Goal: Task Accomplishment & Management: Manage account settings

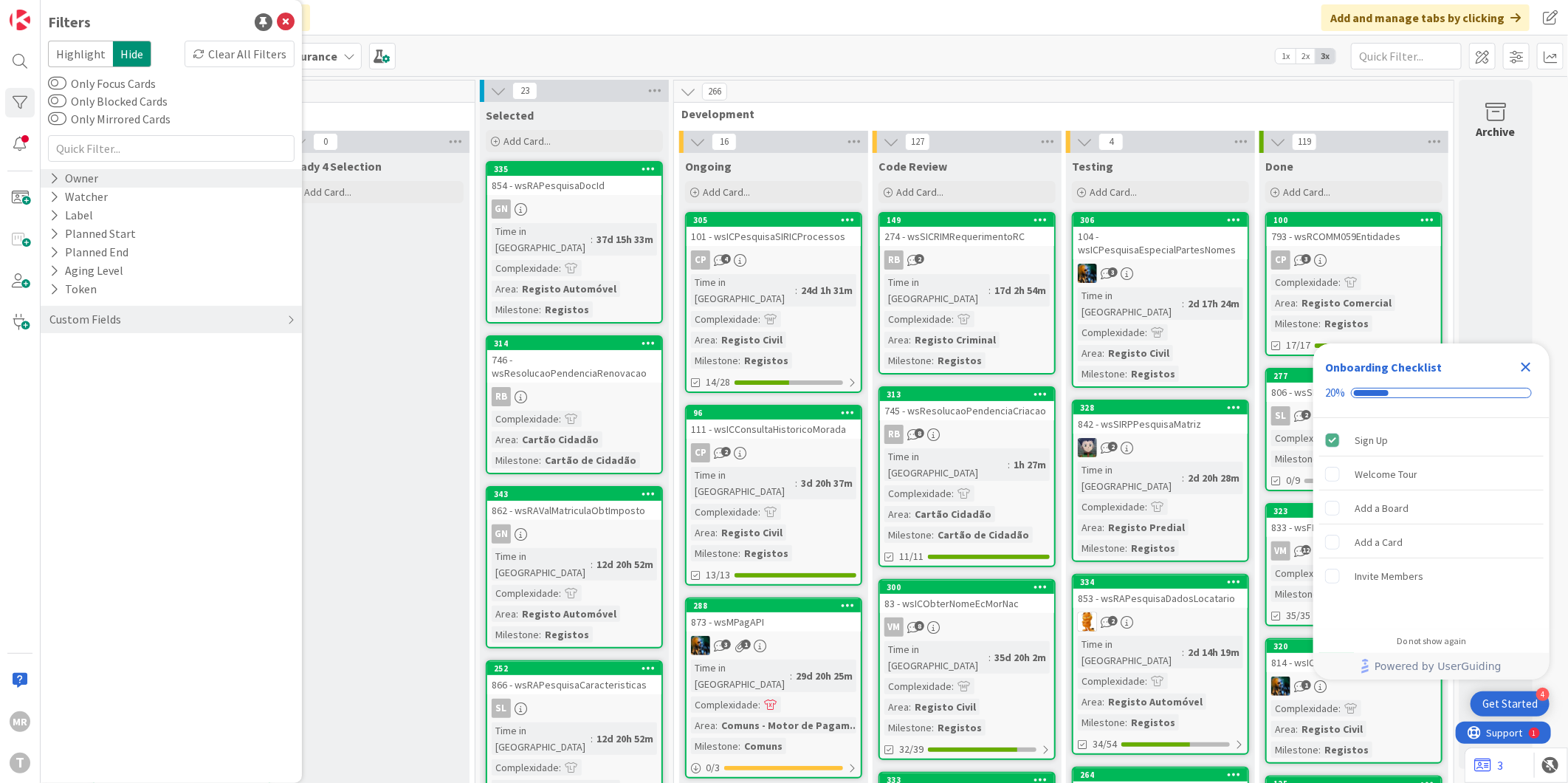
click at [50, 183] on icon at bounding box center [54, 178] width 9 height 13
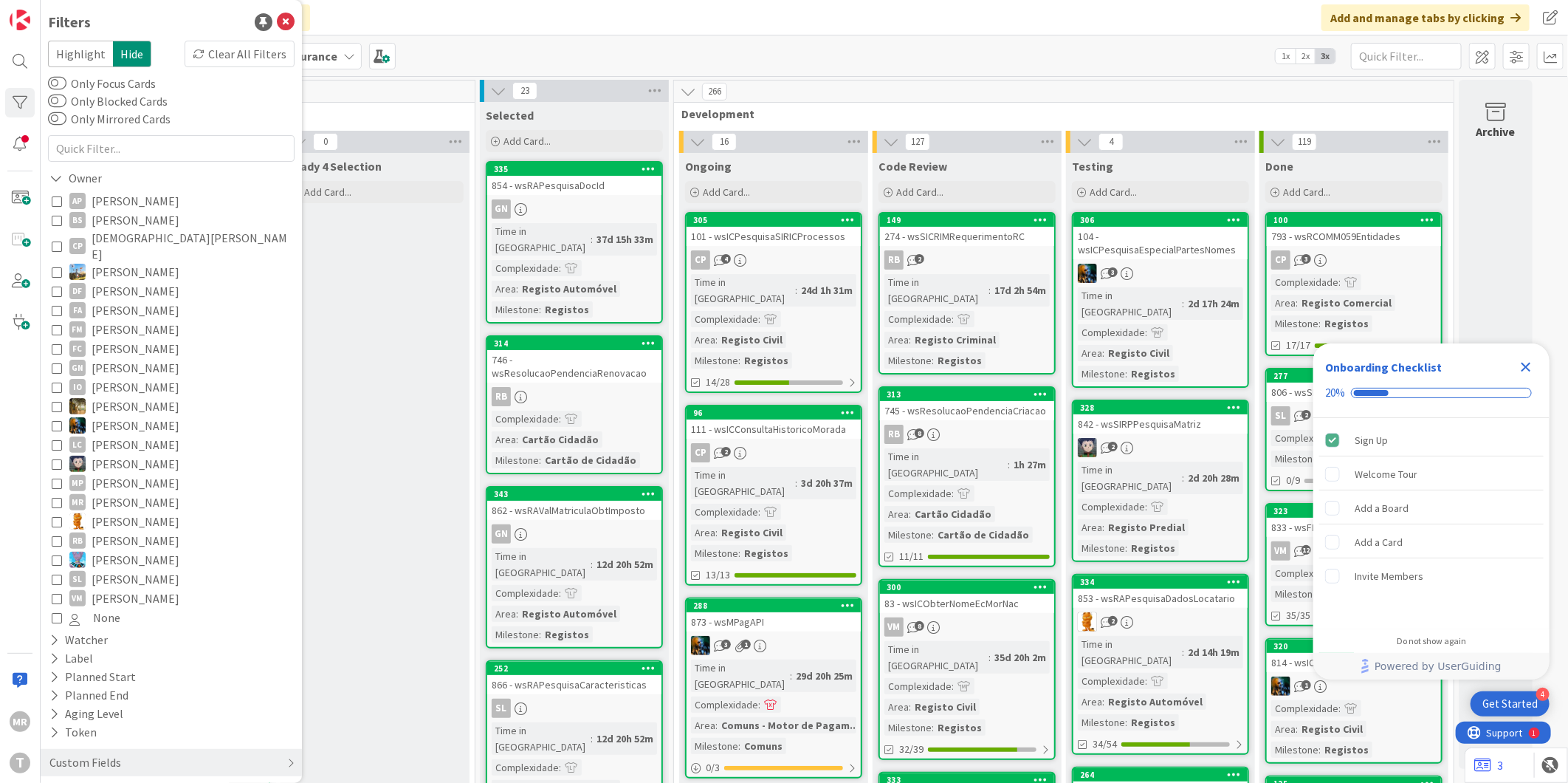
click at [141, 200] on span "[PERSON_NAME]" at bounding box center [135, 200] width 88 height 19
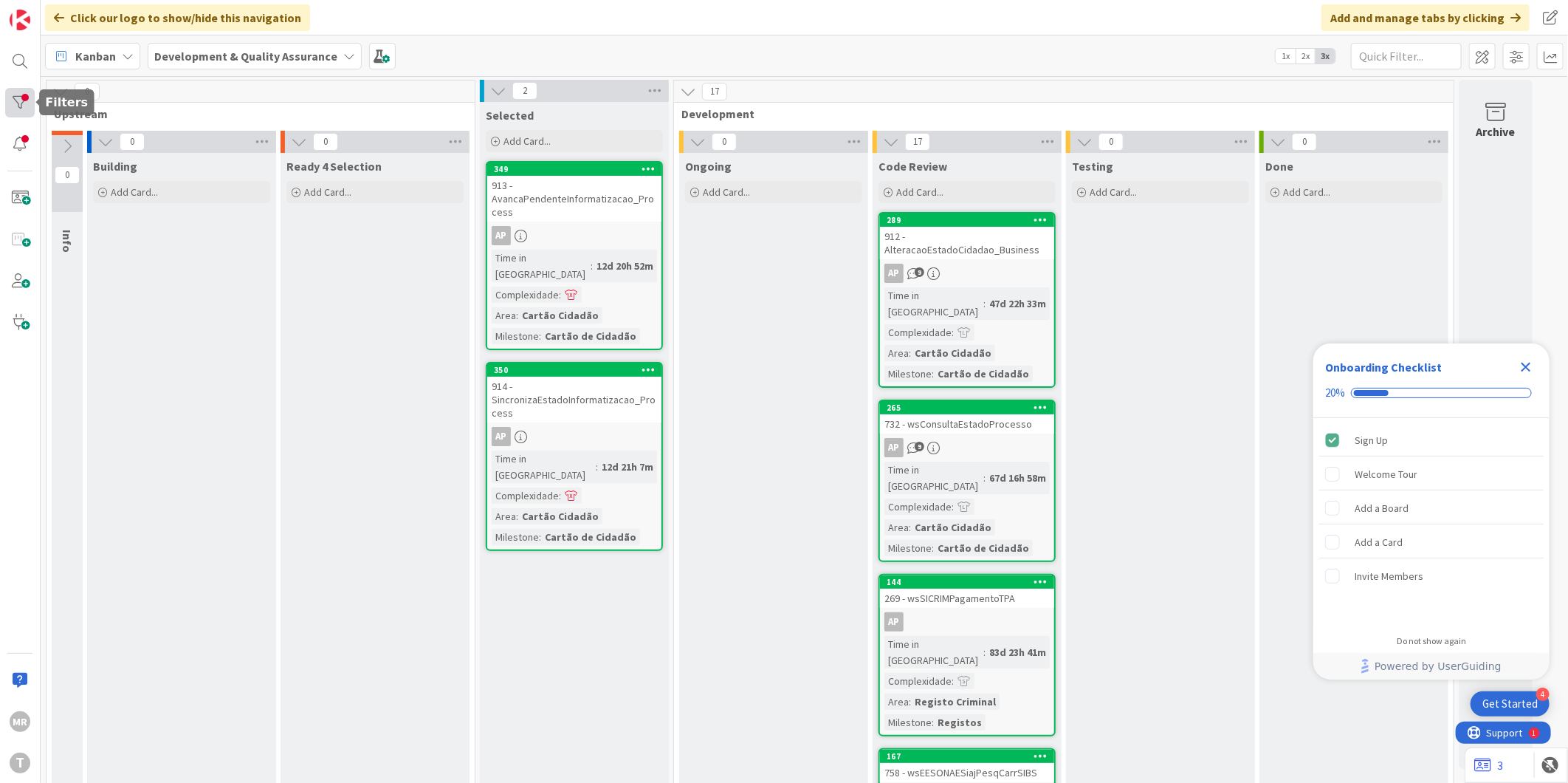
click at [13, 105] on div at bounding box center [19, 102] width 29 height 29
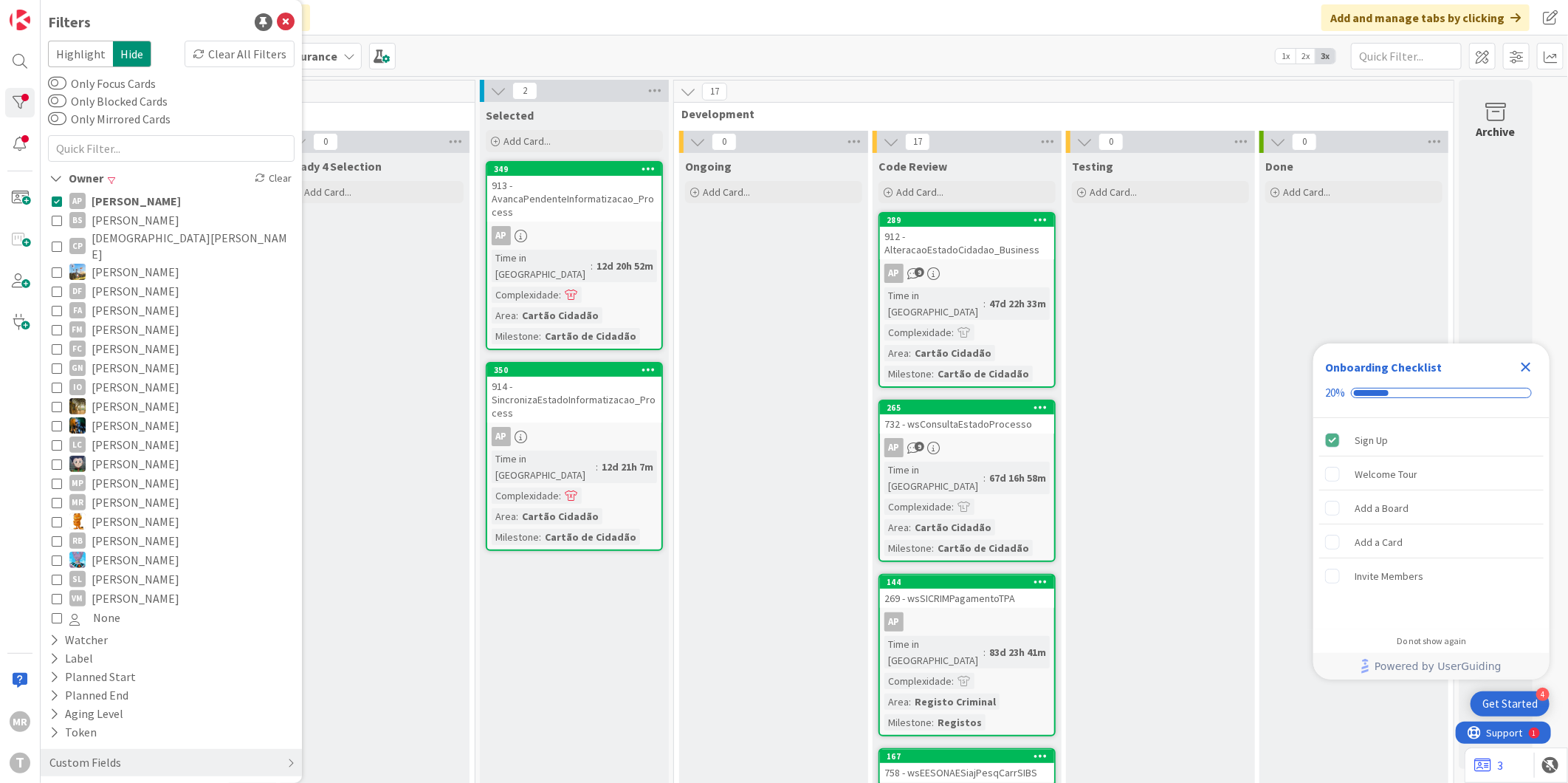
click at [126, 203] on span "[PERSON_NAME]" at bounding box center [136, 200] width 90 height 19
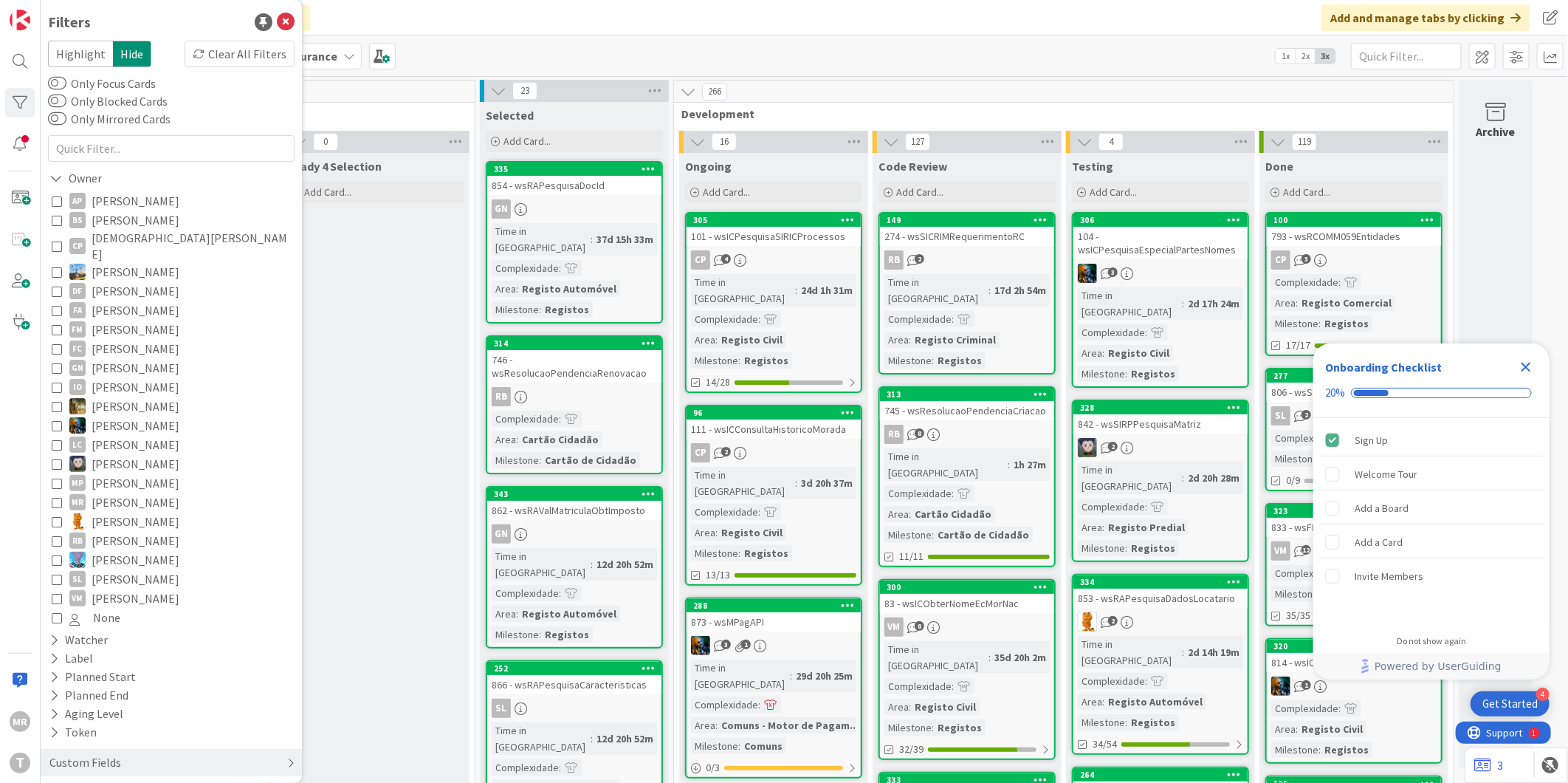
click at [59, 753] on div "Custom Fields" at bounding box center [85, 762] width 75 height 18
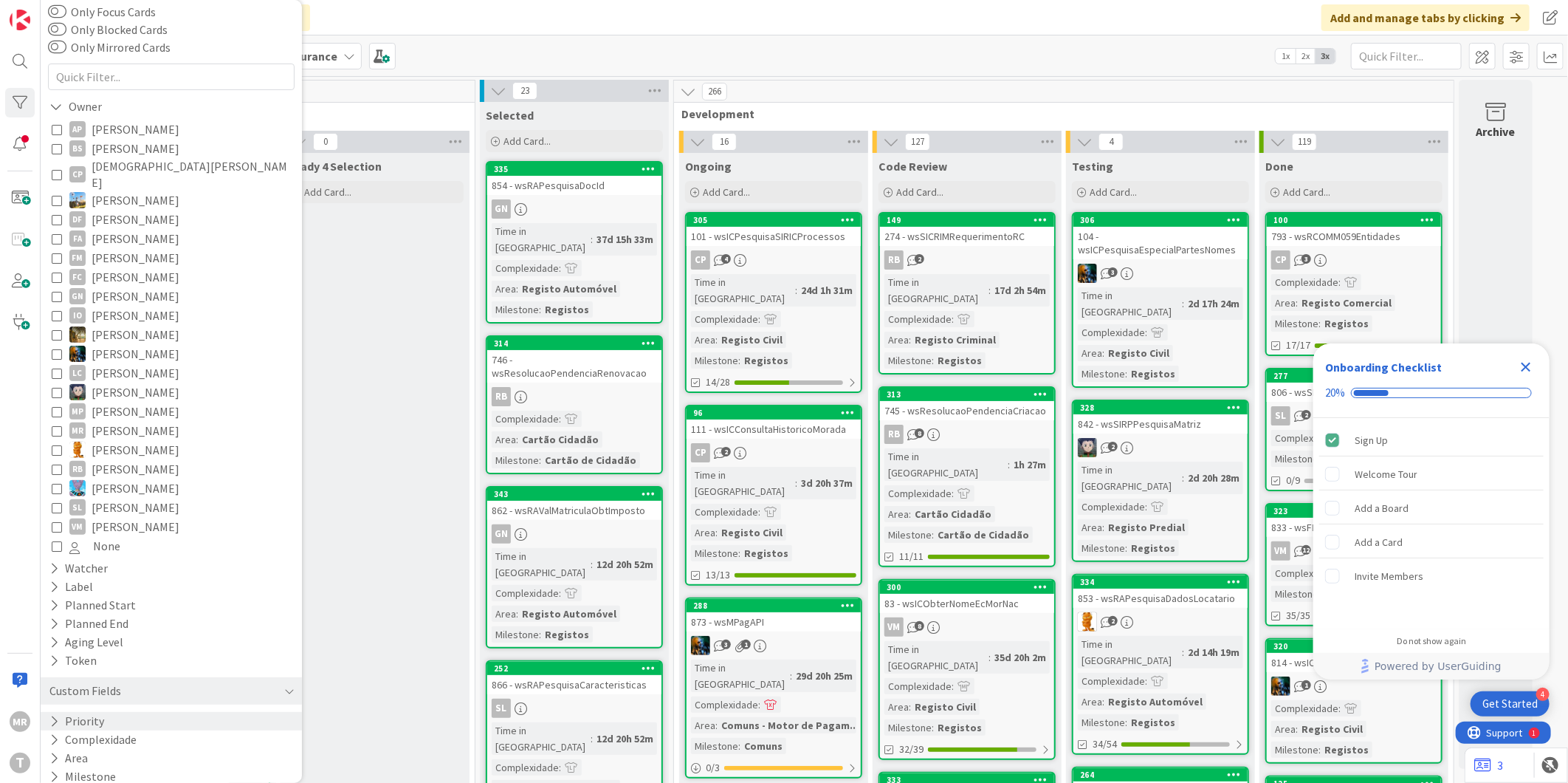
click at [53, 714] on icon at bounding box center [54, 720] width 9 height 13
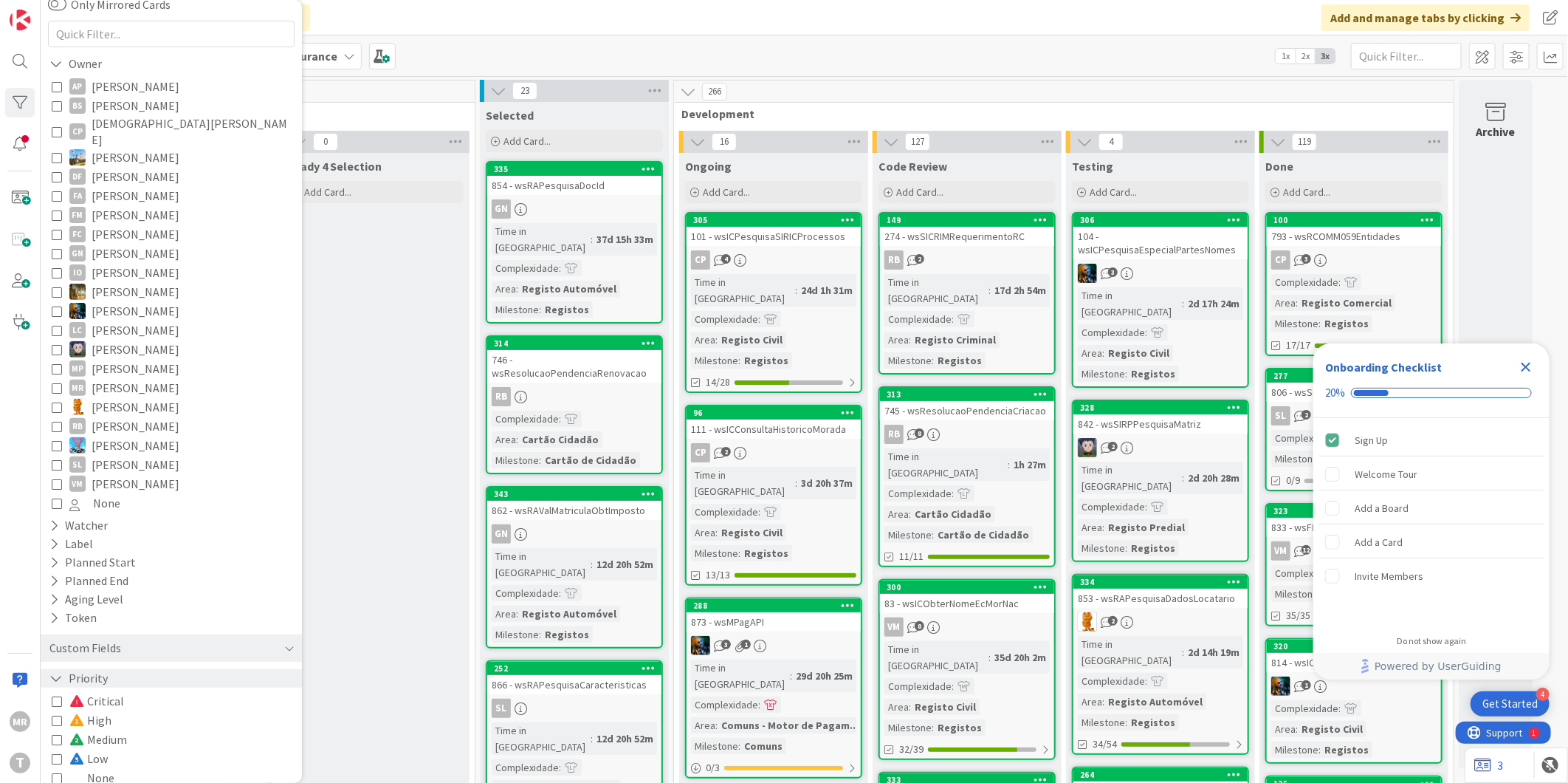
scroll to position [153, 0]
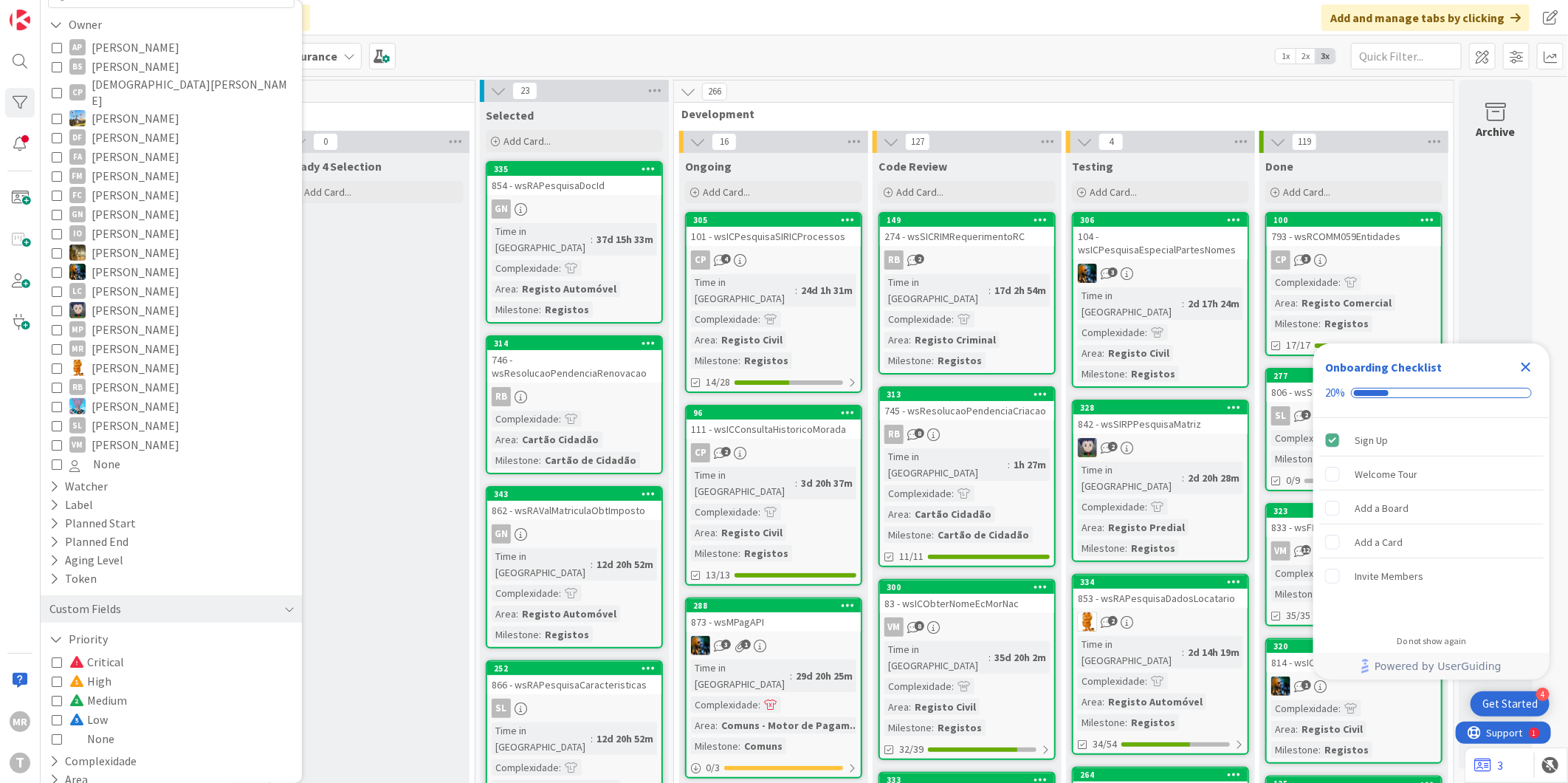
click at [107, 671] on span "High" at bounding box center [90, 680] width 42 height 19
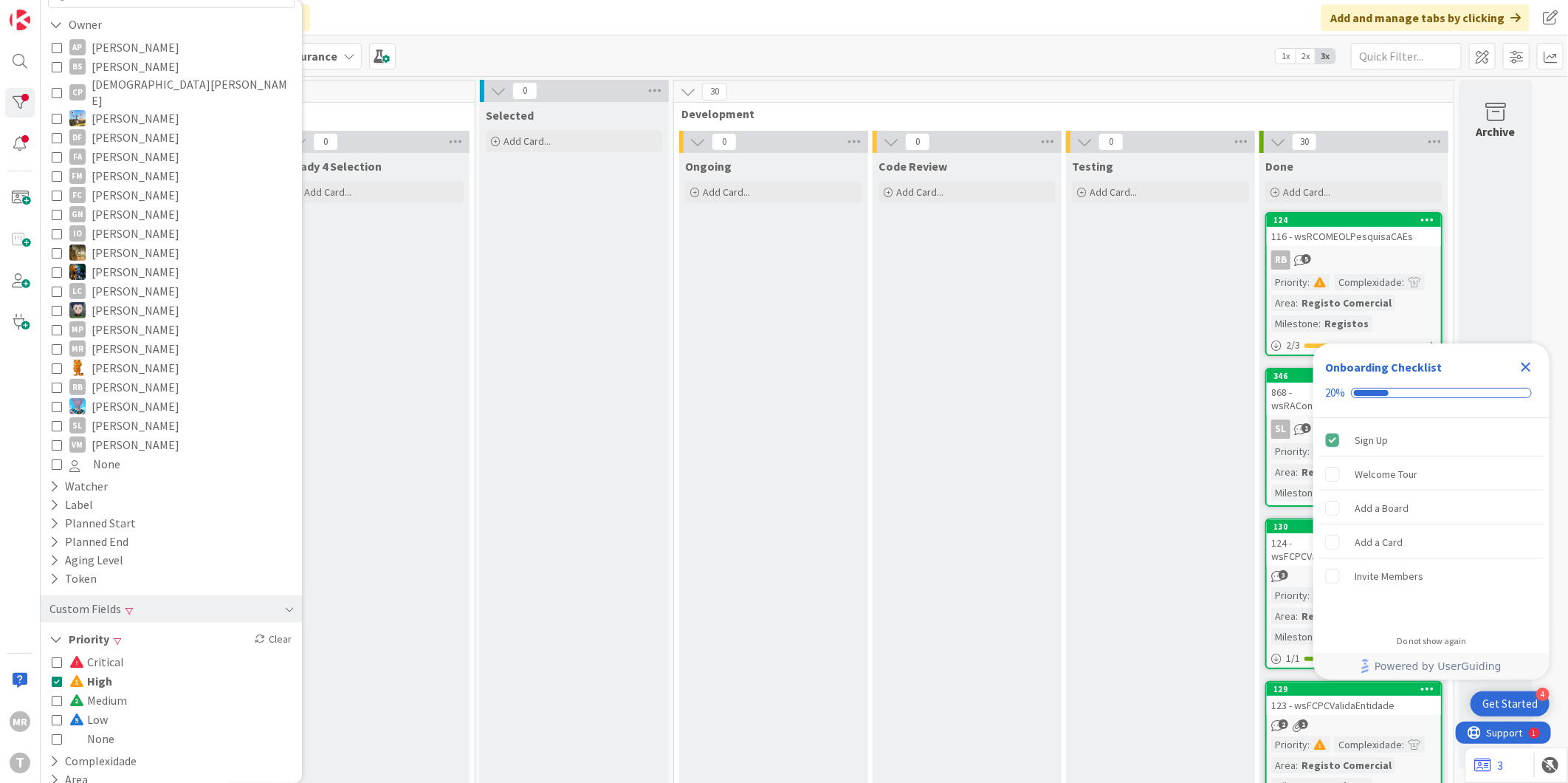
click at [1529, 365] on icon "Close Checklist" at bounding box center [1525, 367] width 18 height 18
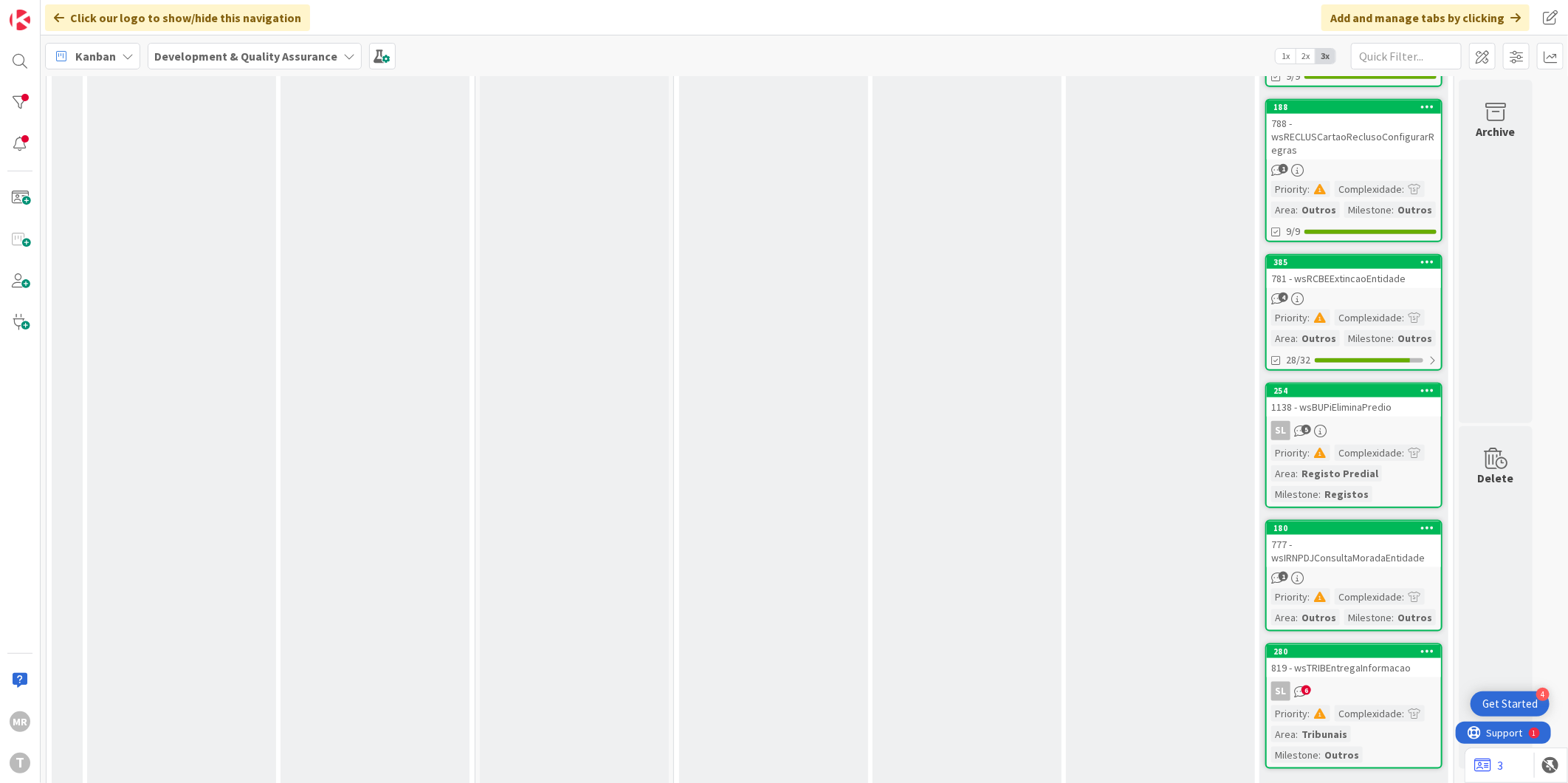
scroll to position [921, 0]
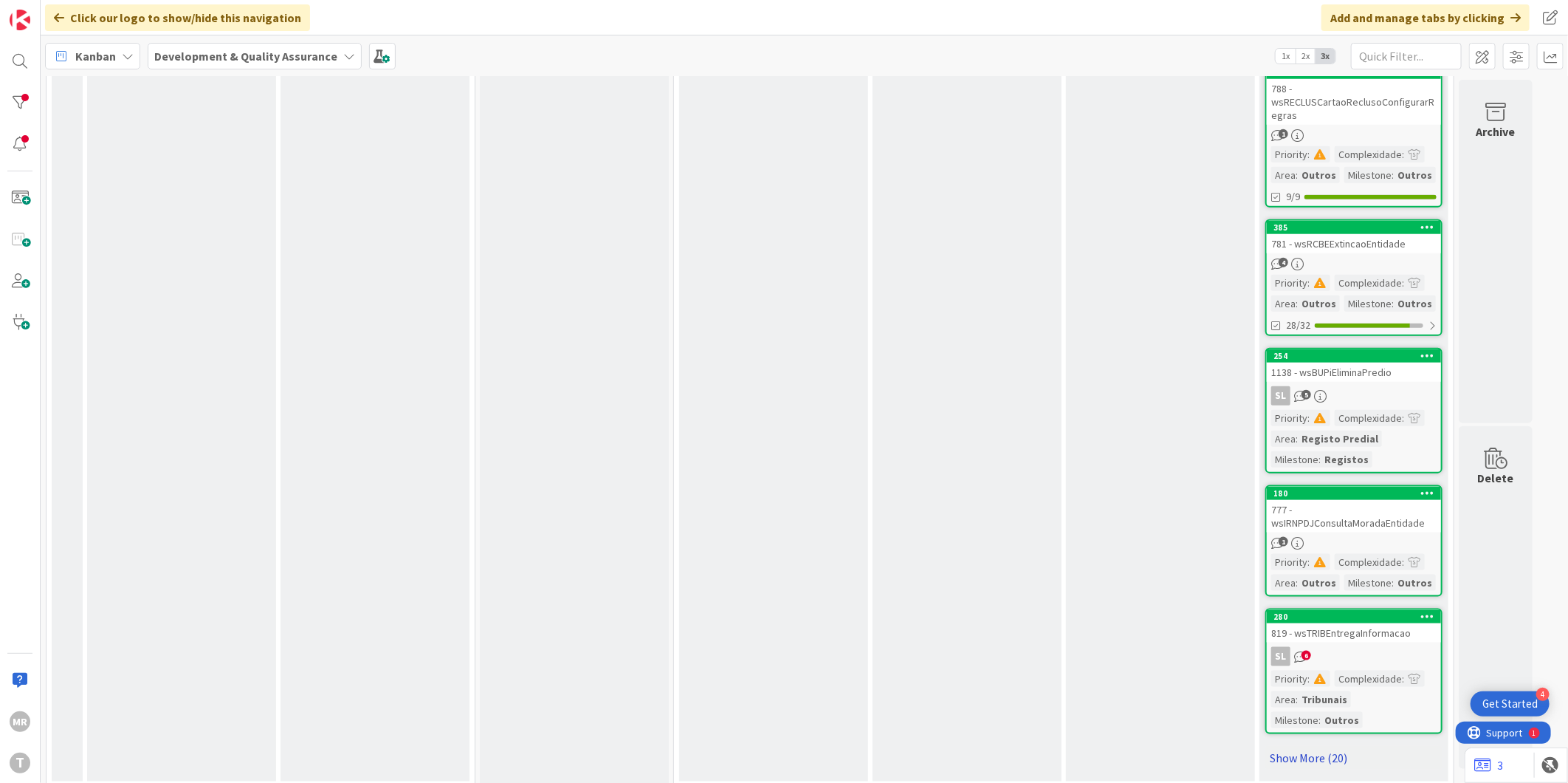
click at [1308, 746] on link "Show More (20)" at bounding box center [1354, 757] width 177 height 23
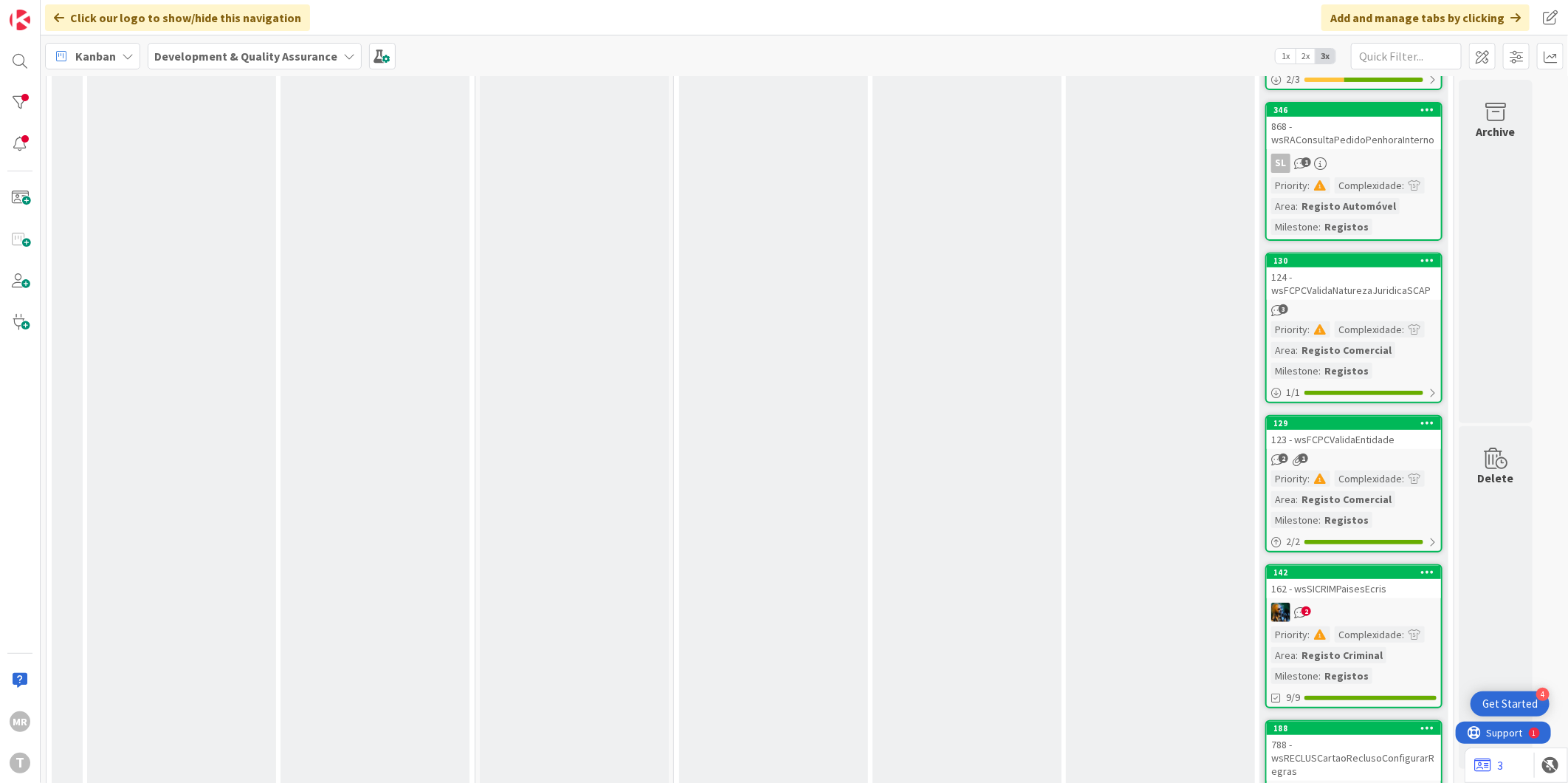
scroll to position [0, 0]
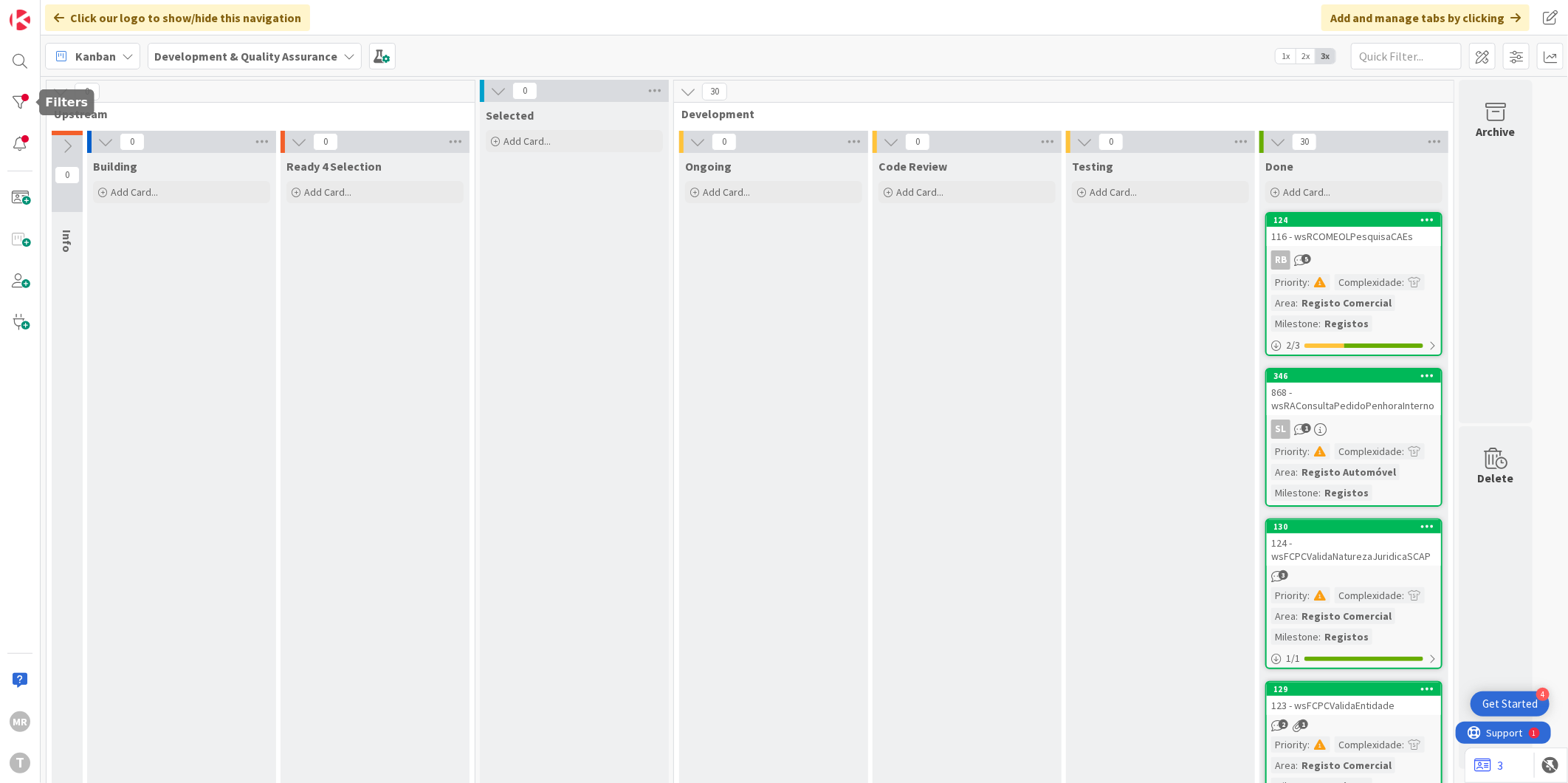
click at [34, 106] on div at bounding box center [36, 101] width 4 height 9
click at [25, 104] on div at bounding box center [19, 102] width 29 height 29
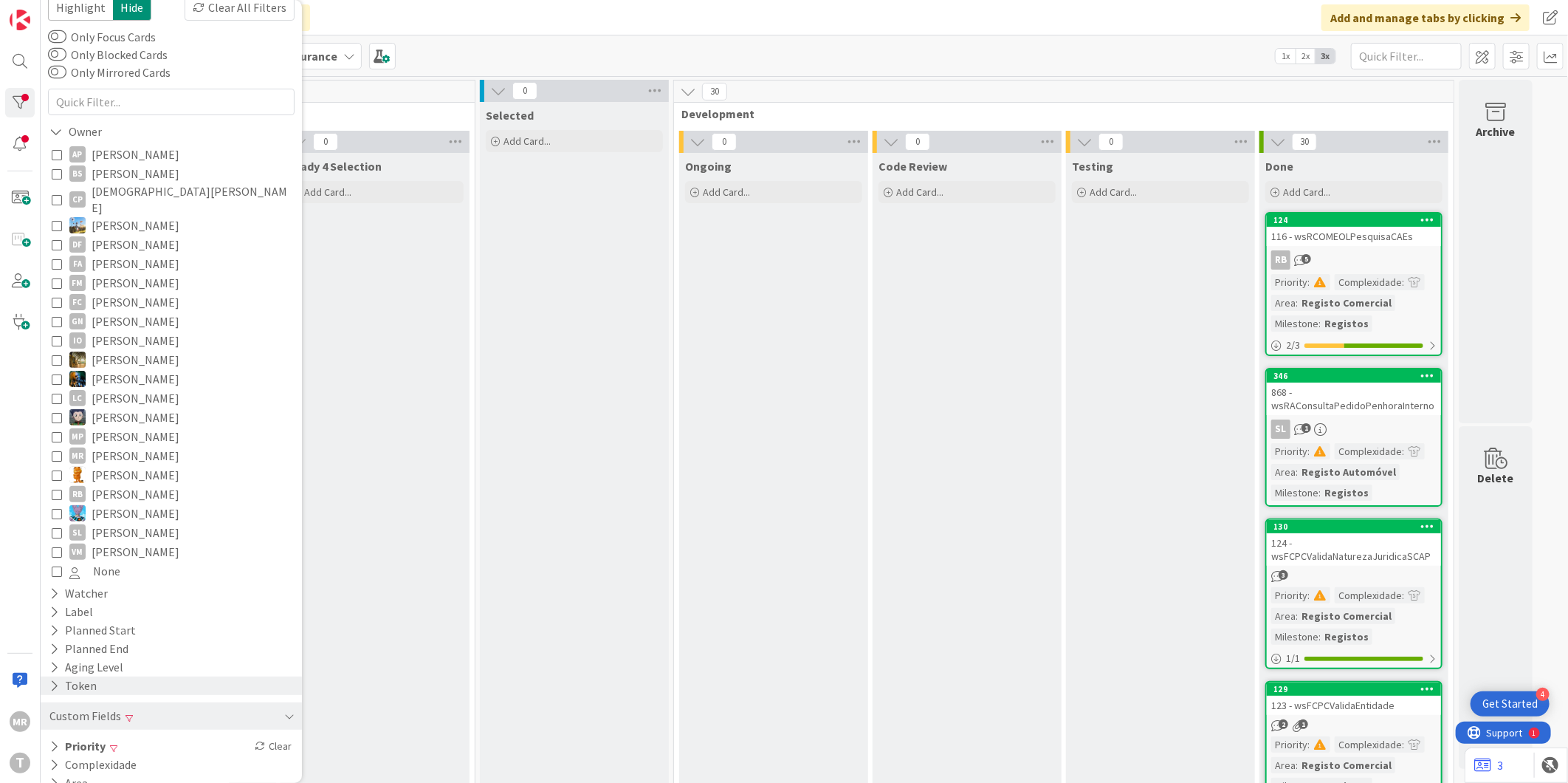
scroll to position [72, 0]
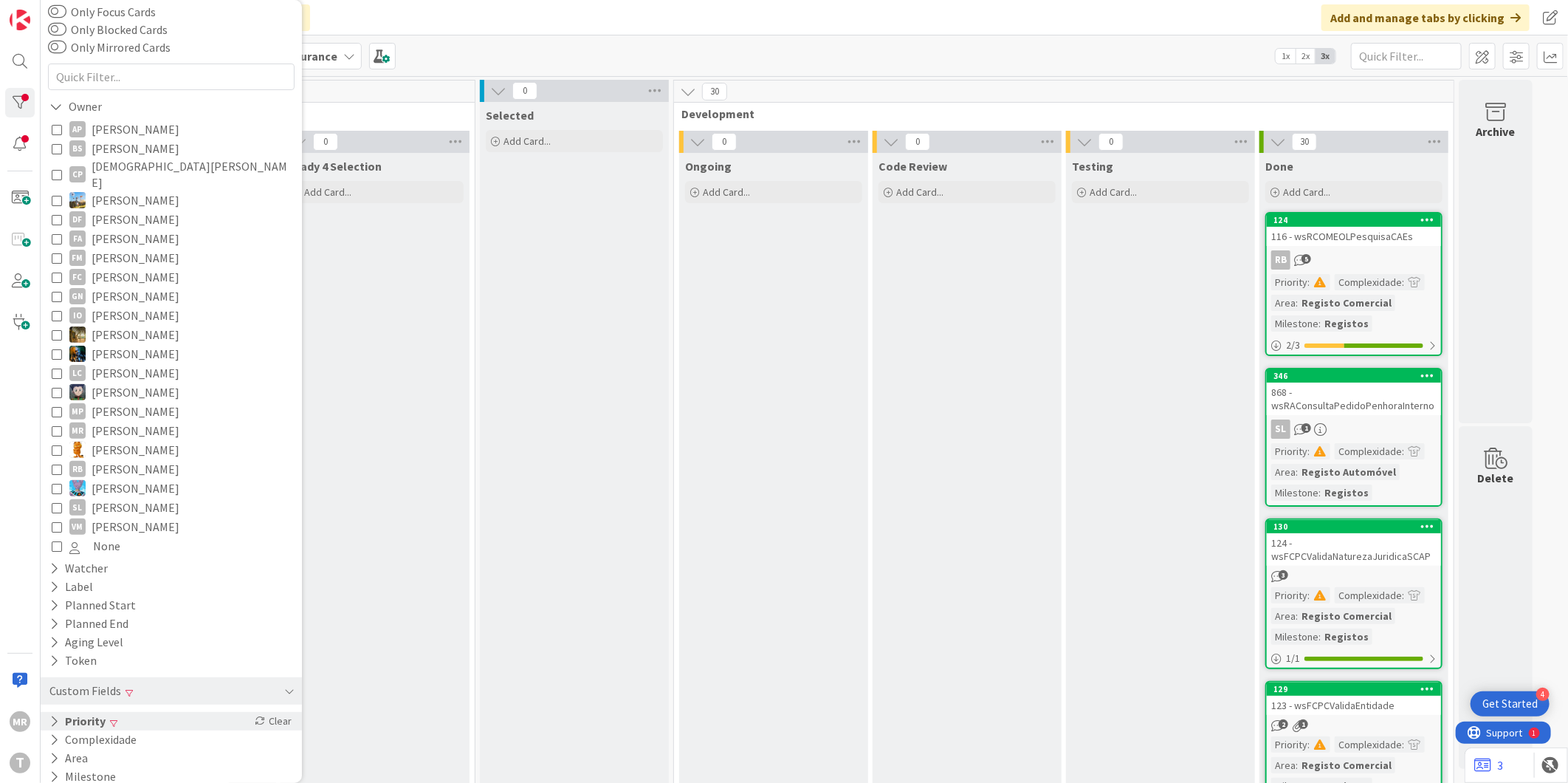
click at [90, 712] on button "Priority" at bounding box center [77, 721] width 59 height 18
click at [96, 753] on span "High" at bounding box center [90, 762] width 43 height 19
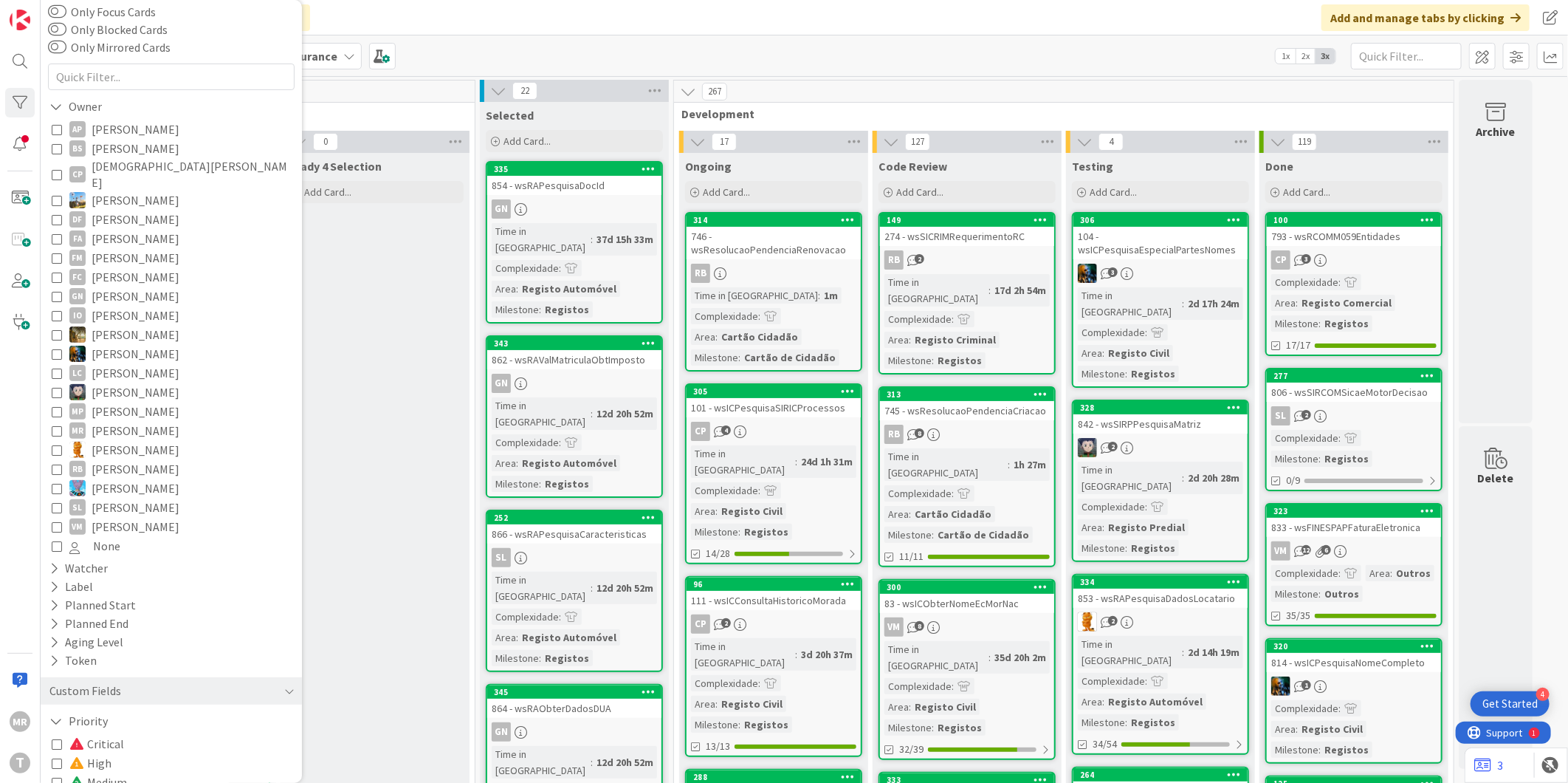
click at [131, 286] on span "[PERSON_NAME]" at bounding box center [135, 296] width 88 height 19
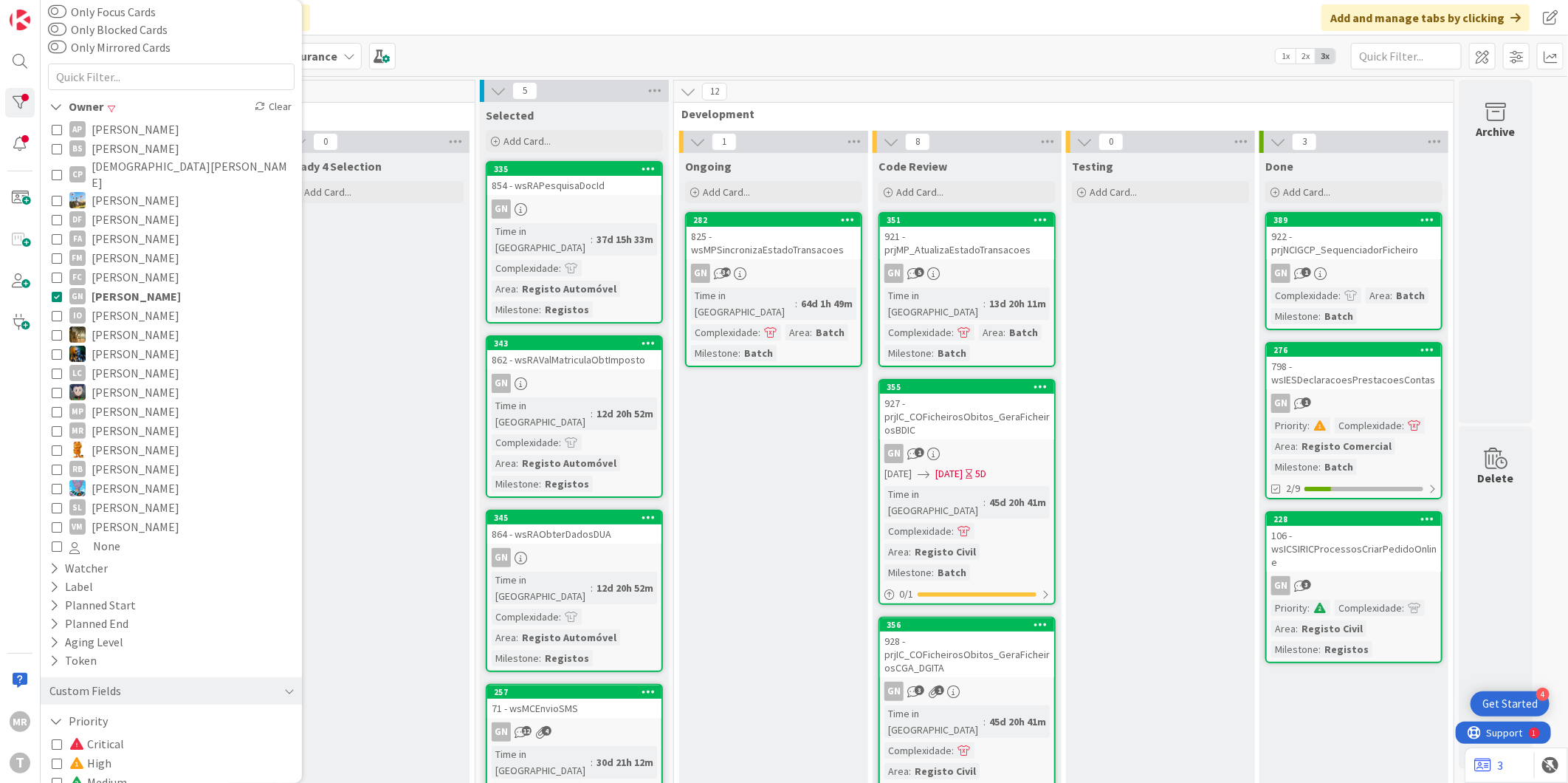
click at [126, 344] on span "[PERSON_NAME]" at bounding box center [135, 353] width 88 height 19
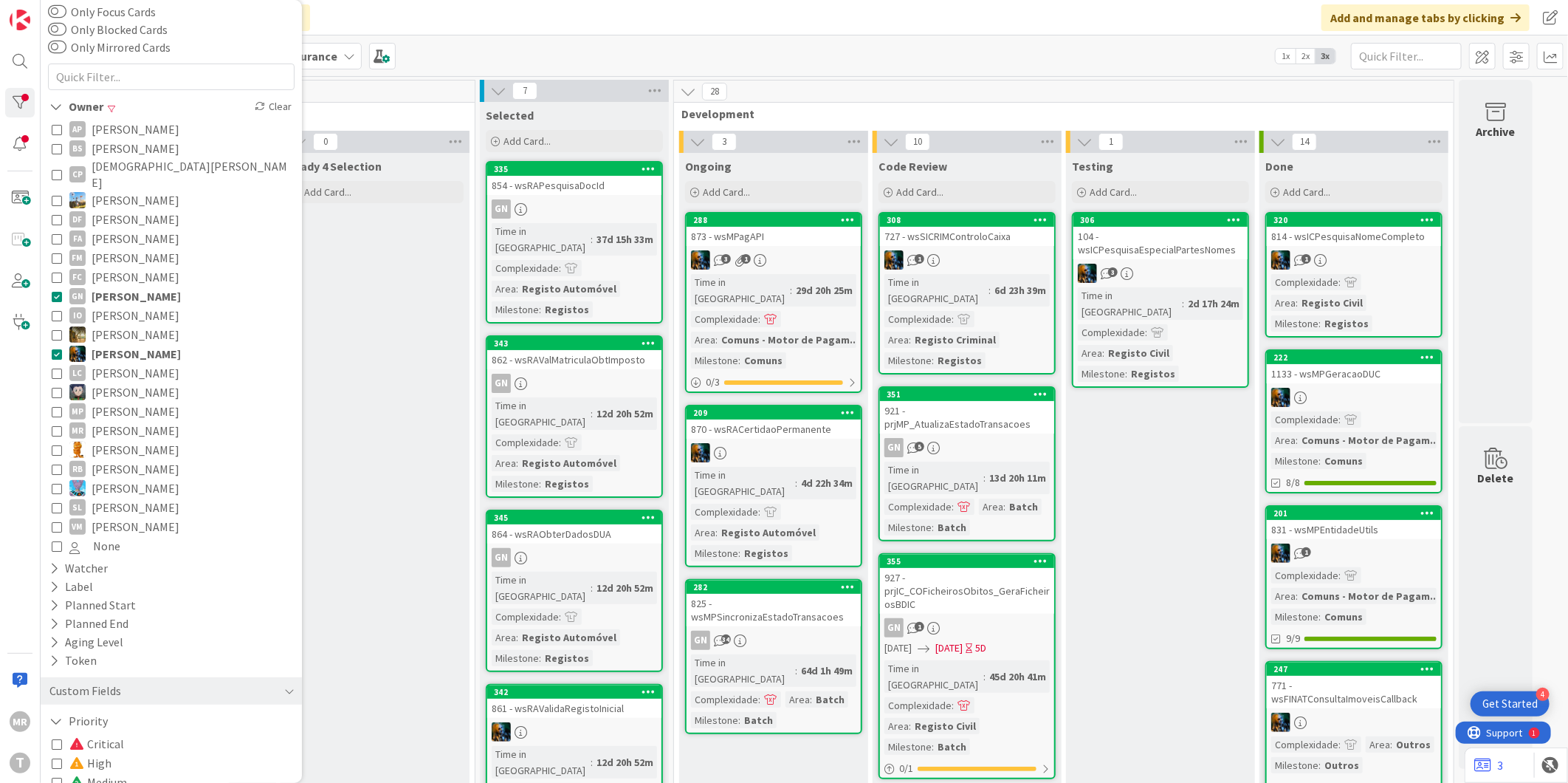
click at [157, 286] on span "[PERSON_NAME]" at bounding box center [136, 296] width 90 height 19
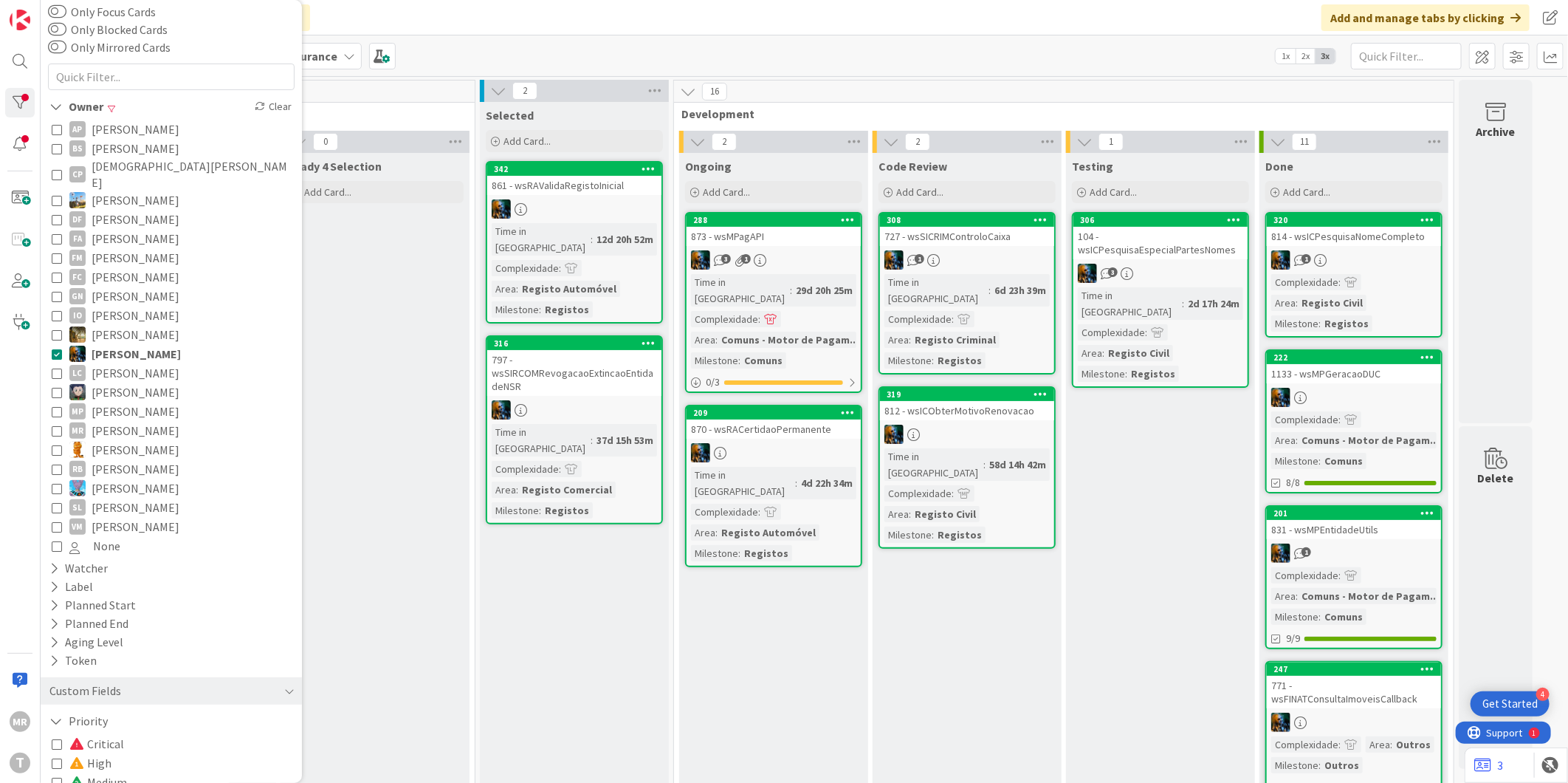
click at [109, 383] on span "[PERSON_NAME]" at bounding box center [135, 392] width 88 height 19
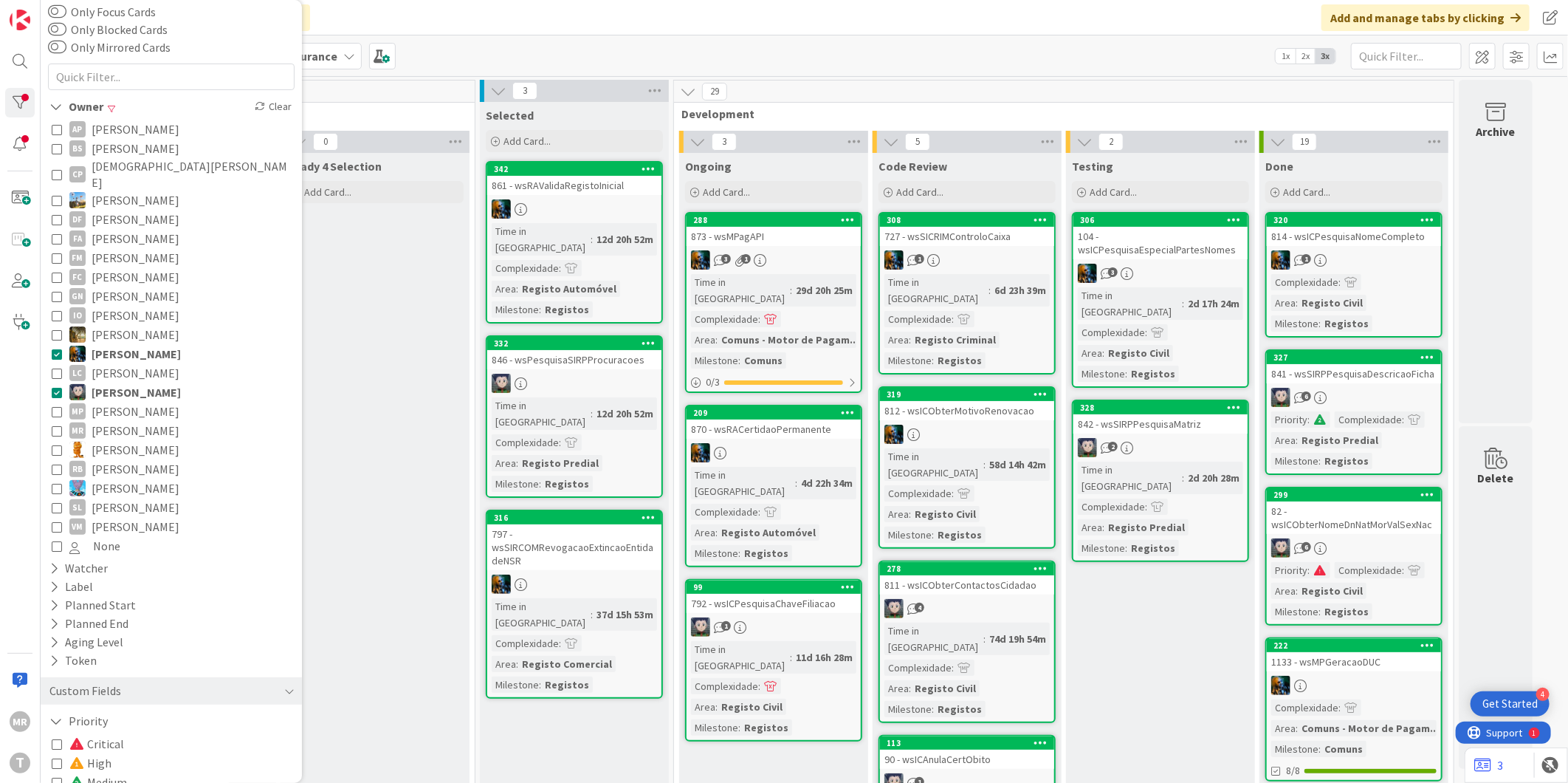
click at [131, 344] on span "[PERSON_NAME]" at bounding box center [136, 353] width 90 height 19
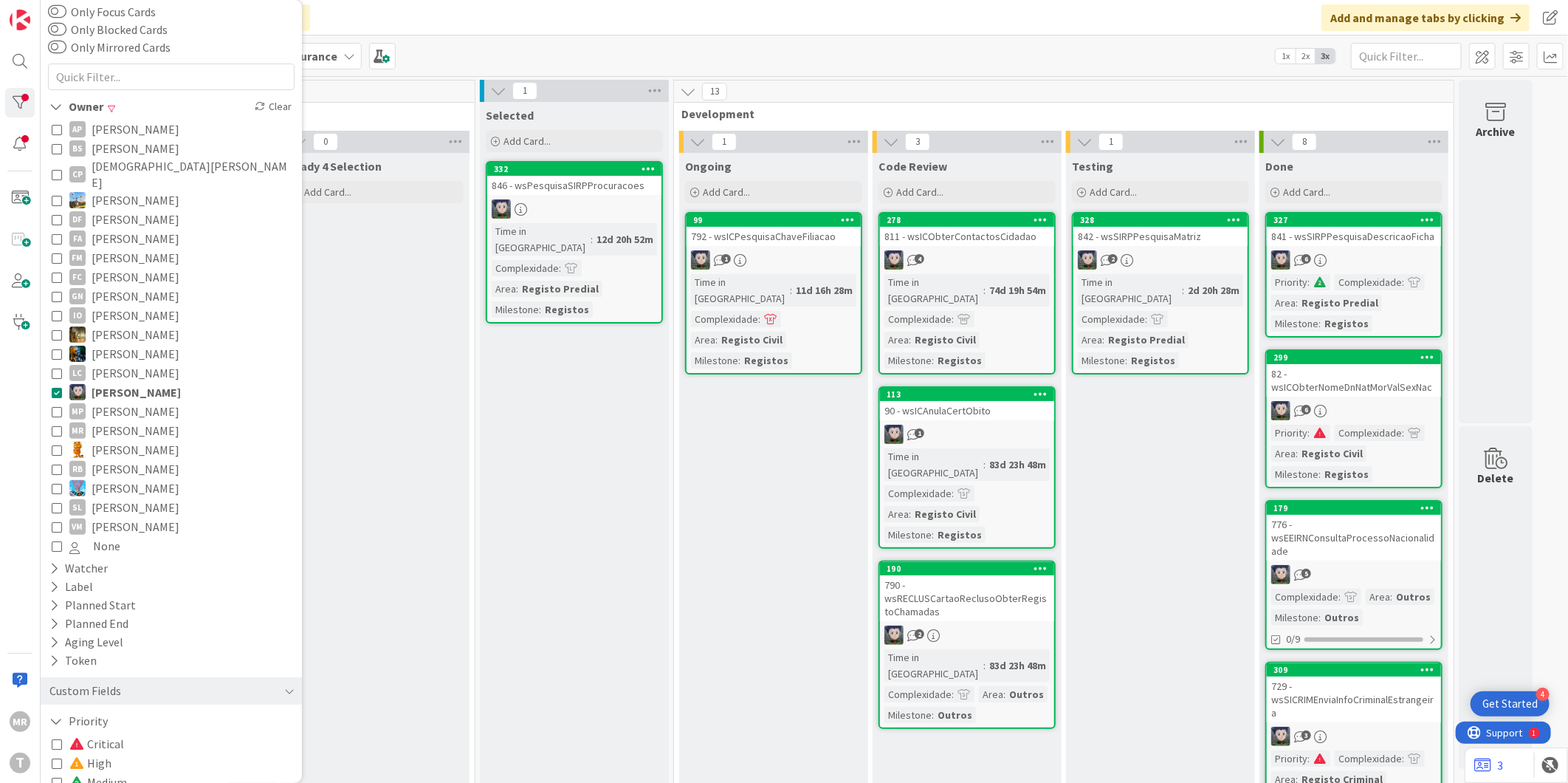
drag, startPoint x: 128, startPoint y: 394, endPoint x: 134, endPoint y: 387, distance: 9.2
click at [128, 402] on span "[PERSON_NAME]" at bounding box center [135, 411] width 88 height 19
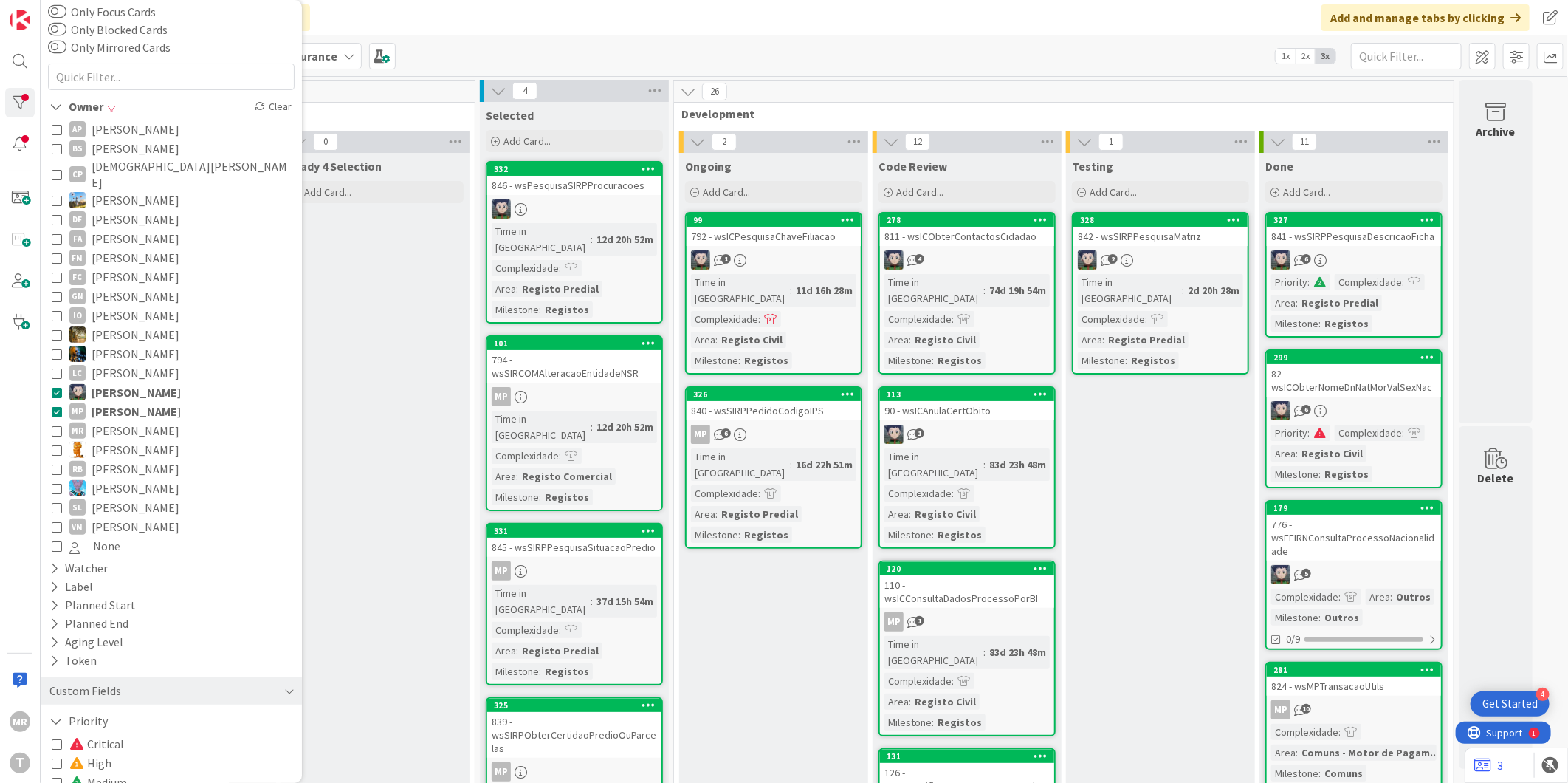
click at [136, 383] on span "[PERSON_NAME]" at bounding box center [136, 392] width 90 height 19
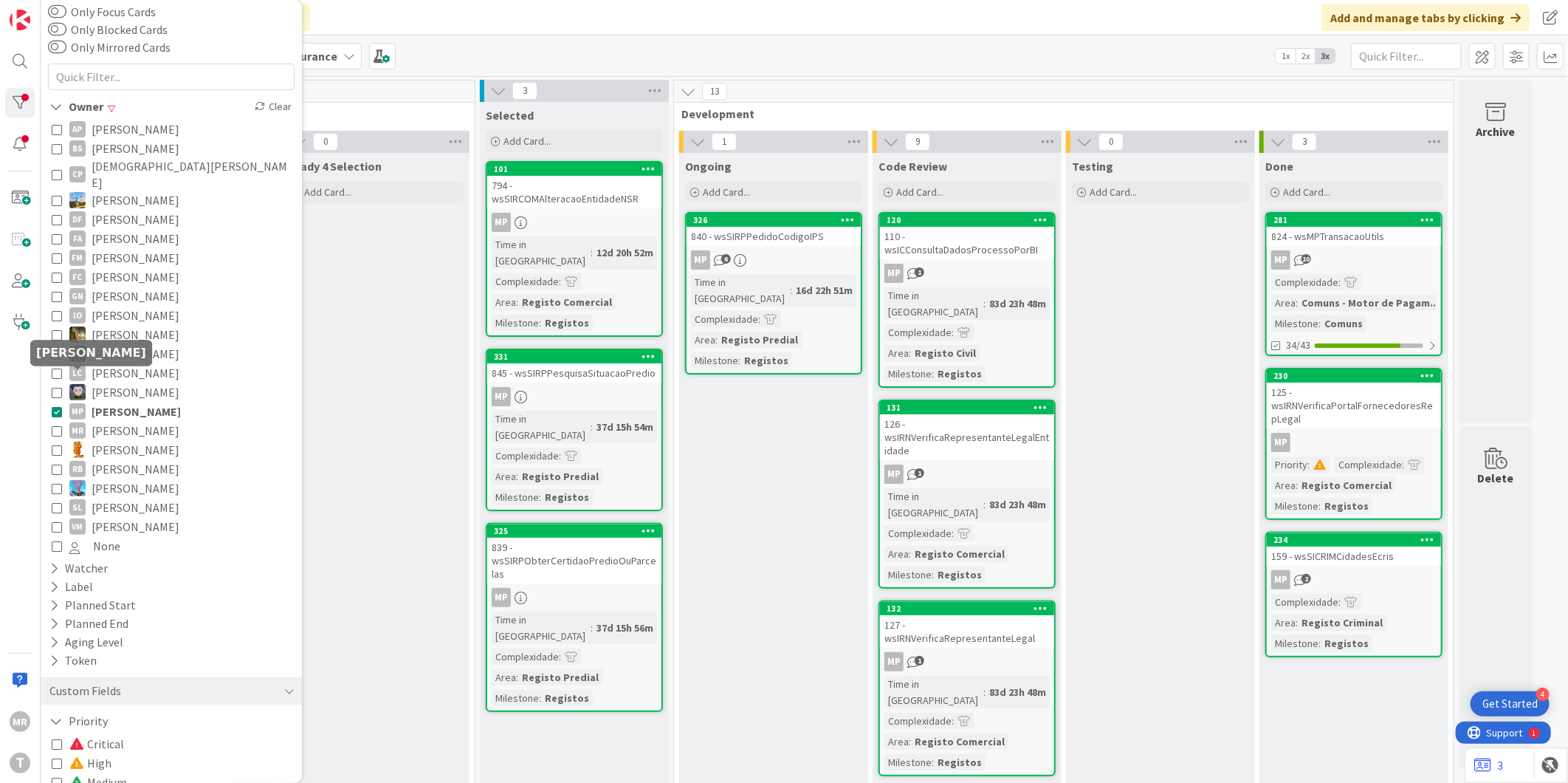
click at [98, 383] on span "[PERSON_NAME]" at bounding box center [135, 392] width 88 height 19
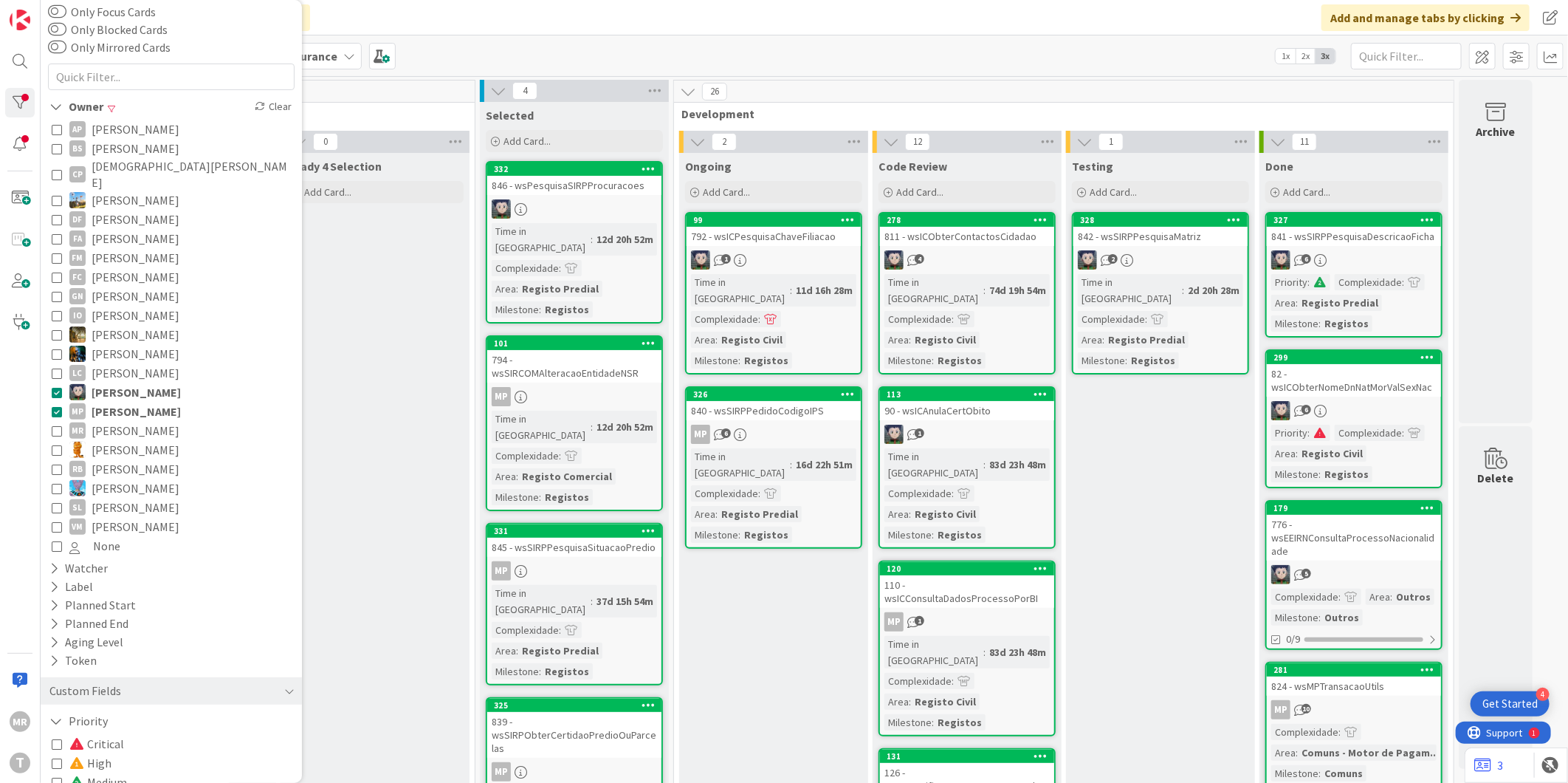
click at [115, 402] on span "[PERSON_NAME]" at bounding box center [136, 411] width 90 height 19
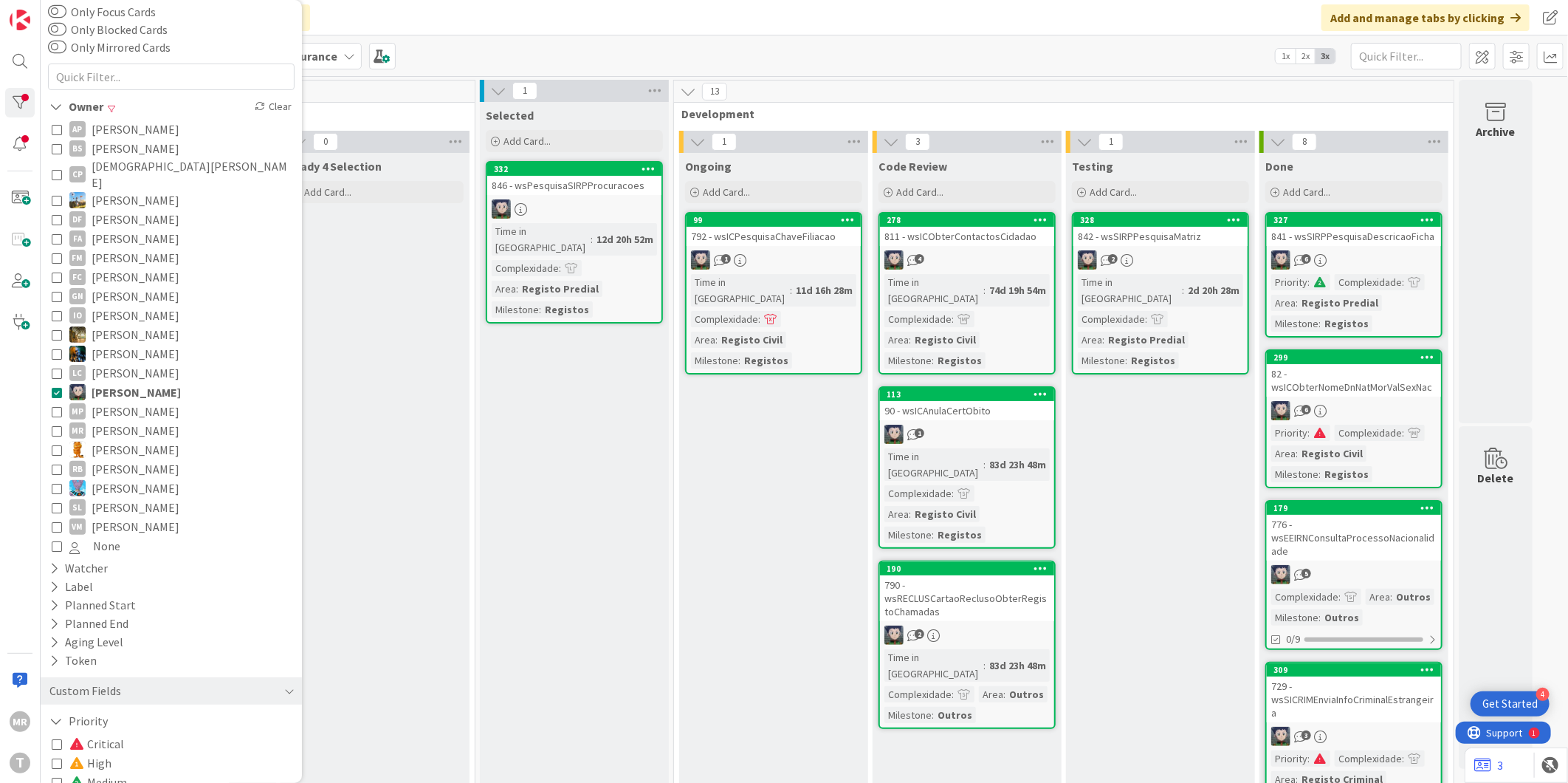
click at [118, 402] on span "[PERSON_NAME]" at bounding box center [135, 411] width 88 height 19
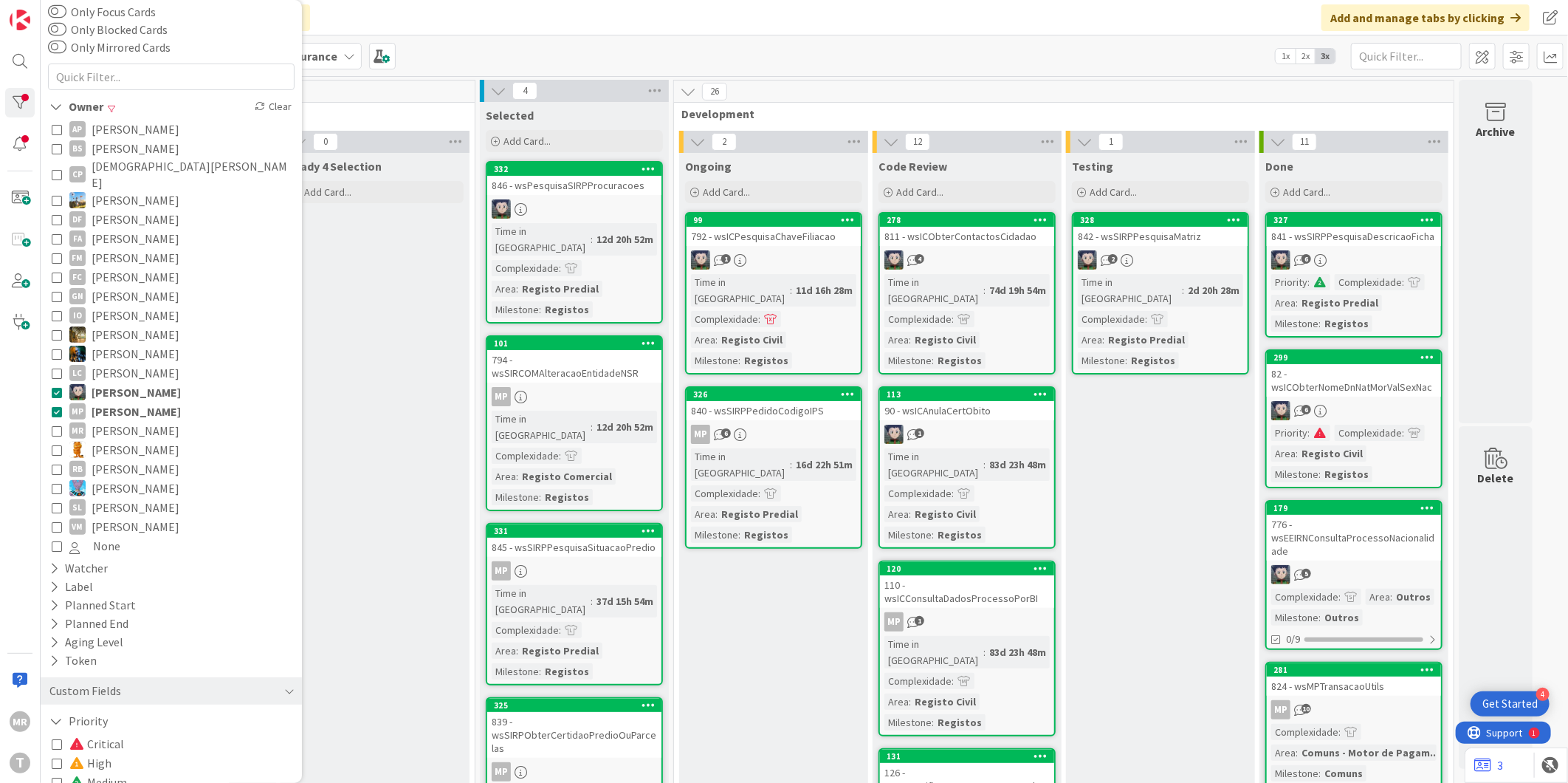
click at [111, 383] on span "[PERSON_NAME]" at bounding box center [136, 392] width 90 height 19
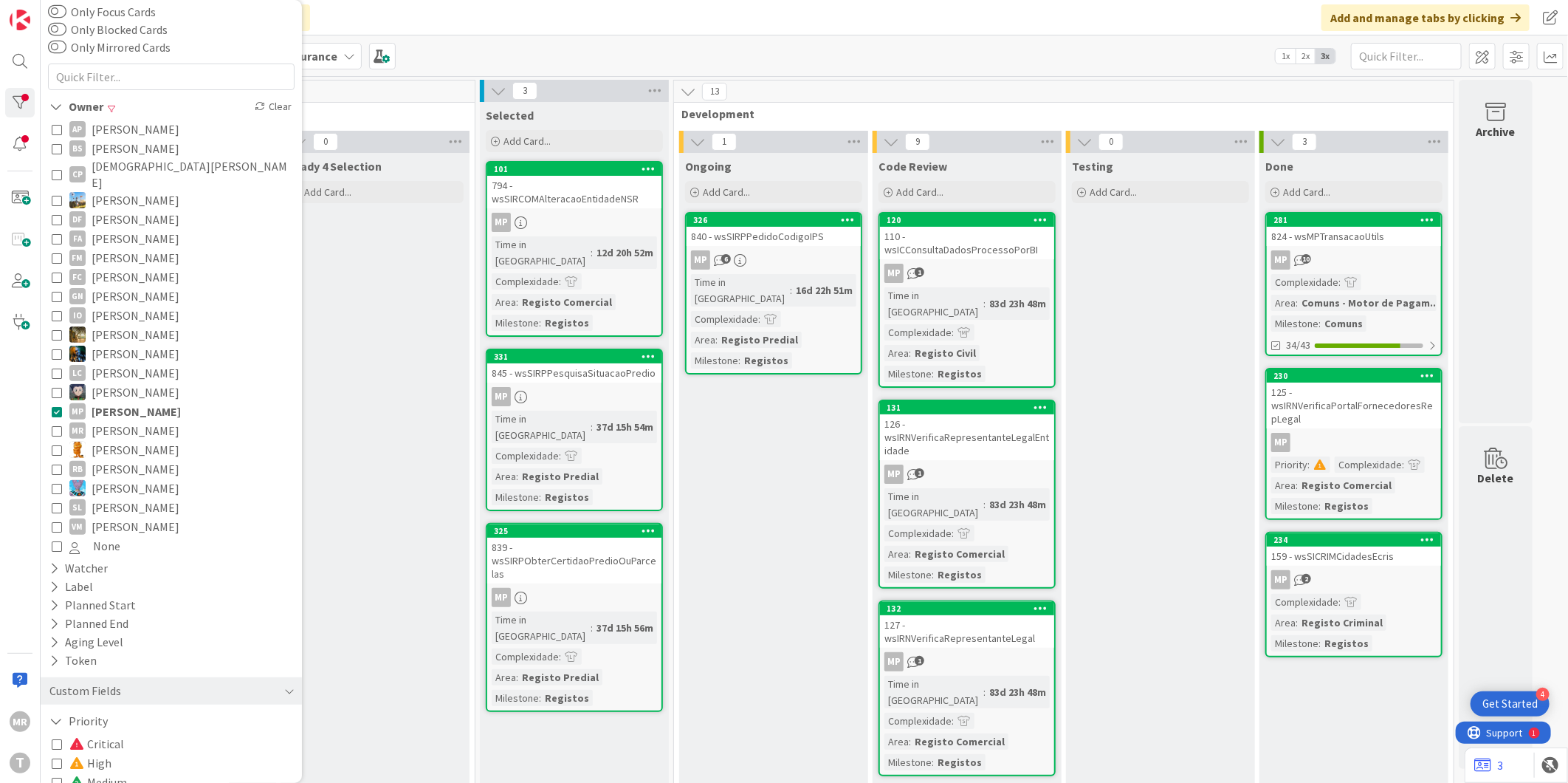
click at [124, 440] on span "[PERSON_NAME]" at bounding box center [135, 449] width 88 height 19
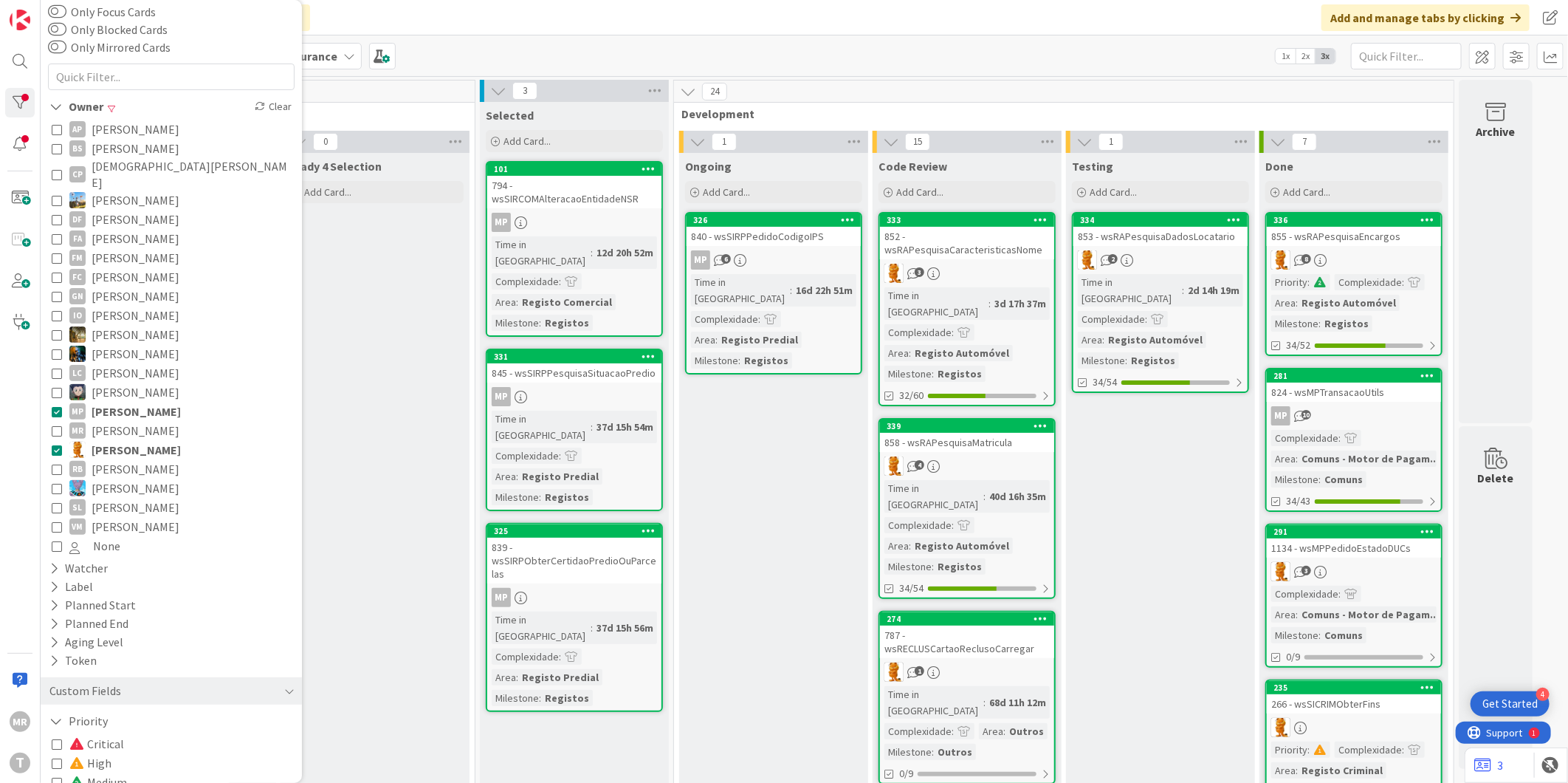
click at [133, 402] on span "[PERSON_NAME]" at bounding box center [136, 411] width 90 height 19
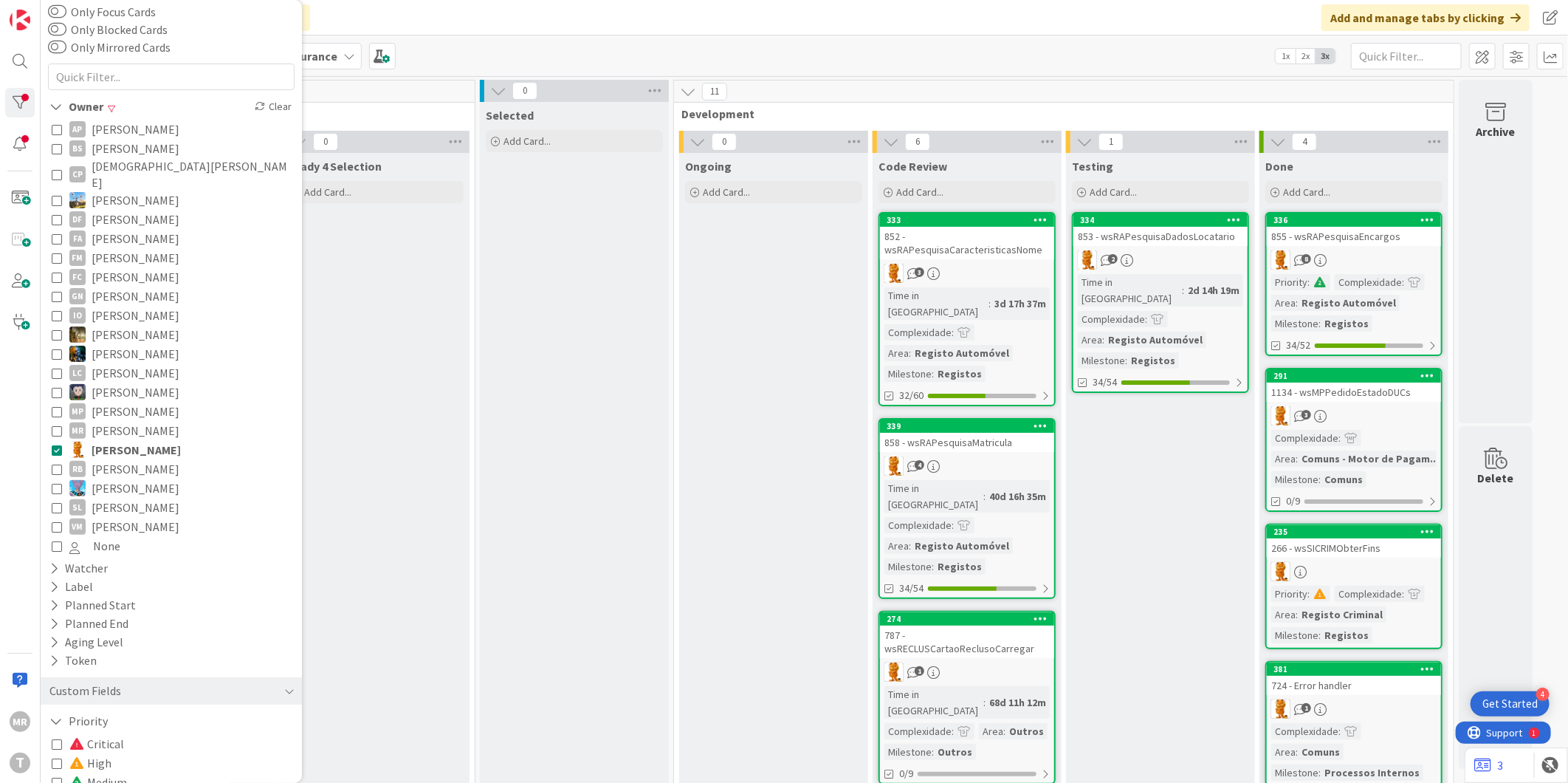
click at [136, 440] on span "[PERSON_NAME]" at bounding box center [136, 449] width 90 height 19
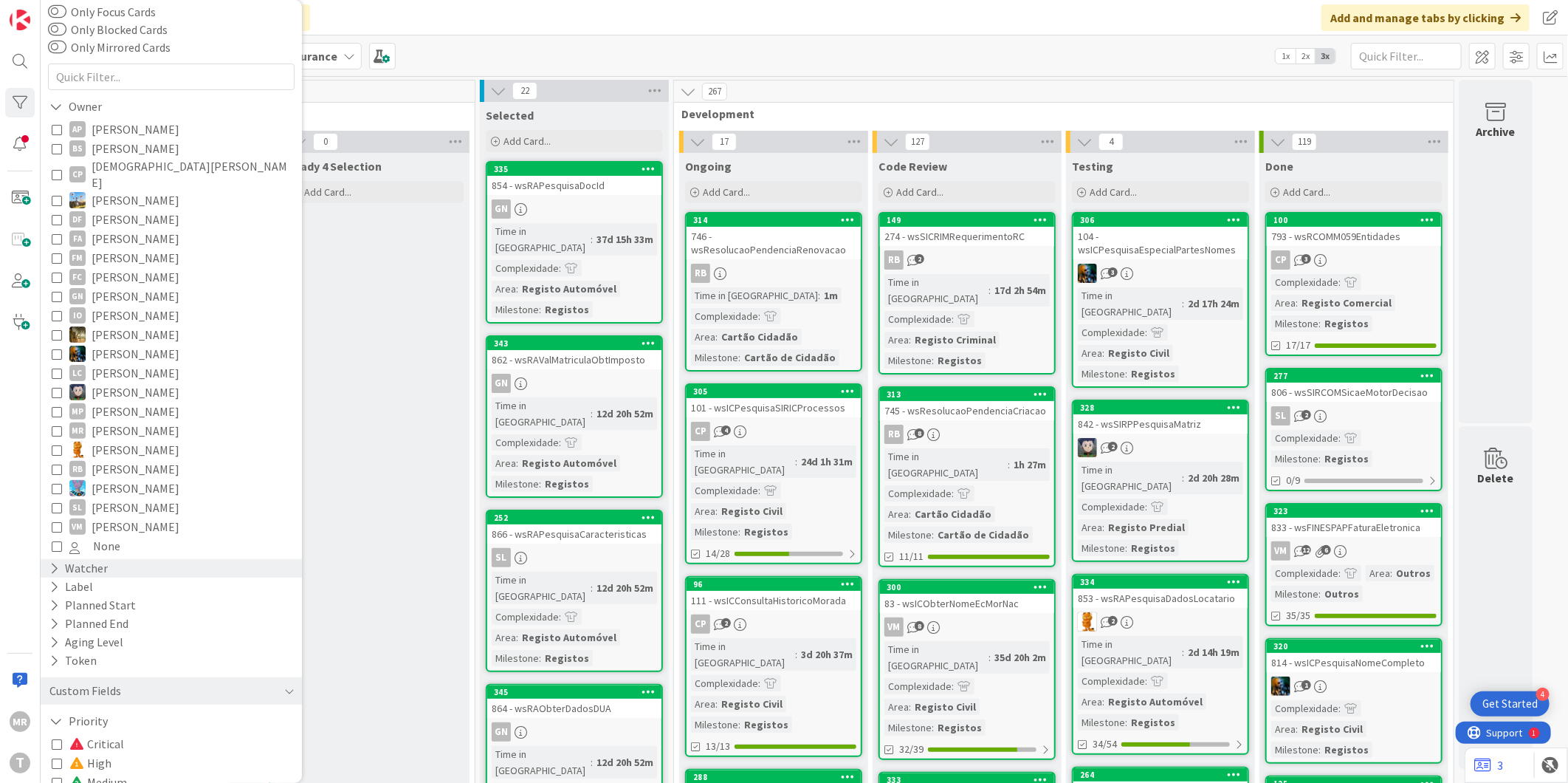
click at [52, 562] on icon at bounding box center [54, 568] width 9 height 13
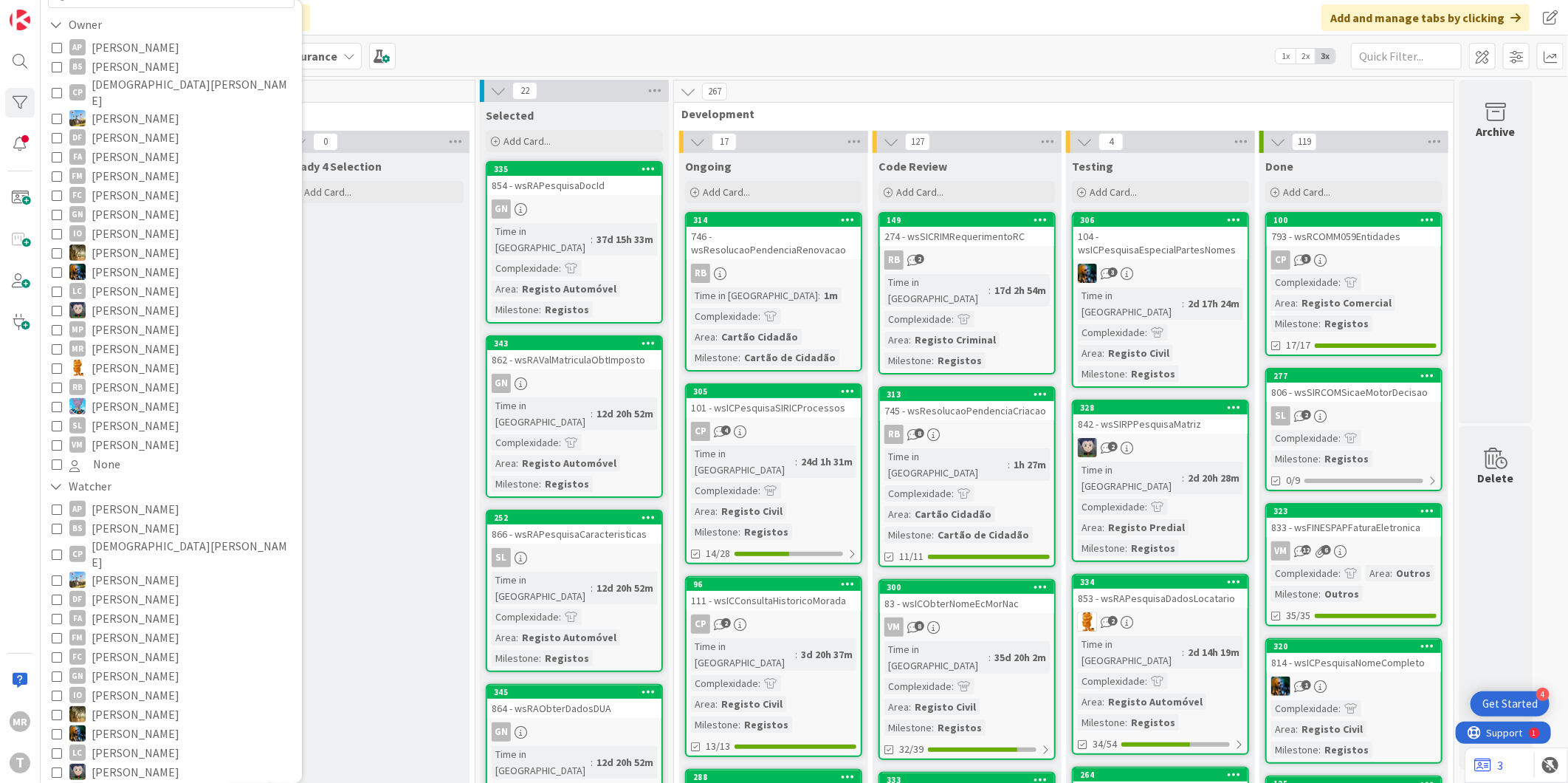
scroll to position [236, 0]
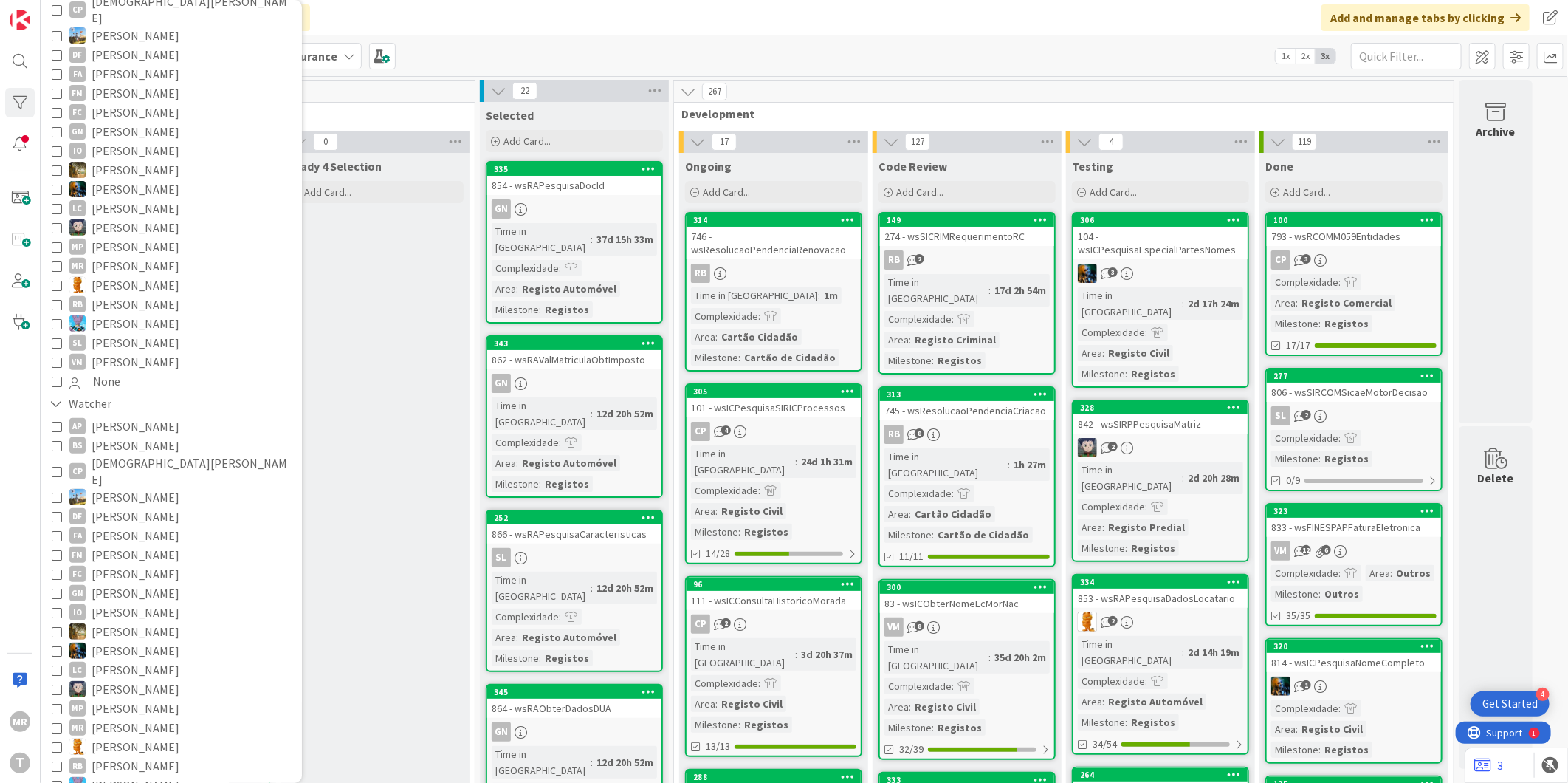
click at [131, 737] on span "[PERSON_NAME]" at bounding box center [135, 746] width 88 height 19
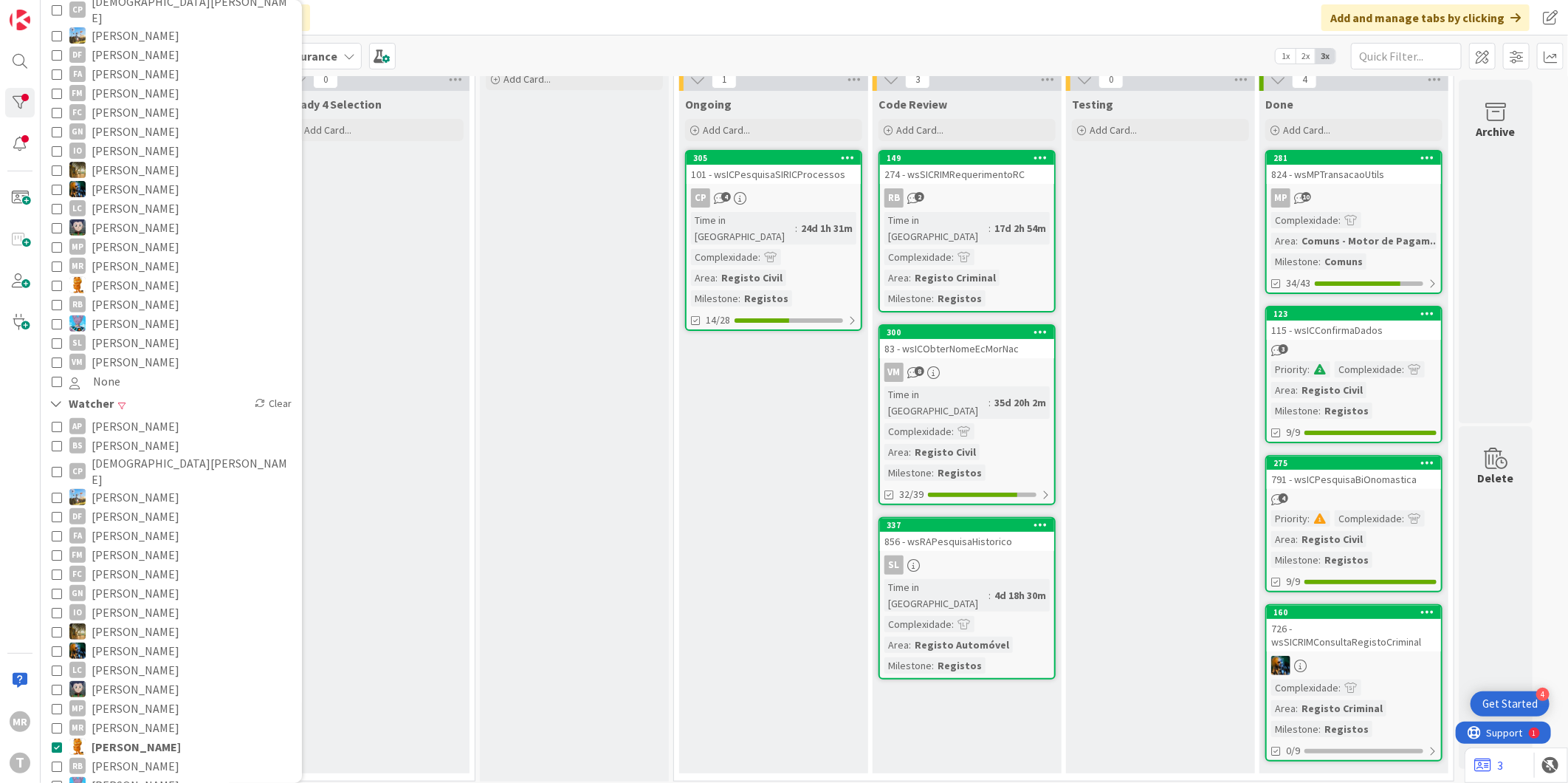
scroll to position [0, 0]
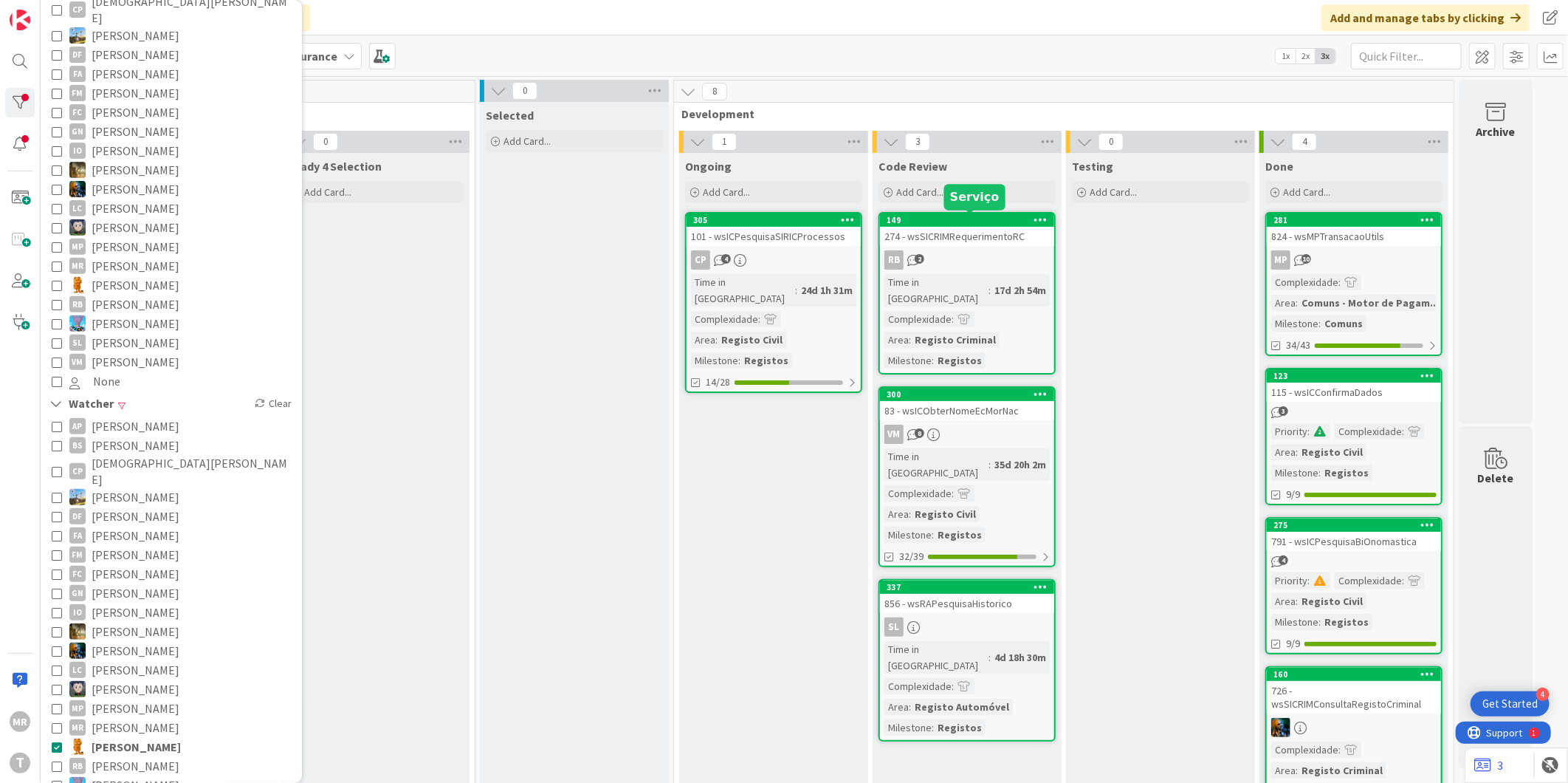
click at [931, 219] on div "149" at bounding box center [970, 220] width 167 height 10
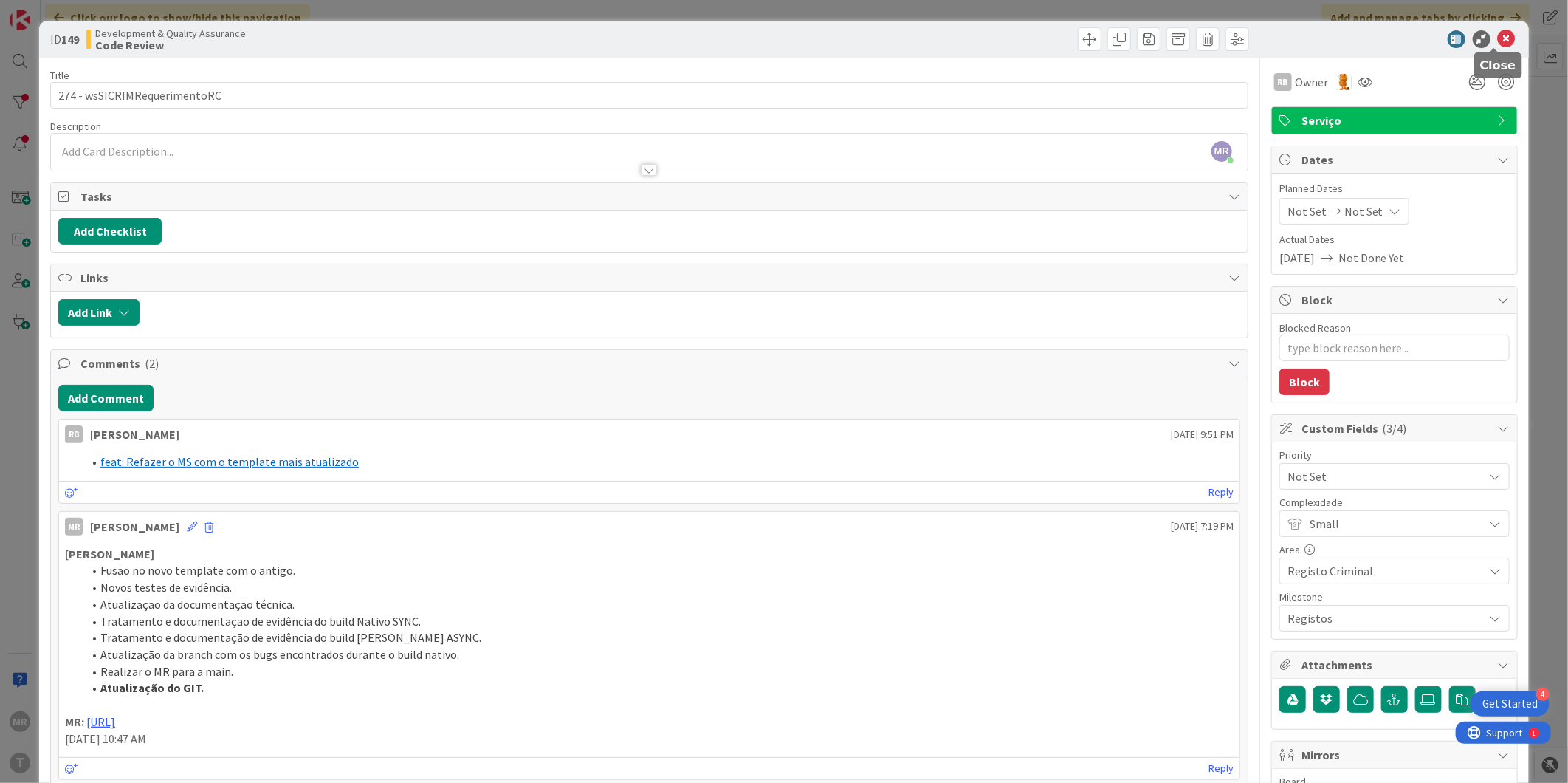
click at [1498, 38] on icon at bounding box center [1506, 39] width 18 height 18
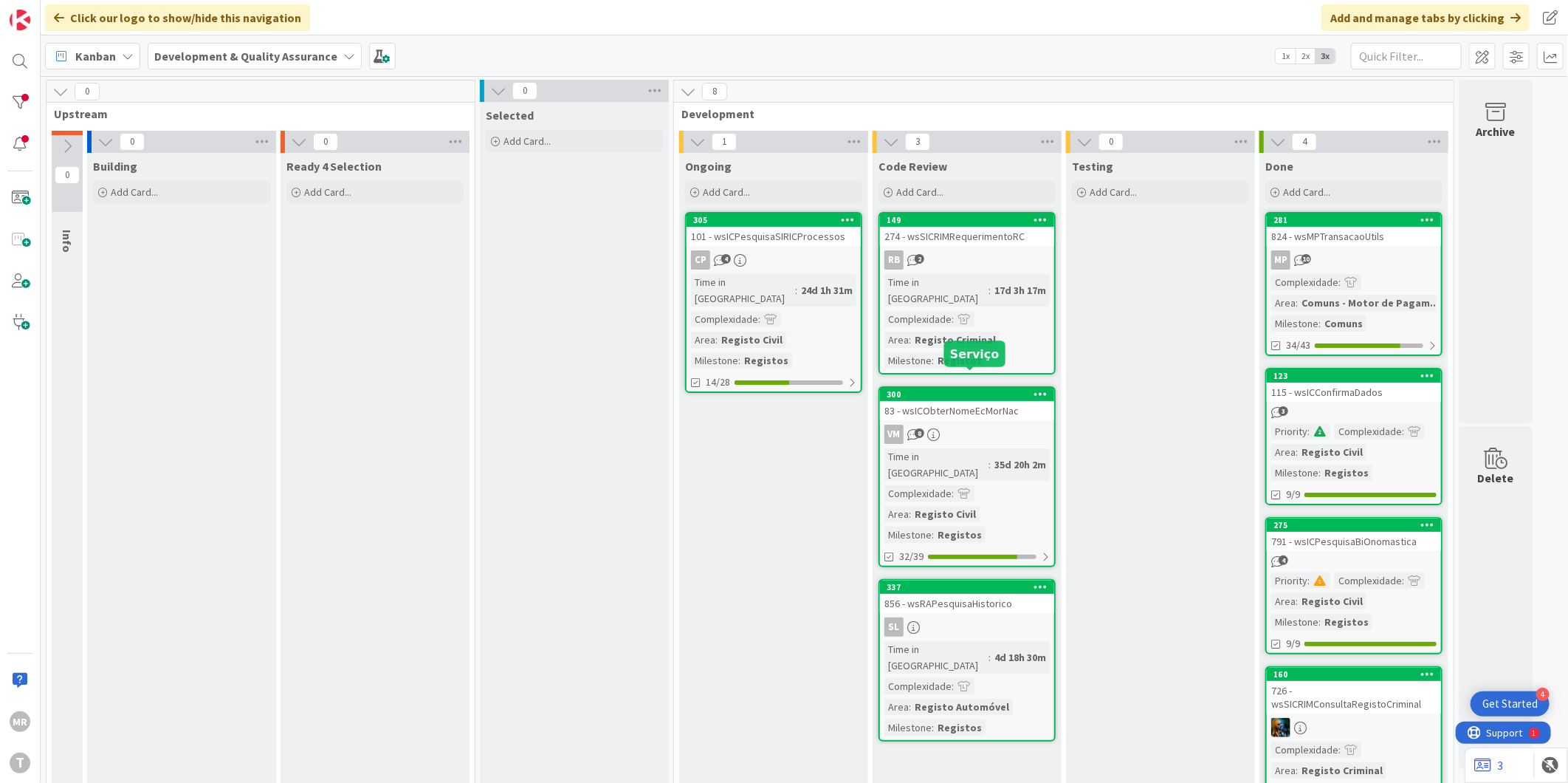
click at [1008, 389] on div "300" at bounding box center [970, 394] width 167 height 10
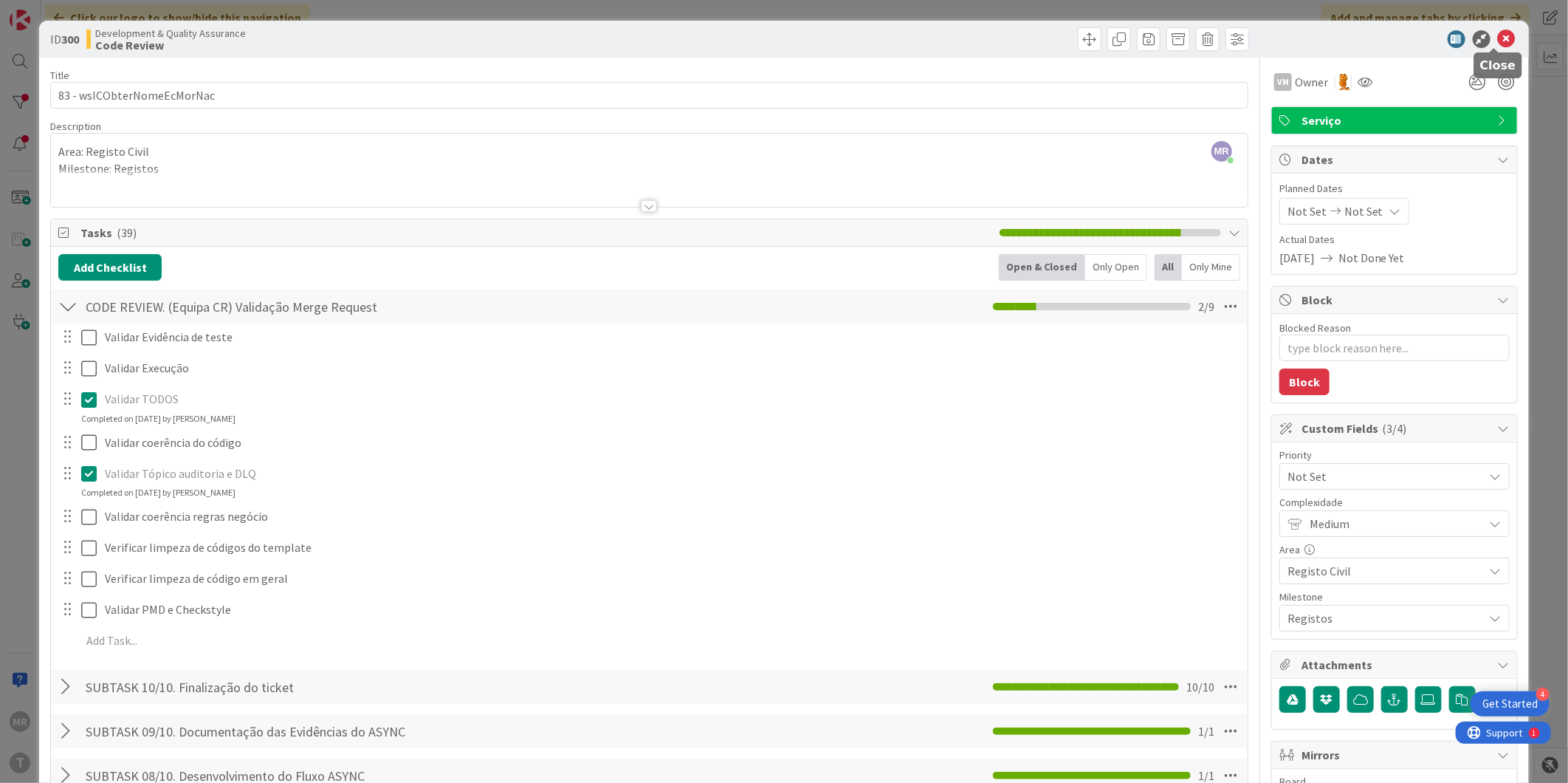
click at [1498, 39] on icon at bounding box center [1506, 39] width 18 height 18
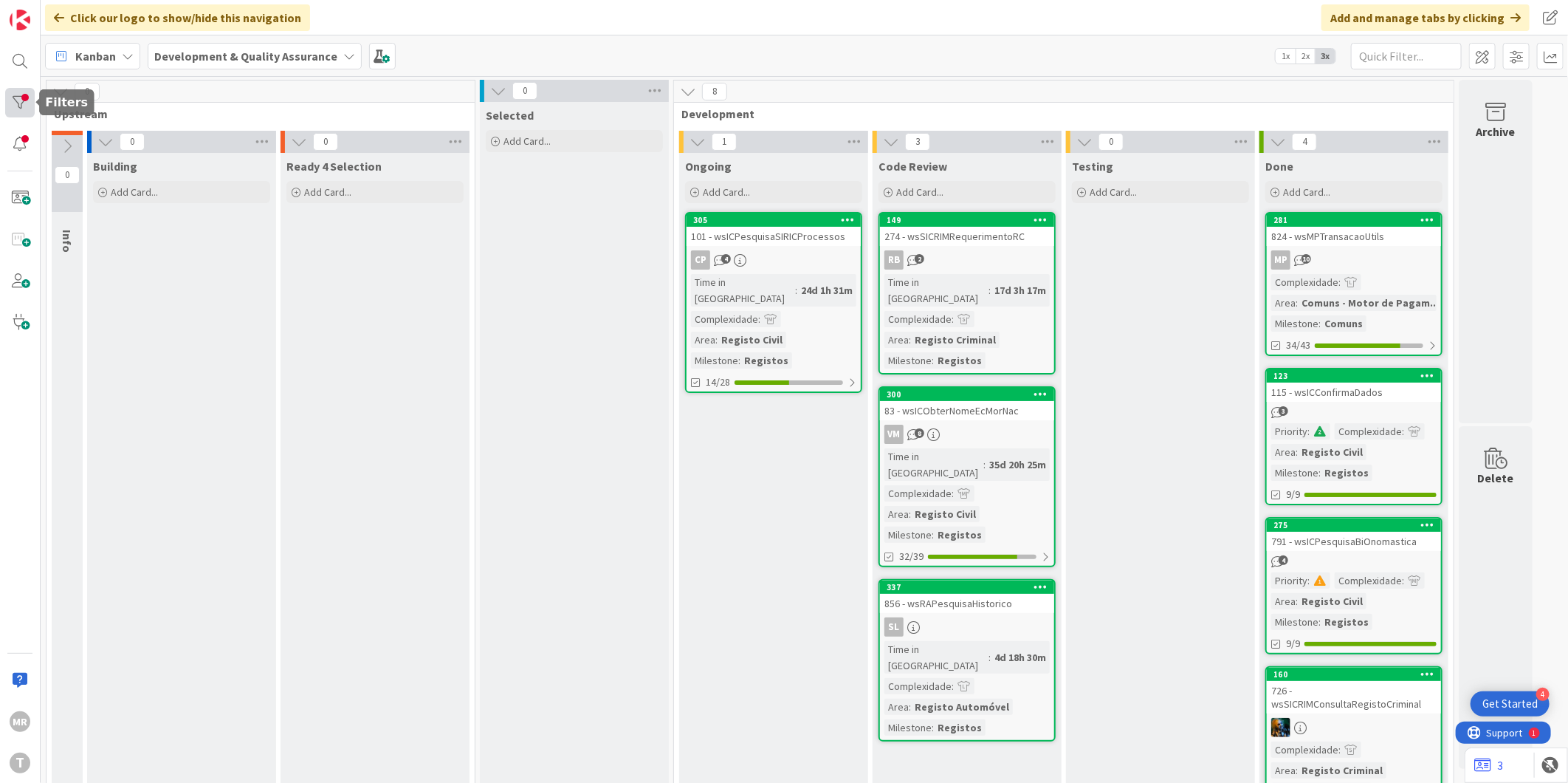
click at [25, 105] on div at bounding box center [19, 102] width 29 height 29
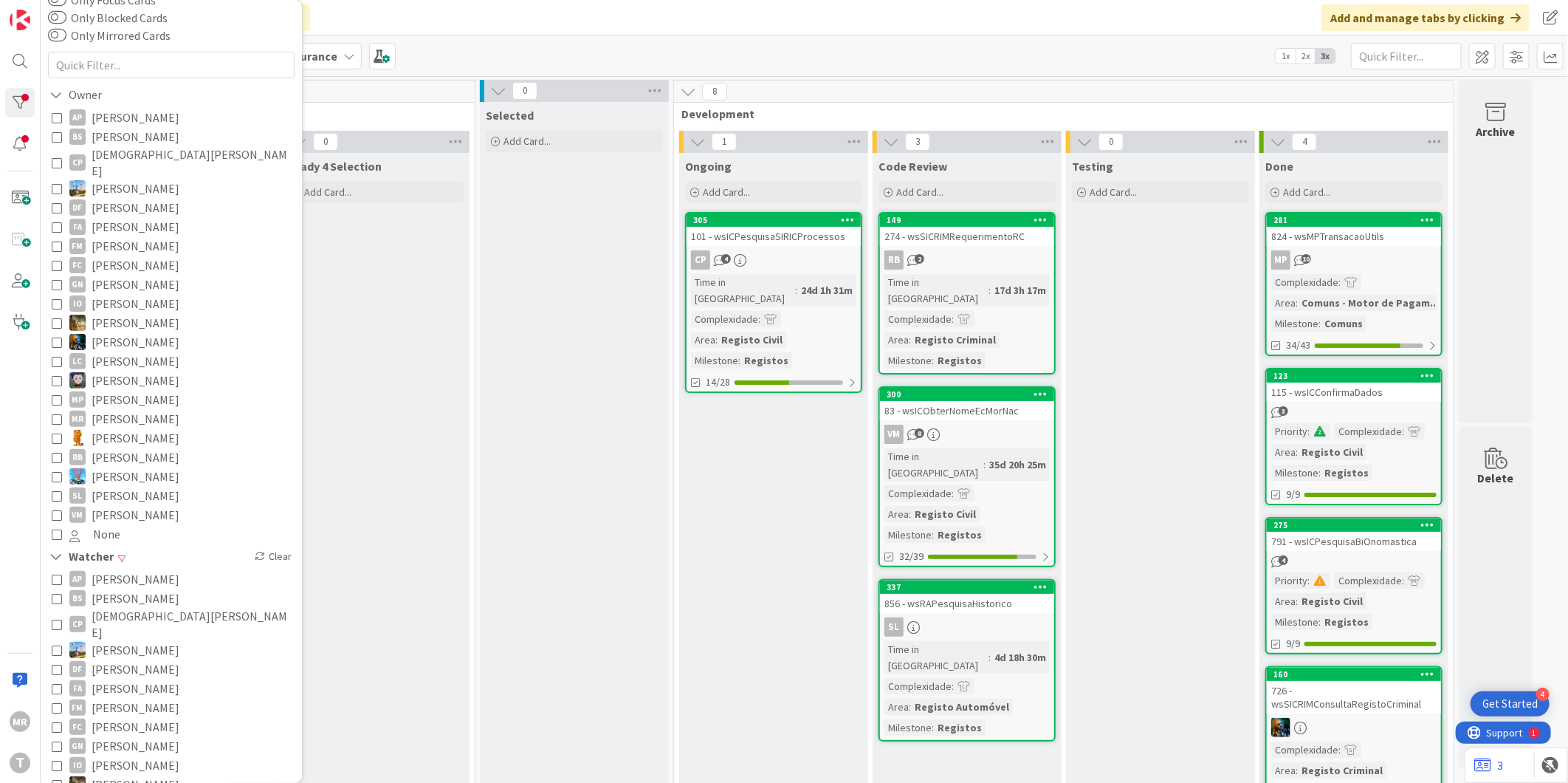
scroll to position [246, 0]
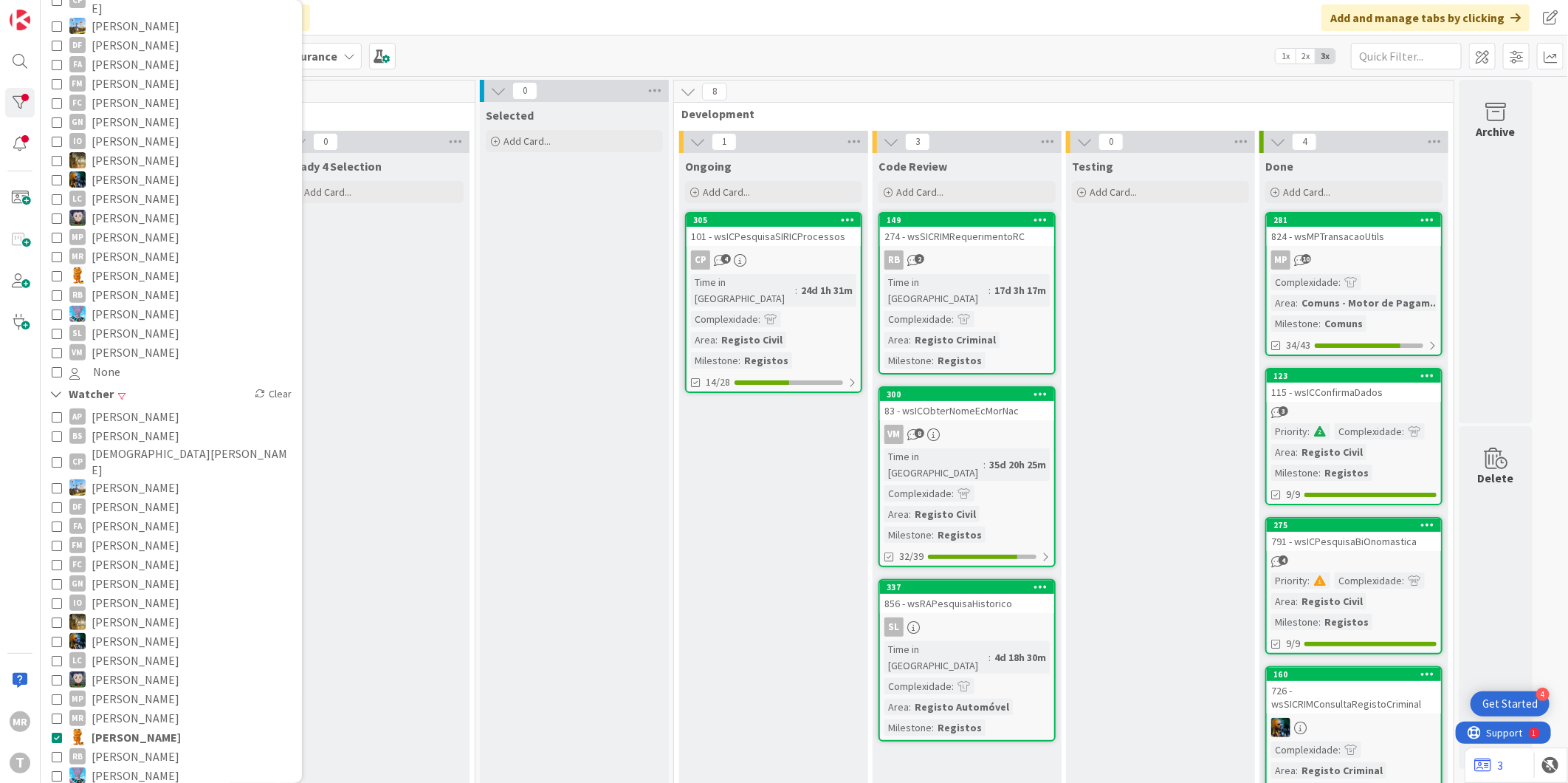
click at [128, 727] on span "[PERSON_NAME]" at bounding box center [136, 736] width 90 height 19
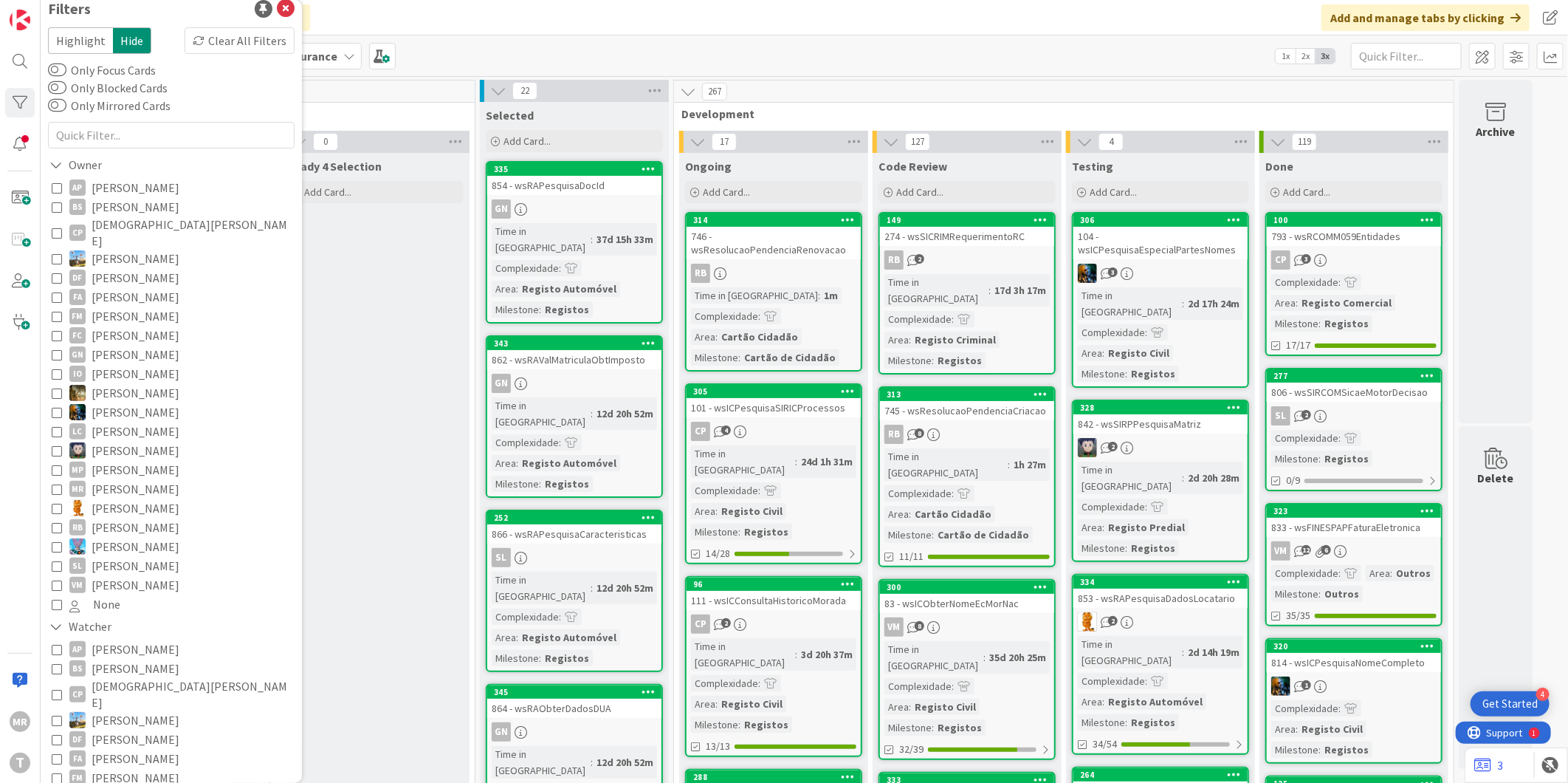
scroll to position [0, 0]
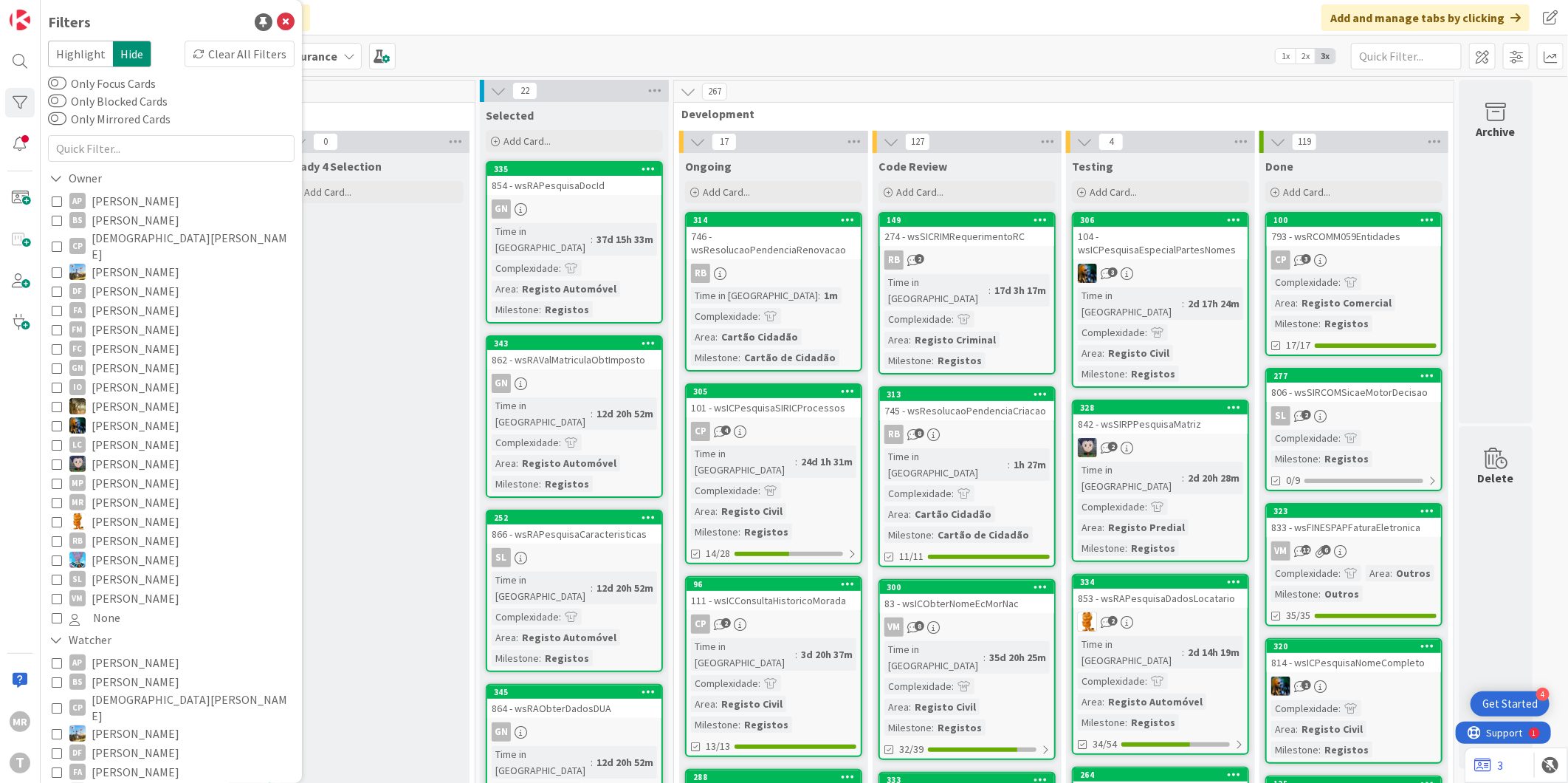
click at [124, 531] on span "[PERSON_NAME]" at bounding box center [135, 540] width 88 height 19
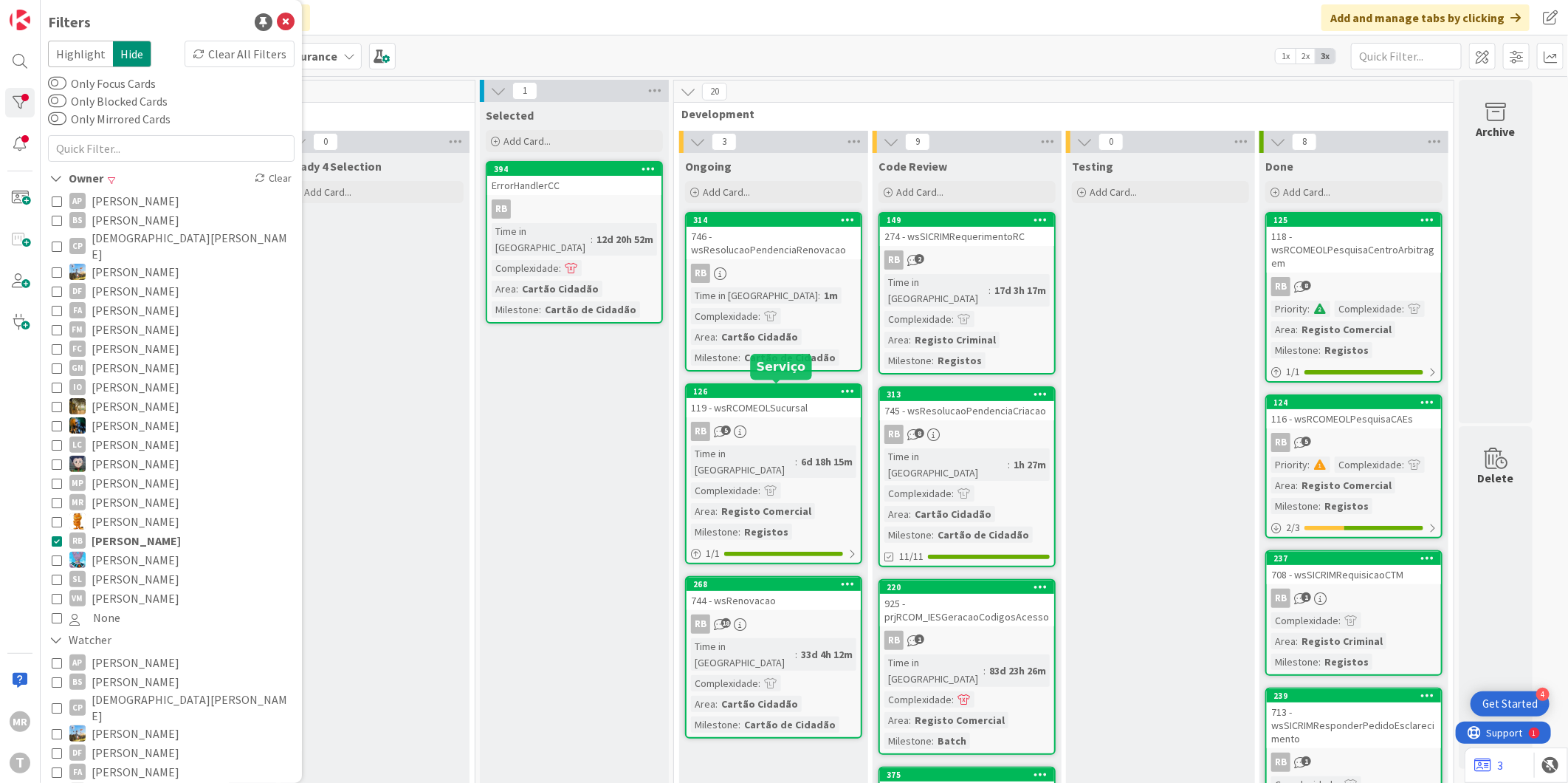
click at [758, 392] on div "126" at bounding box center [777, 391] width 167 height 10
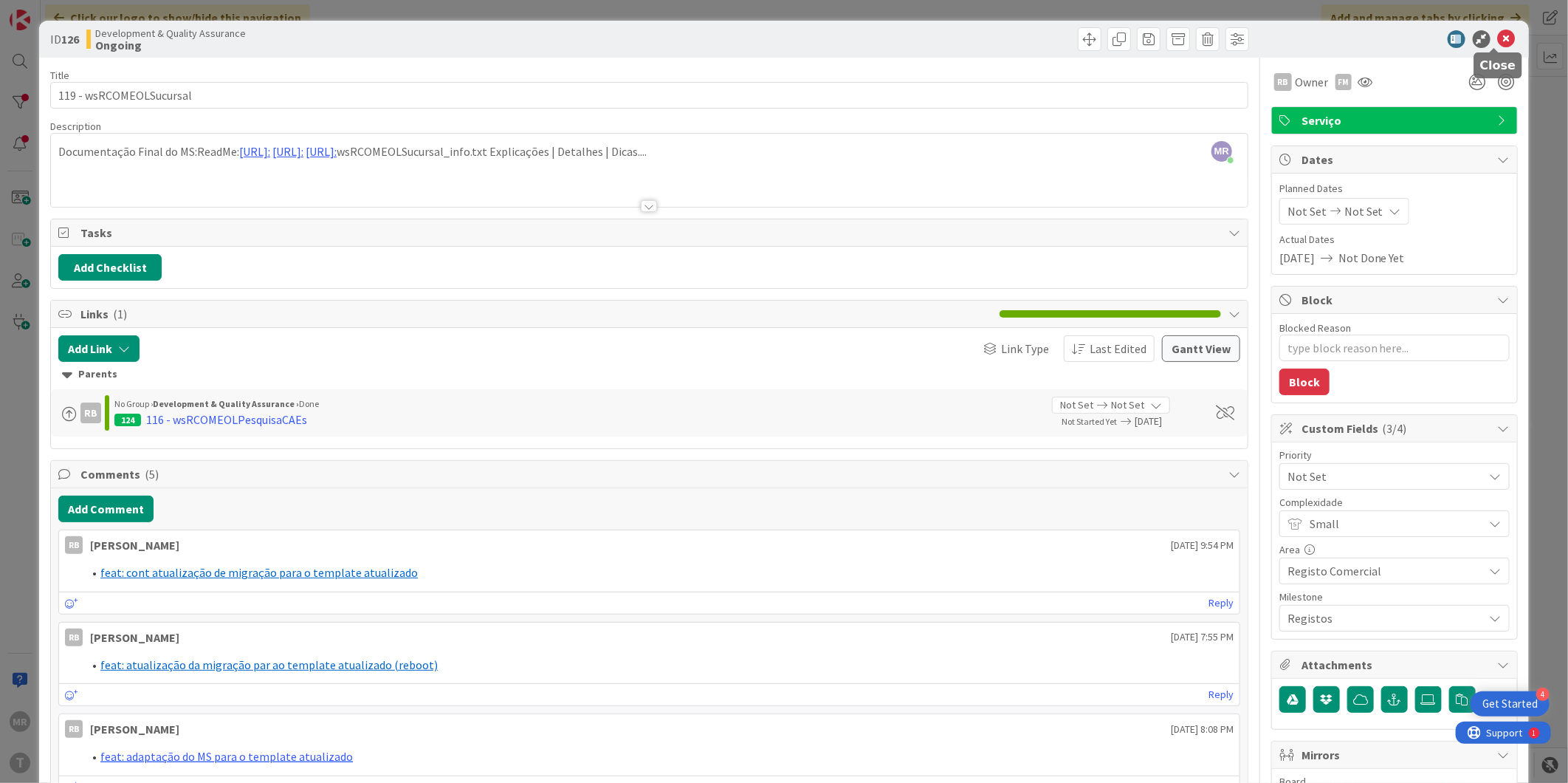
click at [1498, 45] on icon at bounding box center [1506, 39] width 18 height 18
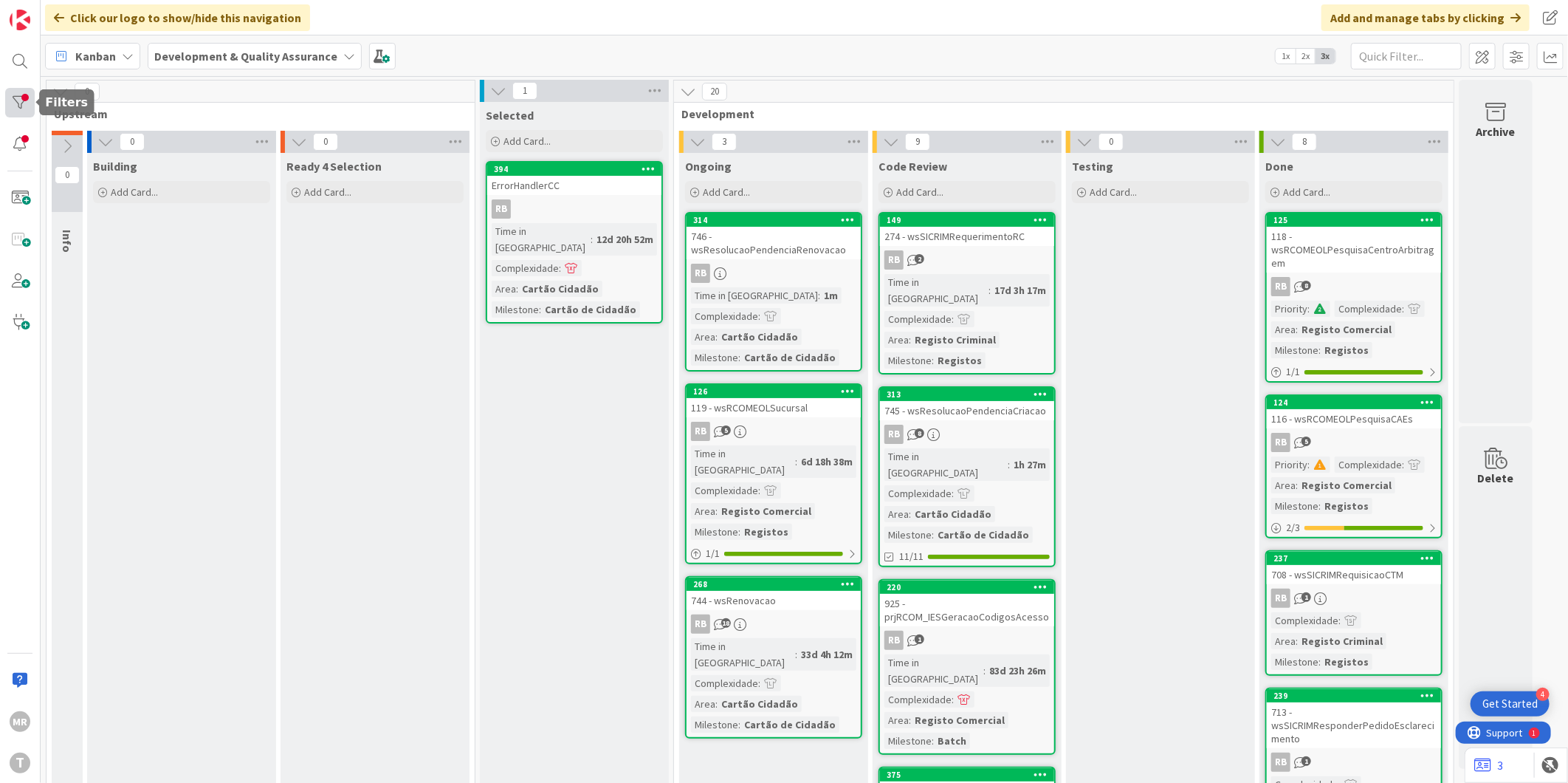
click at [16, 98] on div at bounding box center [19, 102] width 29 height 29
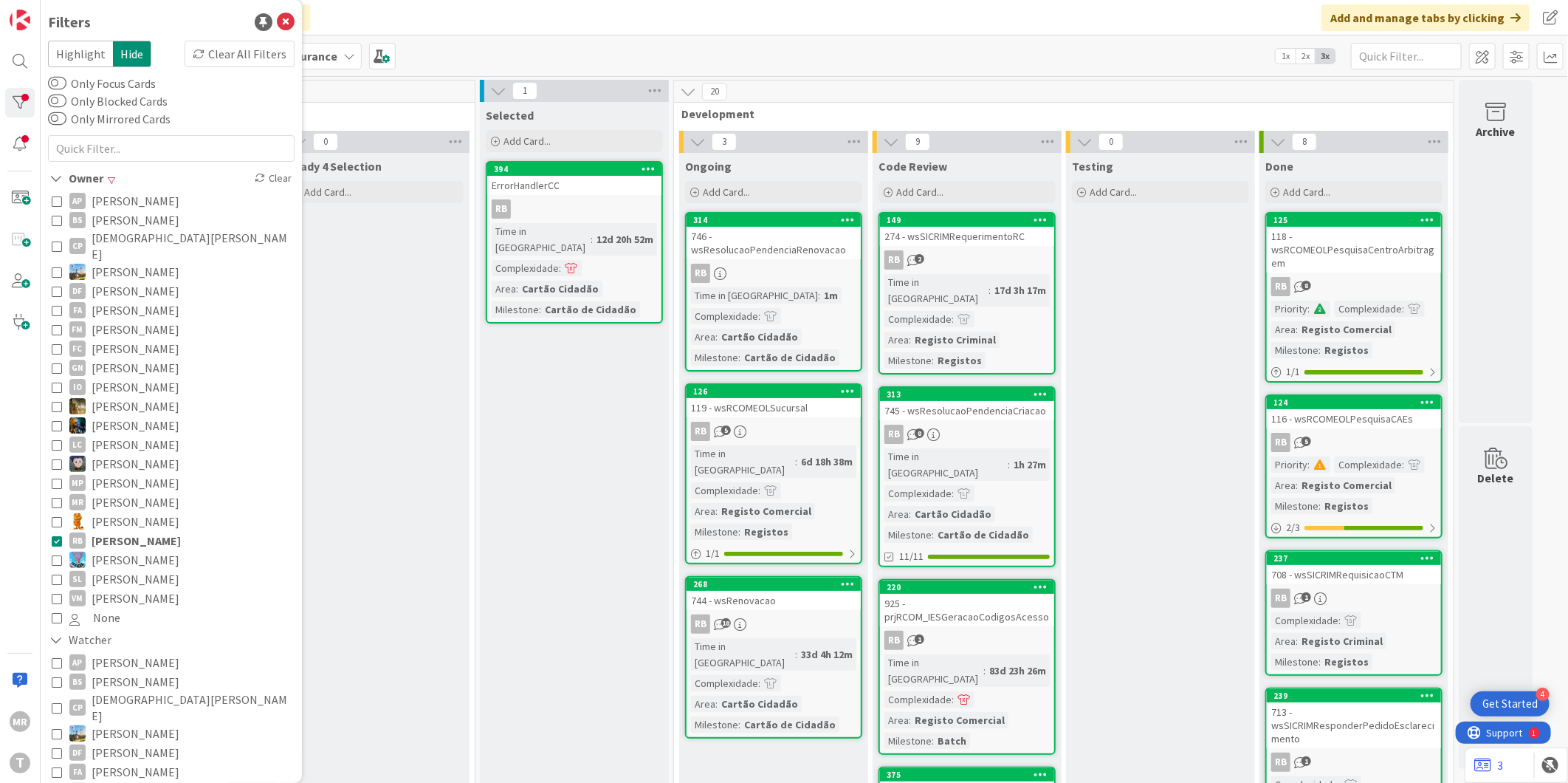
click at [139, 569] on span "[PERSON_NAME]" at bounding box center [135, 579] width 88 height 19
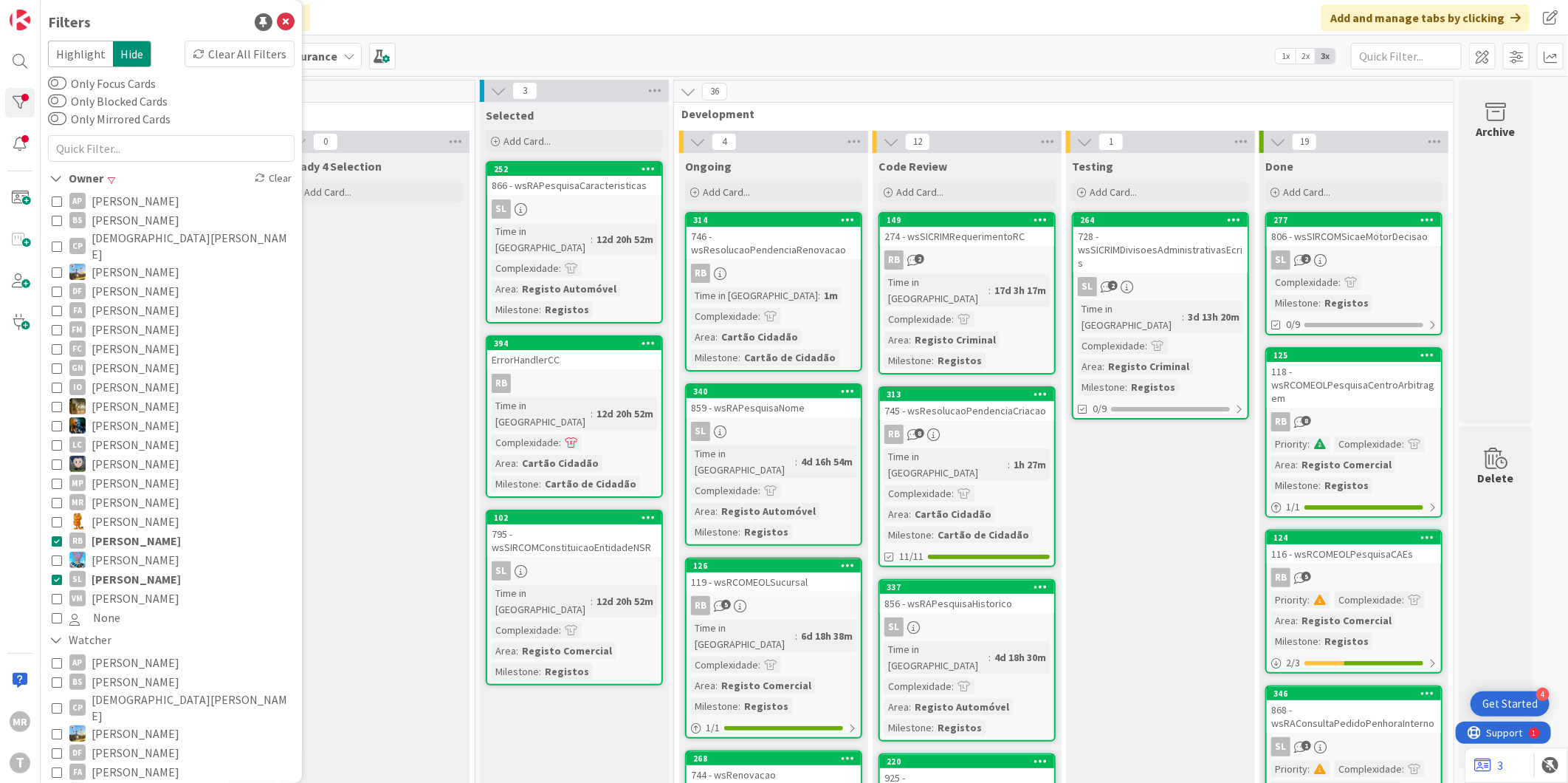
click at [143, 533] on span "[PERSON_NAME]" at bounding box center [136, 540] width 90 height 19
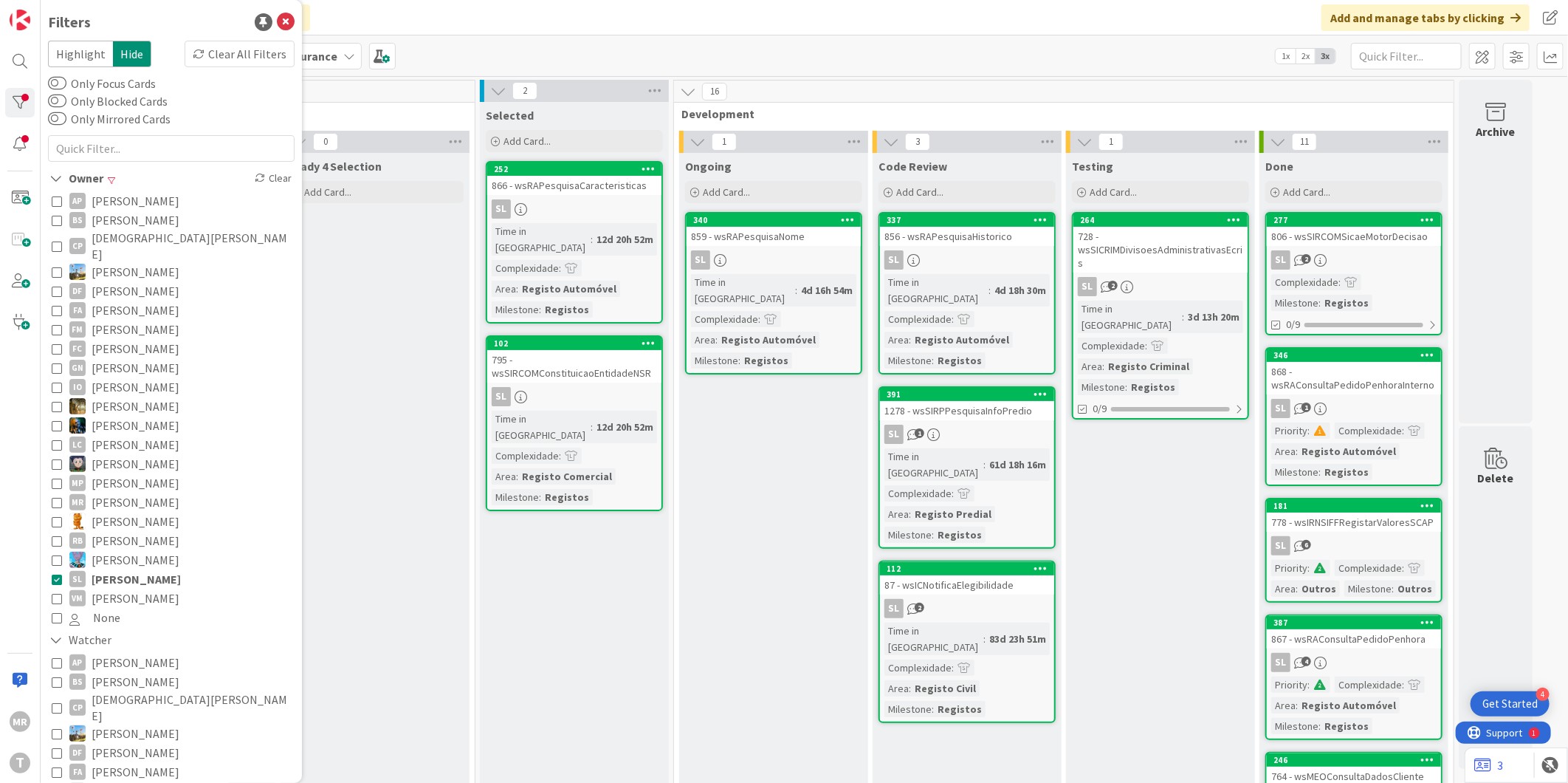
click at [148, 589] on span "[PERSON_NAME]" at bounding box center [135, 598] width 88 height 19
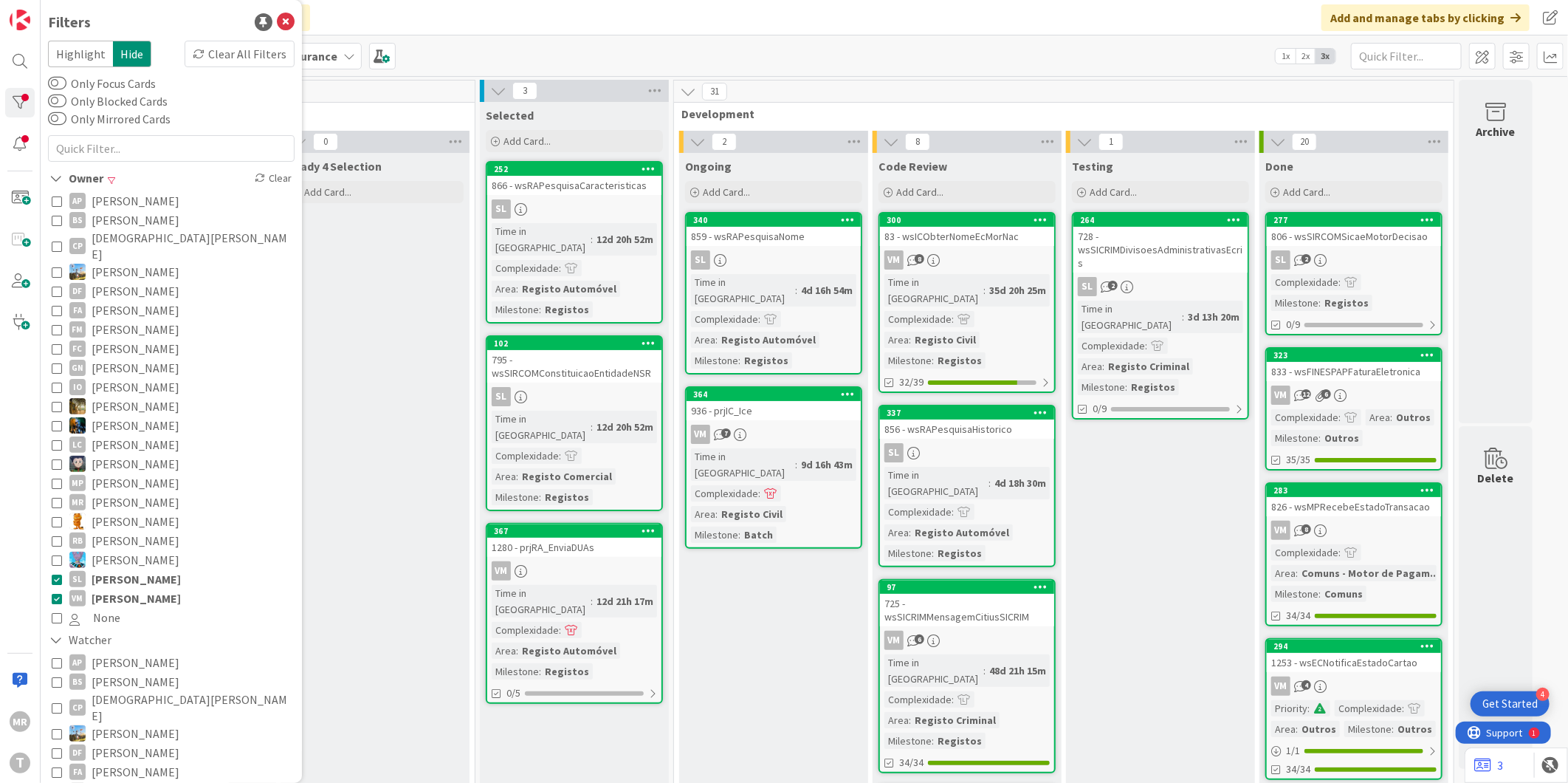
click at [148, 569] on span "[PERSON_NAME]" at bounding box center [136, 579] width 90 height 19
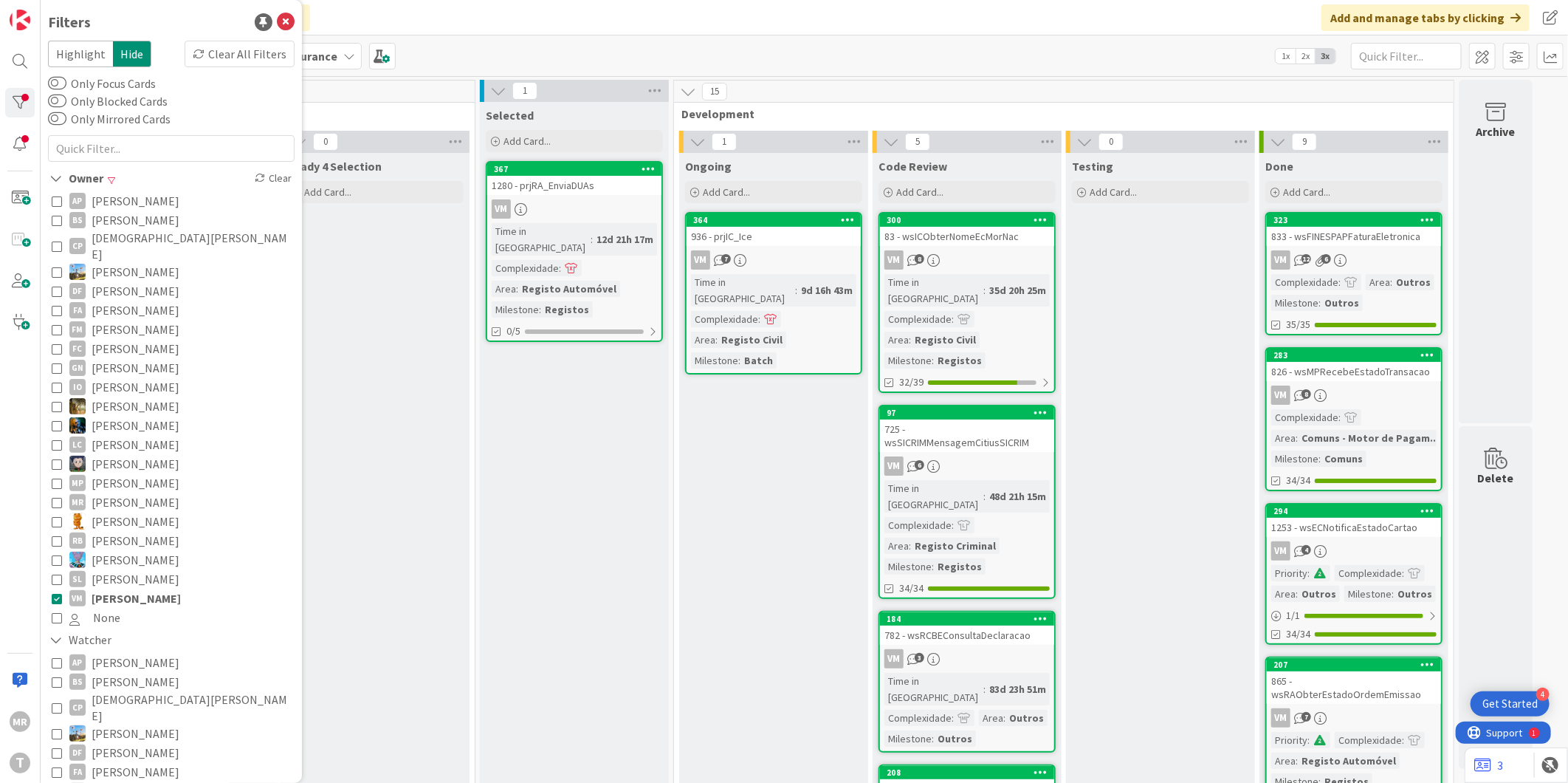
drag, startPoint x: 142, startPoint y: 590, endPoint x: 296, endPoint y: 613, distance: 155.7
click at [142, 590] on span "[PERSON_NAME]" at bounding box center [136, 598] width 90 height 19
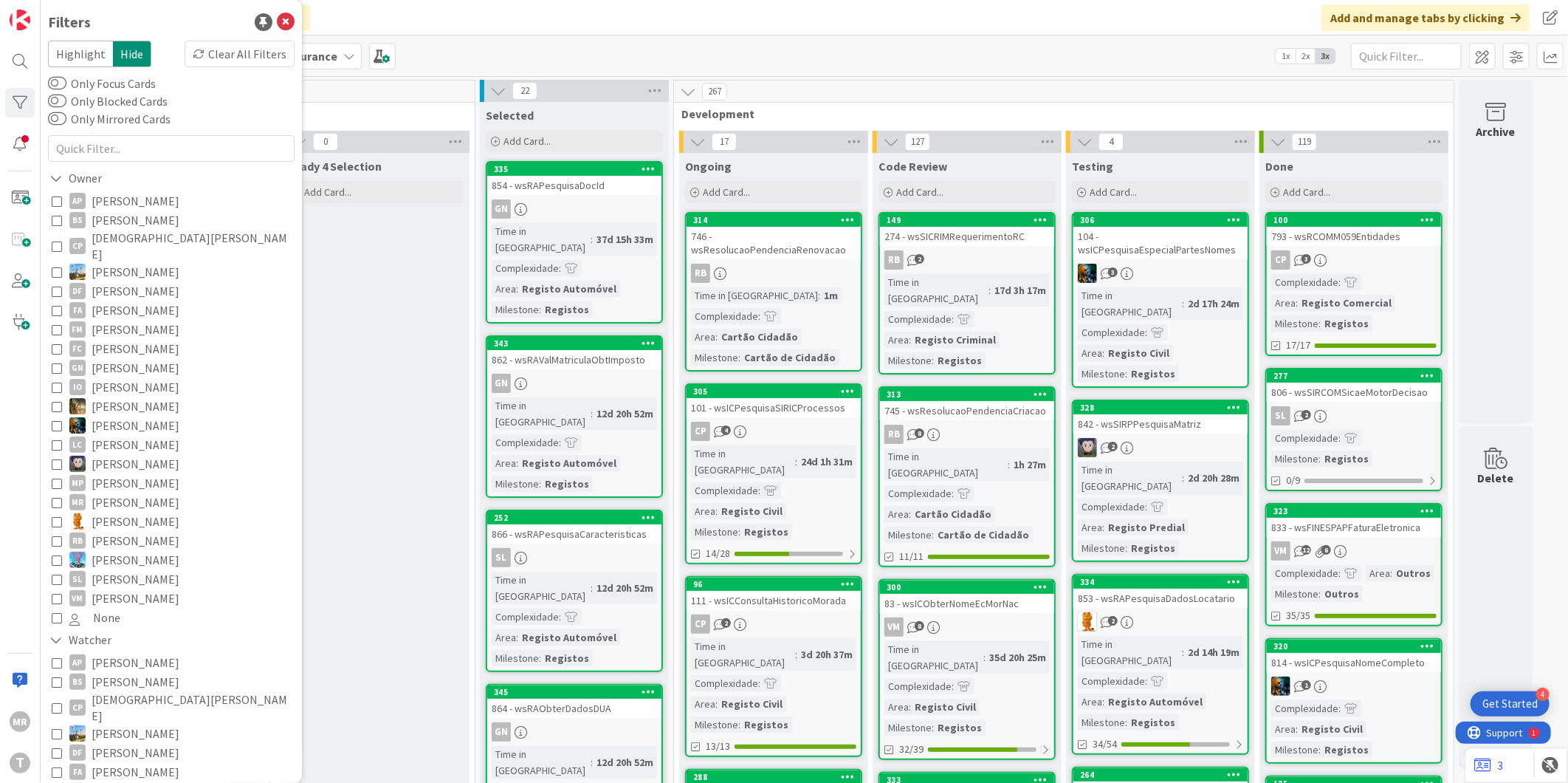
click at [115, 242] on span "[DEMOGRAPHIC_DATA][PERSON_NAME]" at bounding box center [191, 245] width 199 height 33
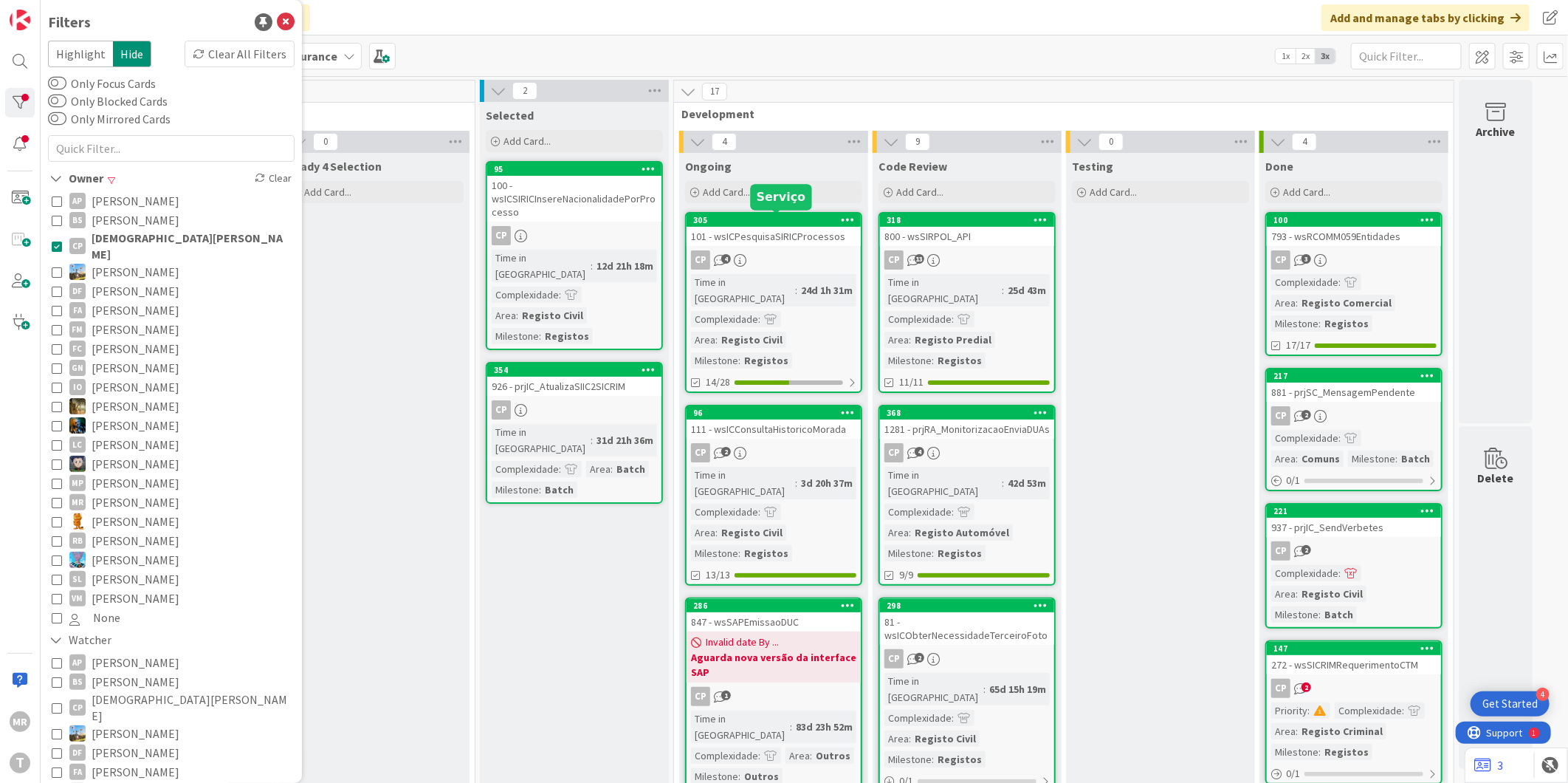
click at [788, 223] on div "305" at bounding box center [777, 220] width 167 height 10
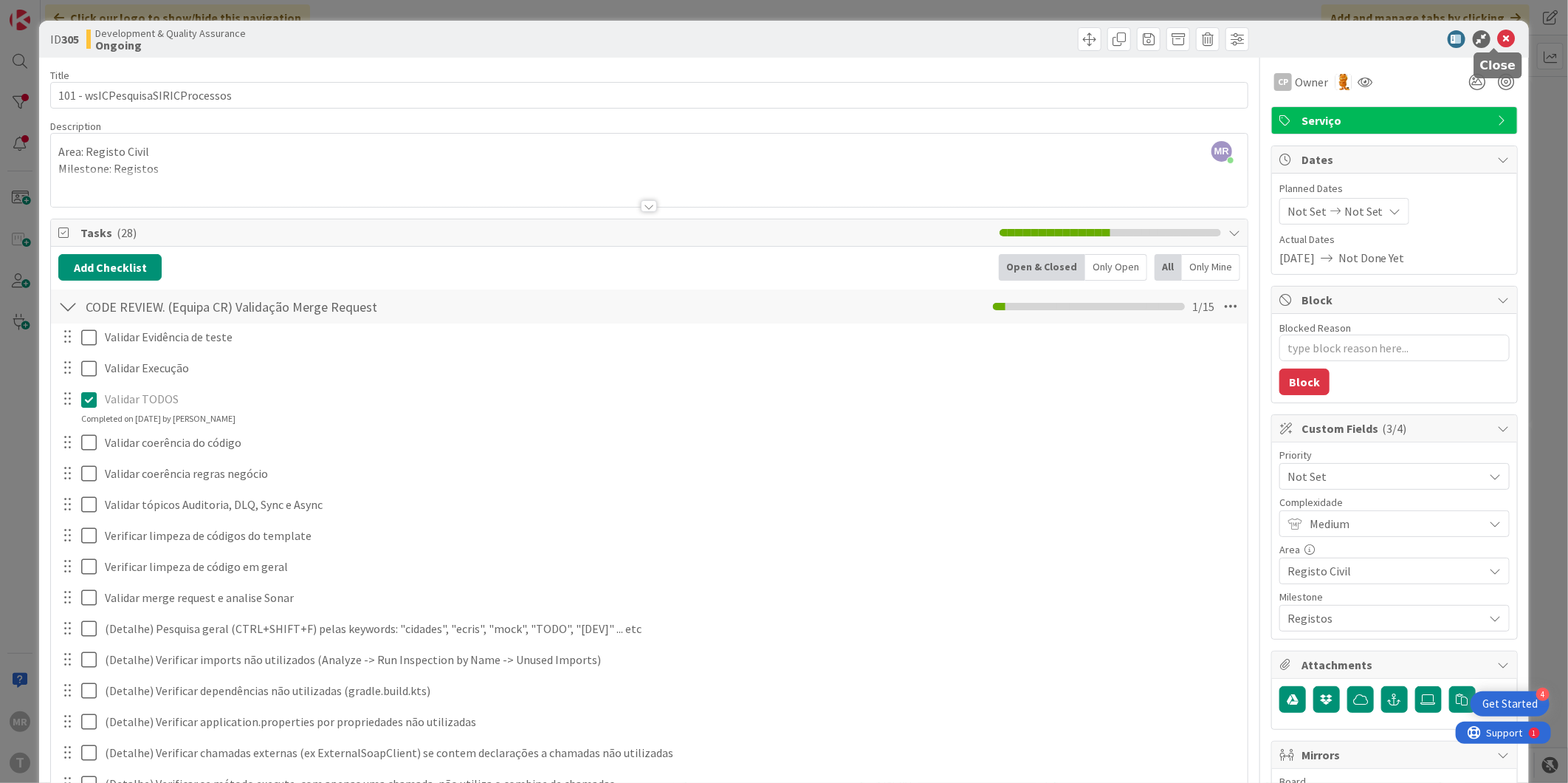
click at [1498, 45] on icon at bounding box center [1506, 39] width 18 height 18
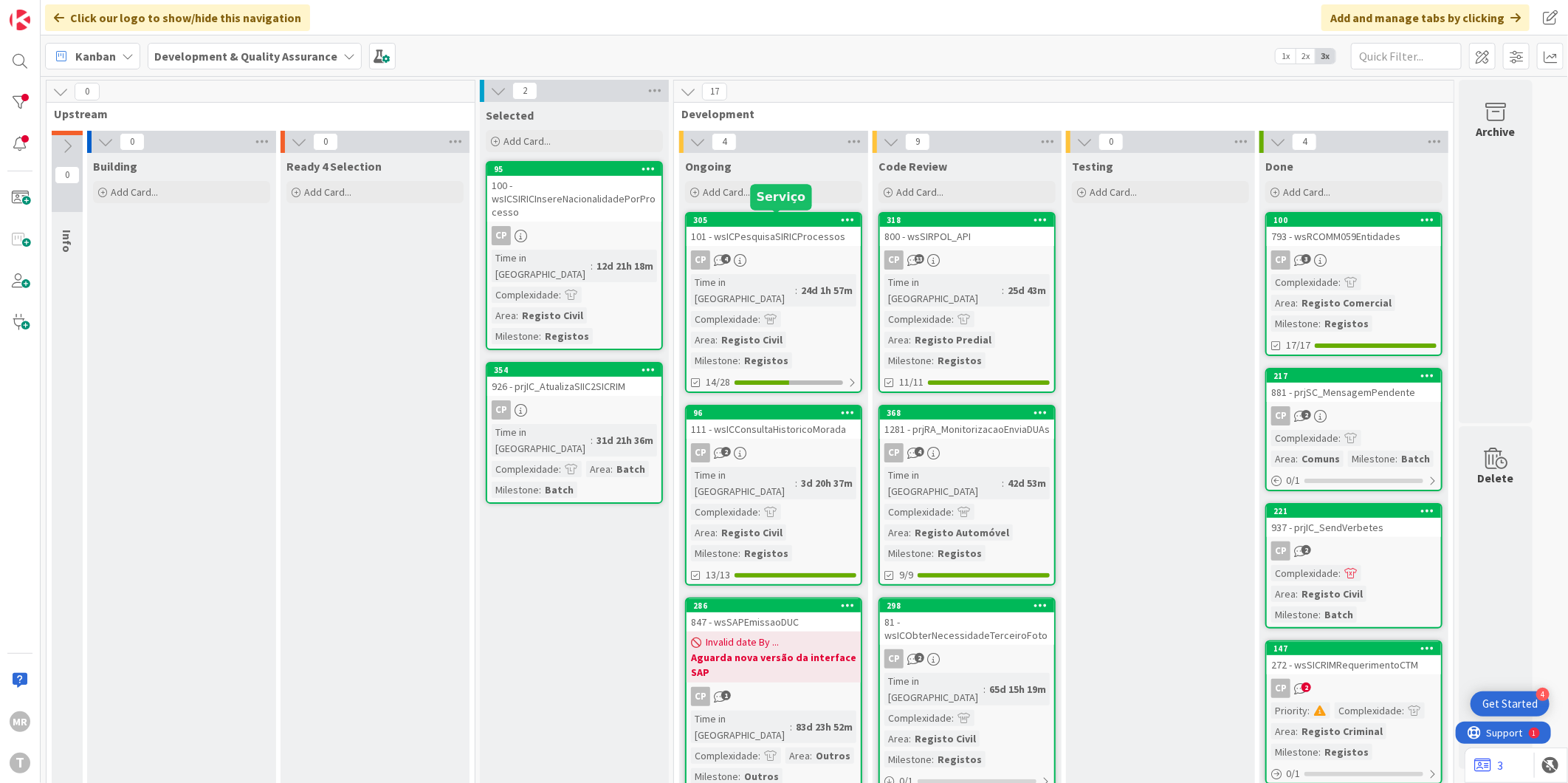
click at [764, 223] on div "305" at bounding box center [777, 220] width 167 height 10
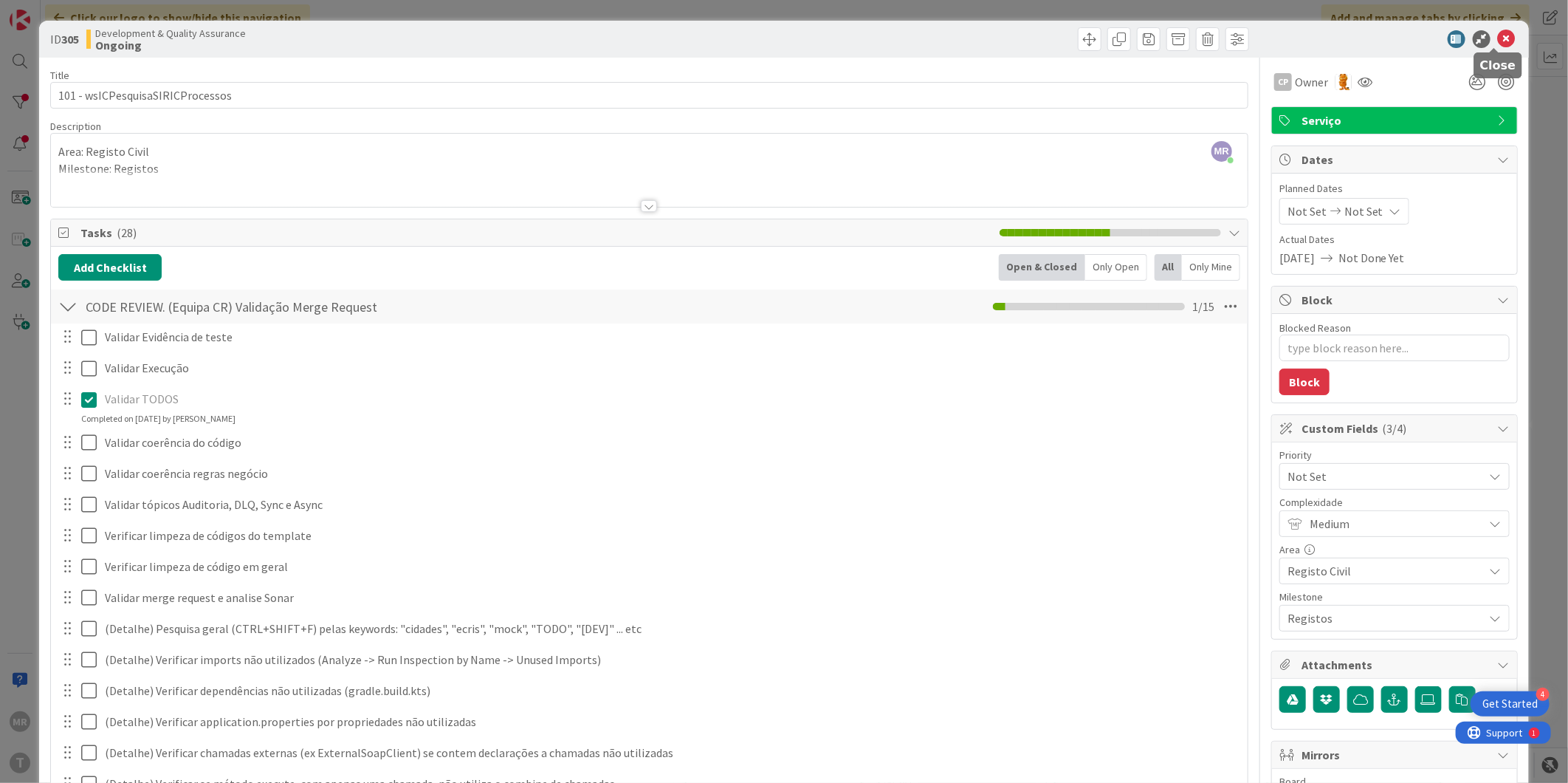
click at [1498, 45] on icon at bounding box center [1506, 39] width 18 height 18
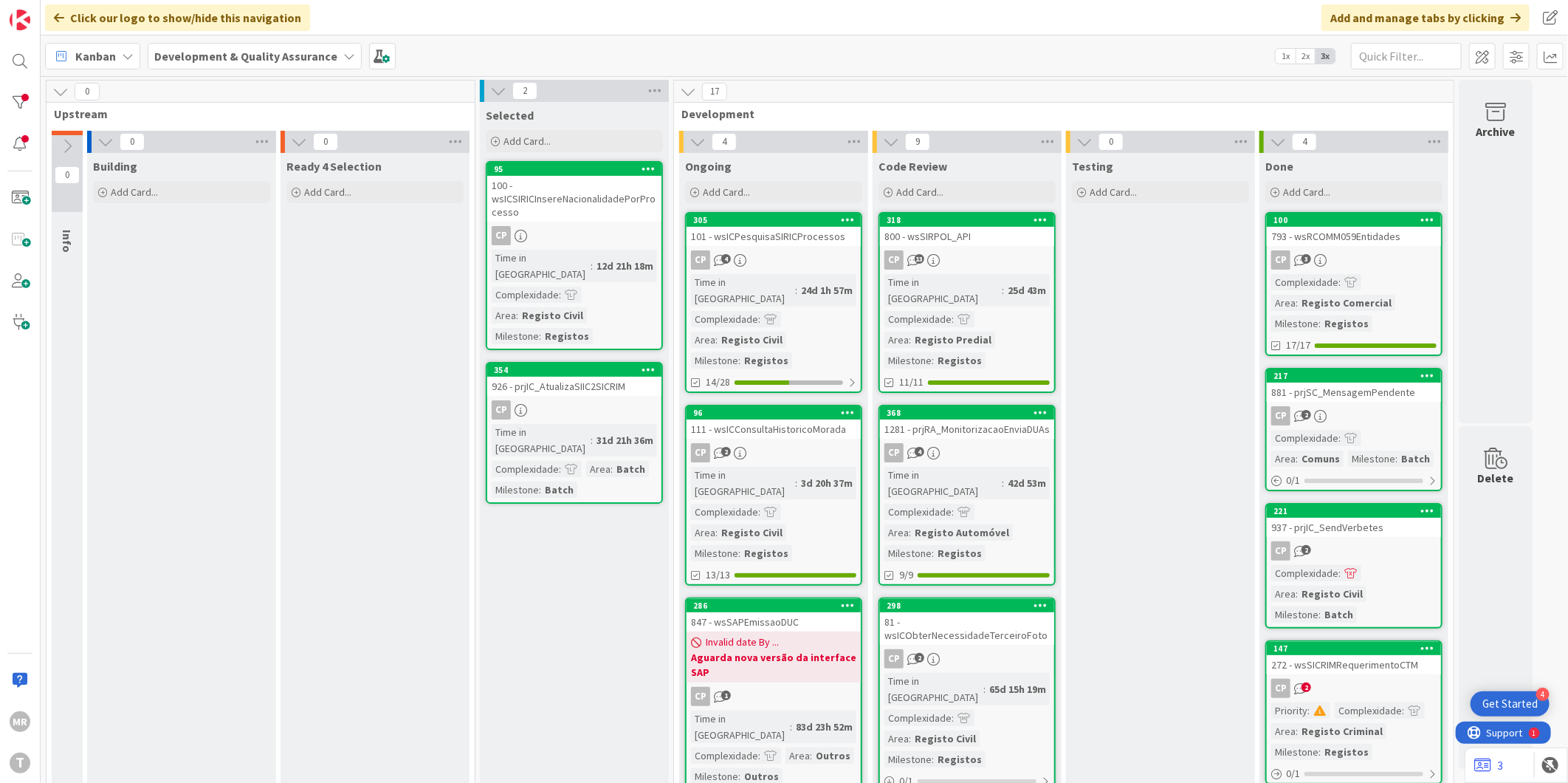
drag, startPoint x: 522, startPoint y: 513, endPoint x: 518, endPoint y: 501, distance: 12.6
click at [31, 101] on div at bounding box center [19, 102] width 29 height 29
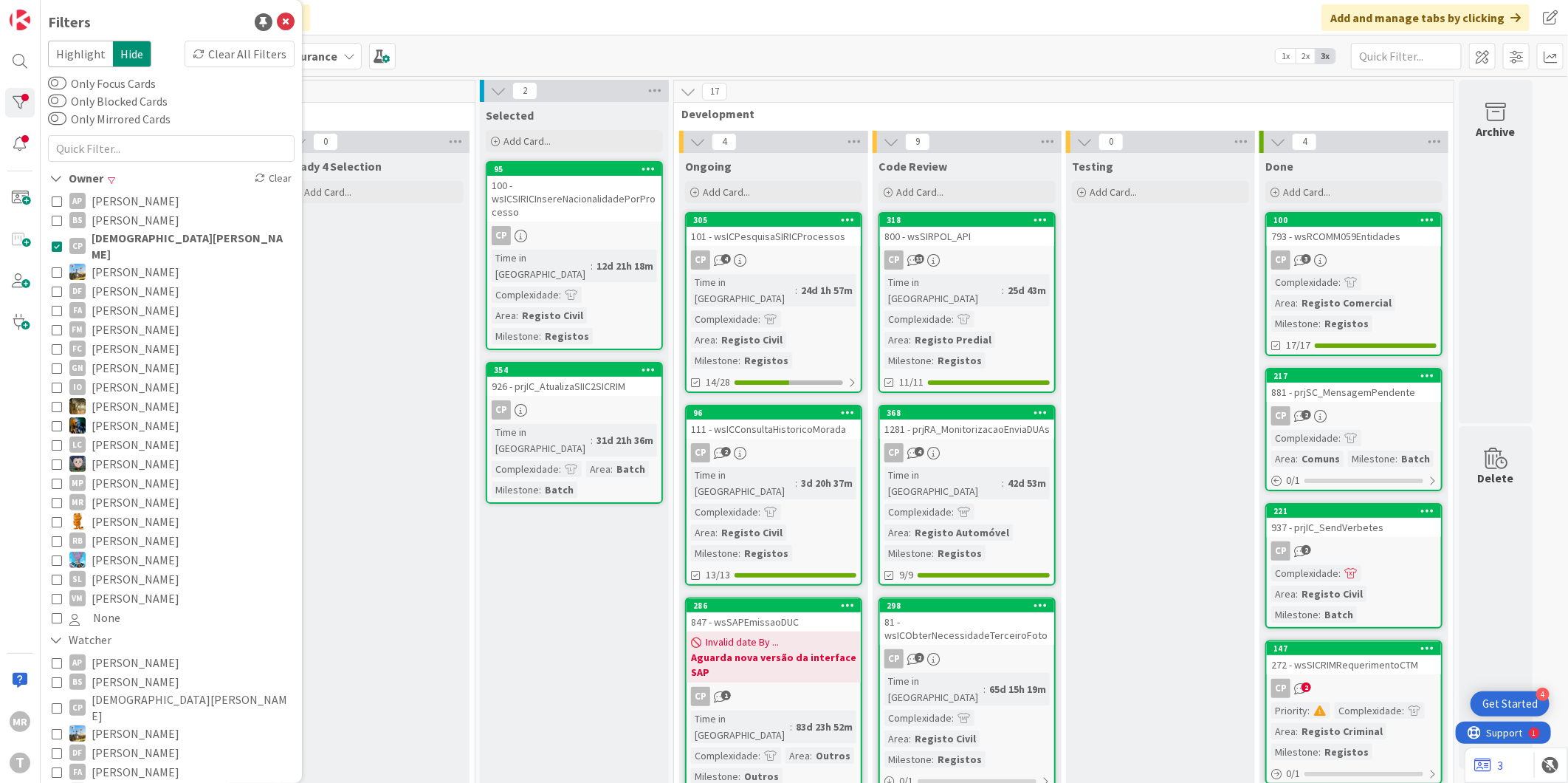
click at [131, 240] on span "[DEMOGRAPHIC_DATA][PERSON_NAME]" at bounding box center [191, 245] width 199 height 33
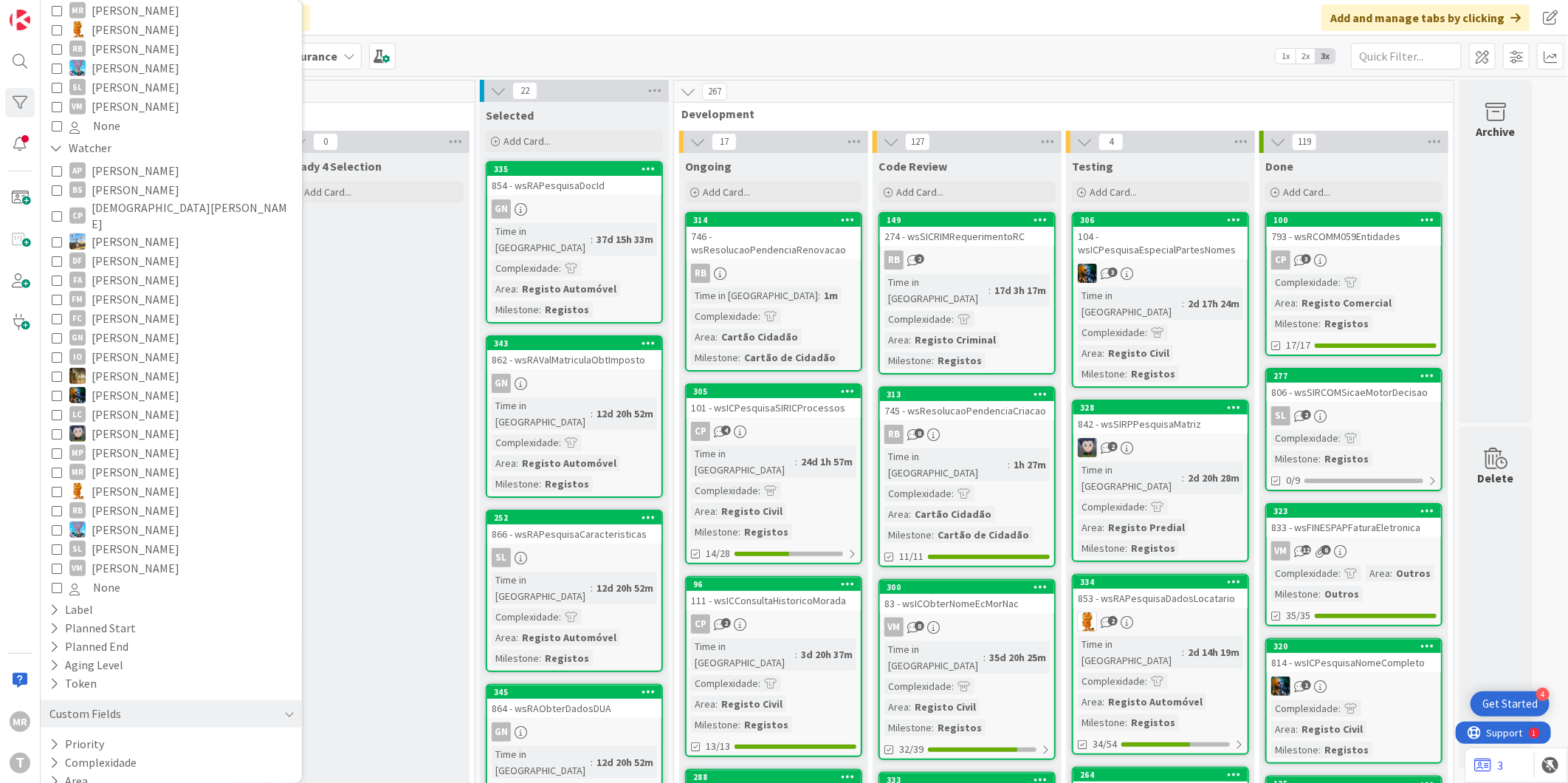
scroll to position [501, 0]
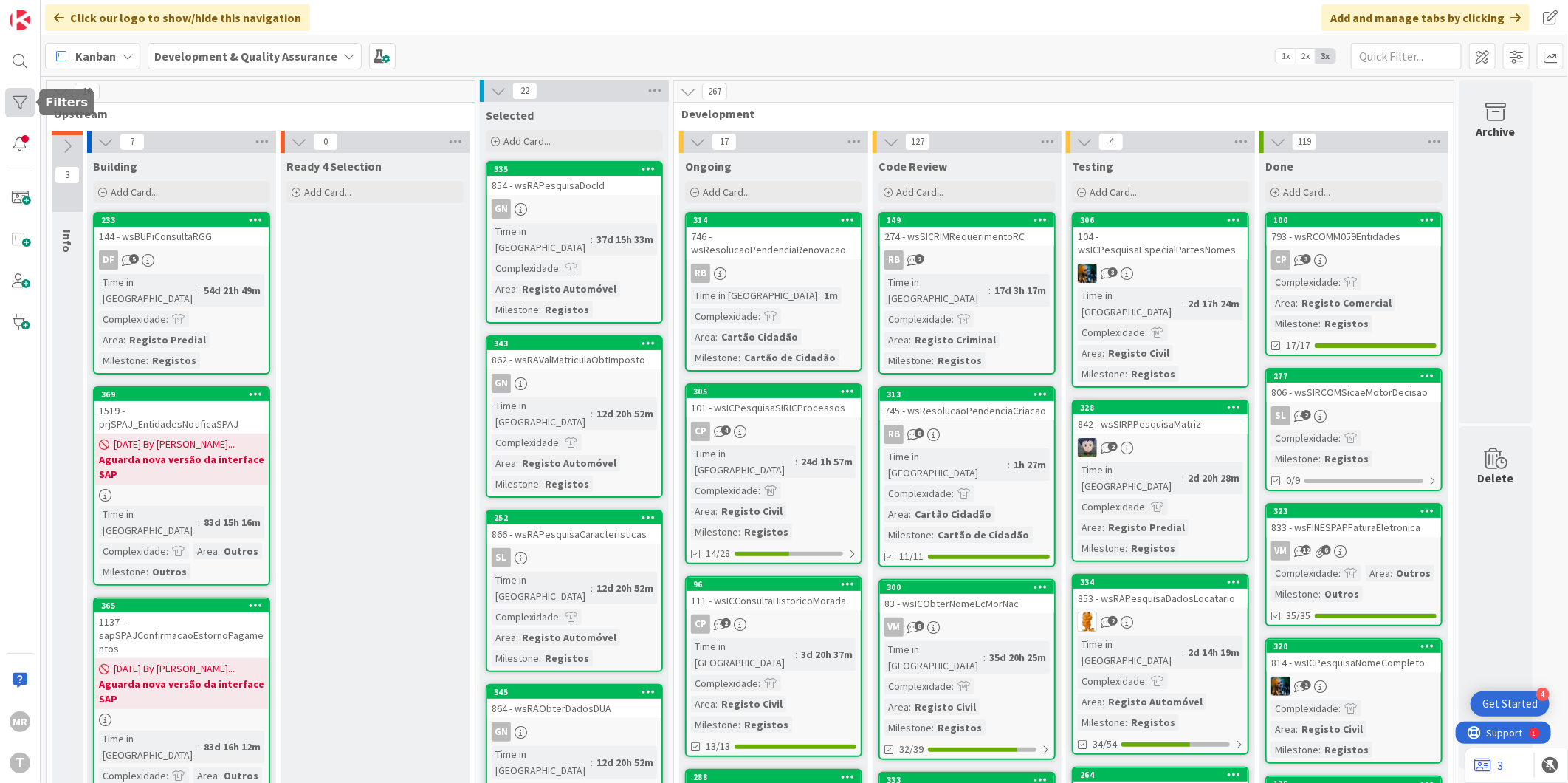
click at [23, 100] on div at bounding box center [19, 102] width 29 height 29
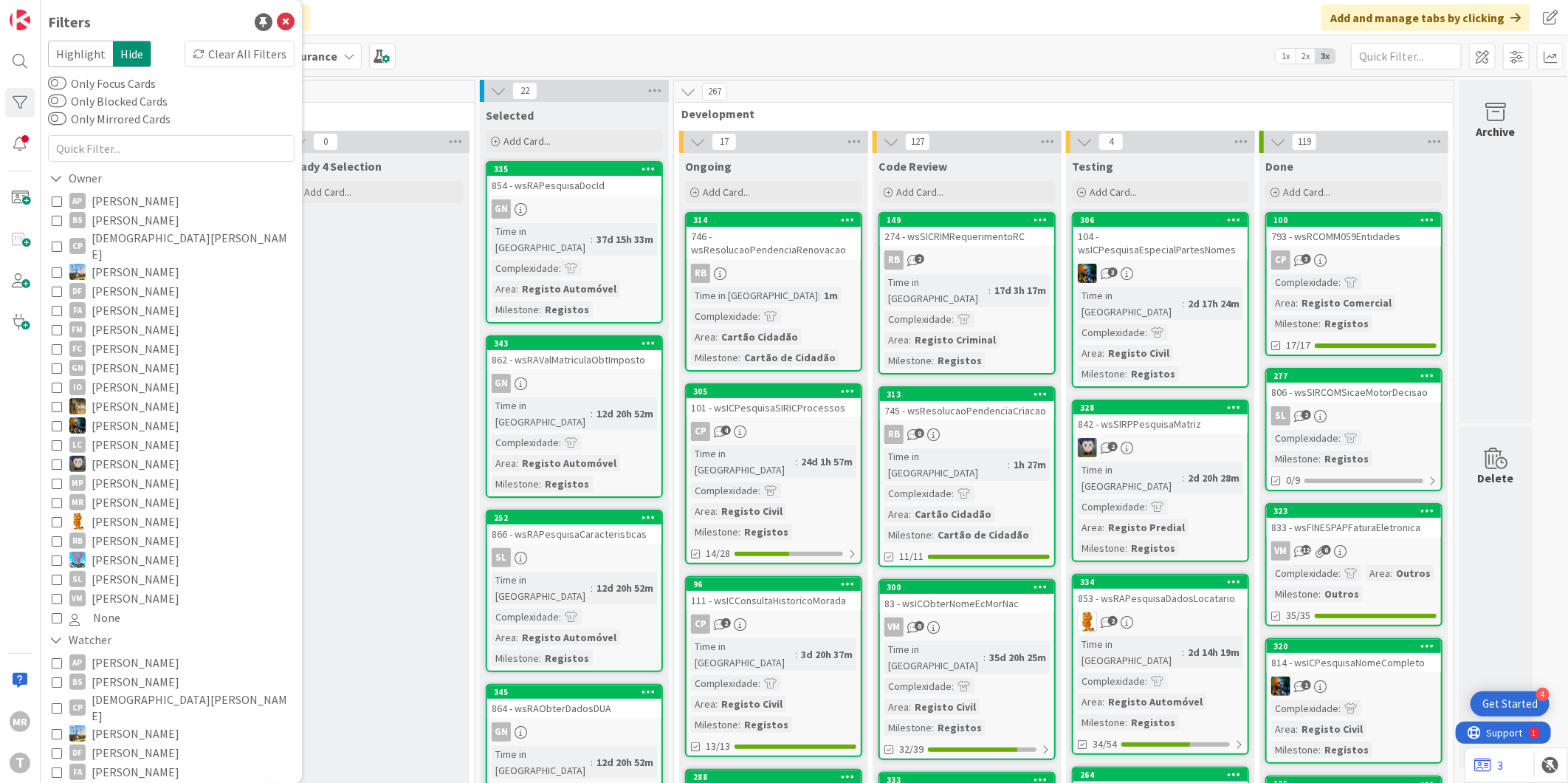
click at [131, 454] on span "[PERSON_NAME]" at bounding box center [135, 463] width 88 height 19
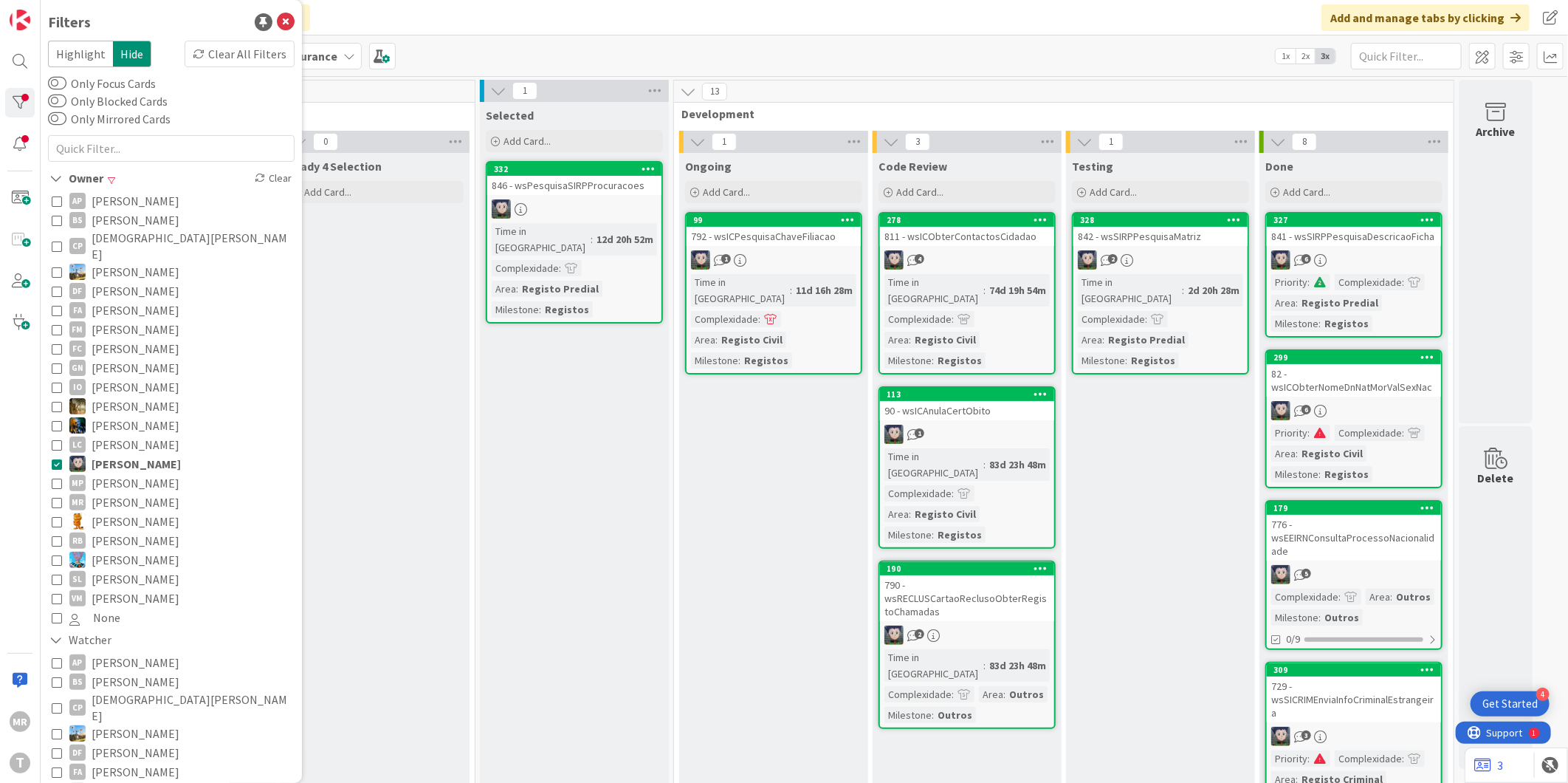
click at [368, 299] on div "Ready 4 Selection Add Card..." at bounding box center [375, 750] width 189 height 1197
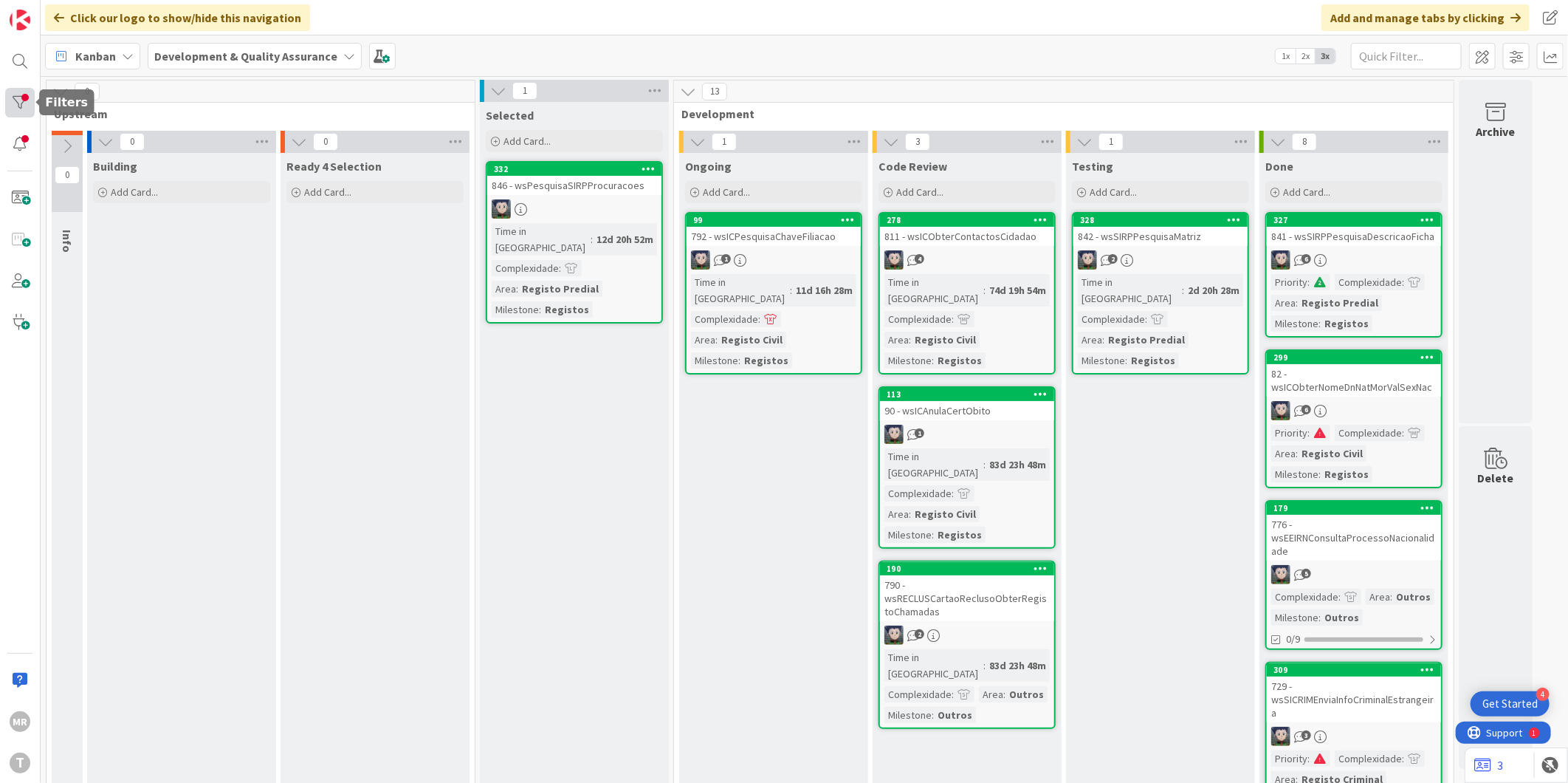
click at [19, 109] on div at bounding box center [19, 102] width 29 height 29
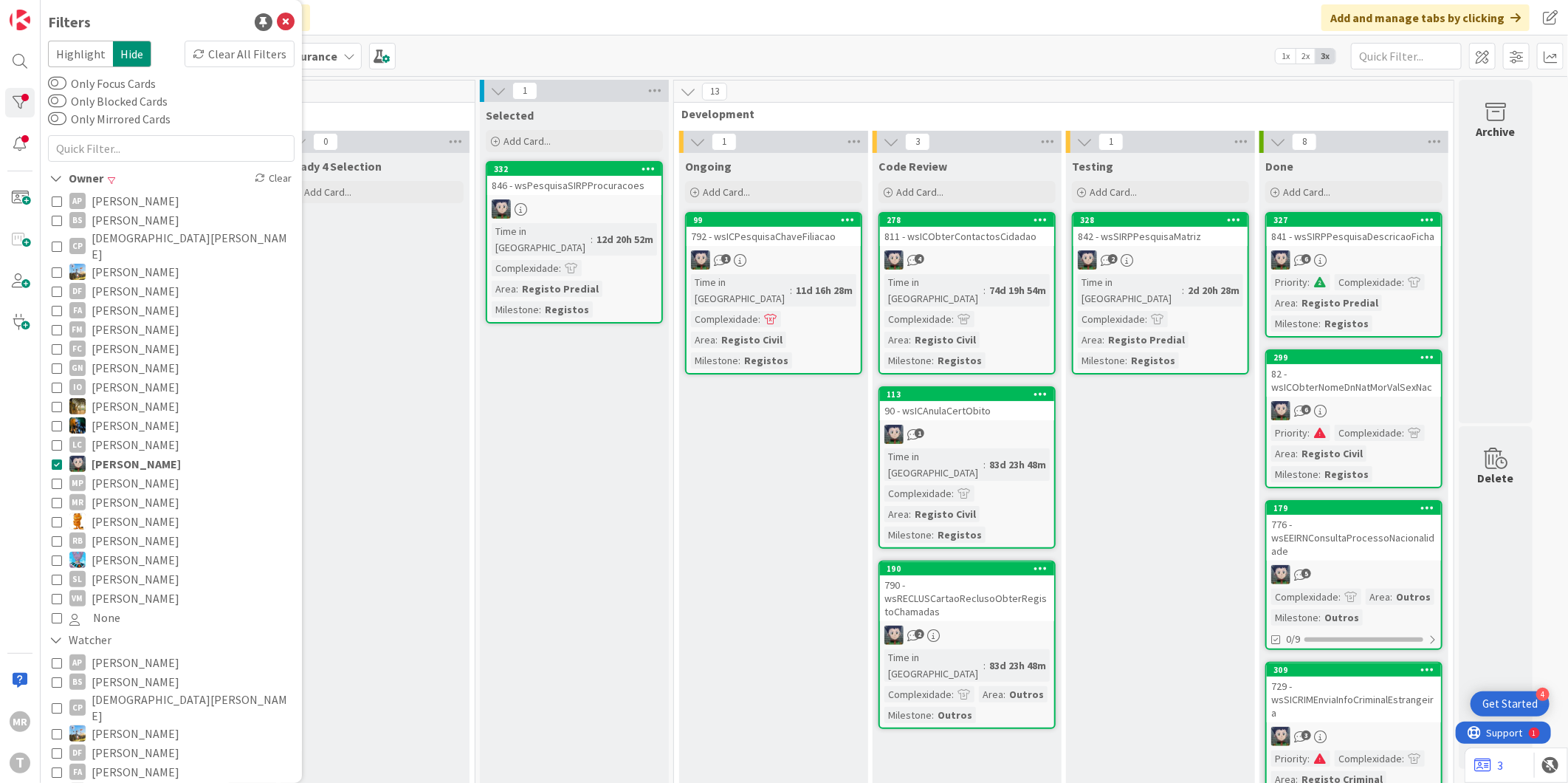
click at [99, 454] on span "[PERSON_NAME]" at bounding box center [136, 463] width 90 height 19
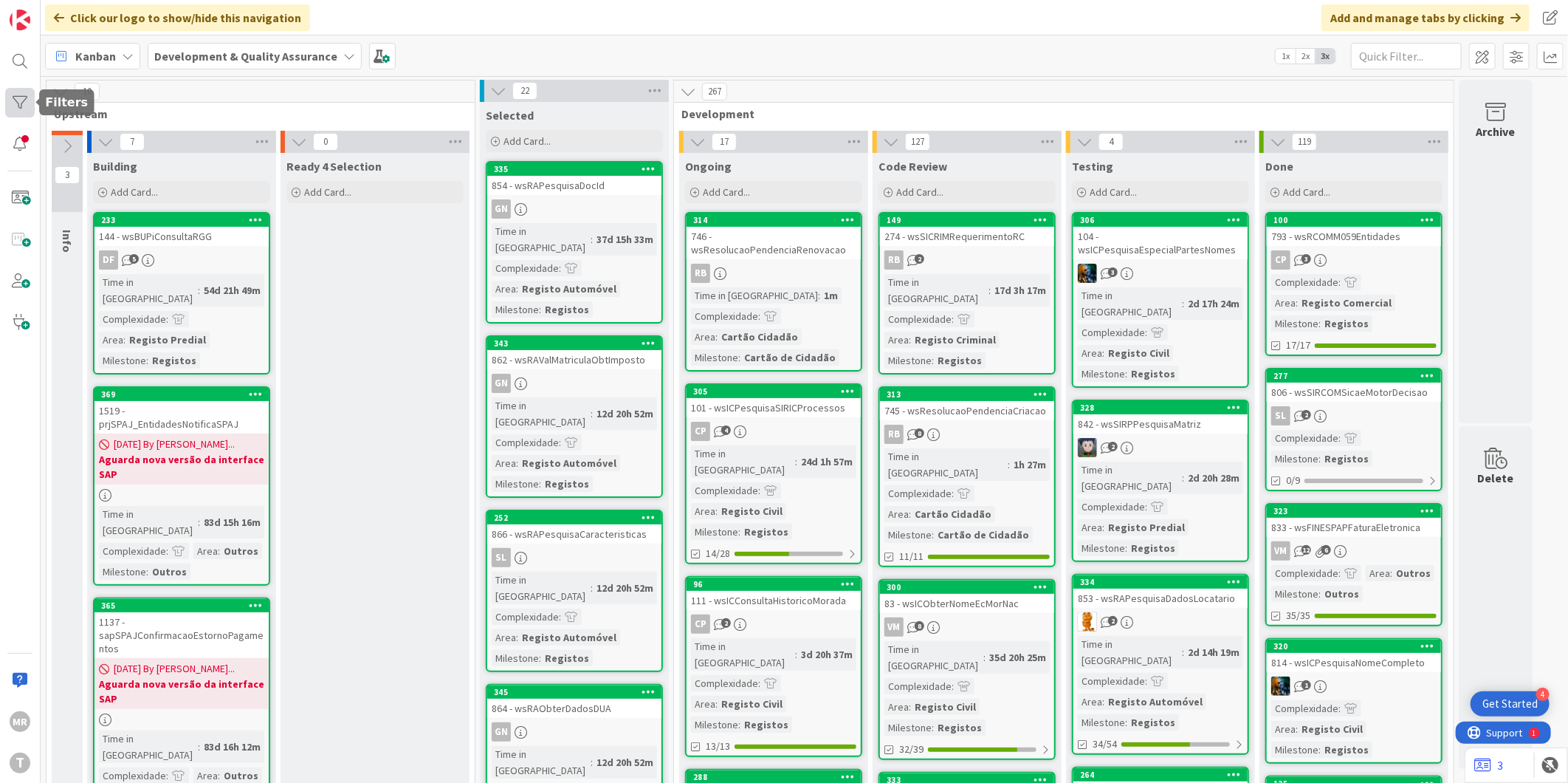
click at [17, 106] on div at bounding box center [19, 102] width 29 height 29
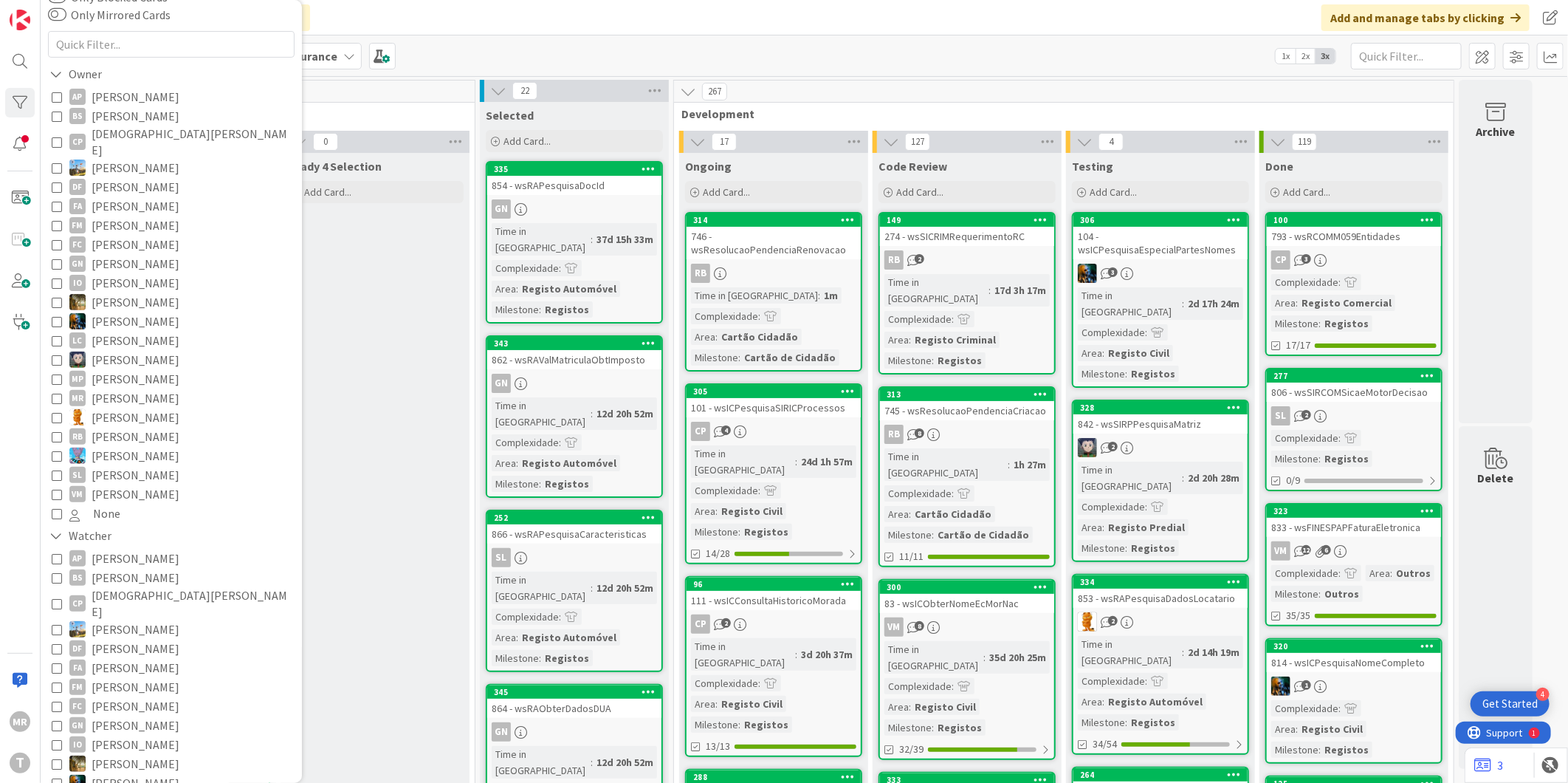
scroll to position [164, 0]
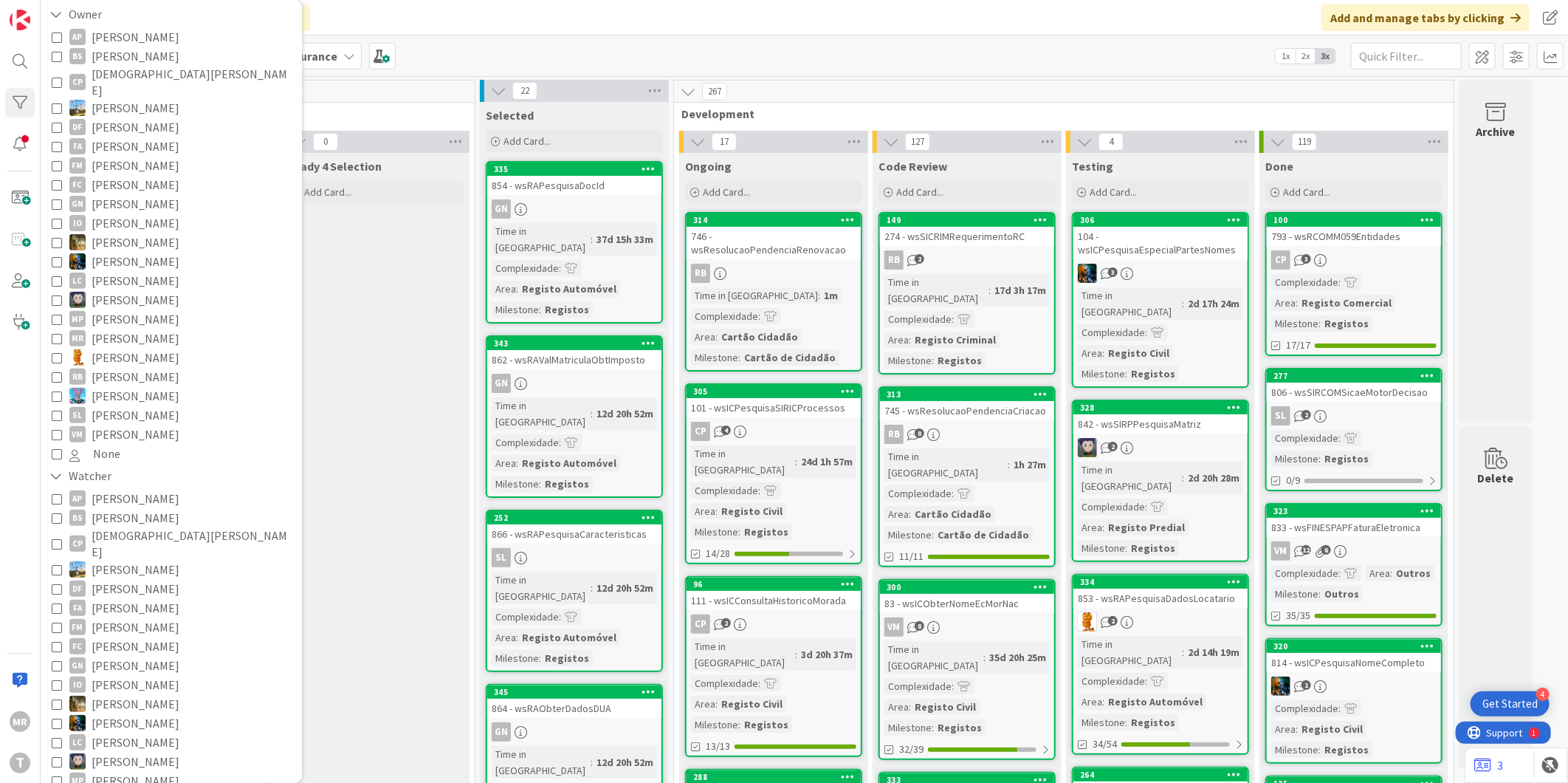
click at [121, 405] on span "[PERSON_NAME]" at bounding box center [135, 415] width 88 height 19
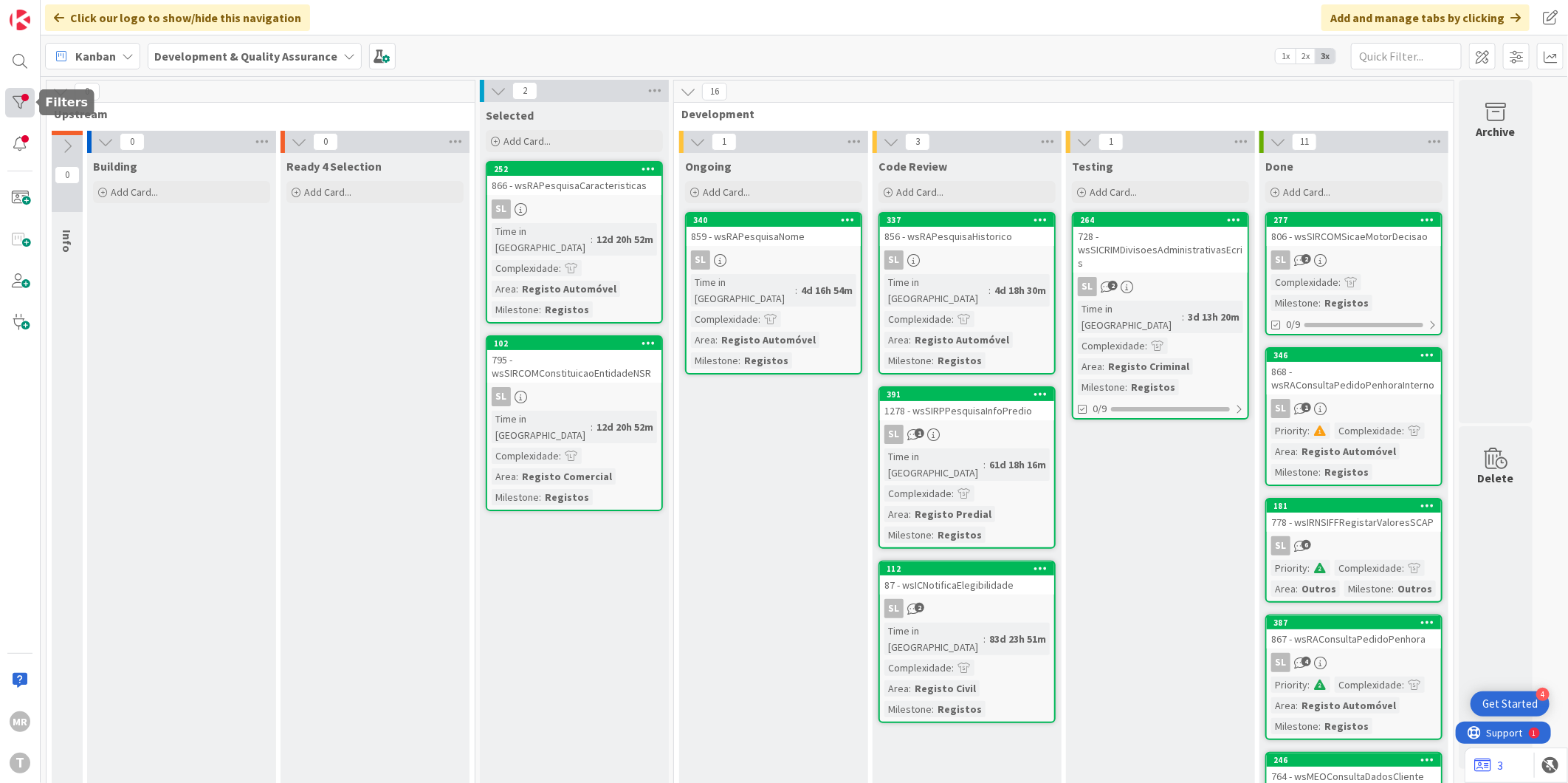
click at [16, 91] on div at bounding box center [19, 102] width 29 height 29
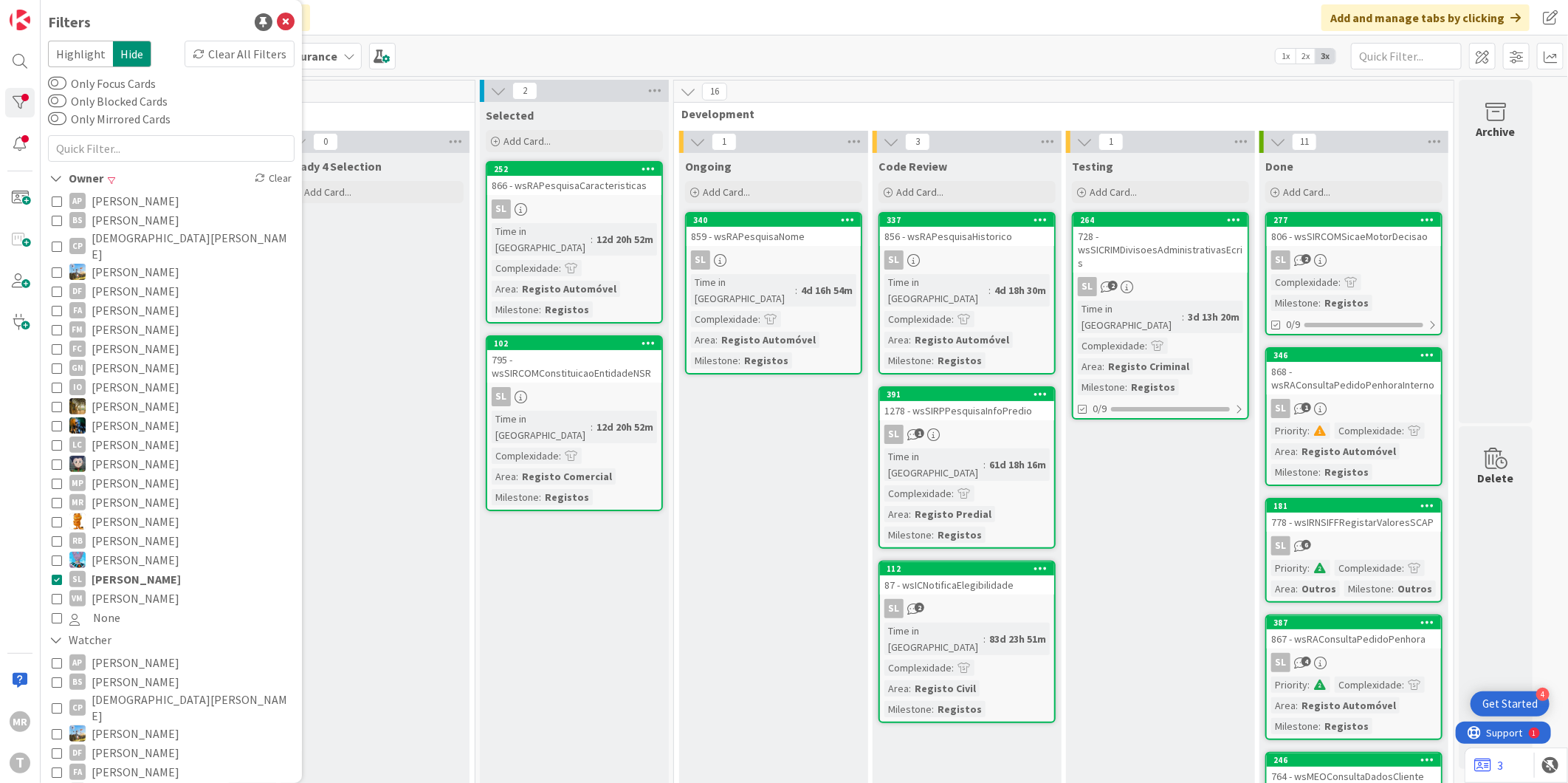
click at [115, 569] on span "[PERSON_NAME]" at bounding box center [136, 579] width 90 height 19
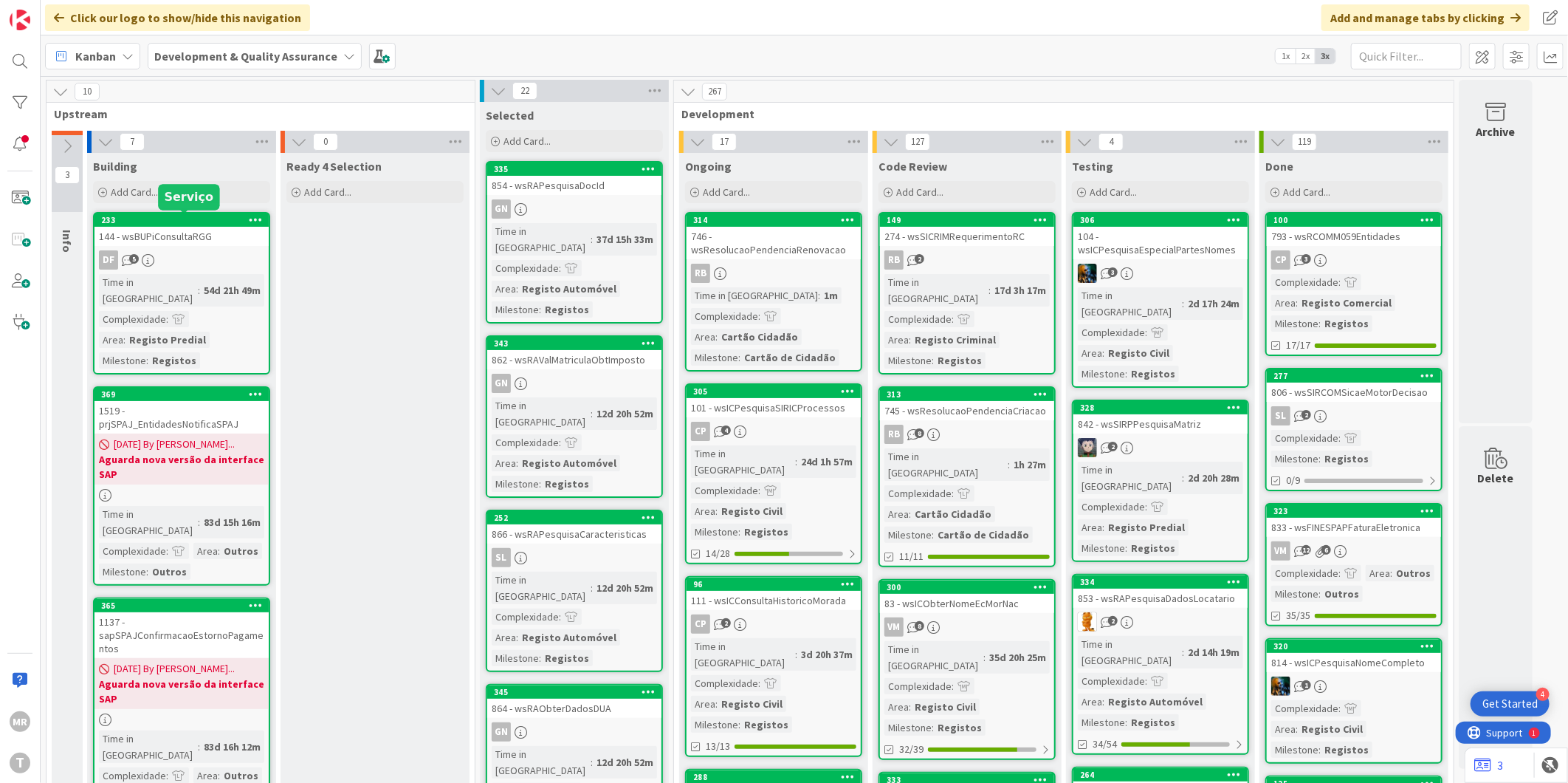
click at [138, 221] on div "233" at bounding box center [185, 220] width 167 height 10
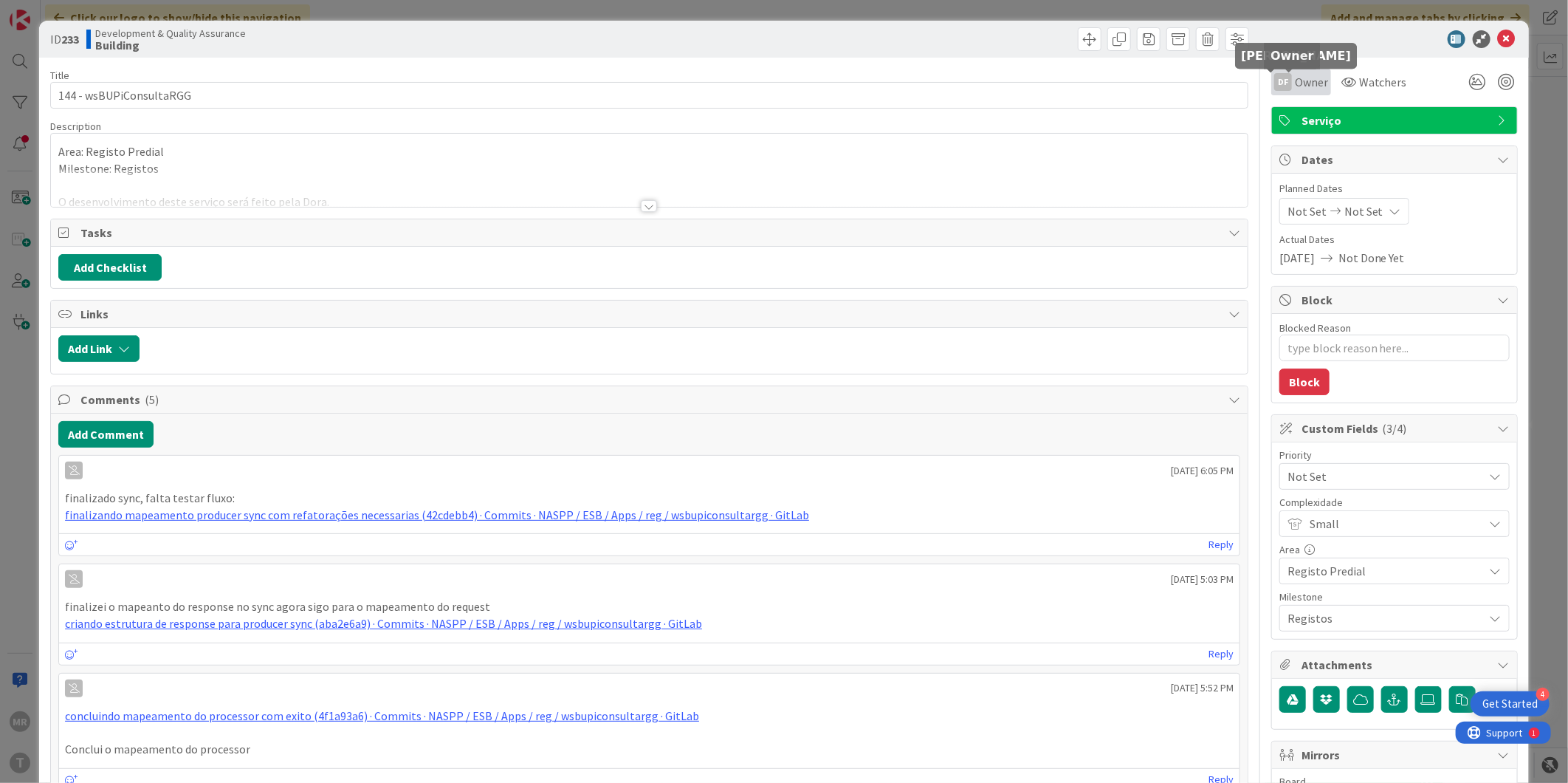
click at [1274, 75] on div "DF" at bounding box center [1283, 81] width 18 height 18
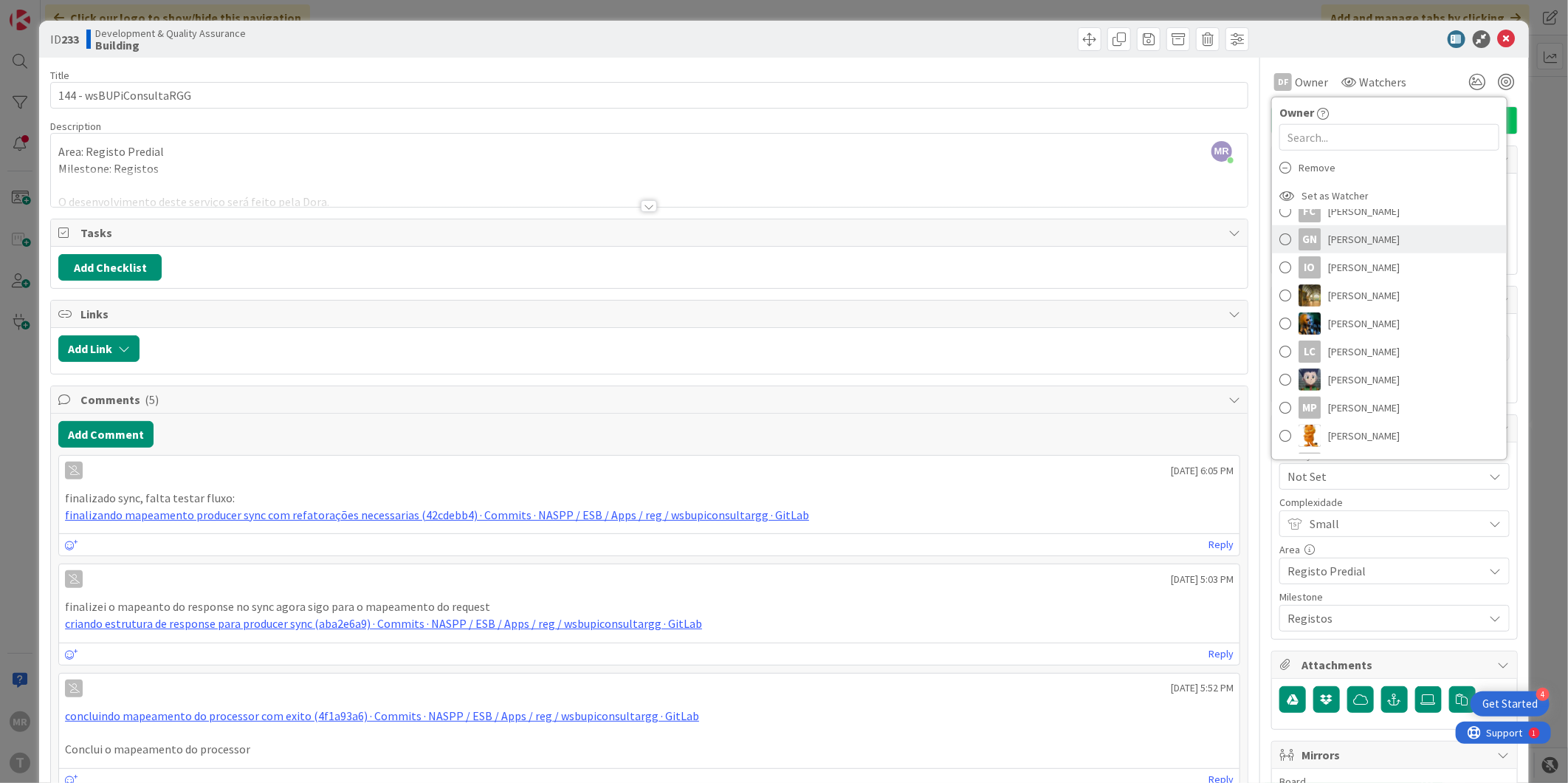
scroll to position [327, 0]
click at [1340, 340] on span "[PERSON_NAME]" at bounding box center [1364, 334] width 72 height 22
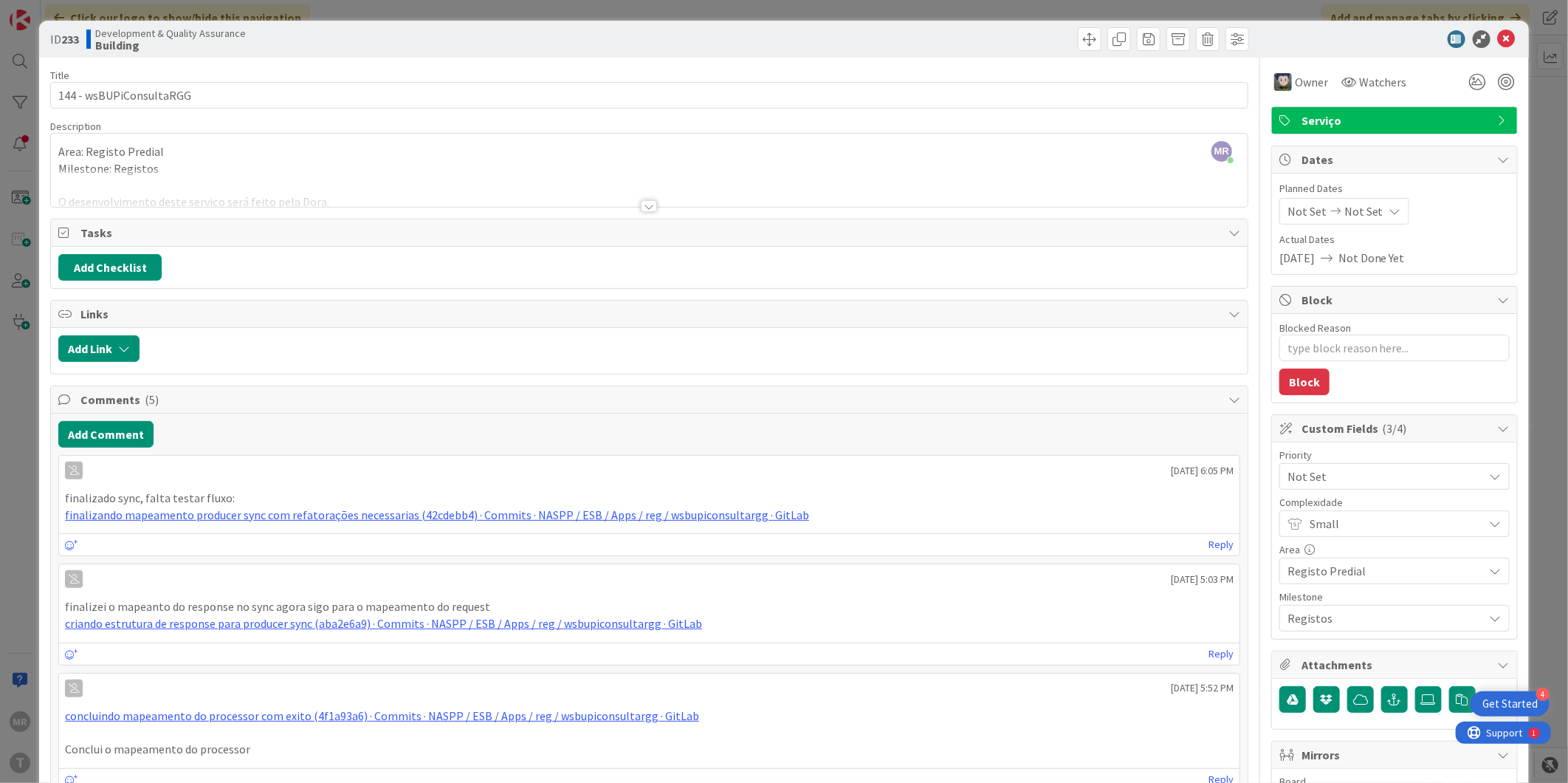
type textarea "x"
click at [1498, 32] on icon at bounding box center [1506, 39] width 18 height 18
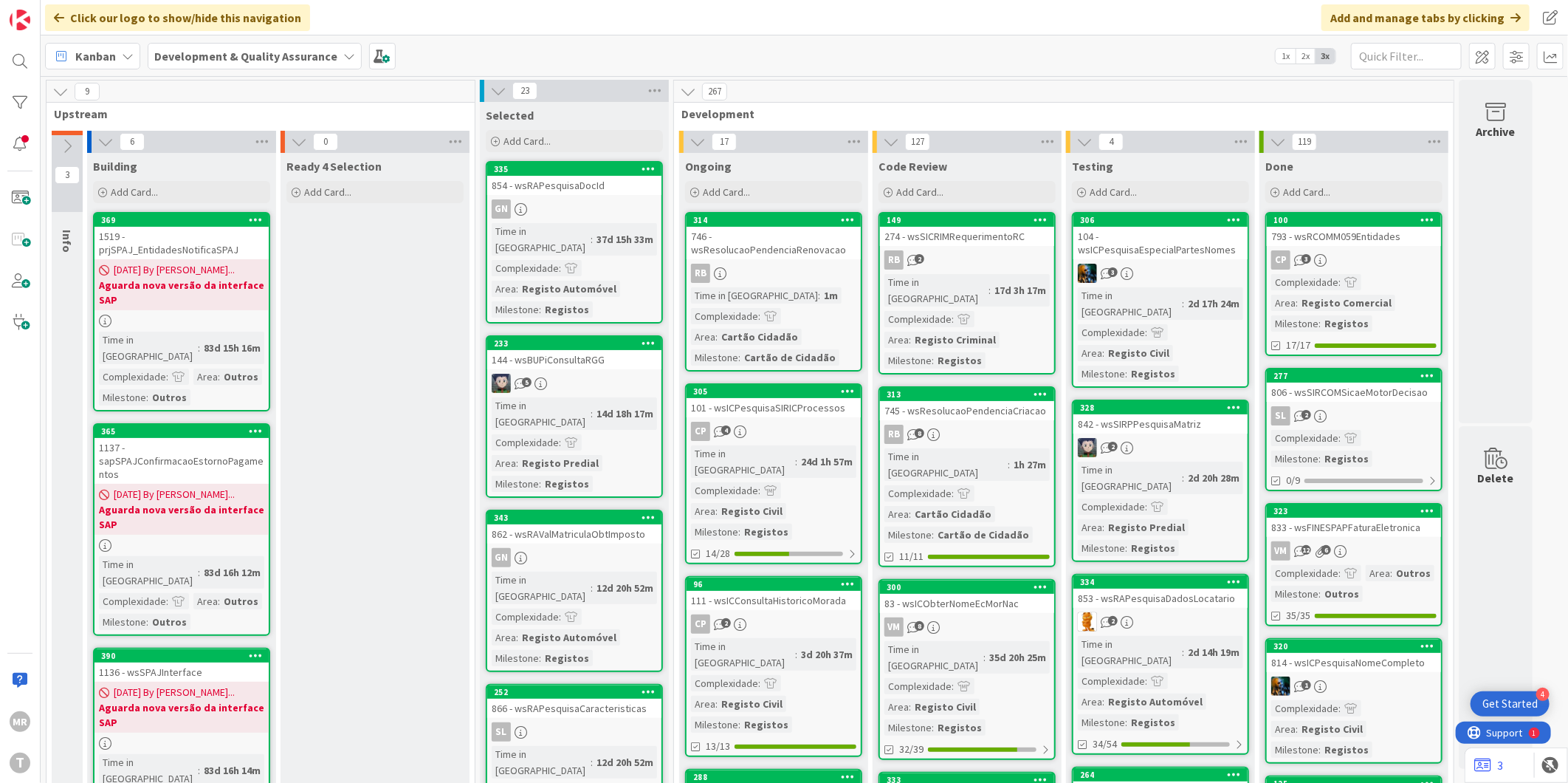
click at [28, 101] on div at bounding box center [19, 102] width 29 height 29
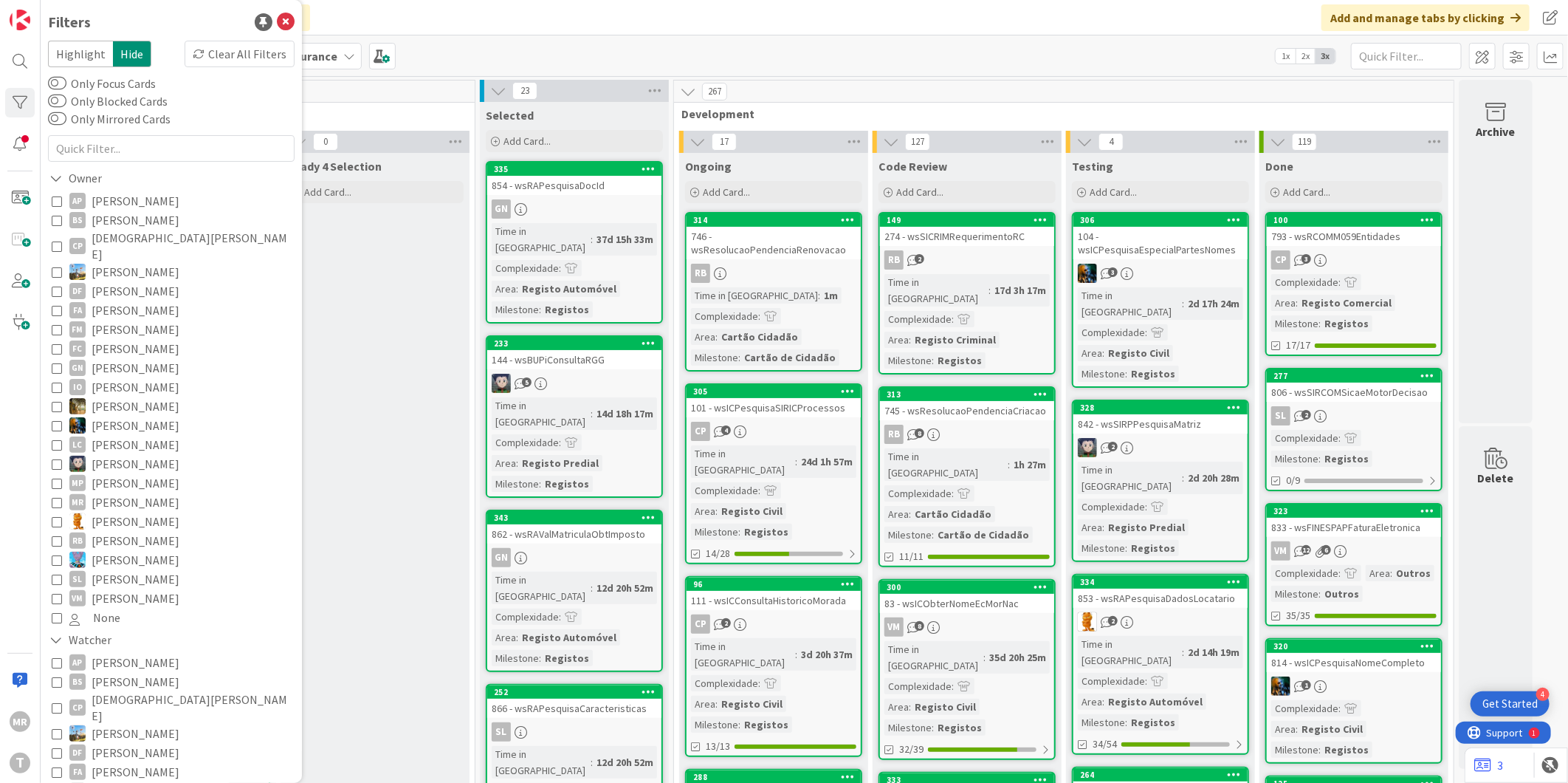
click at [143, 454] on span "[PERSON_NAME]" at bounding box center [135, 463] width 88 height 19
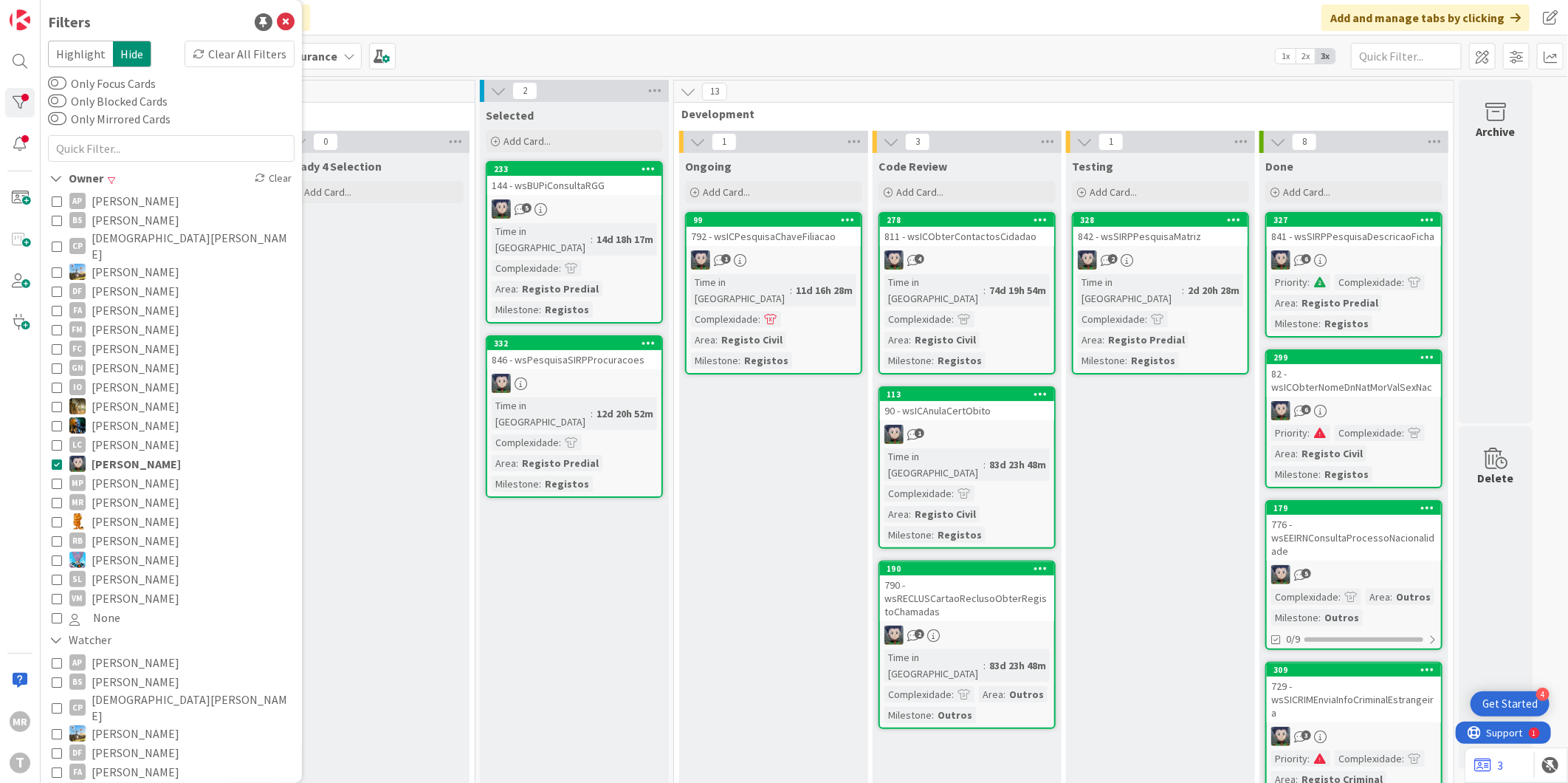
click at [422, 377] on div "Ready 4 Selection Add Card..." at bounding box center [375, 750] width 189 height 1197
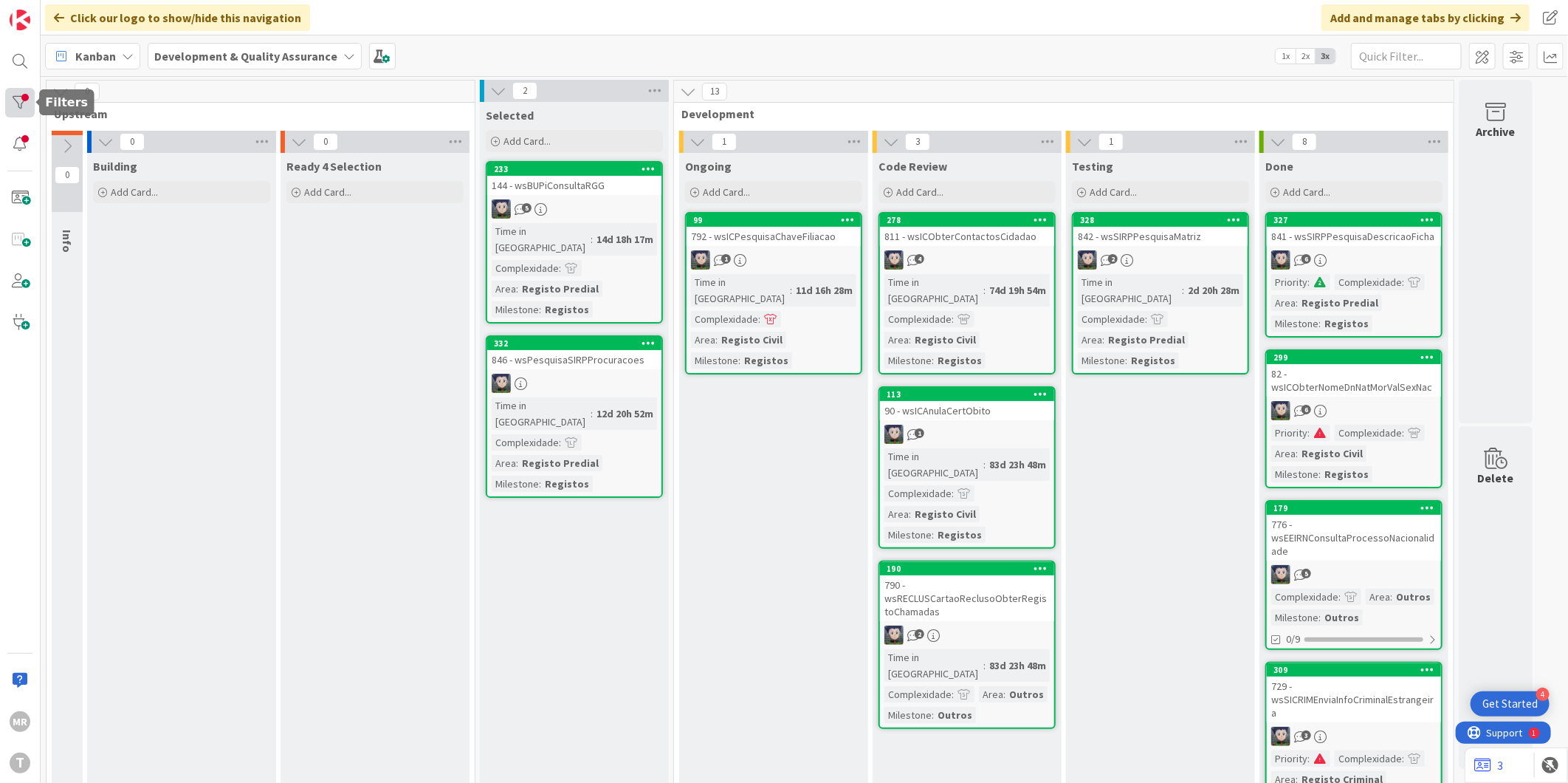
click at [16, 90] on div at bounding box center [19, 102] width 29 height 29
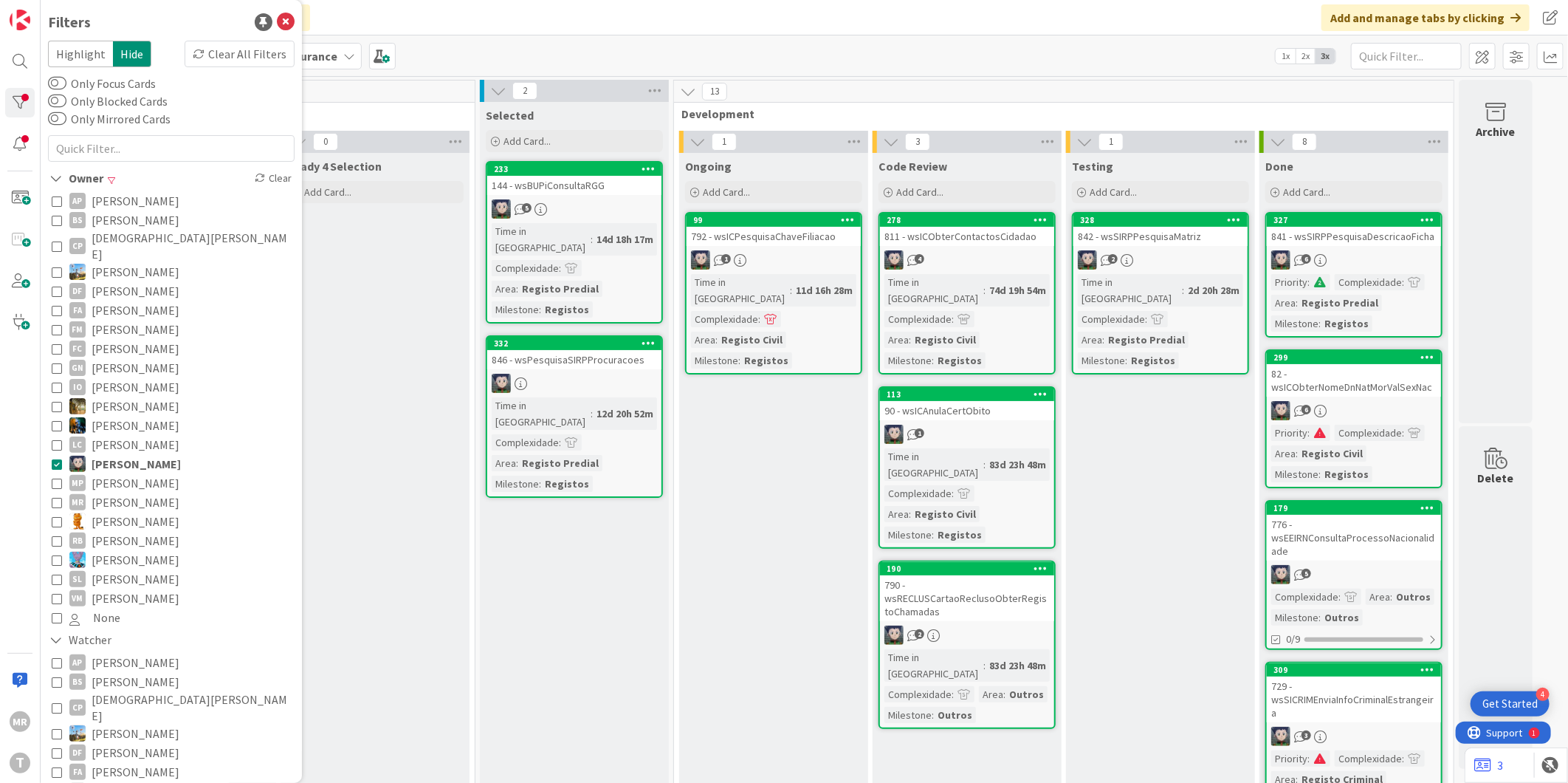
click at [121, 454] on span "[PERSON_NAME]" at bounding box center [136, 463] width 90 height 19
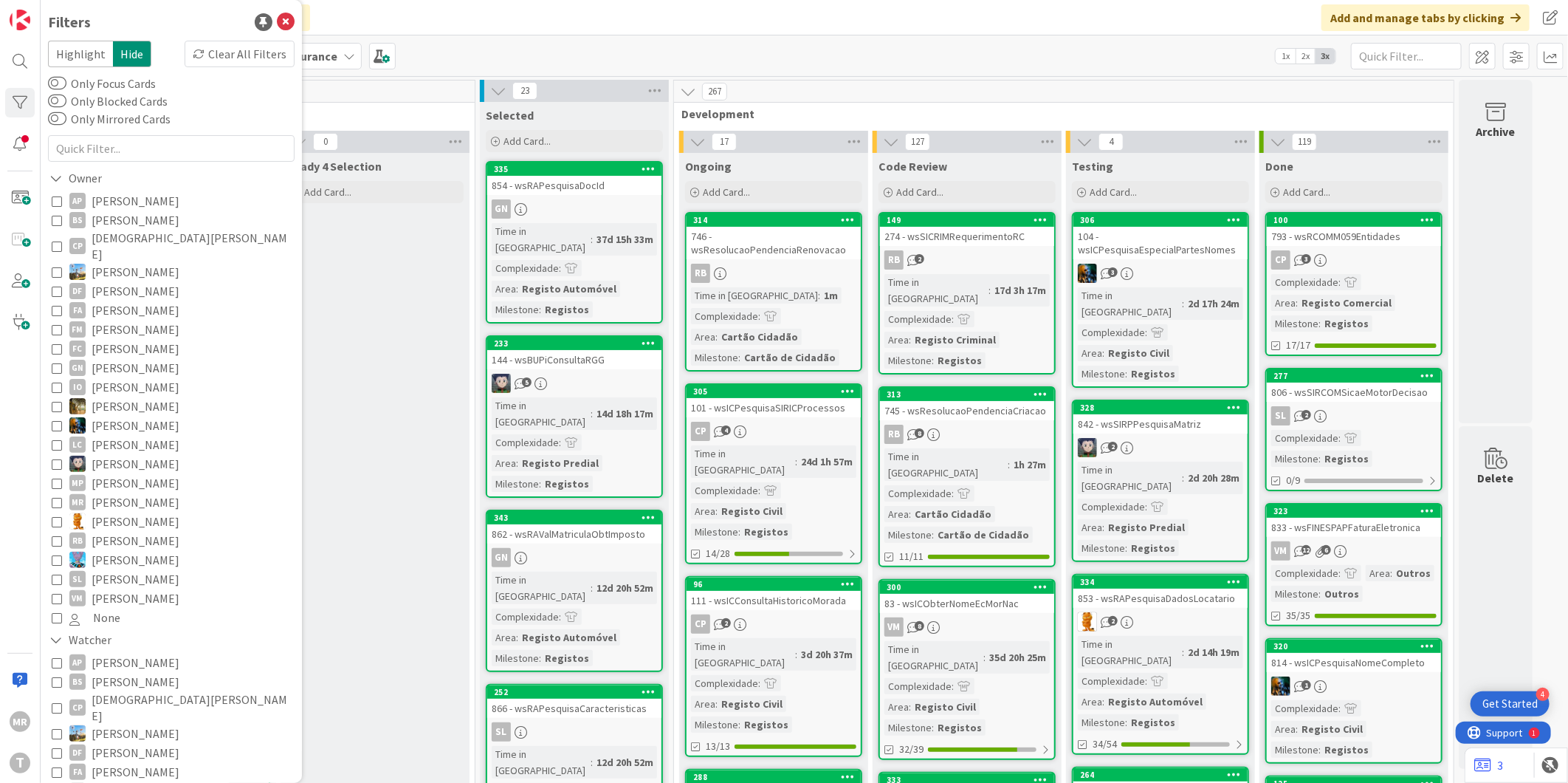
click at [164, 198] on span "[PERSON_NAME]" at bounding box center [135, 200] width 88 height 19
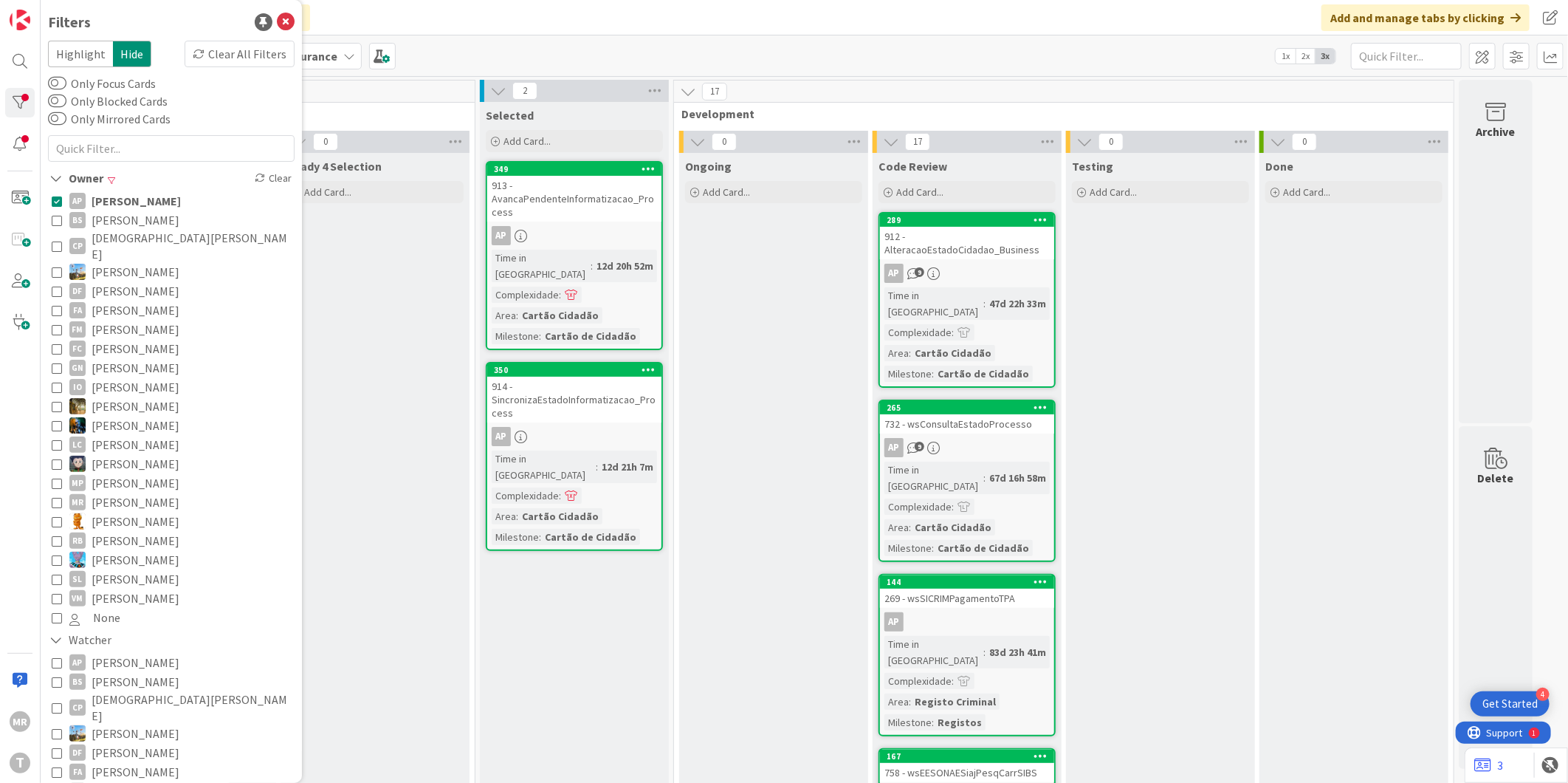
click at [164, 198] on span "[PERSON_NAME]" at bounding box center [136, 200] width 90 height 19
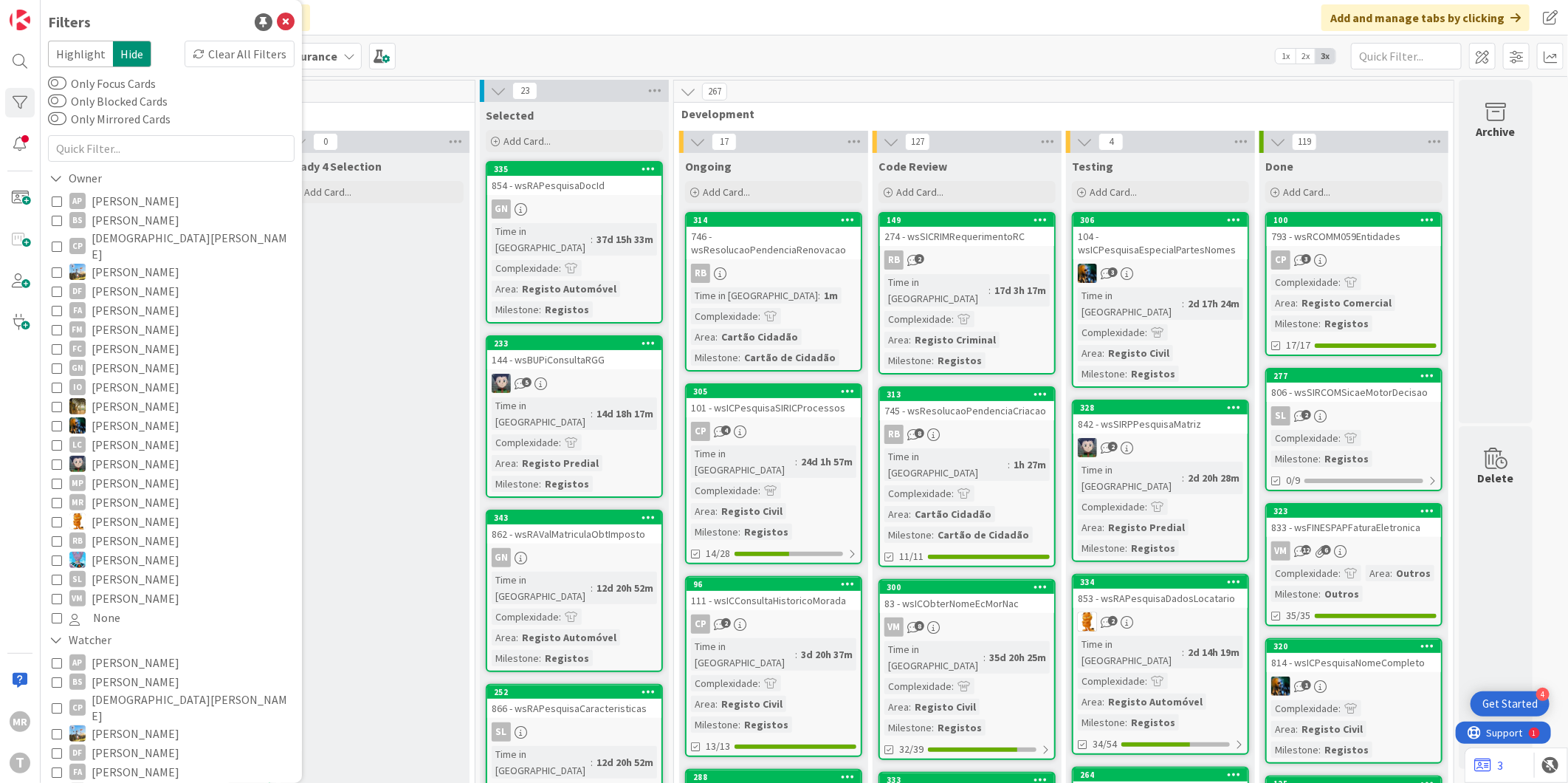
click at [141, 241] on span "[DEMOGRAPHIC_DATA][PERSON_NAME]" at bounding box center [191, 245] width 199 height 33
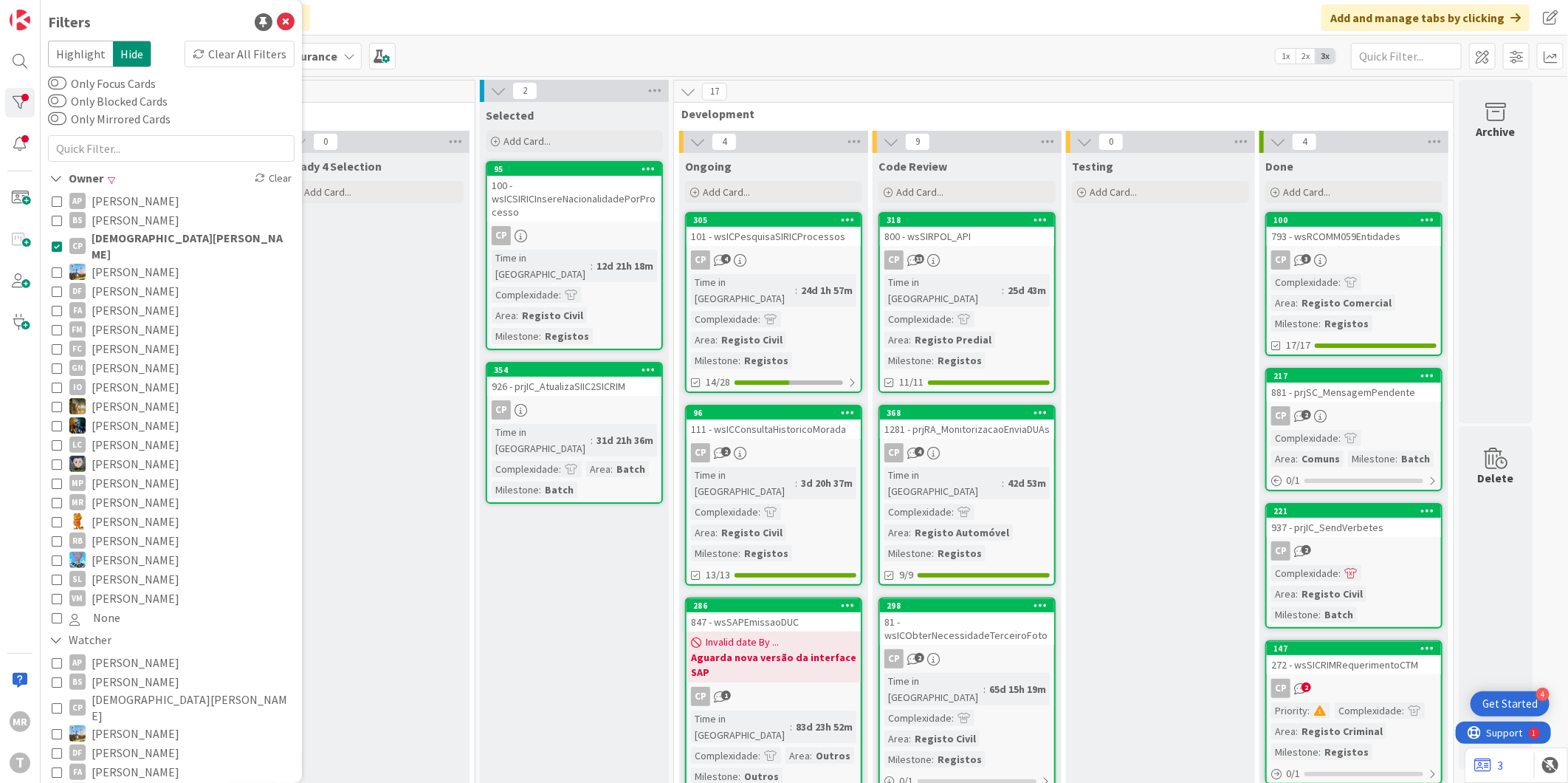
click at [141, 241] on span "[DEMOGRAPHIC_DATA][PERSON_NAME]" at bounding box center [191, 245] width 199 height 33
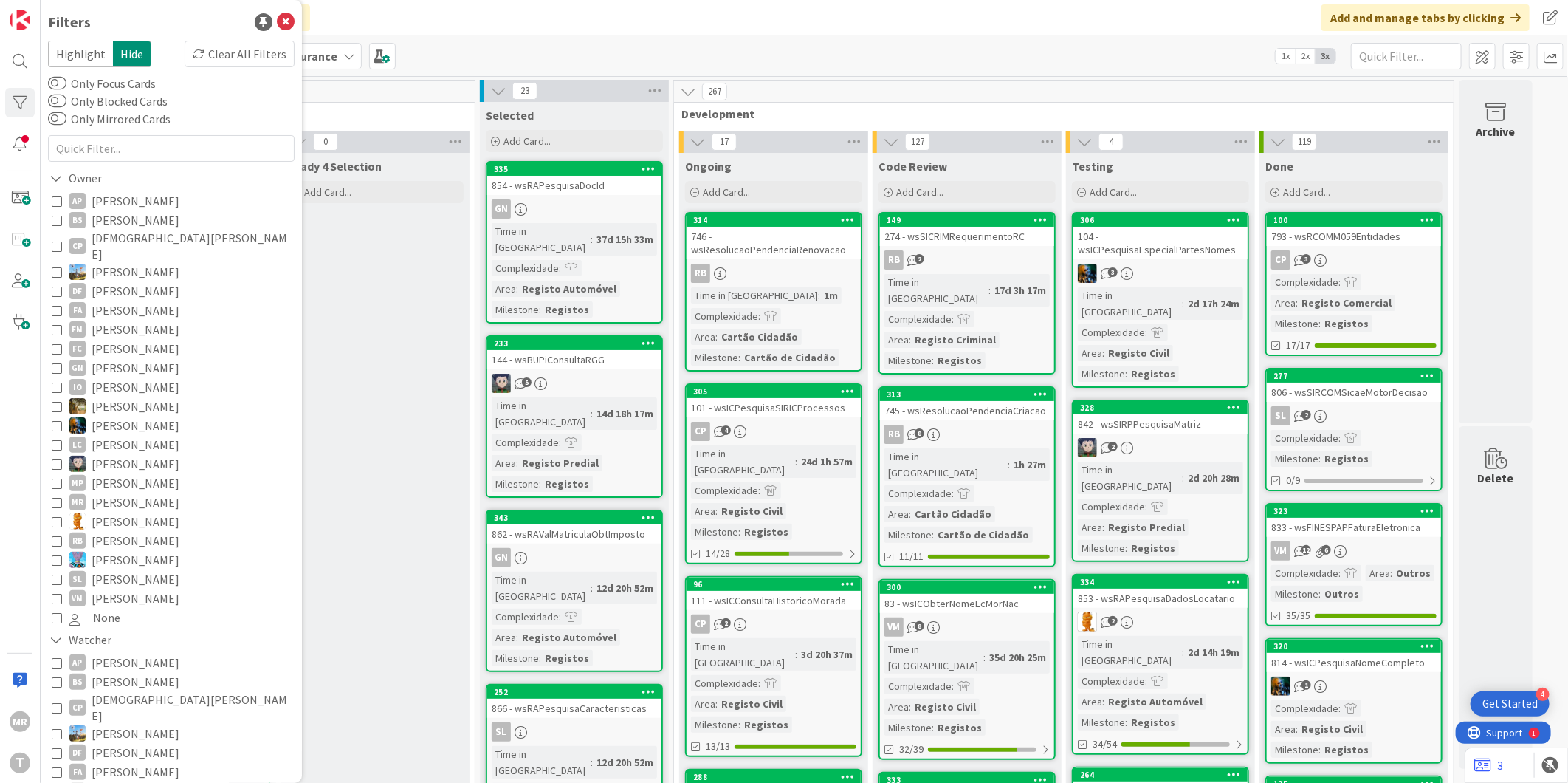
click at [131, 281] on span "[PERSON_NAME]" at bounding box center [135, 291] width 88 height 19
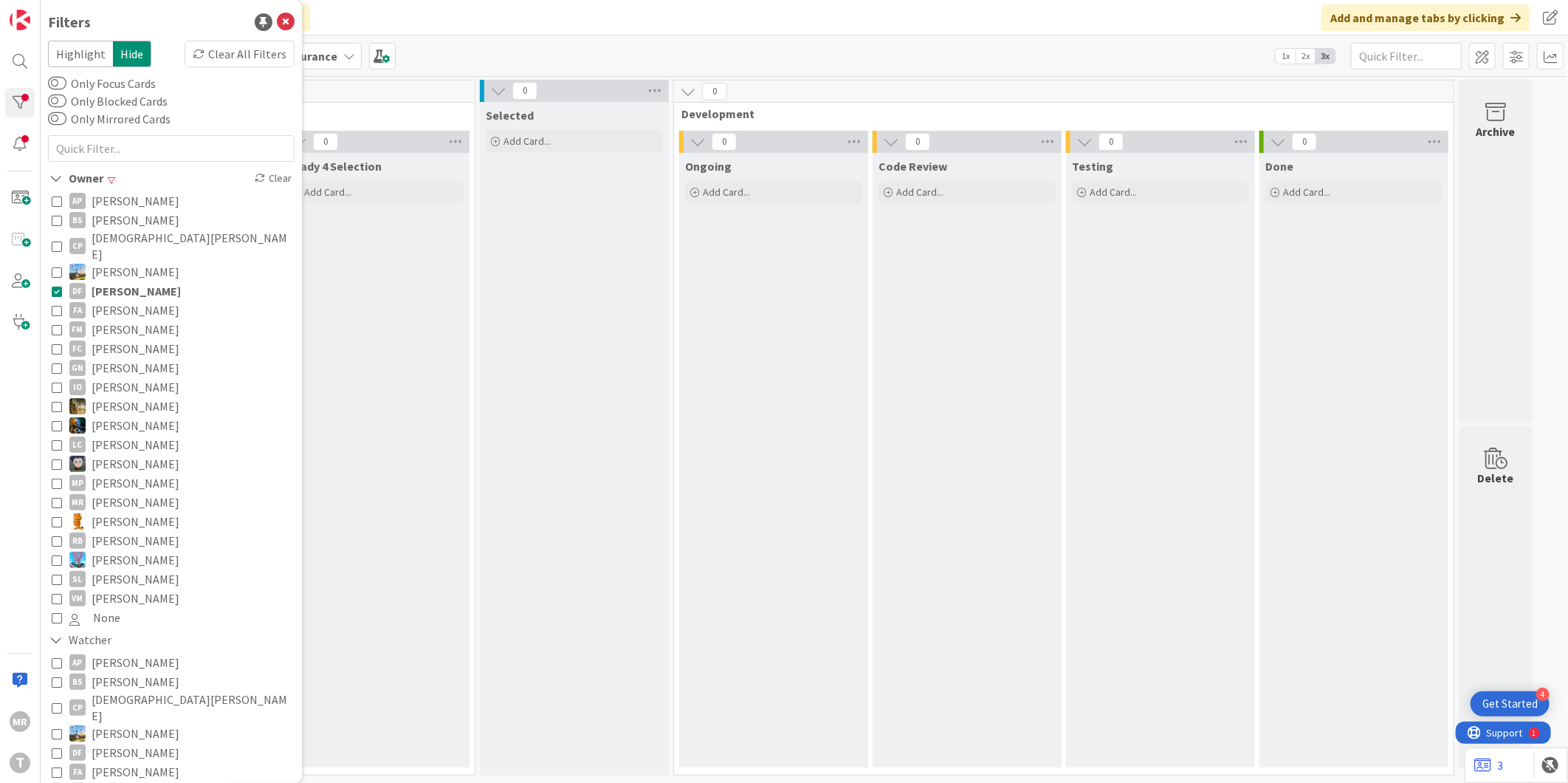
click at [131, 281] on span "[PERSON_NAME]" at bounding box center [136, 291] width 90 height 19
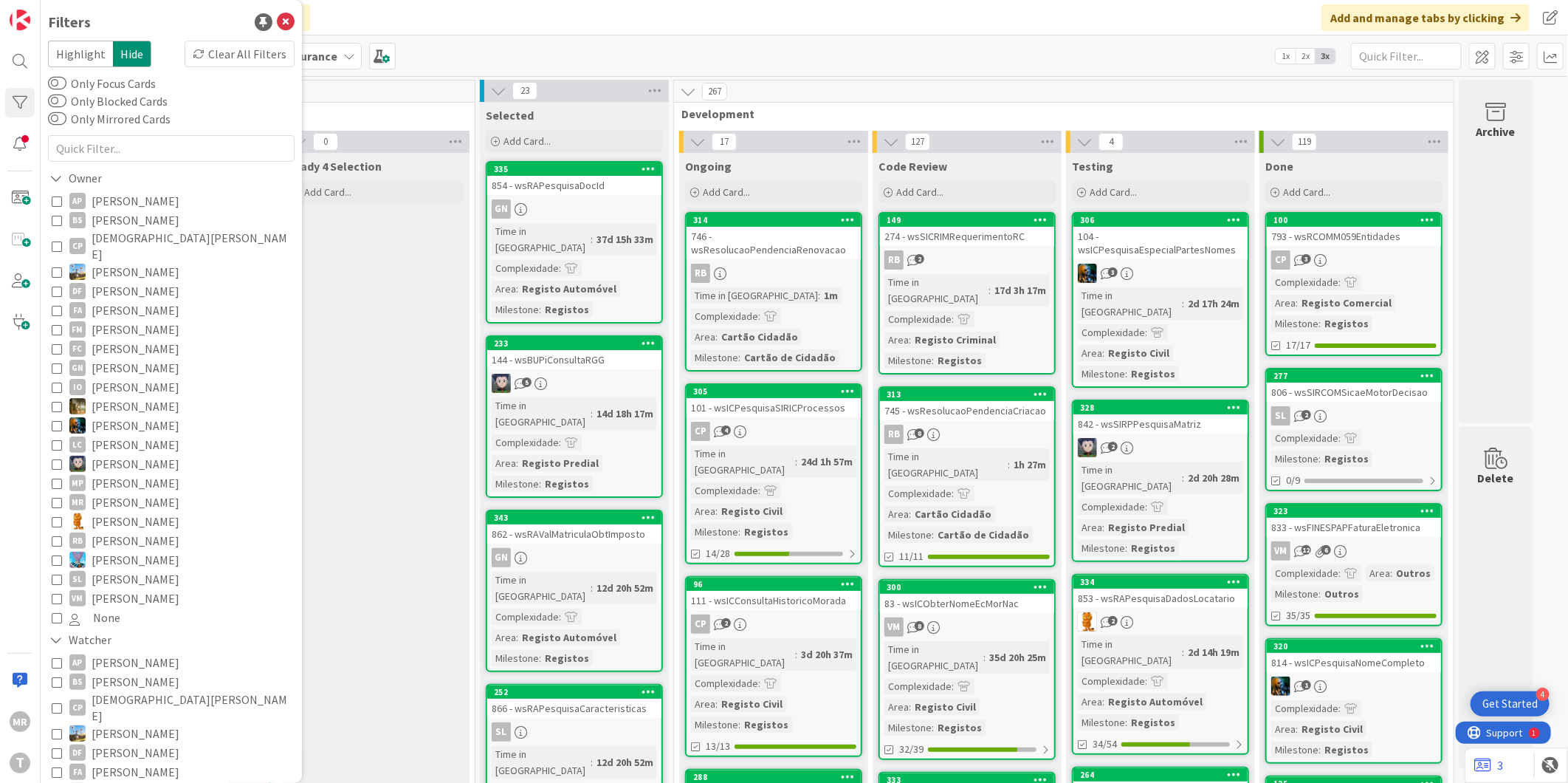
click at [128, 301] on span "[PERSON_NAME]" at bounding box center [135, 310] width 88 height 19
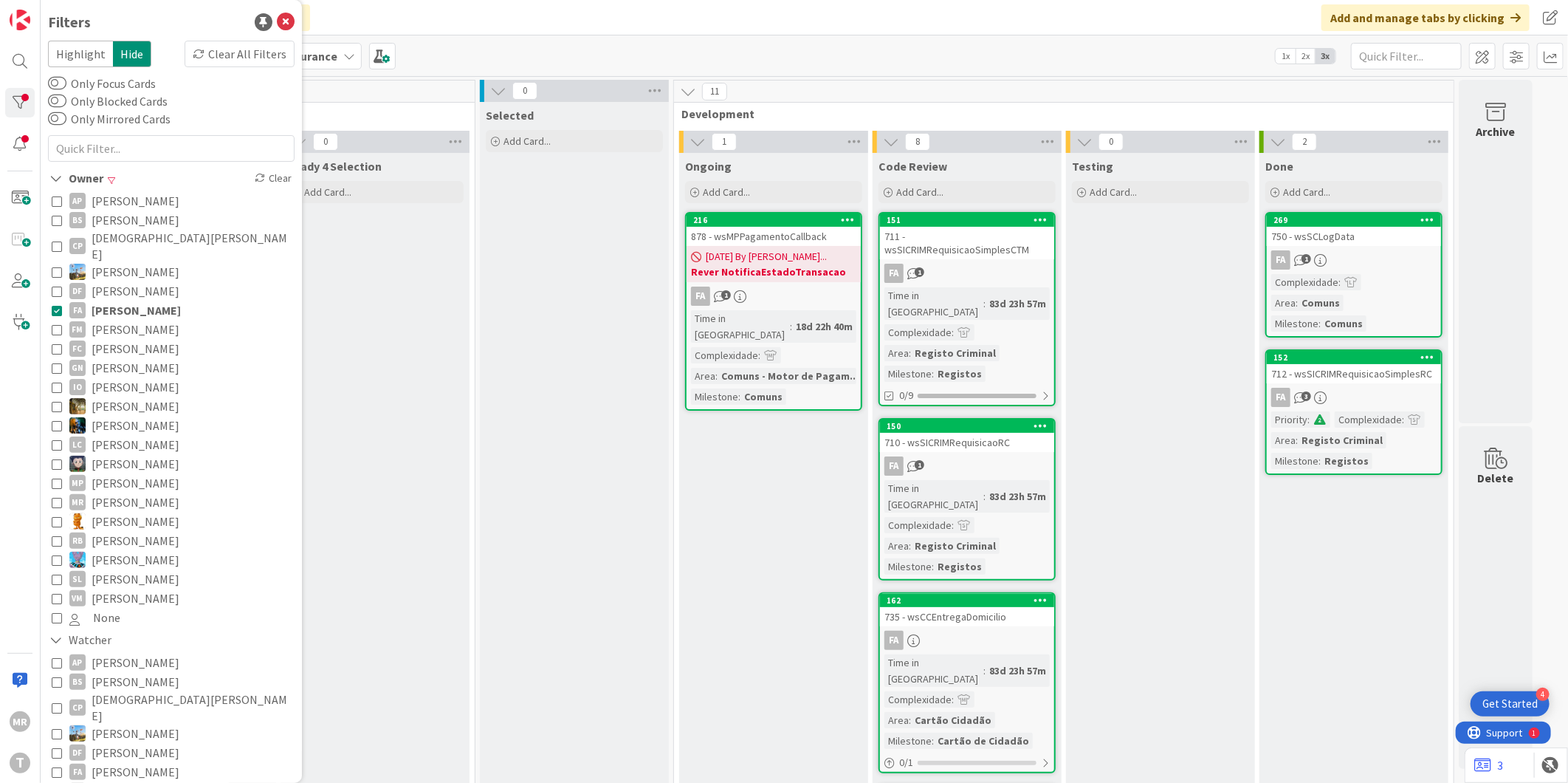
click at [128, 301] on span "[PERSON_NAME]" at bounding box center [136, 310] width 90 height 19
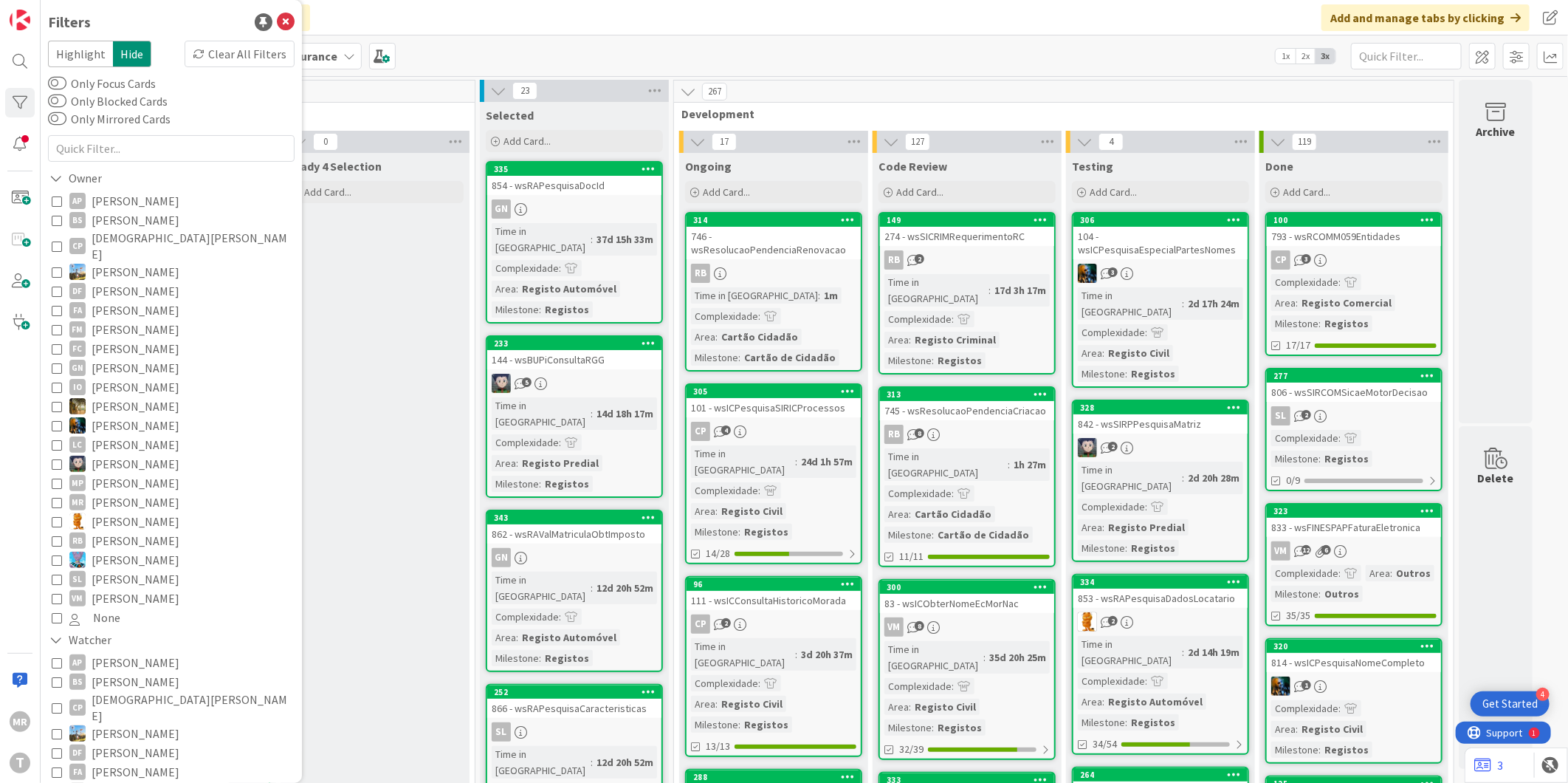
click at [135, 320] on span "[PERSON_NAME]" at bounding box center [135, 329] width 88 height 19
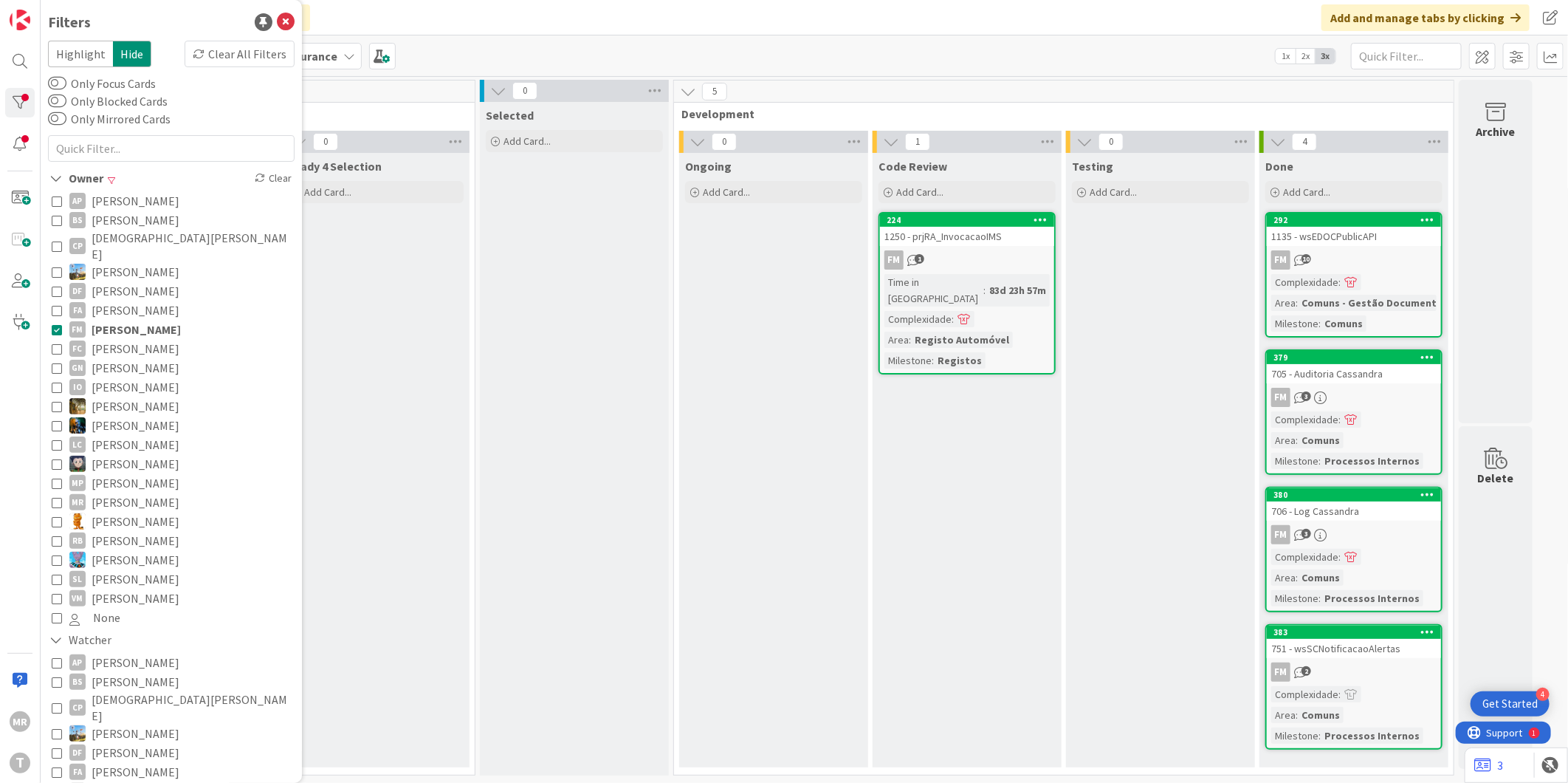
click at [135, 320] on span "[PERSON_NAME]" at bounding box center [136, 329] width 90 height 19
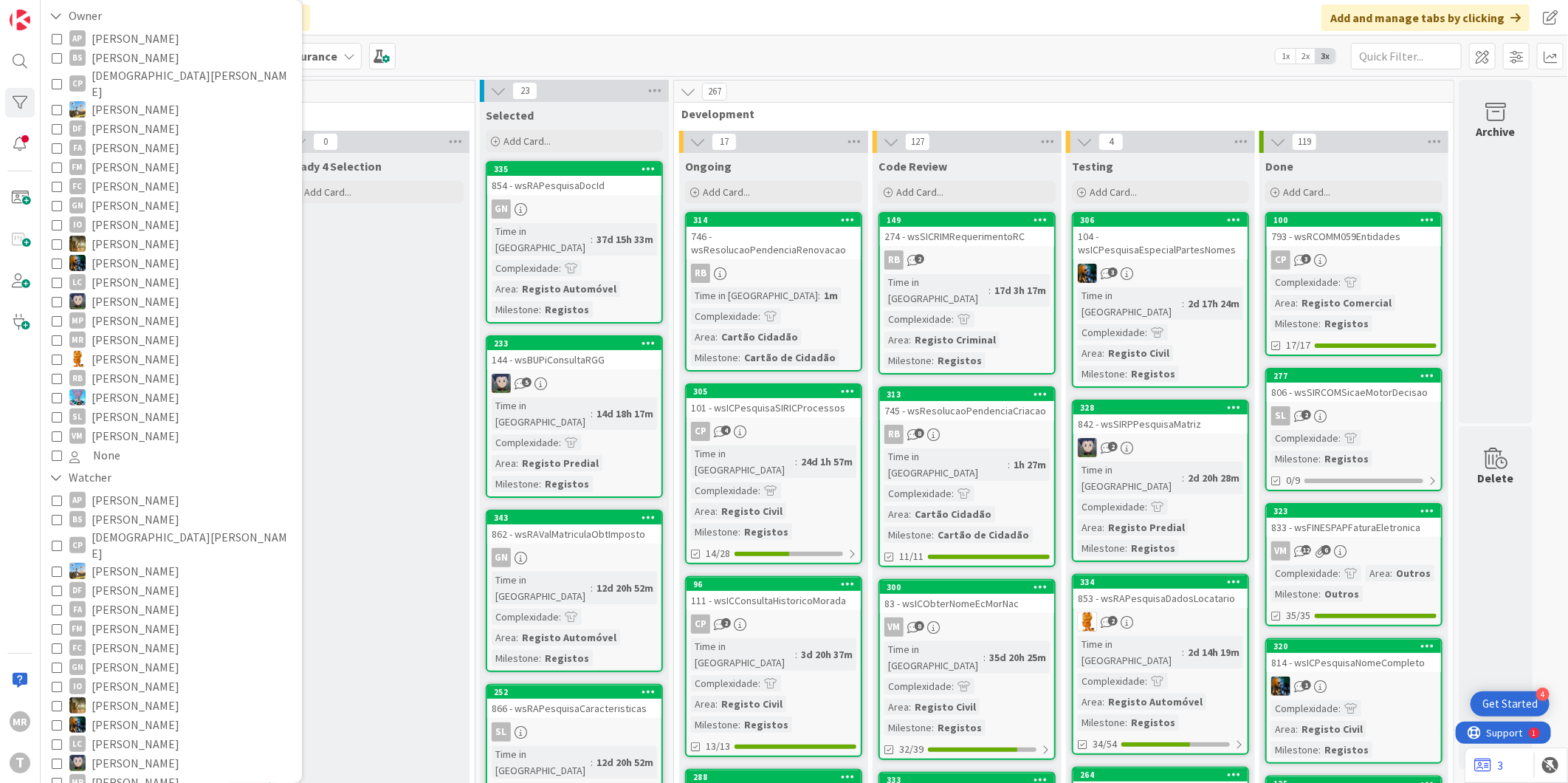
scroll to position [164, 0]
click at [131, 617] on span "[PERSON_NAME]" at bounding box center [135, 626] width 88 height 19
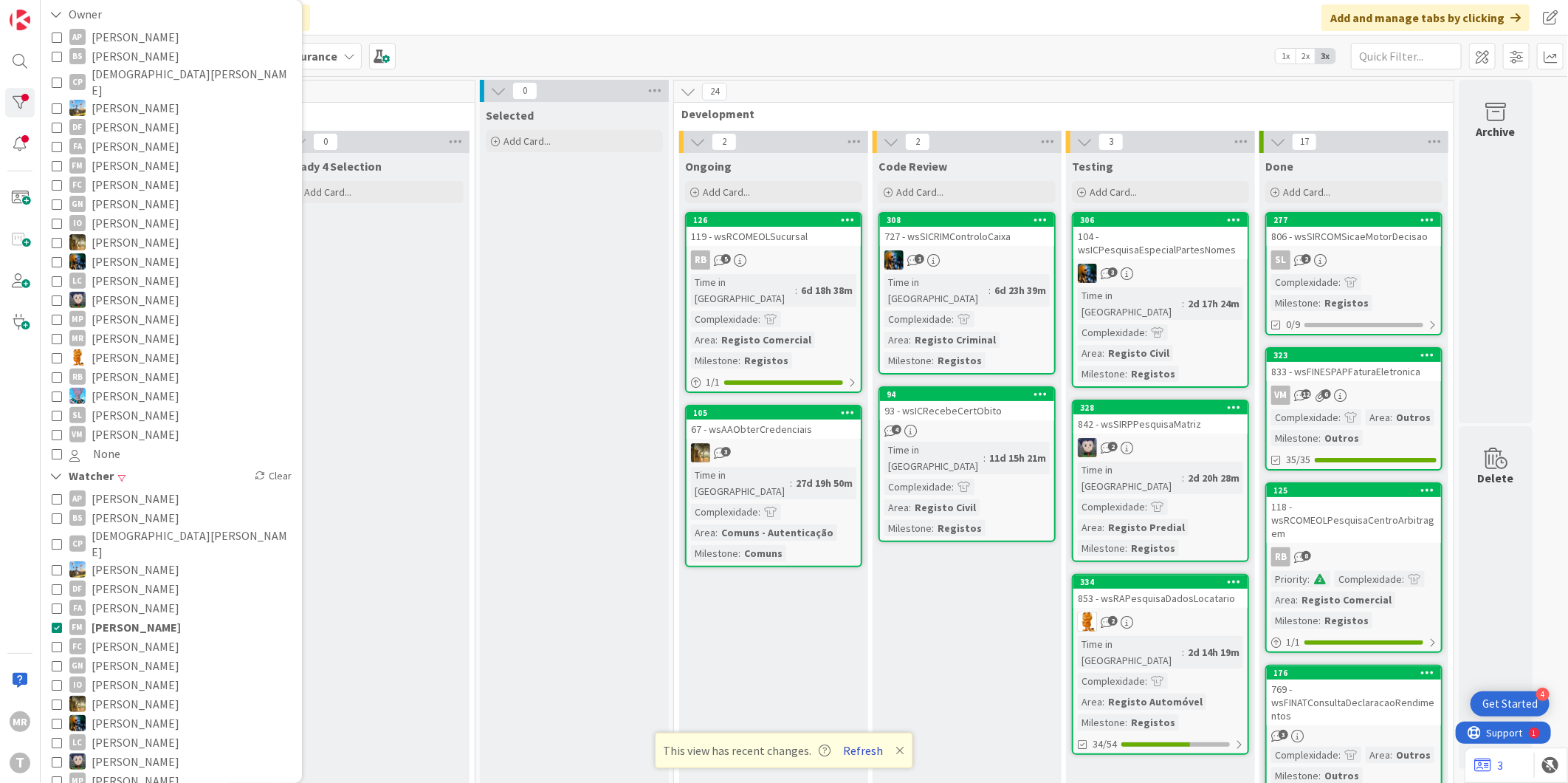
click at [851, 744] on button "Refresh" at bounding box center [864, 750] width 50 height 19
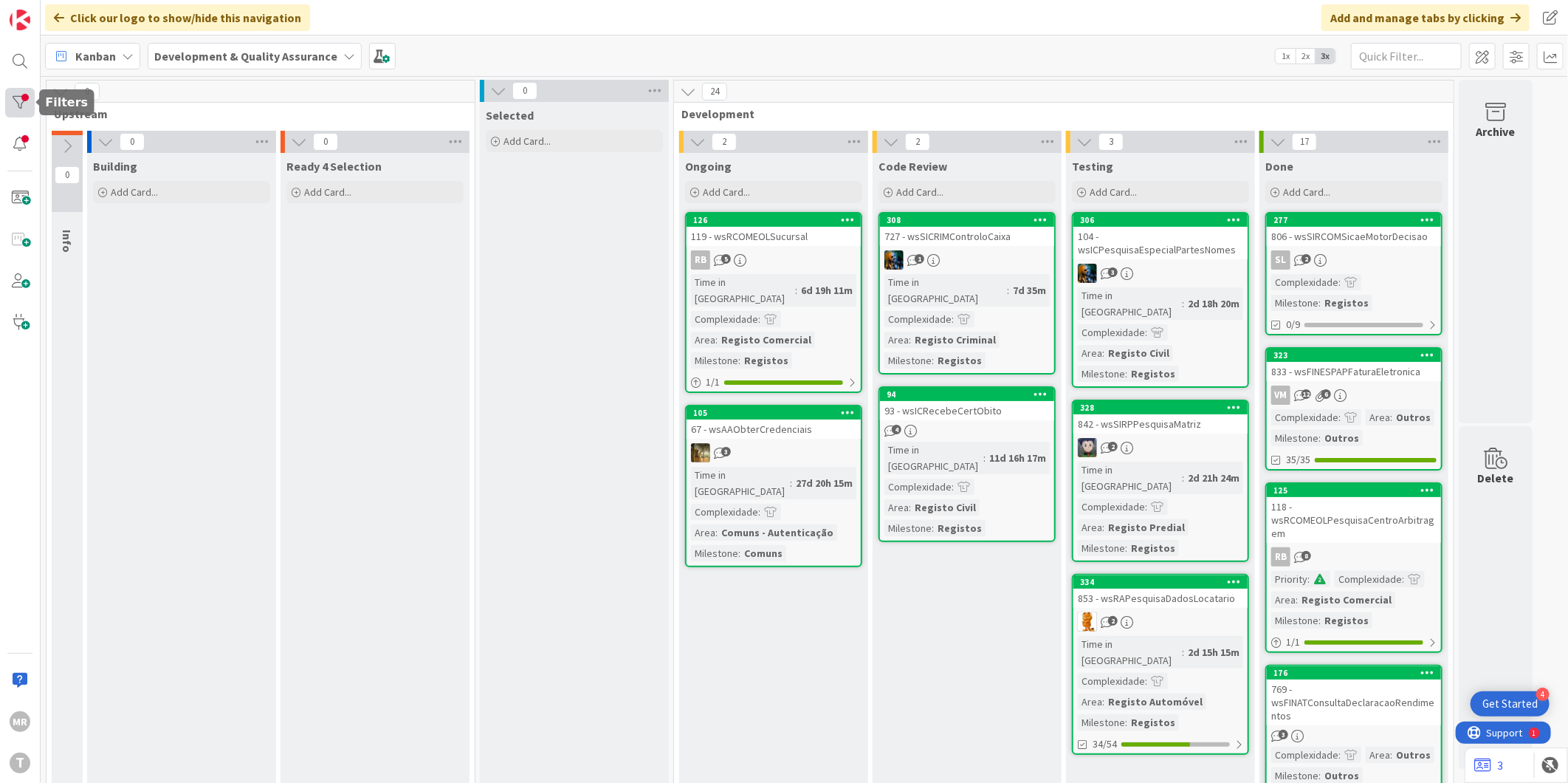
click at [24, 111] on div at bounding box center [19, 102] width 29 height 29
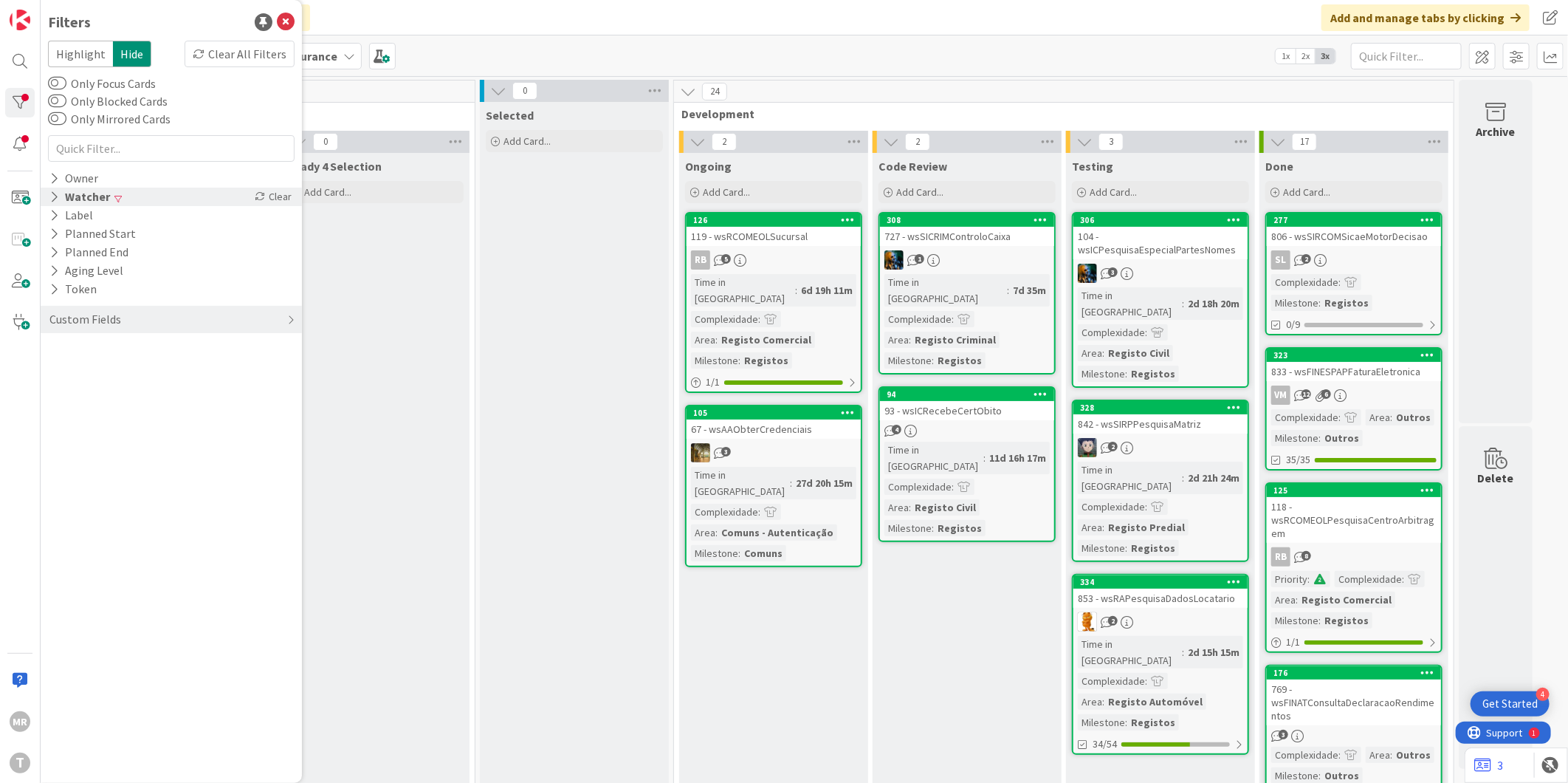
click at [57, 198] on icon at bounding box center [54, 196] width 9 height 13
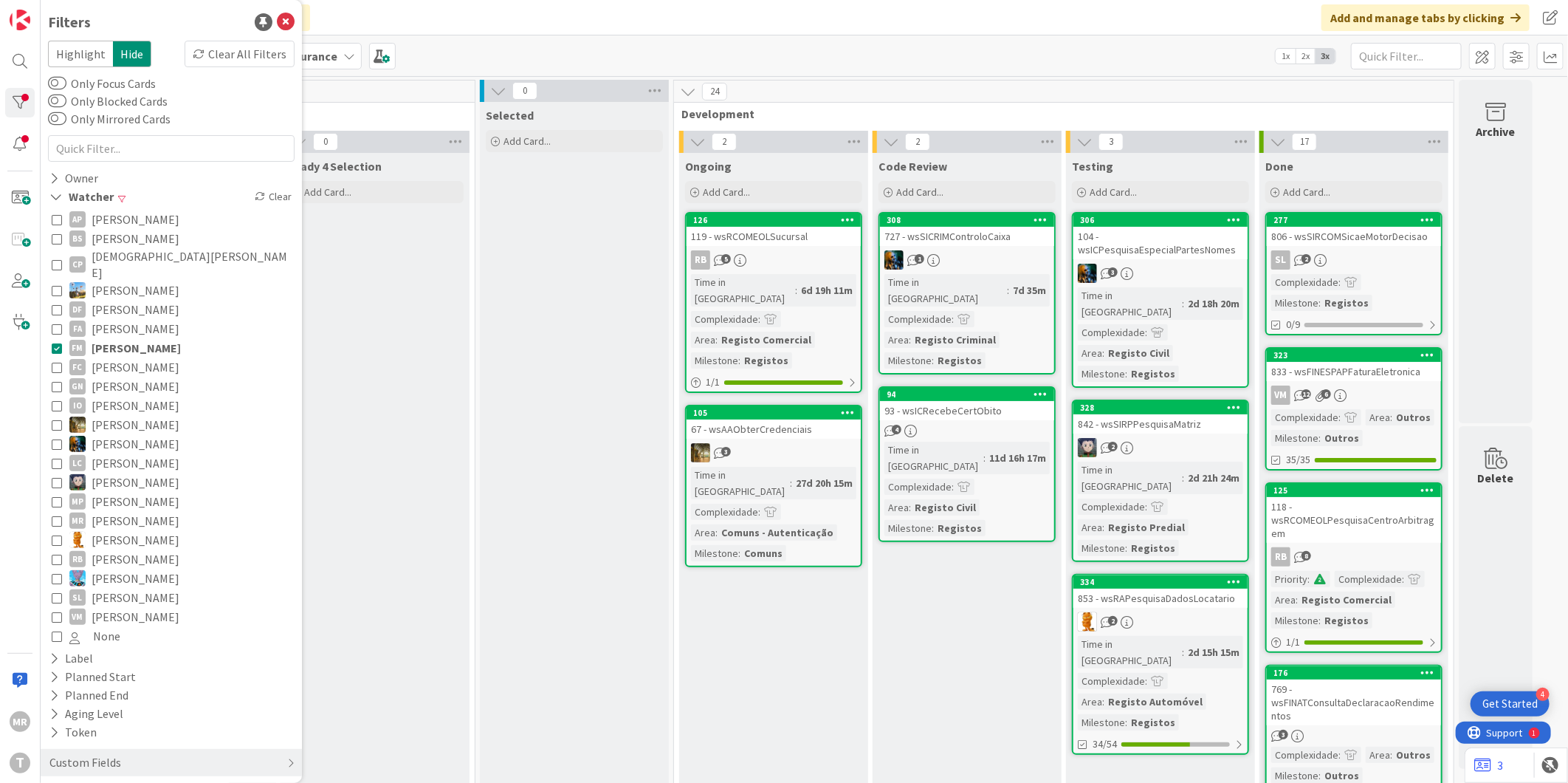
click at [116, 530] on span "[PERSON_NAME]" at bounding box center [135, 539] width 88 height 19
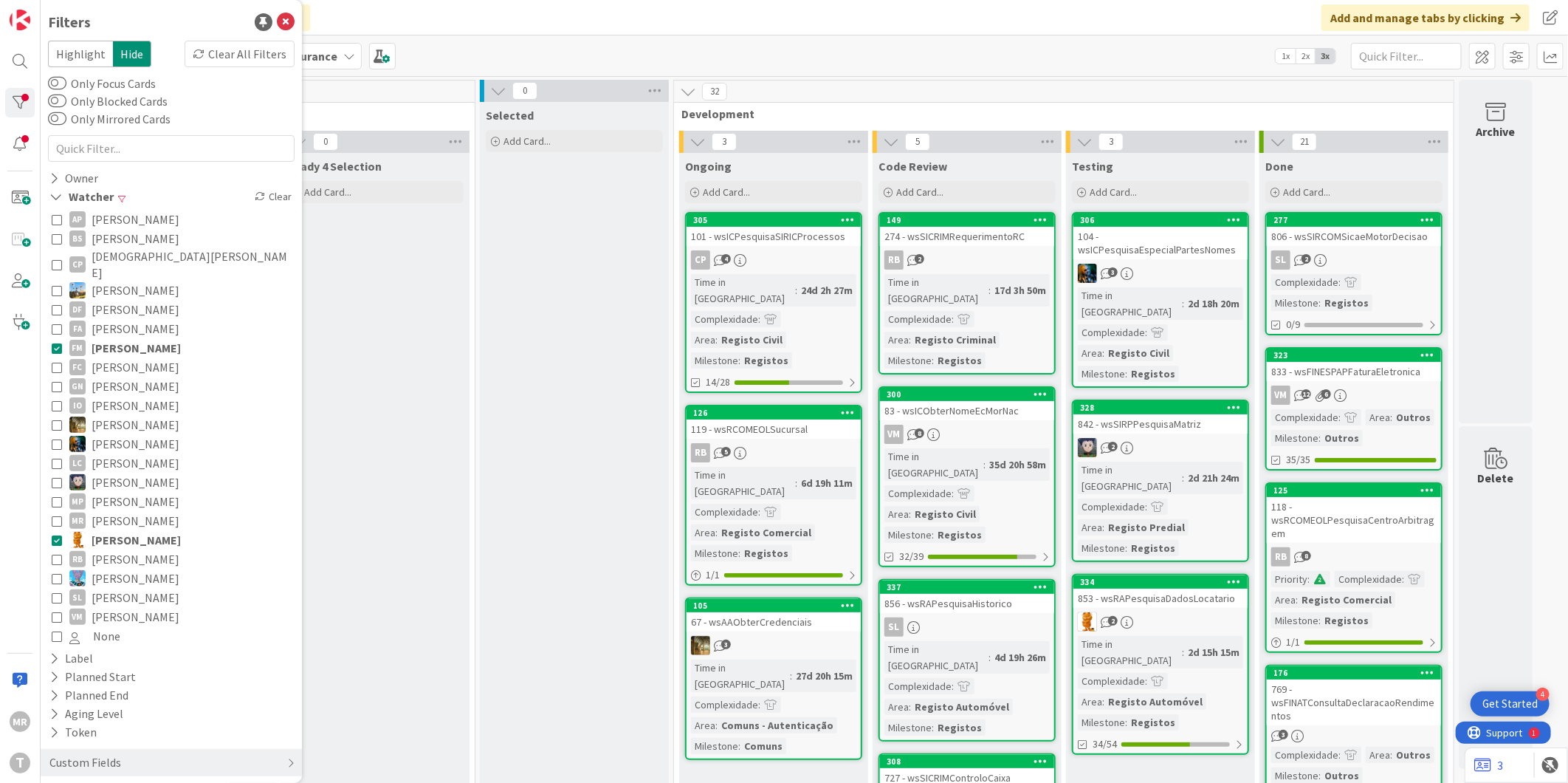
click at [133, 338] on span "[PERSON_NAME]" at bounding box center [136, 348] width 90 height 19
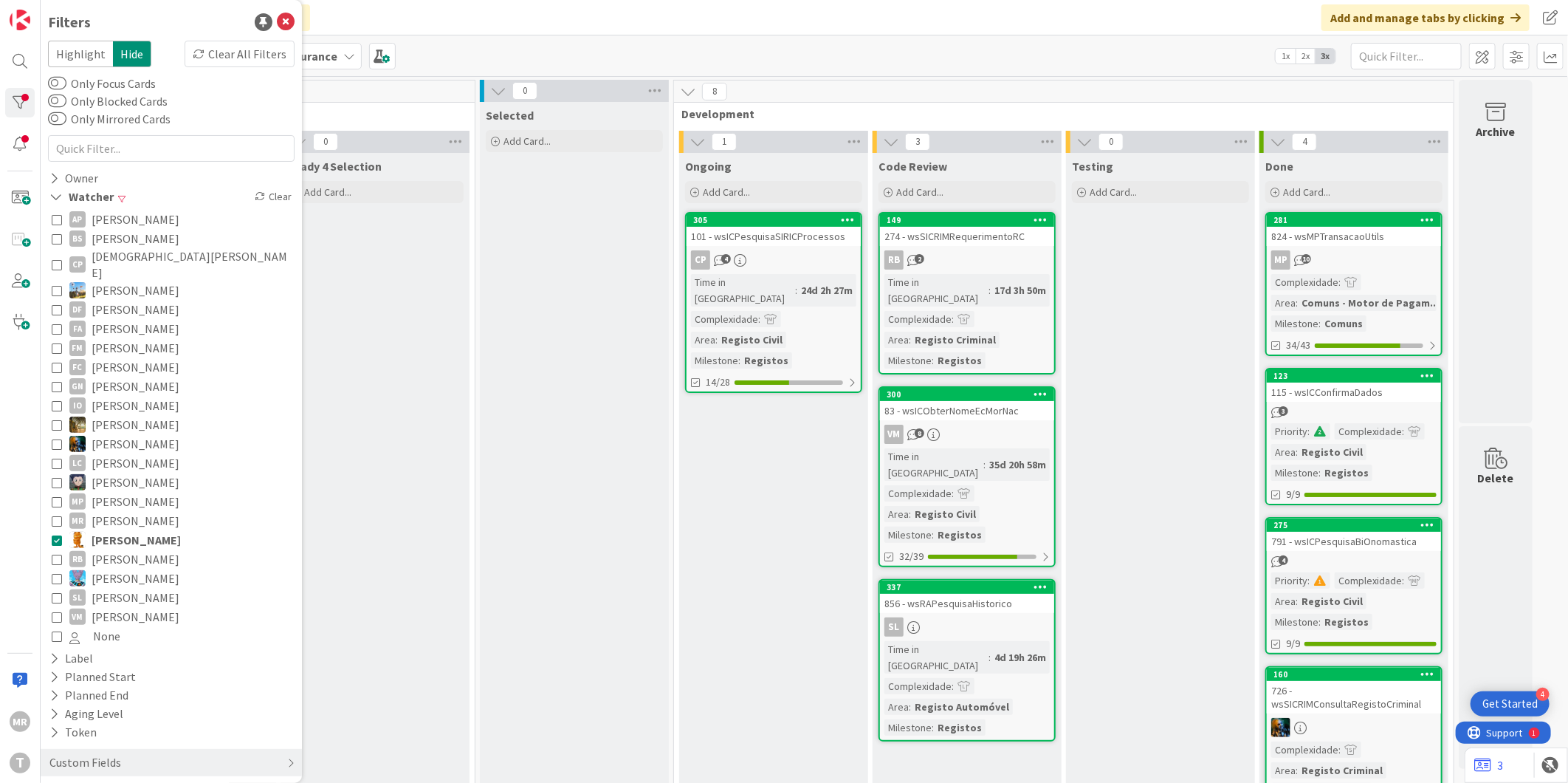
click at [134, 530] on span "[PERSON_NAME]" at bounding box center [136, 539] width 90 height 19
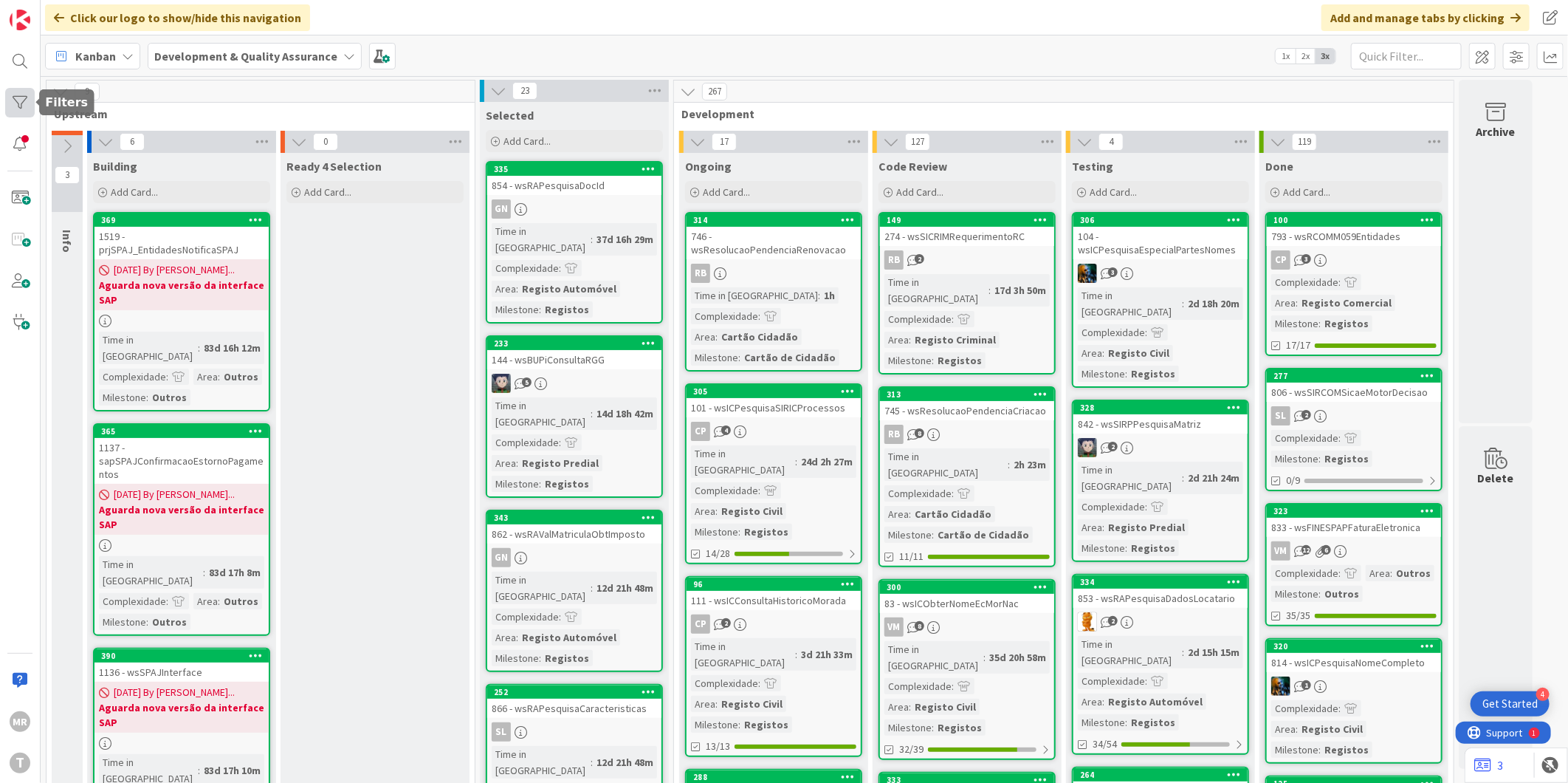
click at [11, 98] on div at bounding box center [19, 102] width 29 height 29
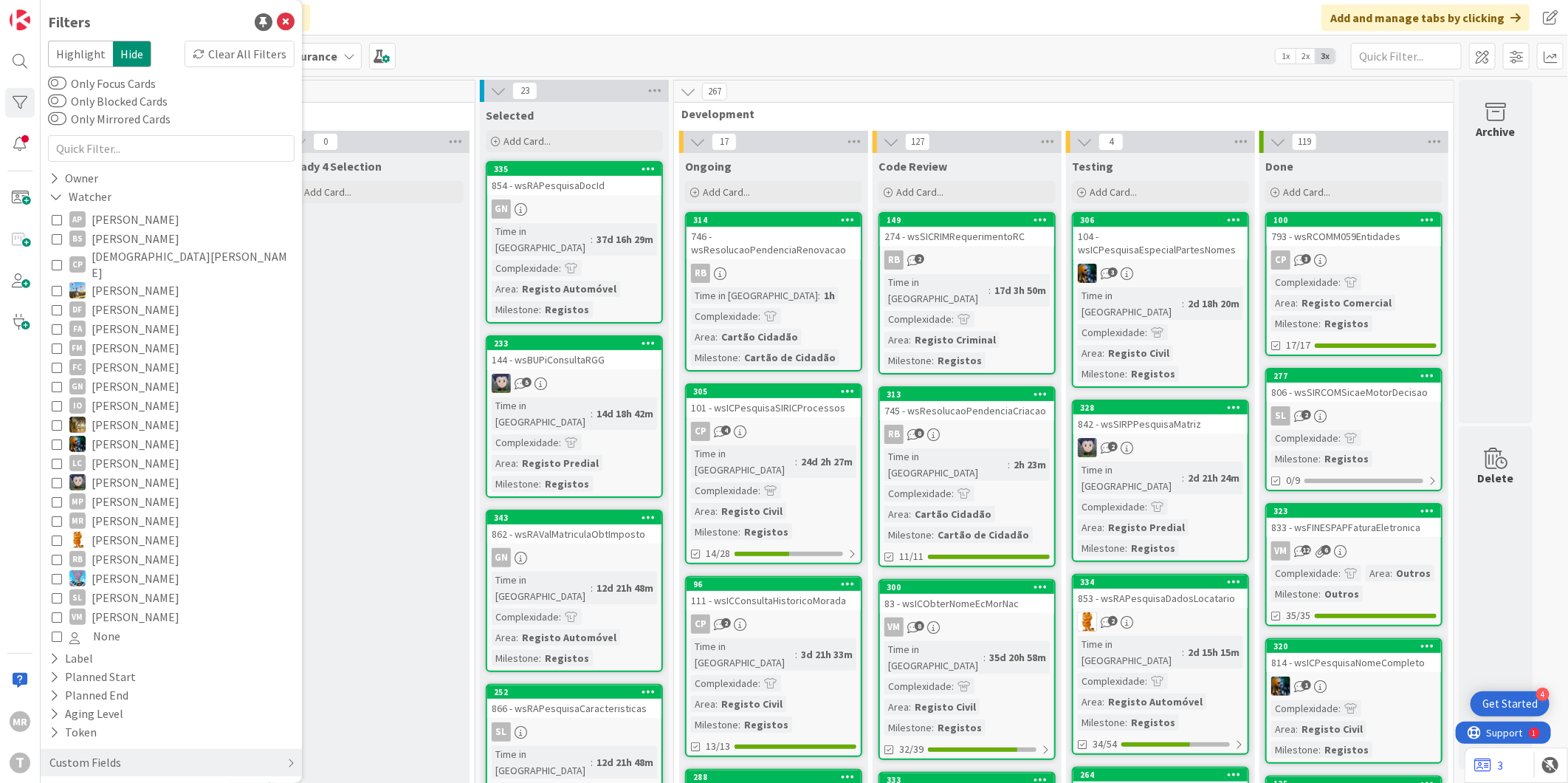
click at [137, 338] on span "[PERSON_NAME]" at bounding box center [135, 348] width 88 height 19
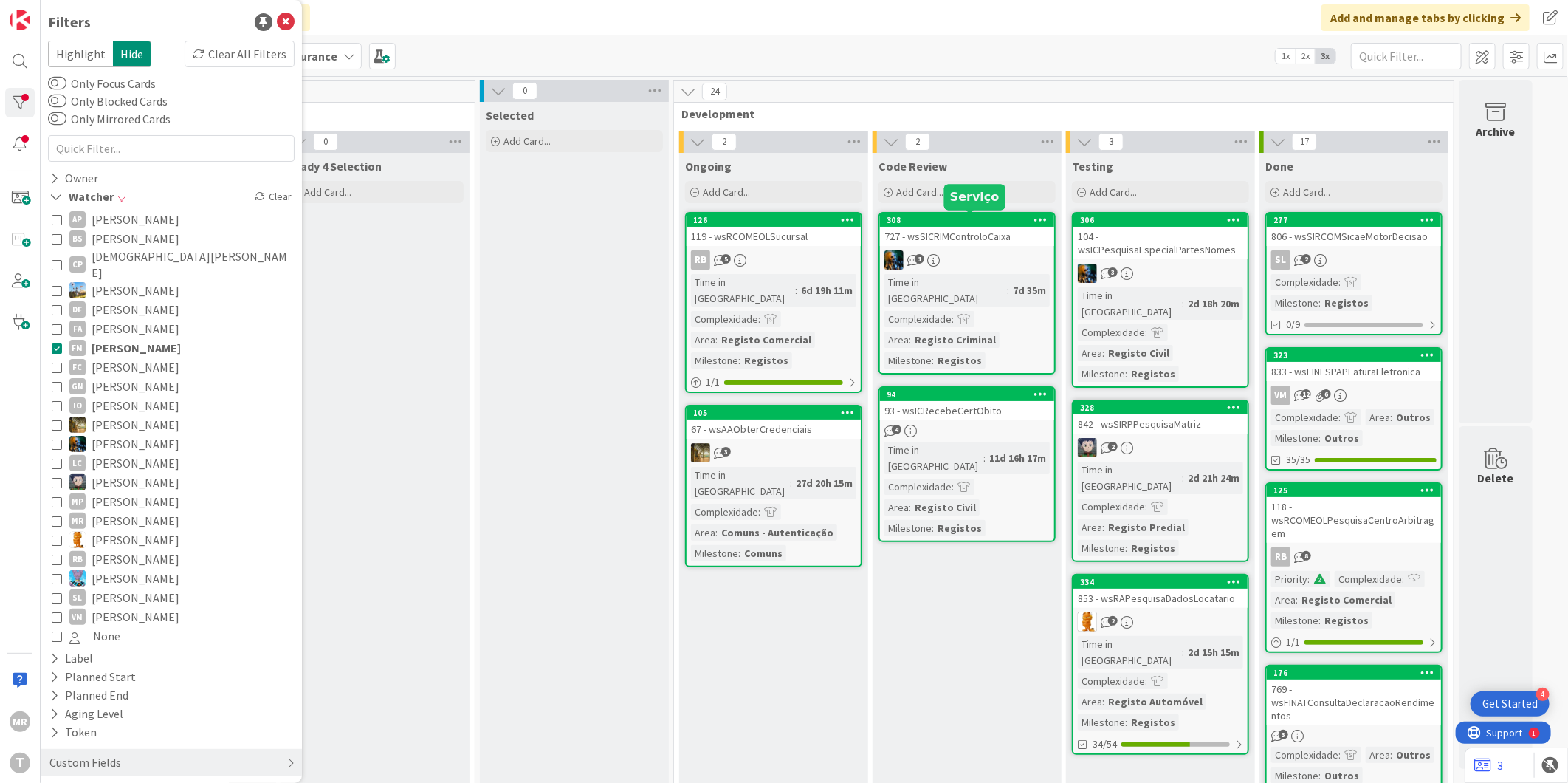
click at [913, 224] on div "308" at bounding box center [970, 220] width 167 height 10
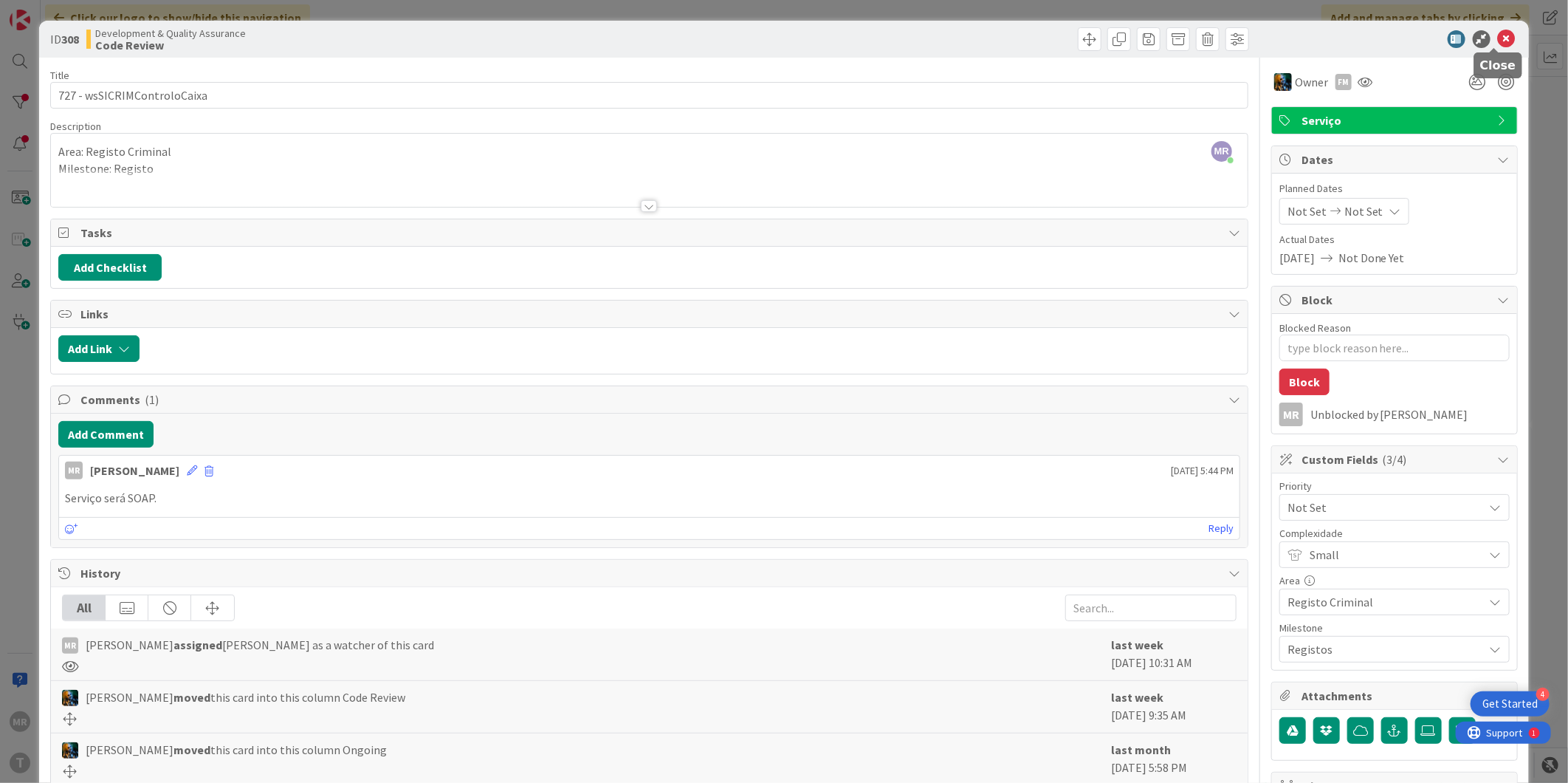
click at [1499, 39] on icon at bounding box center [1506, 39] width 18 height 18
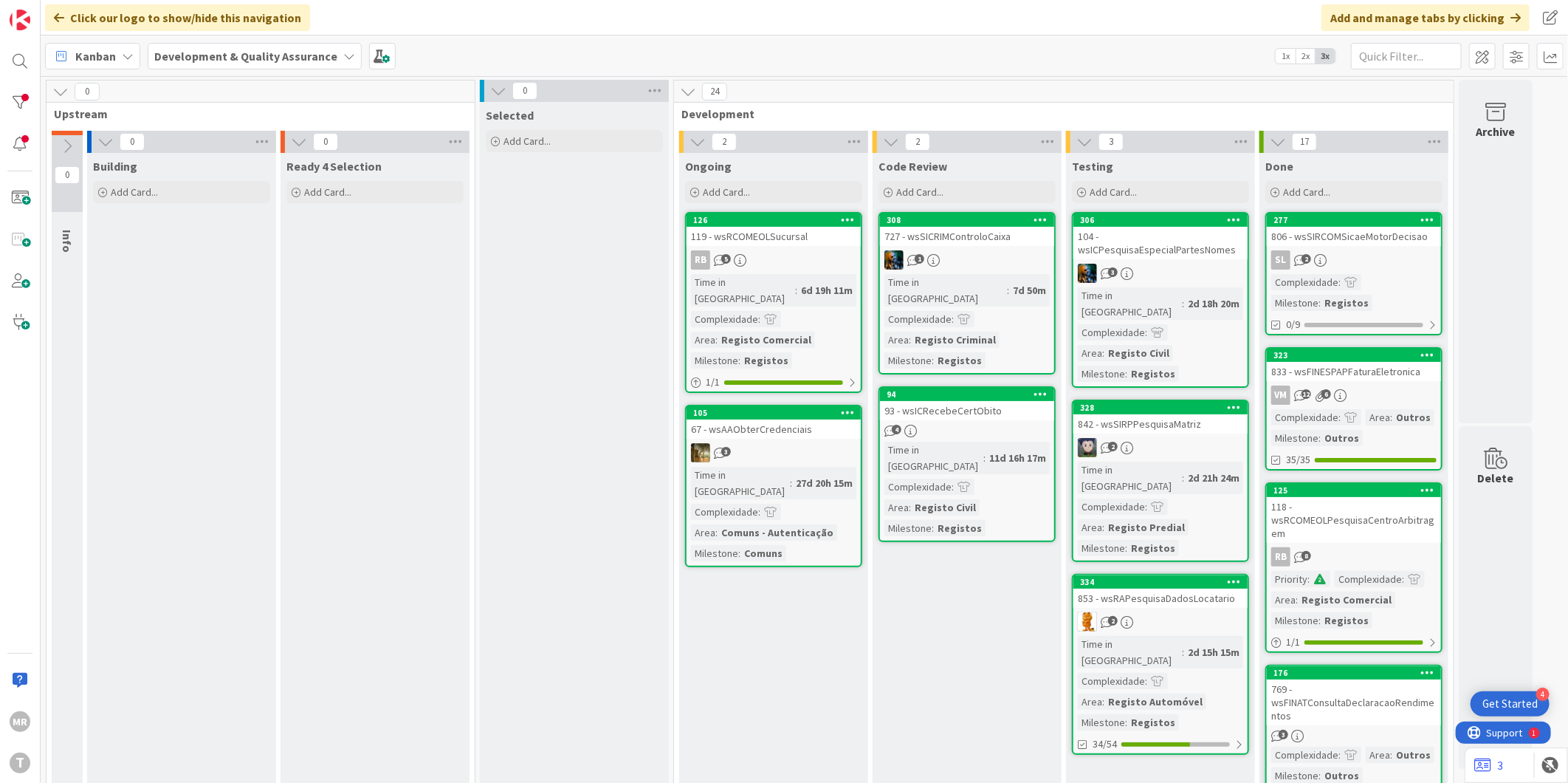
click at [1010, 388] on div "94" at bounding box center [967, 394] width 174 height 13
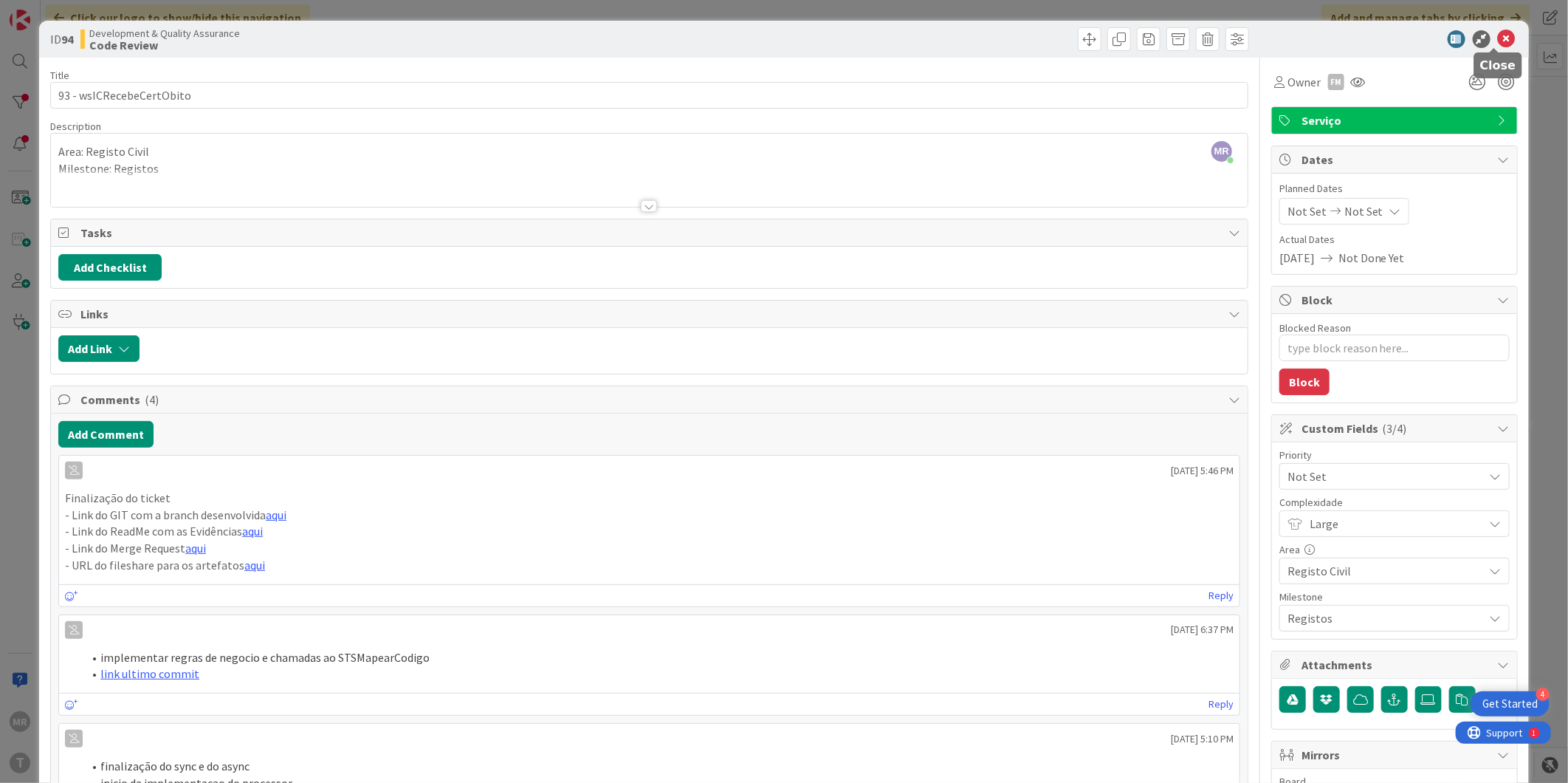
click at [1498, 43] on icon at bounding box center [1506, 39] width 18 height 18
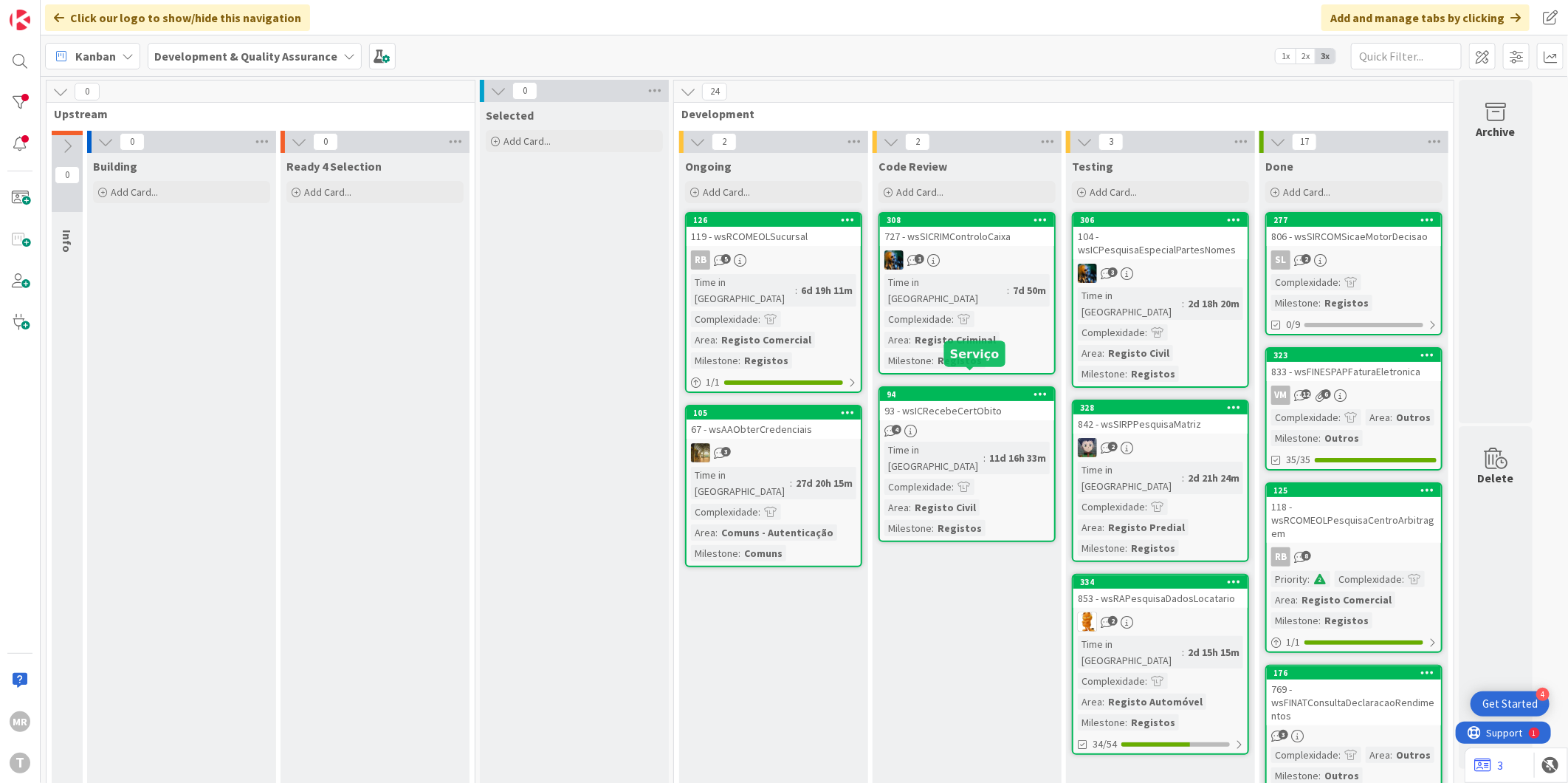
click at [926, 389] on div "94" at bounding box center [970, 394] width 167 height 10
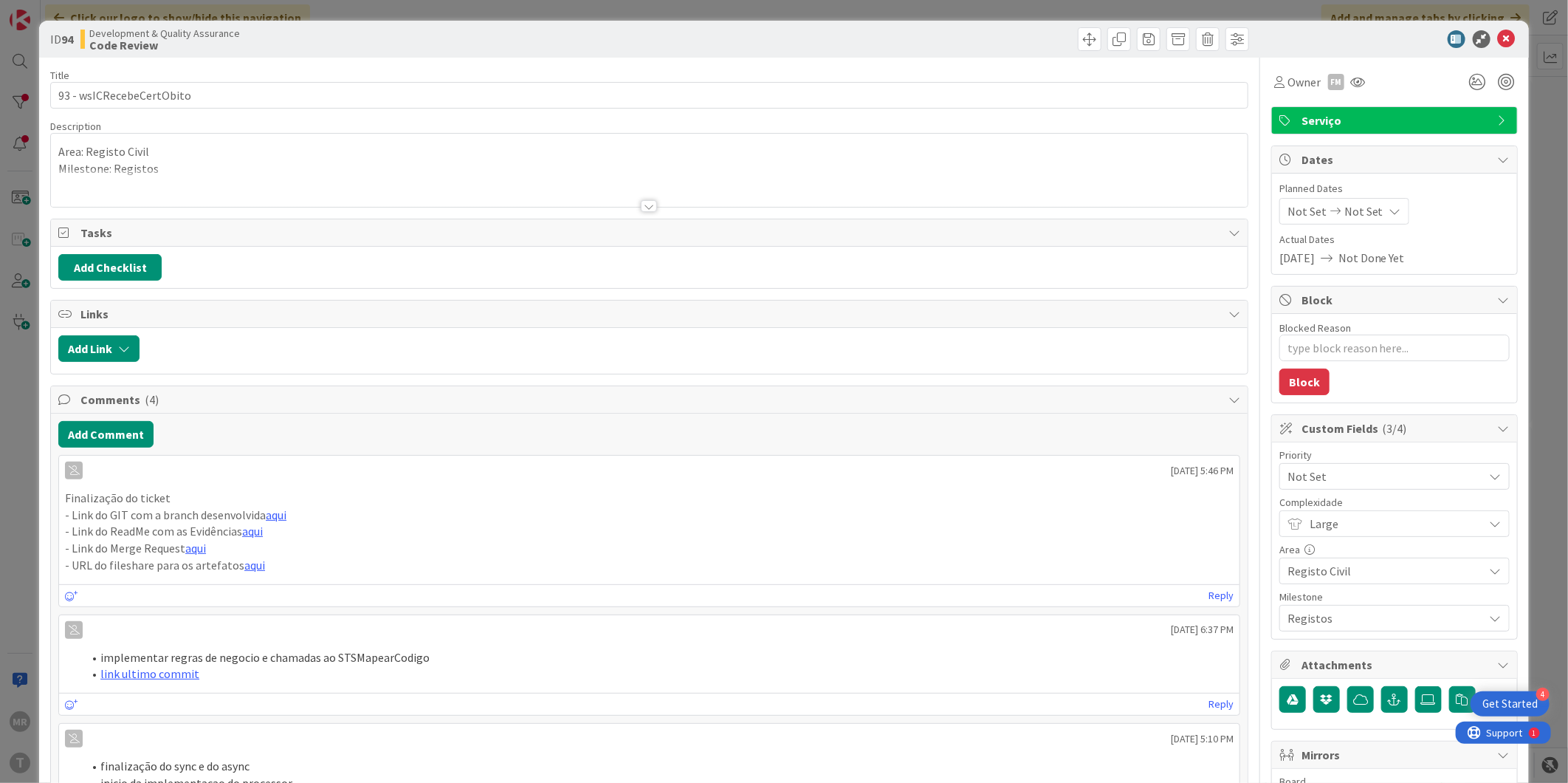
type textarea "x"
click at [1501, 35] on icon at bounding box center [1506, 39] width 18 height 18
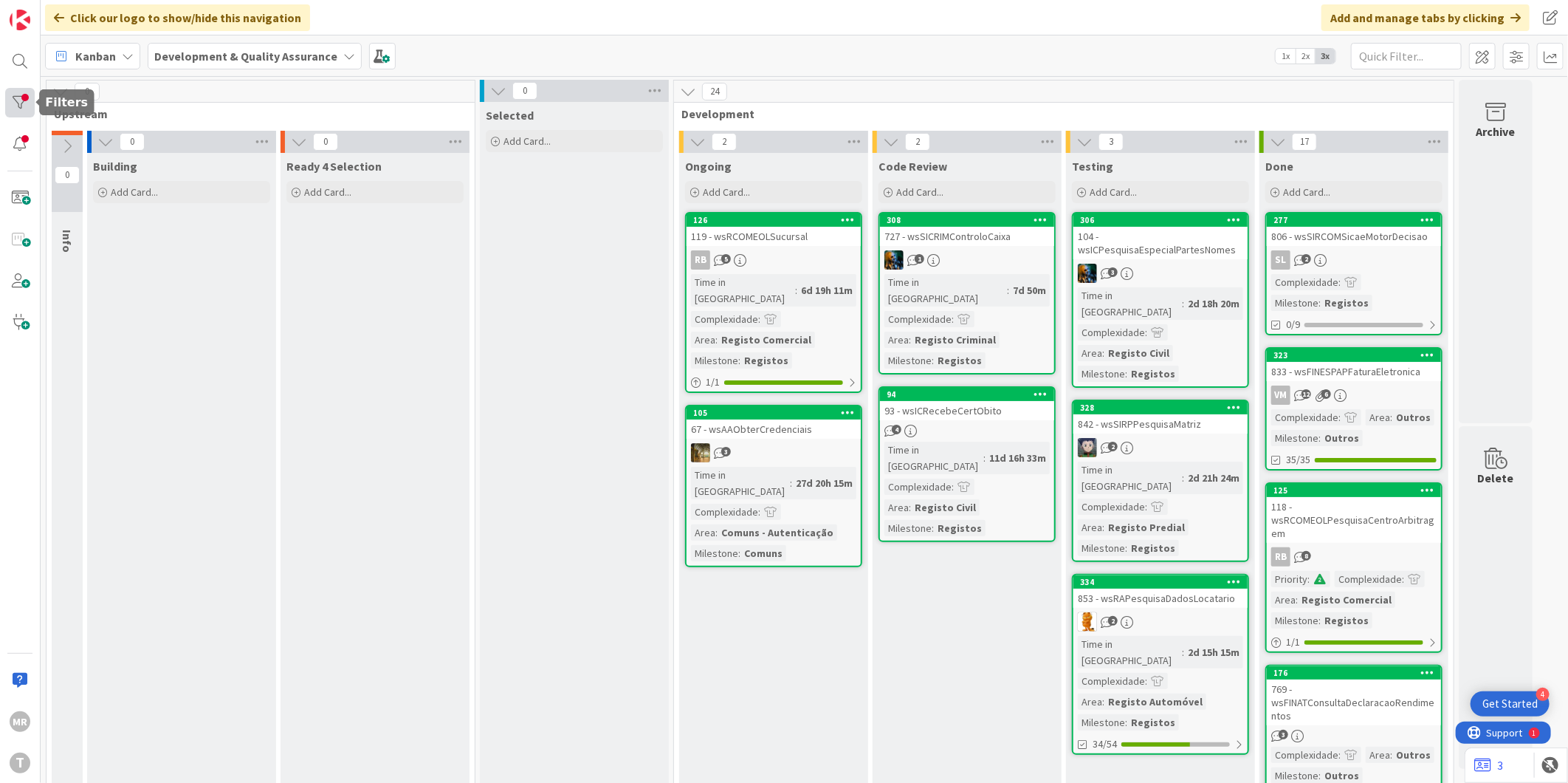
click at [25, 106] on div at bounding box center [19, 102] width 29 height 29
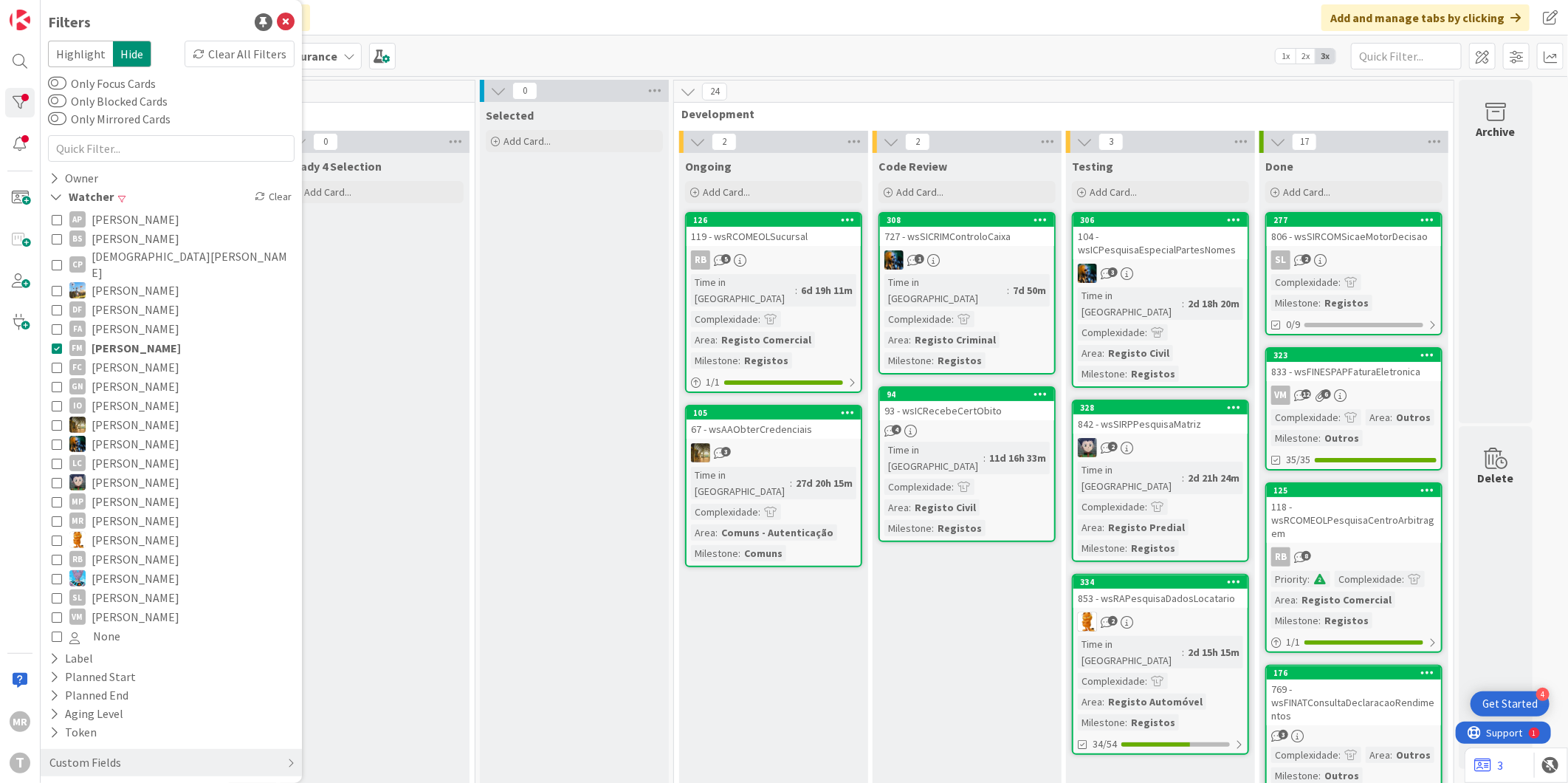
click at [116, 343] on span "[PERSON_NAME]" at bounding box center [136, 348] width 90 height 19
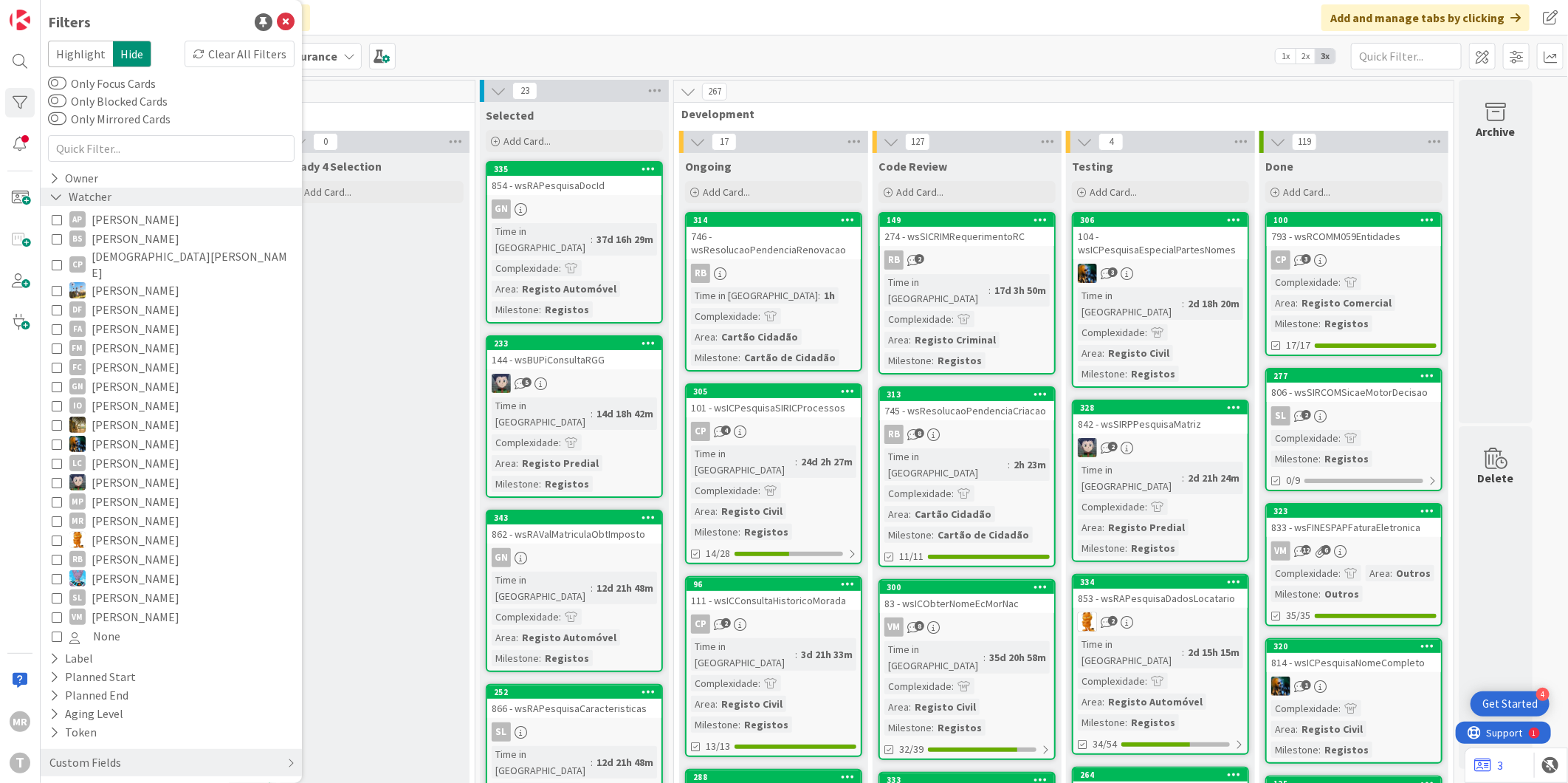
click at [49, 196] on icon at bounding box center [56, 196] width 13 height 13
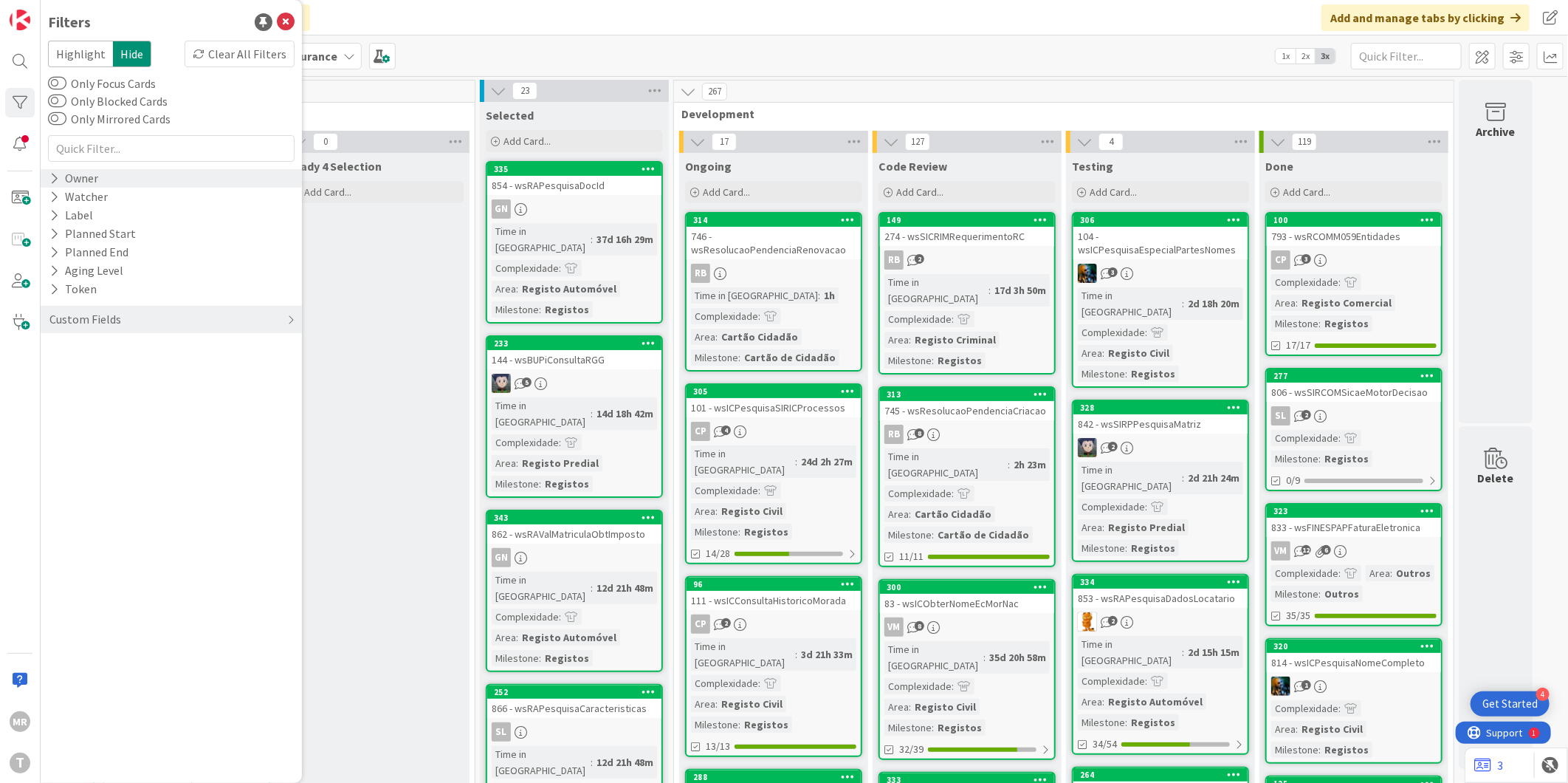
click at [48, 178] on div "Owner" at bounding box center [74, 178] width 52 height 18
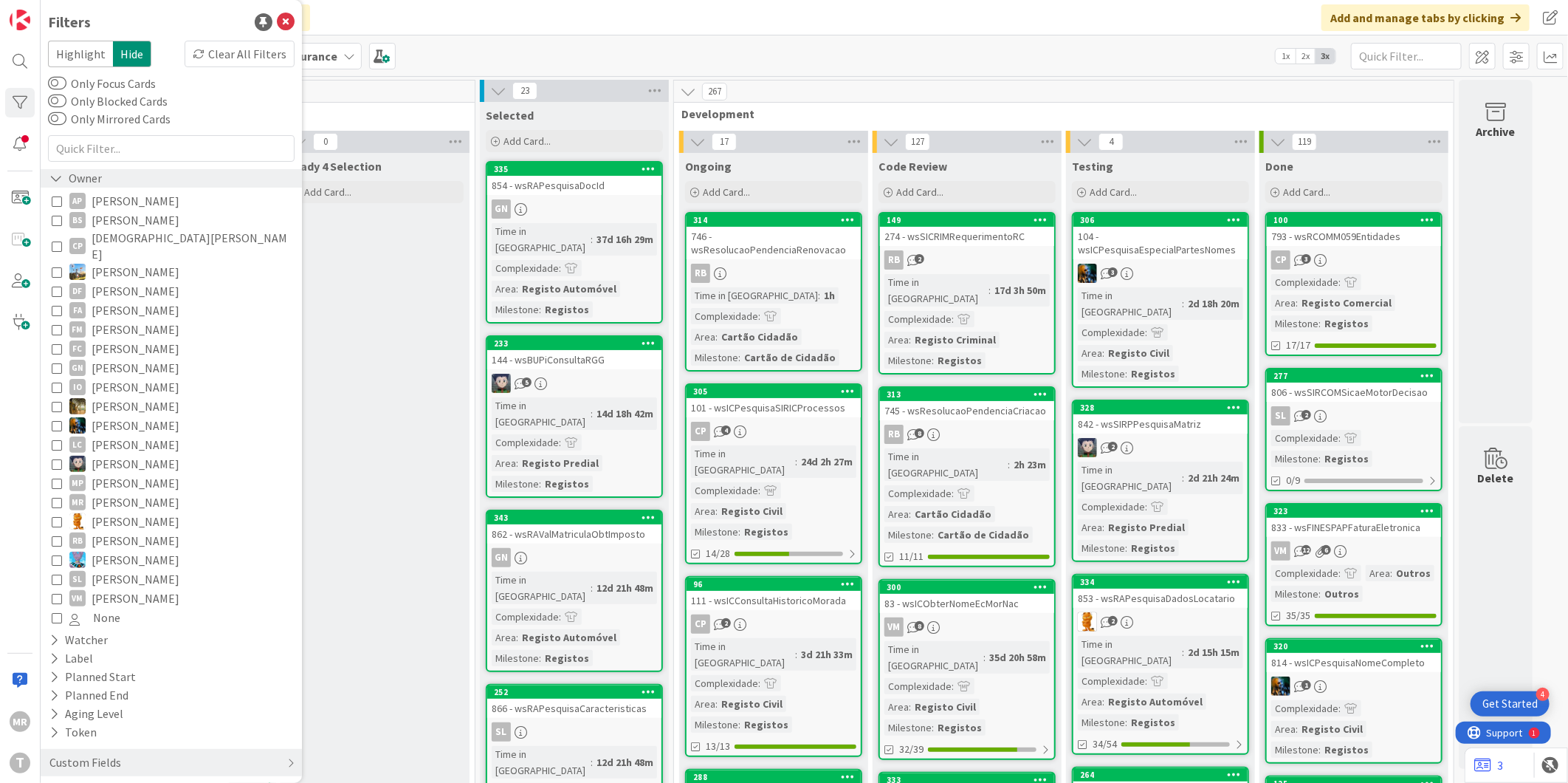
click at [48, 178] on div "Owner" at bounding box center [75, 178] width 55 height 18
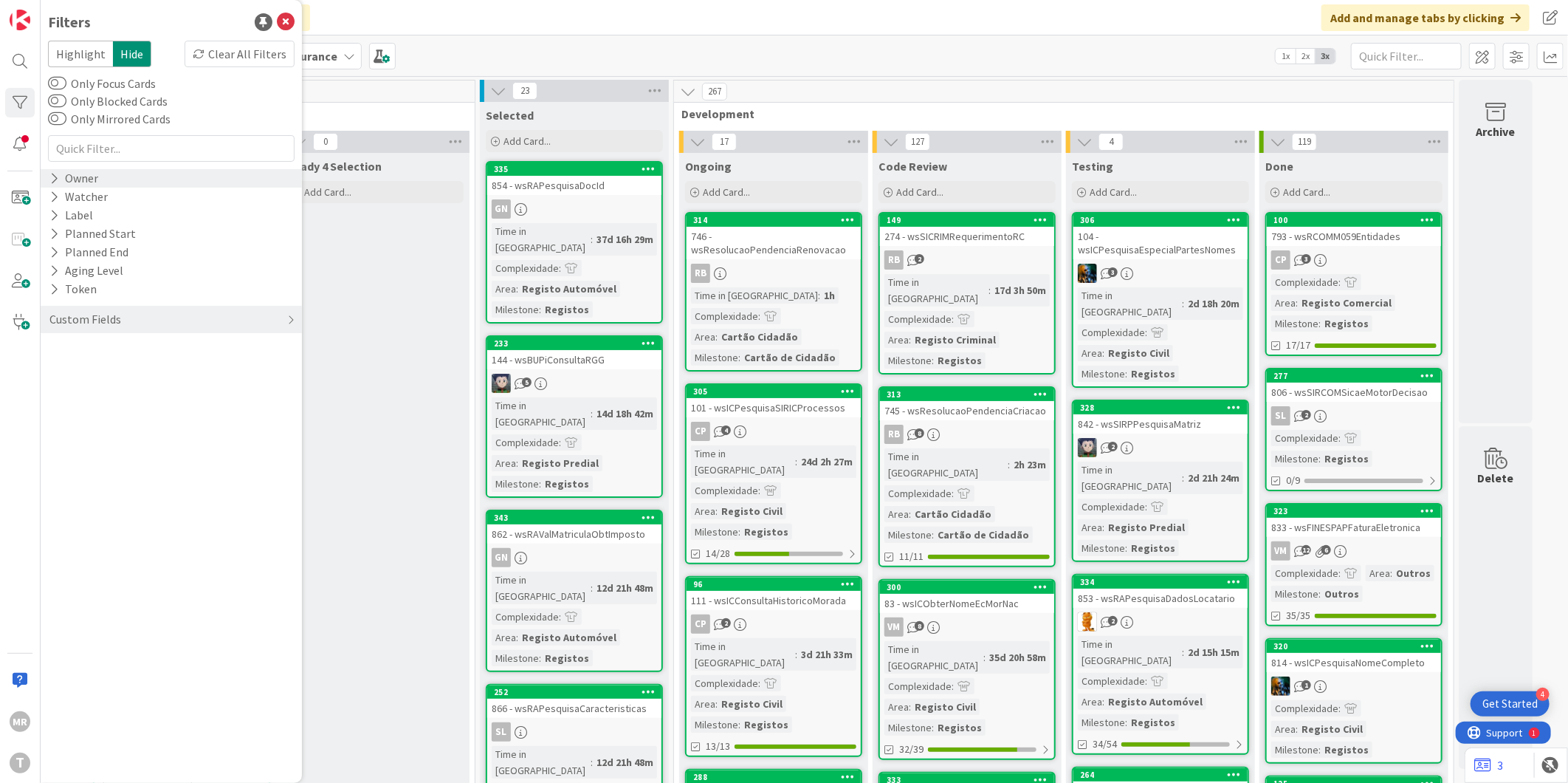
click at [50, 173] on icon at bounding box center [54, 178] width 9 height 13
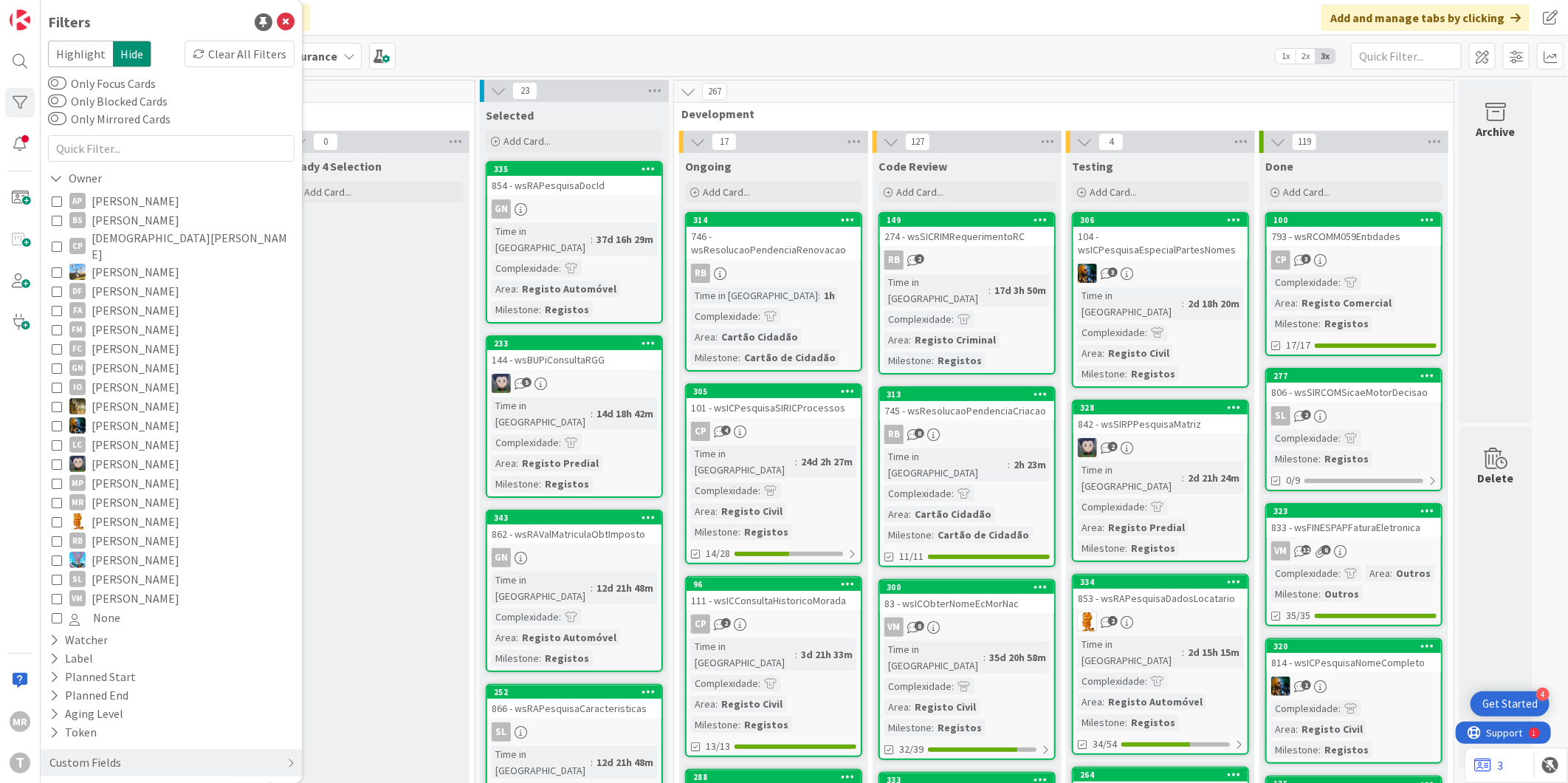
click at [115, 197] on span "[PERSON_NAME]" at bounding box center [135, 200] width 88 height 19
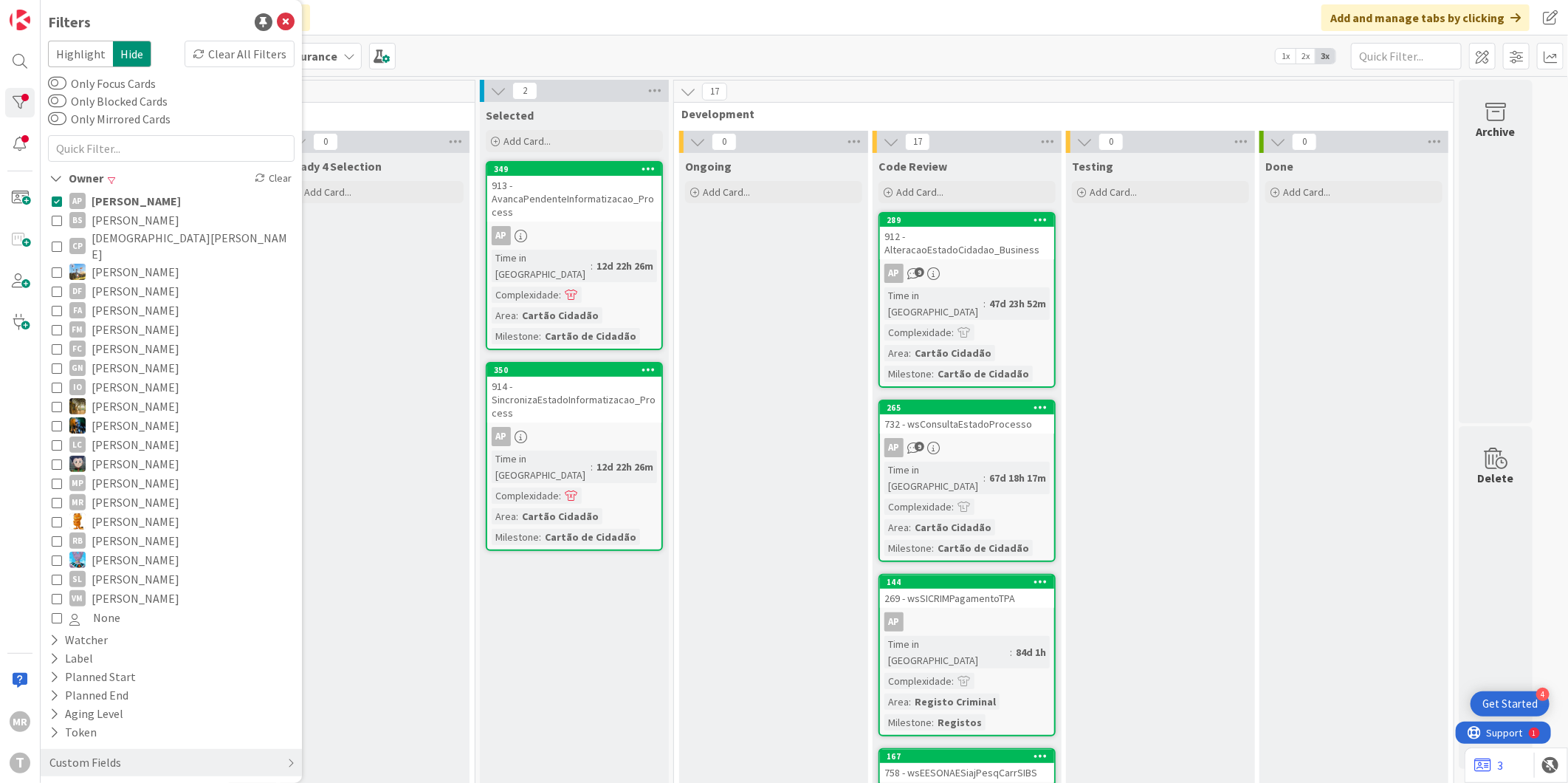
click at [111, 219] on span "[PERSON_NAME]" at bounding box center [135, 219] width 88 height 19
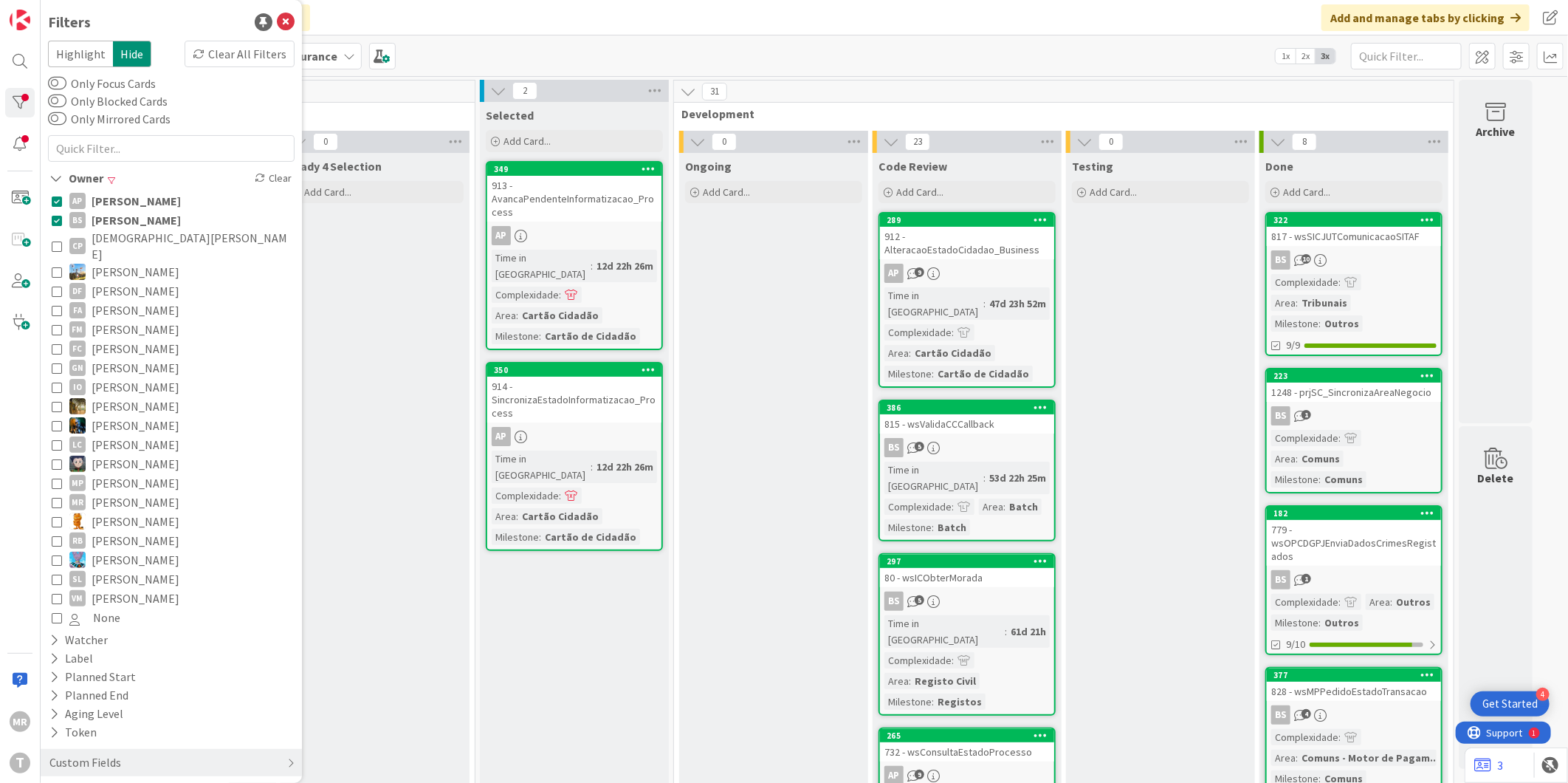
click at [113, 200] on span "[PERSON_NAME]" at bounding box center [136, 200] width 90 height 19
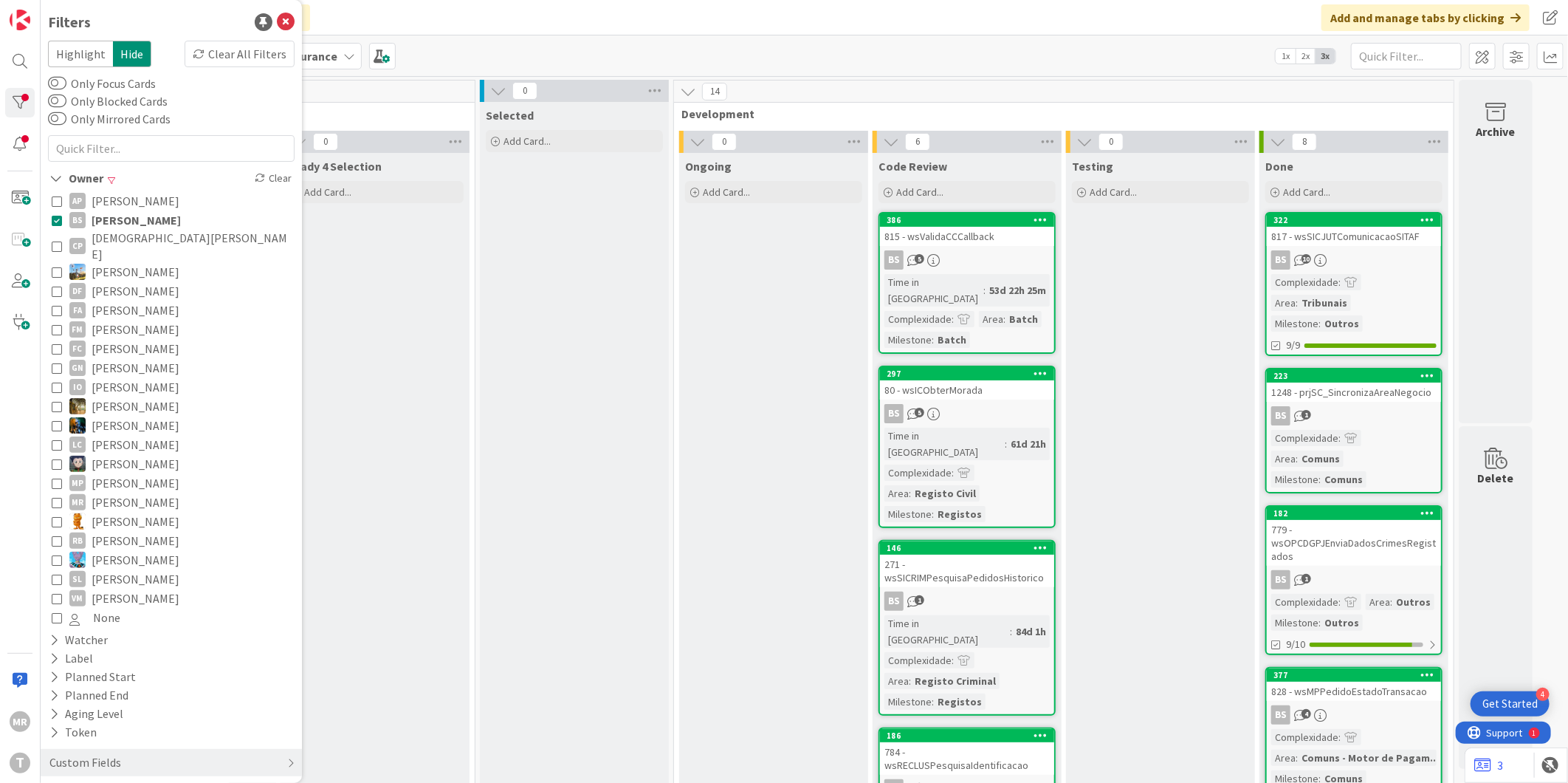
click at [109, 221] on span "[PERSON_NAME]" at bounding box center [136, 219] width 90 height 19
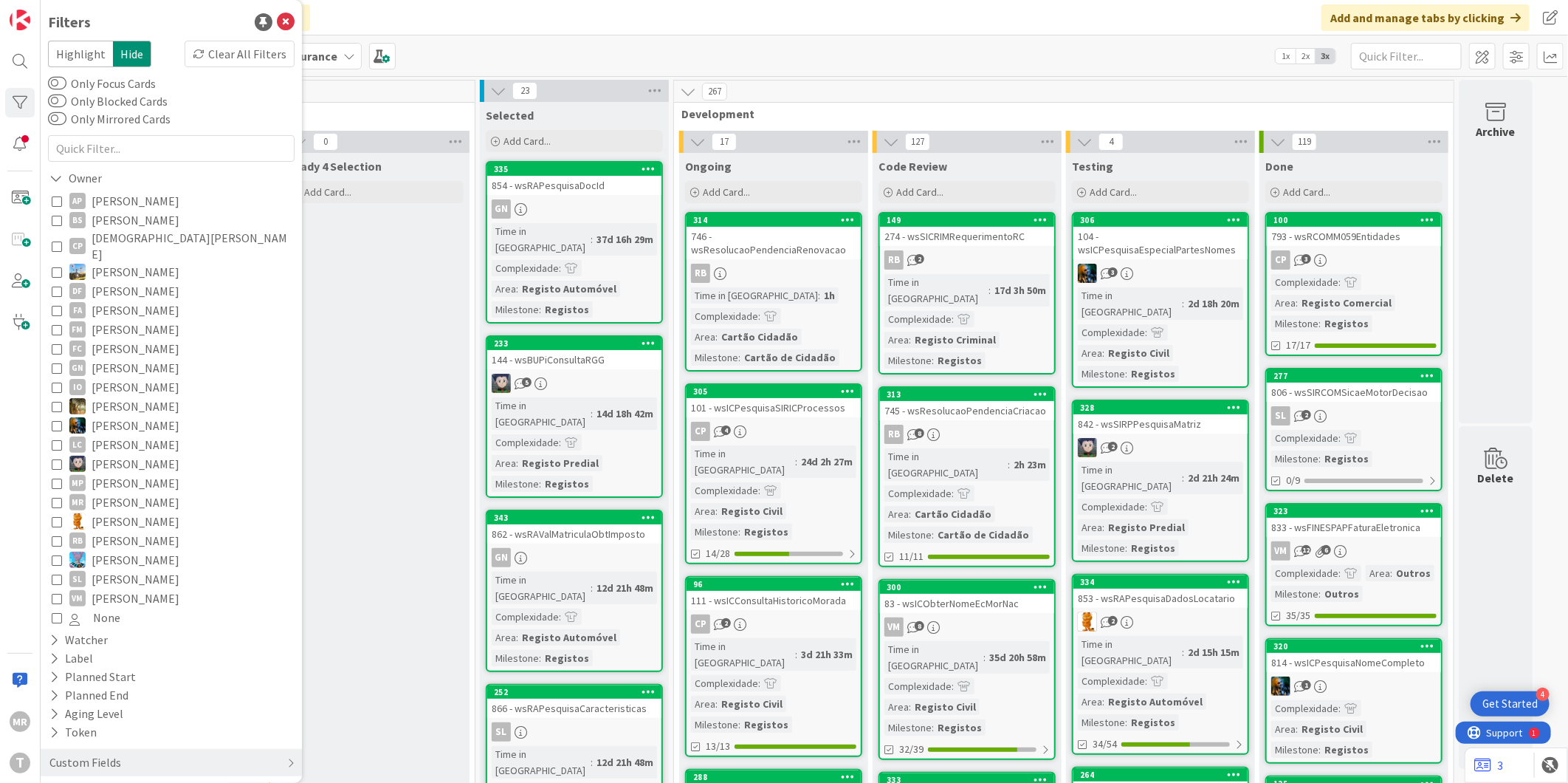
click at [160, 197] on span "[PERSON_NAME]" at bounding box center [135, 200] width 88 height 19
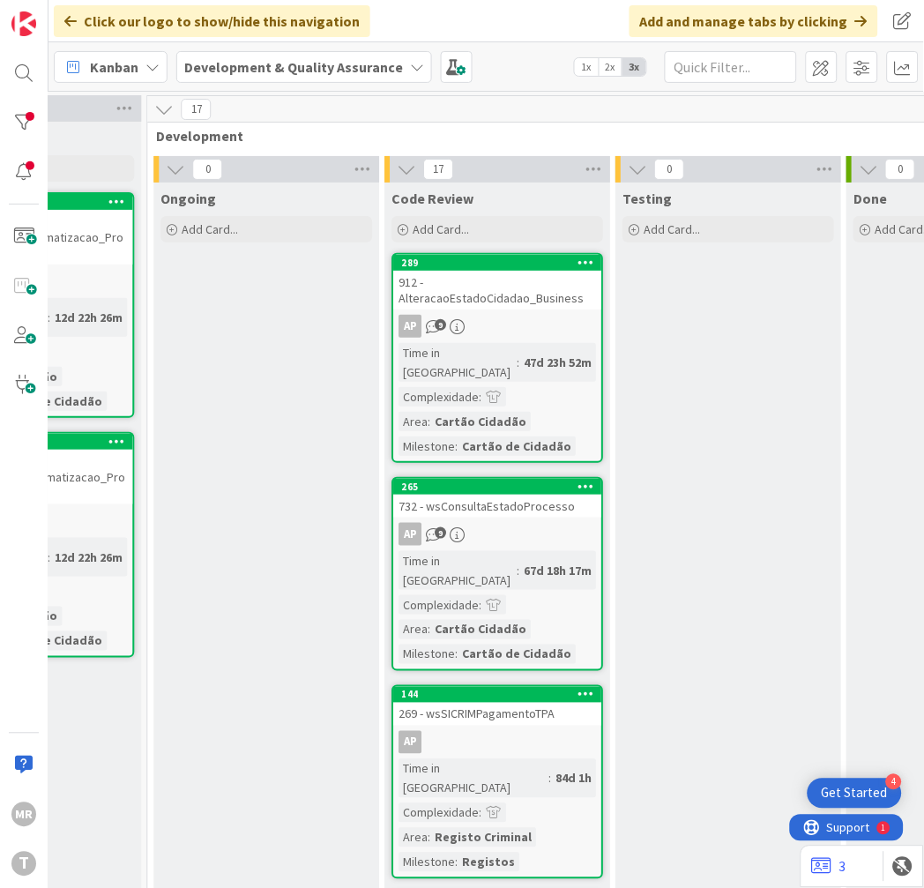
scroll to position [0, 659]
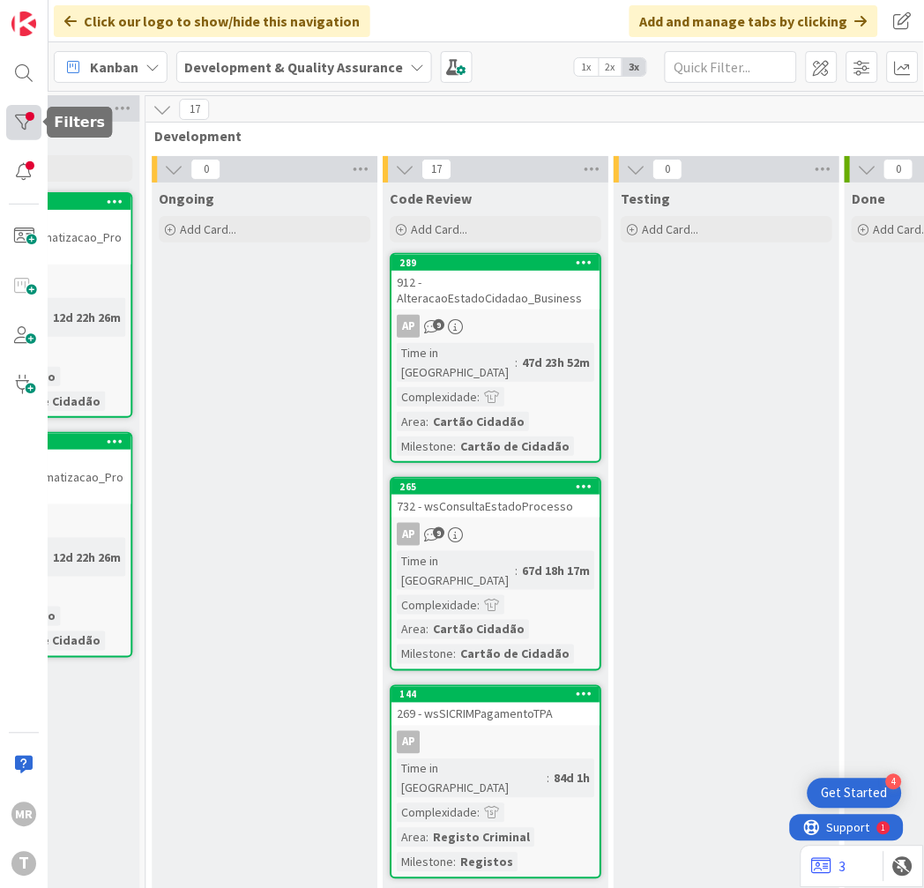
click at [19, 110] on div at bounding box center [23, 122] width 35 height 35
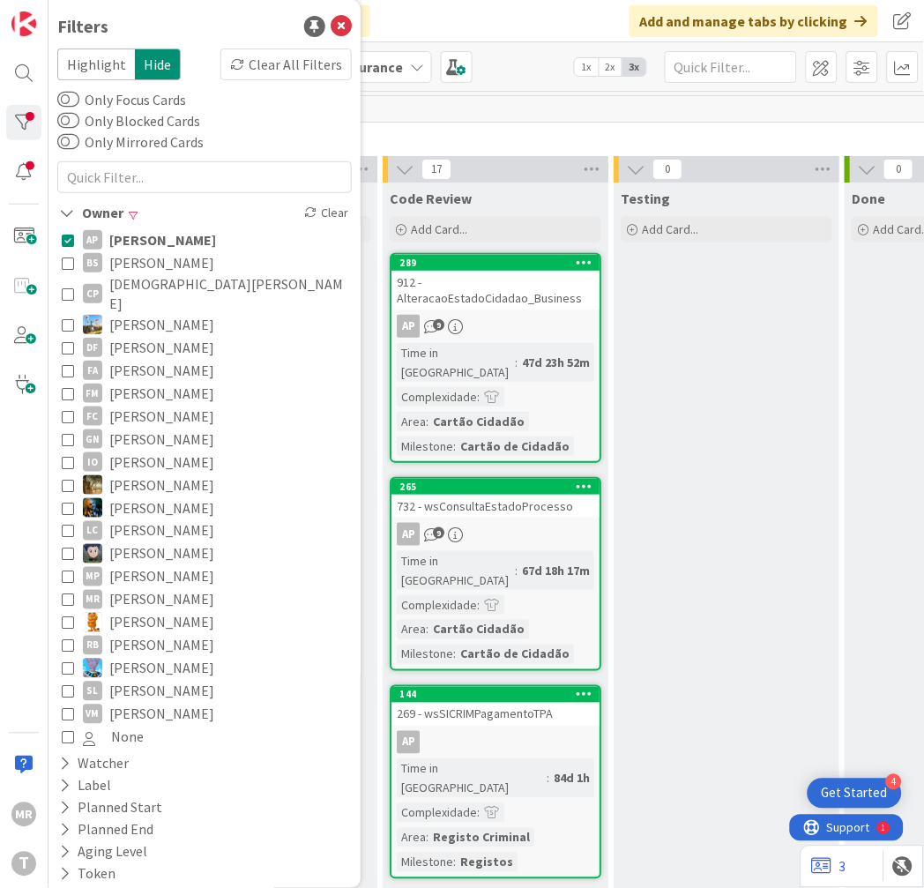
click at [154, 235] on span "[PERSON_NAME]" at bounding box center [162, 239] width 107 height 23
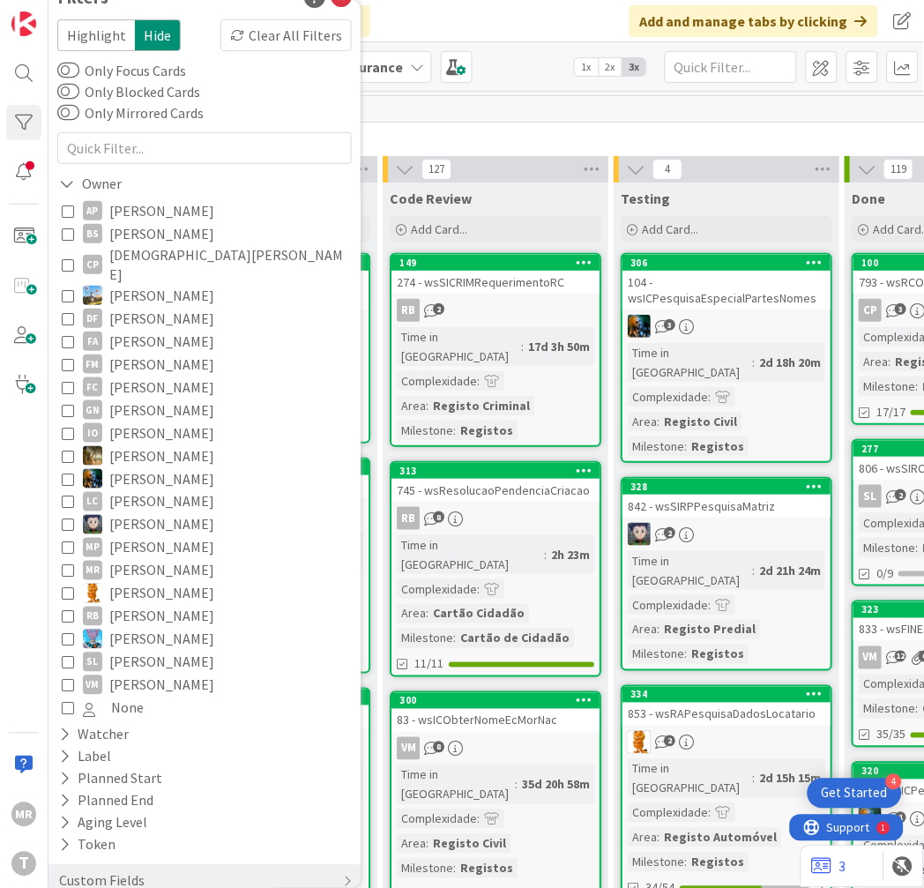
scroll to position [44, 0]
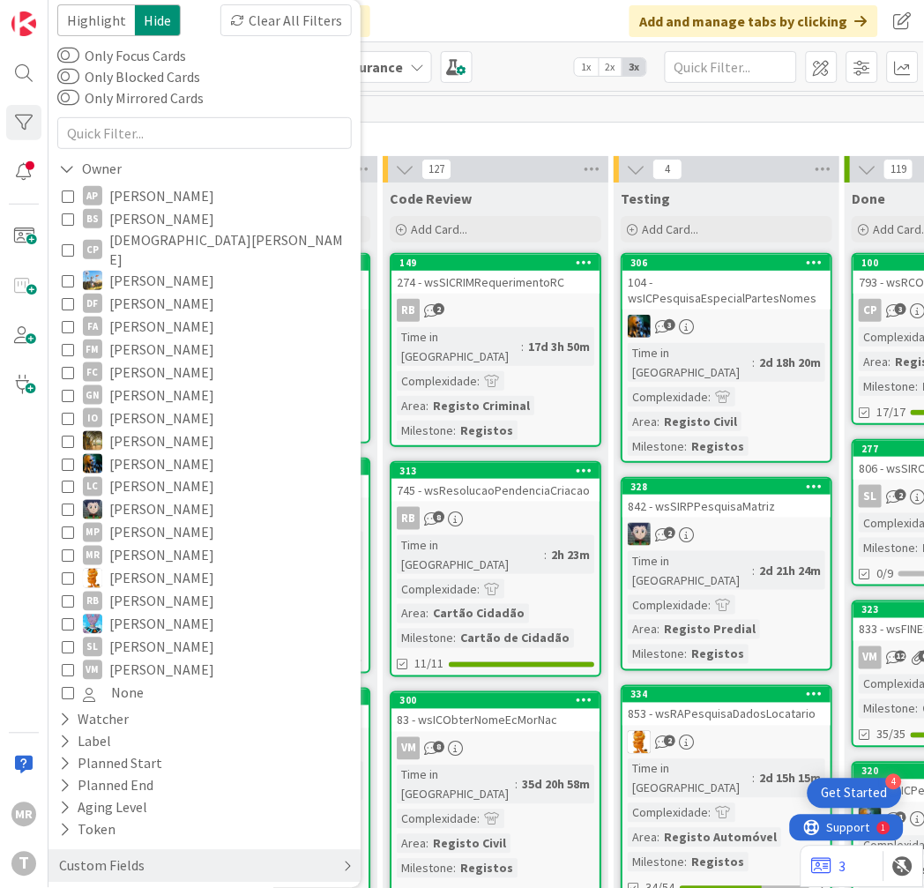
click at [104, 855] on div "Custom Fields" at bounding box center [101, 866] width 89 height 22
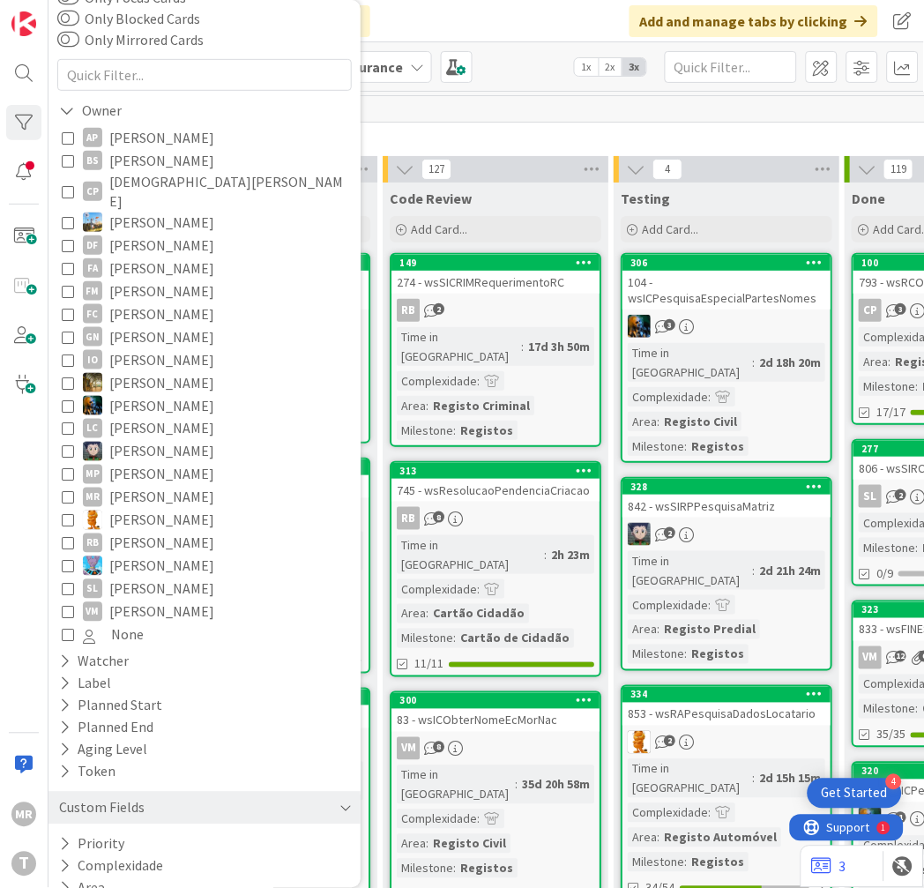
scroll to position [132, 0]
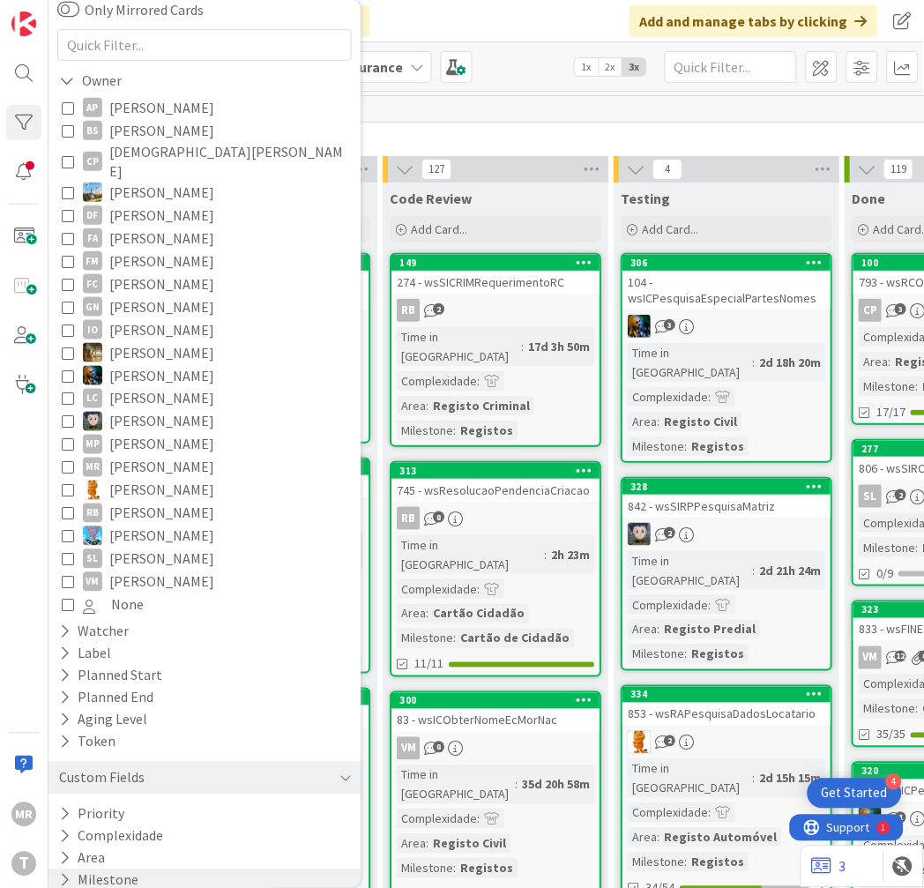
click at [108, 869] on button "Milestone" at bounding box center [98, 880] width 83 height 22
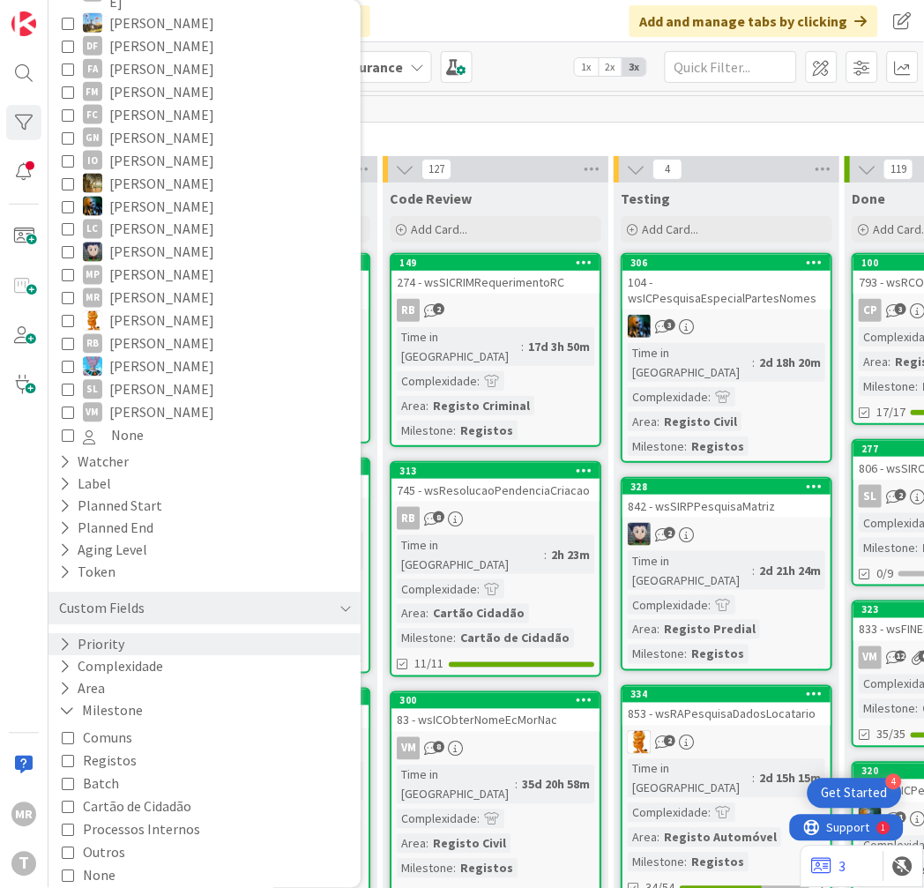
click at [64, 637] on icon at bounding box center [64, 644] width 11 height 15
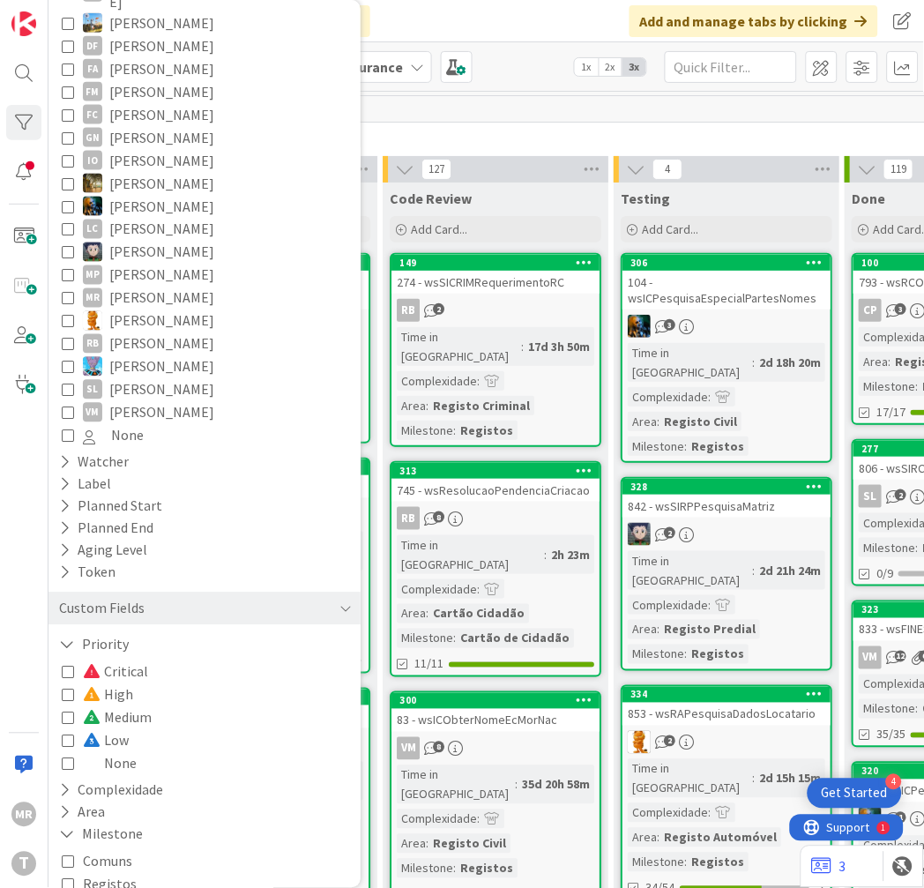
click at [98, 711] on span at bounding box center [93, 718] width 21 height 14
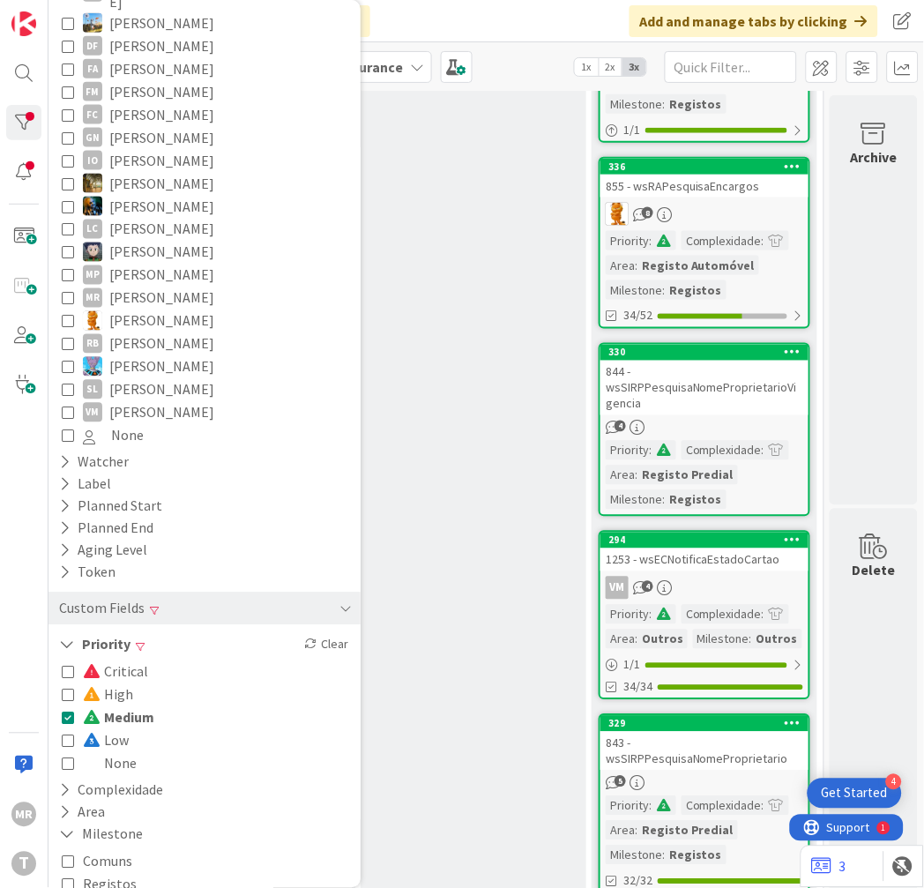
scroll to position [0, 926]
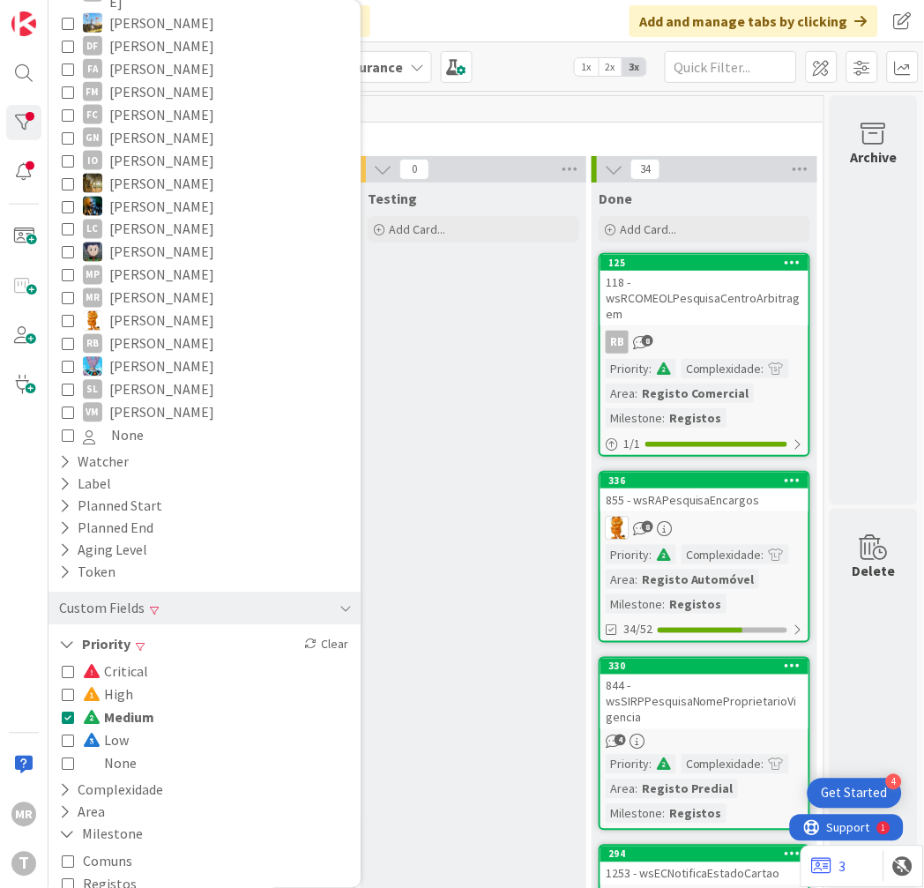
drag, startPoint x: 497, startPoint y: 442, endPoint x: 459, endPoint y: 402, distance: 54.9
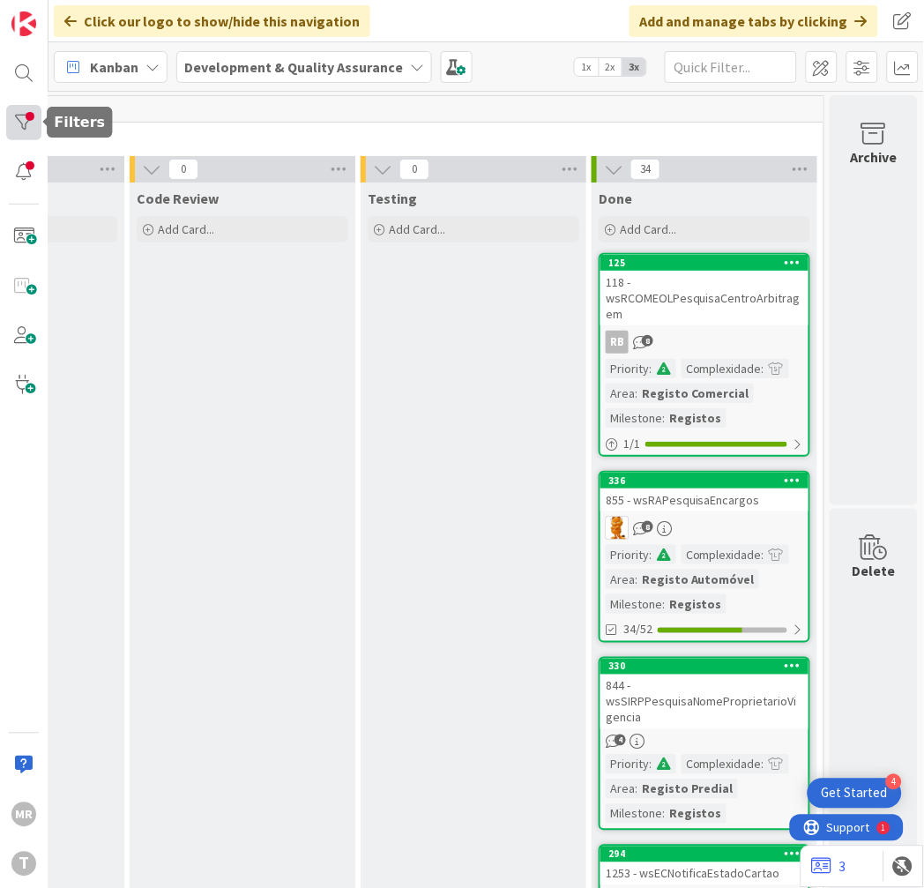
click at [29, 129] on div at bounding box center [23, 122] width 35 height 35
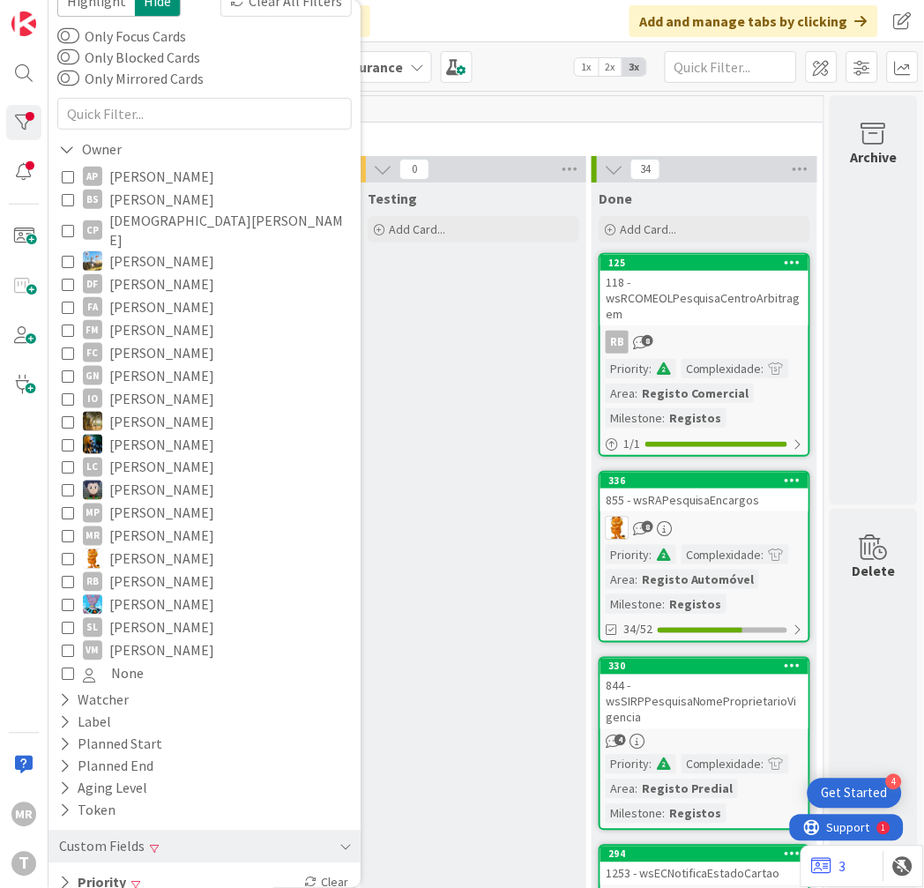
scroll to position [132, 0]
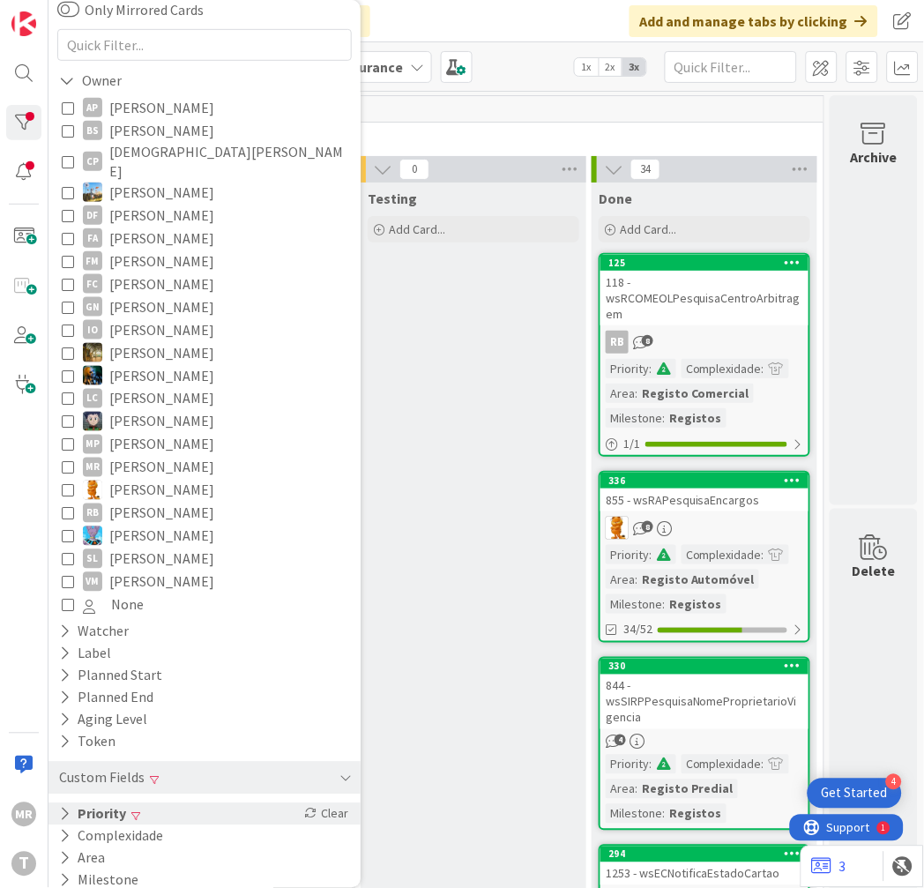
click at [56, 803] on div "Priority Clear" at bounding box center [204, 814] width 312 height 22
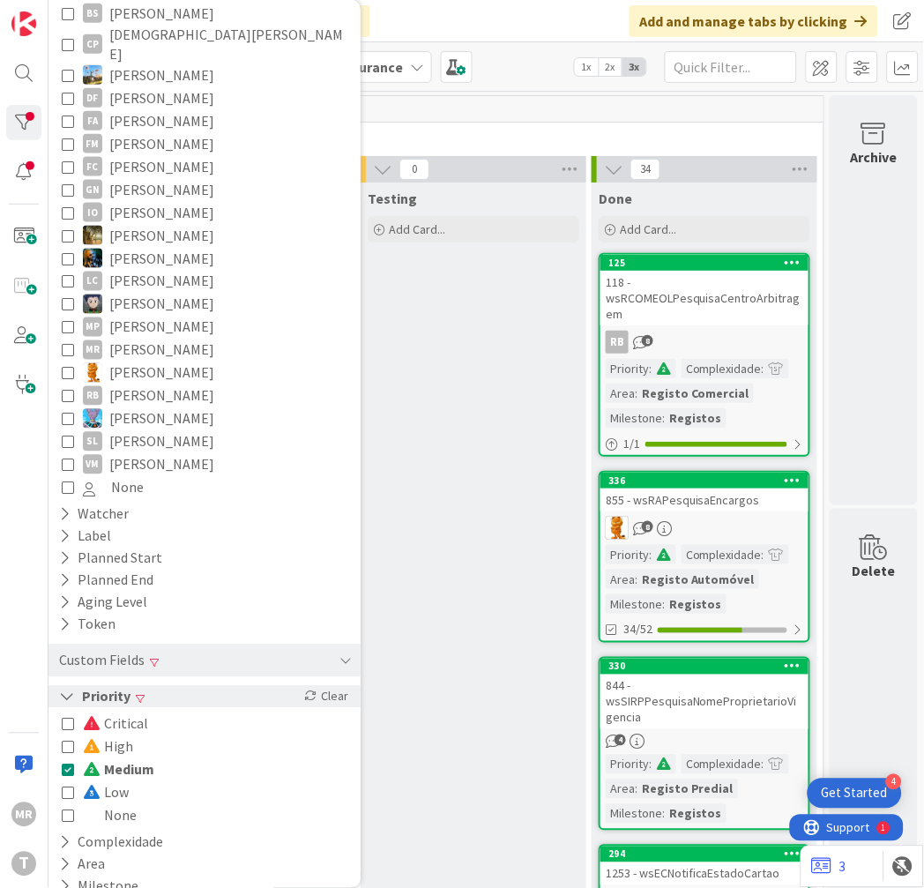
scroll to position [256, 0]
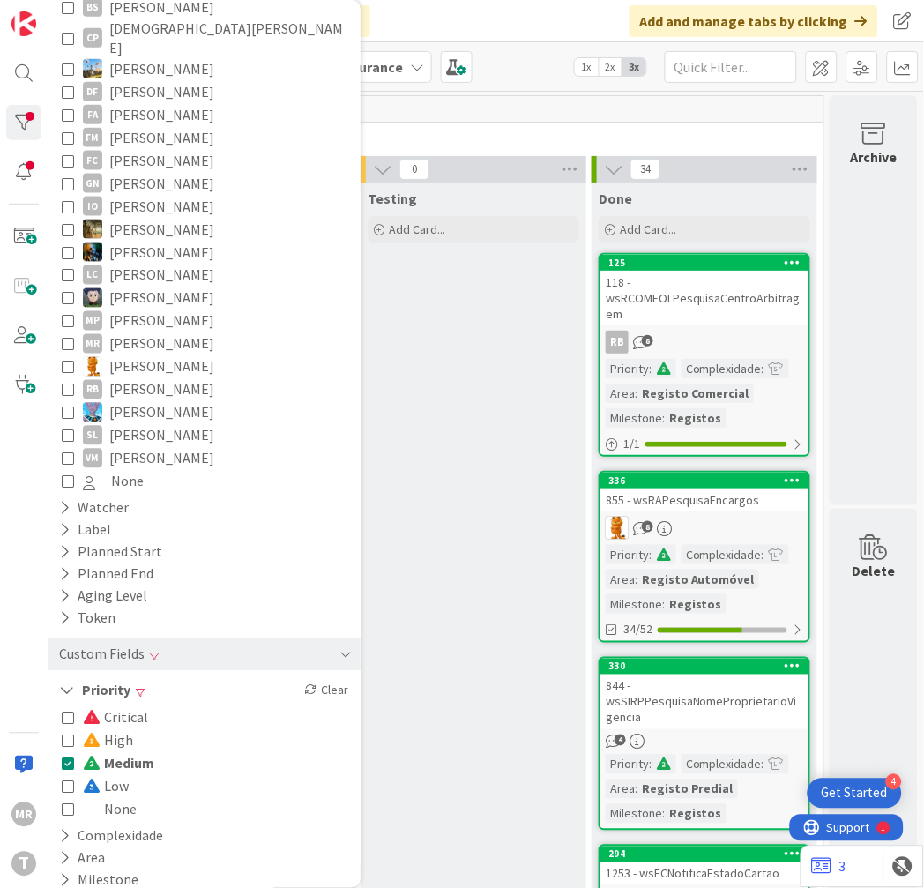
click at [117, 729] on span "High" at bounding box center [108, 740] width 50 height 23
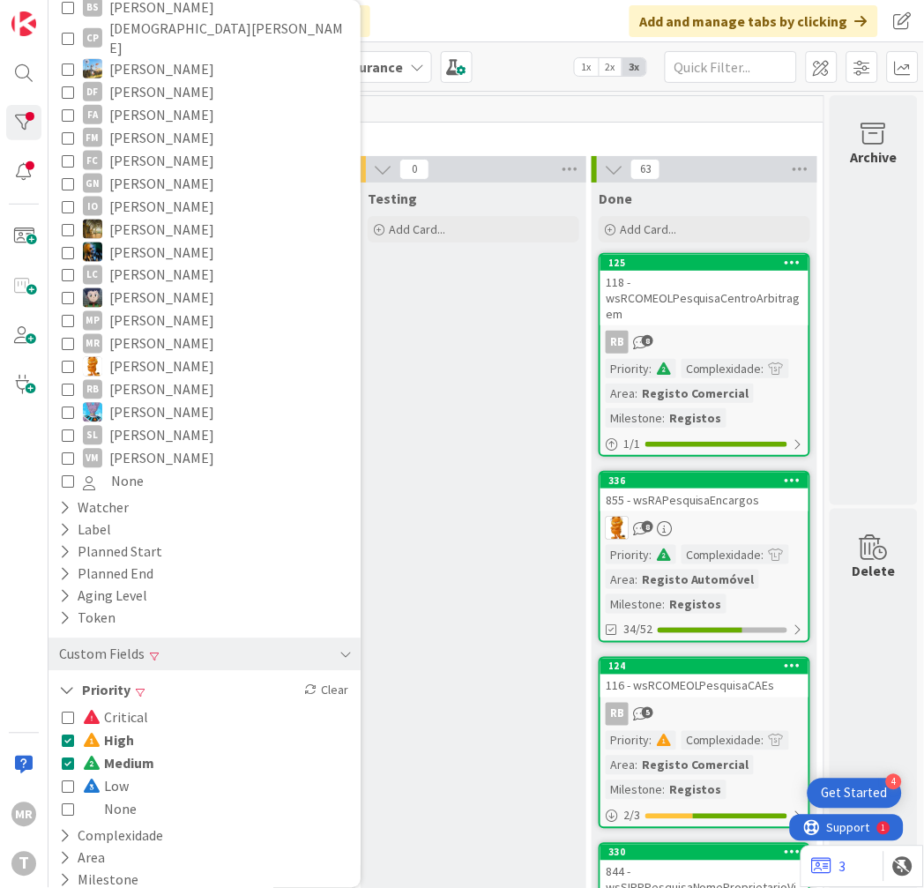
click at [123, 752] on span "Medium" at bounding box center [118, 763] width 71 height 23
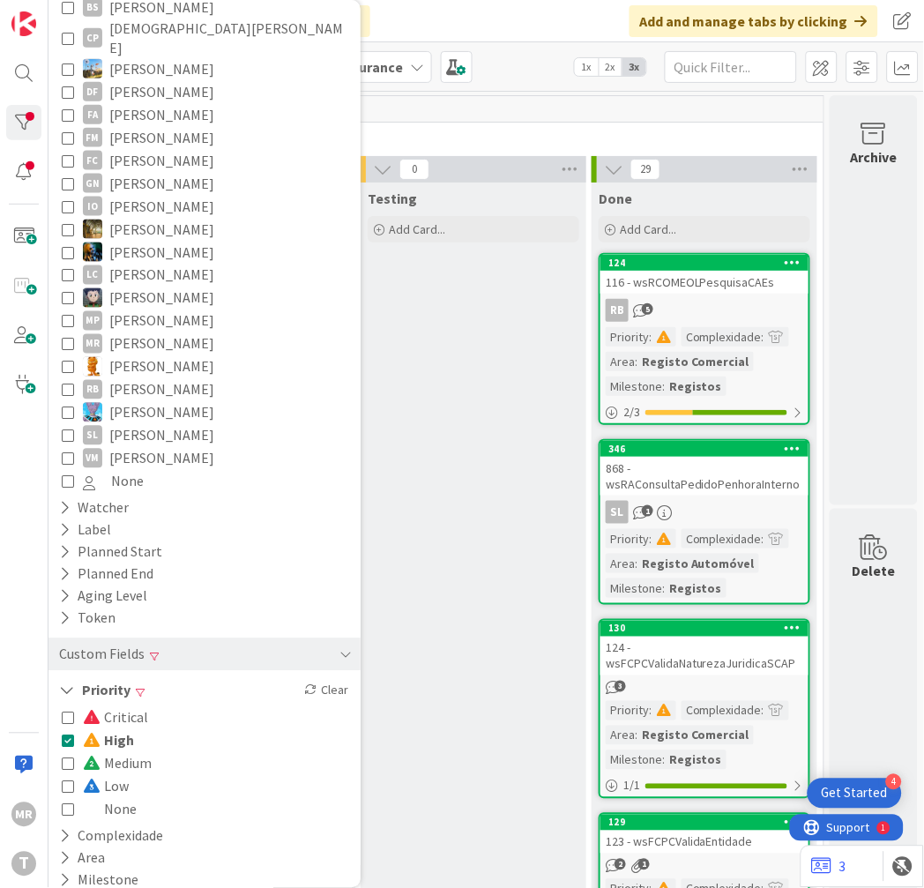
click at [113, 729] on span "High" at bounding box center [108, 740] width 51 height 23
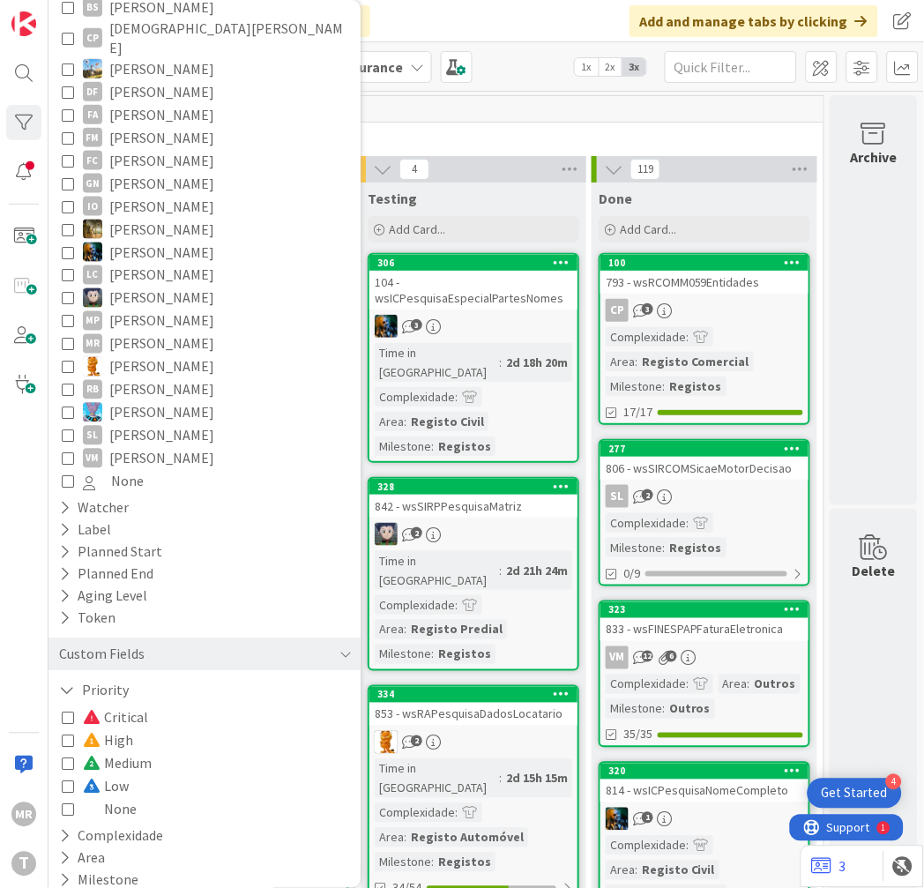
click at [160, 103] on span "[PERSON_NAME]" at bounding box center [161, 114] width 105 height 23
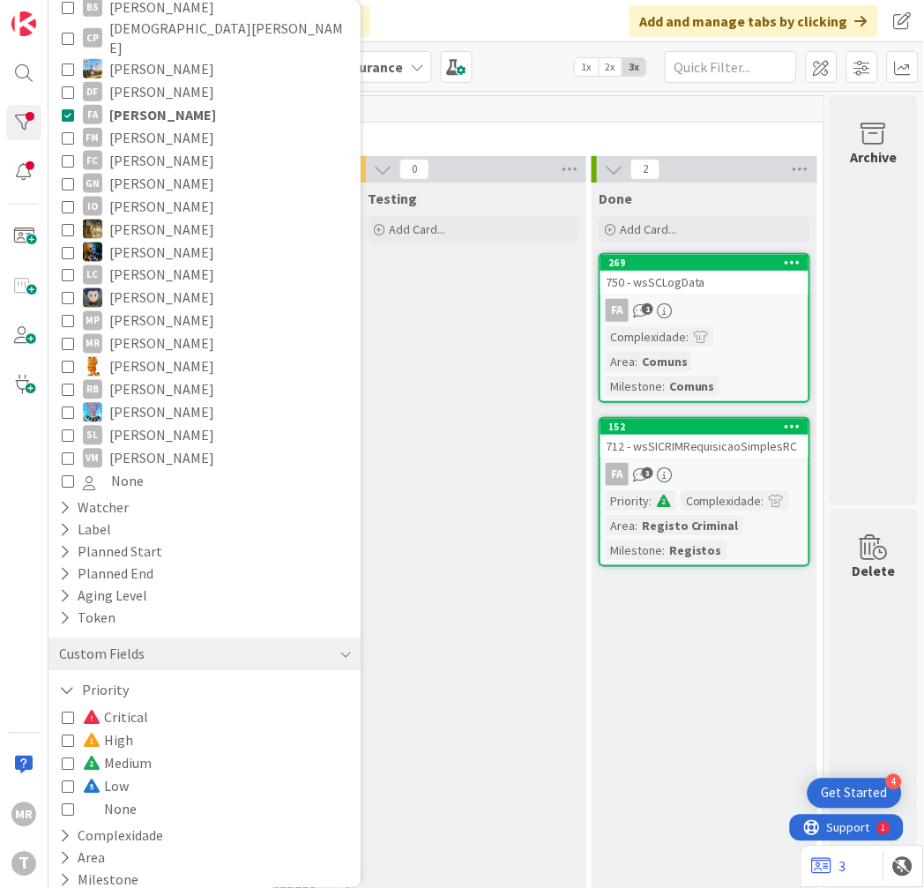
click at [117, 103] on span "[PERSON_NAME]" at bounding box center [162, 114] width 107 height 23
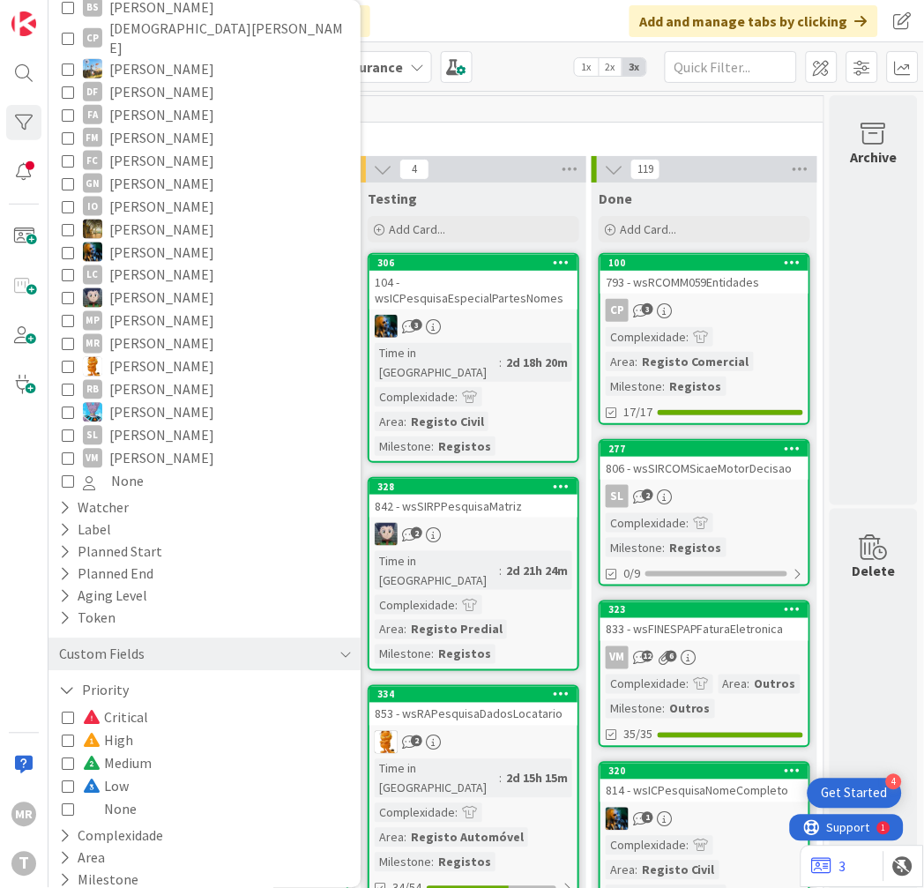
click at [551, 113] on div "267" at bounding box center [357, 109] width 931 height 26
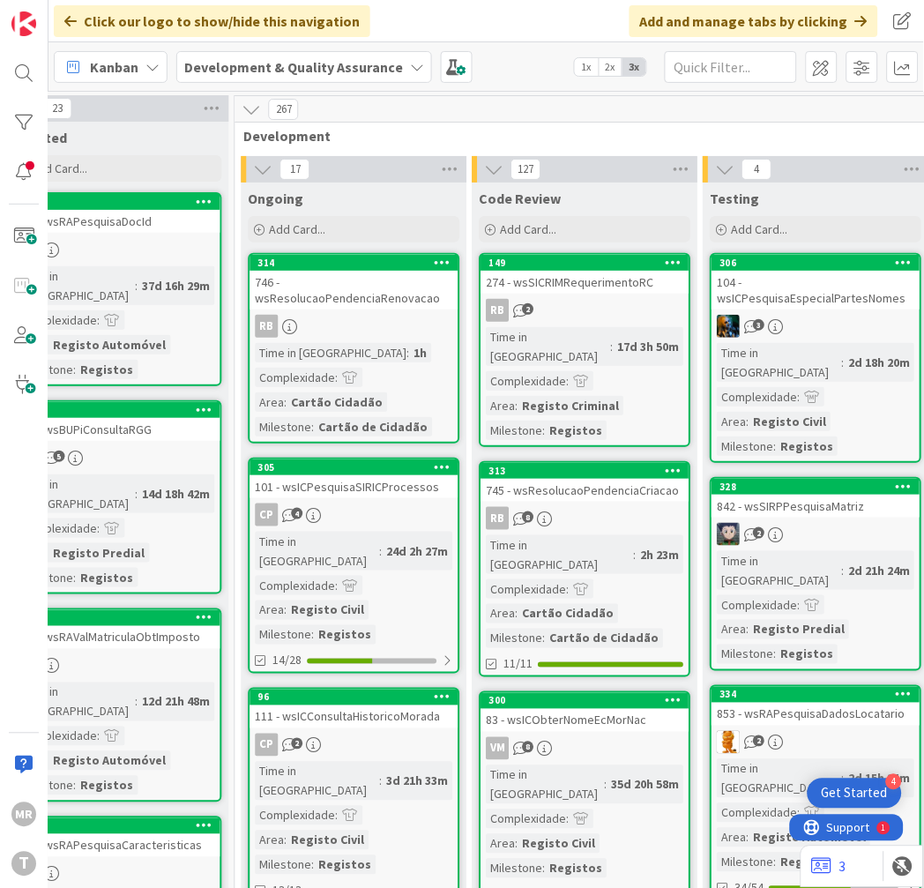
scroll to position [0, 549]
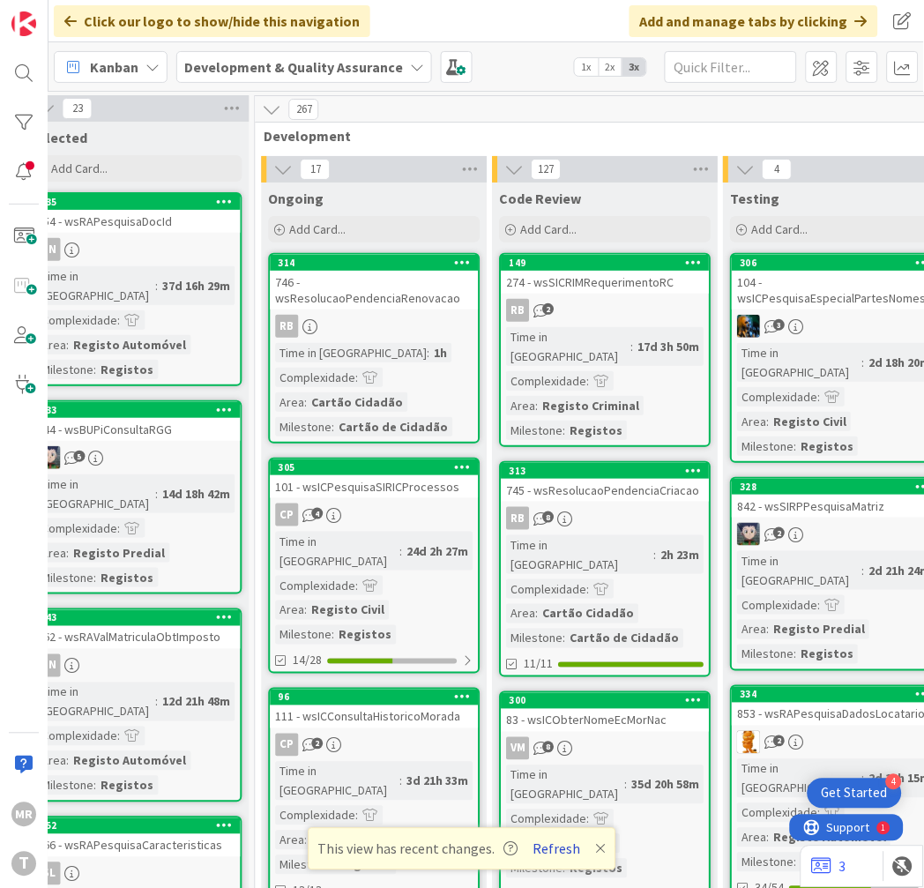
click at [553, 849] on button "Refresh" at bounding box center [557, 849] width 60 height 23
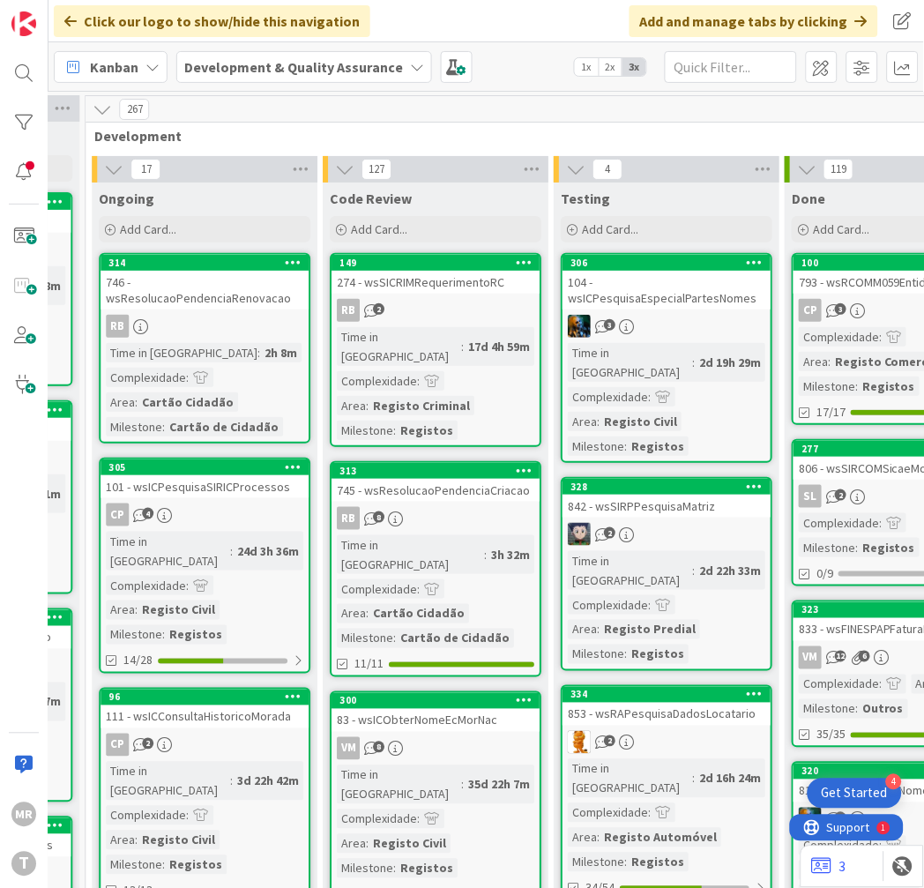
scroll to position [0, 926]
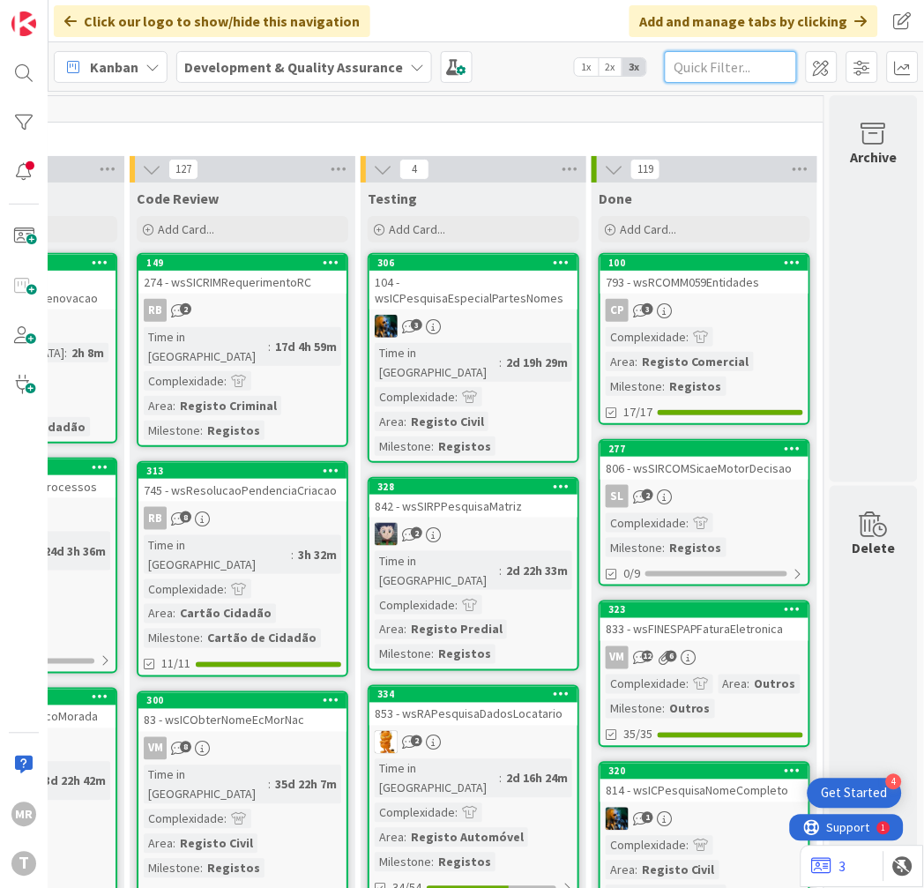
click at [710, 58] on input "text" at bounding box center [731, 67] width 132 height 32
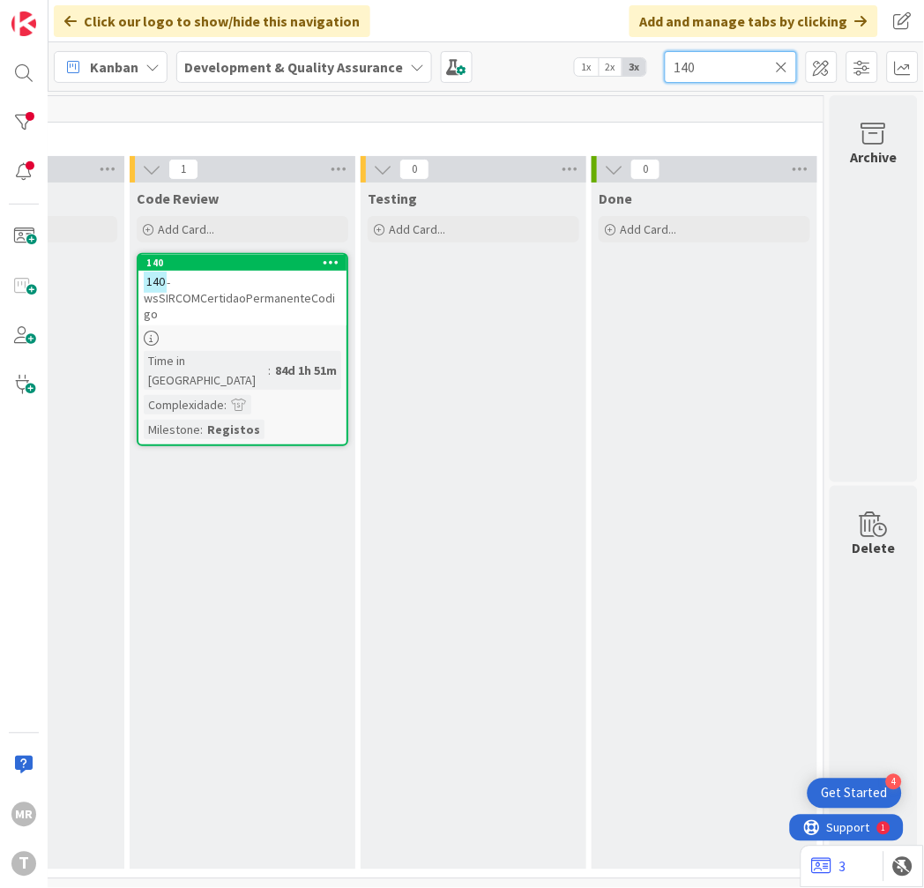
drag, startPoint x: 683, startPoint y: 63, endPoint x: 560, endPoint y: 50, distance: 124.1
click at [560, 50] on div "Kanban Development & Quality Assurance 1x 2x 3x 140" at bounding box center [485, 66] width 875 height 48
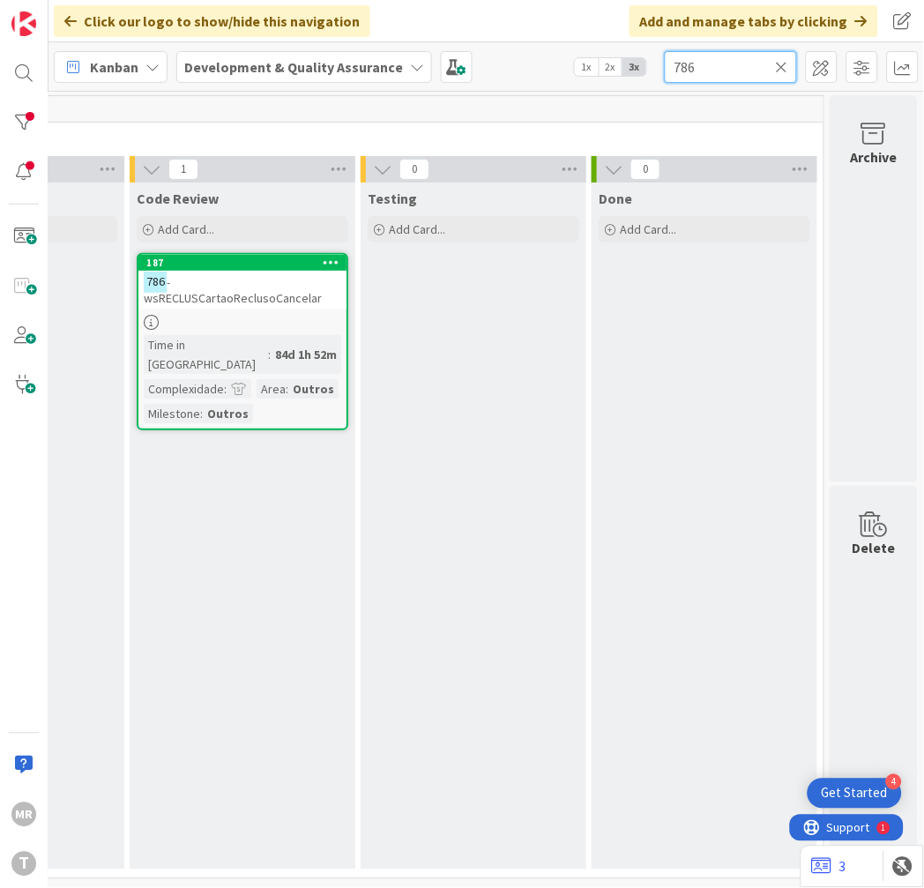
drag, startPoint x: 725, startPoint y: 71, endPoint x: 600, endPoint y: 48, distance: 126.6
click at [653, 67] on div "Kanban Development & Quality Assurance 1x 2x 3x 786" at bounding box center [485, 66] width 875 height 48
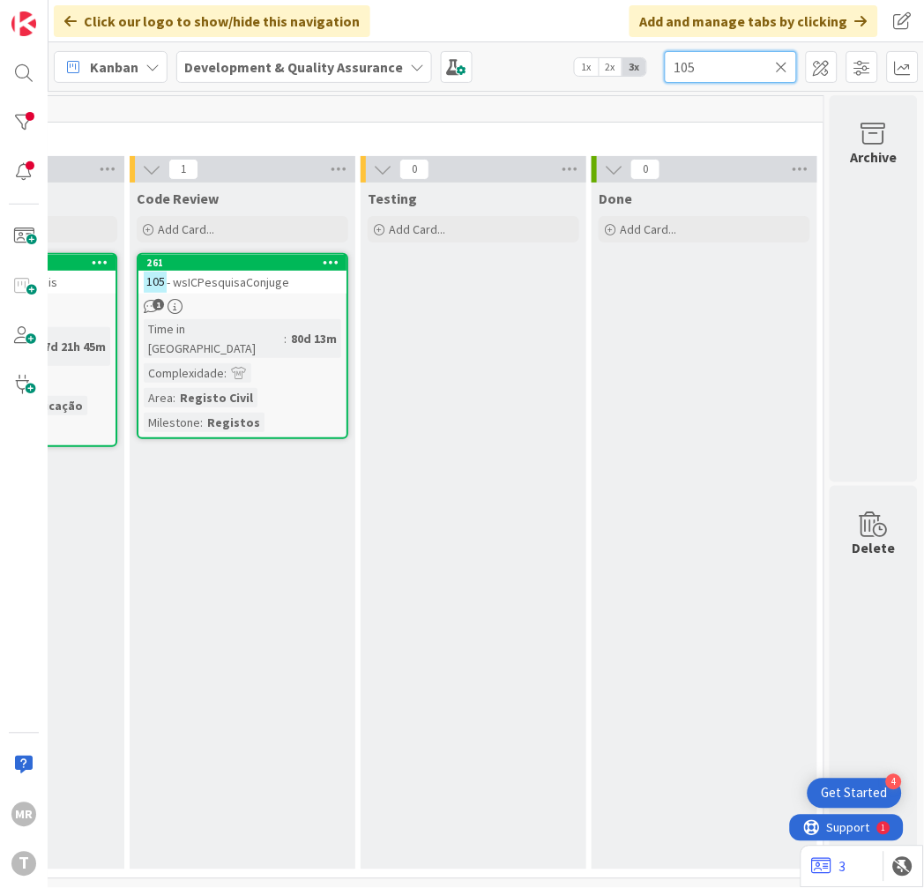
drag, startPoint x: 736, startPoint y: 59, endPoint x: 561, endPoint y: 62, distance: 175.5
click at [561, 62] on div "Kanban Development & Quality Assurance 1x 2x 3x 105" at bounding box center [485, 66] width 875 height 48
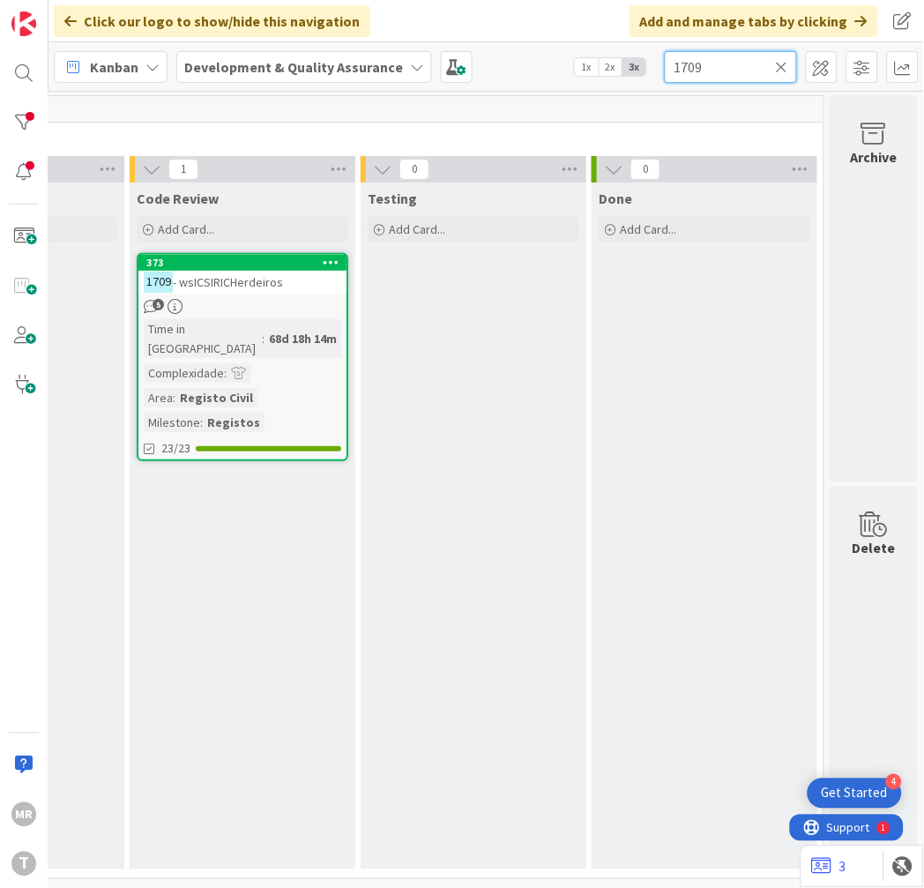
drag, startPoint x: 711, startPoint y: 60, endPoint x: 436, endPoint y: 37, distance: 276.0
click at [437, 38] on div "Click our logo to show/hide this navigation Add and manage tabs by clicking Kan…" at bounding box center [485, 444] width 875 height 888
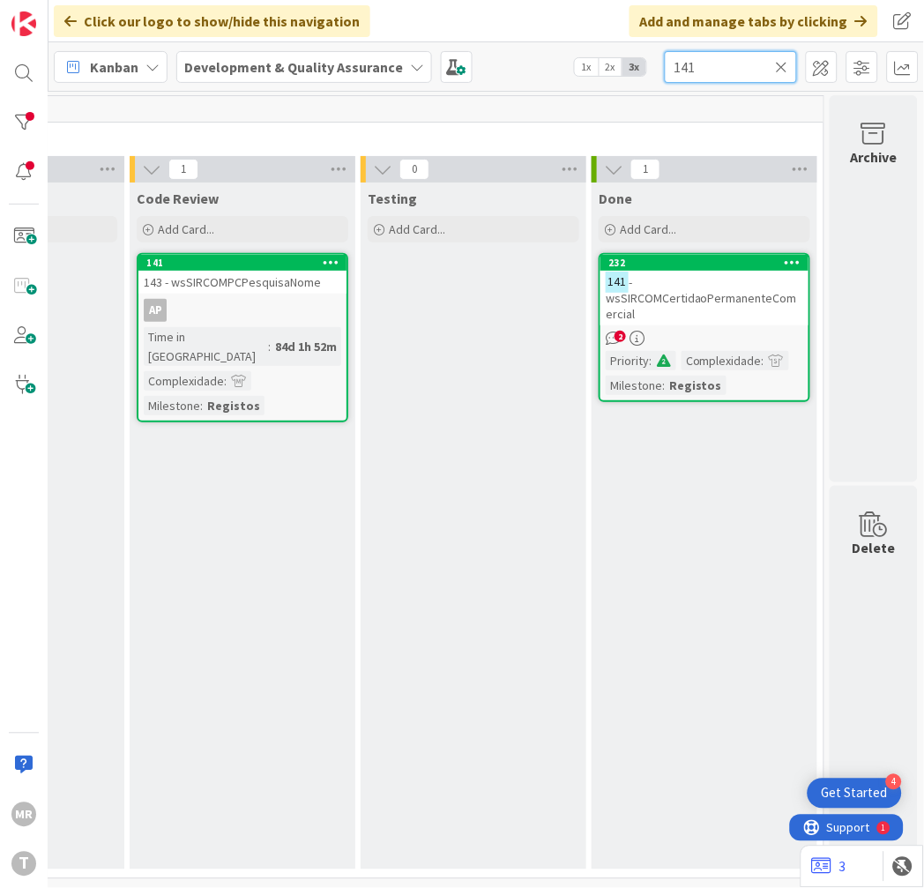
type input "141"
click at [35, 124] on div at bounding box center [23, 122] width 35 height 35
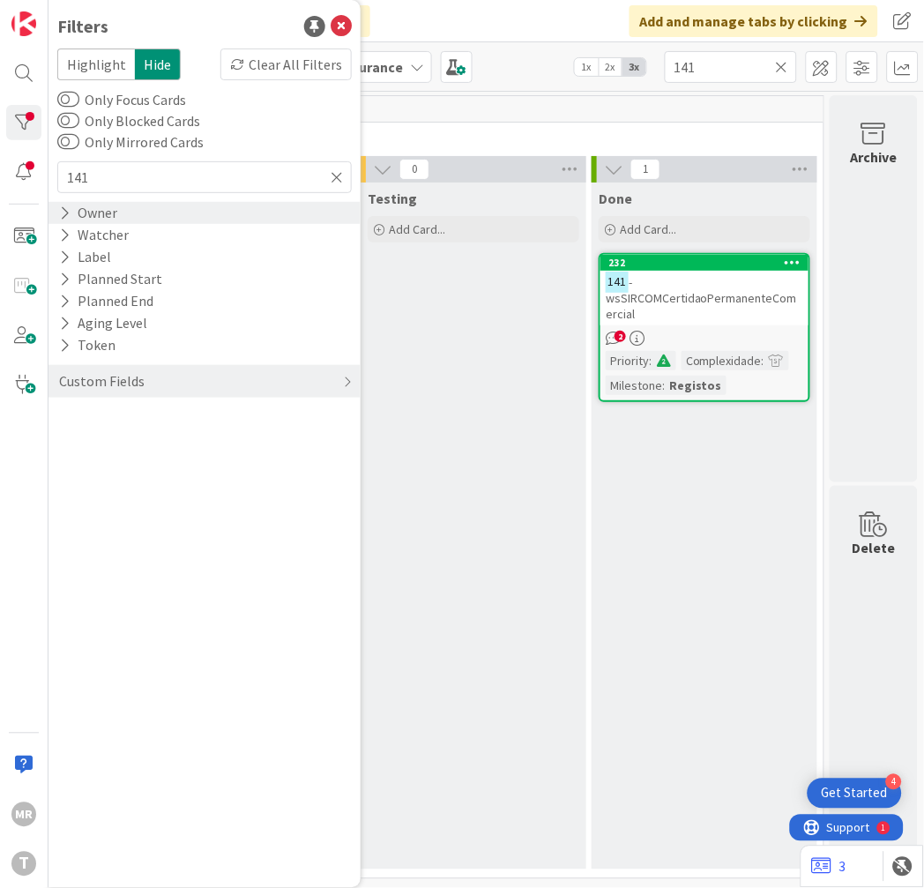
click at [68, 210] on icon at bounding box center [64, 212] width 11 height 15
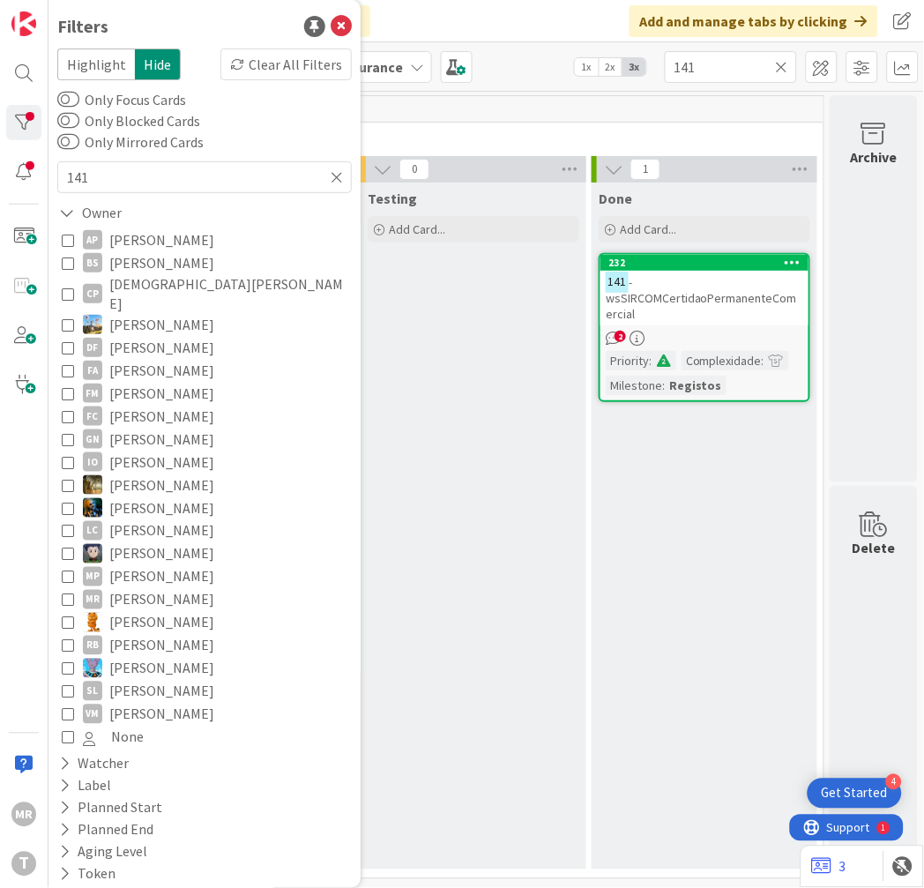
click at [163, 258] on span "[PERSON_NAME]" at bounding box center [161, 262] width 105 height 23
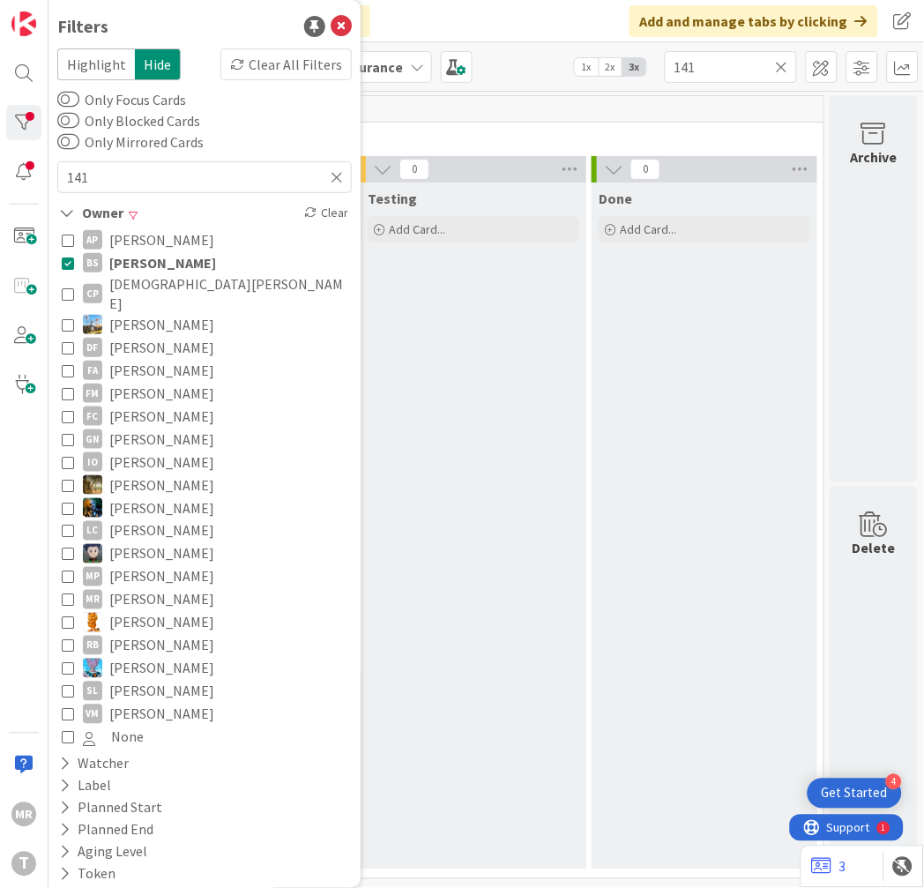
click at [780, 69] on icon at bounding box center [782, 67] width 12 height 16
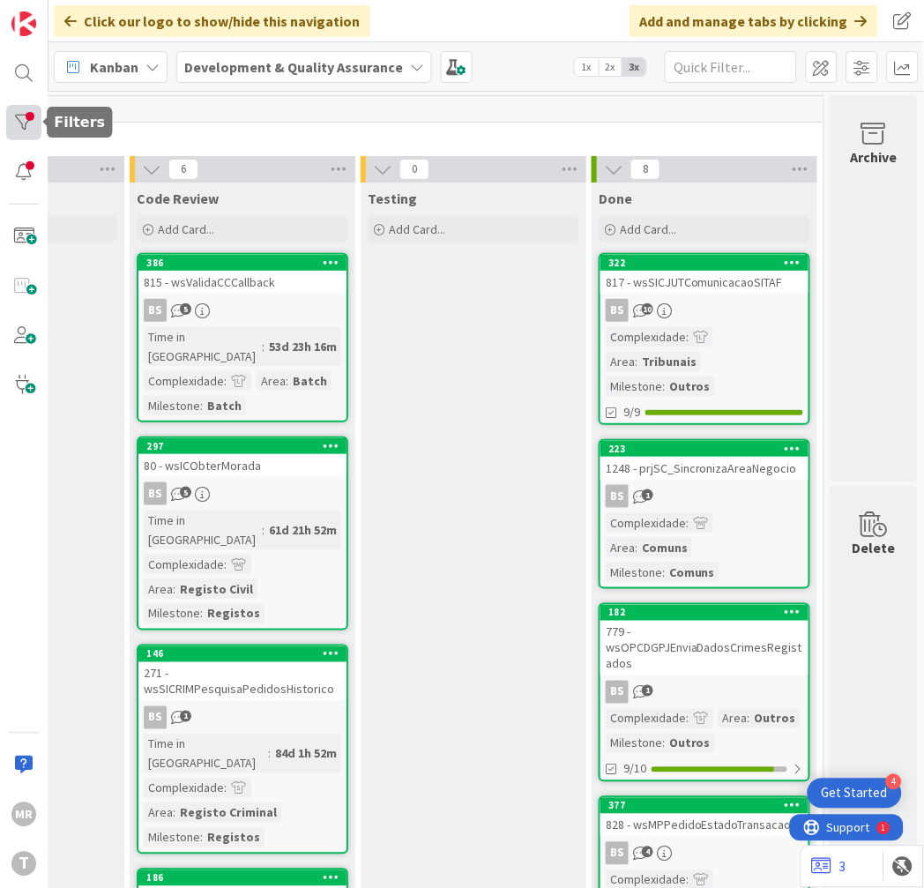
click at [14, 130] on div at bounding box center [23, 122] width 35 height 35
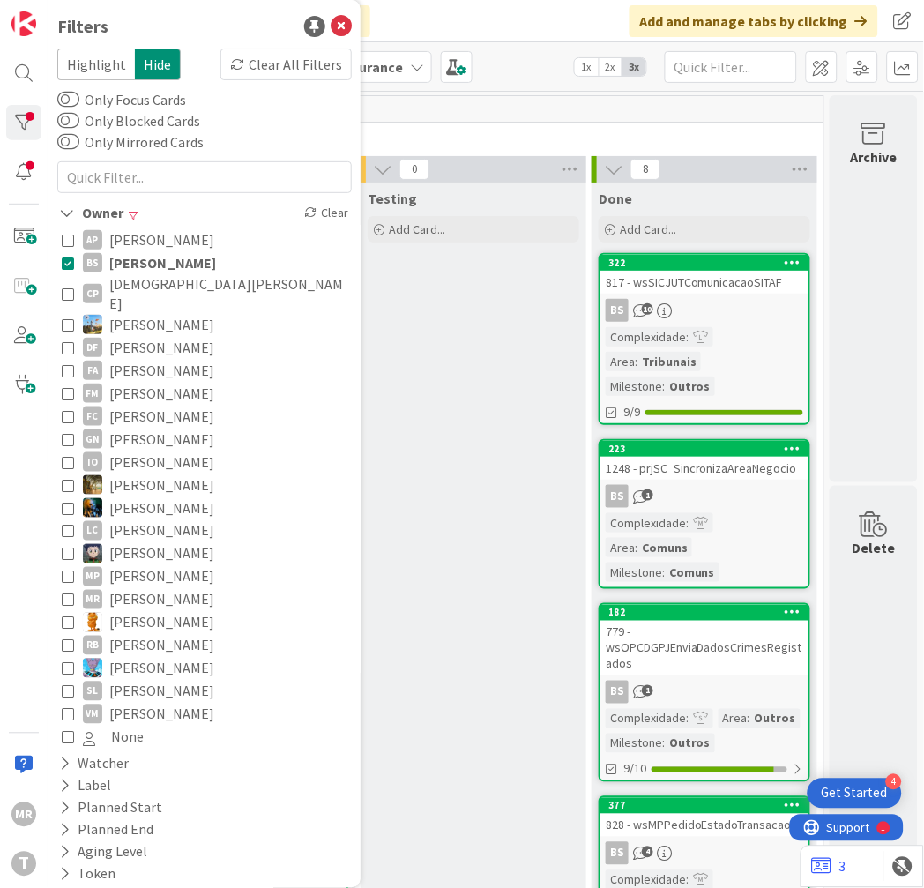
click at [138, 278] on span "[DEMOGRAPHIC_DATA][PERSON_NAME]" at bounding box center [228, 293] width 238 height 39
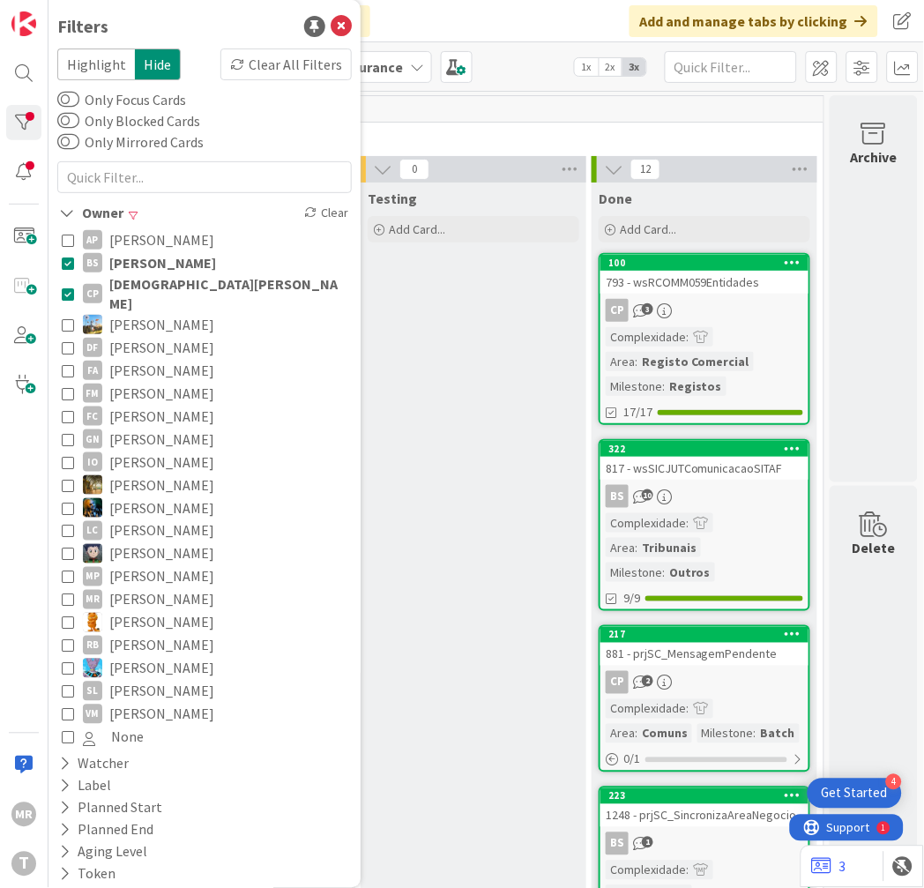
click at [153, 259] on span "[PERSON_NAME]" at bounding box center [162, 262] width 107 height 23
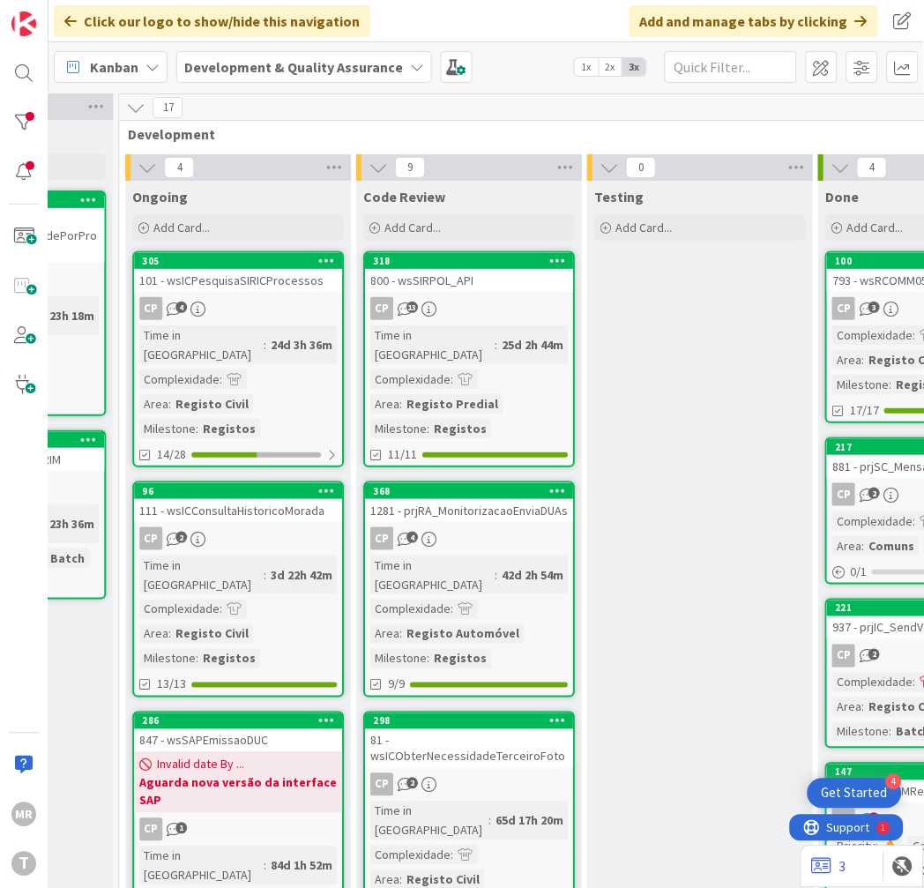
scroll to position [0, 686]
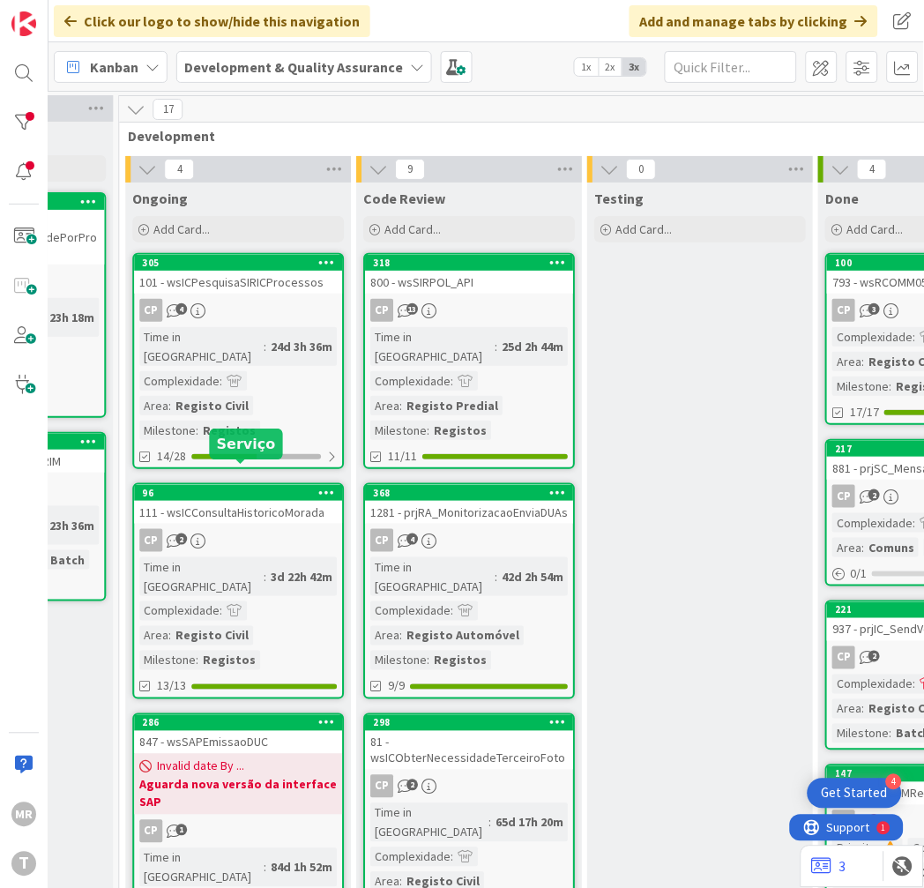
click at [229, 487] on div "96" at bounding box center [242, 493] width 200 height 12
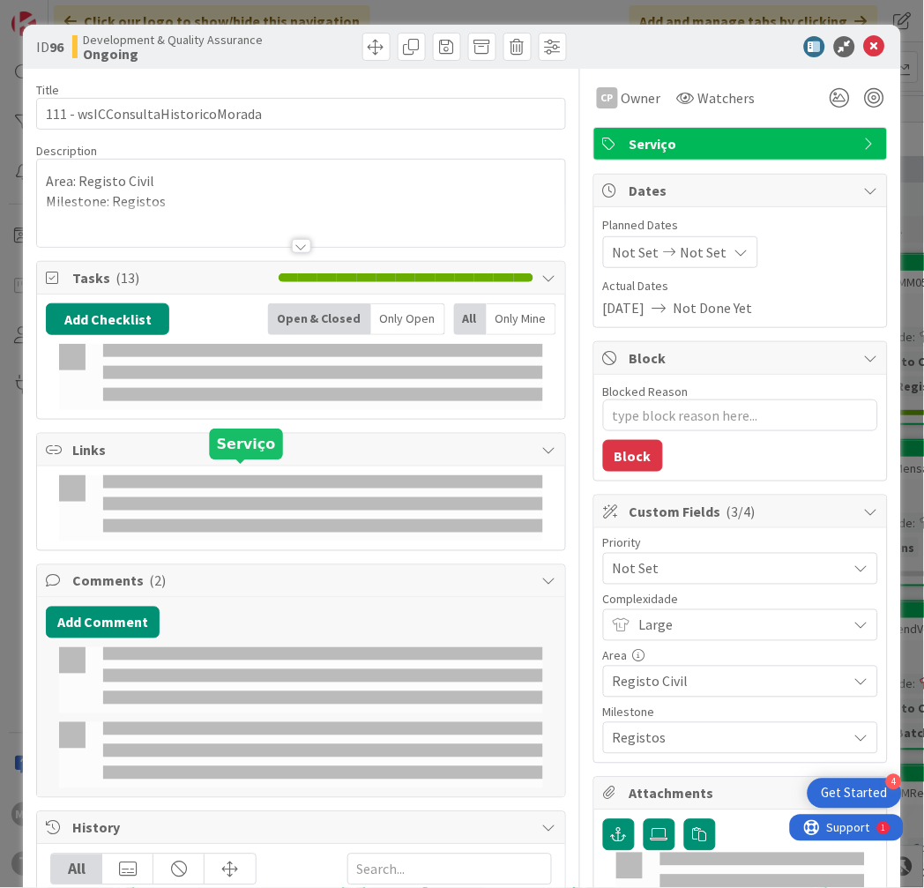
type textarea "x"
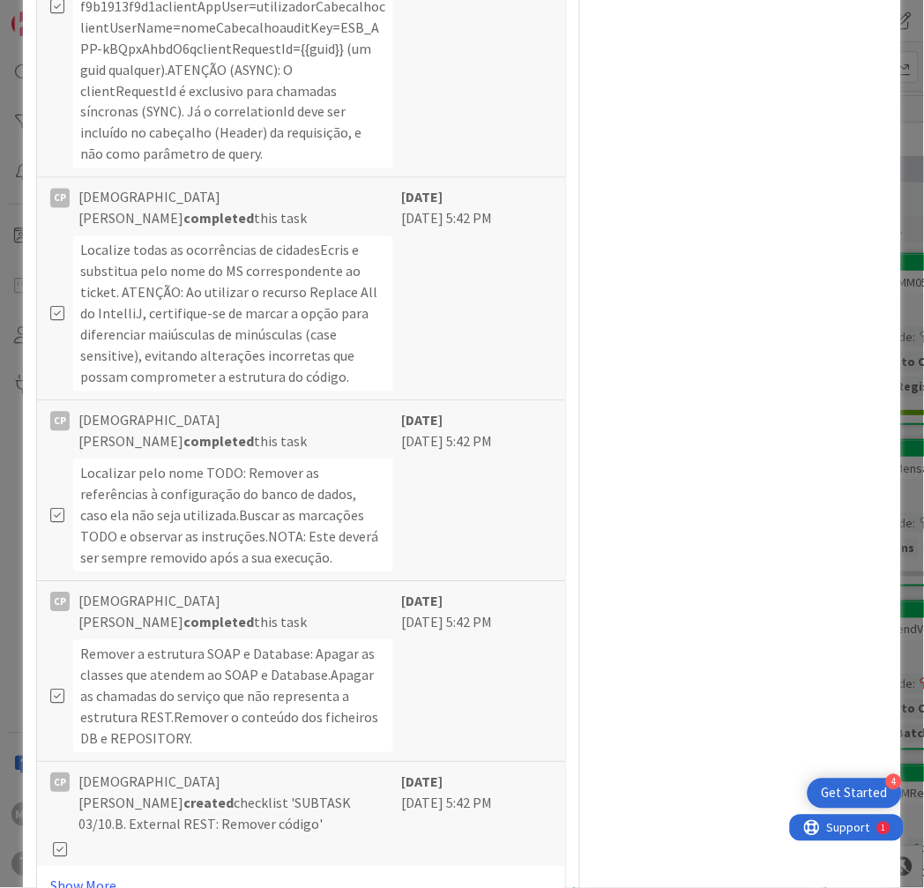
scroll to position [1492, 0]
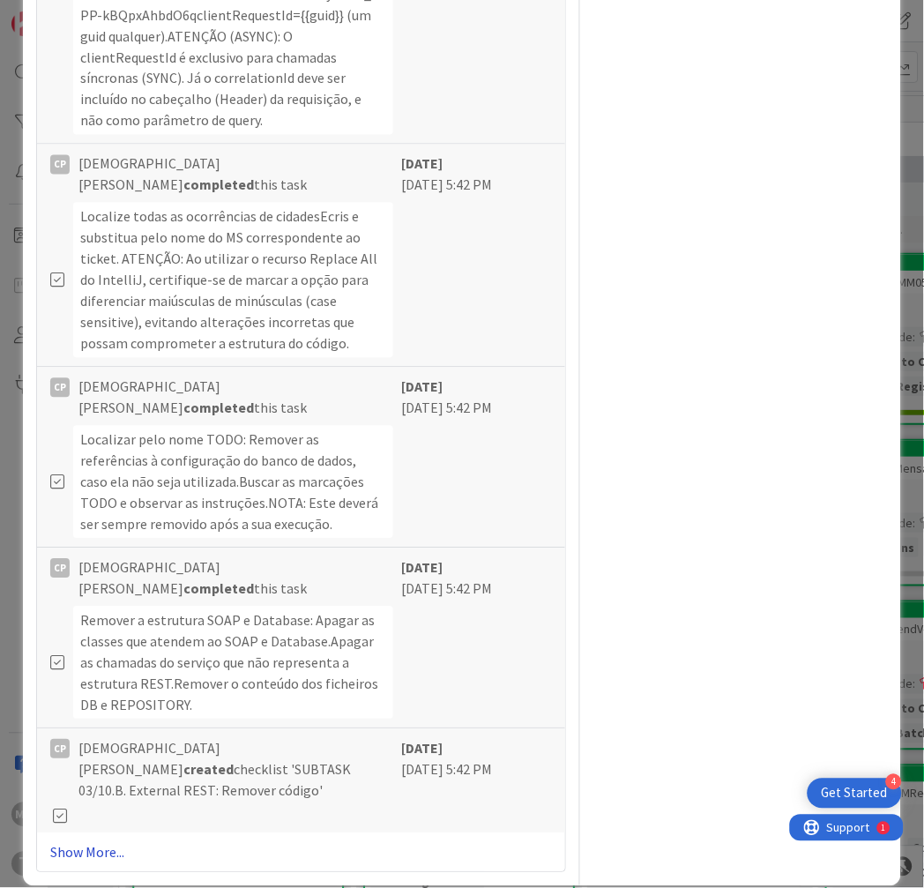
click at [90, 842] on link "Show More..." at bounding box center [301, 852] width 502 height 21
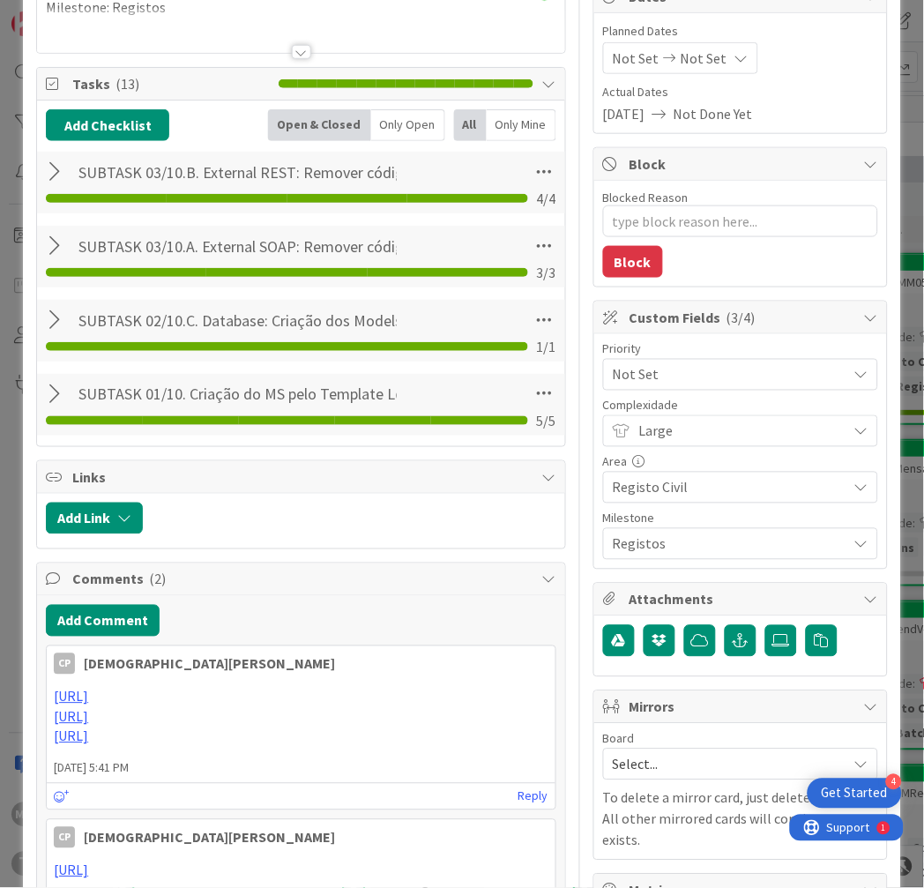
scroll to position [0, 0]
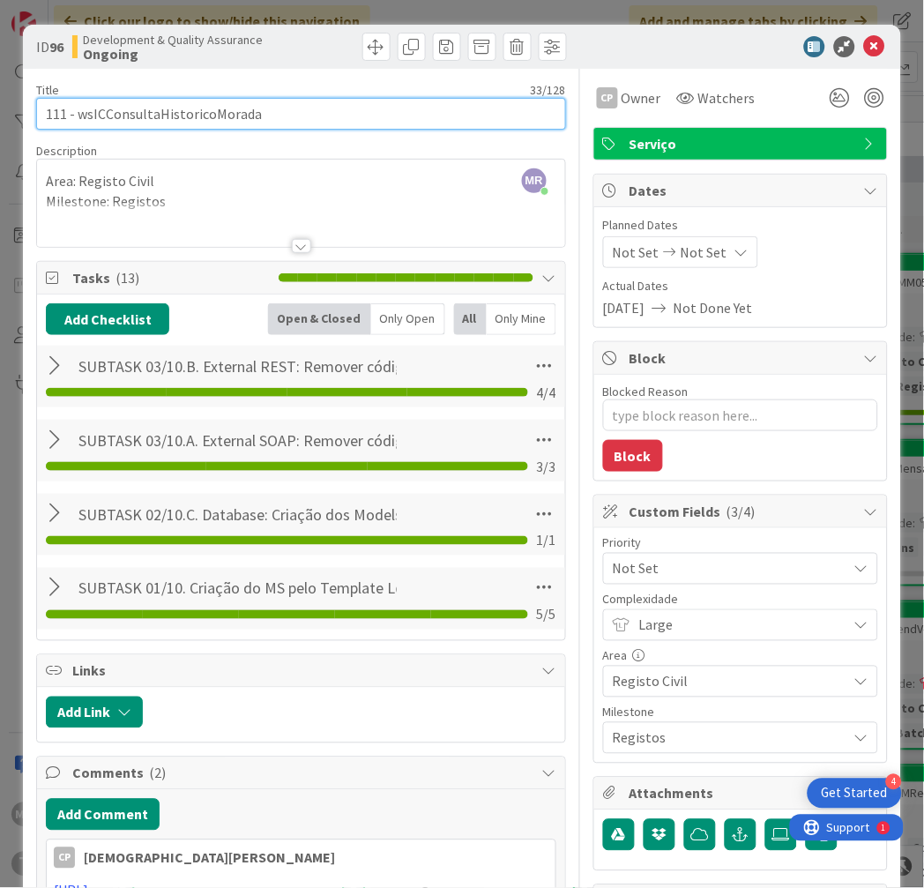
drag, startPoint x: 265, startPoint y: 116, endPoint x: 80, endPoint y: 109, distance: 185.3
click at [80, 109] on input "111 - wsICConsultaHistoricoMorada" at bounding box center [301, 114] width 530 height 32
click at [867, 56] on icon at bounding box center [874, 46] width 21 height 21
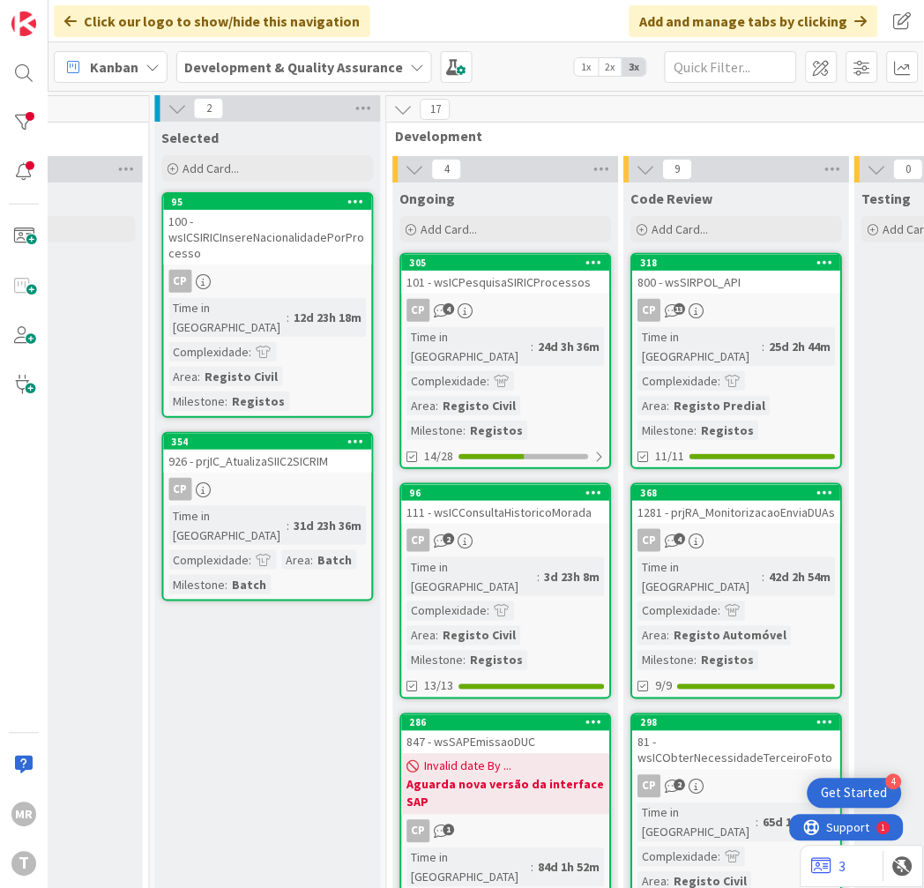
scroll to position [0, 319]
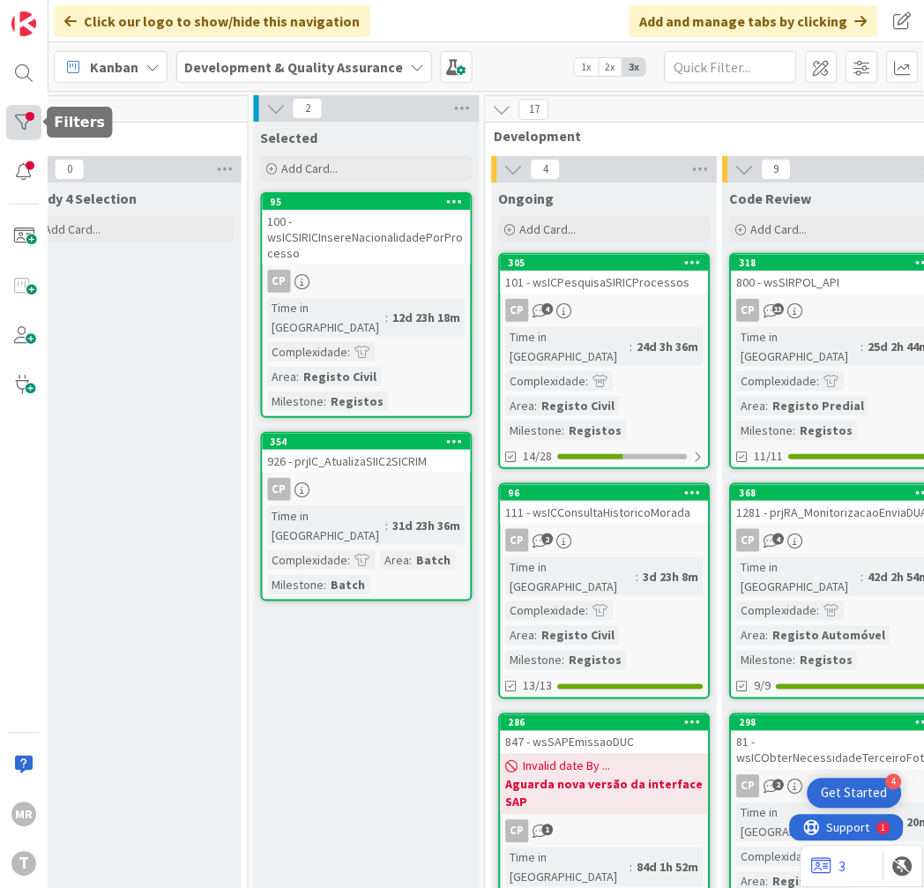
click at [36, 117] on div at bounding box center [23, 122] width 35 height 35
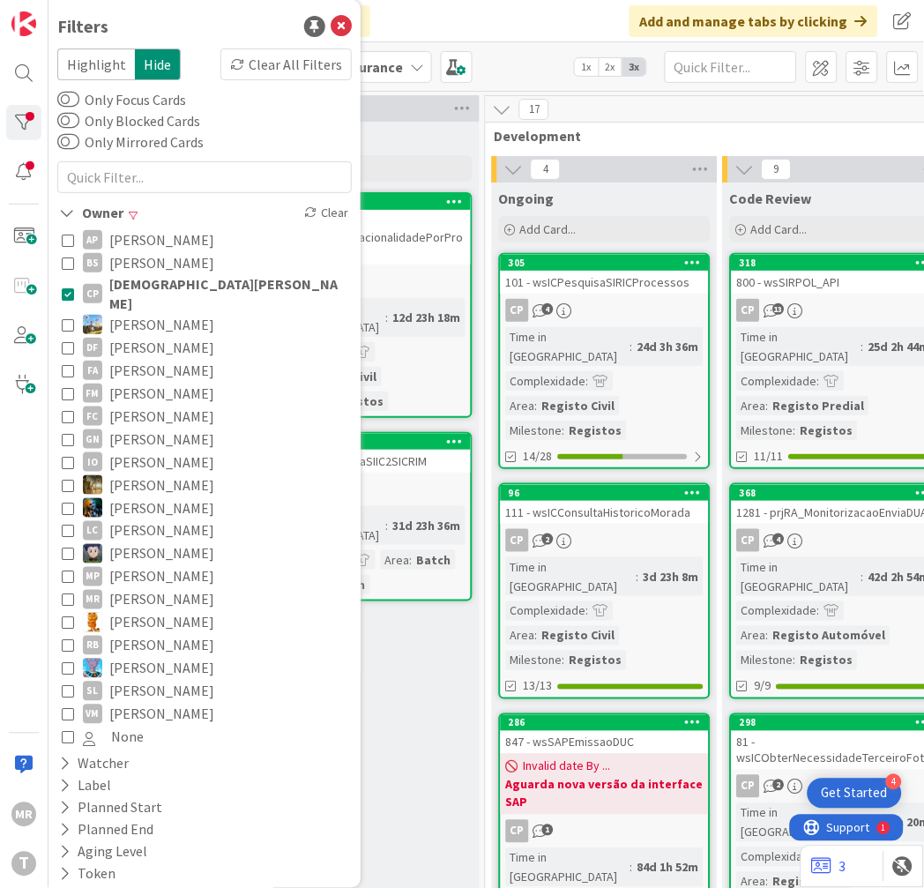
click at [191, 280] on span "[DEMOGRAPHIC_DATA][PERSON_NAME]" at bounding box center [228, 293] width 238 height 39
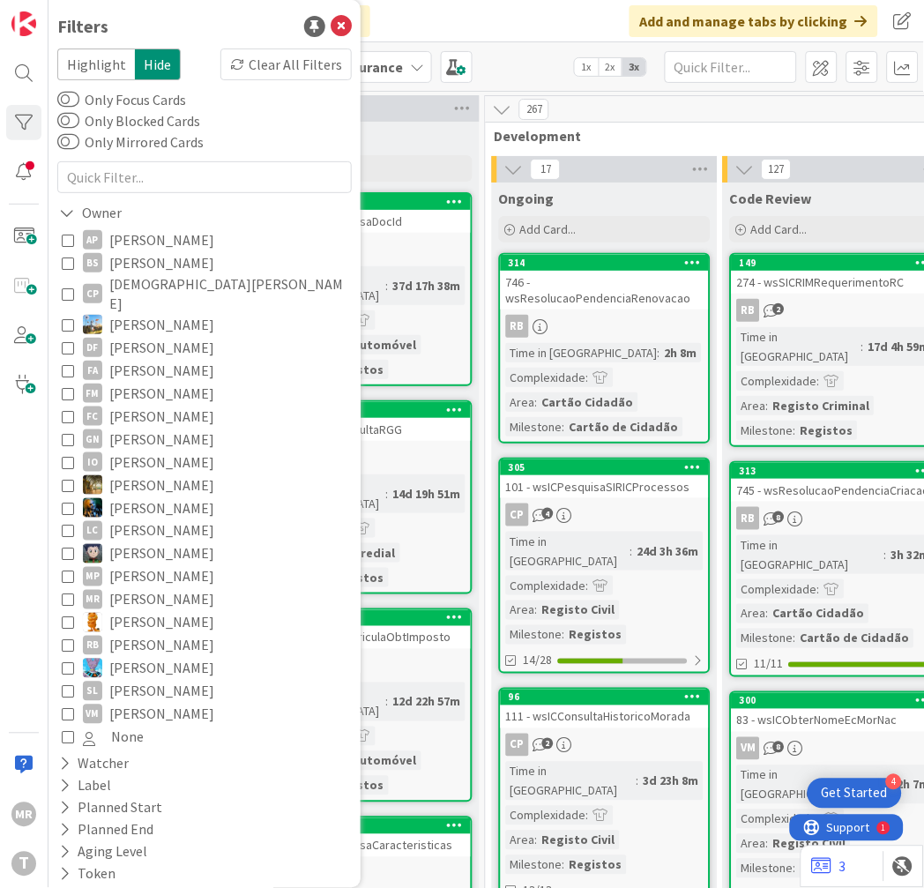
scroll to position [44, 0]
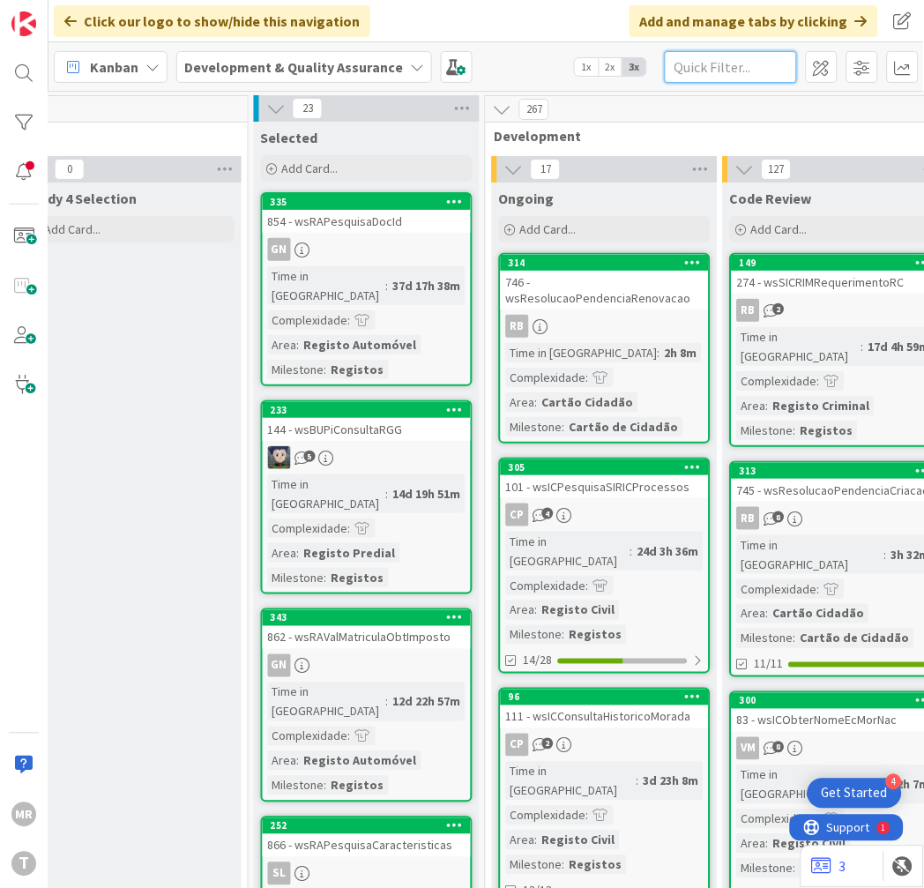
click at [724, 71] on input "text" at bounding box center [731, 67] width 132 height 32
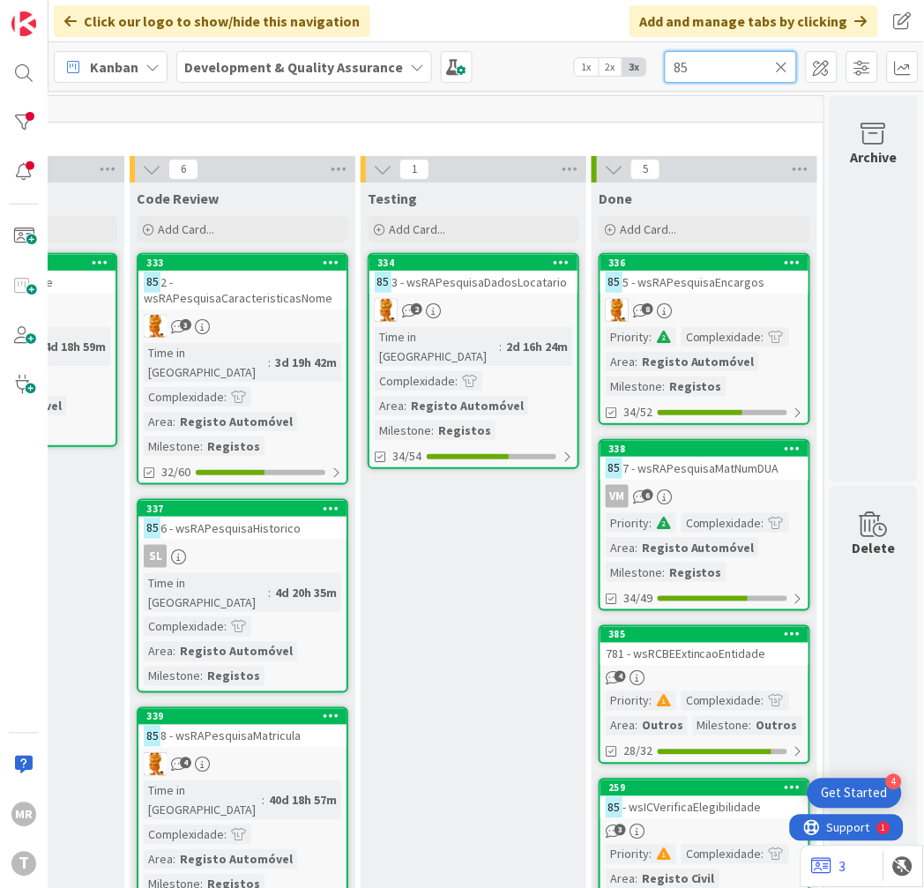
scroll to position [98, 926]
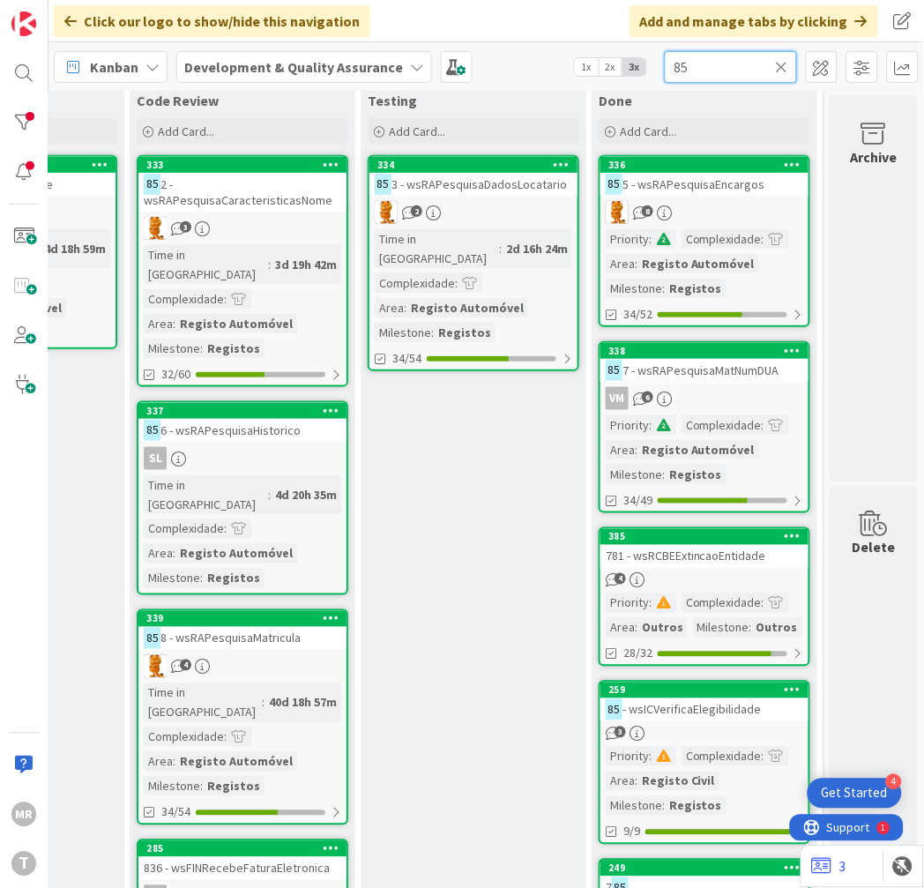
type input "85"
click at [533, 460] on div "Testing Add Card... 334 85 3 - wsRAPesquisaDadosLocatario 2 Time in [GEOGRAPHIC…" at bounding box center [474, 775] width 226 height 1380
click at [782, 59] on icon at bounding box center [782, 67] width 12 height 16
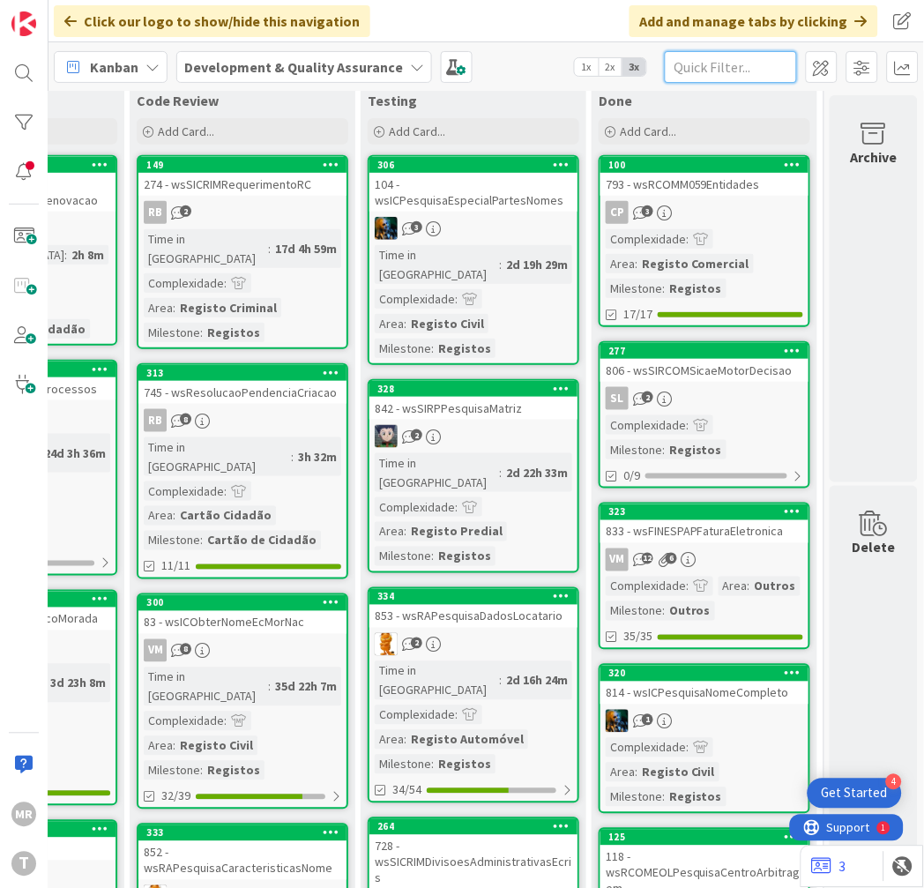
click at [724, 65] on input "text" at bounding box center [731, 67] width 132 height 32
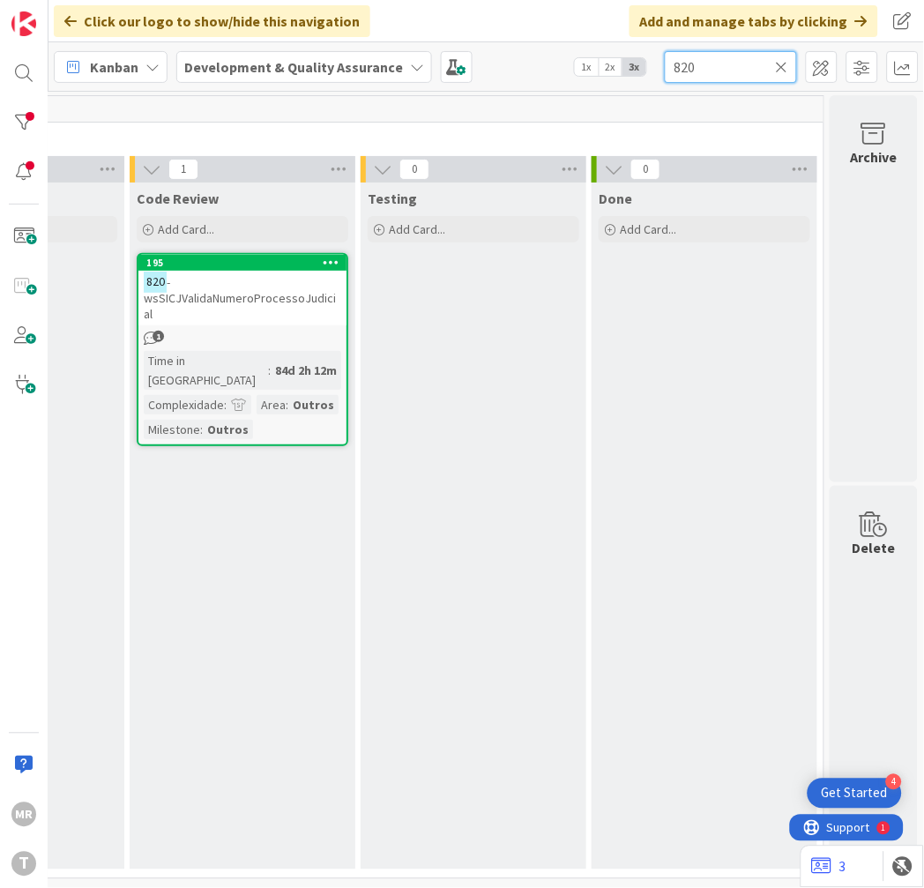
drag, startPoint x: 724, startPoint y: 65, endPoint x: 576, endPoint y: 55, distance: 148.5
click at [576, 55] on div "Kanban Development & Quality Assurance 1x 2x 3x 820" at bounding box center [485, 66] width 875 height 48
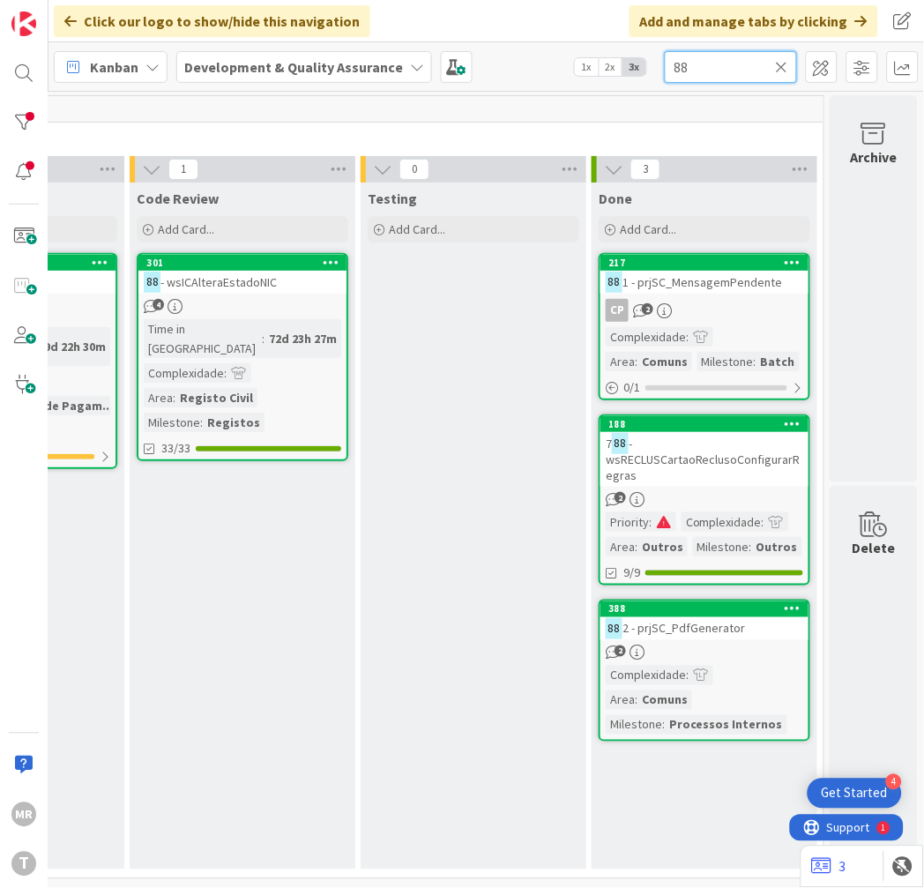
drag, startPoint x: 705, startPoint y: 71, endPoint x: 463, endPoint y: 50, distance: 243.4
click at [465, 51] on div "Kanban Development & Quality Assurance 1x 2x 3x 88" at bounding box center [485, 66] width 875 height 48
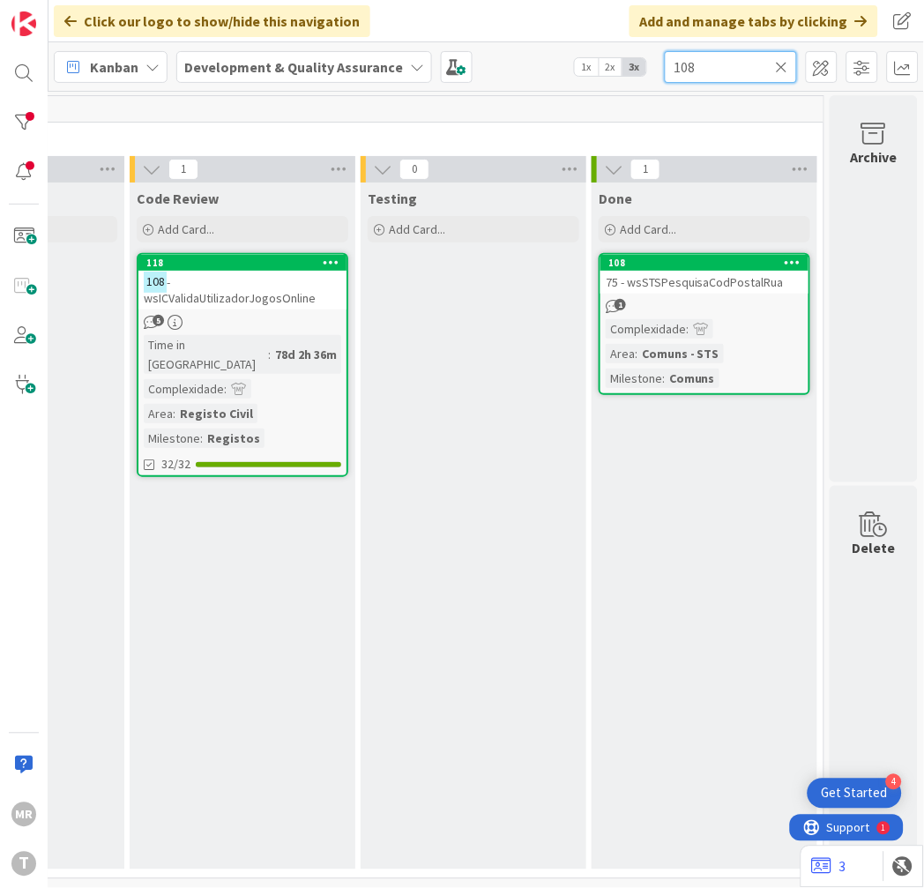
drag, startPoint x: 697, startPoint y: 66, endPoint x: 591, endPoint y: 59, distance: 106.9
click at [591, 59] on div "Kanban Development & Quality Assurance 1x 2x 3x 108" at bounding box center [485, 66] width 875 height 48
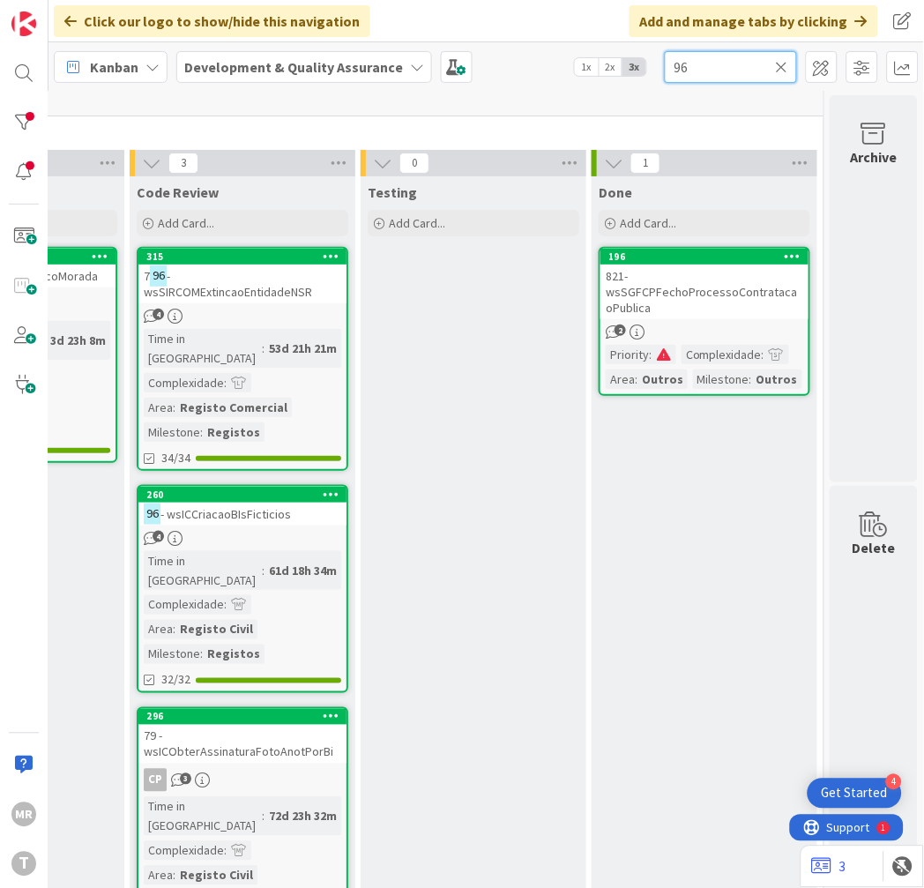
scroll to position [48, 926]
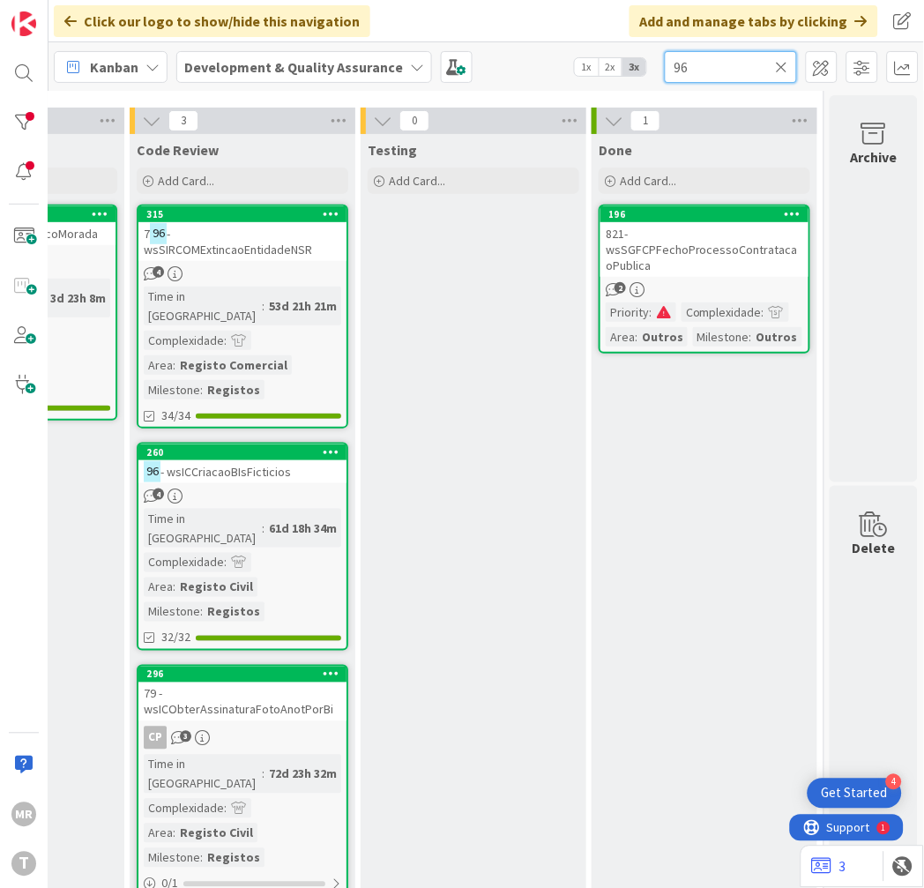
drag, startPoint x: 743, startPoint y: 63, endPoint x: 413, endPoint y: 63, distance: 330.6
click at [414, 63] on div "Kanban Development & Quality Assurance 1x 2x 3x 96" at bounding box center [485, 66] width 875 height 48
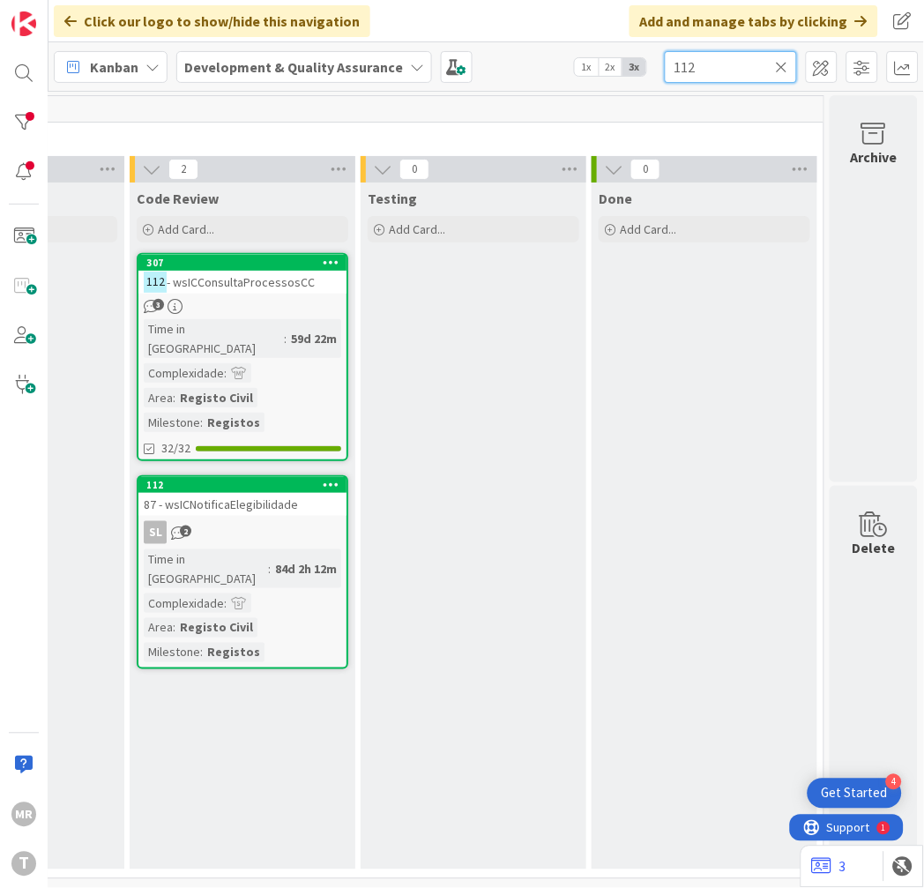
scroll to position [6, 926]
drag, startPoint x: 697, startPoint y: 68, endPoint x: 450, endPoint y: 47, distance: 248.6
click at [450, 47] on div "Kanban Development & Quality Assurance 1x 2x 3x 112" at bounding box center [485, 66] width 875 height 48
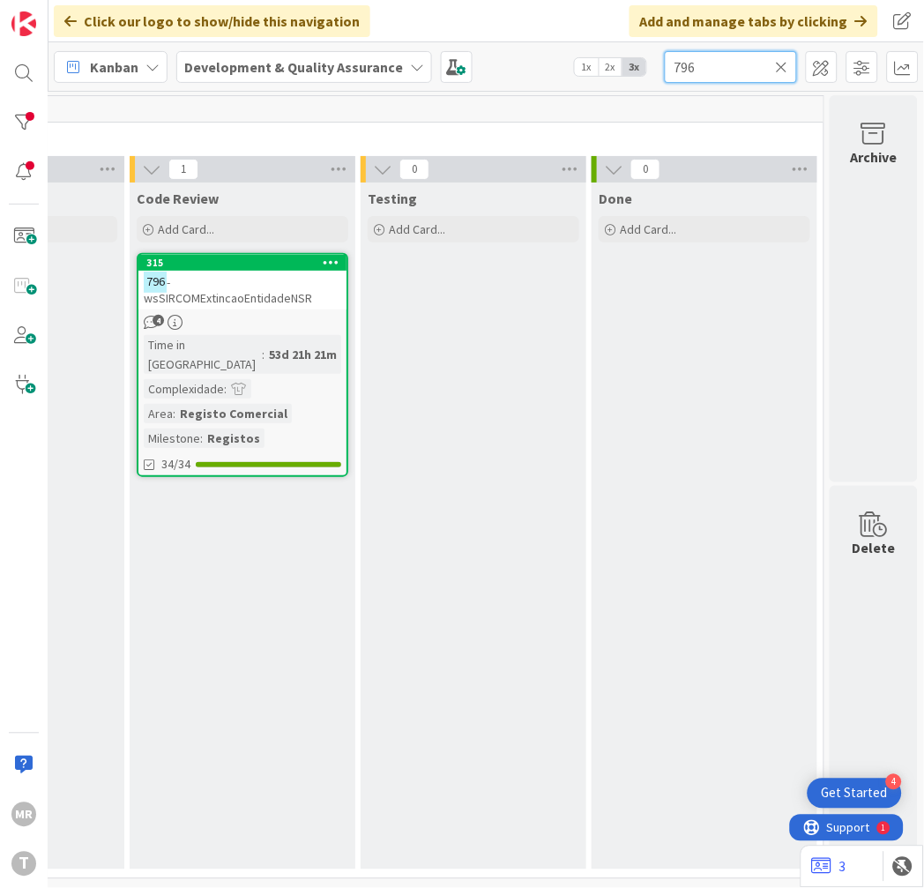
drag, startPoint x: 710, startPoint y: 60, endPoint x: 654, endPoint y: 64, distance: 55.7
click at [654, 64] on div "Kanban Development & Quality Assurance 1x 2x 3x 796" at bounding box center [485, 66] width 875 height 48
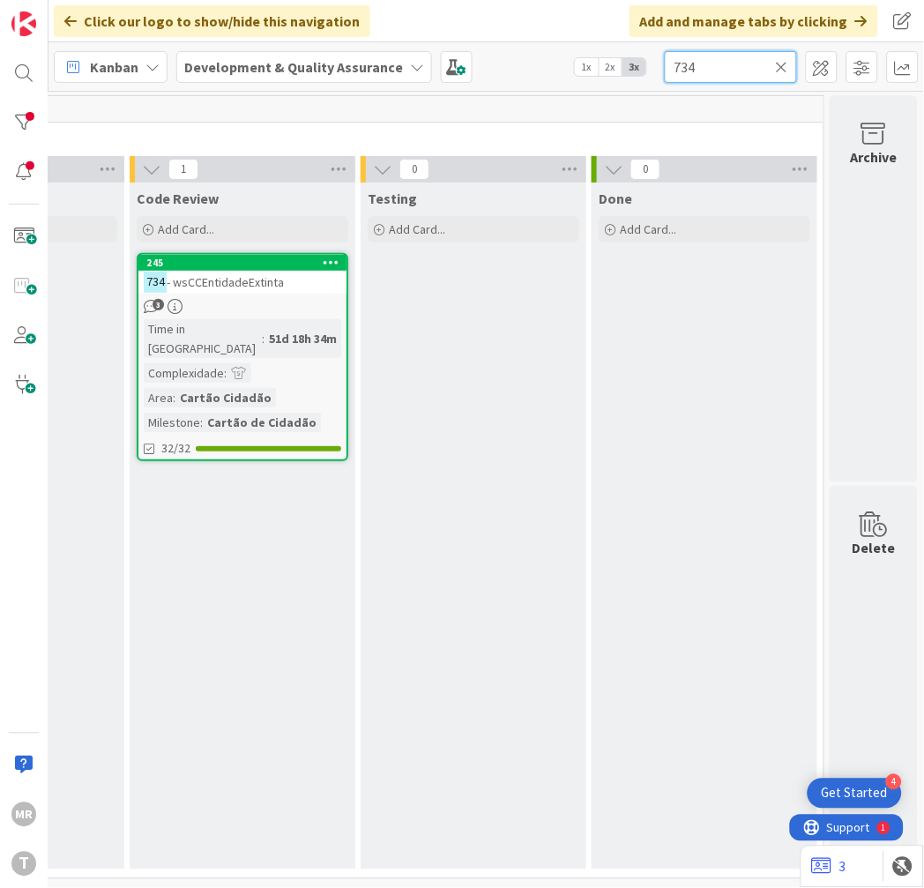
drag, startPoint x: 699, startPoint y: 76, endPoint x: 549, endPoint y: 46, distance: 152.8
click at [556, 48] on div "Kanban Development & Quality Assurance 1x 2x 3x 734" at bounding box center [485, 66] width 875 height 48
drag, startPoint x: 726, startPoint y: 68, endPoint x: 605, endPoint y: 58, distance: 122.1
click at [605, 58] on div "Kanban Development & Quality Assurance 1x 2x 3x 1139" at bounding box center [485, 66] width 875 height 48
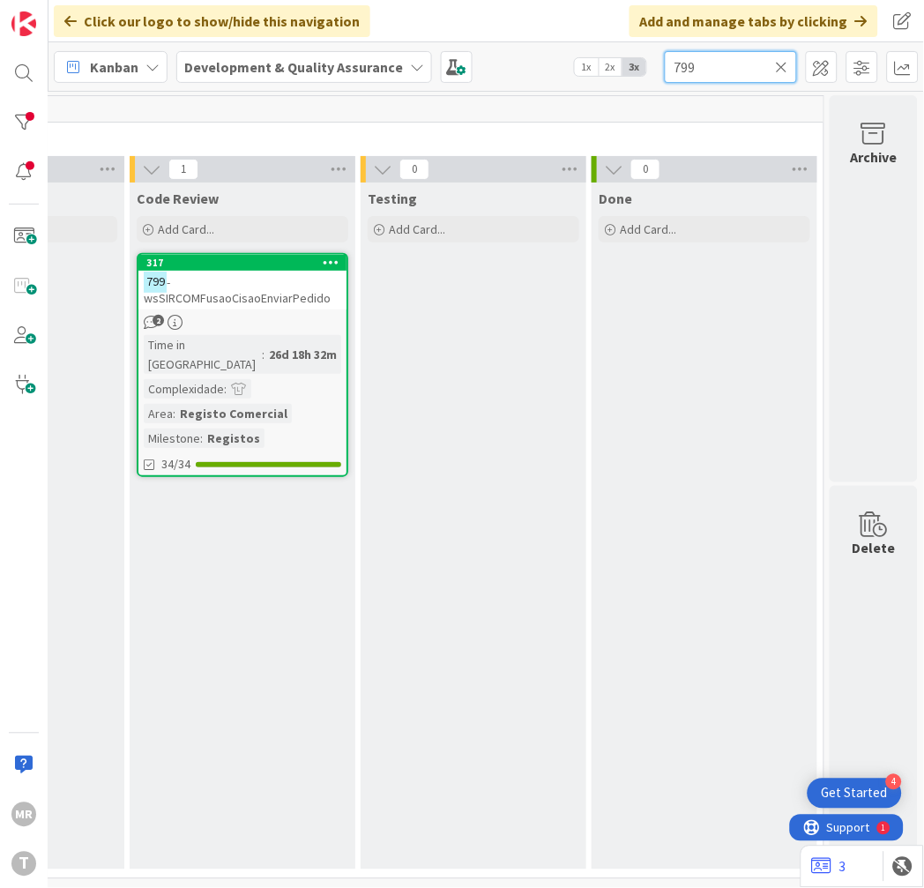
drag, startPoint x: 729, startPoint y: 68, endPoint x: 517, endPoint y: 57, distance: 212.7
click at [518, 57] on div "Kanban Development & Quality Assurance 1x 2x 3x 799" at bounding box center [485, 66] width 875 height 48
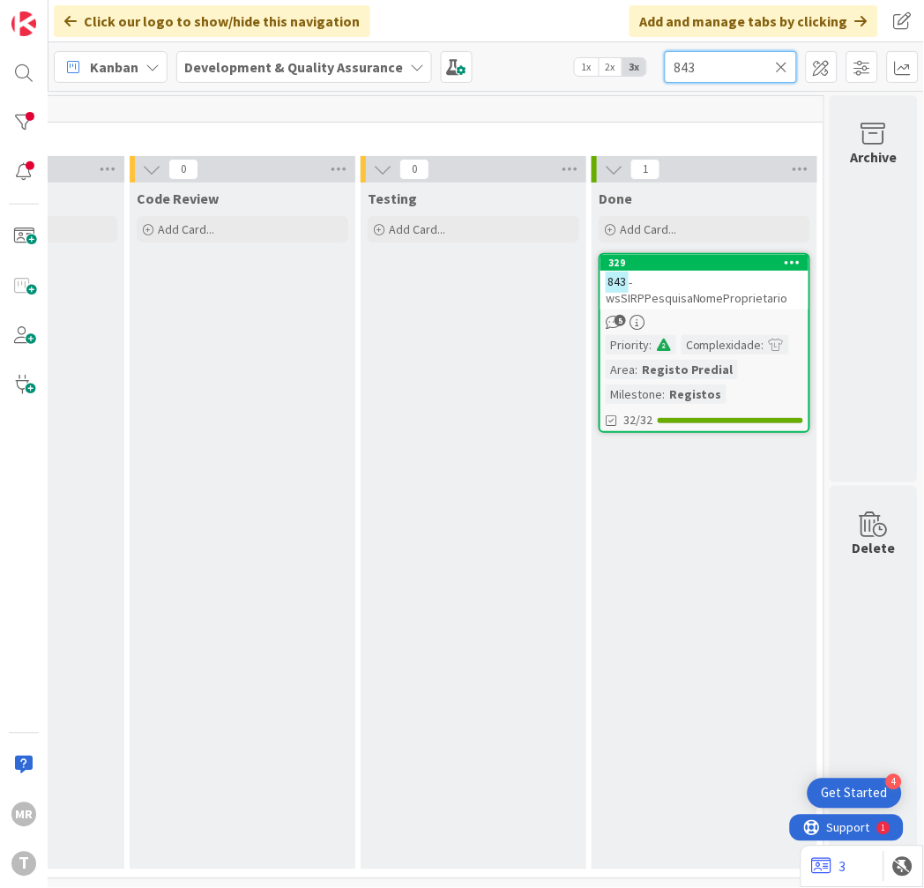
drag, startPoint x: 671, startPoint y: 68, endPoint x: 462, endPoint y: 39, distance: 211.0
click at [472, 39] on div "Click our logo to show/hide this navigation Add and manage tabs by clicking Kan…" at bounding box center [485, 444] width 875 height 888
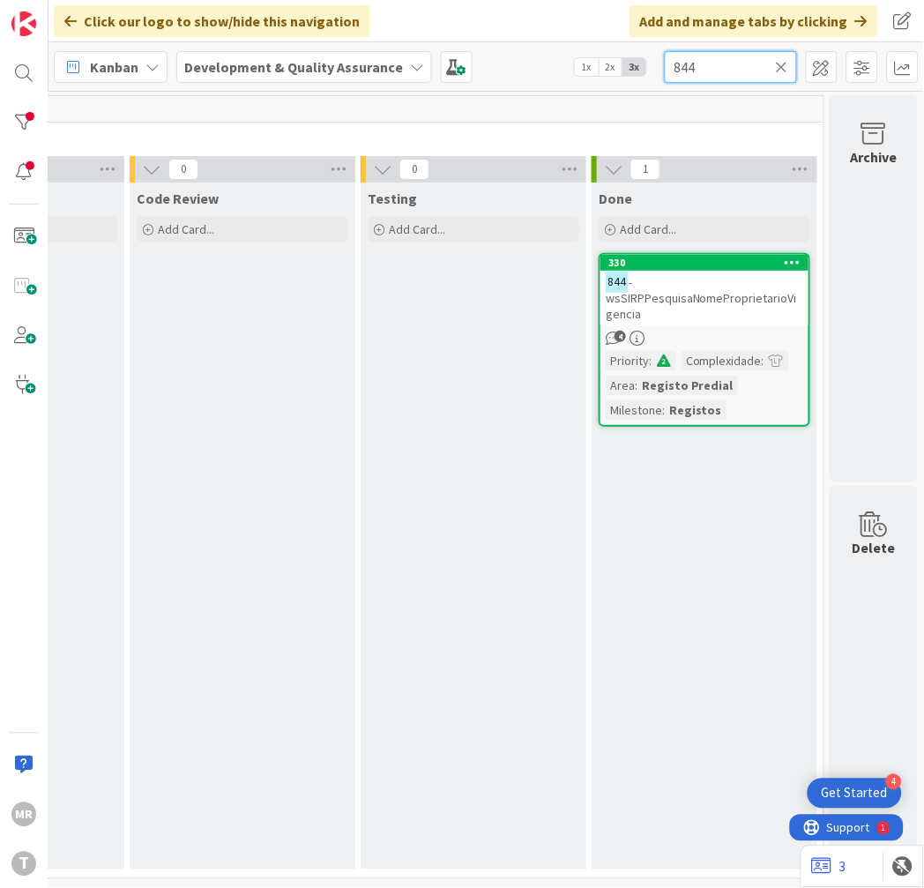
drag, startPoint x: 679, startPoint y: 60, endPoint x: 513, endPoint y: 10, distance: 173.2
click at [521, 11] on div "Click our logo to show/hide this navigation Add and manage tabs by clicking Kan…" at bounding box center [485, 444] width 875 height 888
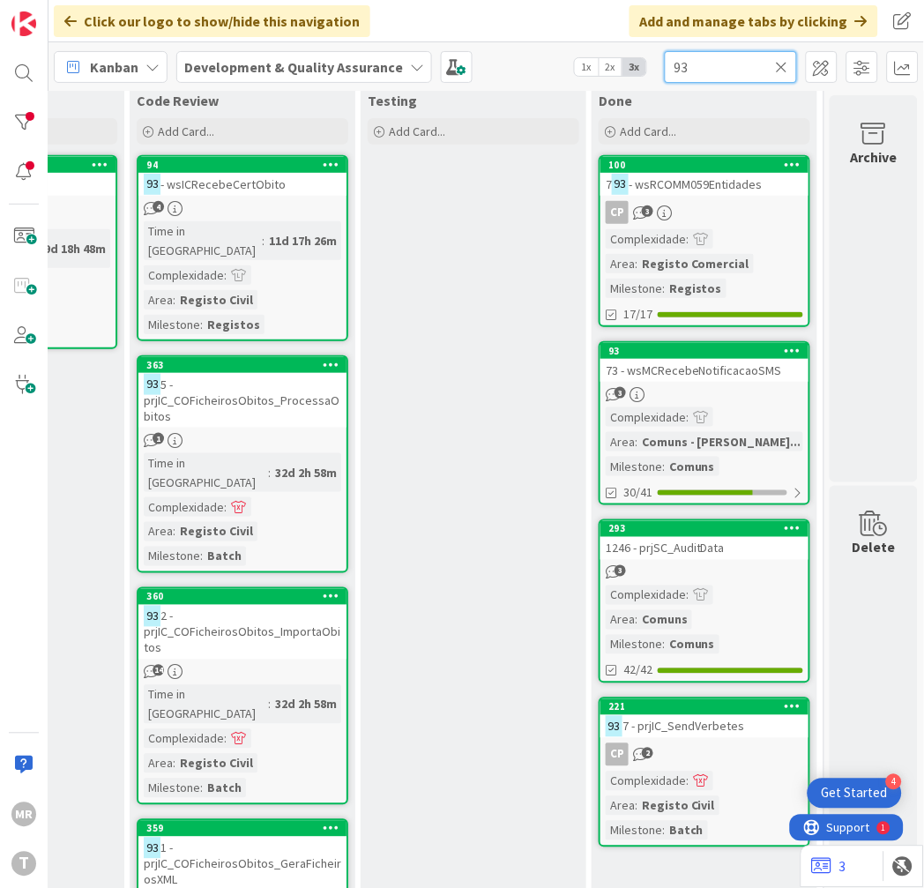
drag, startPoint x: 717, startPoint y: 72, endPoint x: 594, endPoint y: 77, distance: 122.6
click at [598, 77] on div "Kanban Development & Quality Assurance 1x 2x 3x 93" at bounding box center [485, 66] width 875 height 48
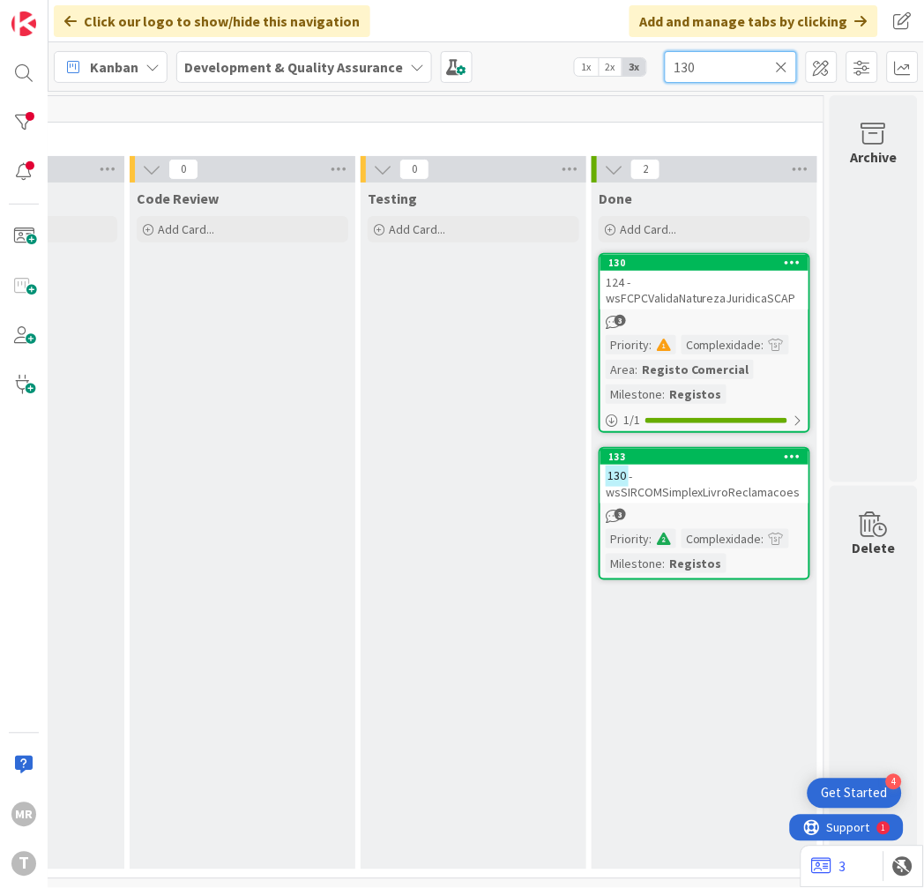
drag, startPoint x: 739, startPoint y: 77, endPoint x: 539, endPoint y: 46, distance: 202.5
click at [569, 48] on div "Kanban Development & Quality Assurance 1x 2x 3x 130" at bounding box center [485, 66] width 875 height 48
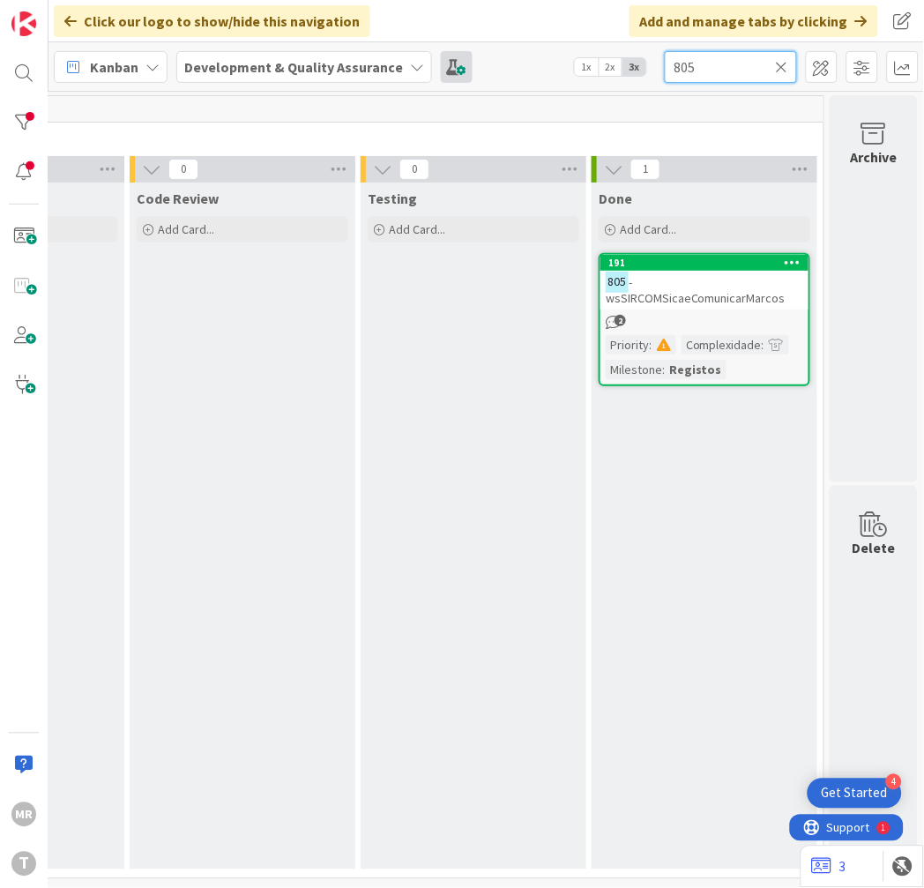
drag, startPoint x: 593, startPoint y: 66, endPoint x: 438, endPoint y: 58, distance: 155.4
click at [451, 59] on div "Kanban Development & Quality Assurance 1x 2x 3x 805" at bounding box center [485, 66] width 875 height 48
drag, startPoint x: 705, startPoint y: 67, endPoint x: 445, endPoint y: 60, distance: 260.2
click at [445, 60] on div "Kanban Development & Quality Assurance 1x 2x 3x 804" at bounding box center [485, 66] width 875 height 48
drag, startPoint x: 725, startPoint y: 72, endPoint x: 448, endPoint y: 56, distance: 277.3
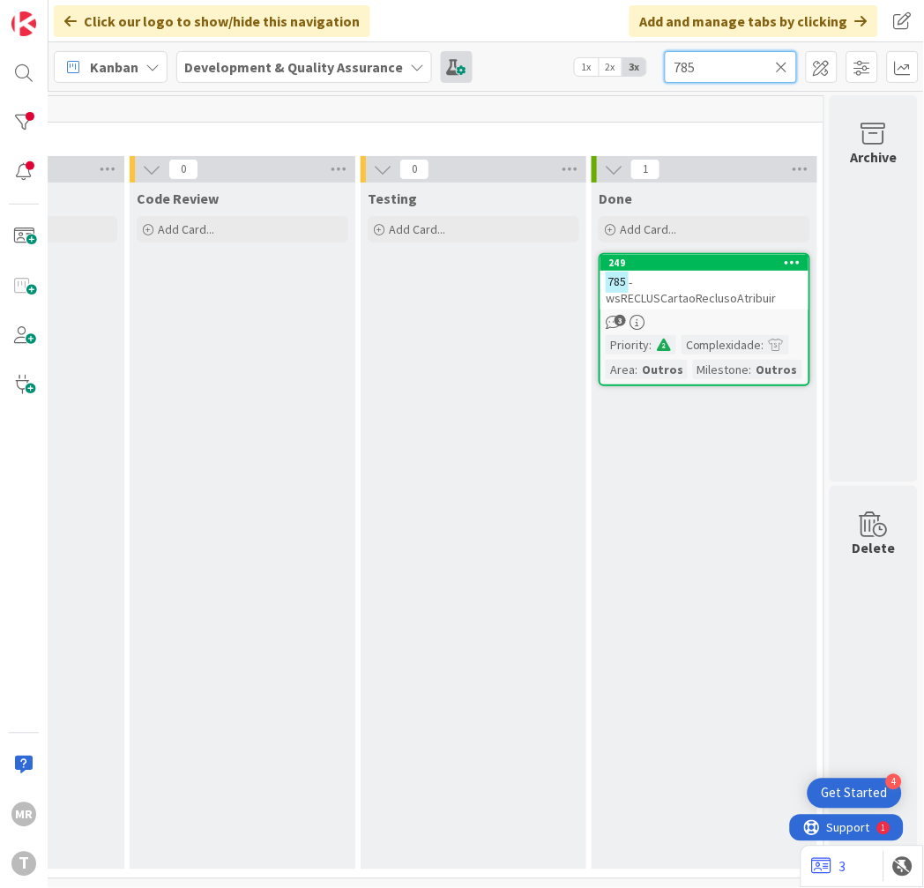
click at [450, 56] on div "Kanban Development & Quality Assurance 1x 2x 3x 785" at bounding box center [485, 66] width 875 height 48
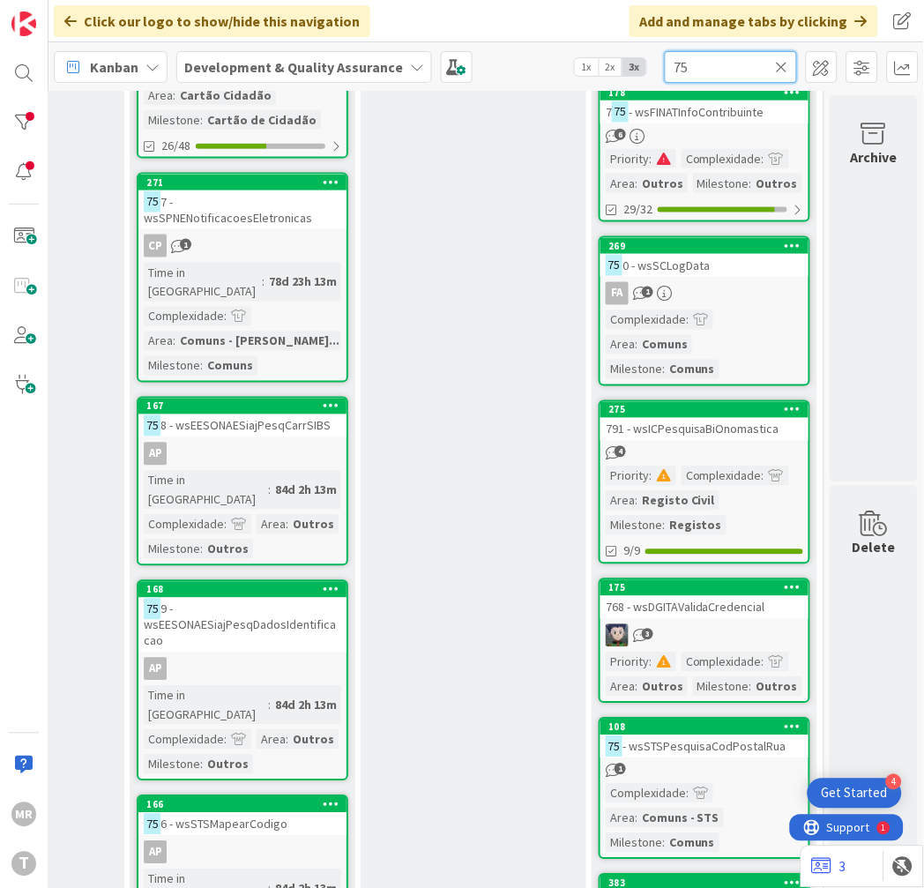
scroll to position [391, 926]
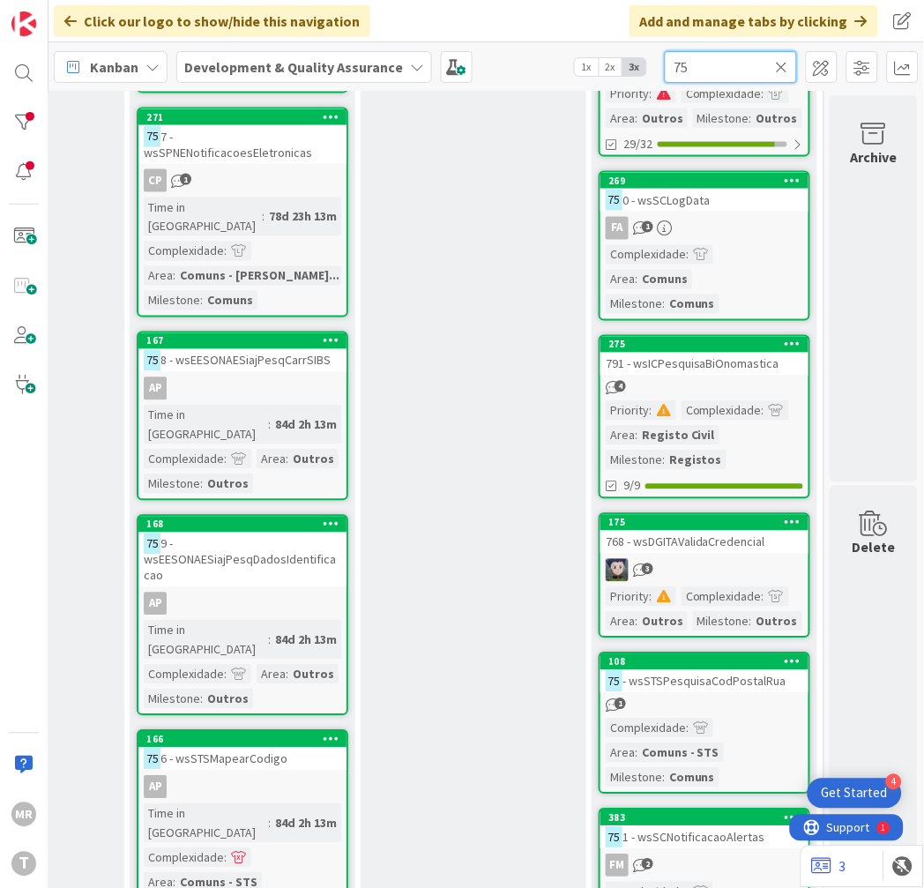
click at [710, 66] on input "75" at bounding box center [731, 67] width 132 height 32
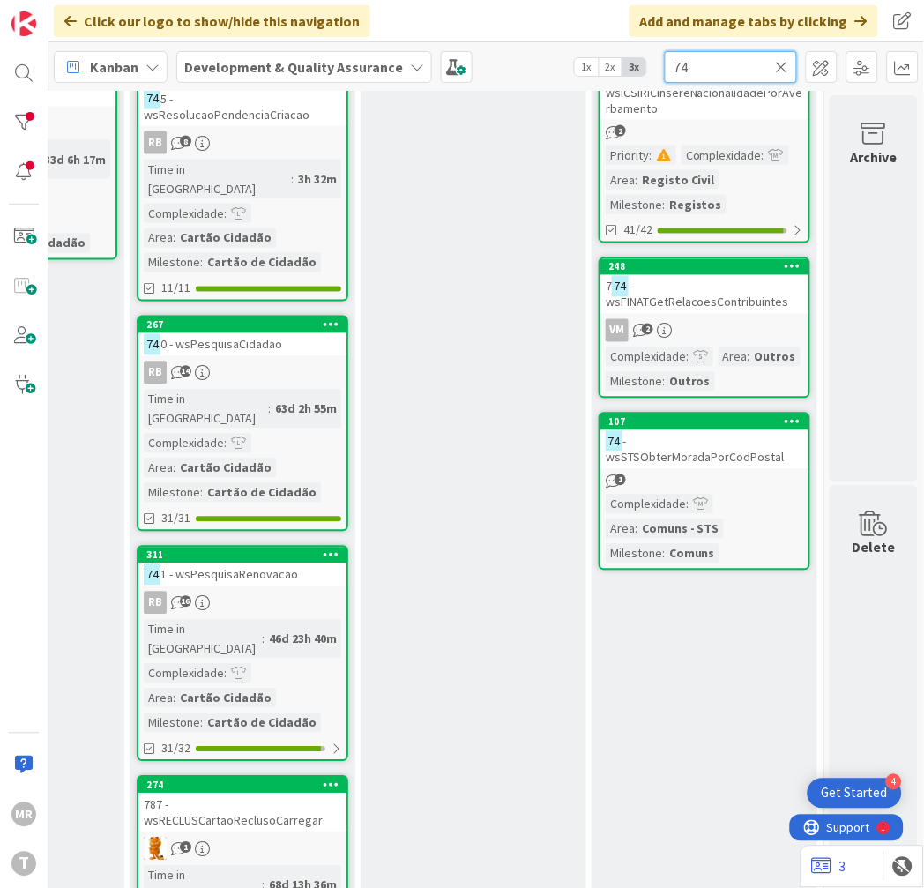
drag, startPoint x: 710, startPoint y: 66, endPoint x: 591, endPoint y: 56, distance: 119.4
click at [591, 56] on div "Kanban Development & Quality Assurance 1x 2x 3x 74" at bounding box center [485, 66] width 875 height 48
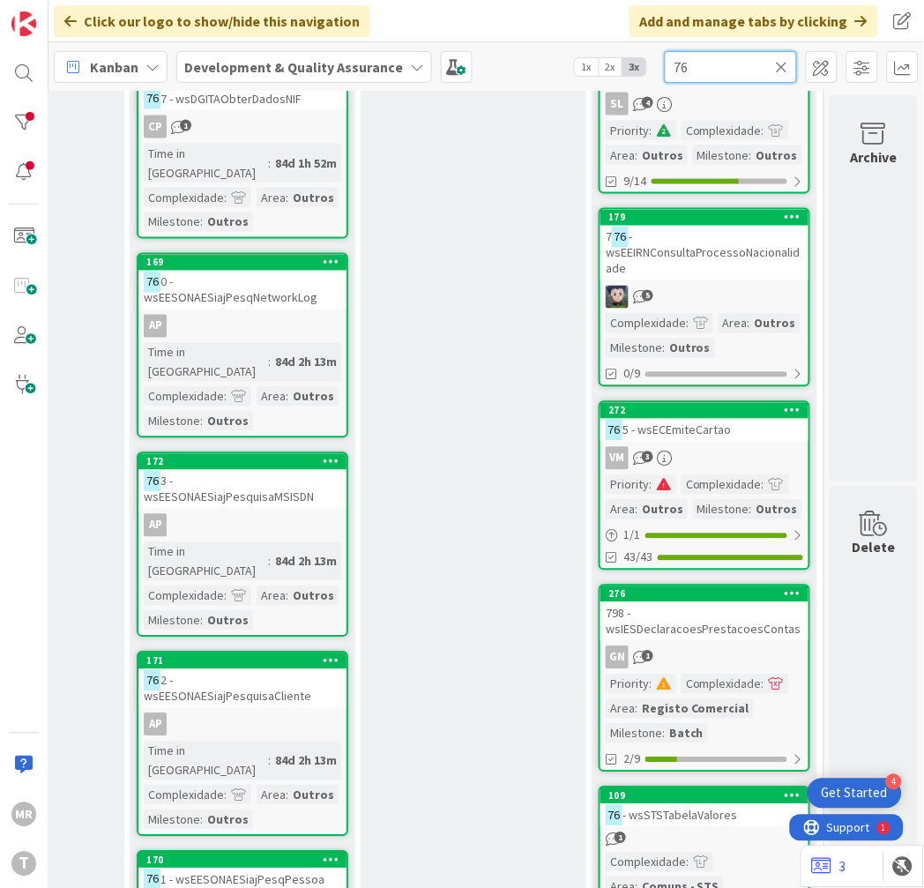
type input "76"
click at [787, 64] on icon at bounding box center [782, 67] width 12 height 16
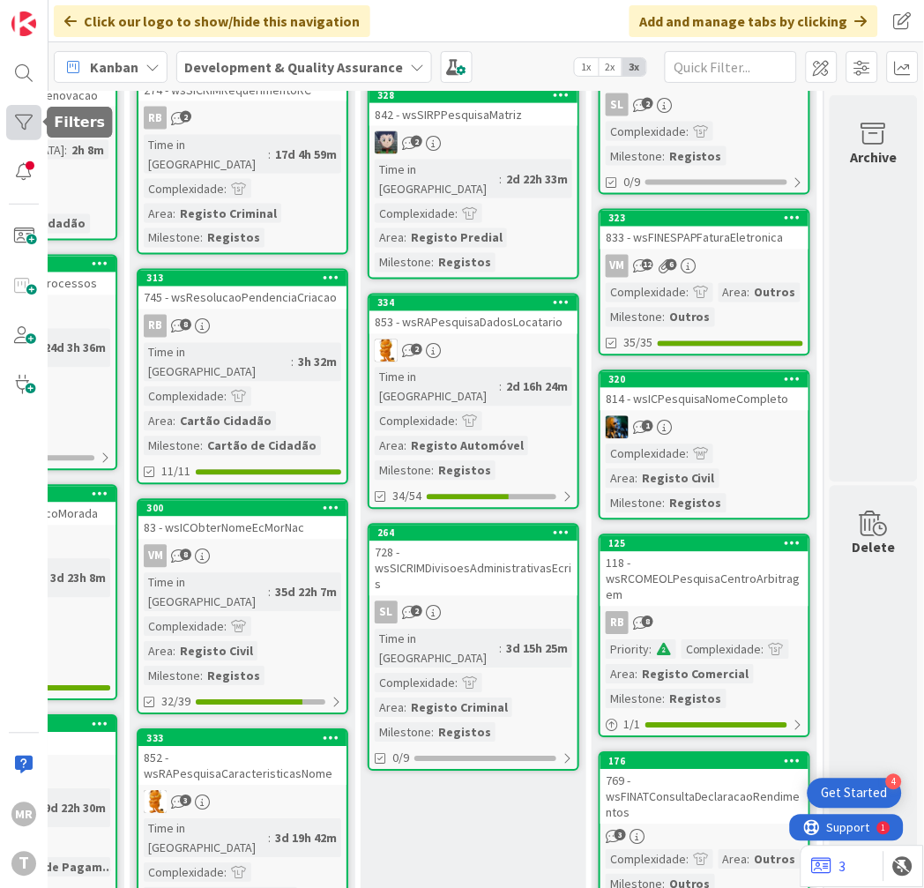
click at [11, 120] on div at bounding box center [23, 122] width 35 height 35
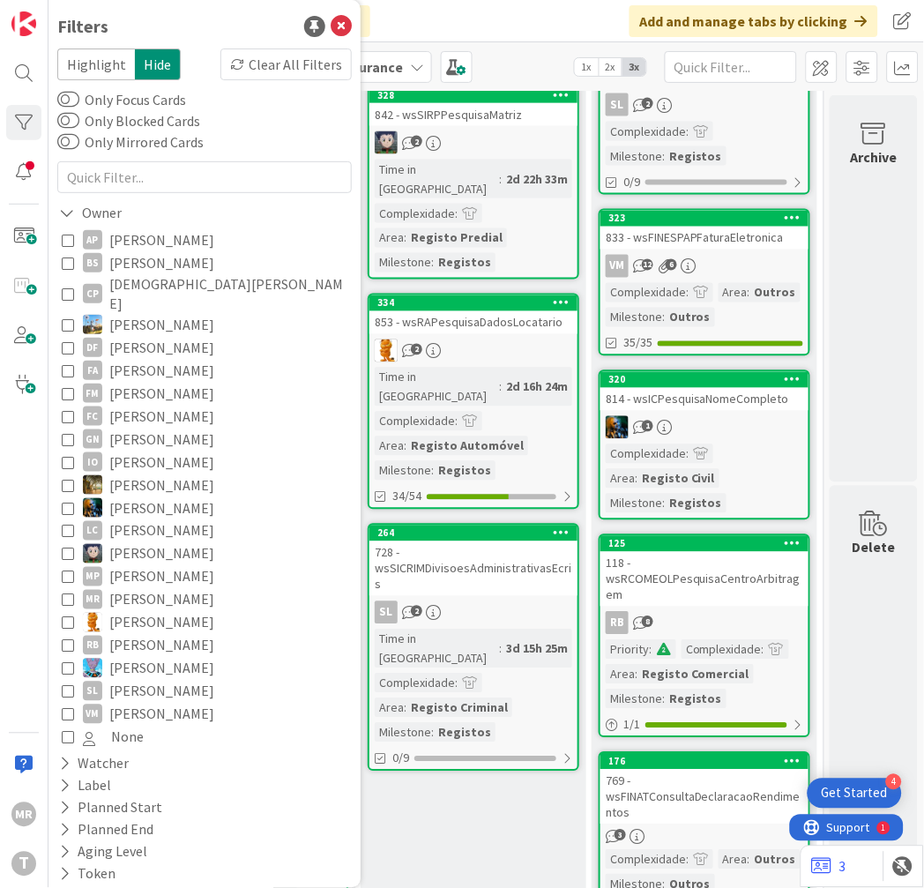
click at [166, 359] on span "[PERSON_NAME]" at bounding box center [161, 370] width 105 height 23
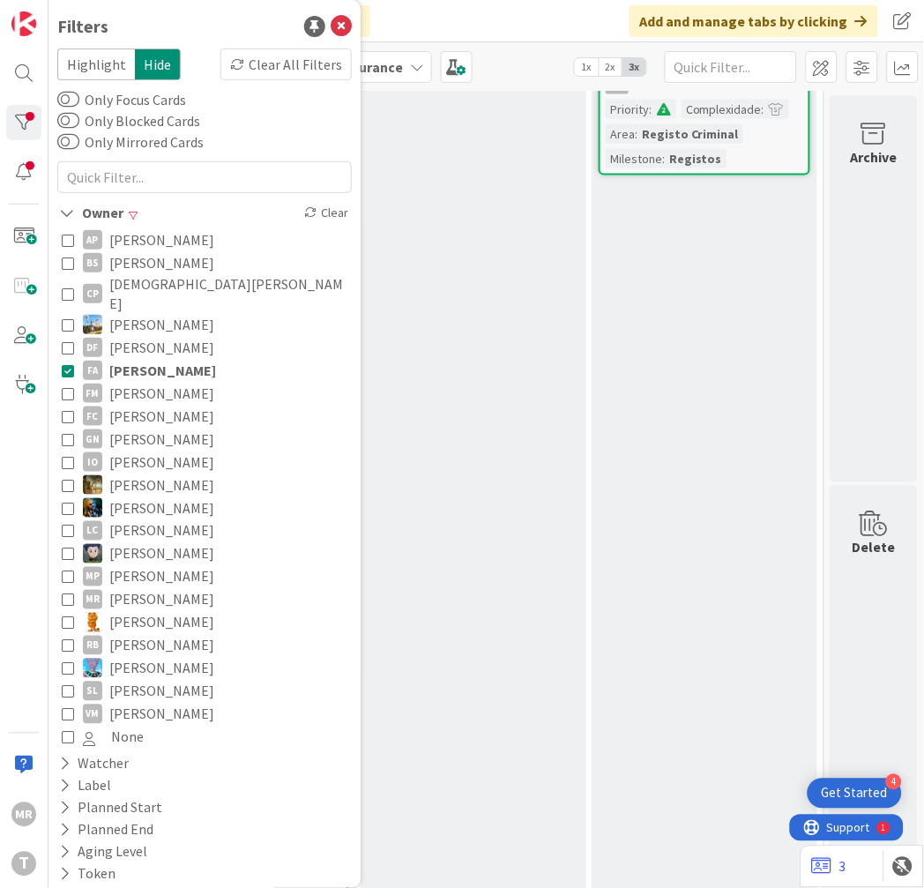
click at [442, 746] on div "Testing Add Card..." at bounding box center [474, 714] width 226 height 1846
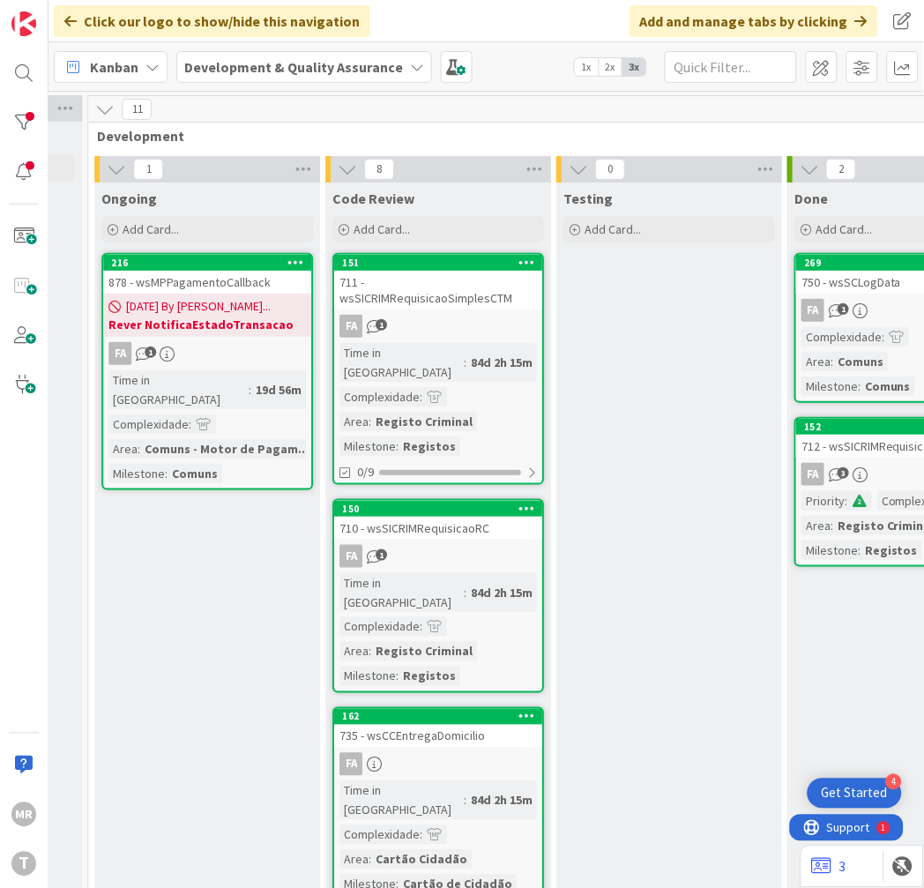
scroll to position [0, 555]
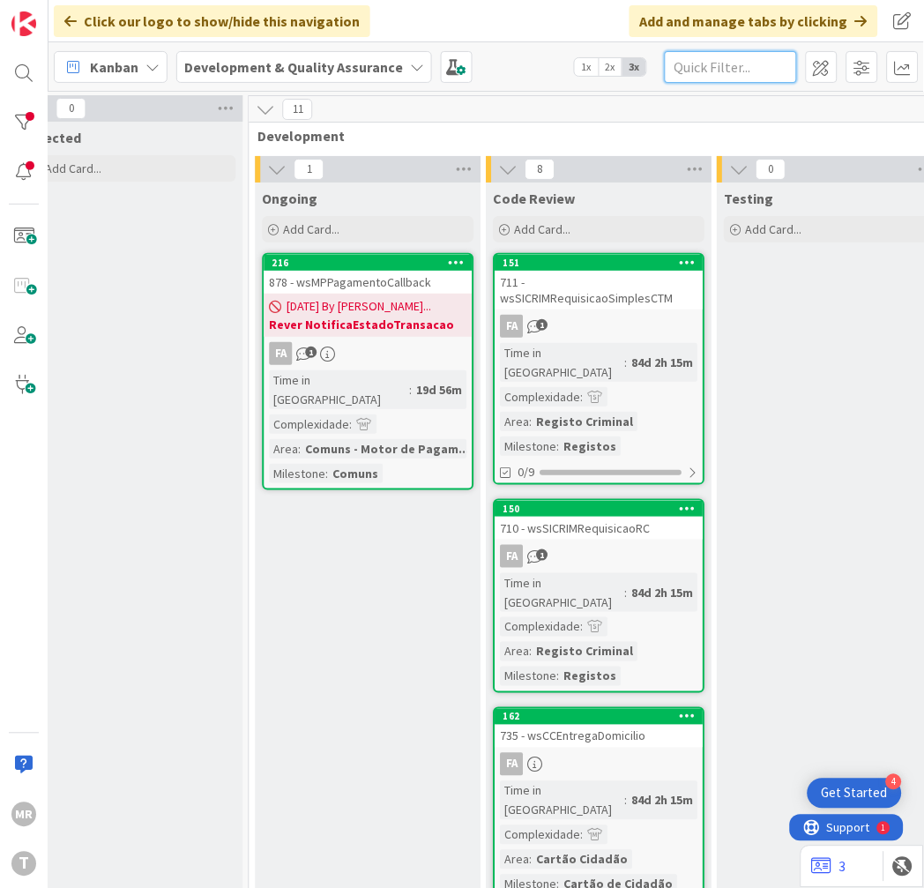
click at [749, 65] on input "text" at bounding box center [731, 67] width 132 height 32
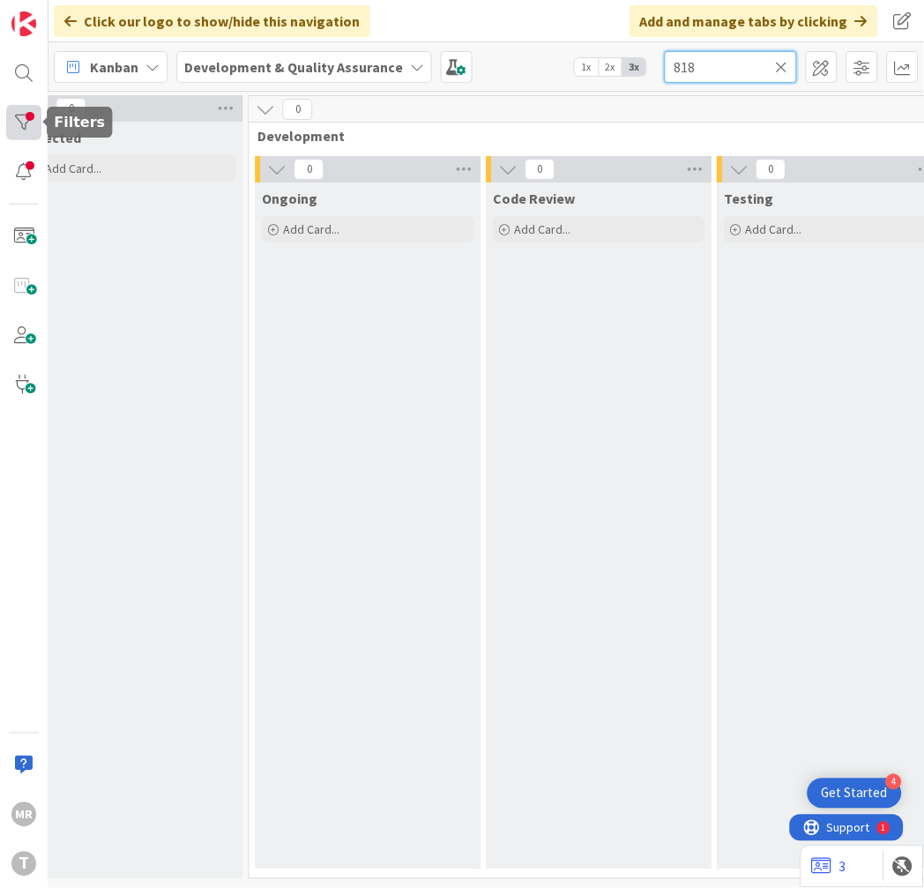
type input "818"
click at [22, 127] on div at bounding box center [23, 122] width 35 height 35
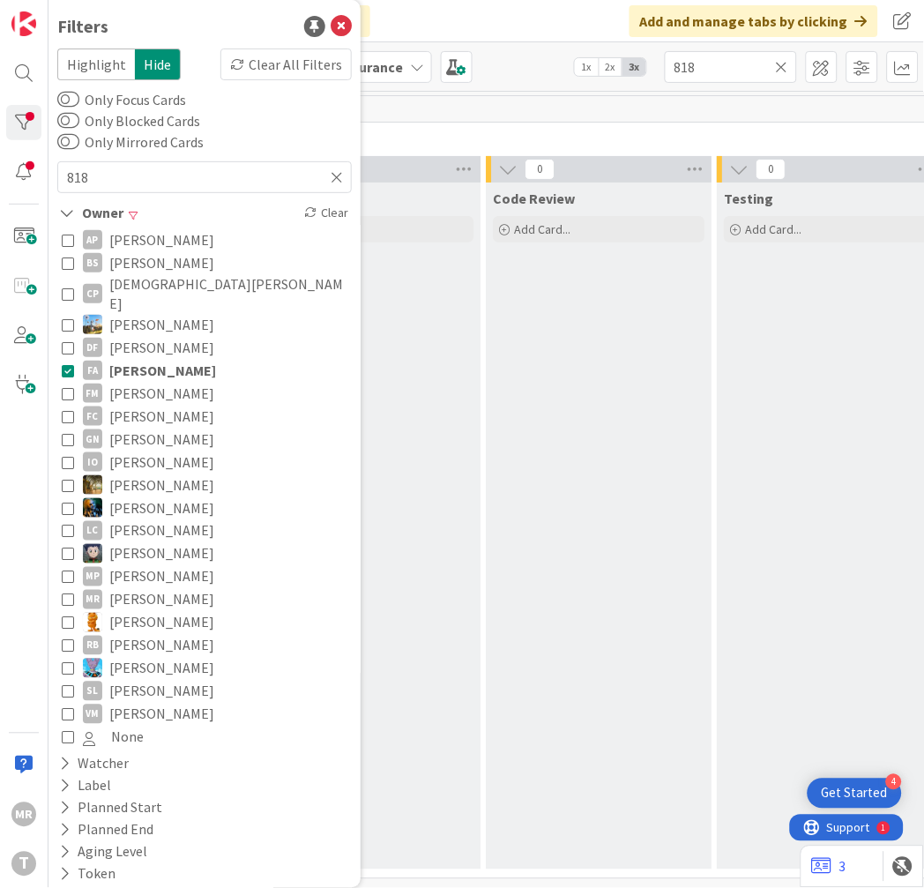
click at [182, 359] on span "[PERSON_NAME]" at bounding box center [162, 370] width 107 height 23
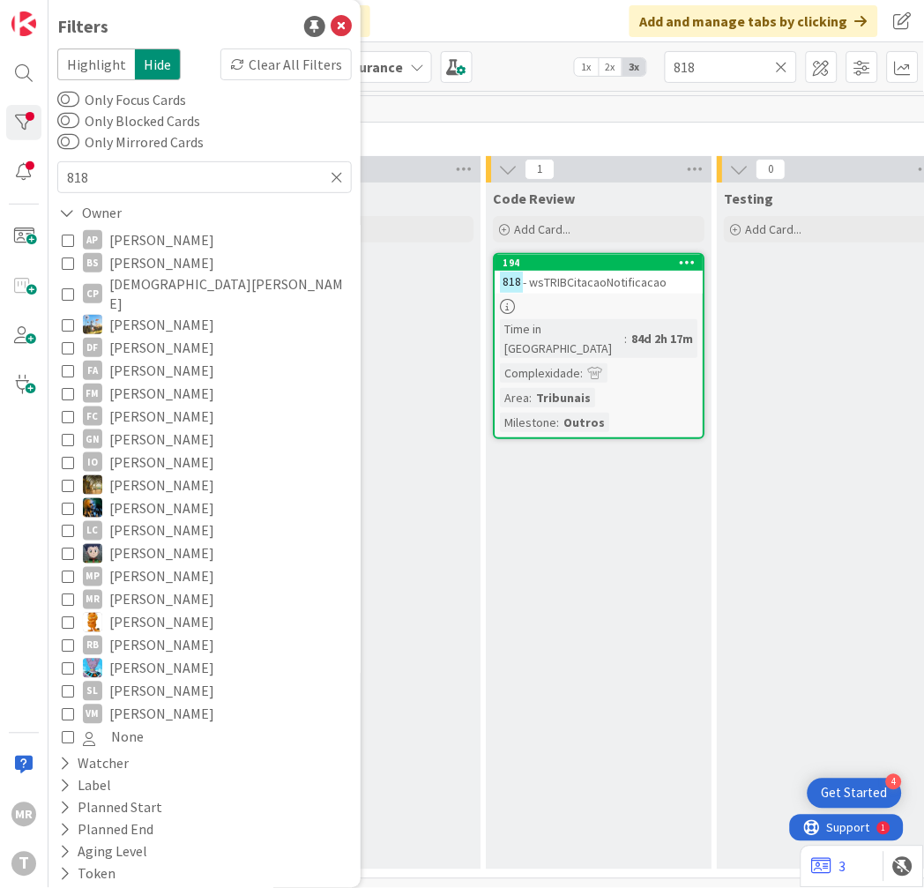
click at [430, 842] on div "Ongoing Add Card..." at bounding box center [369, 525] width 226 height 687
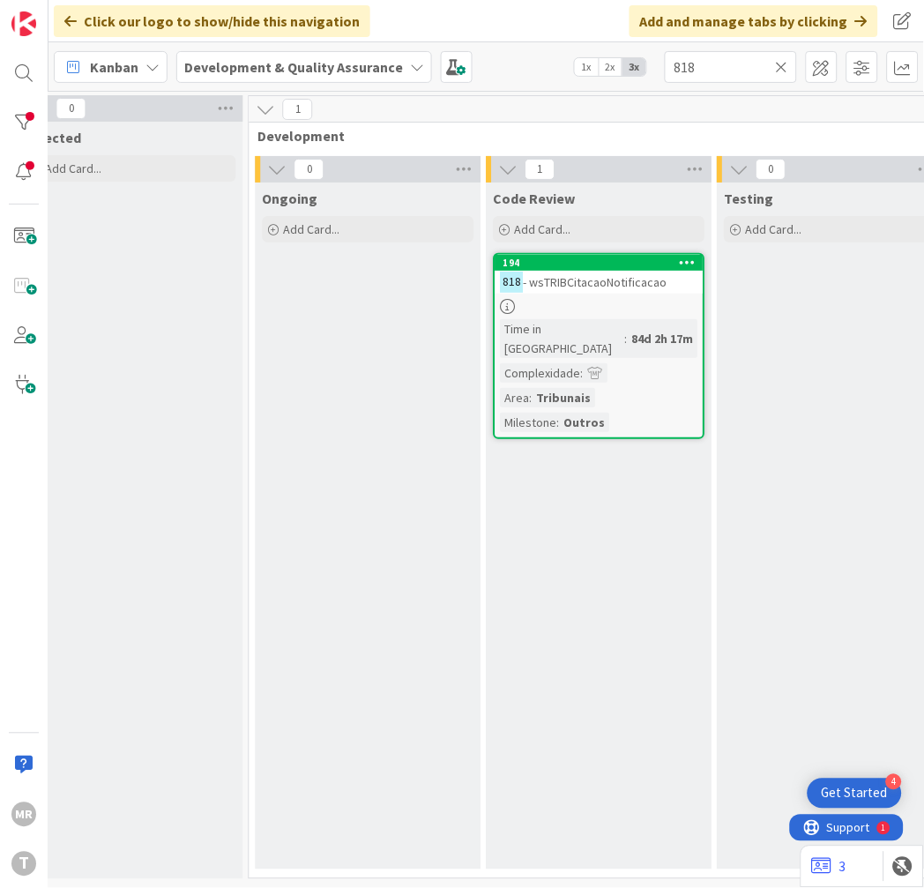
click at [781, 68] on icon at bounding box center [782, 67] width 12 height 16
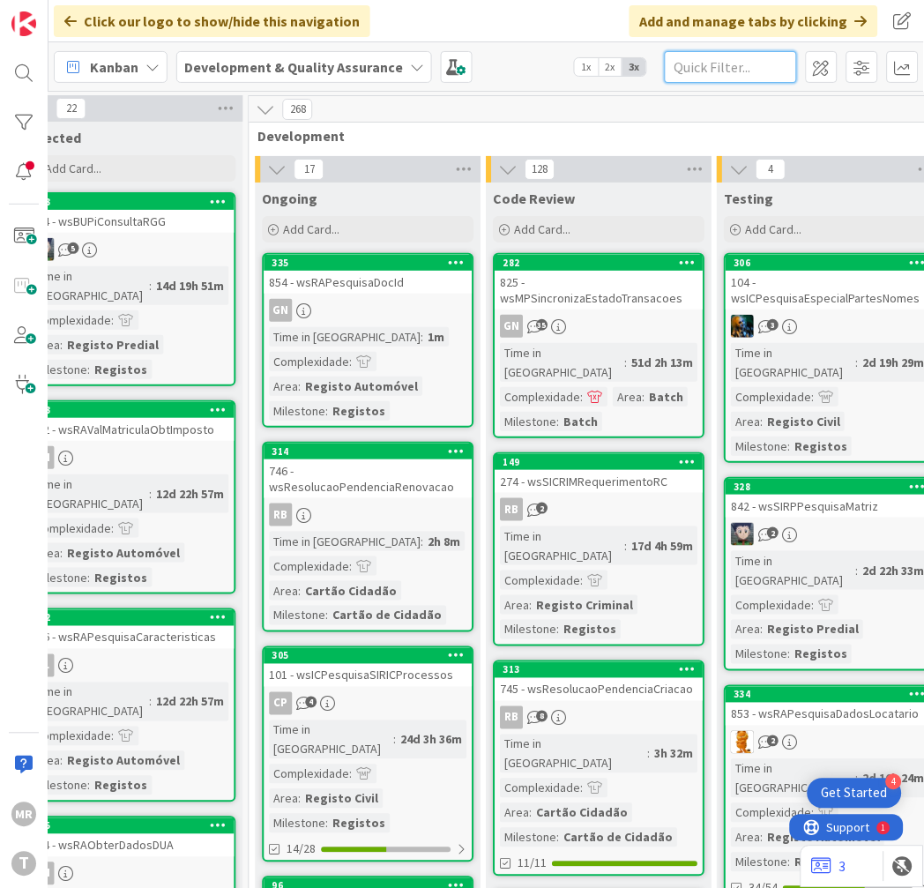
click at [736, 71] on input "text" at bounding box center [731, 67] width 132 height 32
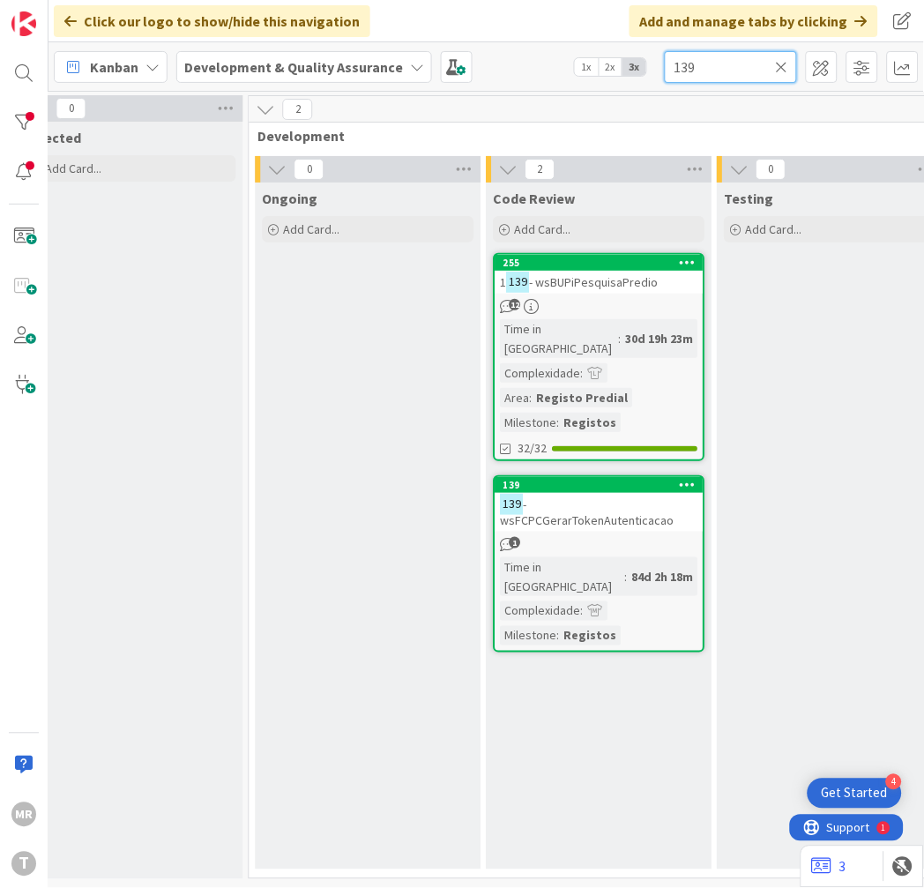
drag, startPoint x: 720, startPoint y: 66, endPoint x: 644, endPoint y: 45, distance: 79.6
click at [644, 45] on div "Kanban Development & Quality Assurance 1x 2x 3x 139" at bounding box center [485, 66] width 875 height 48
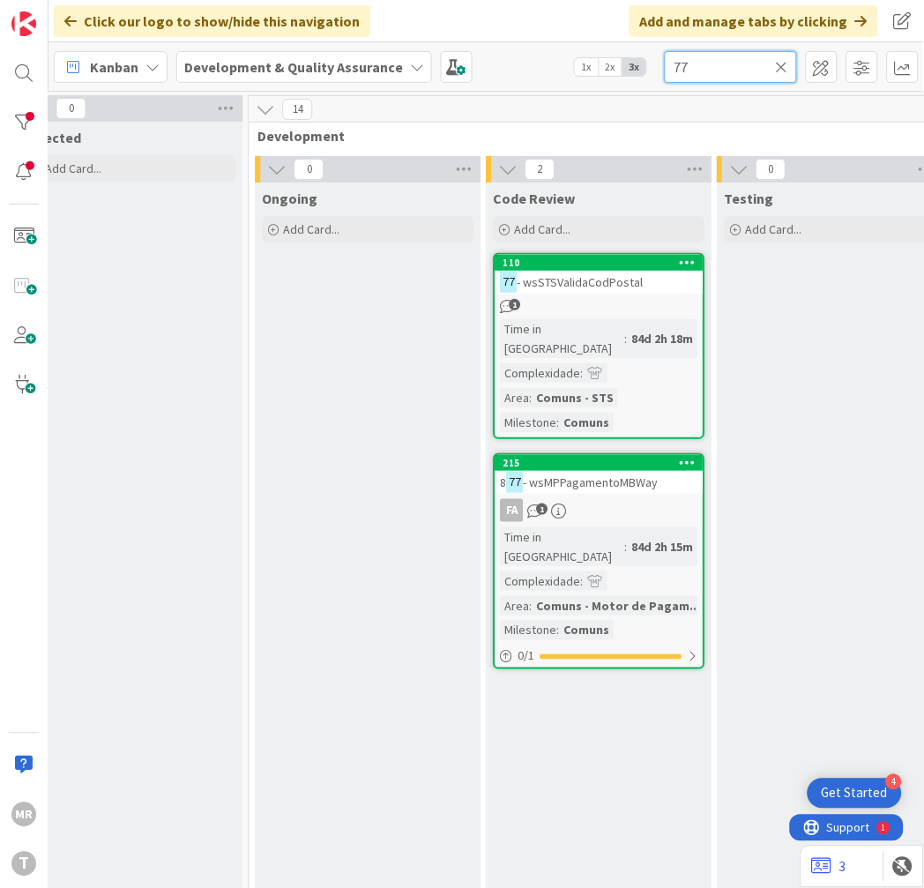
drag, startPoint x: 689, startPoint y: 67, endPoint x: 570, endPoint y: 62, distance: 120.0
click at [570, 62] on div "Kanban Development & Quality Assurance 1x 2x 3x 77" at bounding box center [485, 66] width 875 height 48
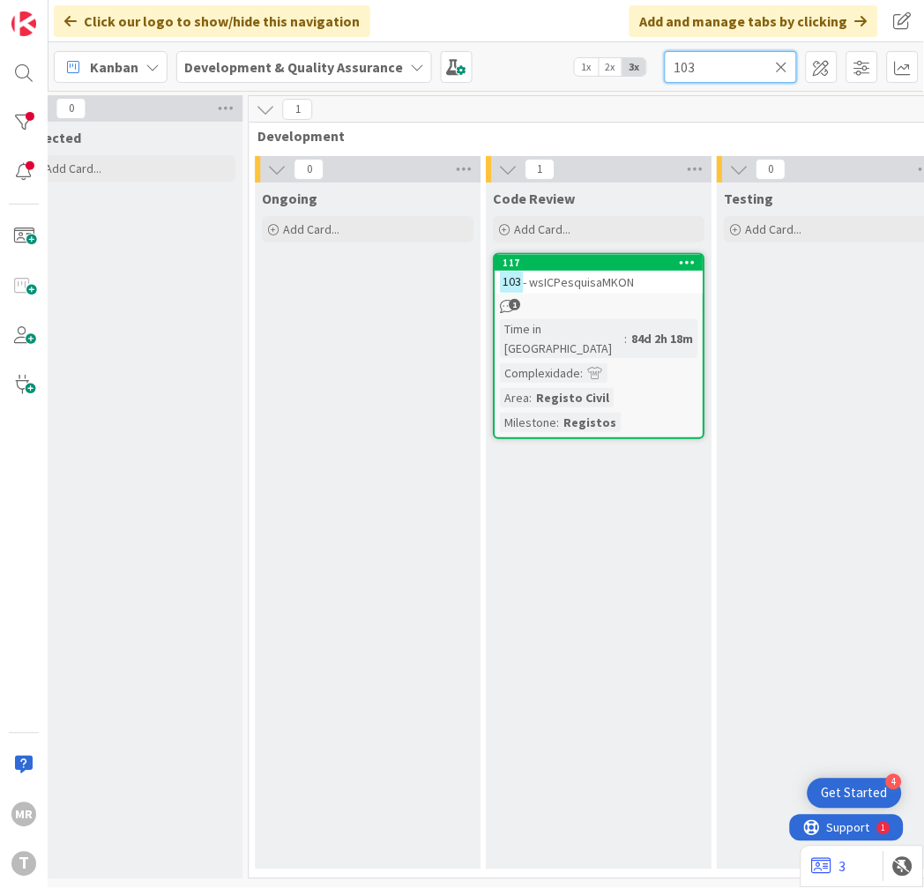
drag, startPoint x: 707, startPoint y: 71, endPoint x: 588, endPoint y: 64, distance: 119.2
click at [588, 64] on div "Kanban Development & Quality Assurance 1x 2x 3x 103" at bounding box center [485, 66] width 875 height 48
drag, startPoint x: 719, startPoint y: 71, endPoint x: 570, endPoint y: 53, distance: 151.0
click at [588, 62] on div "Kanban Development & Quality Assurance 1x 2x 3x 753" at bounding box center [485, 66] width 875 height 48
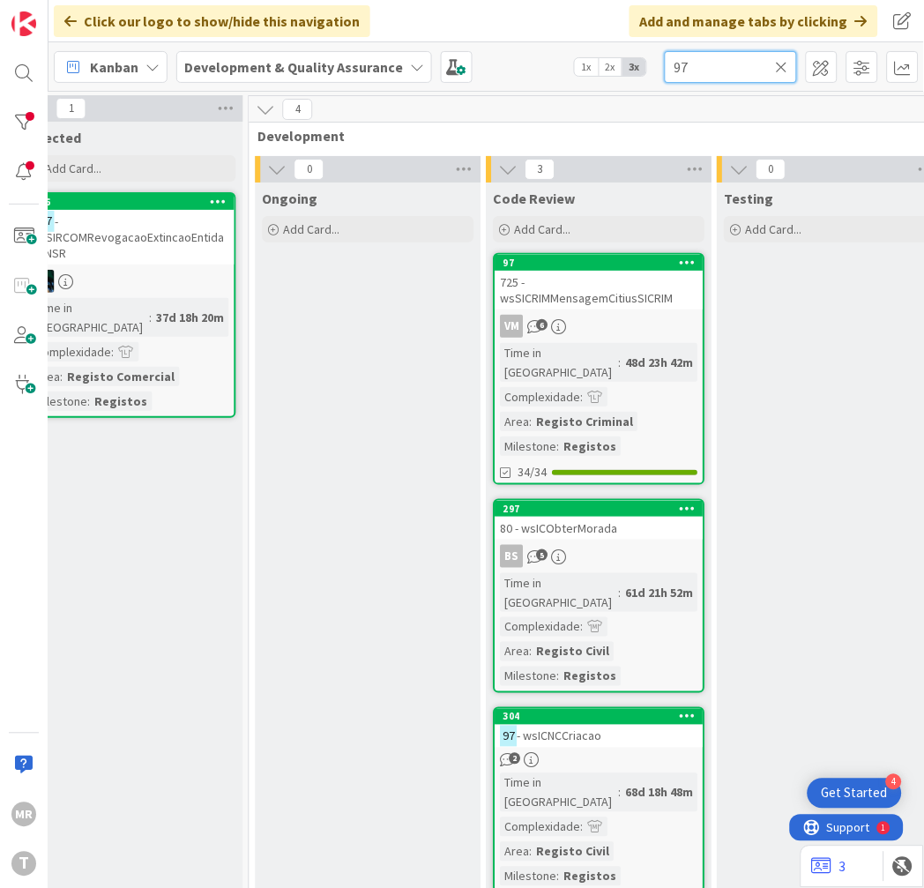
drag, startPoint x: 699, startPoint y: 63, endPoint x: 596, endPoint y: 53, distance: 103.6
click at [596, 53] on div "Kanban Development & Quality Assurance 1x 2x 3x 97" at bounding box center [485, 66] width 875 height 48
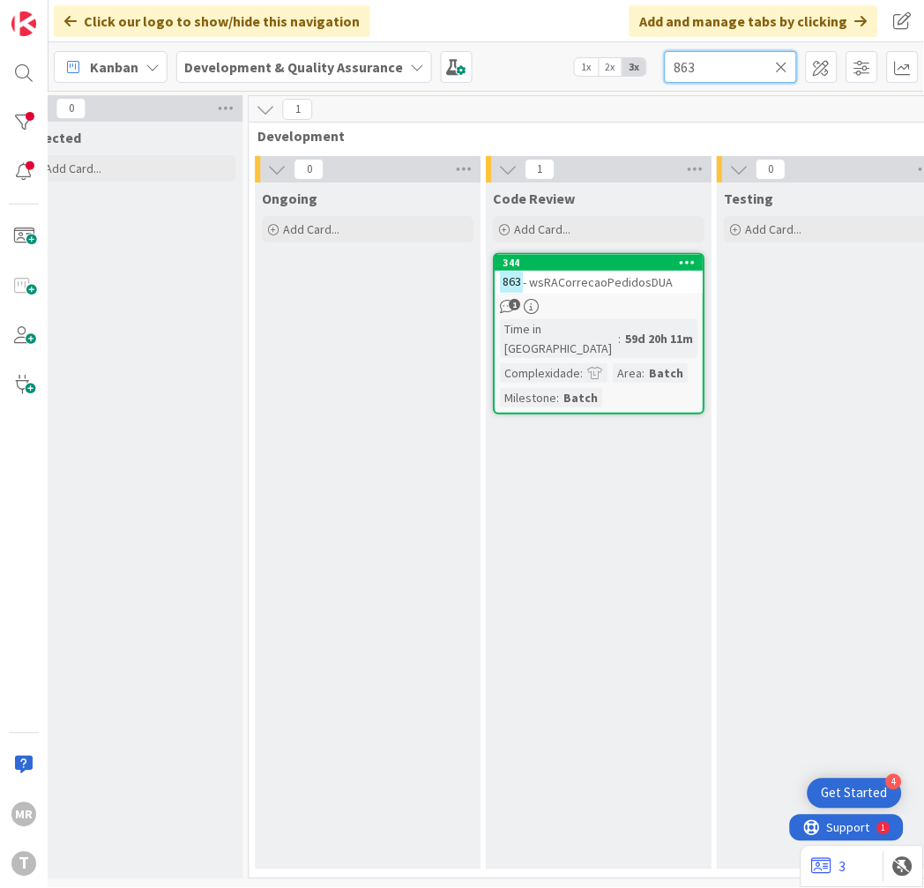
drag, startPoint x: 724, startPoint y: 71, endPoint x: 529, endPoint y: 41, distance: 197.0
click at [529, 41] on div "Click our logo to show/hide this navigation Add and manage tabs by clicking Kan…" at bounding box center [485, 444] width 875 height 888
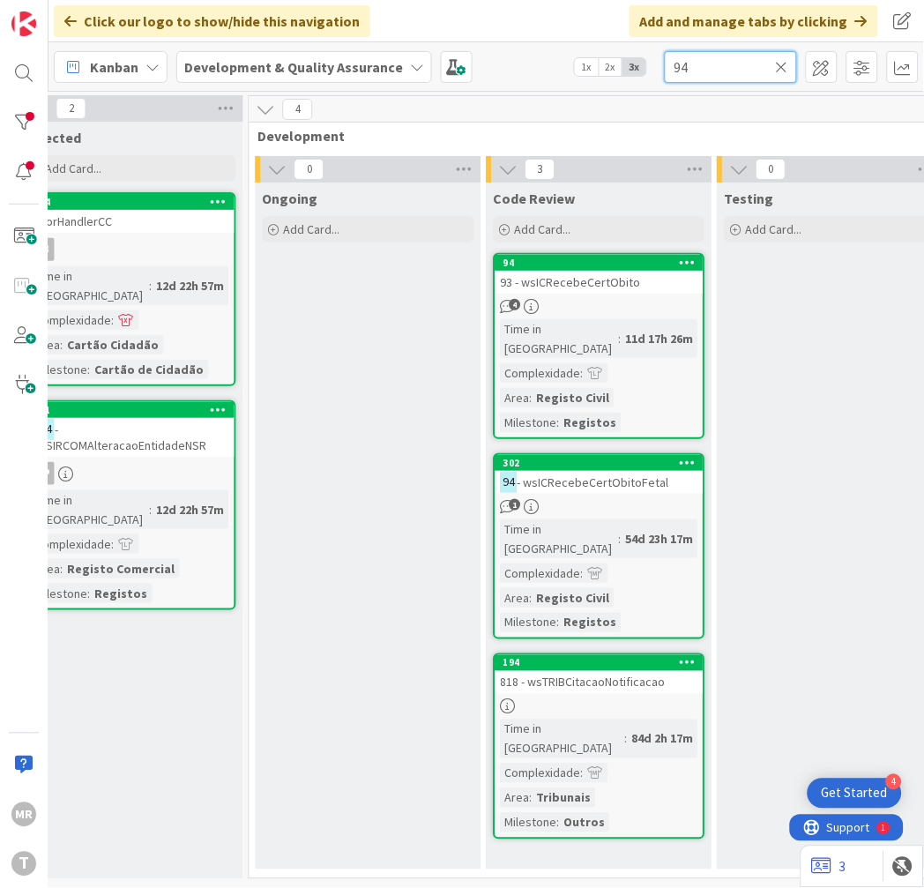
drag, startPoint x: 704, startPoint y: 75, endPoint x: 564, endPoint y: 46, distance: 142.3
click at [564, 46] on div "Kanban Development & Quality Assurance 1x 2x 3x 94" at bounding box center [485, 66] width 875 height 48
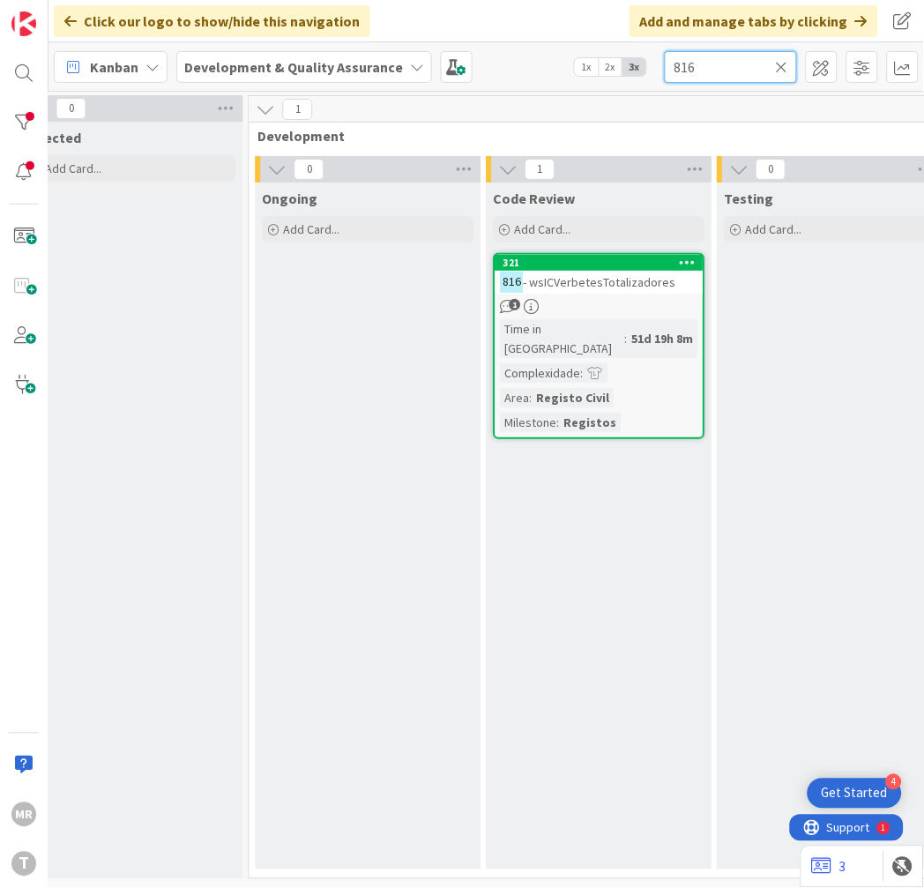
drag, startPoint x: 648, startPoint y: 67, endPoint x: 487, endPoint y: 67, distance: 161.3
click at [595, 67] on div "Kanban Development & Quality Assurance 1x 2x 3x 816" at bounding box center [485, 66] width 875 height 48
type input "834"
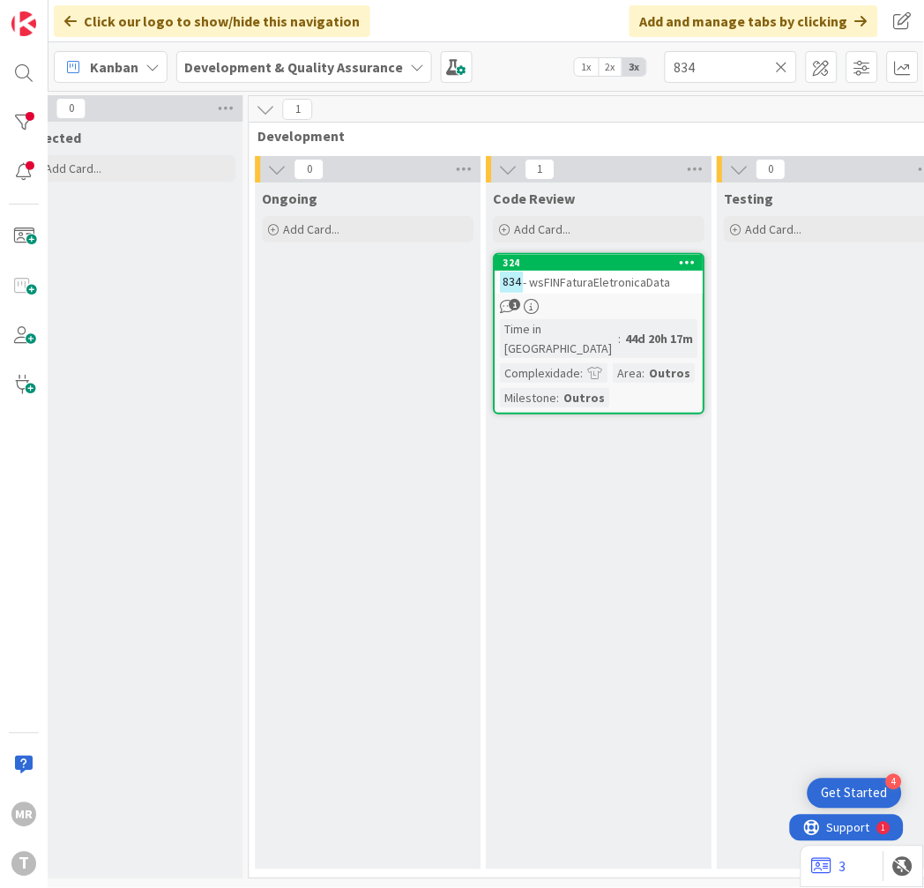
click at [781, 64] on icon at bounding box center [782, 67] width 12 height 16
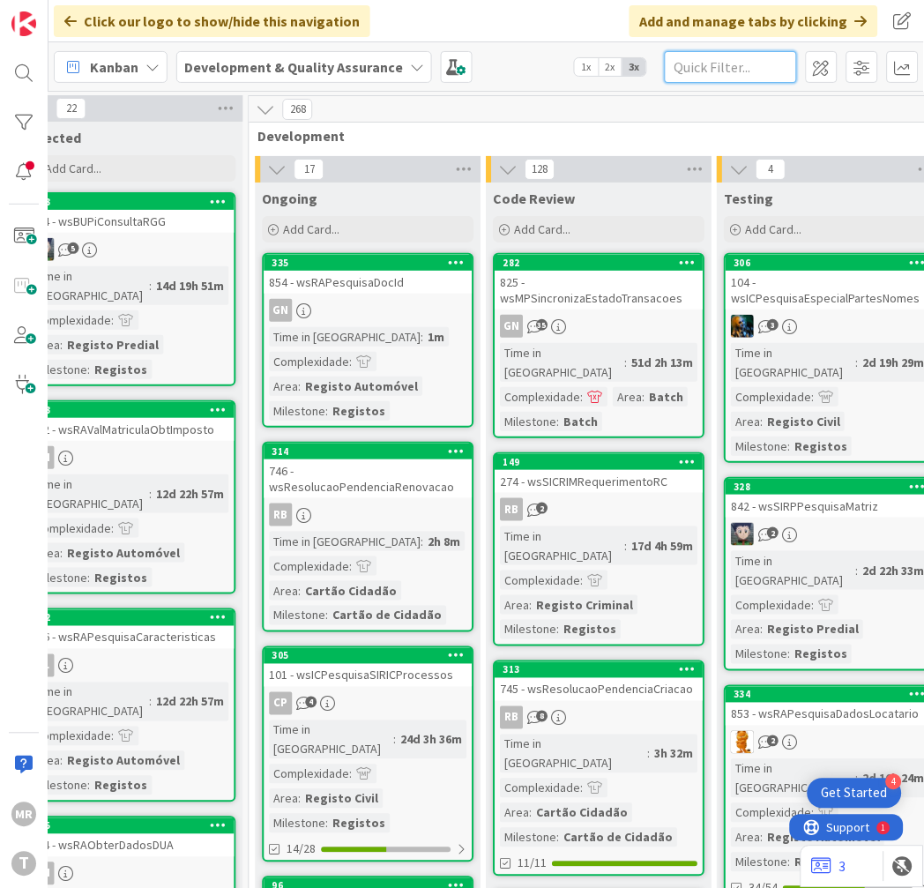
click at [750, 73] on input "text" at bounding box center [731, 67] width 132 height 32
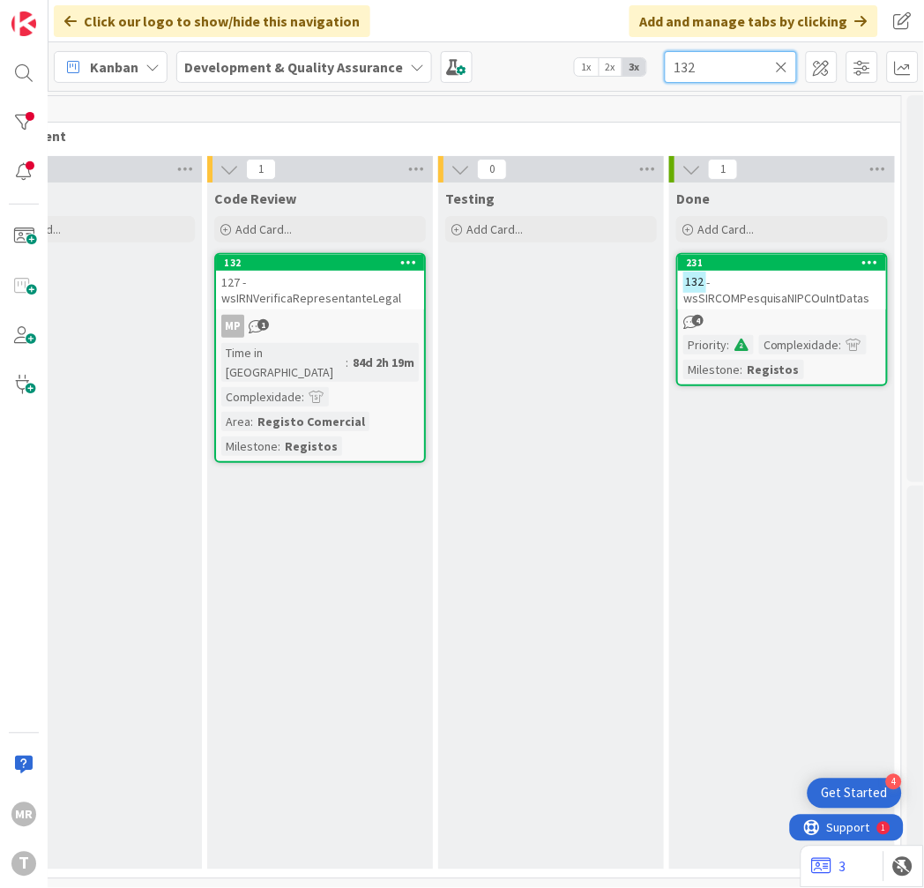
scroll to position [0, 859]
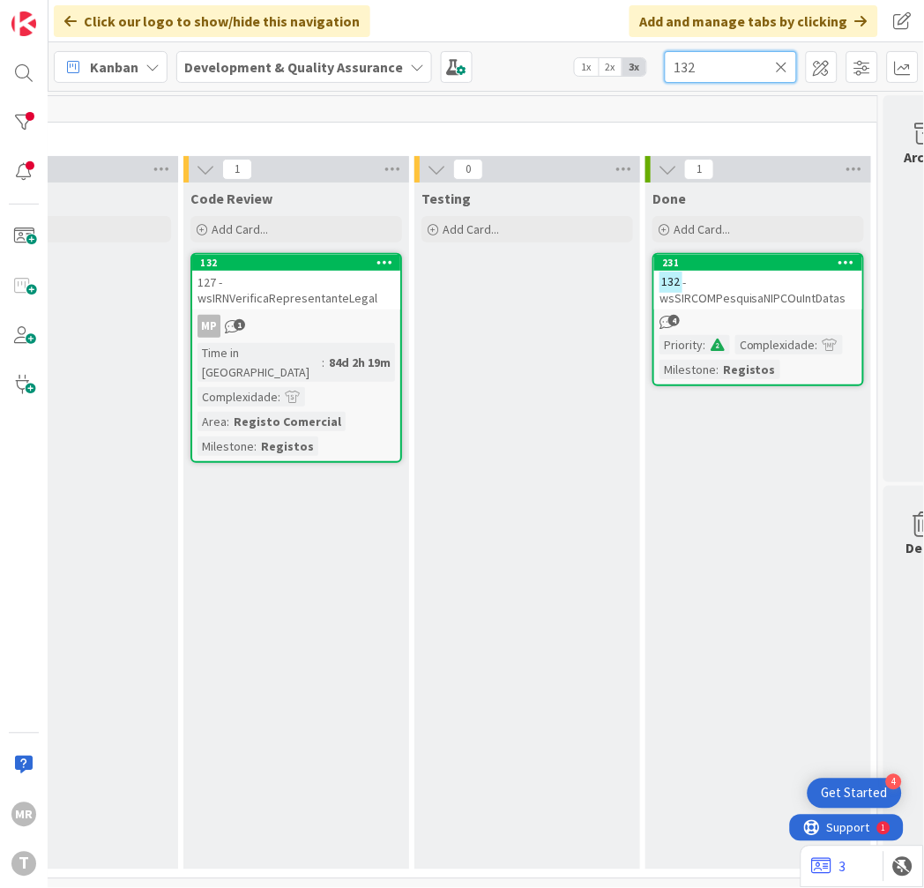
drag, startPoint x: 705, startPoint y: 71, endPoint x: 525, endPoint y: 67, distance: 180.8
click at [525, 67] on div "Kanban Development & Quality Assurance 1x 2x 3x 132" at bounding box center [485, 66] width 875 height 48
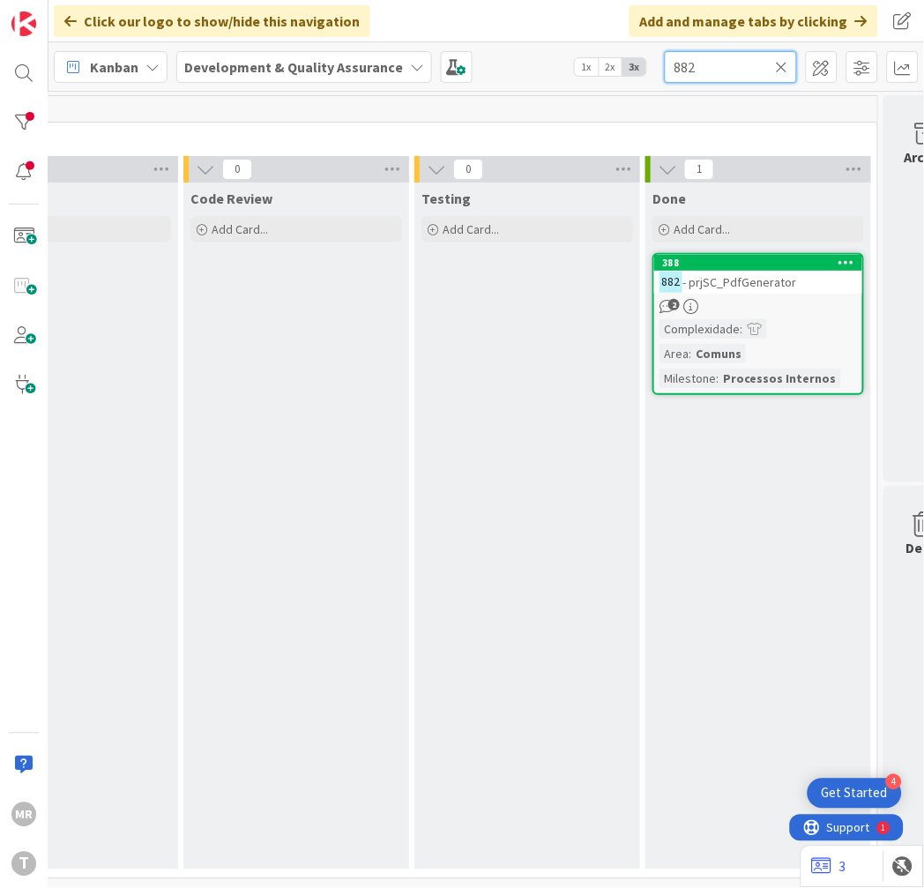
drag, startPoint x: 714, startPoint y: 69, endPoint x: 304, endPoint y: -2, distance: 416.0
click at [304, 0] on html "4 Get Started [PERSON_NAME] Click our logo to show/hide this navigation Add and…" at bounding box center [462, 444] width 924 height 888
drag, startPoint x: 736, startPoint y: 56, endPoint x: 524, endPoint y: 56, distance: 212.5
click at [524, 56] on div "Kanban Development & Quality Assurance 1x 2x 3x 752" at bounding box center [485, 66] width 875 height 48
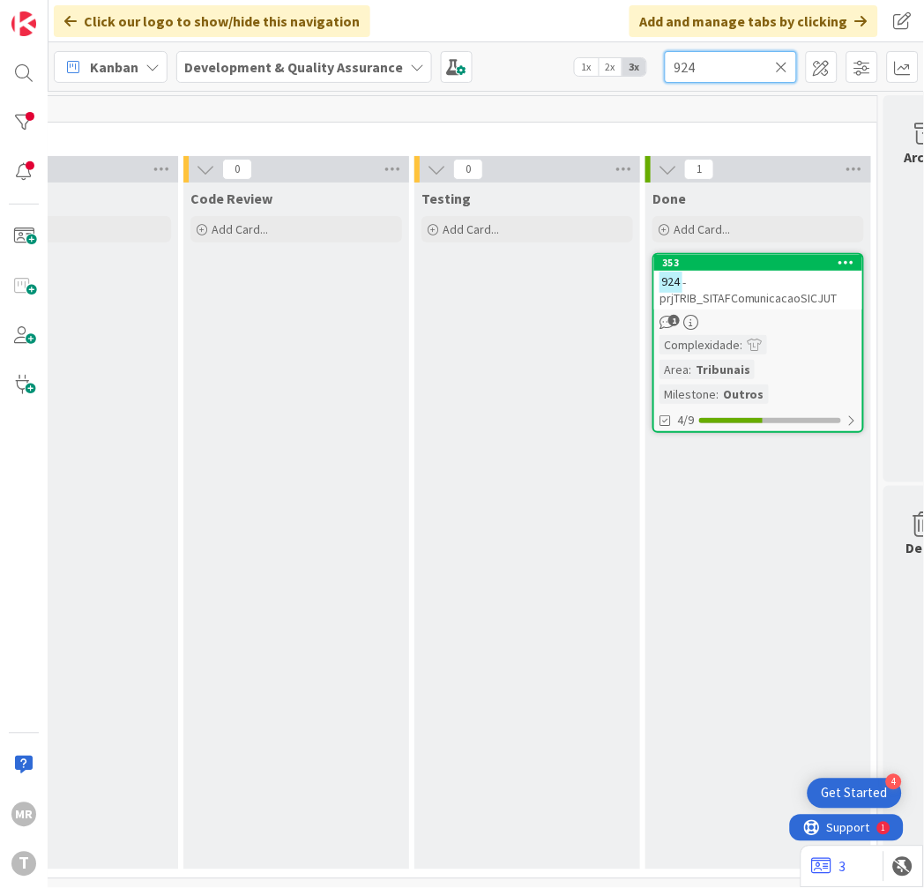
type input "924"
click at [779, 63] on icon at bounding box center [782, 67] width 12 height 16
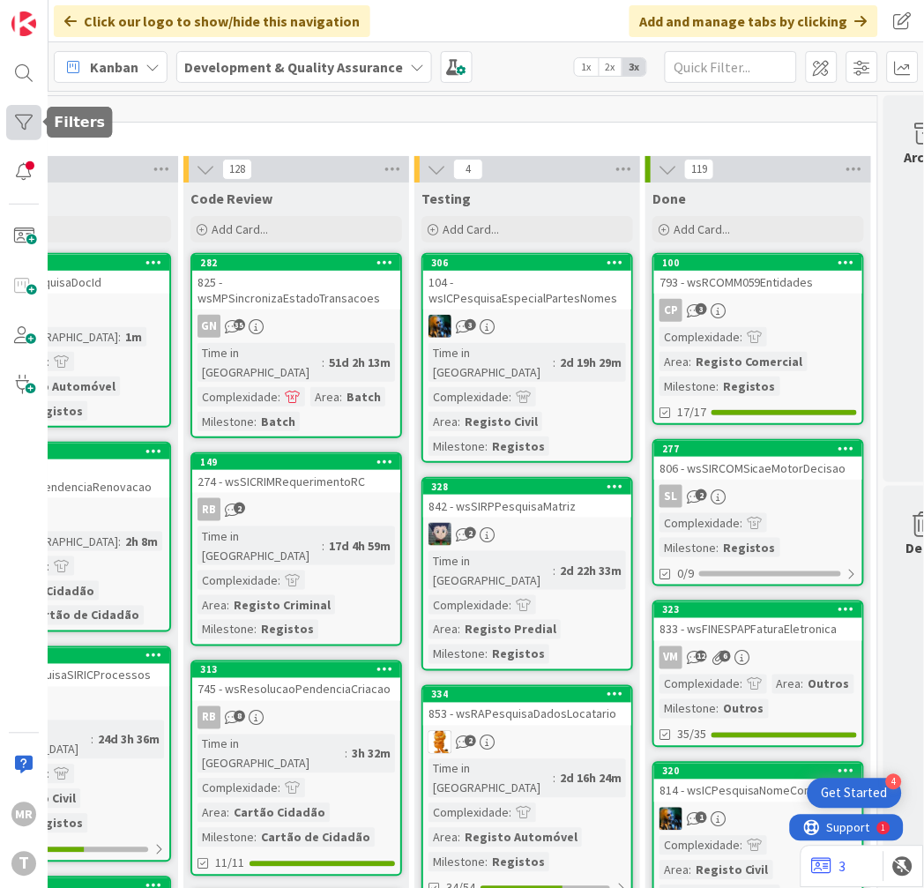
click at [34, 125] on div at bounding box center [23, 122] width 35 height 35
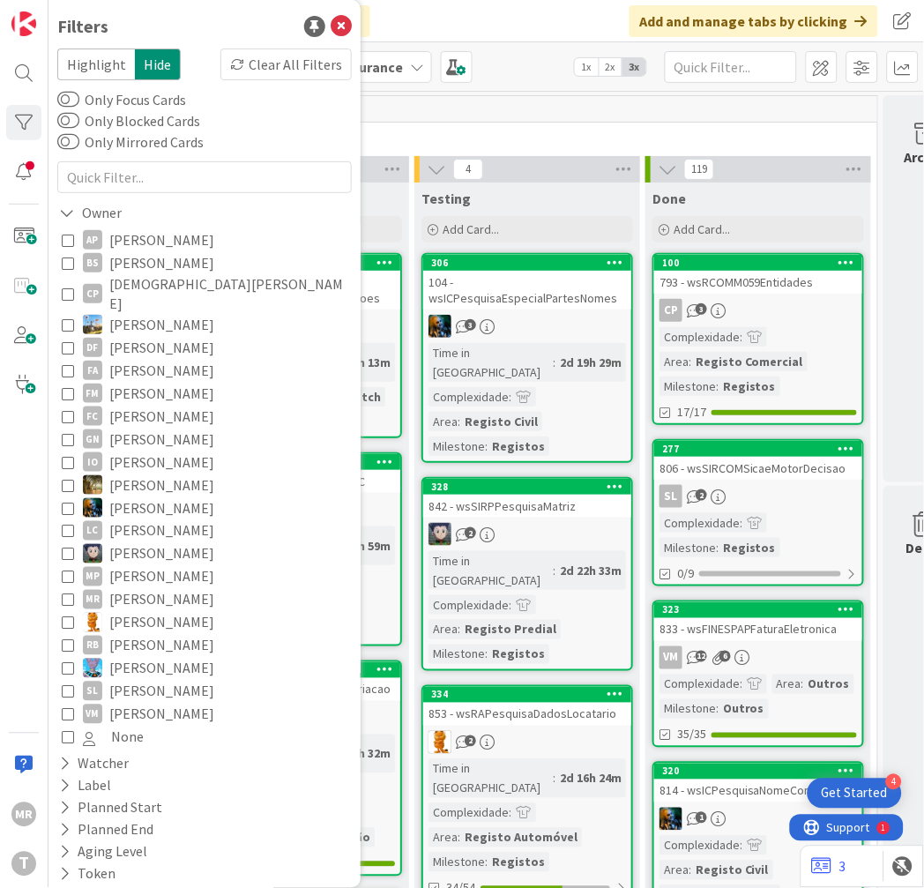
click at [145, 385] on span "[PERSON_NAME]" at bounding box center [161, 393] width 105 height 23
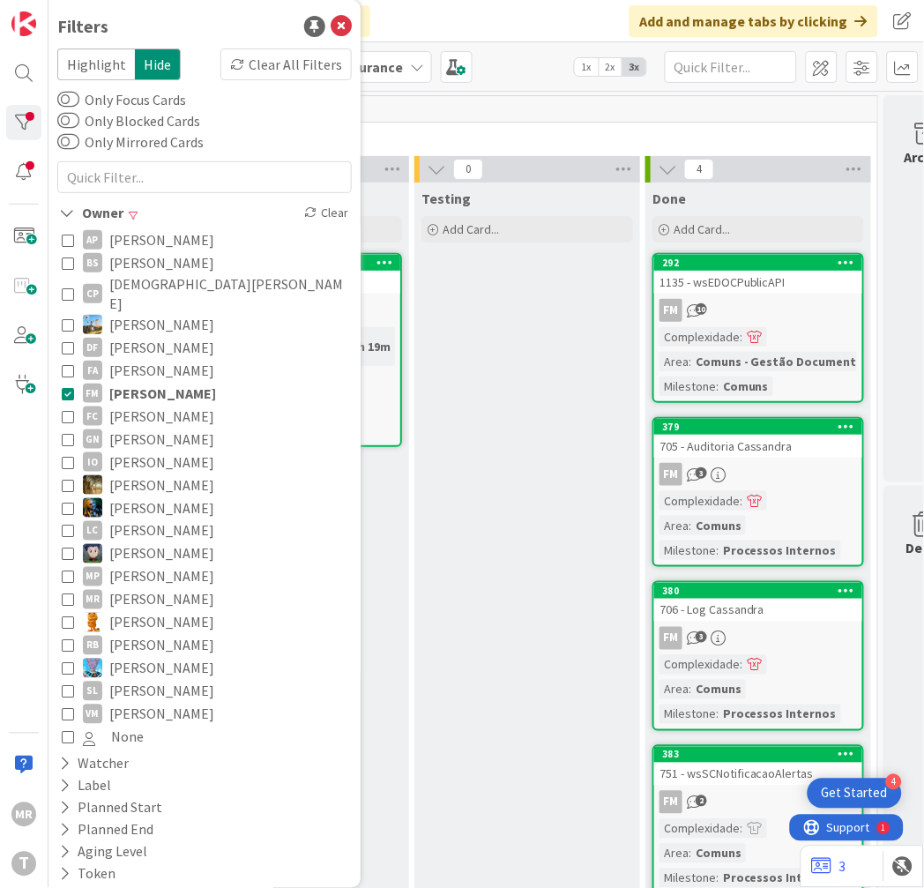
click at [489, 391] on div "Testing Add Card..." at bounding box center [527, 545] width 226 height 726
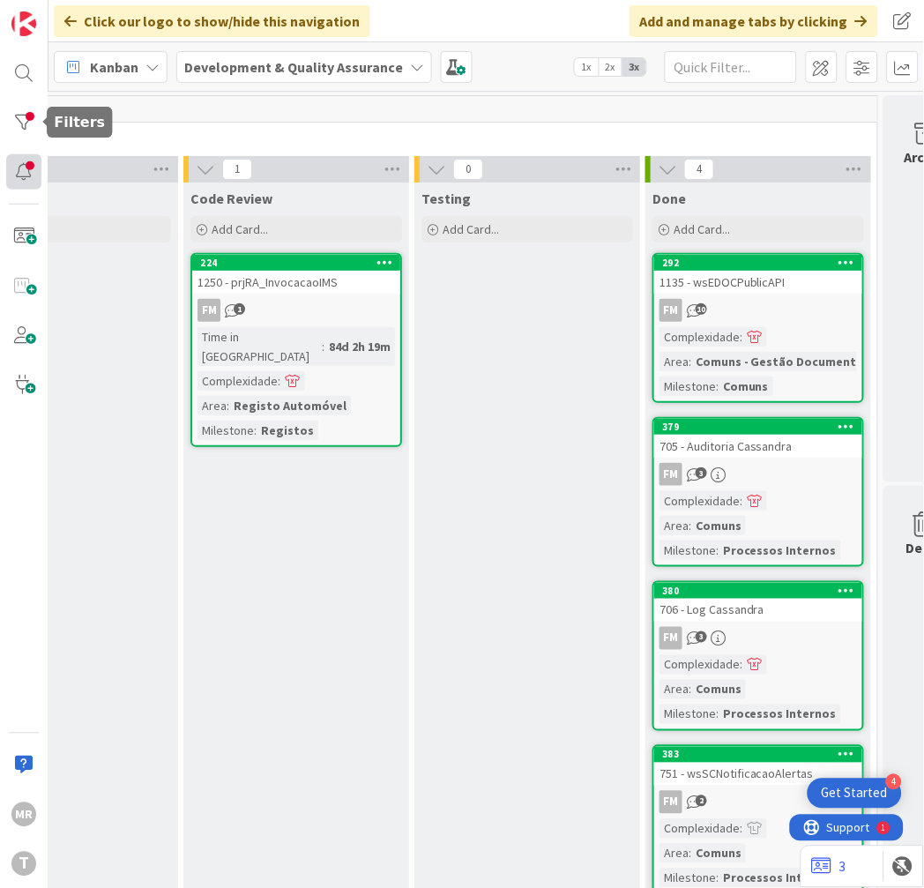
drag, startPoint x: 21, startPoint y: 129, endPoint x: 31, endPoint y: 156, distance: 29.0
click at [21, 129] on div at bounding box center [23, 122] width 35 height 35
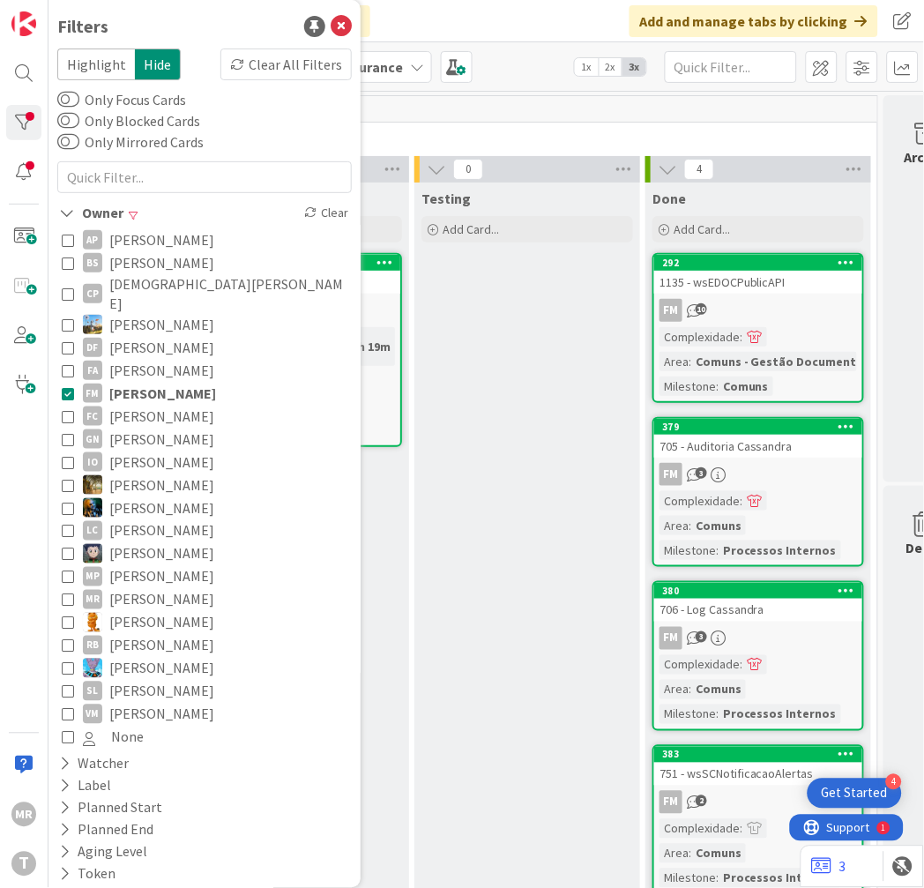
click at [147, 385] on span "[PERSON_NAME]" at bounding box center [162, 393] width 107 height 23
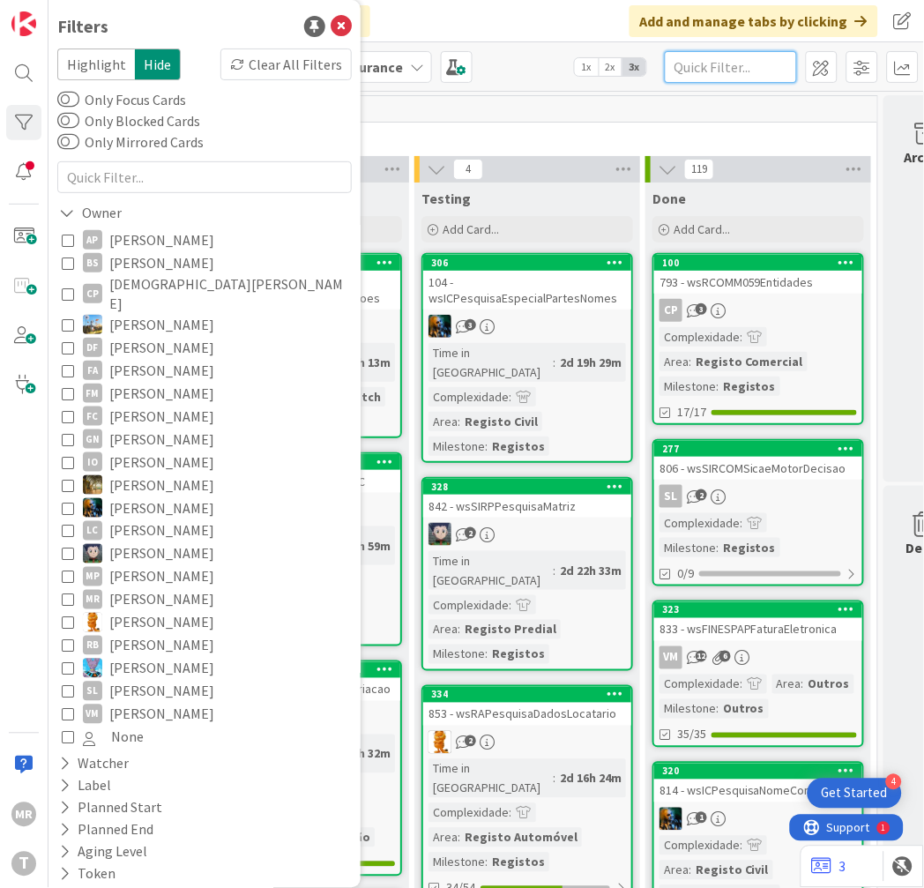
click at [718, 66] on input "text" at bounding box center [731, 67] width 132 height 32
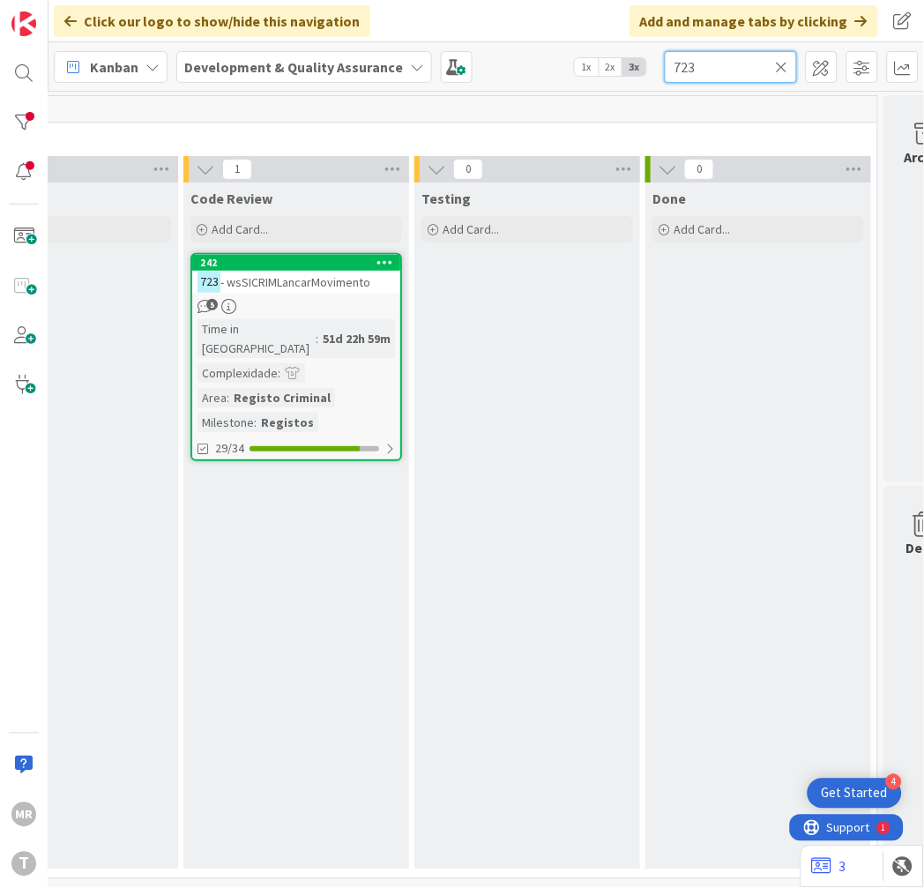
drag, startPoint x: 711, startPoint y: 69, endPoint x: 474, endPoint y: 18, distance: 241.7
click at [513, 27] on div "Click our logo to show/hide this navigation Add and manage tabs by clicking Kan…" at bounding box center [485, 444] width 875 height 888
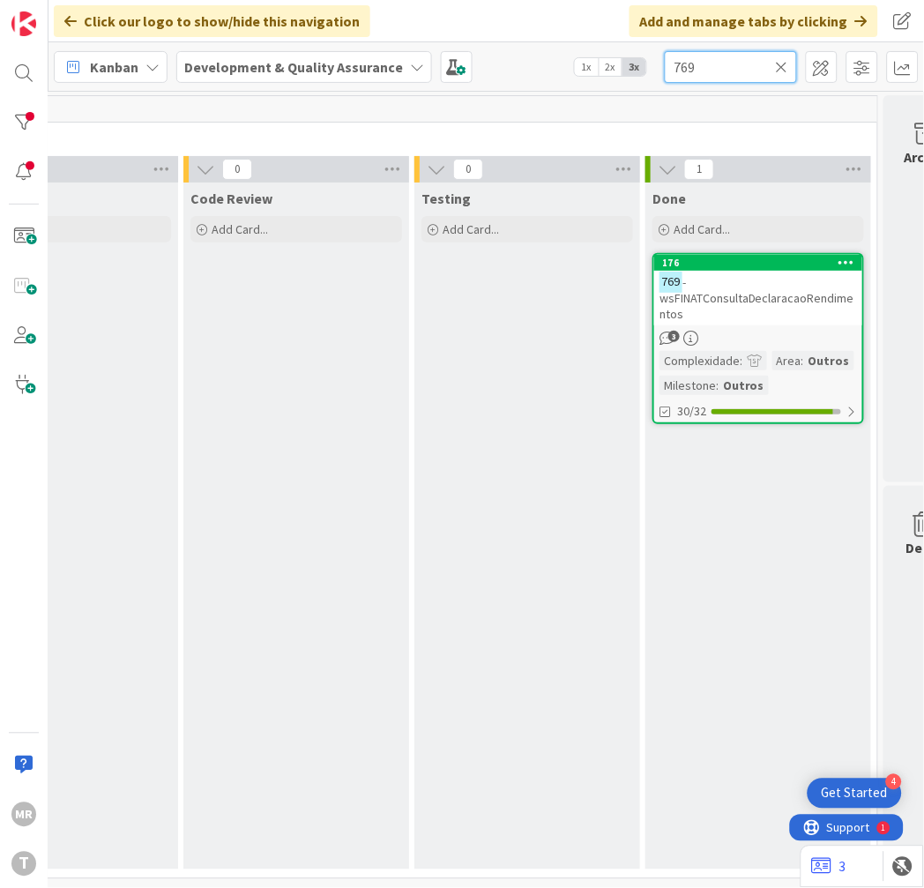
drag, startPoint x: 715, startPoint y: 64, endPoint x: 460, endPoint y: 19, distance: 258.9
click at [464, 21] on div "Click our logo to show/hide this navigation Add and manage tabs by clicking Kan…" at bounding box center [485, 444] width 875 height 888
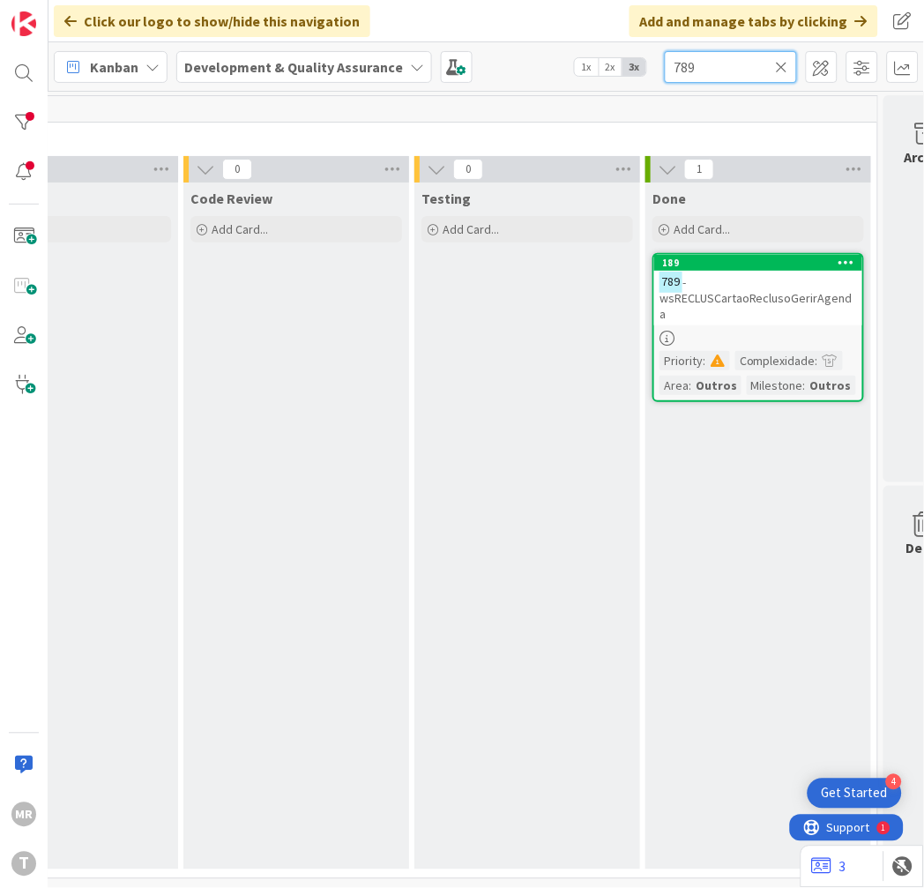
drag, startPoint x: 702, startPoint y: 62, endPoint x: 515, endPoint y: 42, distance: 187.9
click at [515, 42] on div "Kanban Development & Quality Assurance 1x 2x 3x 789" at bounding box center [485, 66] width 875 height 48
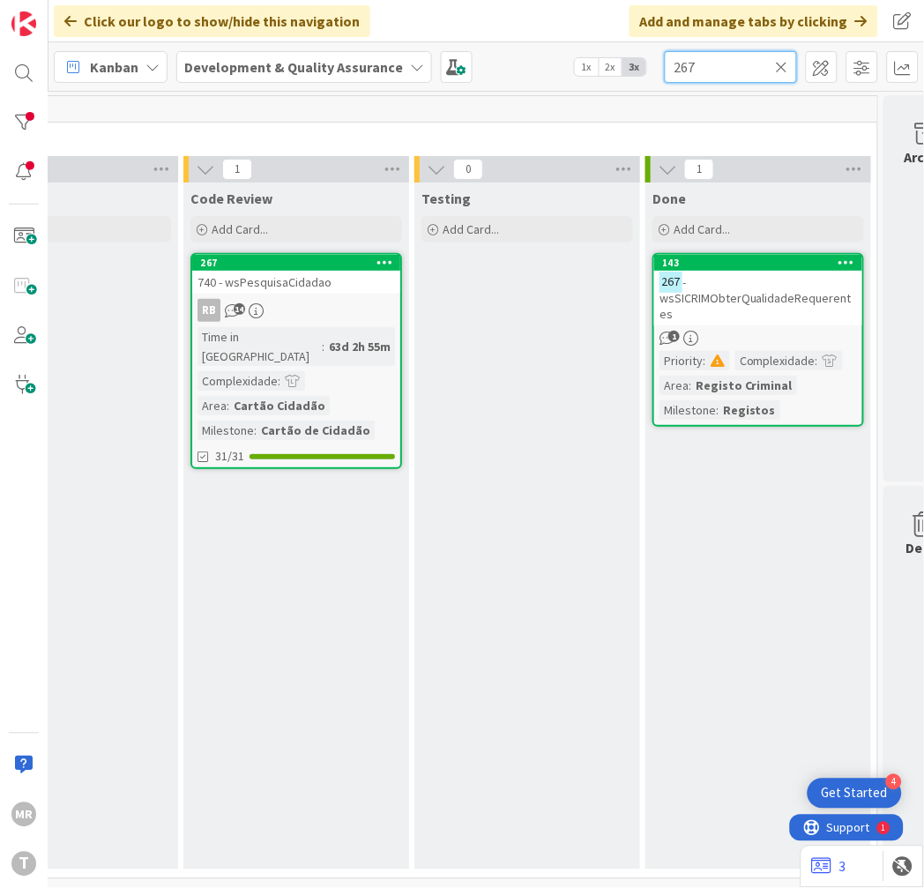
drag, startPoint x: 725, startPoint y: 51, endPoint x: 495, endPoint y: -3, distance: 235.4
click at [495, 0] on html "4 Get Started [PERSON_NAME] Click our logo to show/hide this navigation Add and…" at bounding box center [462, 444] width 924 height 888
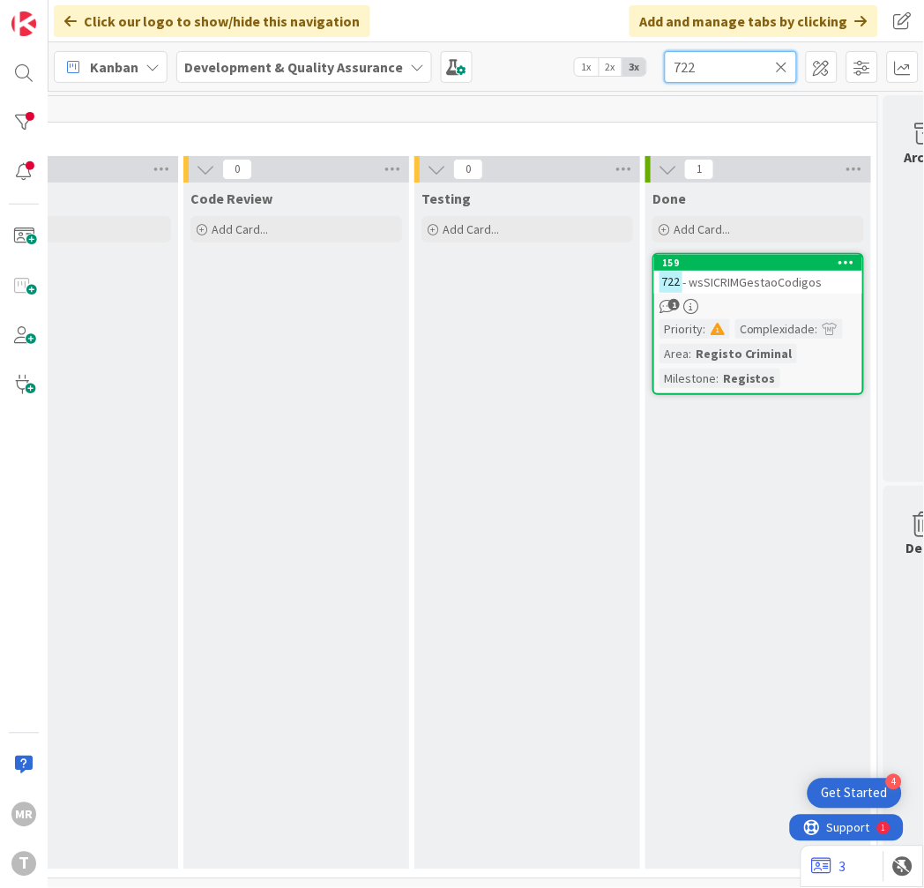
drag, startPoint x: 701, startPoint y: 59, endPoint x: 525, endPoint y: 46, distance: 176.8
click at [525, 46] on div "Kanban Development & Quality Assurance 1x 2x 3x 722" at bounding box center [485, 66] width 875 height 48
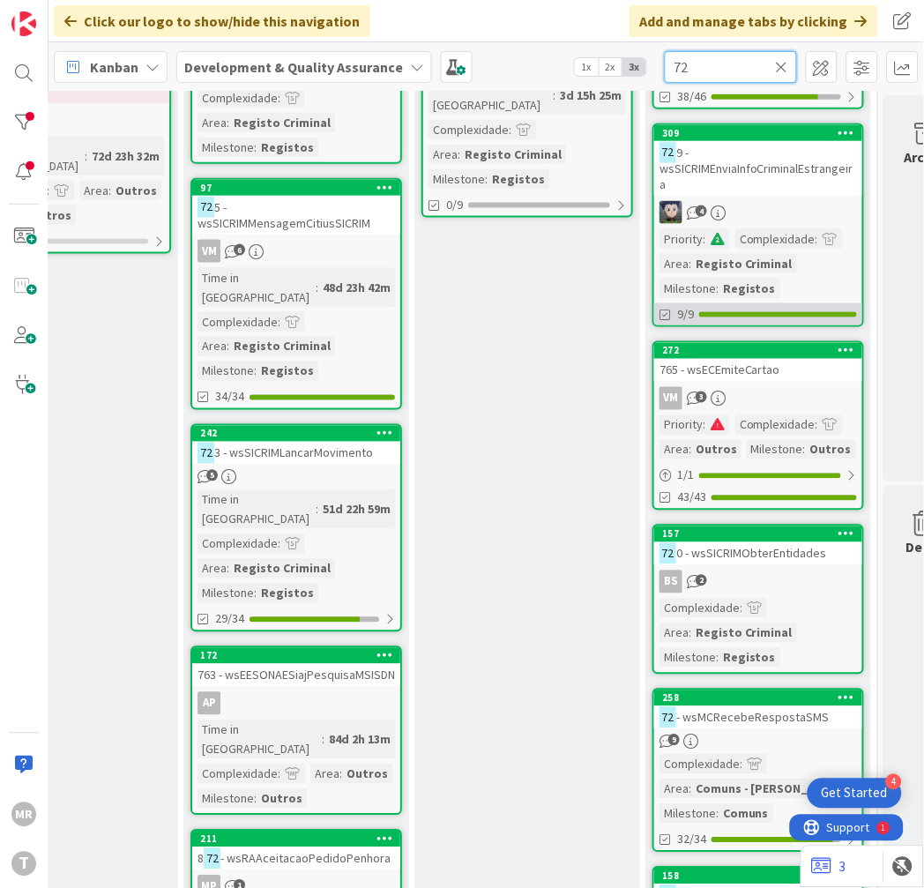
scroll to position [294, 859]
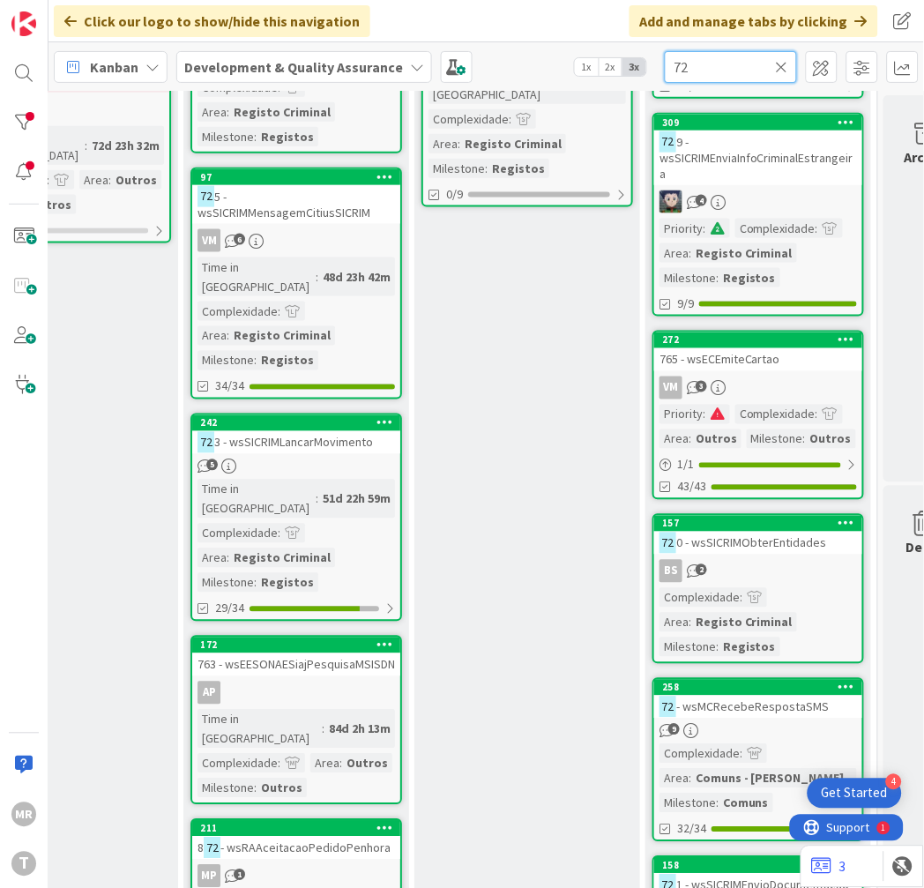
drag, startPoint x: 693, startPoint y: 63, endPoint x: 536, endPoint y: 47, distance: 157.8
click at [556, 54] on div "Kanban Development & Quality Assurance 1x 2x 3x 72" at bounding box center [485, 66] width 875 height 48
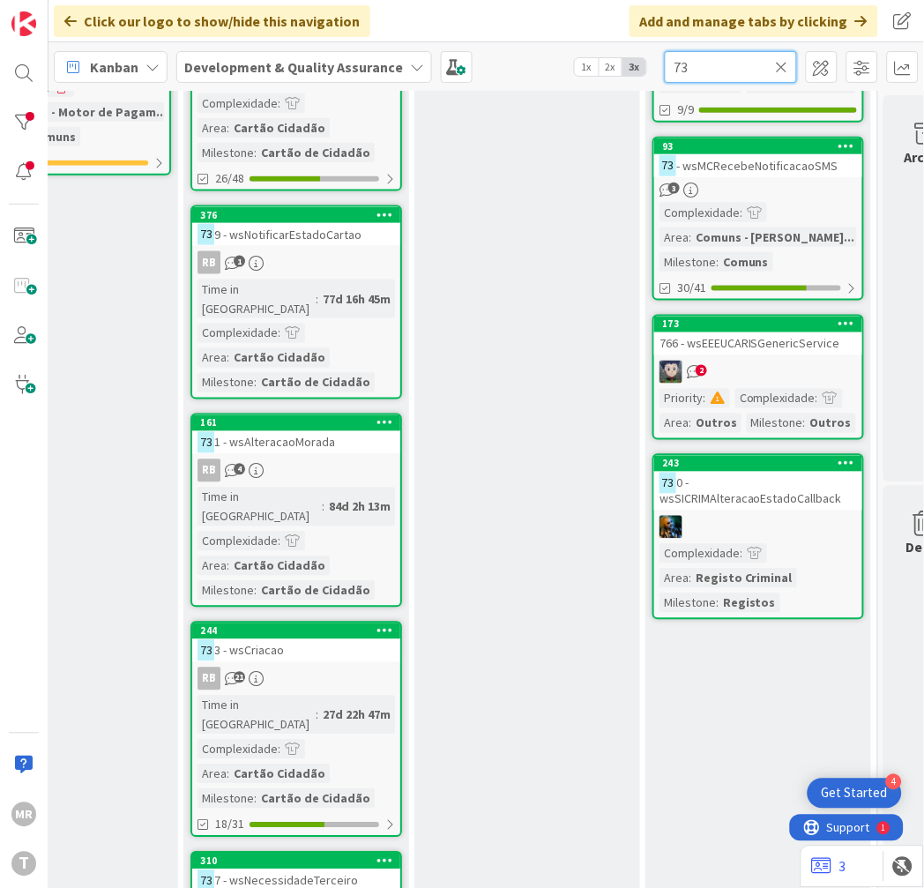
drag, startPoint x: 692, startPoint y: 66, endPoint x: 547, endPoint y: 27, distance: 150.6
click at [558, 31] on div "Click our logo to show/hide this navigation Add and manage tabs by clicking Kan…" at bounding box center [485, 444] width 875 height 888
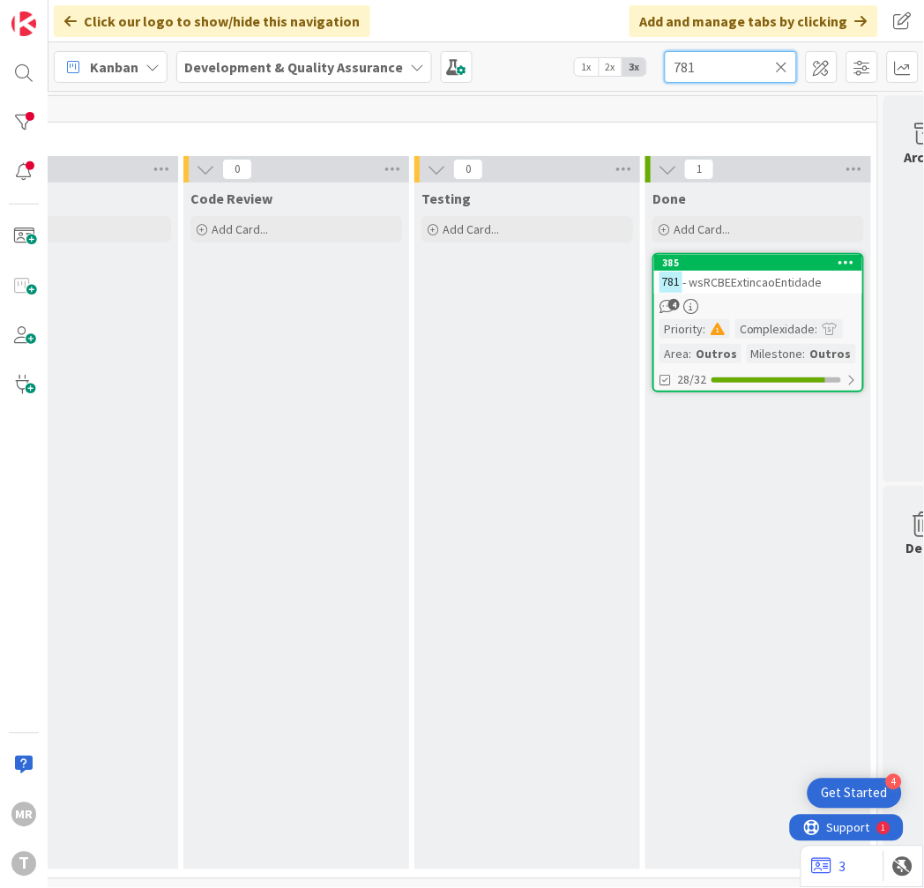
scroll to position [6, 859]
drag, startPoint x: 698, startPoint y: 65, endPoint x: 486, endPoint y: 37, distance: 214.3
click at [594, 46] on div "Kanban Development & Quality Assurance 1x 2x 3x 781" at bounding box center [485, 66] width 875 height 48
drag, startPoint x: 721, startPoint y: 66, endPoint x: 524, endPoint y: 57, distance: 197.7
click at [529, 57] on div "Kanban Development & Quality Assurance 1x 2x 3x 775" at bounding box center [485, 66] width 875 height 48
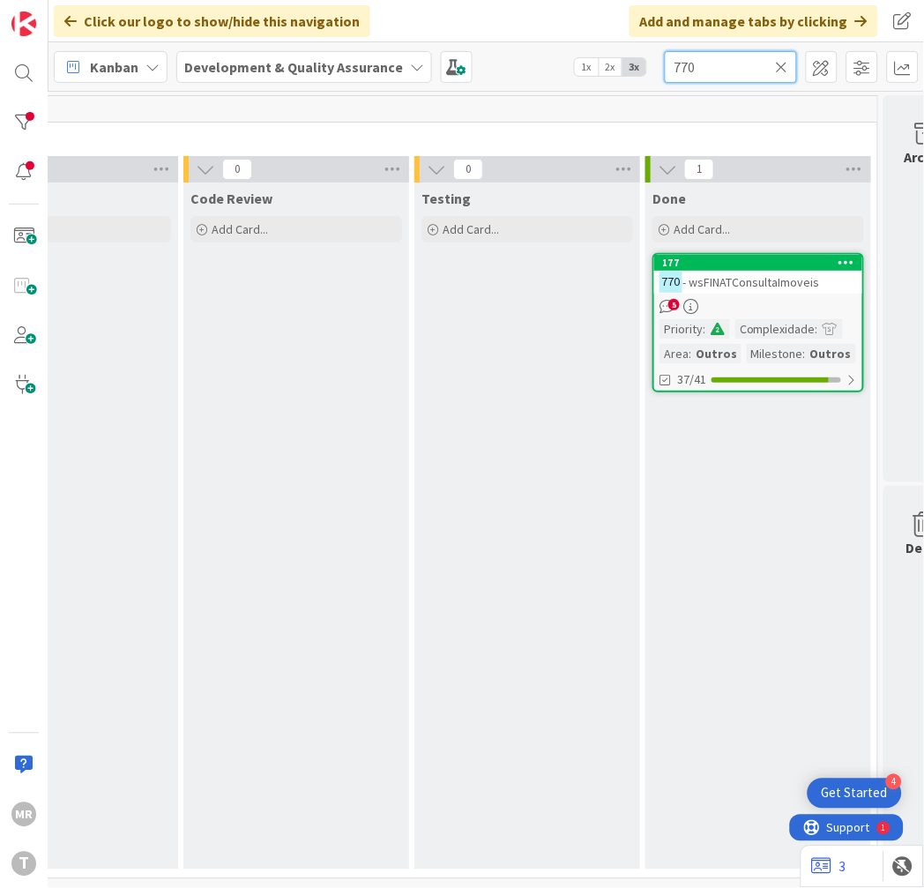
drag, startPoint x: 719, startPoint y: 62, endPoint x: 605, endPoint y: 29, distance: 118.3
click at [605, 29] on div "Click our logo to show/hide this navigation Add and manage tabs by clicking Kan…" at bounding box center [485, 444] width 875 height 888
type input "772"
click at [778, 67] on icon at bounding box center [782, 67] width 12 height 16
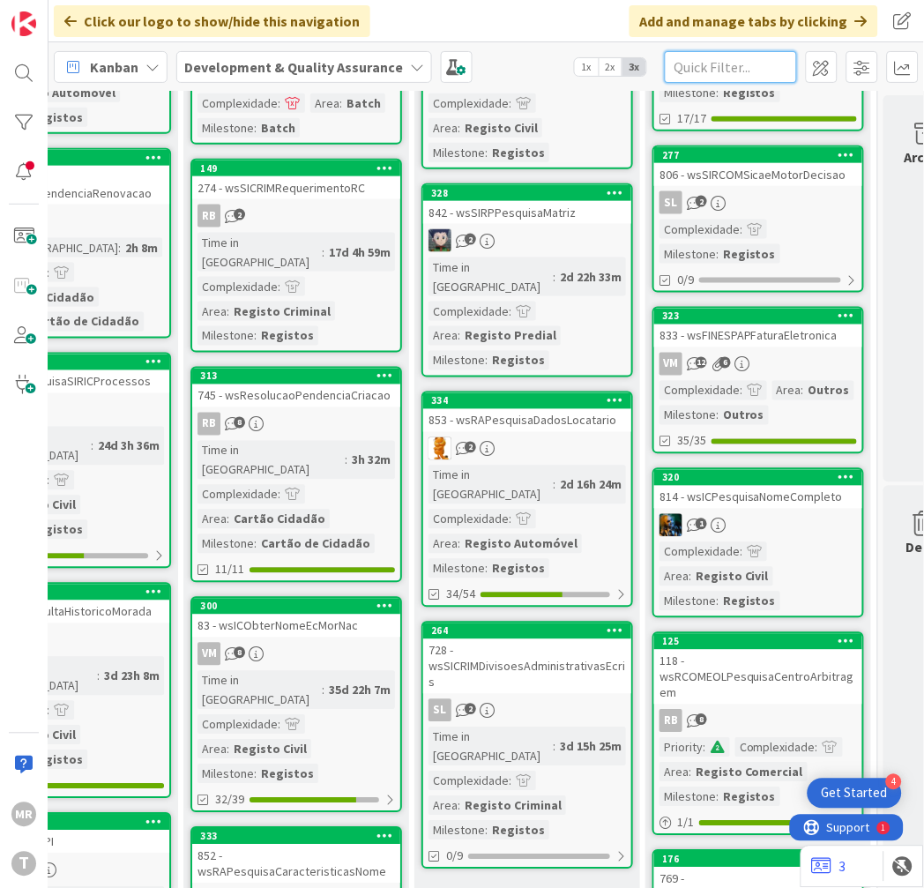
click at [747, 67] on input "text" at bounding box center [731, 67] width 132 height 32
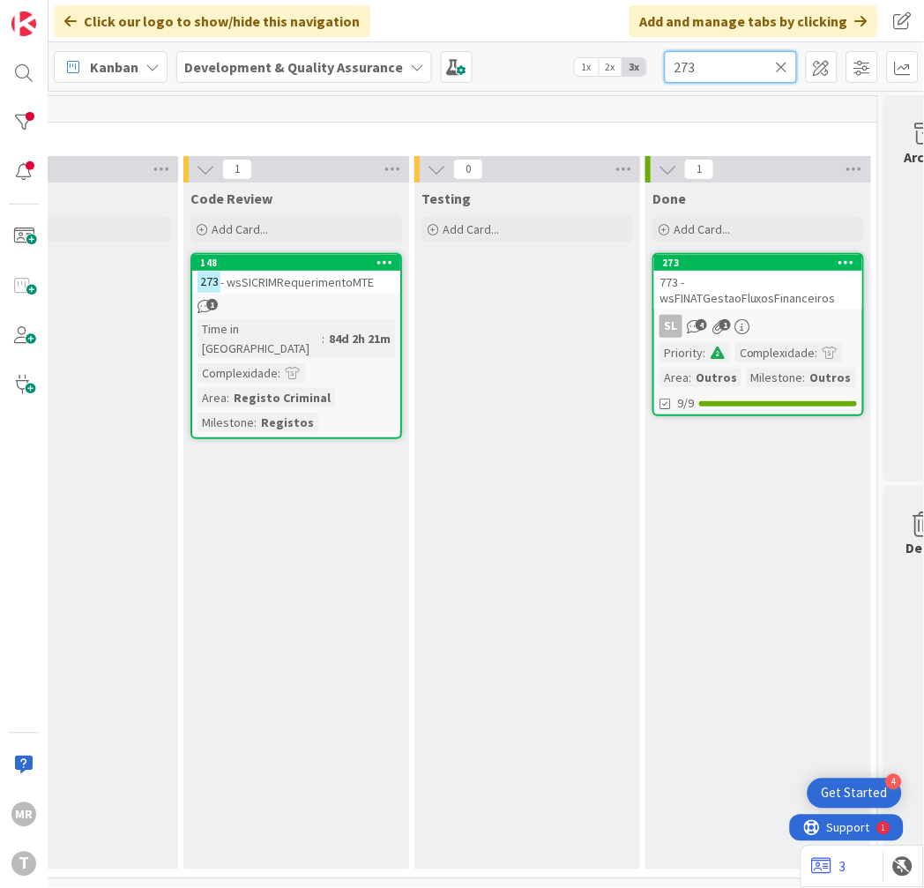
drag, startPoint x: 718, startPoint y: 79, endPoint x: 492, endPoint y: 50, distance: 227.6
click at [518, 54] on div "Kanban Development & Quality Assurance 1x 2x 3x 273" at bounding box center [485, 66] width 875 height 48
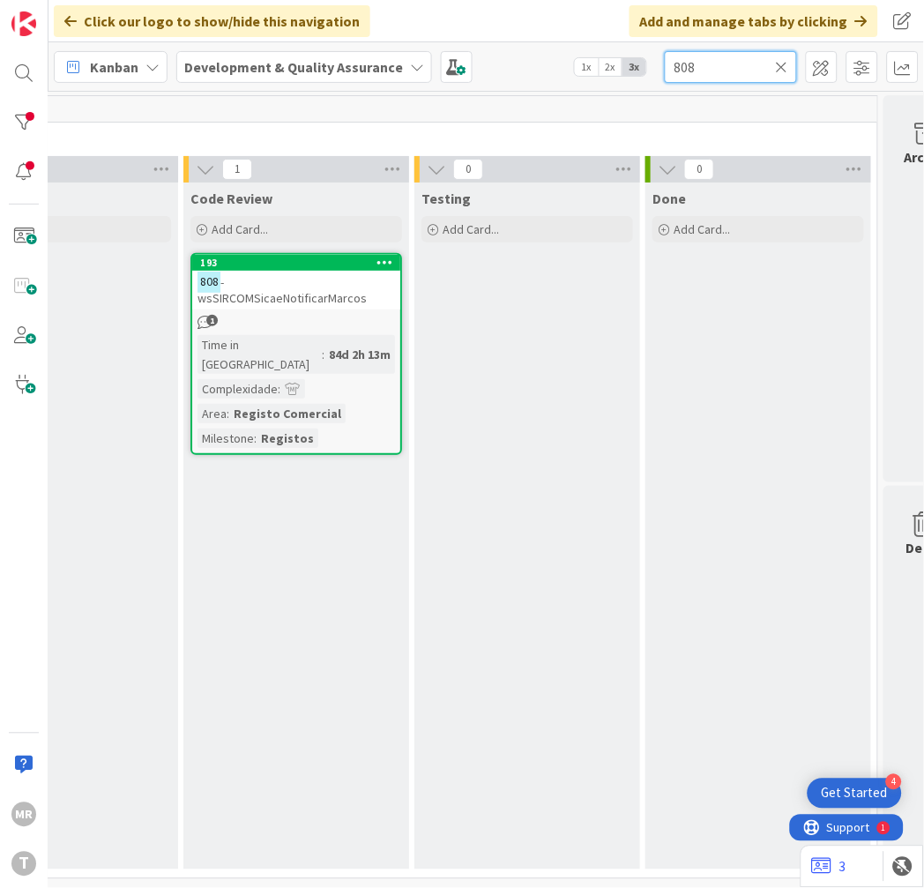
drag, startPoint x: 711, startPoint y: 66, endPoint x: 585, endPoint y: 51, distance: 126.1
click at [585, 51] on div "Kanban Development & Quality Assurance 1x 2x 3x 808" at bounding box center [485, 66] width 875 height 48
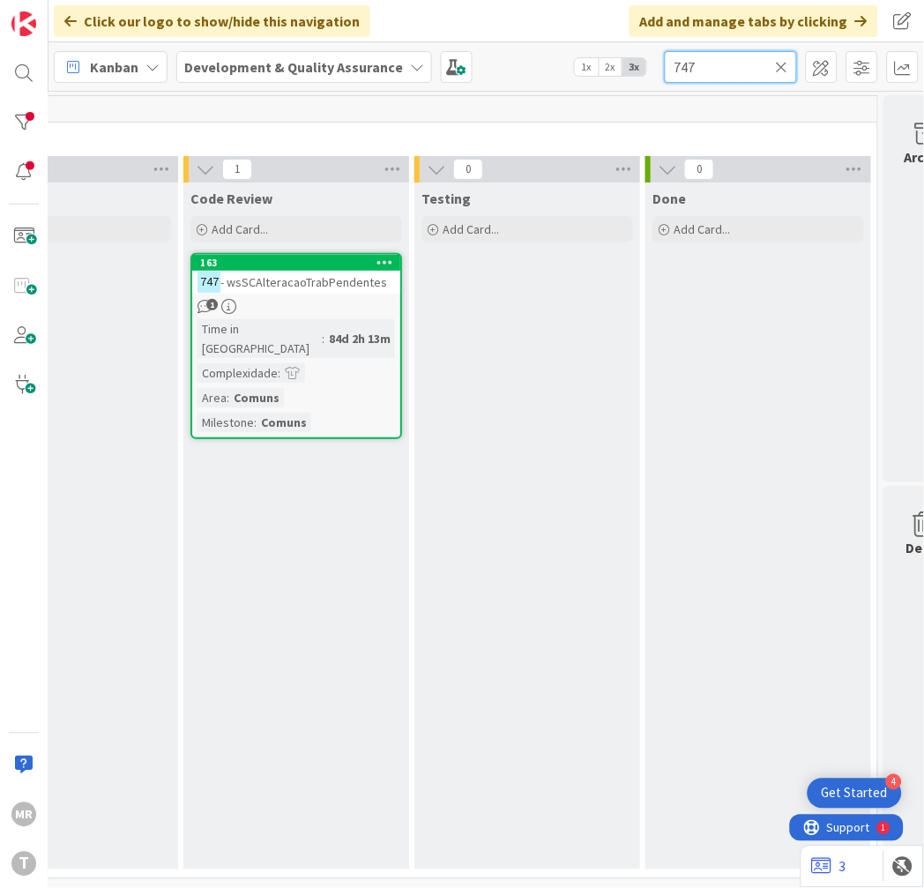
drag, startPoint x: 716, startPoint y: 71, endPoint x: 455, endPoint y: 35, distance: 263.3
click at [457, 35] on div "Click our logo to show/hide this navigation Add and manage tabs by clicking Kan…" at bounding box center [485, 444] width 875 height 888
drag, startPoint x: 751, startPoint y: 56, endPoint x: 439, endPoint y: 53, distance: 312.1
click at [439, 53] on div "Kanban Development & Quality Assurance 1x 2x 3x 1279" at bounding box center [485, 66] width 875 height 48
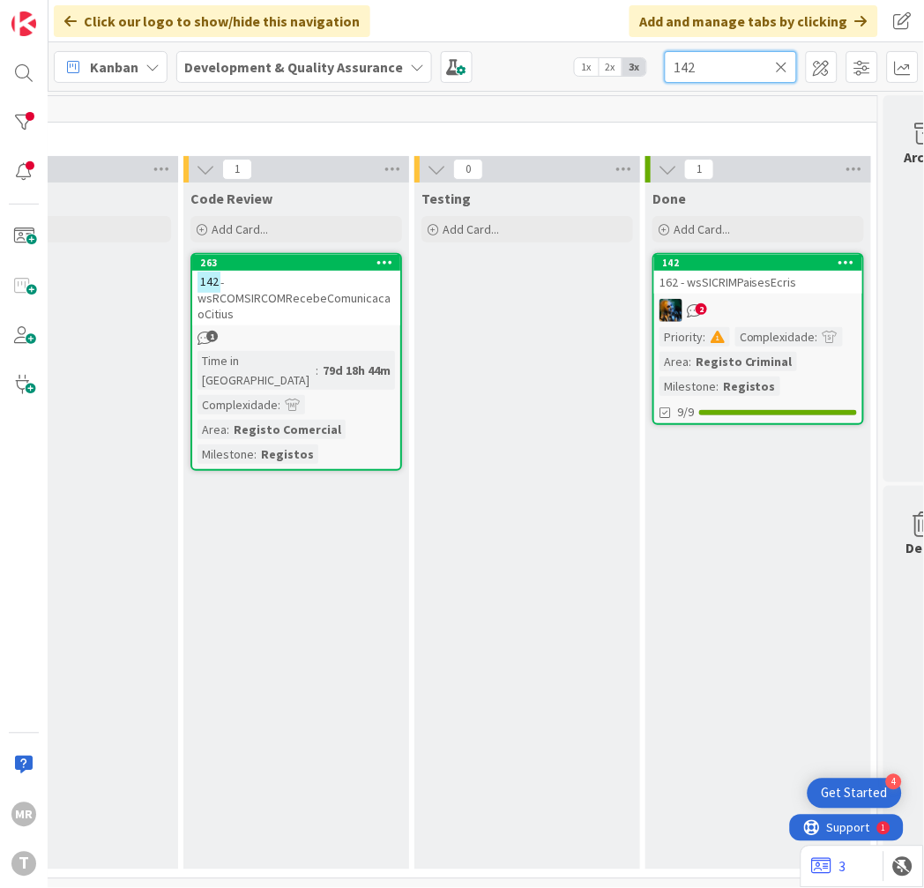
drag, startPoint x: 705, startPoint y: 64, endPoint x: 411, endPoint y: 19, distance: 298.0
click at [411, 19] on div "Click our logo to show/hide this navigation Add and manage tabs by clicking Kan…" at bounding box center [485, 444] width 875 height 888
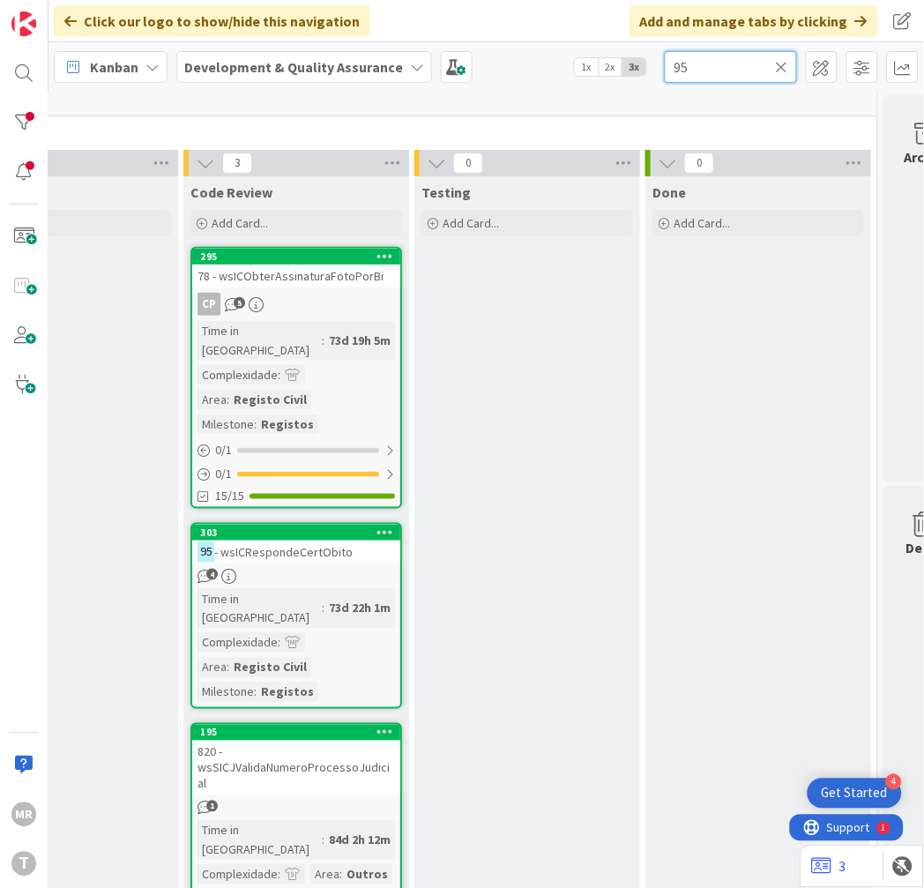
drag, startPoint x: 612, startPoint y: 58, endPoint x: 510, endPoint y: 57, distance: 102.3
click at [512, 57] on div "Kanban Development & Quality Assurance 1x 2x 3x 95" at bounding box center [485, 66] width 875 height 48
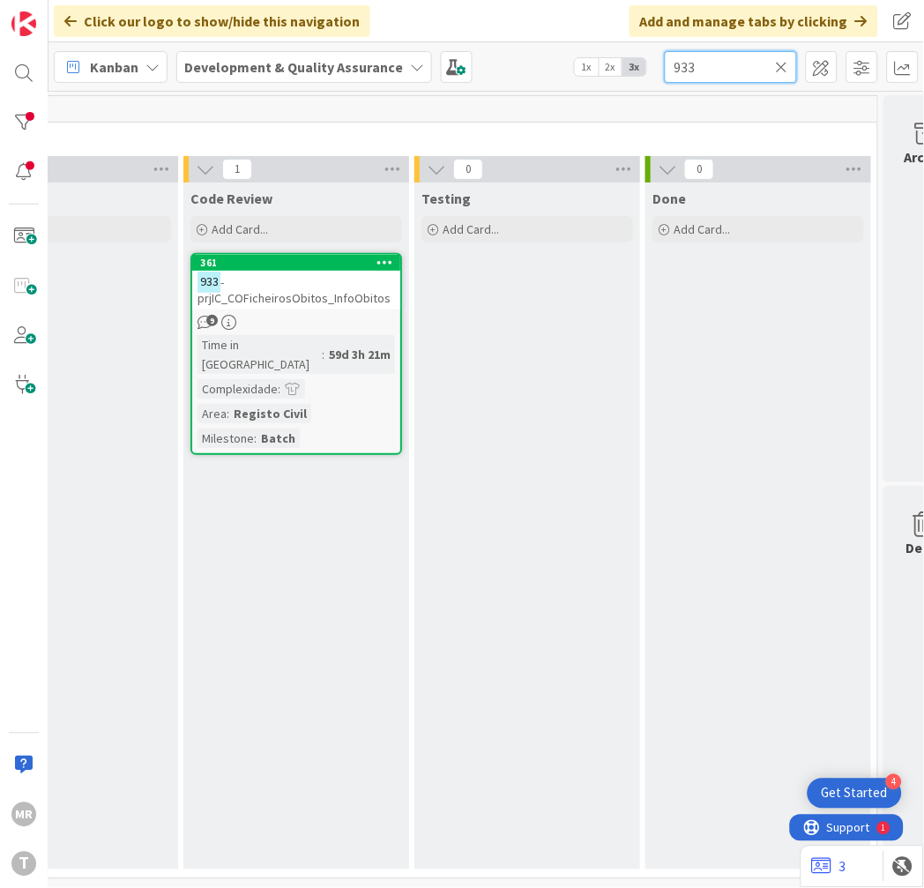
drag, startPoint x: 702, startPoint y: 59, endPoint x: 576, endPoint y: 67, distance: 126.3
click at [576, 67] on div "Kanban Development & Quality Assurance 1x 2x 3x 933" at bounding box center [485, 66] width 875 height 48
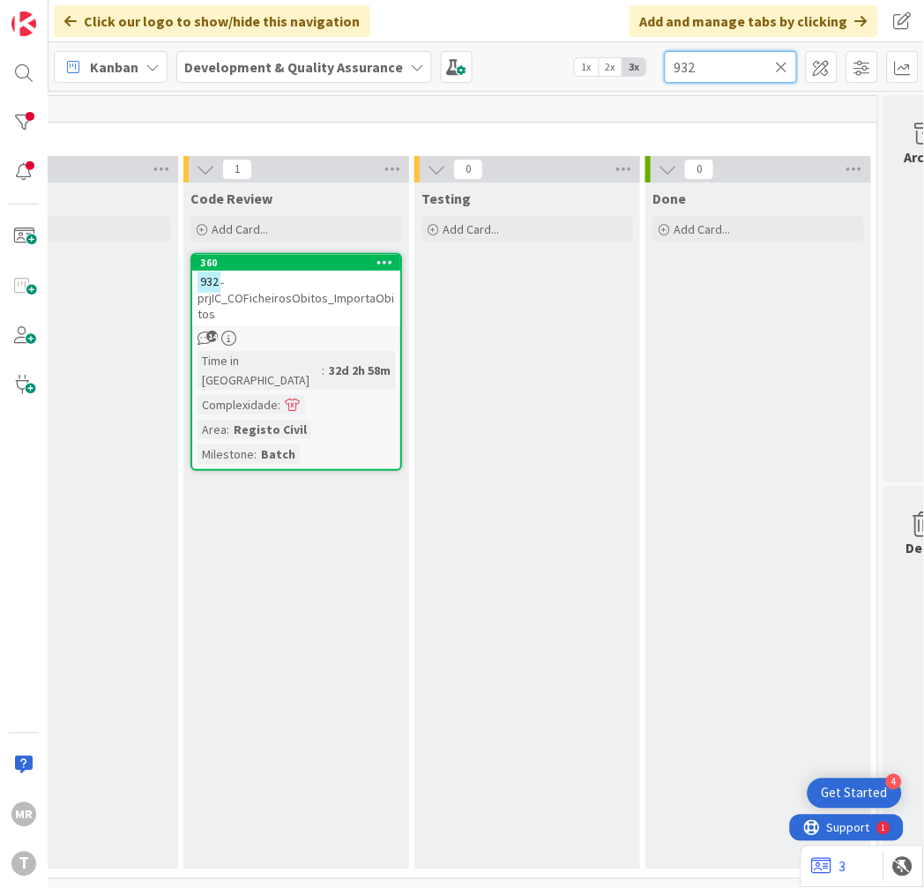
drag, startPoint x: 686, startPoint y: 63, endPoint x: 522, endPoint y: 53, distance: 164.3
click at [543, 49] on div "Kanban Development & Quality Assurance 1x 2x 3x 932" at bounding box center [485, 66] width 875 height 48
drag, startPoint x: 707, startPoint y: 74, endPoint x: 382, endPoint y: 69, distance: 325.4
click at [441, 69] on div "Kanban Development & Quality Assurance 1x 2x 3x 935" at bounding box center [485, 66] width 875 height 48
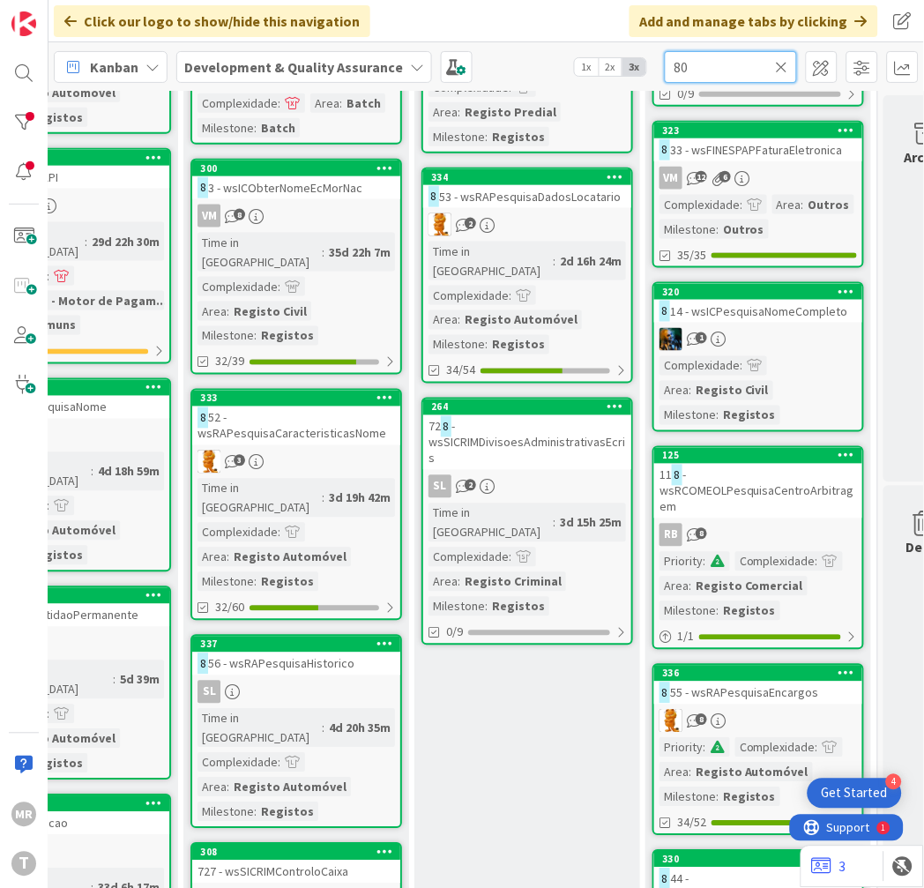
type input "8"
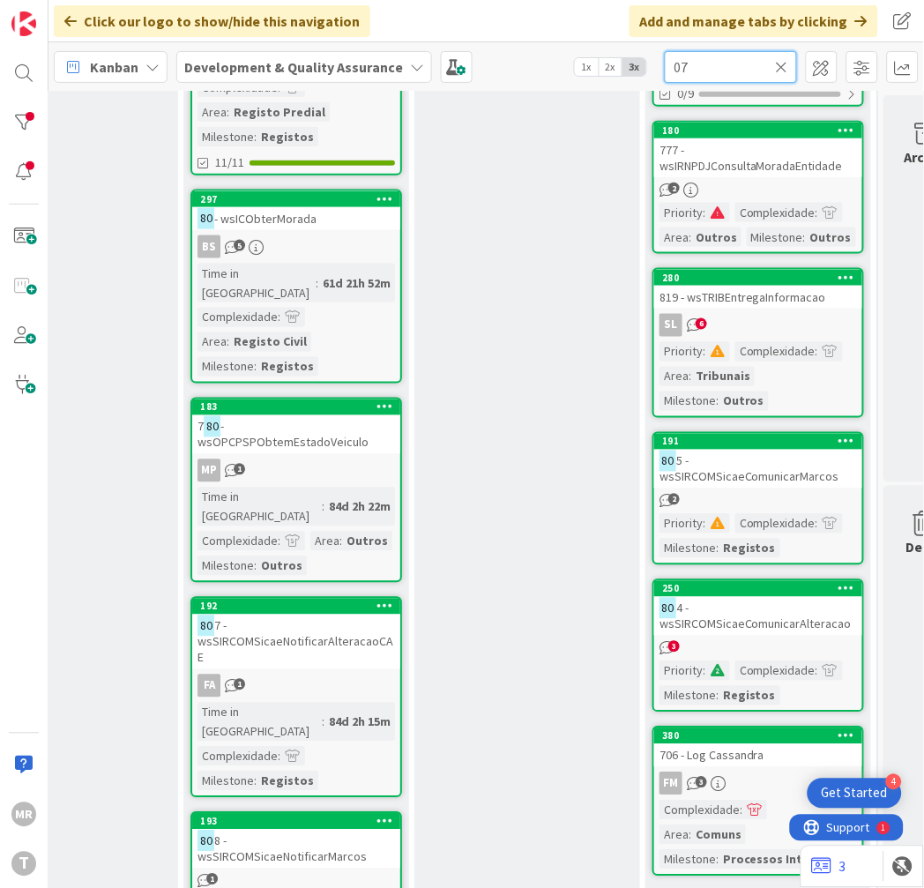
scroll to position [6, 859]
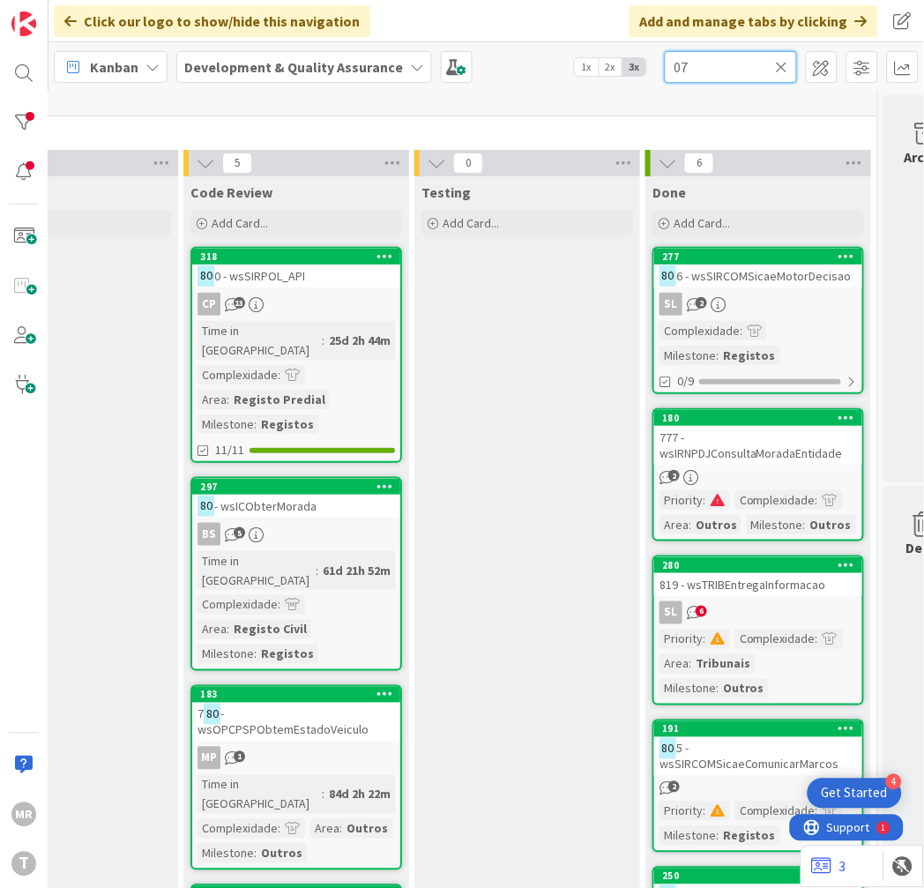
type input "0"
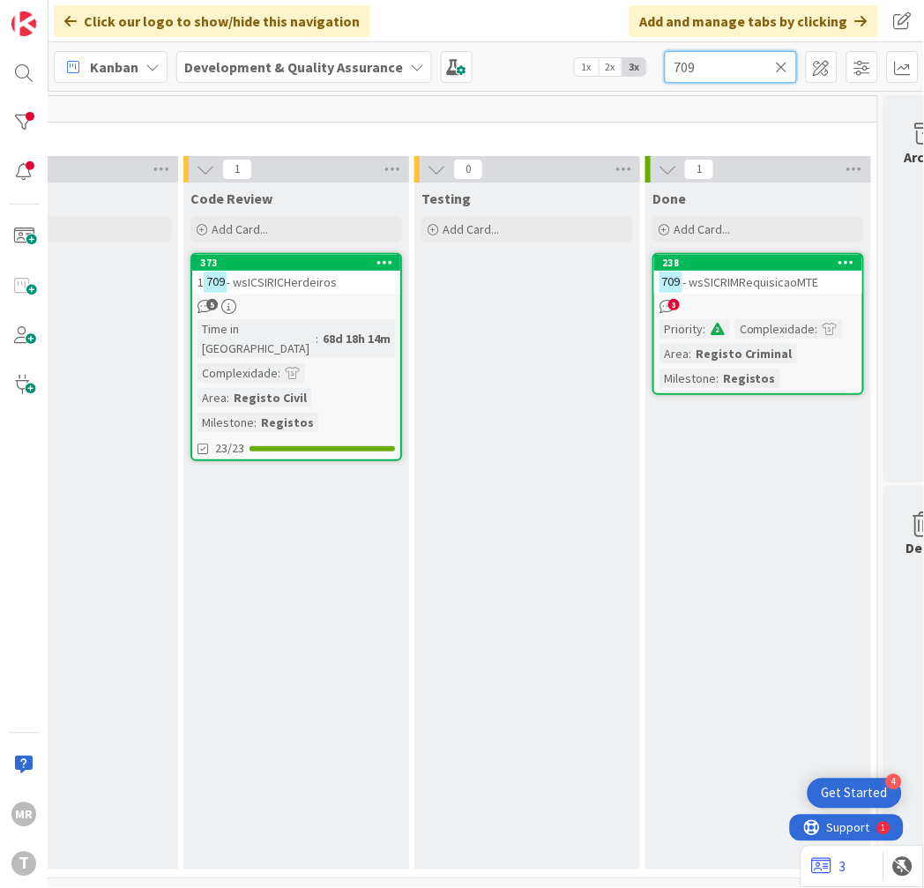
drag, startPoint x: 719, startPoint y: 66, endPoint x: 512, endPoint y: 48, distance: 207.9
click at [542, 57] on div "Kanban Development & Quality Assurance 1x 2x 3x 709" at bounding box center [485, 66] width 875 height 48
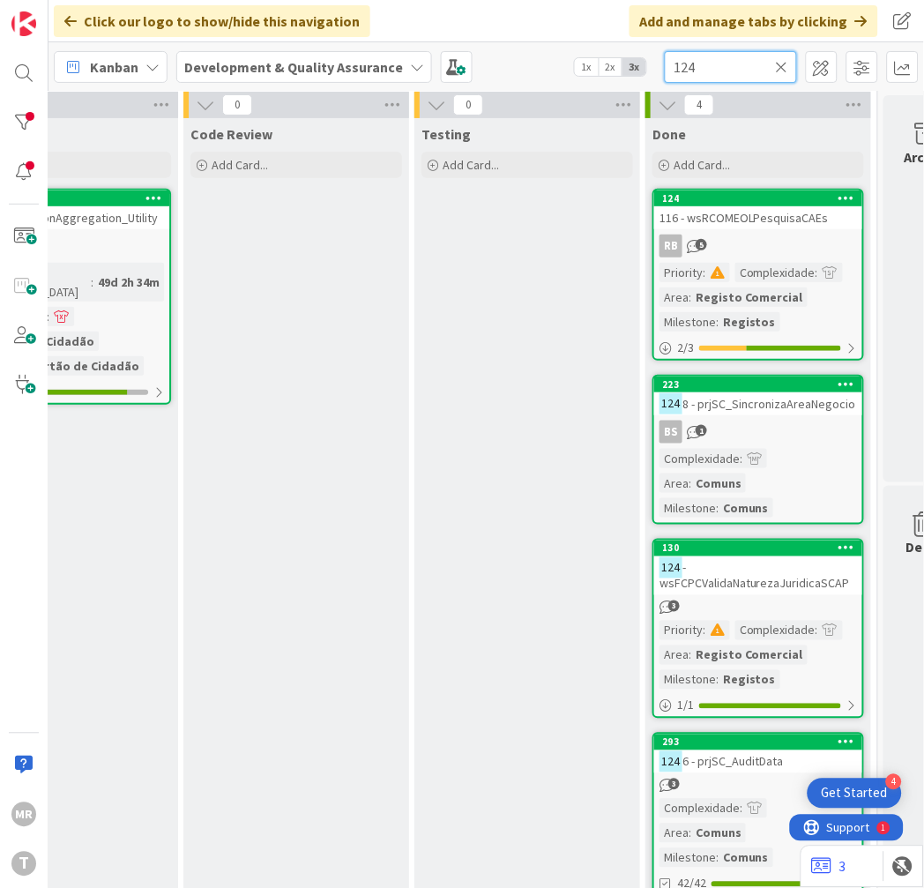
drag, startPoint x: 723, startPoint y: 69, endPoint x: 425, endPoint y: 77, distance: 298.1
click at [427, 76] on div "Kanban Development & Quality Assurance 1x 2x 3x 124" at bounding box center [485, 66] width 875 height 48
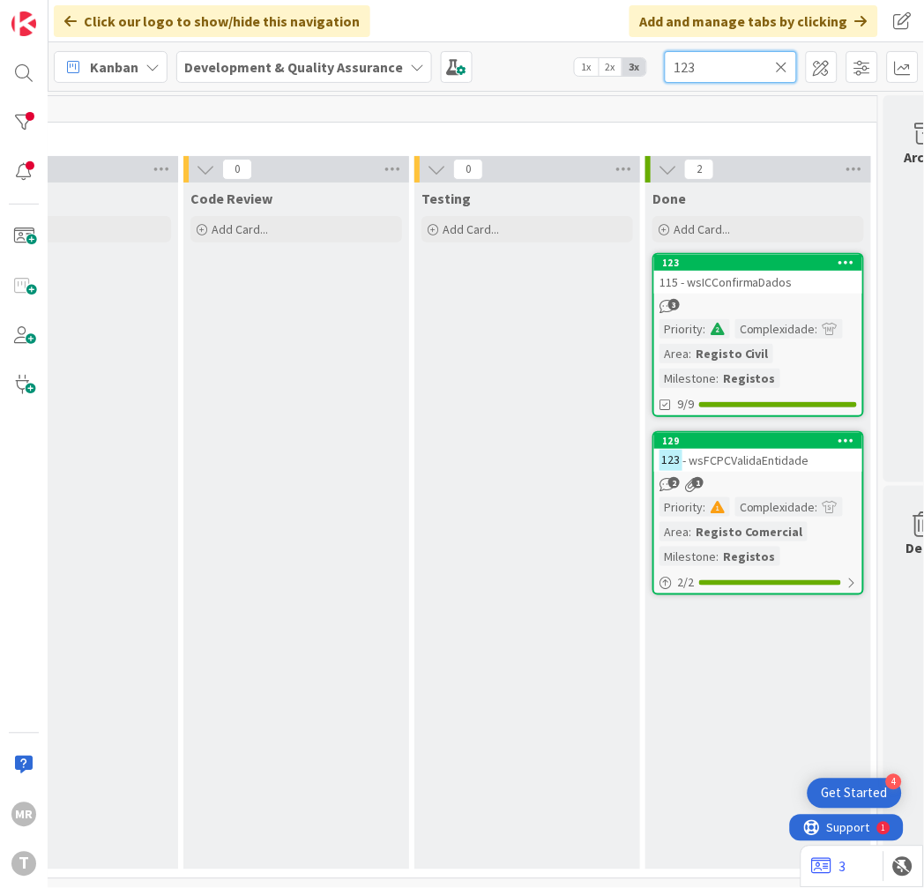
drag, startPoint x: 689, startPoint y: 67, endPoint x: 610, endPoint y: 56, distance: 80.0
click at [621, 60] on div "Kanban Development & Quality Assurance 1x 2x 3x 123" at bounding box center [485, 66] width 875 height 48
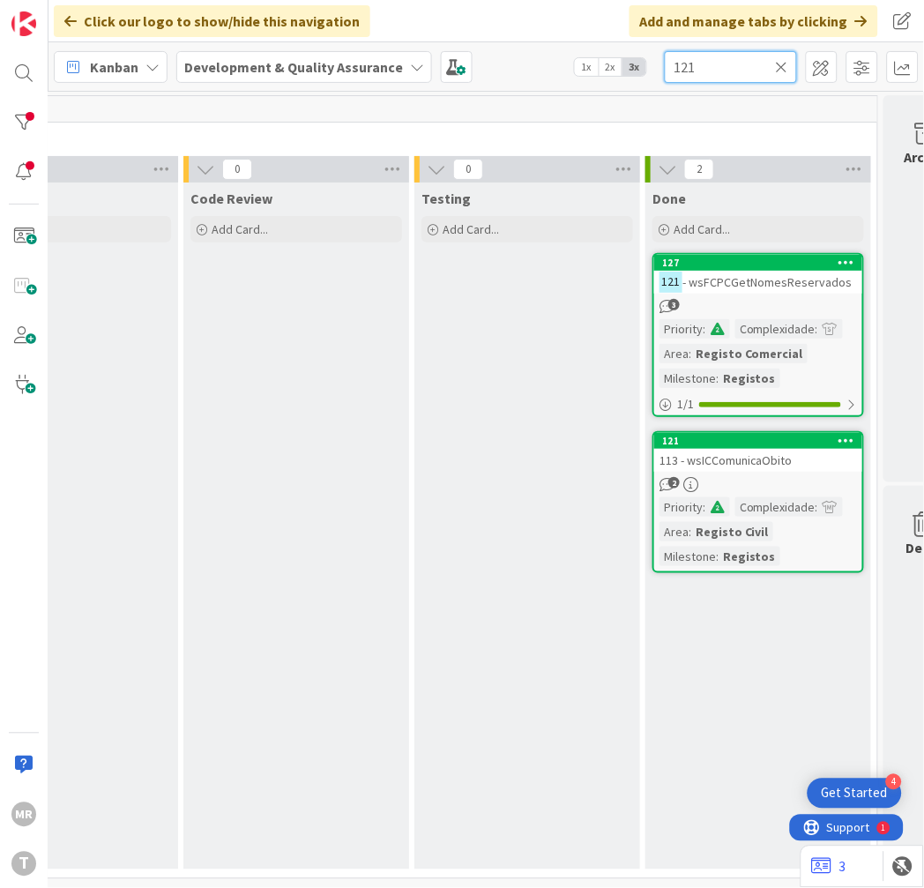
click at [509, 63] on div "Kanban Development & Quality Assurance 1x 2x 3x 121" at bounding box center [485, 66] width 875 height 48
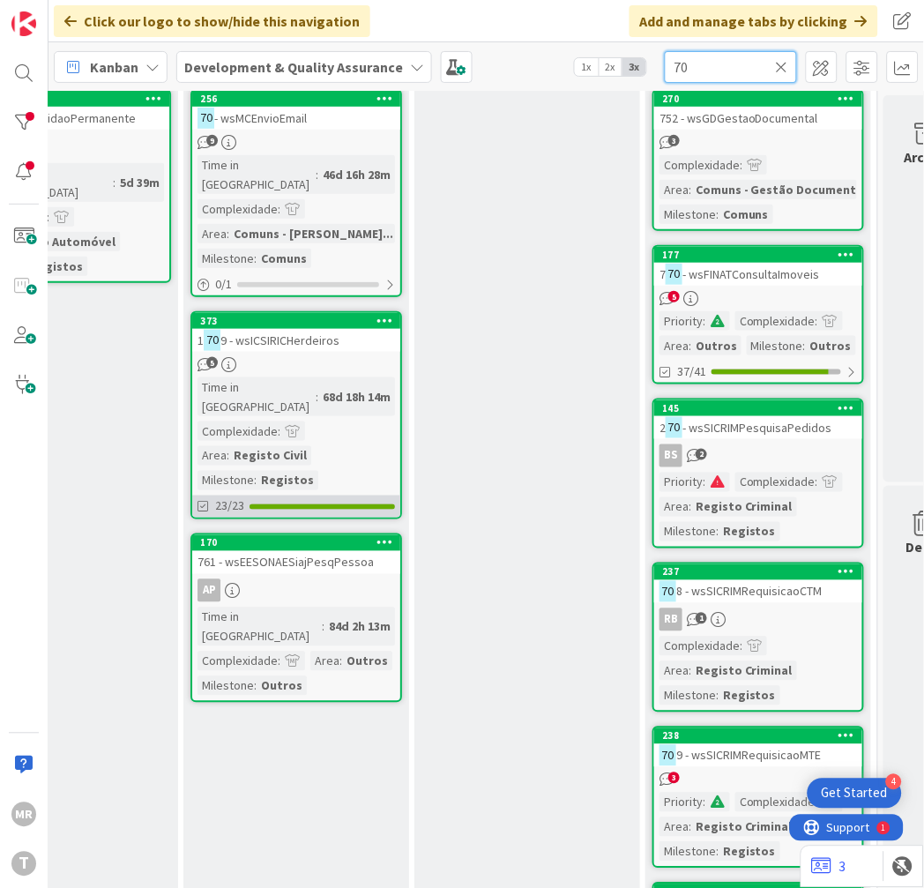
scroll to position [66, 859]
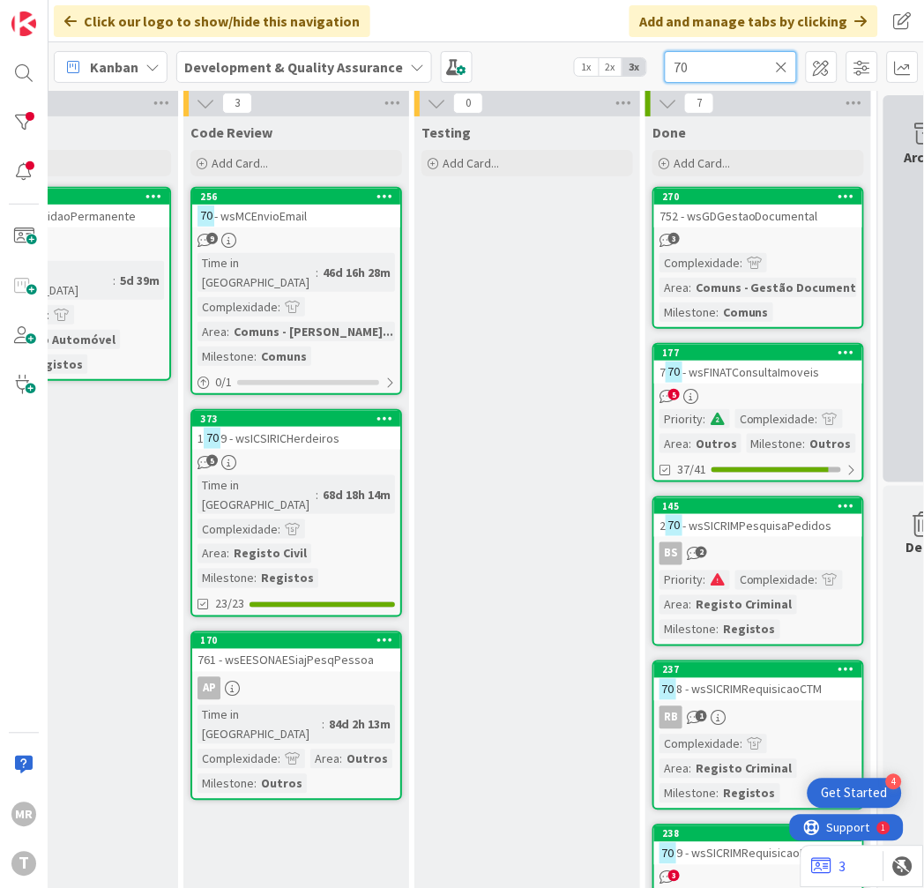
type input "70"
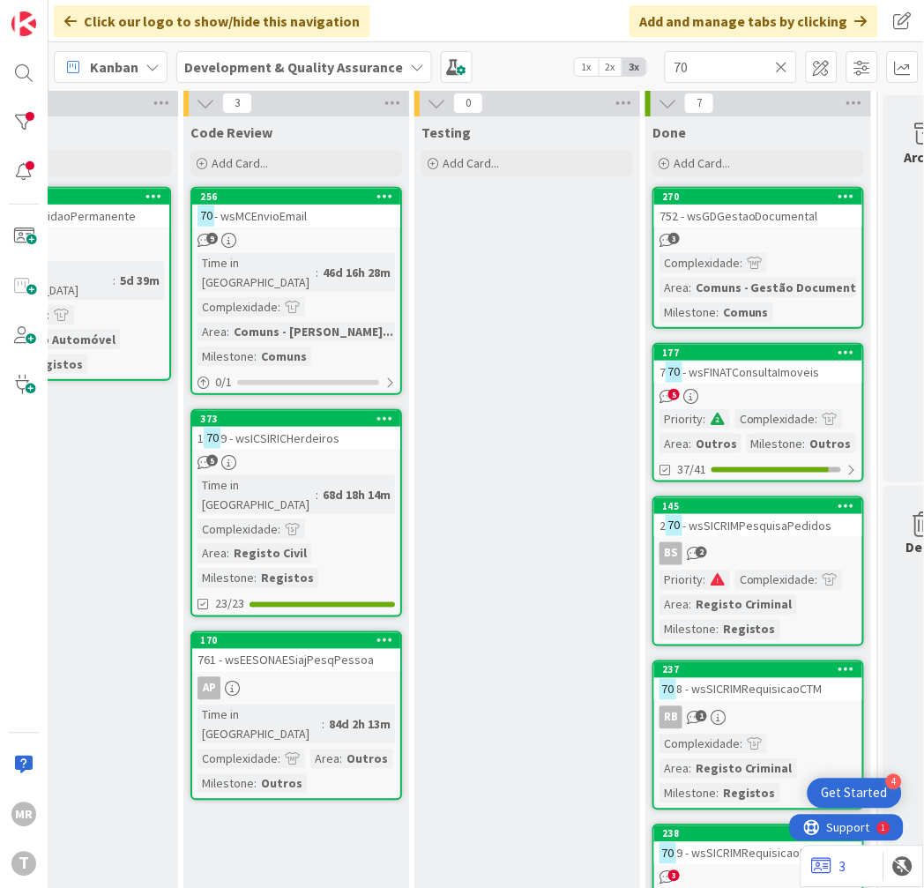
click at [781, 69] on icon at bounding box center [782, 67] width 12 height 16
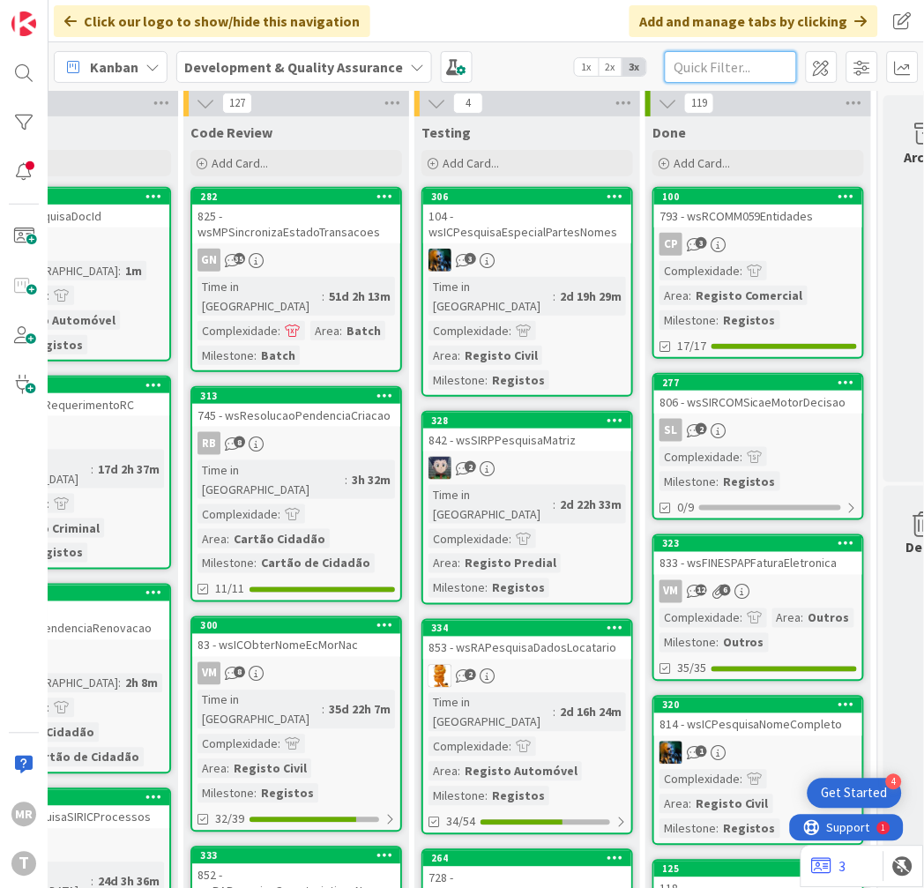
click at [728, 62] on input "text" at bounding box center [731, 67] width 132 height 32
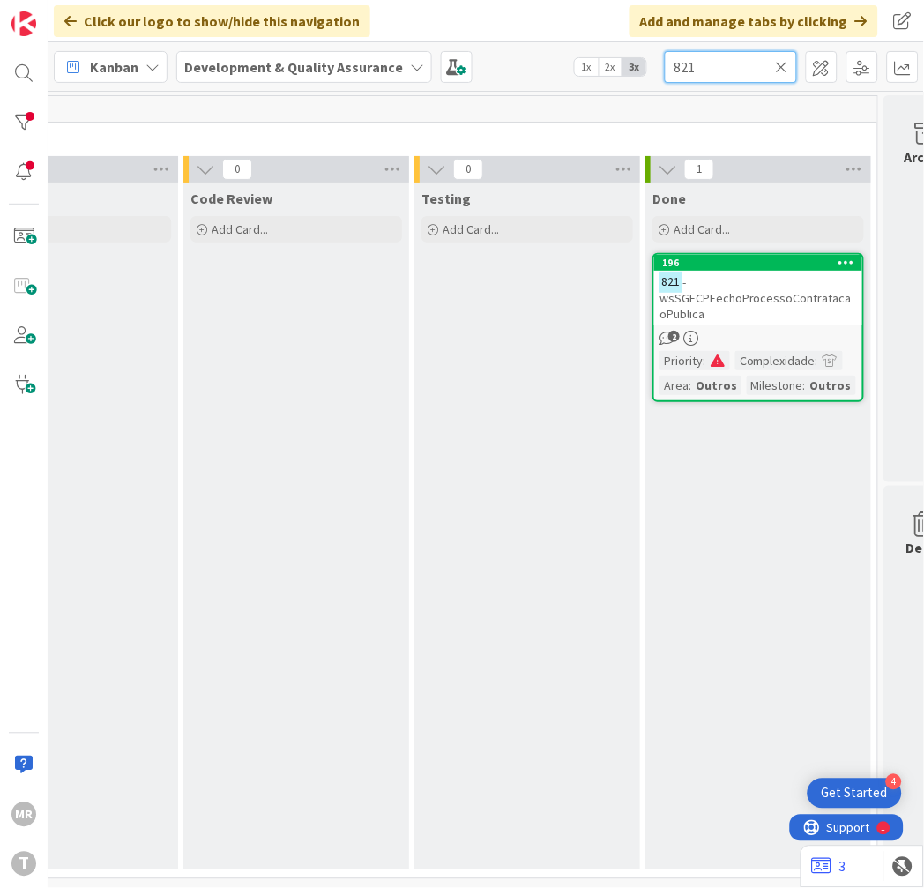
scroll to position [6, 859]
drag, startPoint x: 728, startPoint y: 62, endPoint x: 621, endPoint y: 63, distance: 107.6
click at [621, 63] on div "Kanban Development & Quality Assurance 1x 2x 3x 821" at bounding box center [485, 66] width 875 height 48
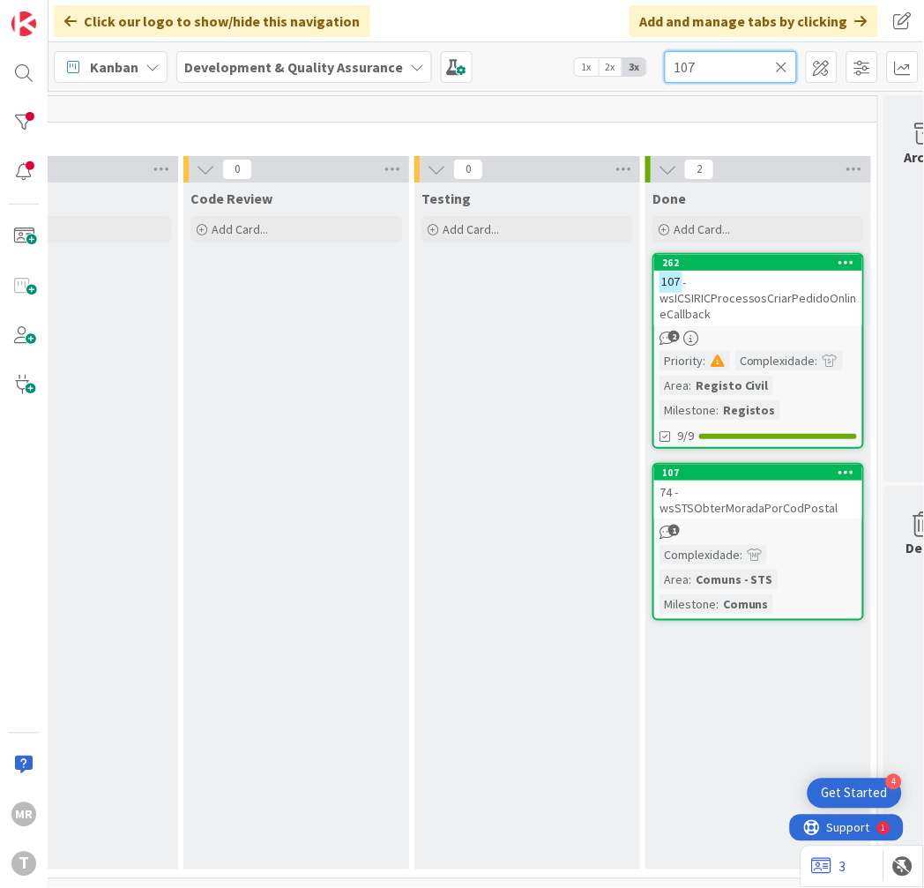
type input "107"
click at [786, 65] on icon at bounding box center [782, 67] width 12 height 16
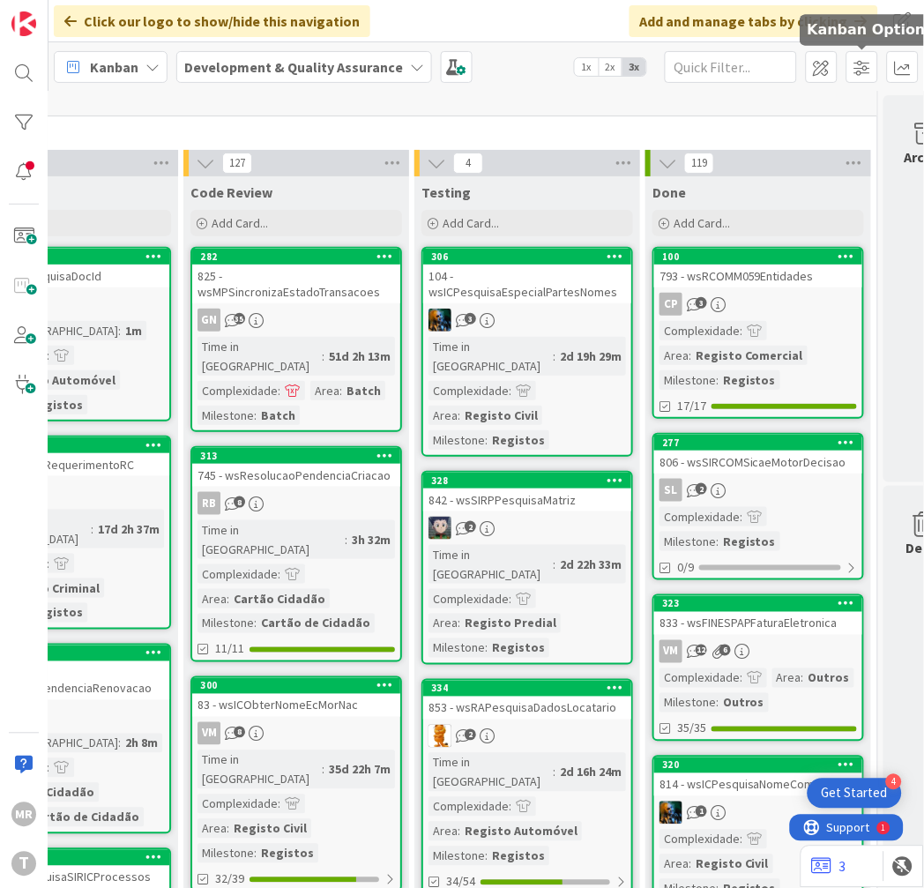
scroll to position [66, 859]
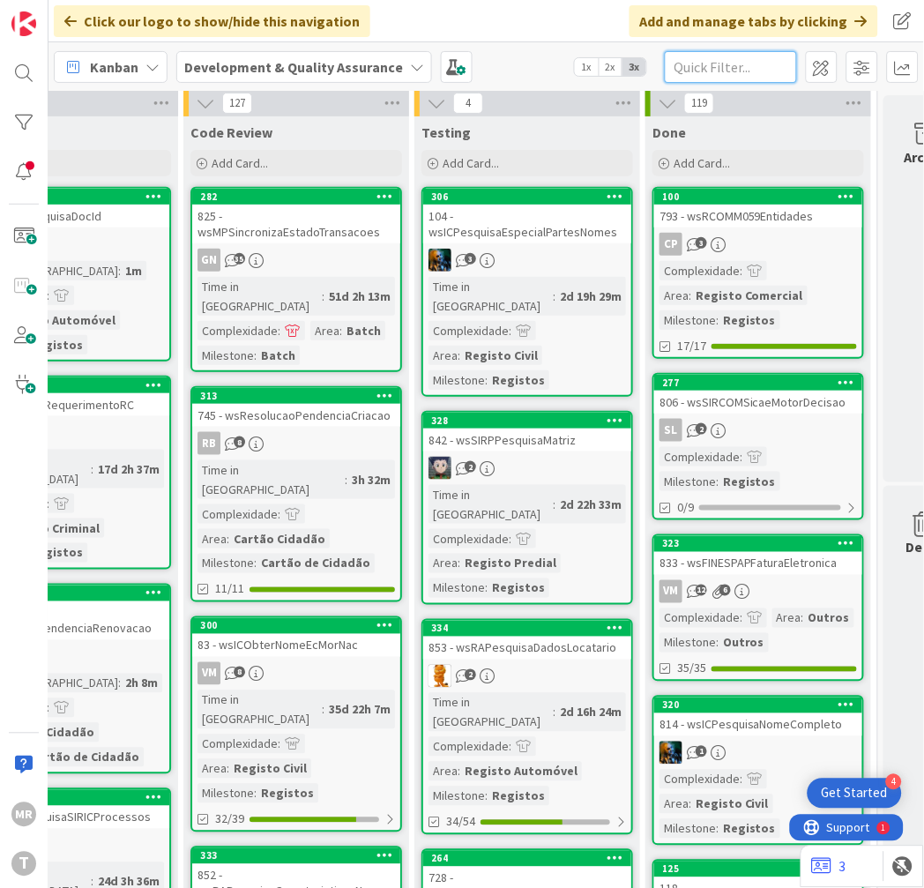
click at [703, 66] on input "text" at bounding box center [731, 67] width 132 height 32
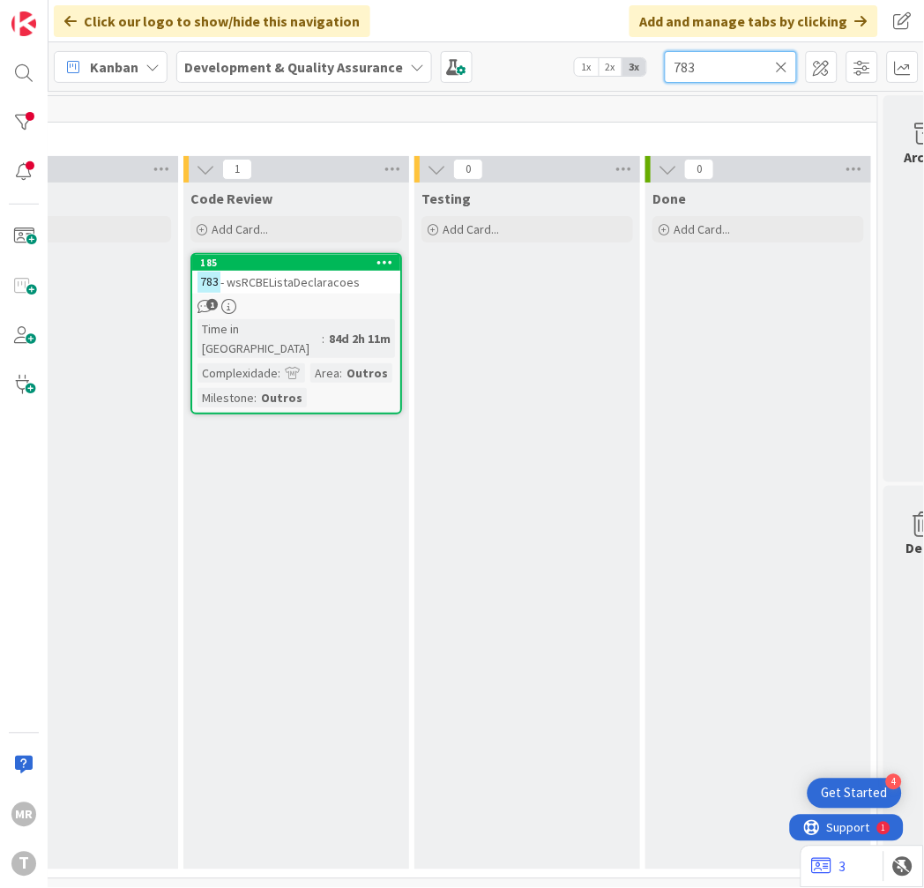
scroll to position [6, 859]
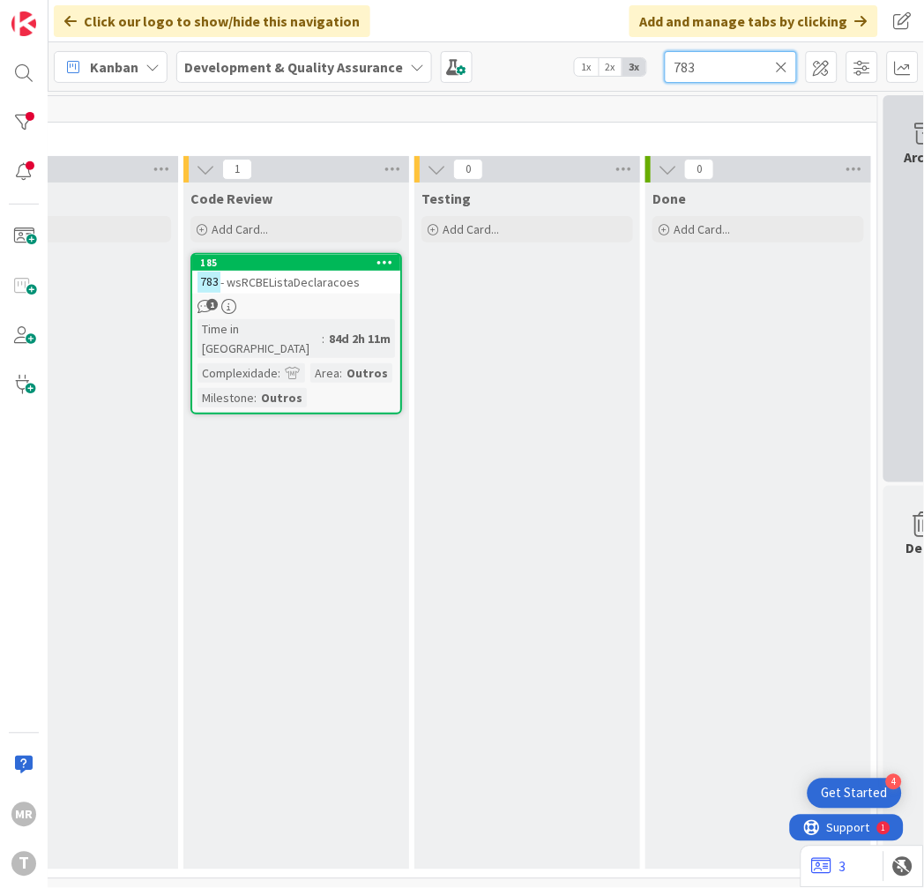
type input "783"
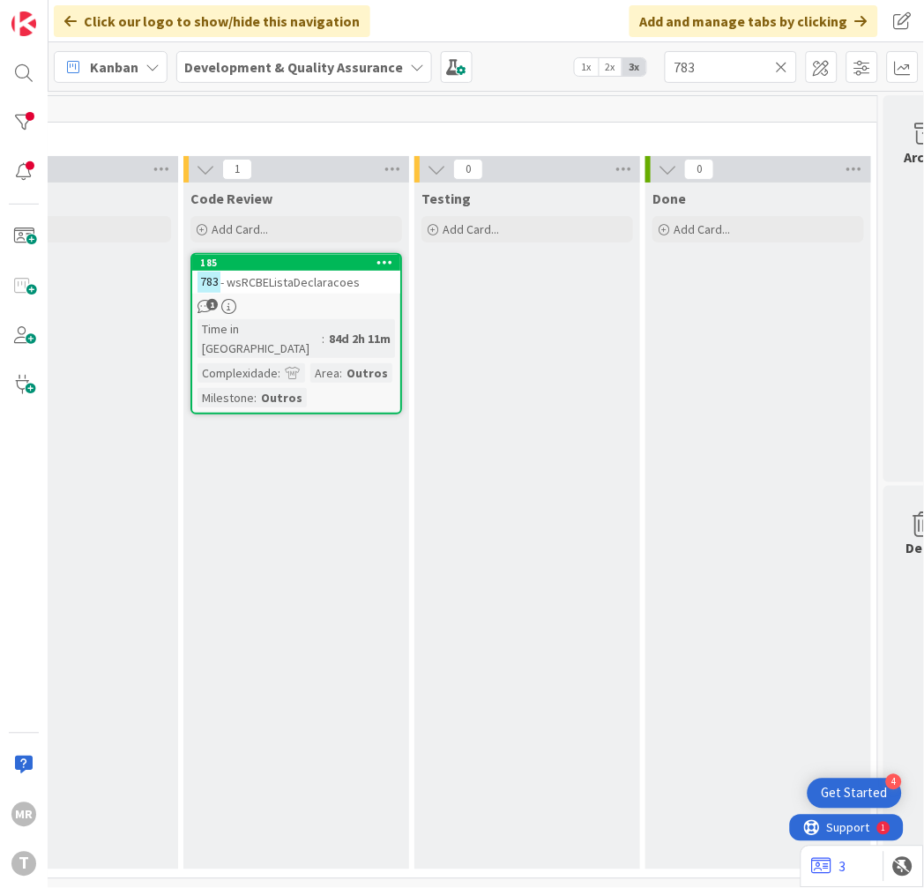
drag, startPoint x: 786, startPoint y: 68, endPoint x: 592, endPoint y: 75, distance: 193.2
click at [786, 68] on icon at bounding box center [782, 67] width 12 height 16
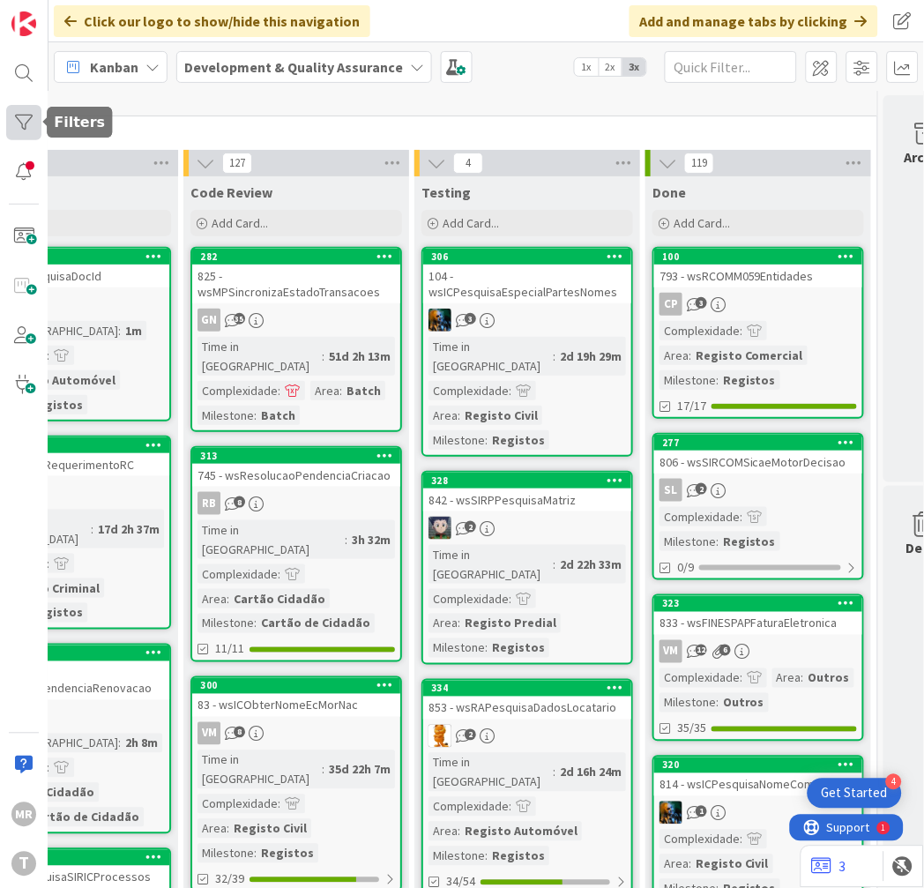
scroll to position [66, 859]
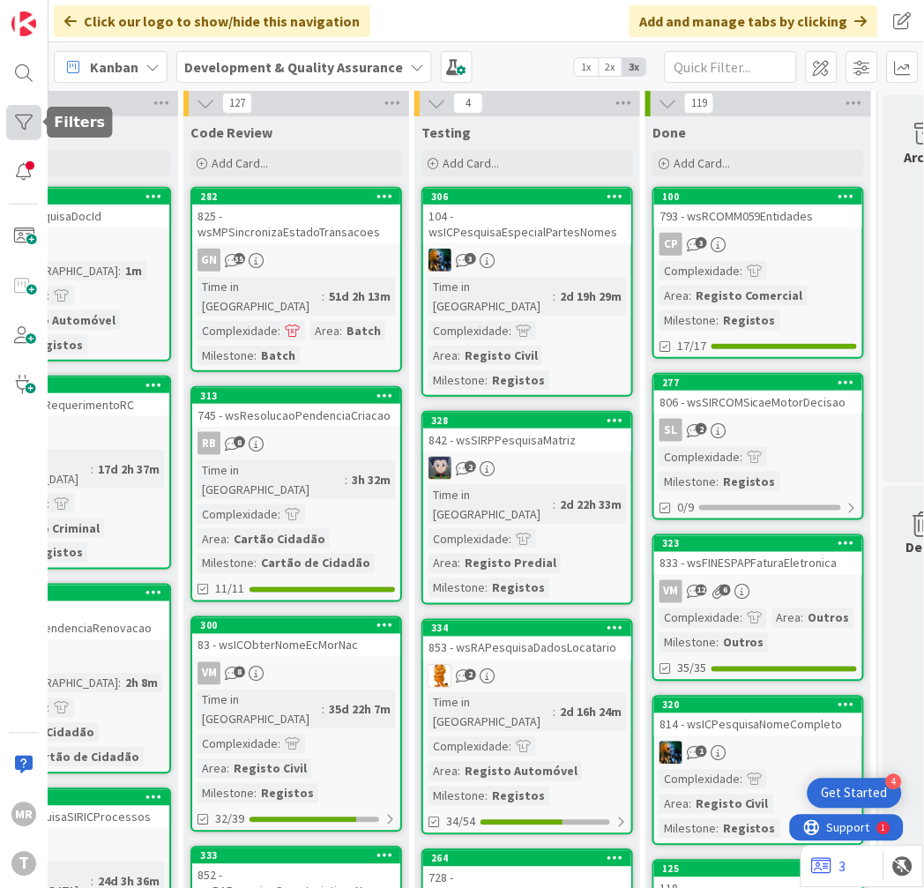
click at [19, 122] on div at bounding box center [23, 122] width 35 height 35
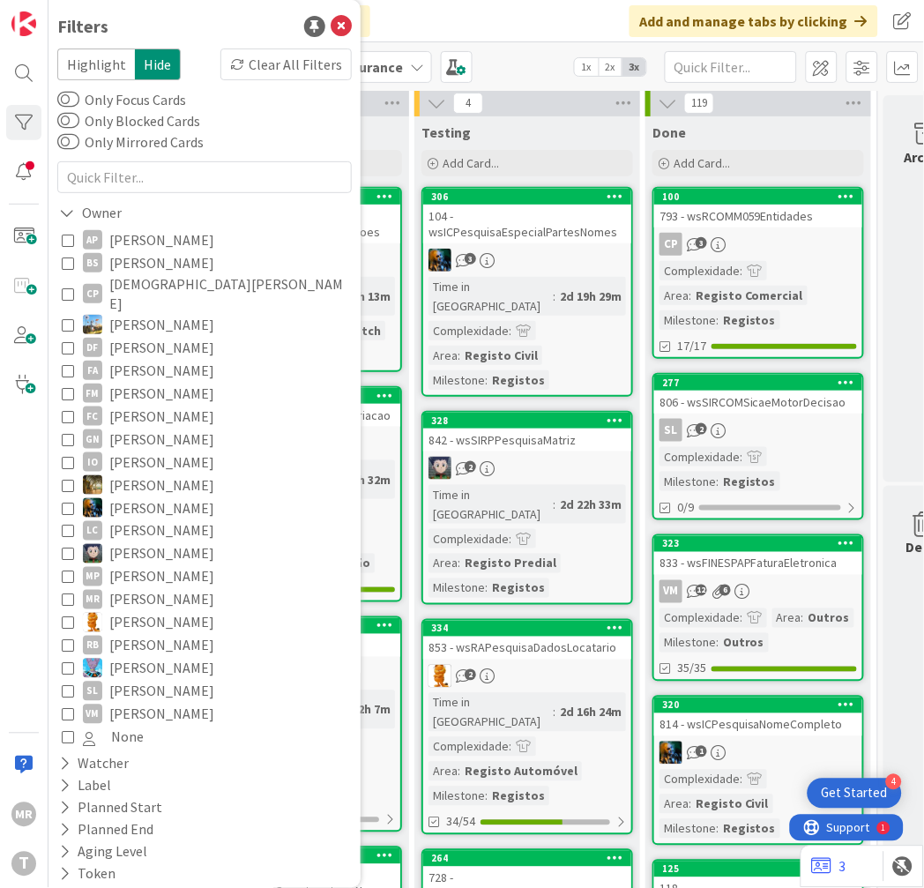
click at [162, 409] on span "[PERSON_NAME]" at bounding box center [161, 416] width 105 height 23
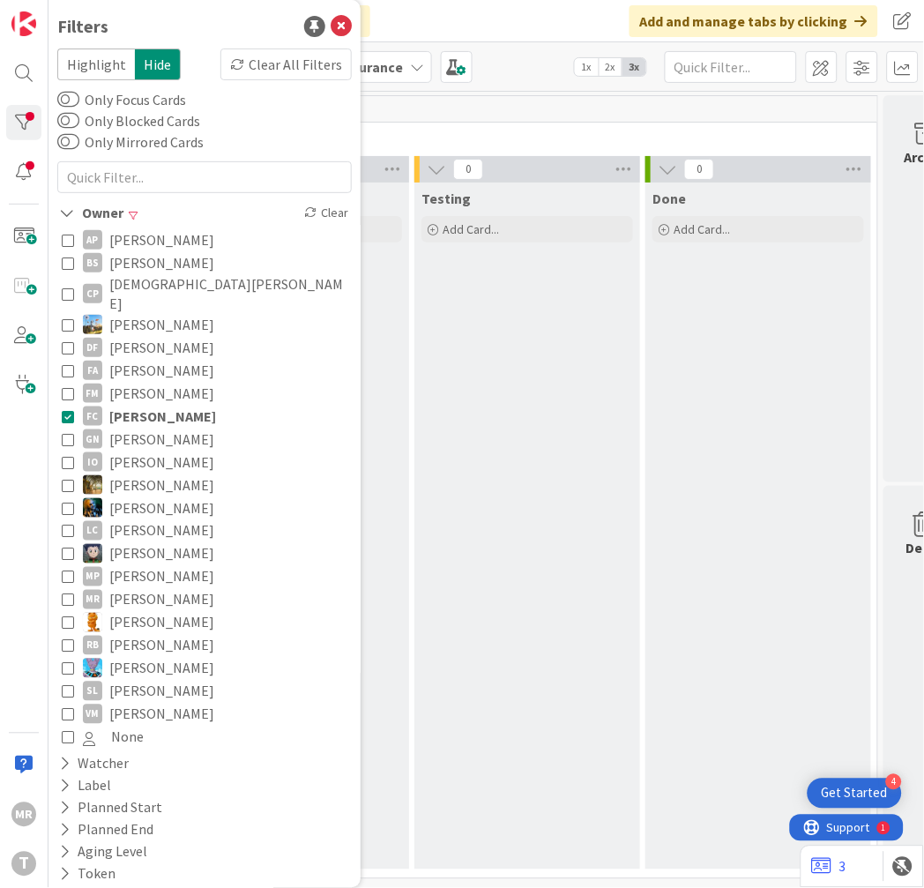
click at [180, 428] on span "[PERSON_NAME]" at bounding box center [161, 439] width 105 height 23
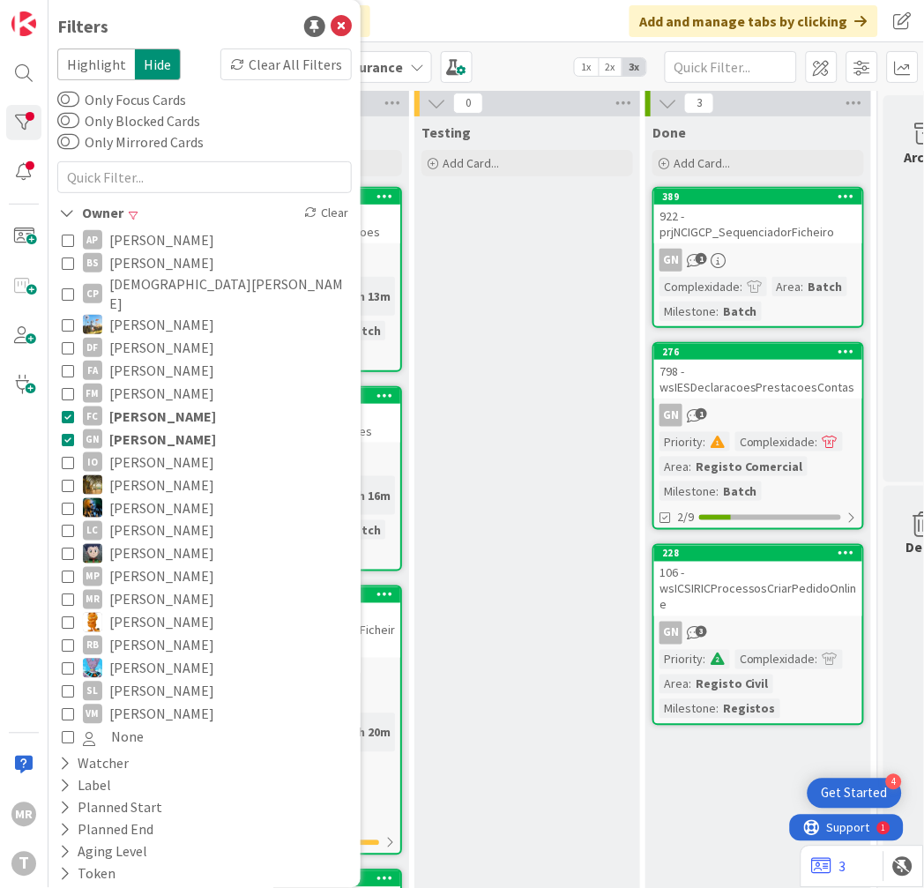
click at [182, 405] on span "[PERSON_NAME]" at bounding box center [162, 416] width 107 height 23
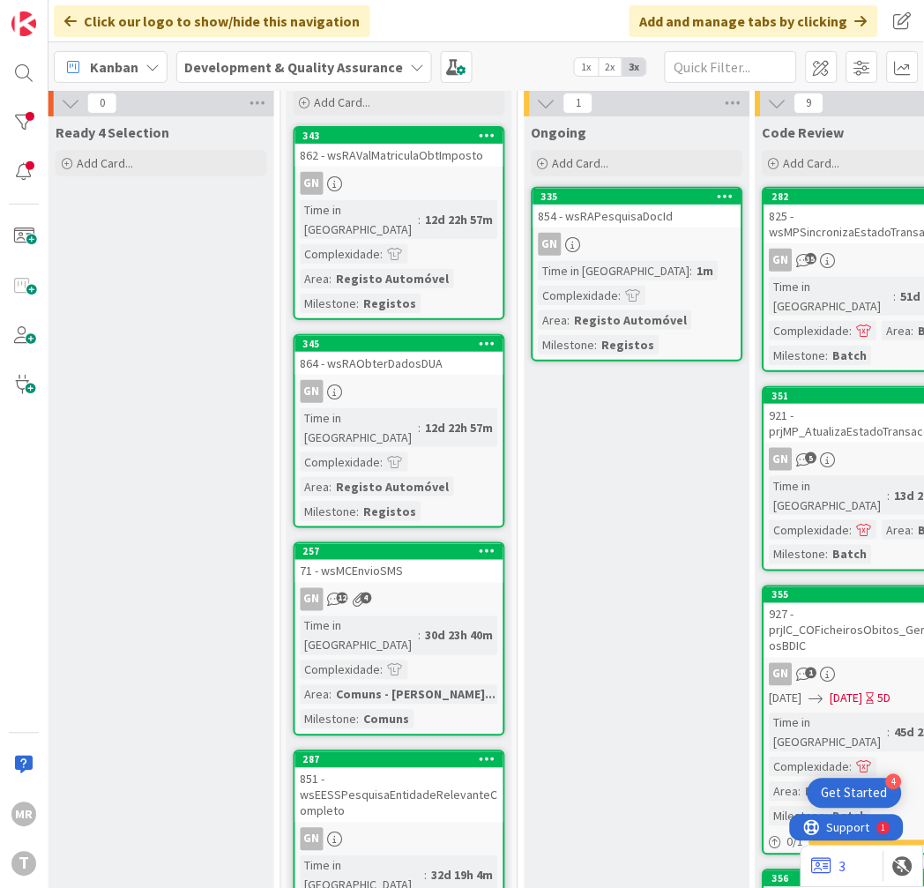
scroll to position [66, 274]
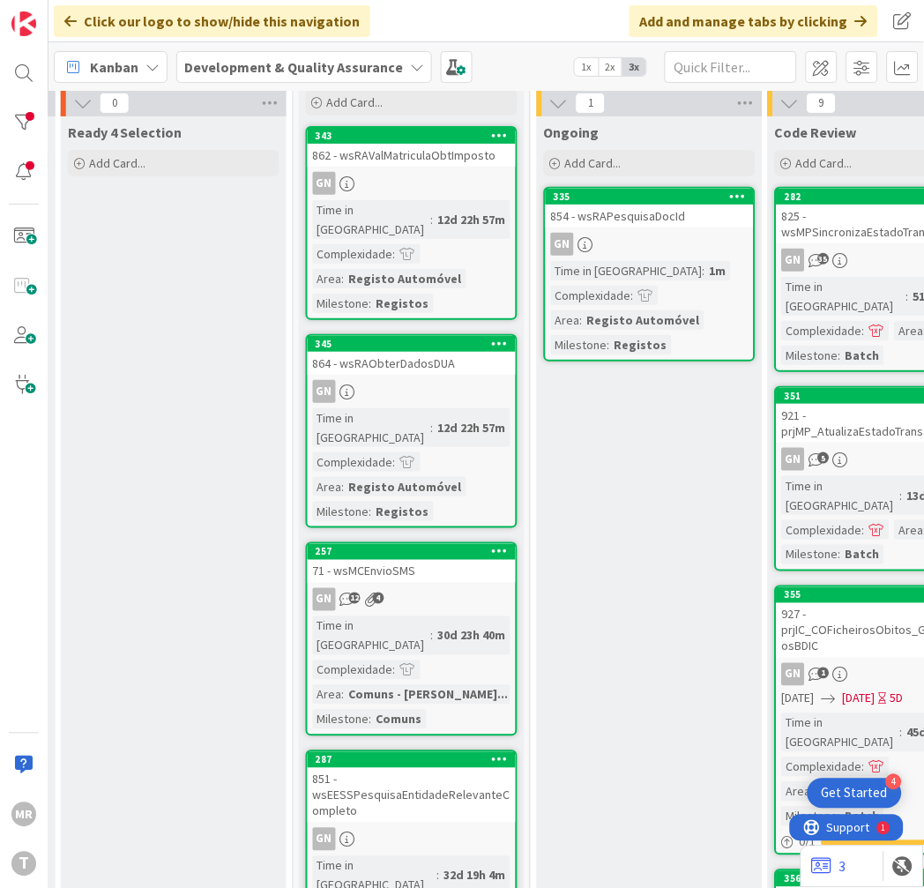
click at [621, 217] on div "854 - wsRAPesquisaDocId" at bounding box center [650, 216] width 208 height 23
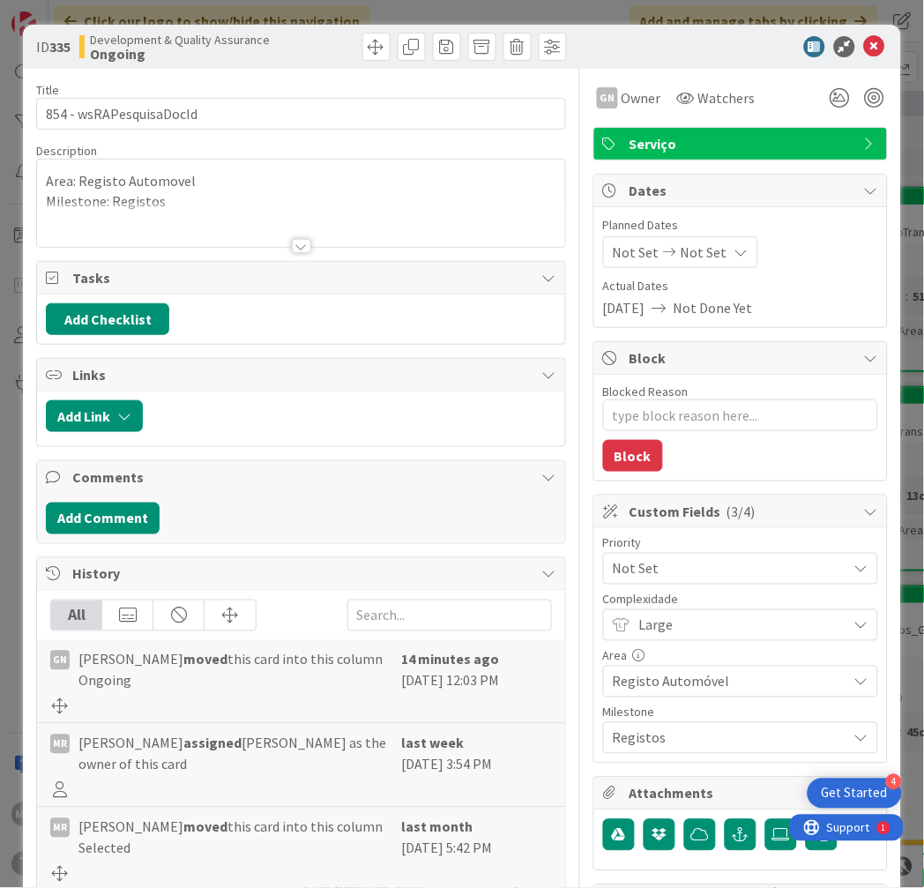
type textarea "x"
drag, startPoint x: 275, startPoint y: 108, endPoint x: 76, endPoint y: 112, distance: 199.3
click at [76, 112] on input "854 - wsRAPesquisaDocId" at bounding box center [301, 114] width 530 height 32
drag, startPoint x: 857, startPoint y: 48, endPoint x: 851, endPoint y: 71, distance: 23.7
click at [864, 48] on icon at bounding box center [874, 46] width 21 height 21
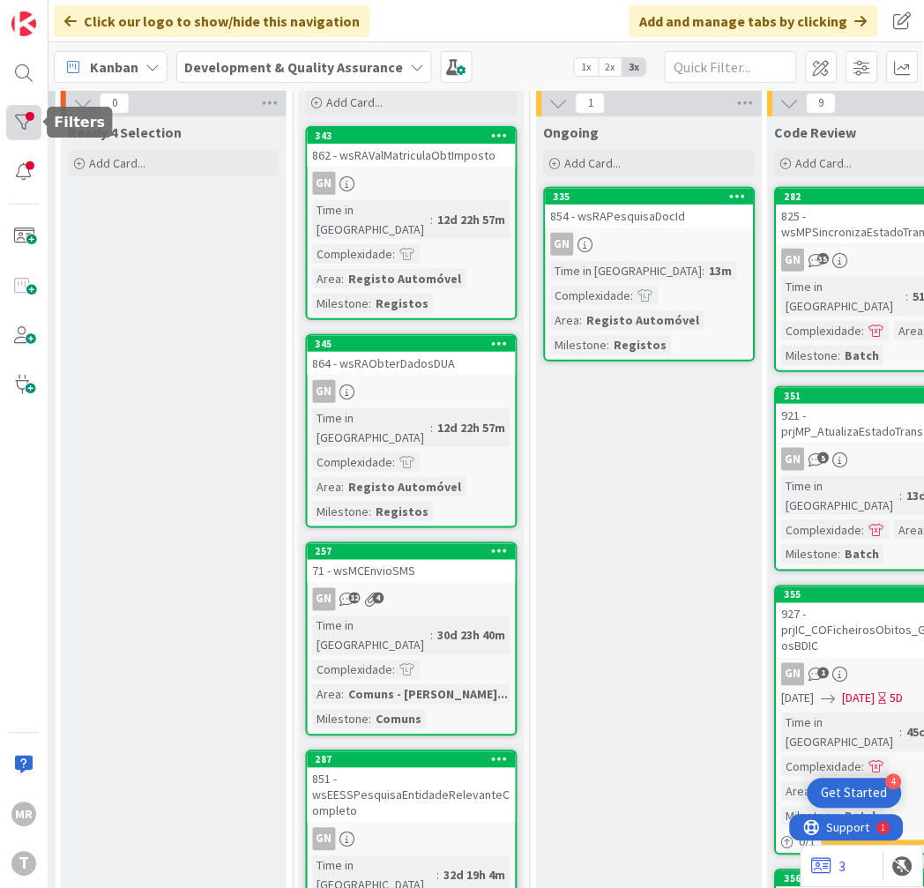
click at [28, 126] on div at bounding box center [23, 122] width 35 height 35
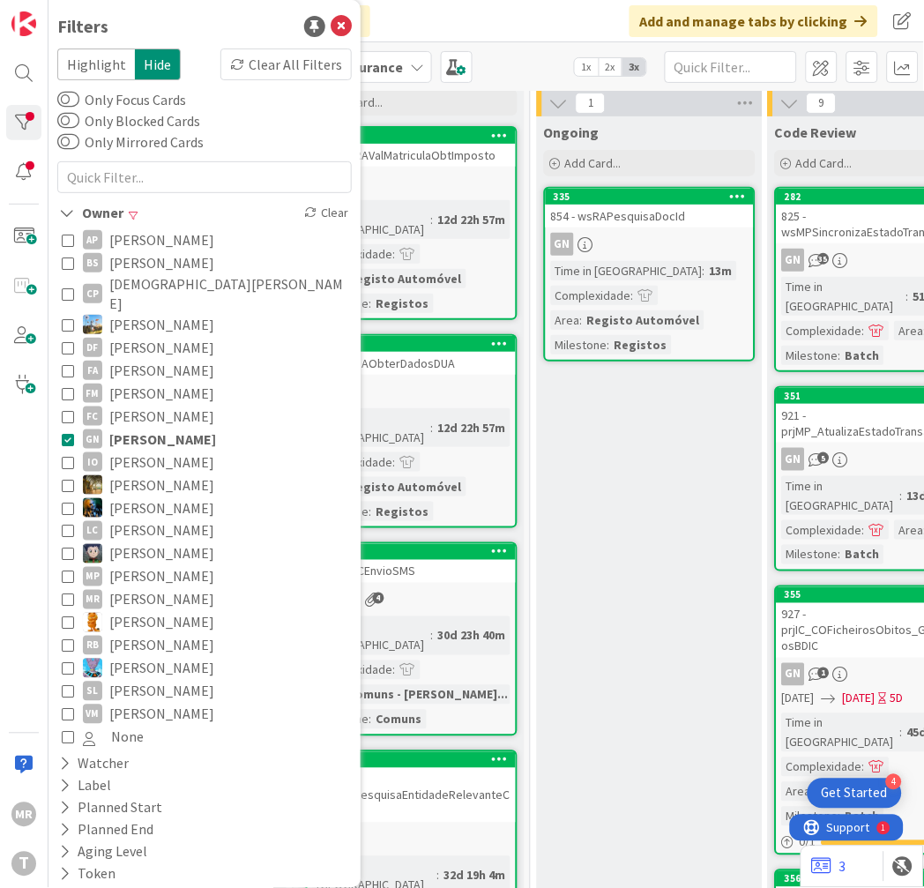
click at [164, 473] on span "[PERSON_NAME]" at bounding box center [161, 484] width 105 height 23
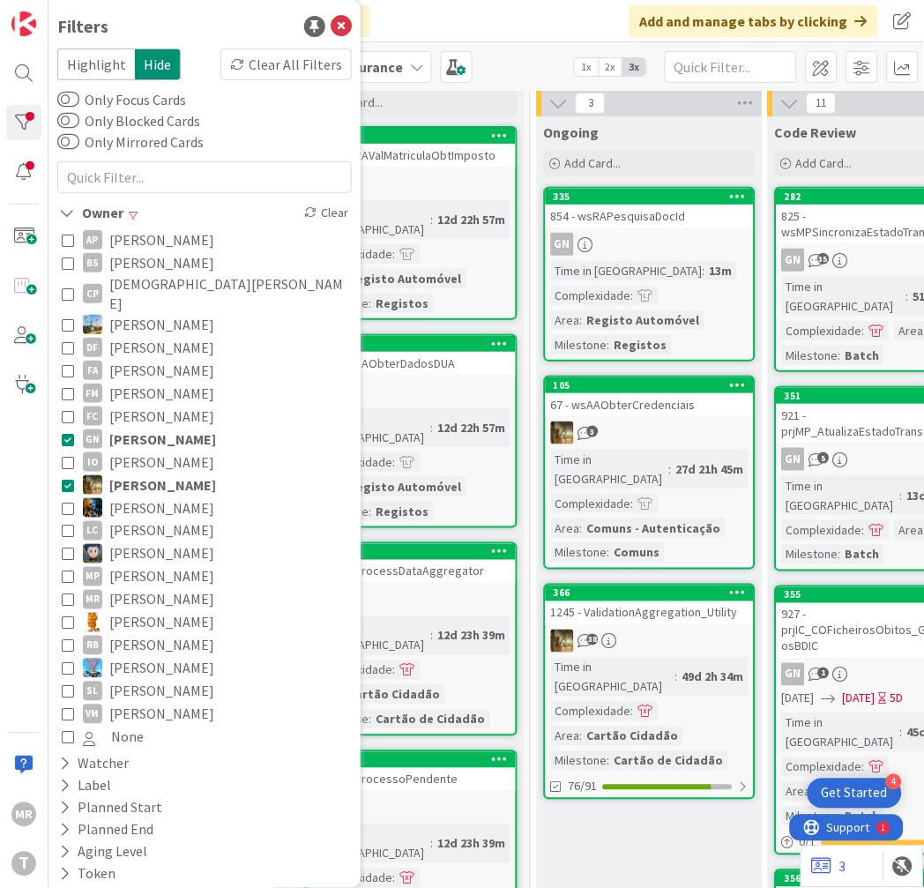
click at [171, 428] on span "[PERSON_NAME]" at bounding box center [162, 439] width 107 height 23
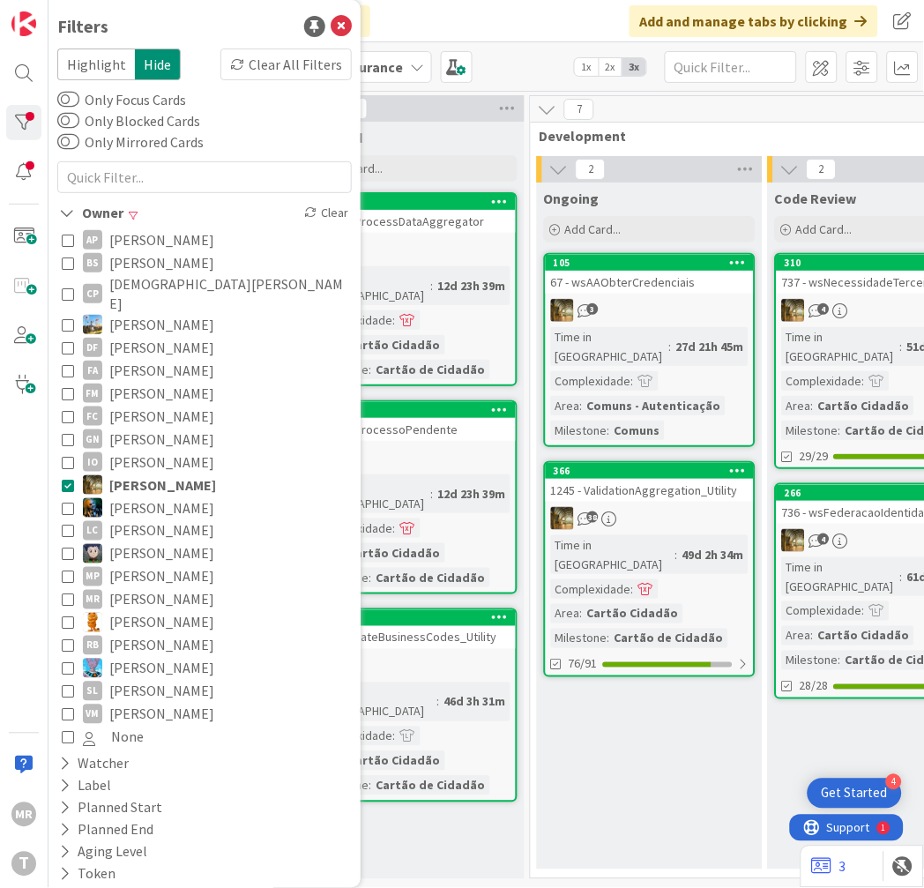
click at [632, 704] on div "Ongoing Add Card... 105 67 - wsAAObterCredenciais 3 Time in [GEOGRAPHIC_DATA] :…" at bounding box center [650, 525] width 226 height 687
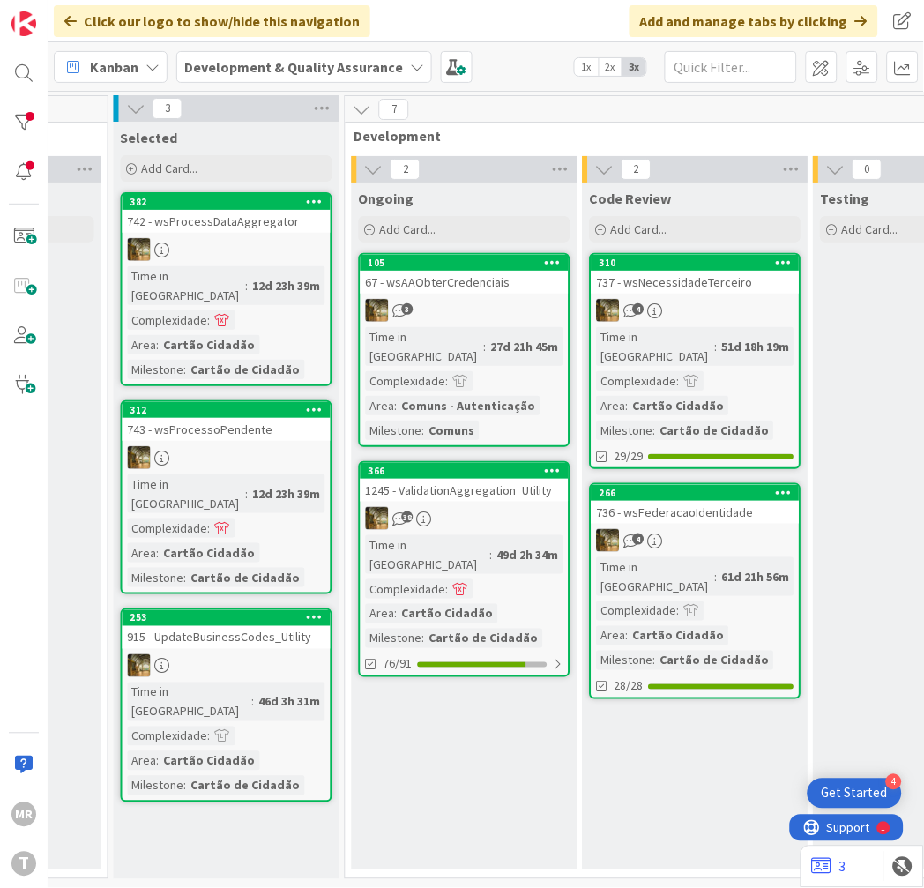
scroll to position [6, 442]
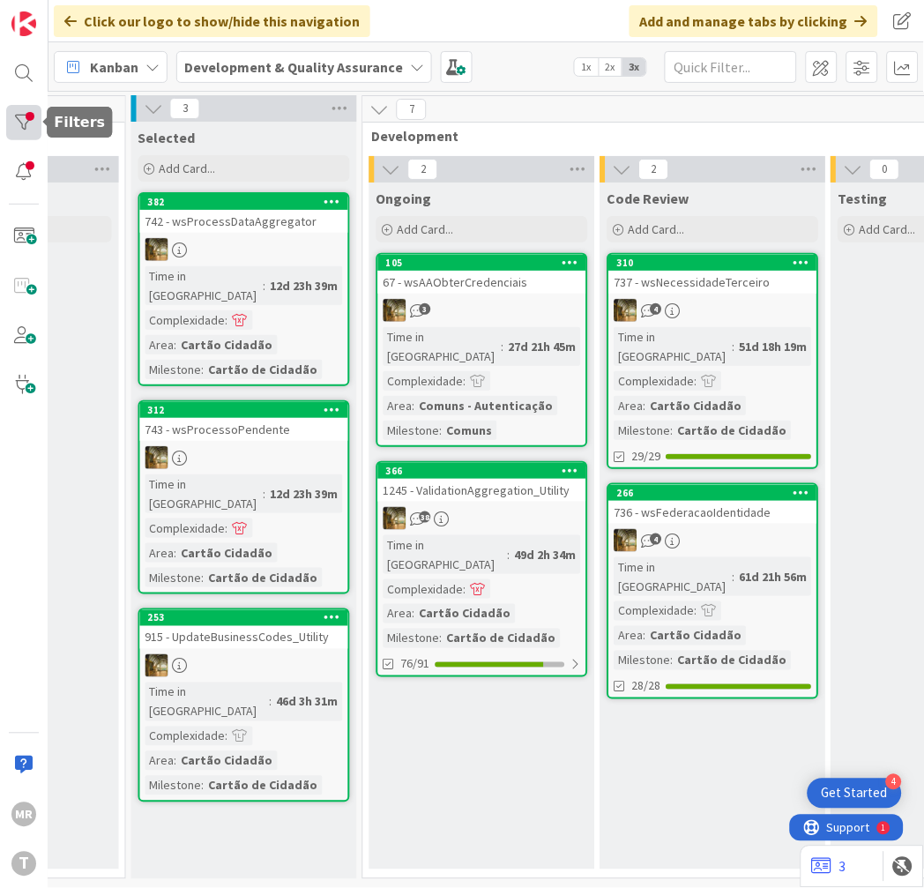
click at [28, 113] on div at bounding box center [23, 122] width 35 height 35
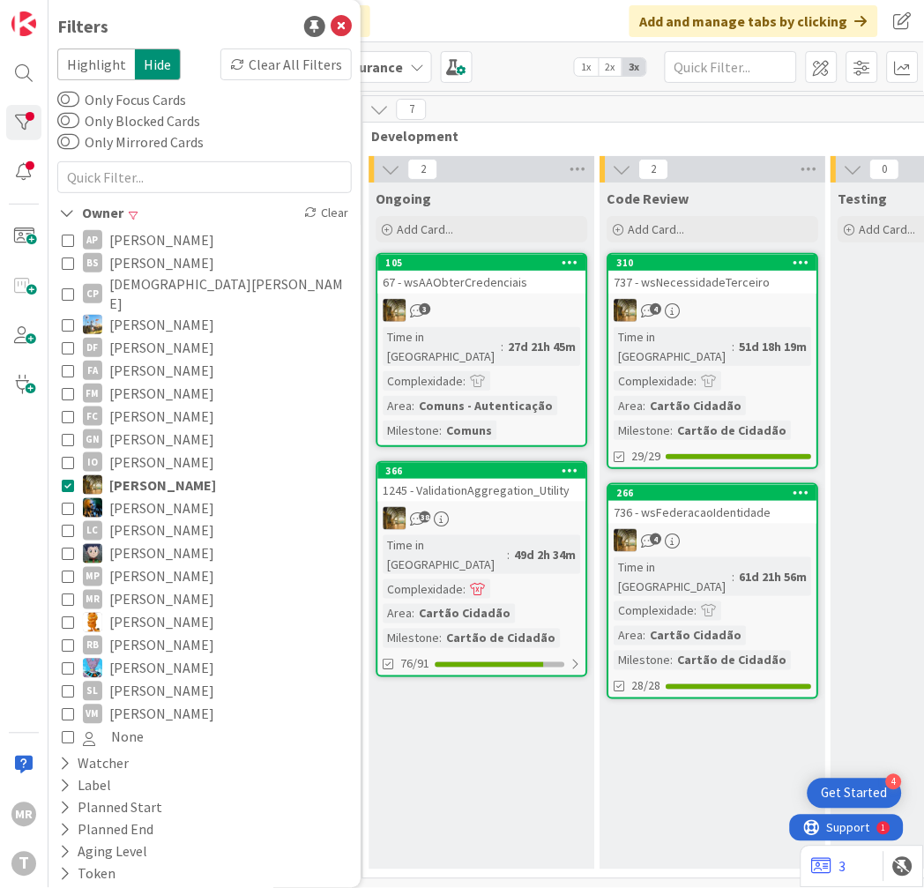
click at [129, 496] on span "[PERSON_NAME]" at bounding box center [161, 507] width 105 height 23
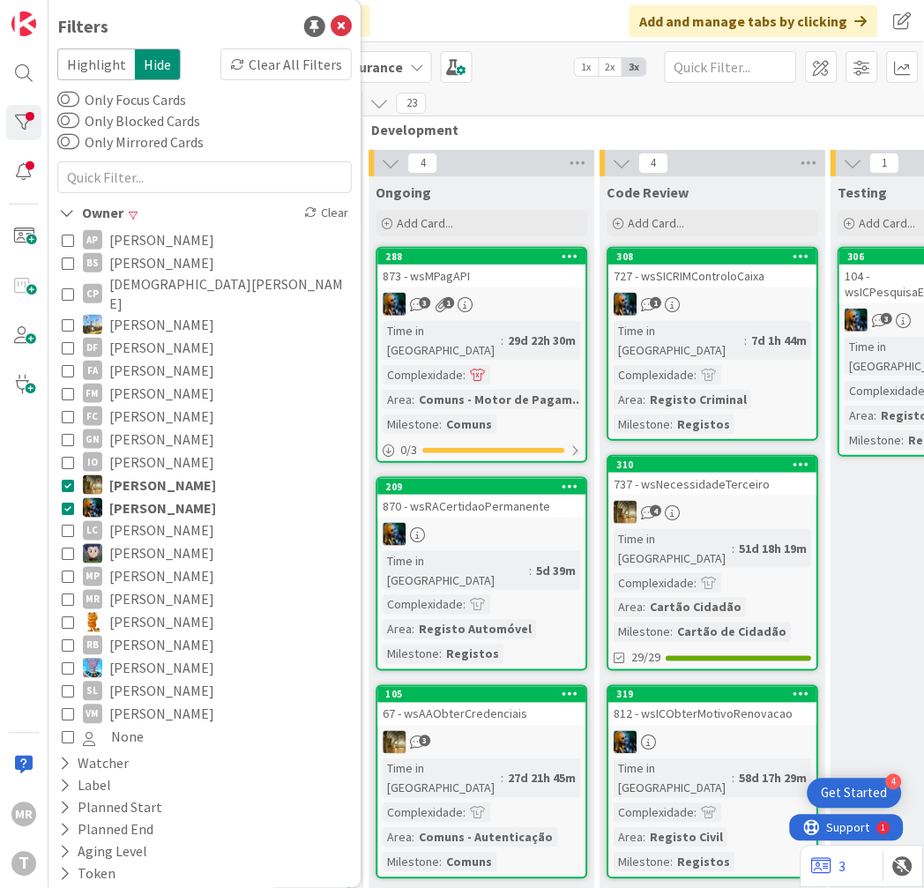
click at [137, 453] on span "[PERSON_NAME]" at bounding box center [161, 462] width 105 height 23
click at [138, 473] on span "[PERSON_NAME]" at bounding box center [162, 484] width 107 height 23
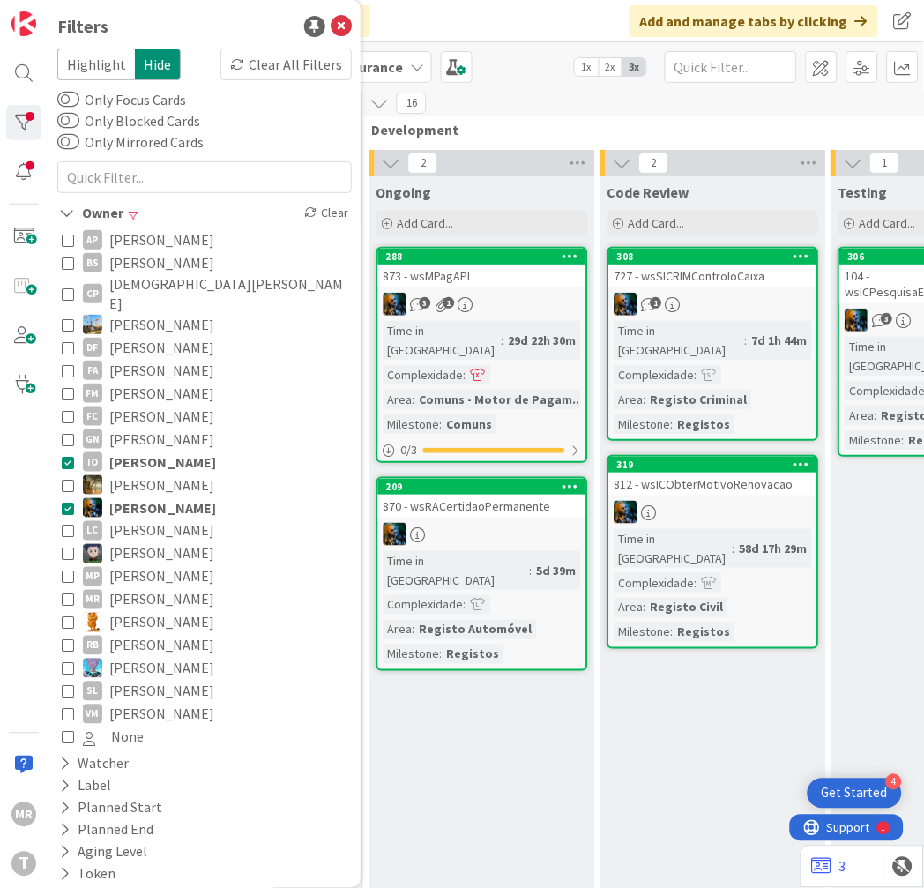
click at [138, 451] on span "[PERSON_NAME]" at bounding box center [162, 462] width 107 height 23
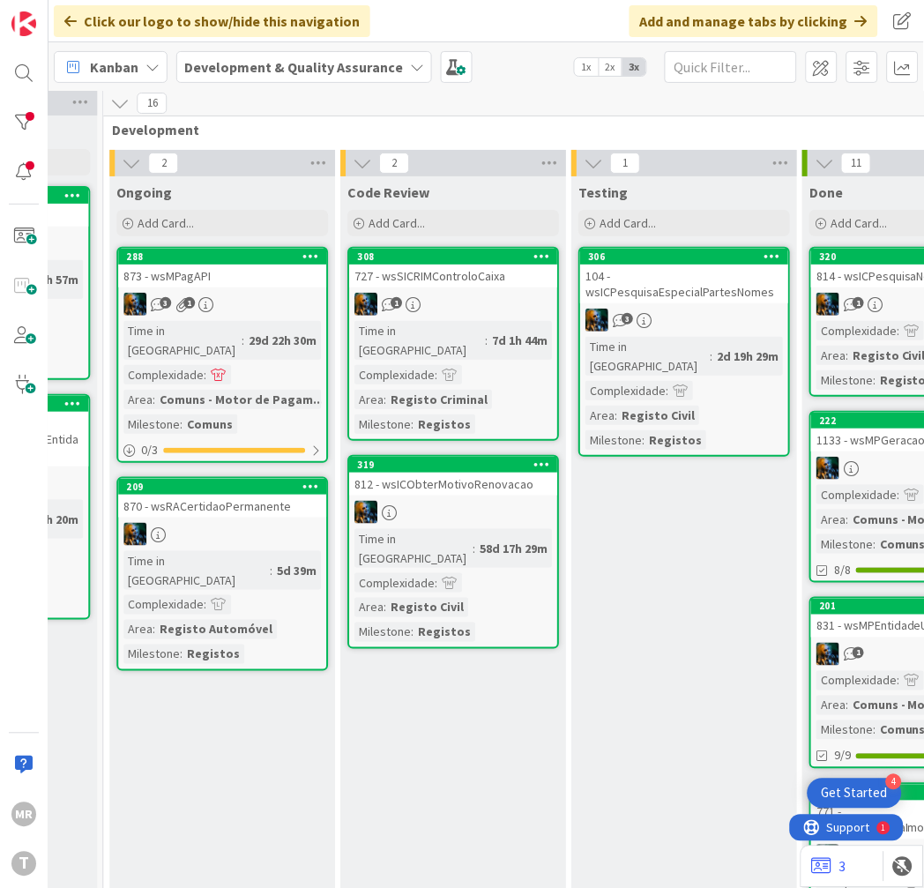
scroll to position [6, 926]
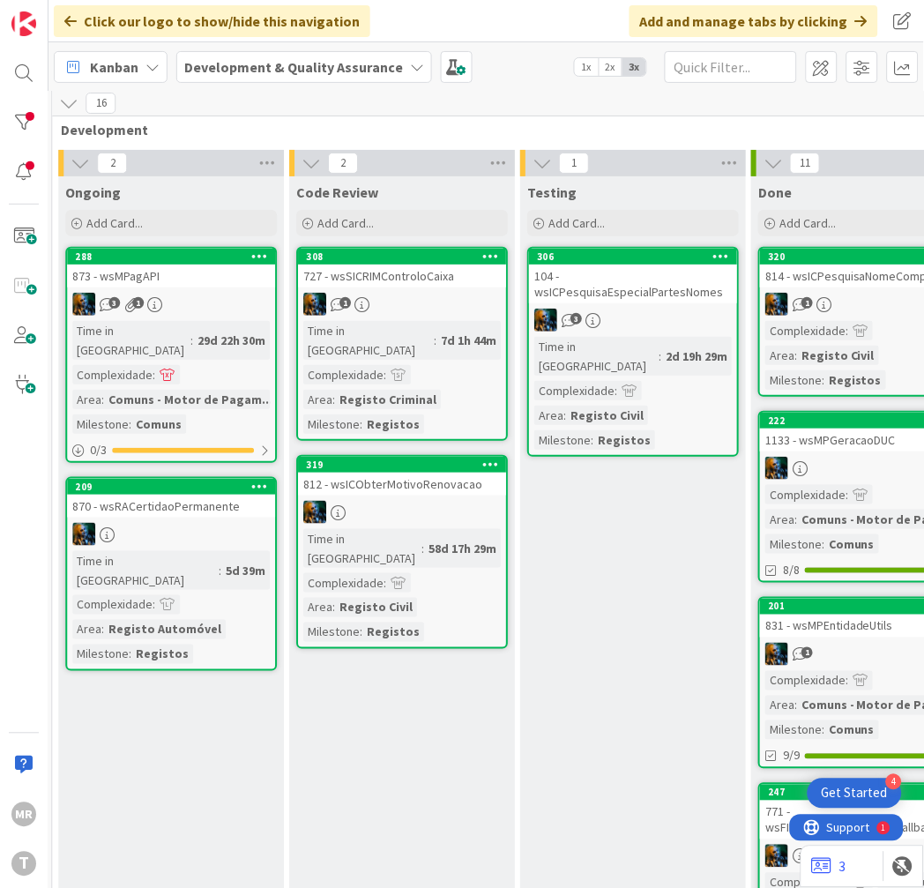
scroll to position [6, 826]
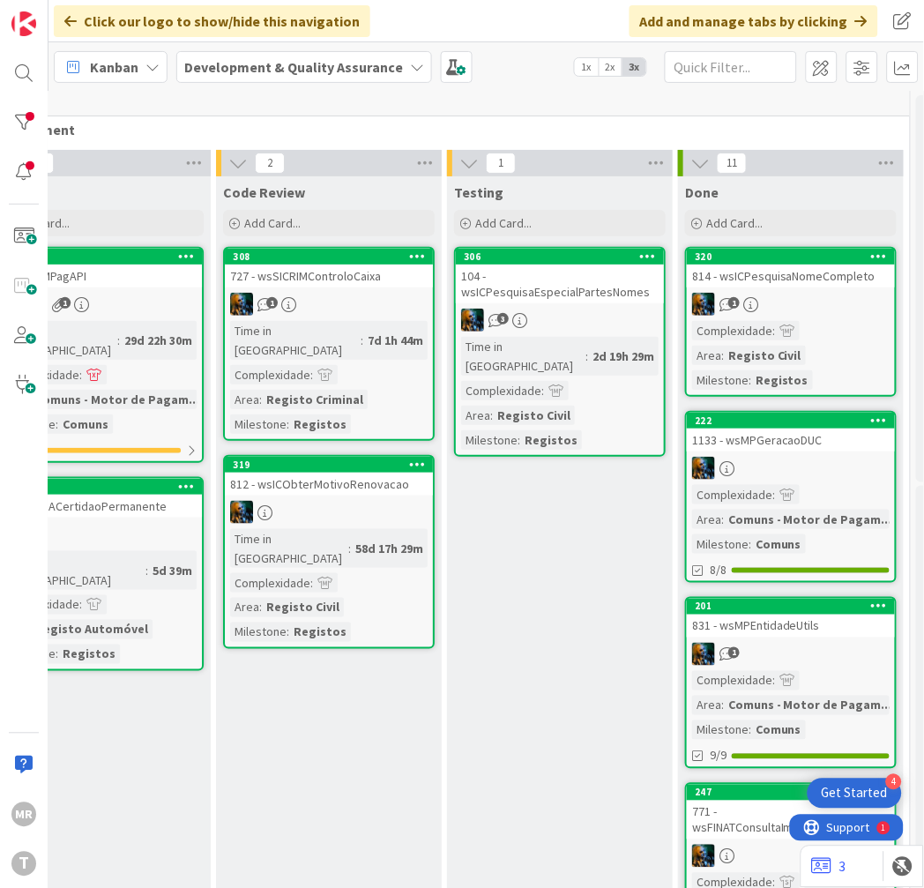
drag, startPoint x: 697, startPoint y: 877, endPoint x: 17, endPoint y: 14, distance: 1099.2
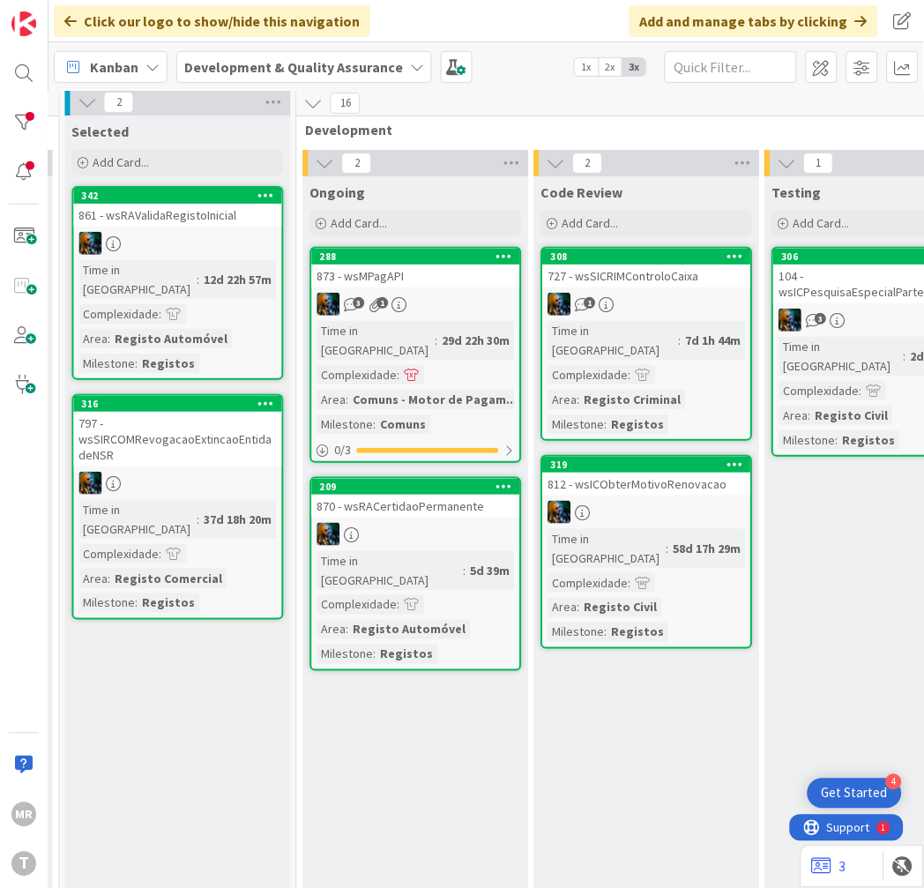
scroll to position [6, 503]
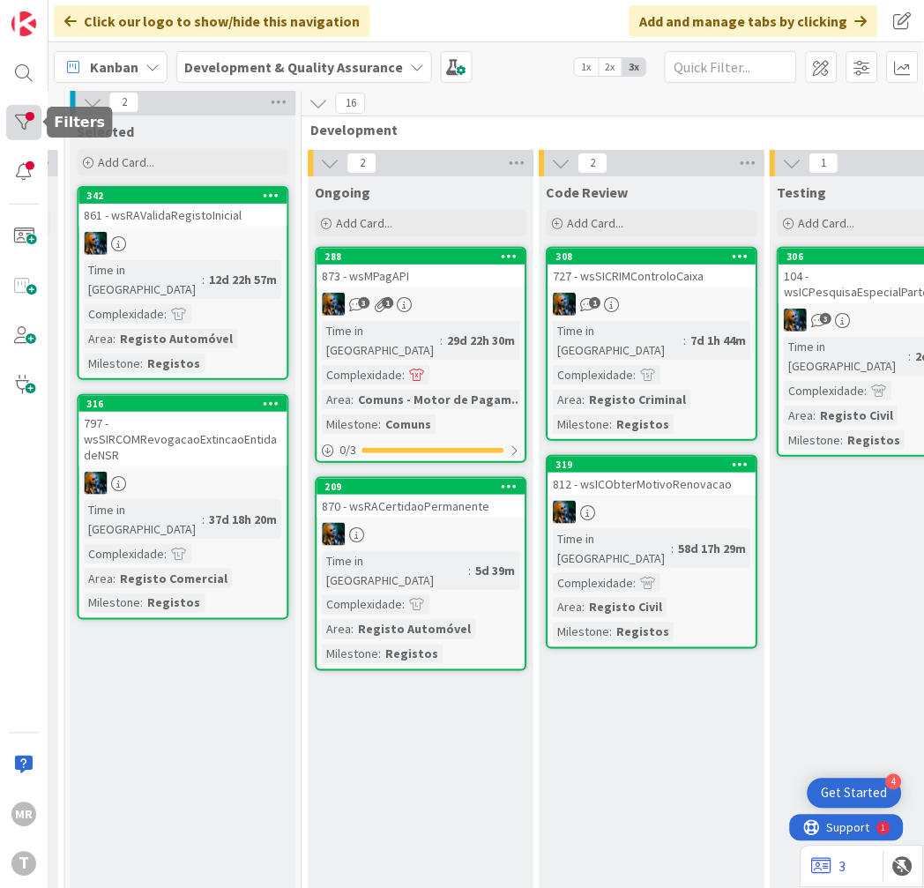
click at [7, 117] on div at bounding box center [23, 122] width 35 height 35
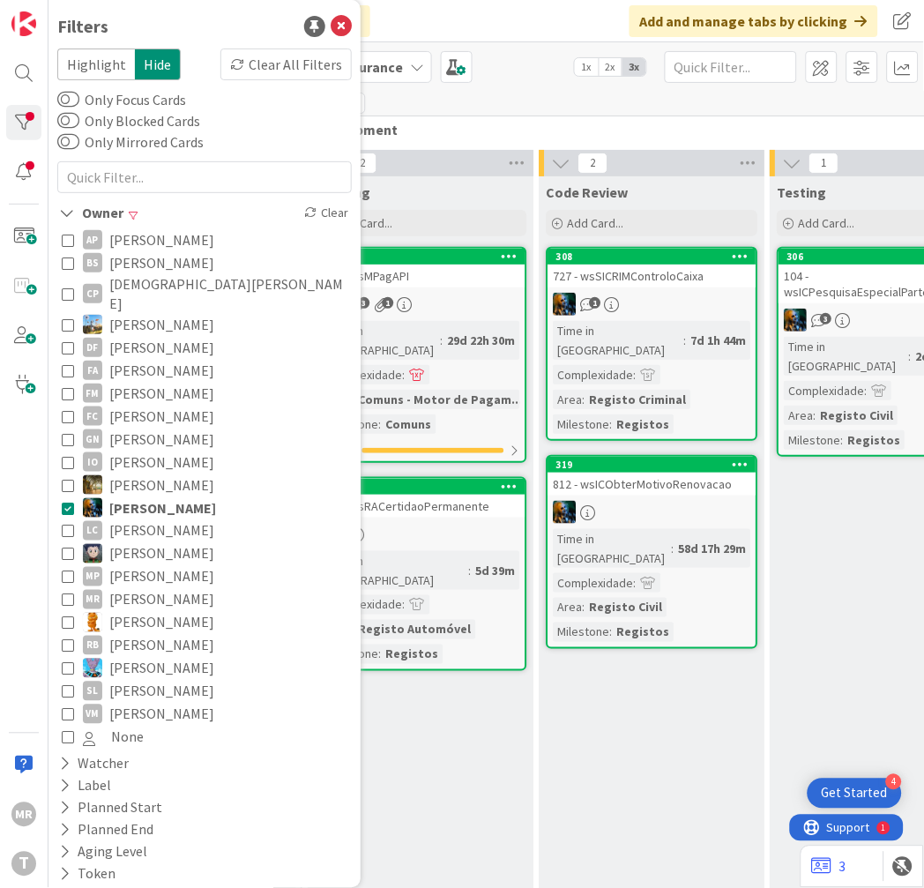
click at [129, 542] on span "[PERSON_NAME]" at bounding box center [161, 553] width 105 height 23
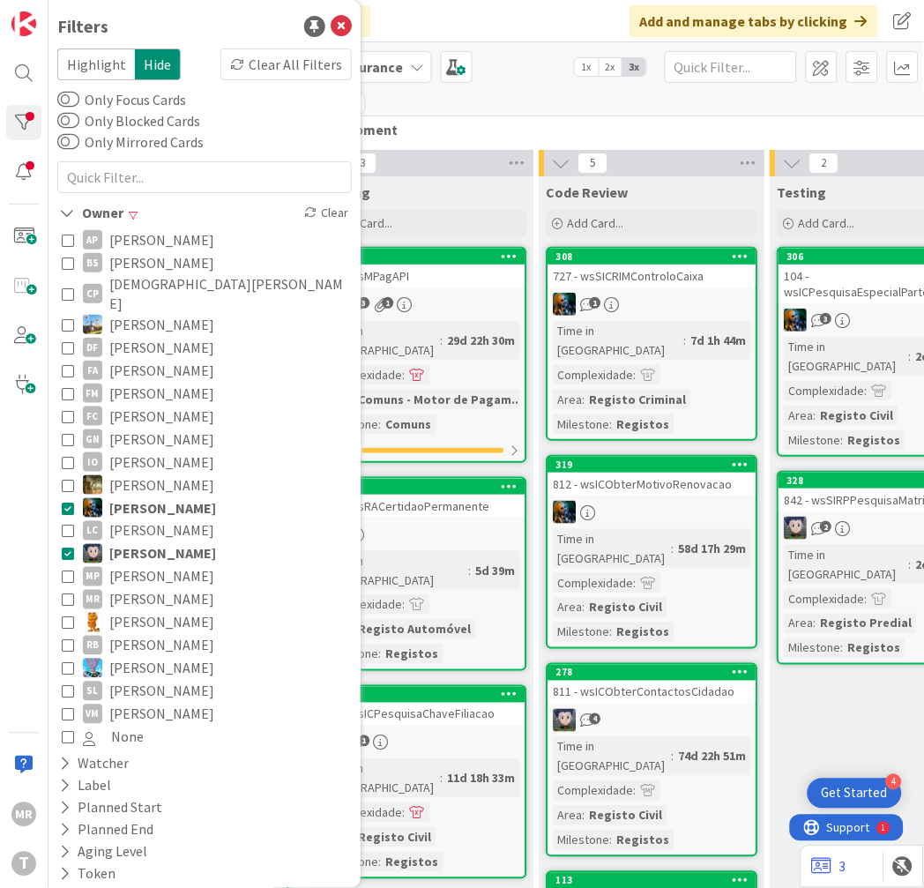
click at [144, 496] on span "[PERSON_NAME]" at bounding box center [162, 507] width 107 height 23
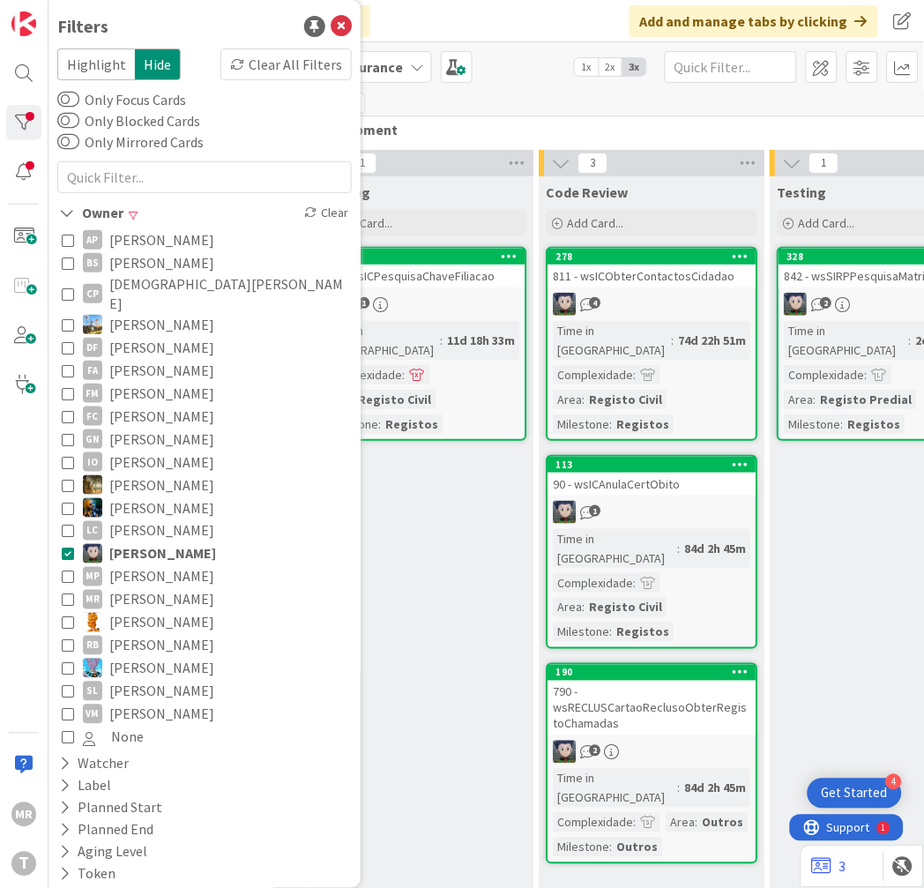
click at [797, 688] on div "Testing Add Card... 328 842 - wsSIRPPesquisaMatriz 2 Time in [GEOGRAPHIC_DATA] …" at bounding box center [884, 890] width 226 height 1429
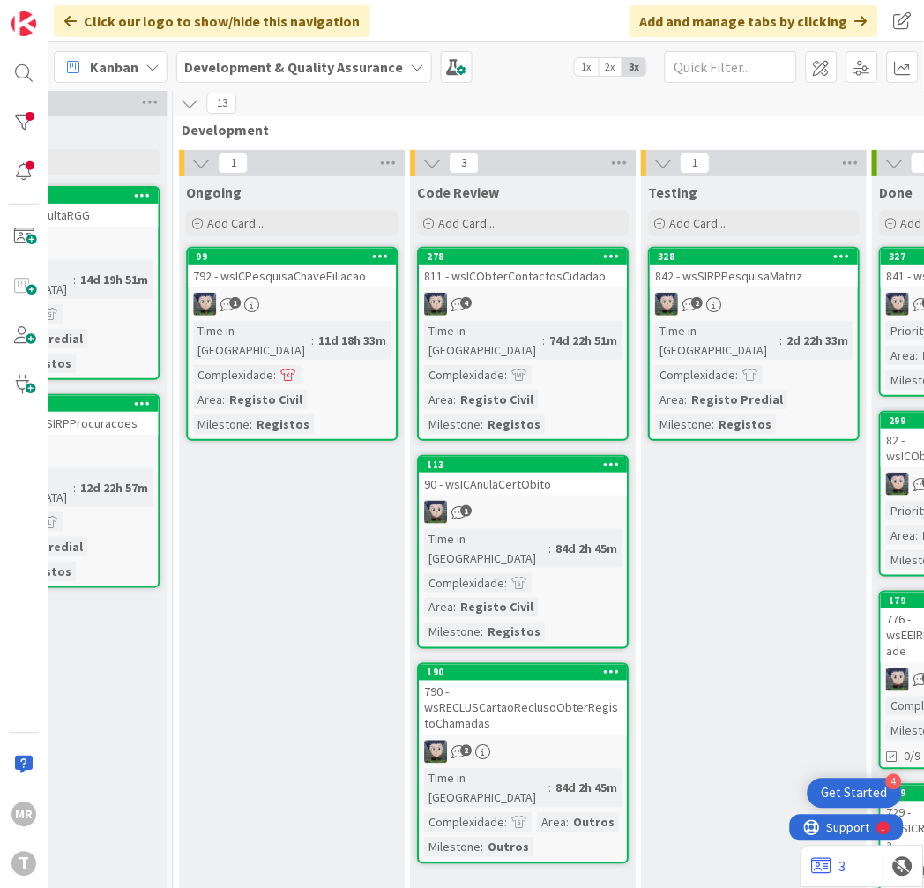
scroll to position [6, 601]
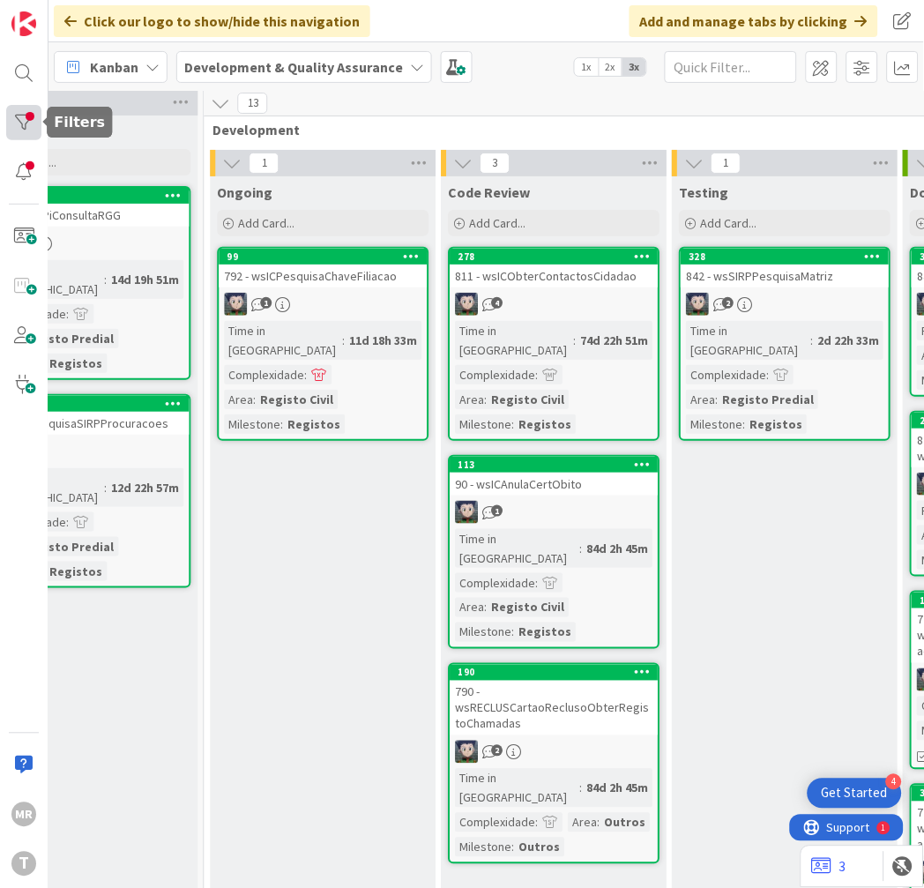
click at [27, 112] on div at bounding box center [23, 122] width 35 height 35
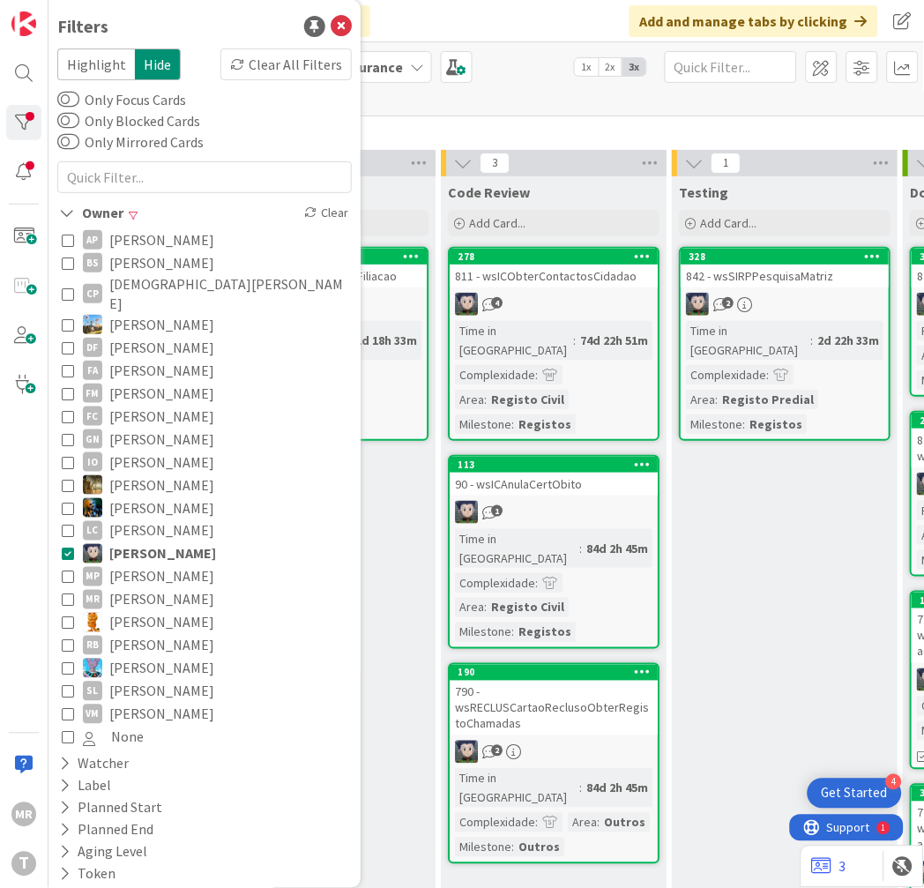
click at [136, 542] on span "[PERSON_NAME]" at bounding box center [162, 553] width 107 height 23
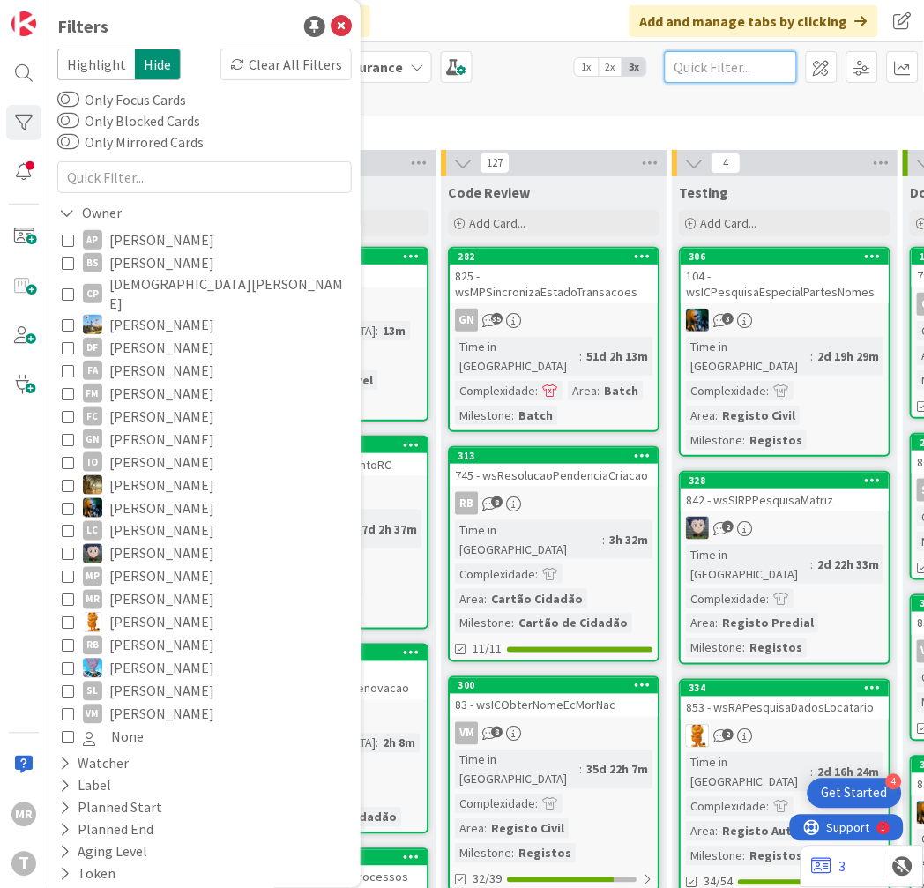
click at [728, 58] on input "text" at bounding box center [731, 67] width 132 height 32
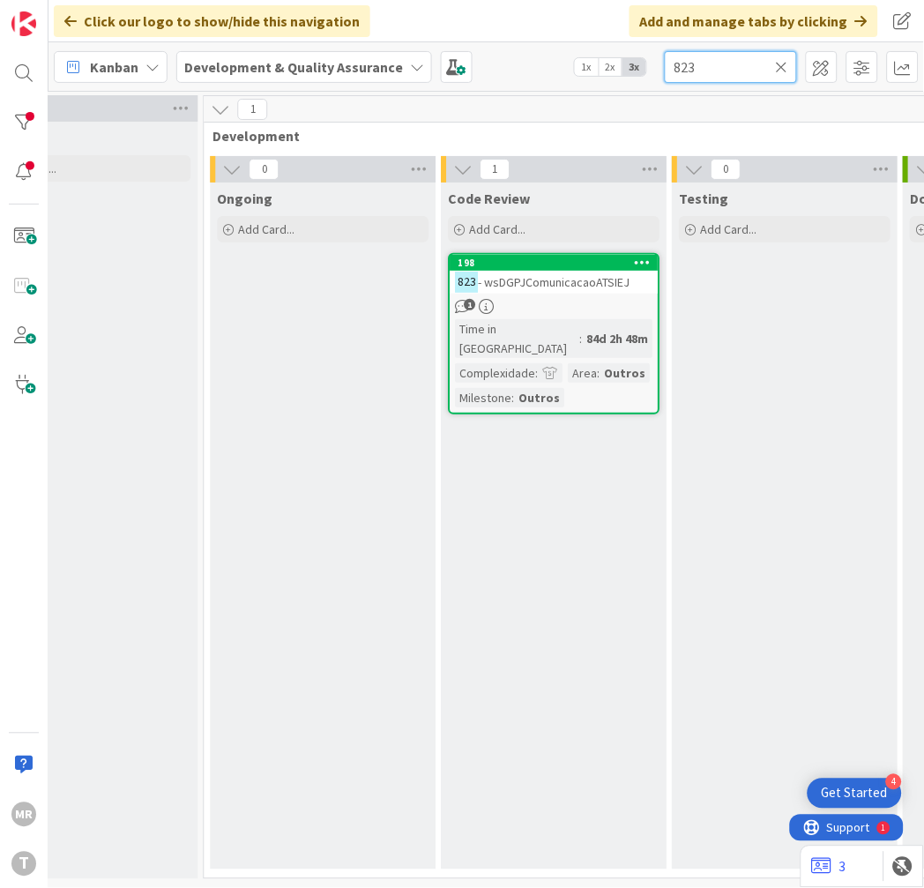
drag, startPoint x: 728, startPoint y: 58, endPoint x: 564, endPoint y: 55, distance: 164.0
click at [564, 55] on div "Kanban Development & Quality Assurance 1x 2x 3x 823" at bounding box center [485, 66] width 875 height 48
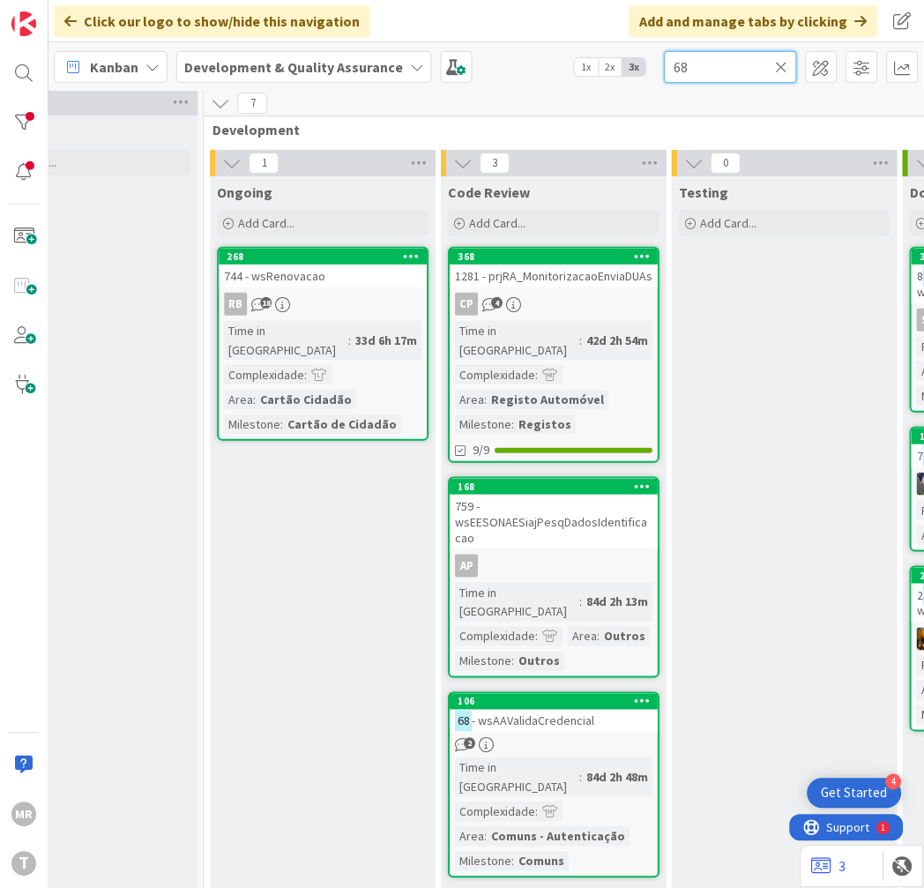
drag, startPoint x: 706, startPoint y: 66, endPoint x: 661, endPoint y: 68, distance: 45.0
click at [664, 68] on div "Kanban Development & Quality Assurance 1x 2x 3x 68" at bounding box center [485, 66] width 875 height 48
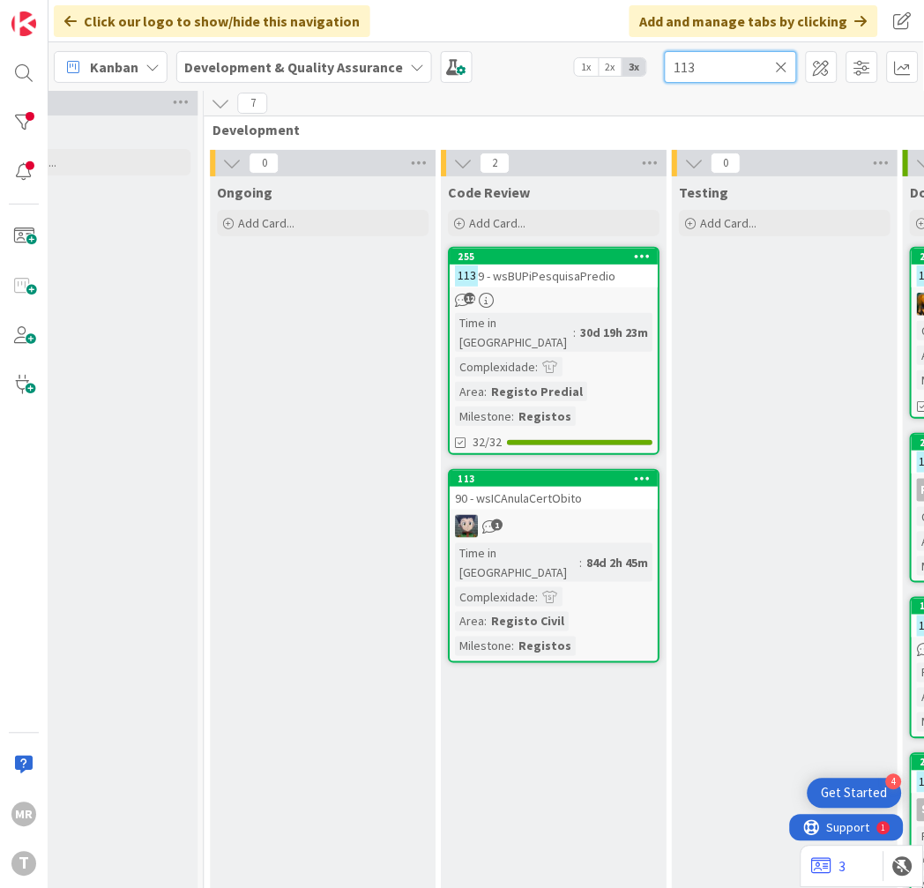
scroll to position [6, 926]
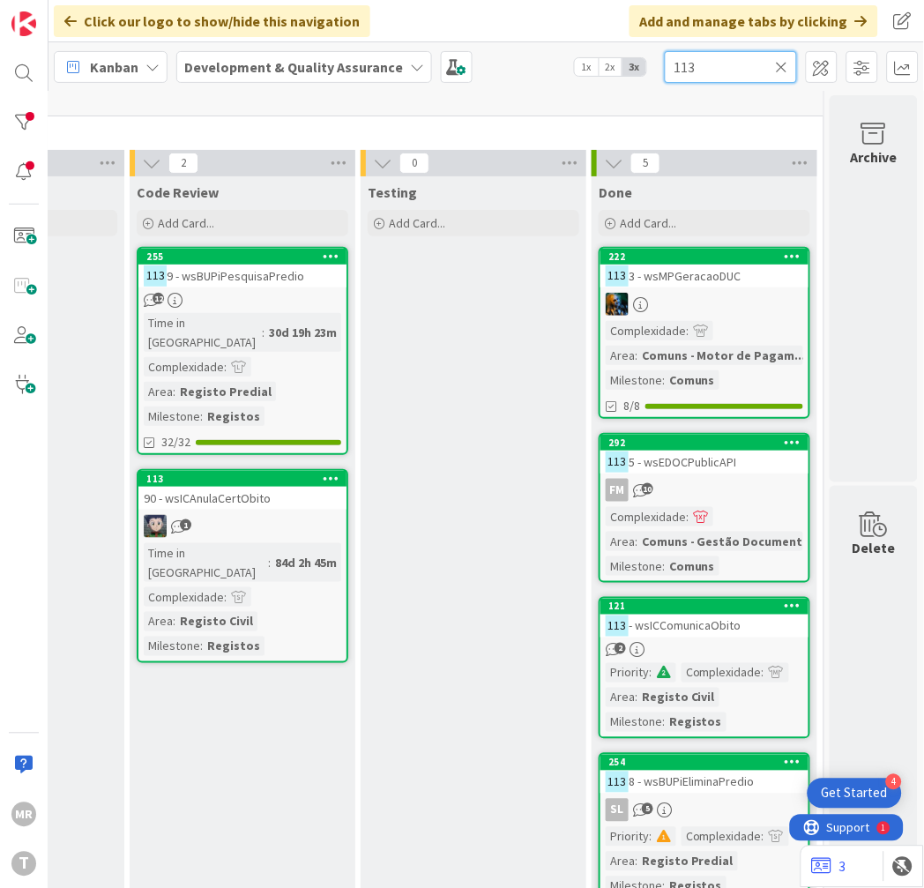
drag, startPoint x: 701, startPoint y: 67, endPoint x: 521, endPoint y: 47, distance: 181.0
click at [525, 49] on div "Kanban Development & Quality Assurance 1x 2x 3x 113" at bounding box center [485, 66] width 875 height 48
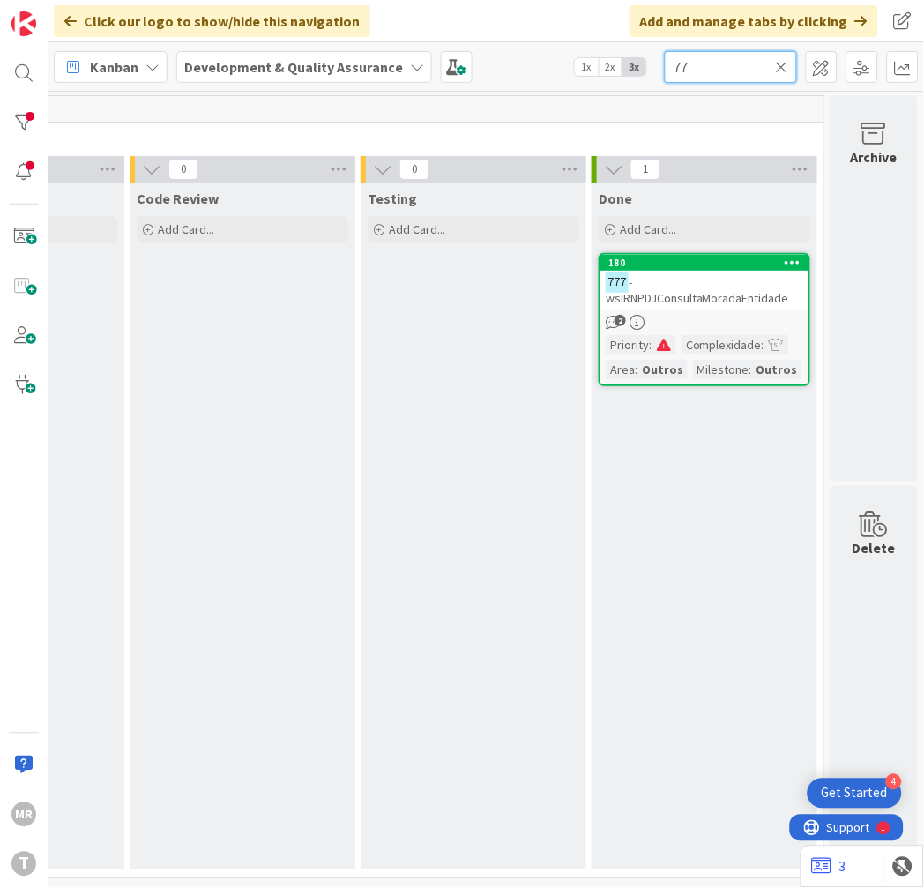
type input "7"
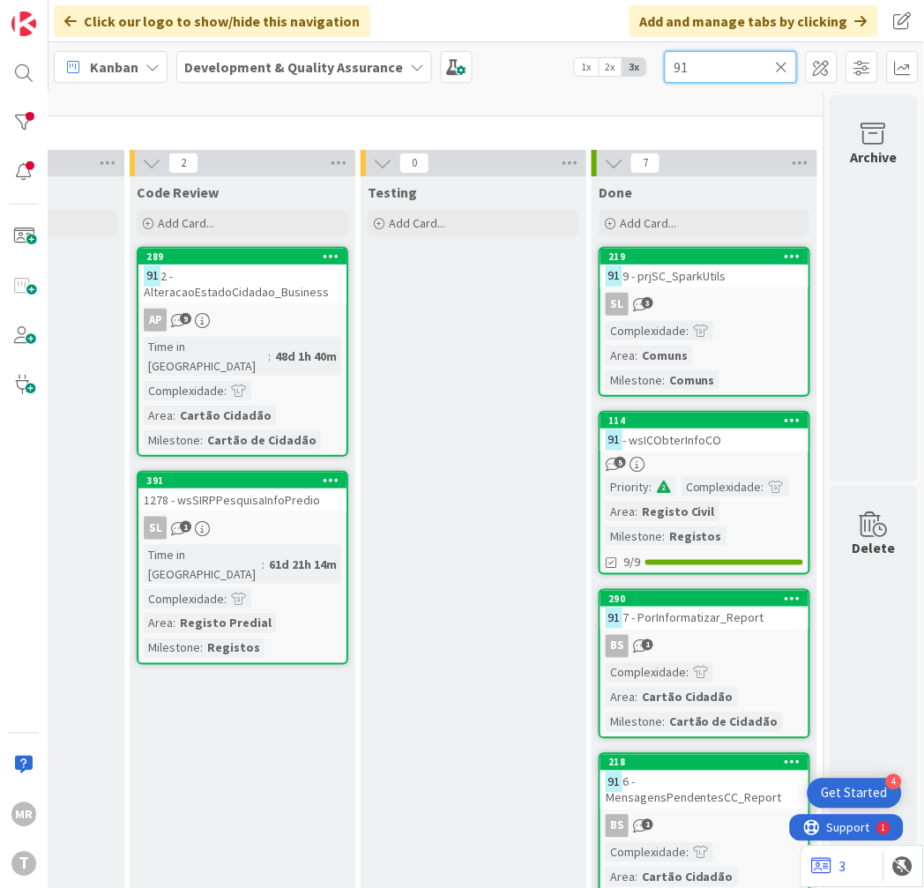
drag, startPoint x: 701, startPoint y: 75, endPoint x: 586, endPoint y: 66, distance: 114.9
click at [589, 67] on div "Kanban Development & Quality Assurance 1x 2x 3x 91" at bounding box center [485, 66] width 875 height 48
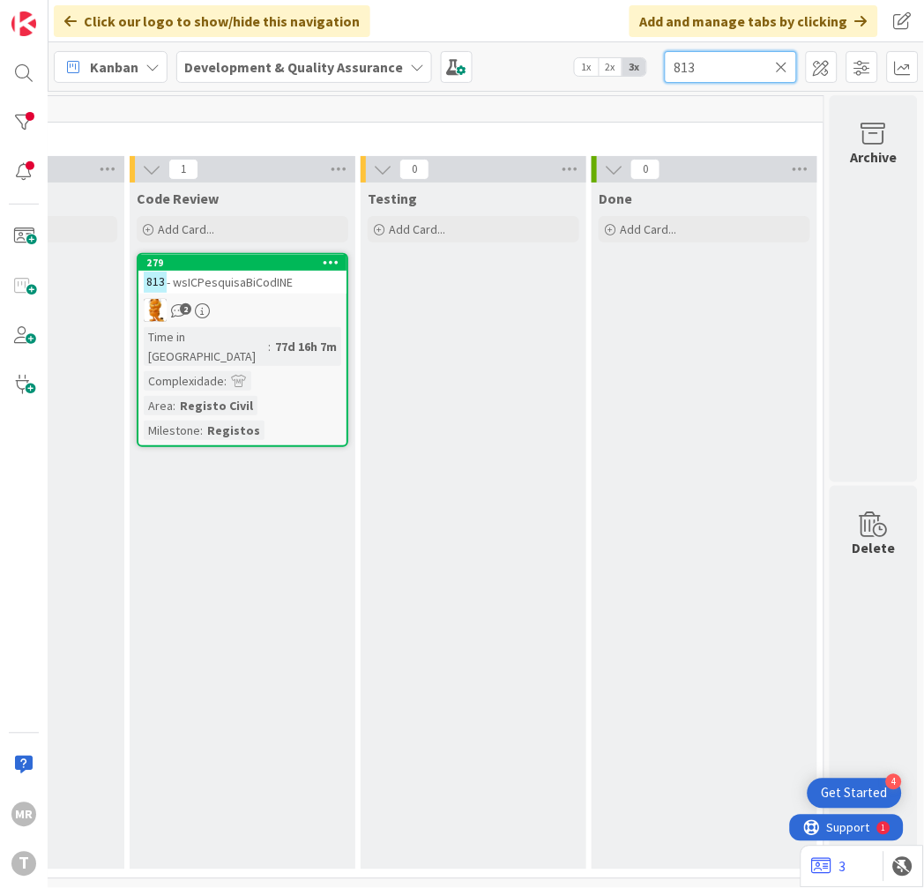
click at [628, 65] on div "Kanban Development & Quality Assurance 1x 2x 3x 813" at bounding box center [485, 66] width 875 height 48
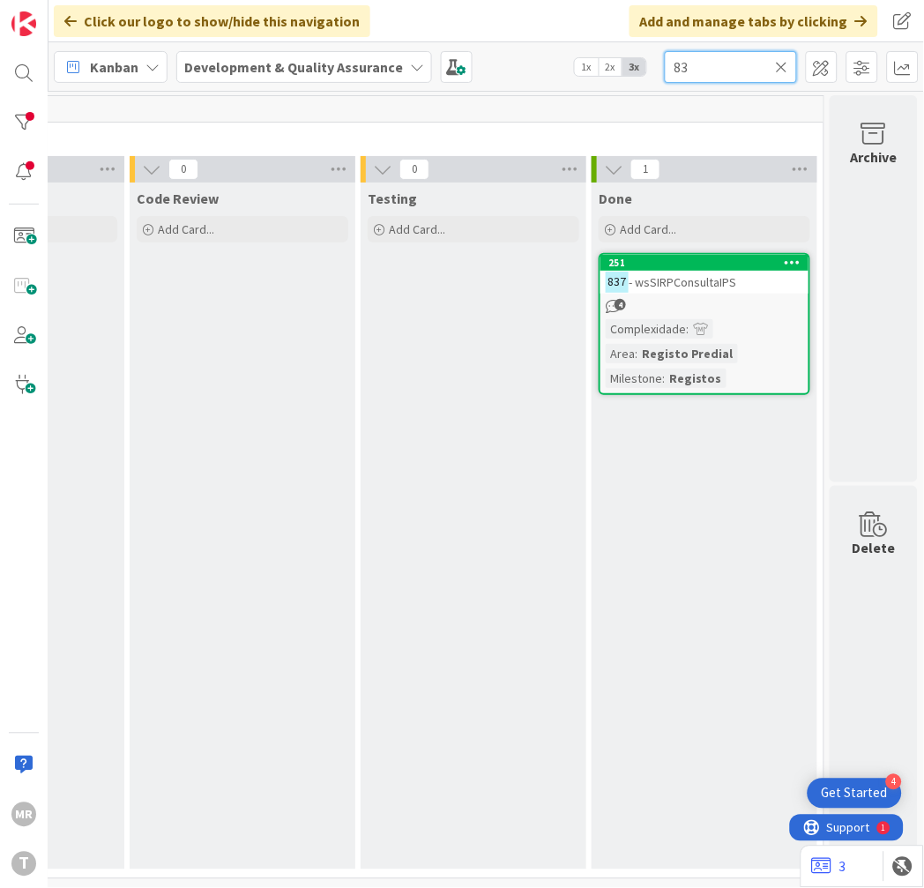
type input "8"
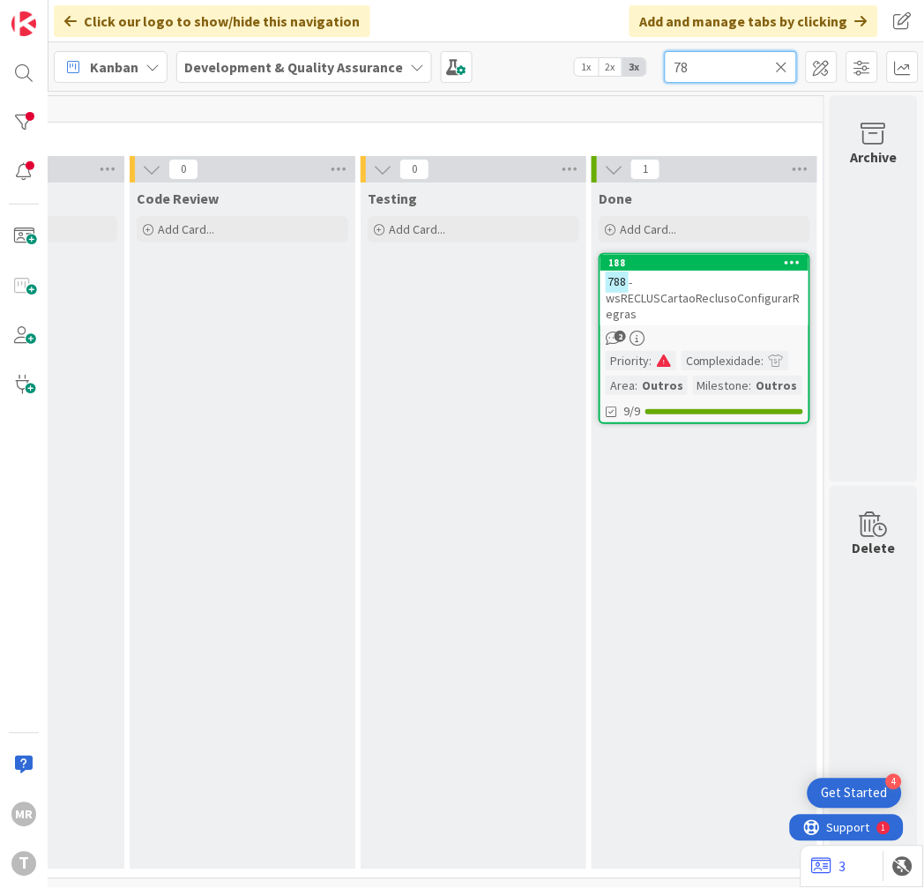
type input "7"
type input "0"
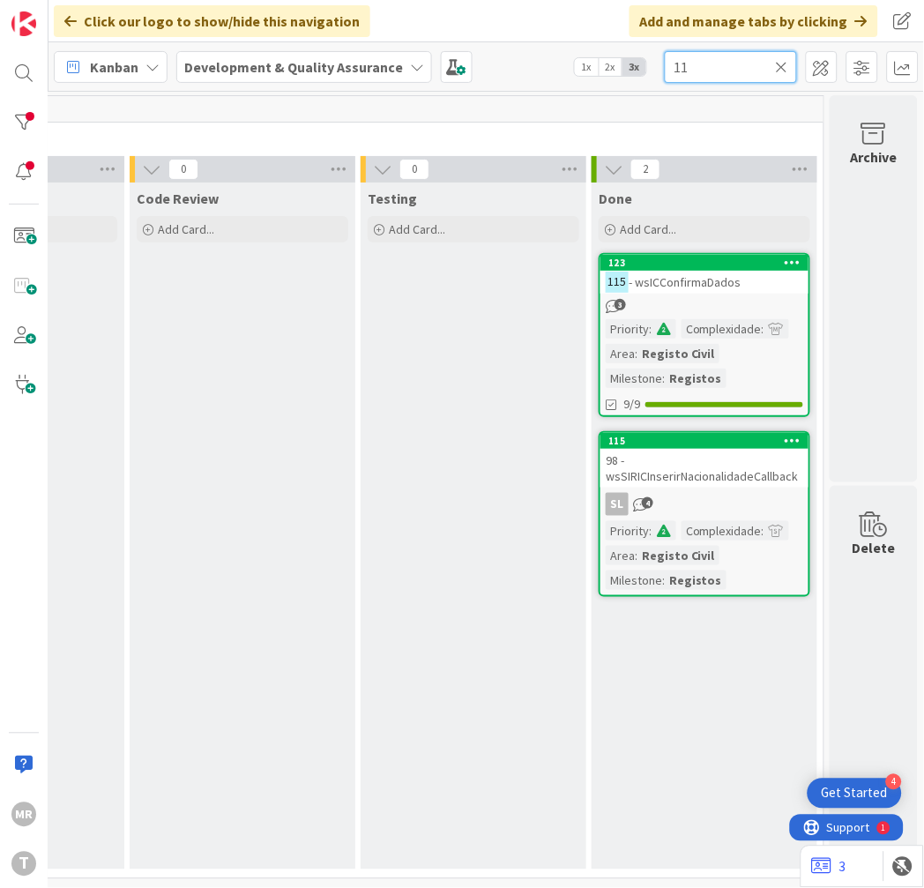
type input "1"
type input "9"
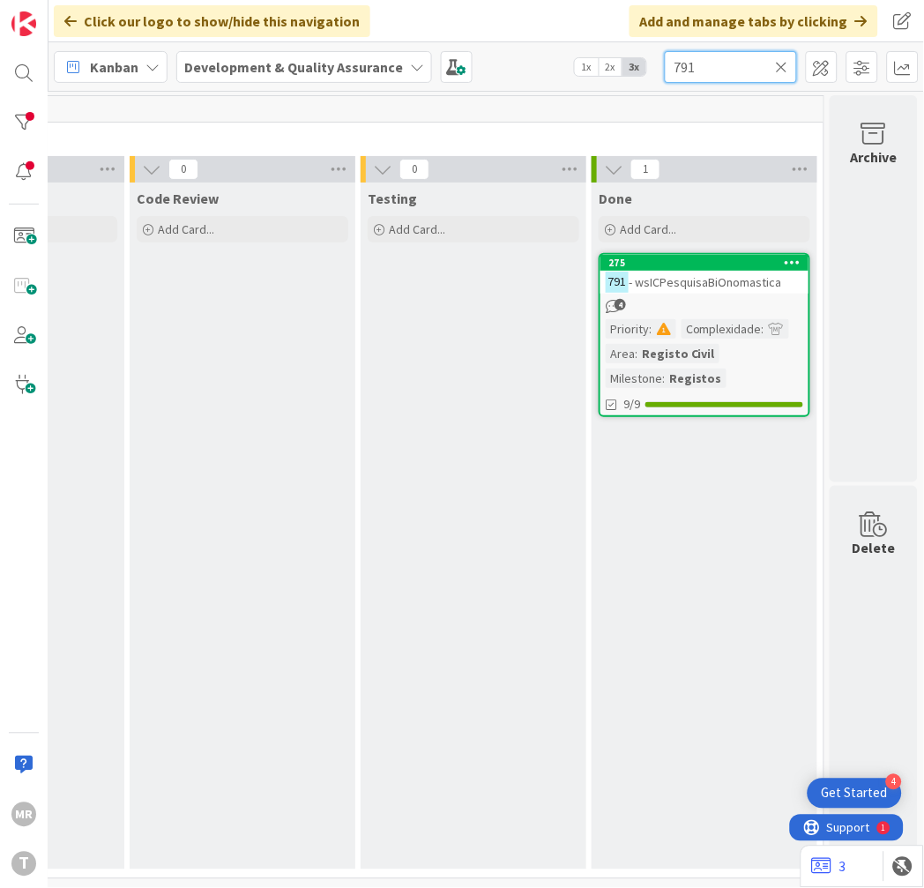
drag, startPoint x: 700, startPoint y: 57, endPoint x: 562, endPoint y: 54, distance: 138.5
click at [562, 54] on div "Kanban Development & Quality Assurance 1x 2x 3x 791" at bounding box center [485, 66] width 875 height 48
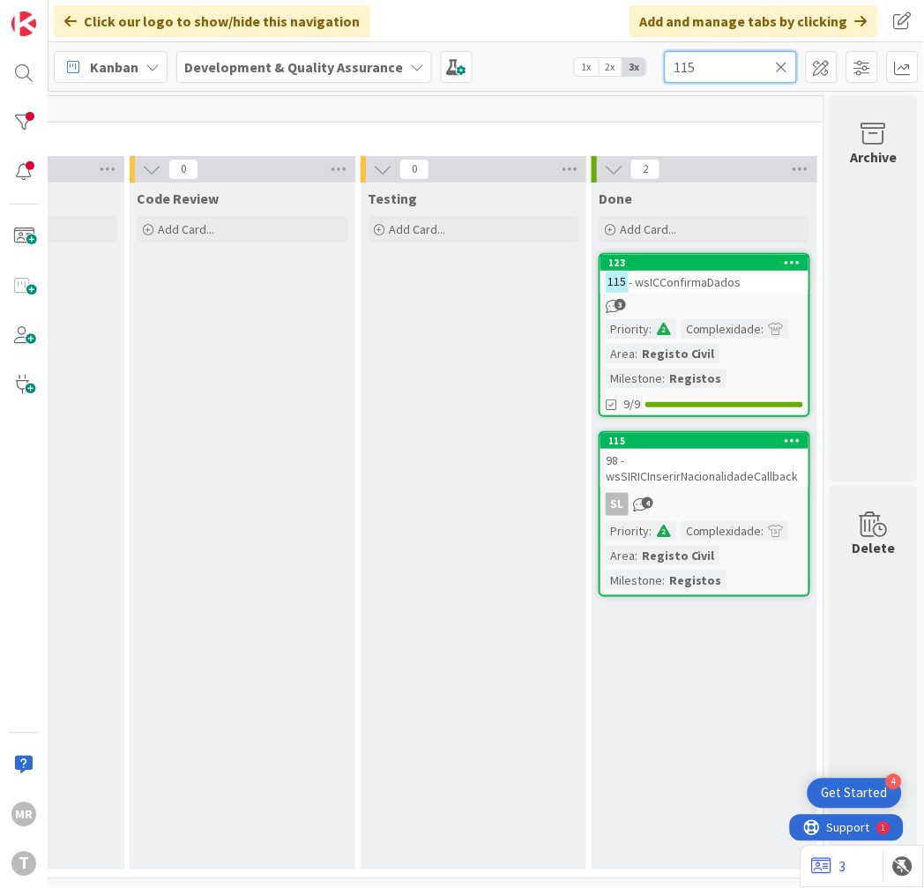
drag, startPoint x: 699, startPoint y: 69, endPoint x: 598, endPoint y: 46, distance: 103.9
click at [598, 46] on div "Kanban Development & Quality Assurance 1x 2x 3x 115" at bounding box center [485, 66] width 875 height 48
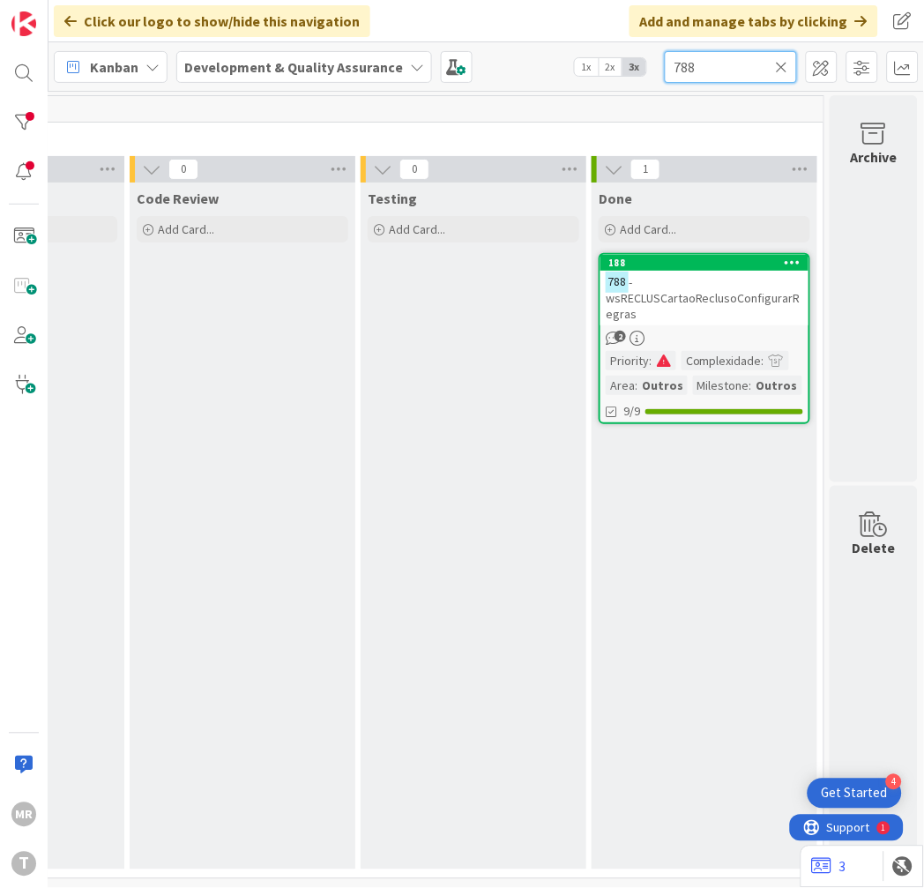
drag, startPoint x: 721, startPoint y: 67, endPoint x: 594, endPoint y: 53, distance: 127.7
click at [594, 53] on div "Kanban Development & Quality Assurance 1x 2x 3x 788" at bounding box center [485, 66] width 875 height 48
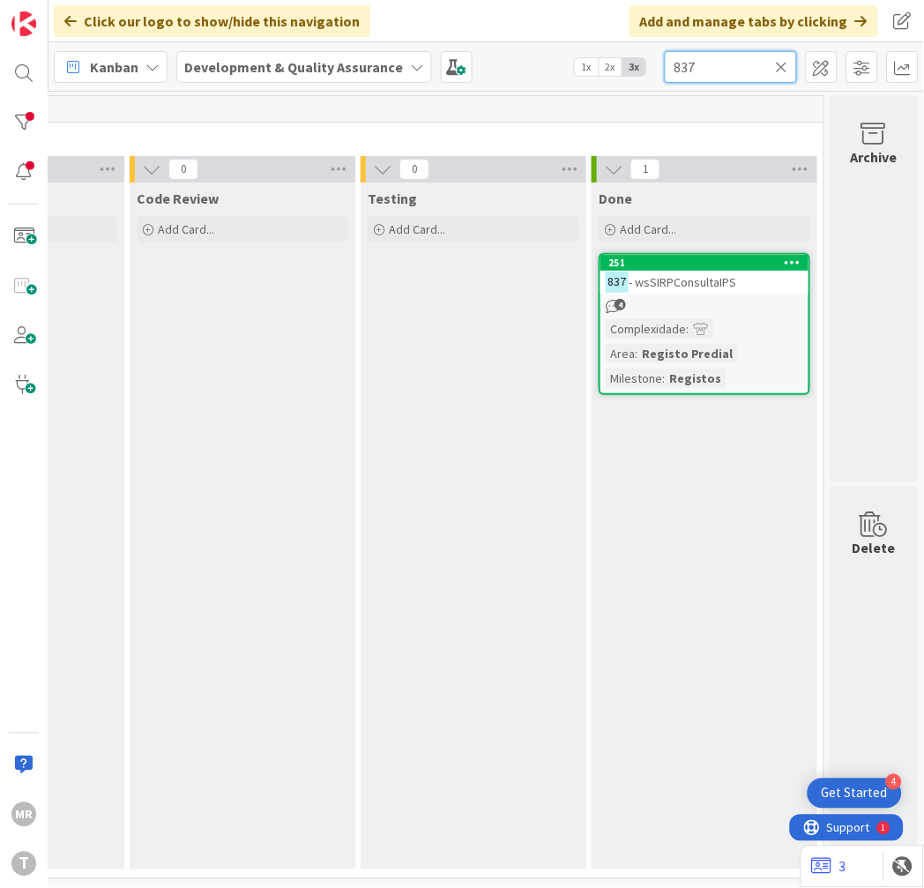
type input "837"
click at [780, 63] on icon at bounding box center [782, 67] width 12 height 16
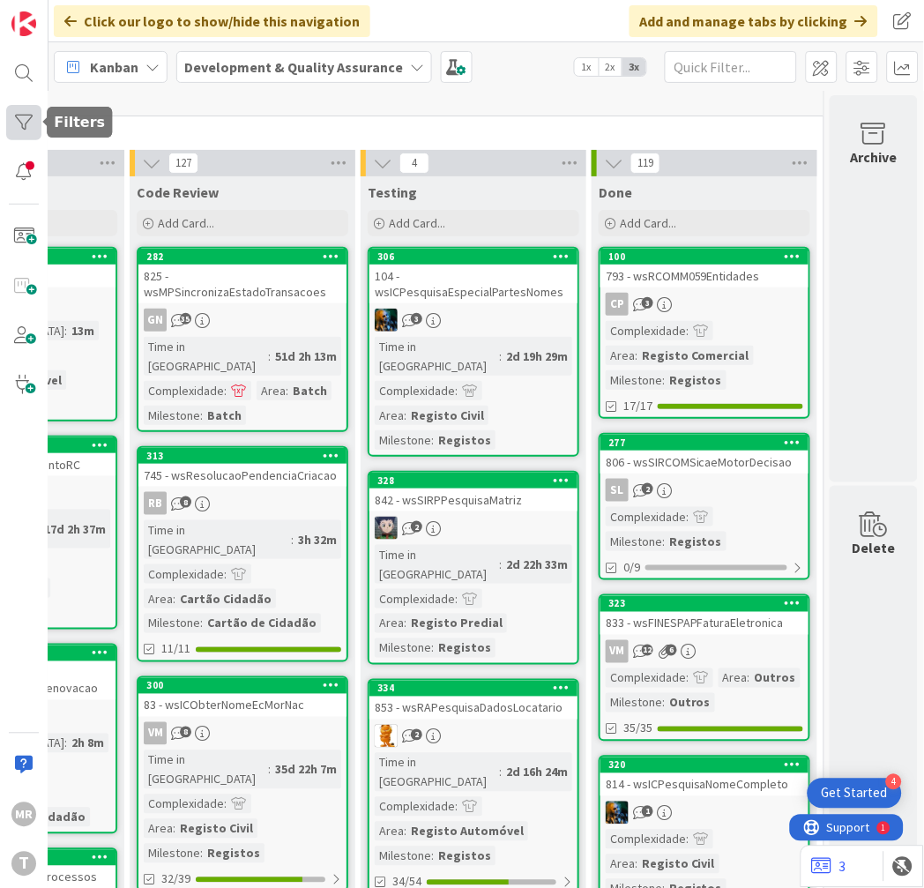
click at [26, 115] on div at bounding box center [23, 122] width 35 height 35
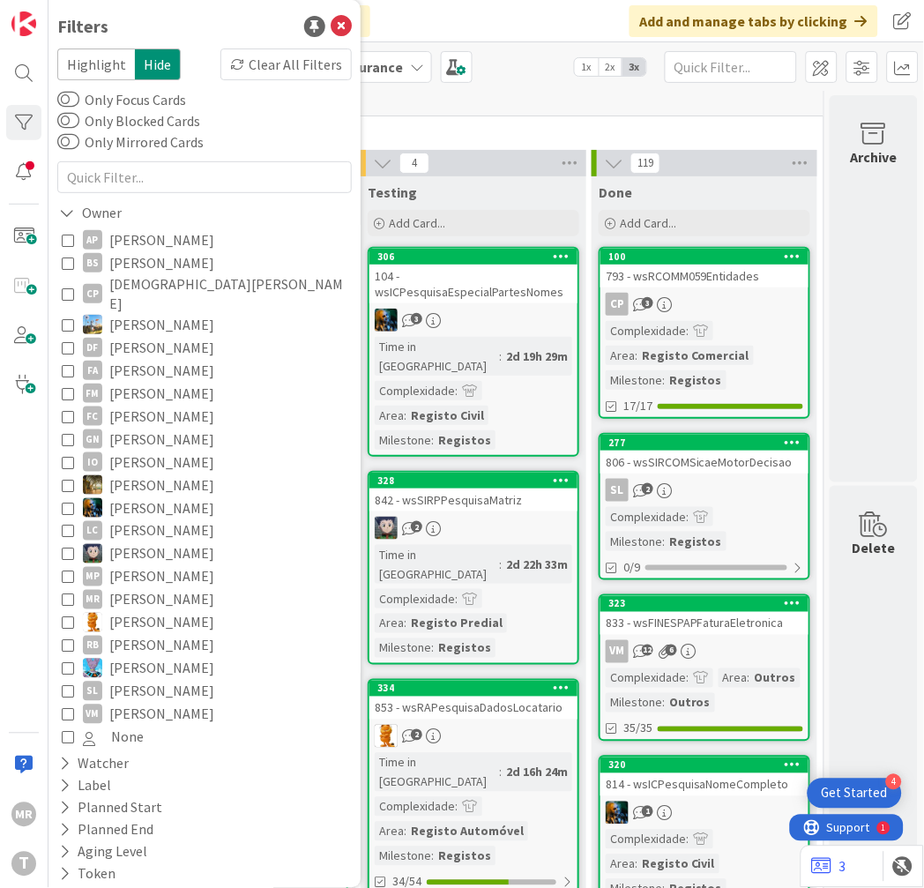
click at [137, 565] on span "[PERSON_NAME]" at bounding box center [161, 576] width 105 height 23
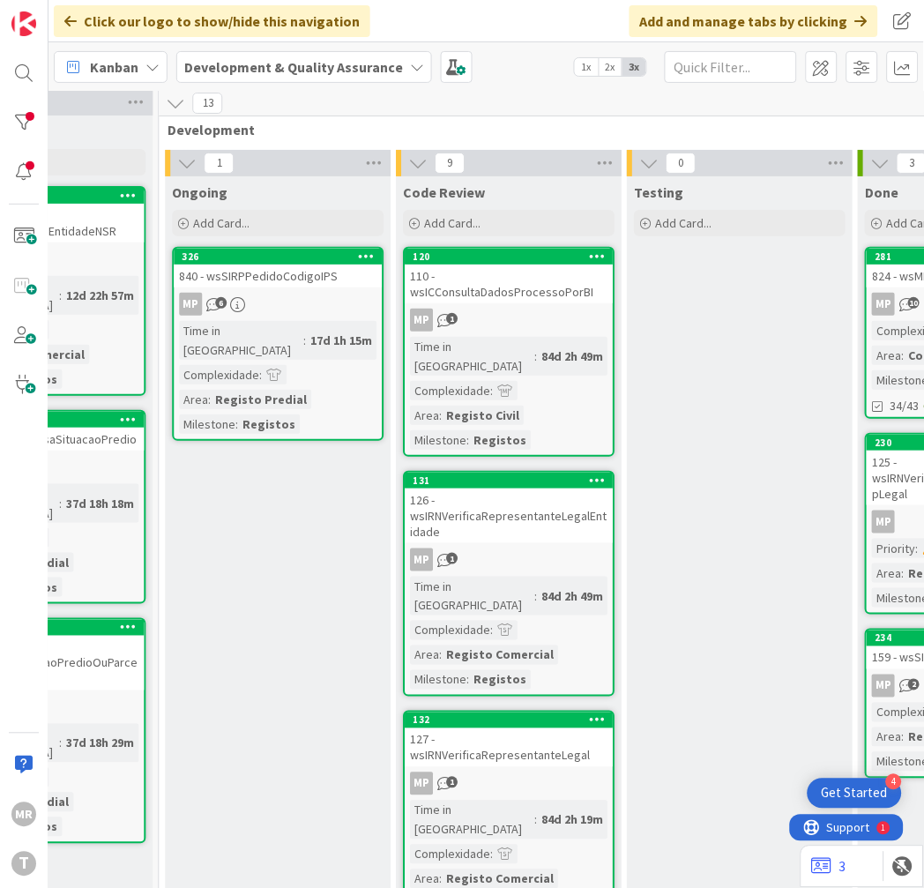
scroll to position [6, 637]
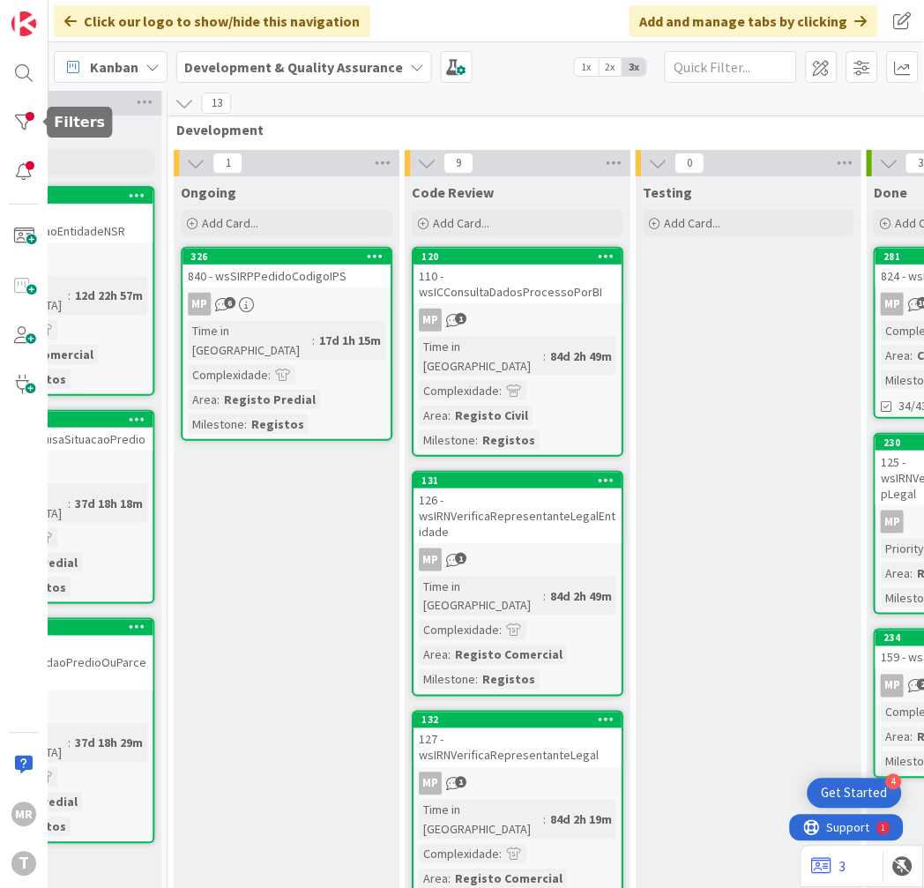
drag, startPoint x: 26, startPoint y: 132, endPoint x: 48, endPoint y: 163, distance: 37.4
click at [26, 132] on div at bounding box center [23, 122] width 35 height 35
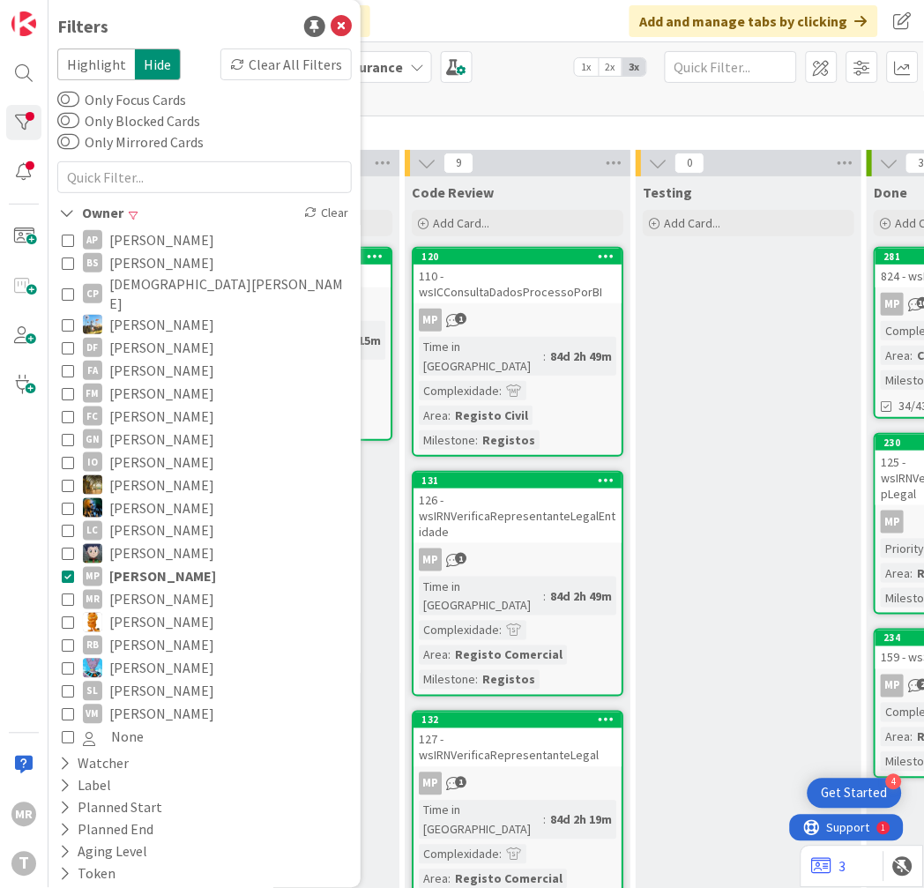
click at [145, 588] on span "[PERSON_NAME]" at bounding box center [161, 599] width 105 height 23
click at [146, 568] on span "[PERSON_NAME]" at bounding box center [162, 576] width 107 height 23
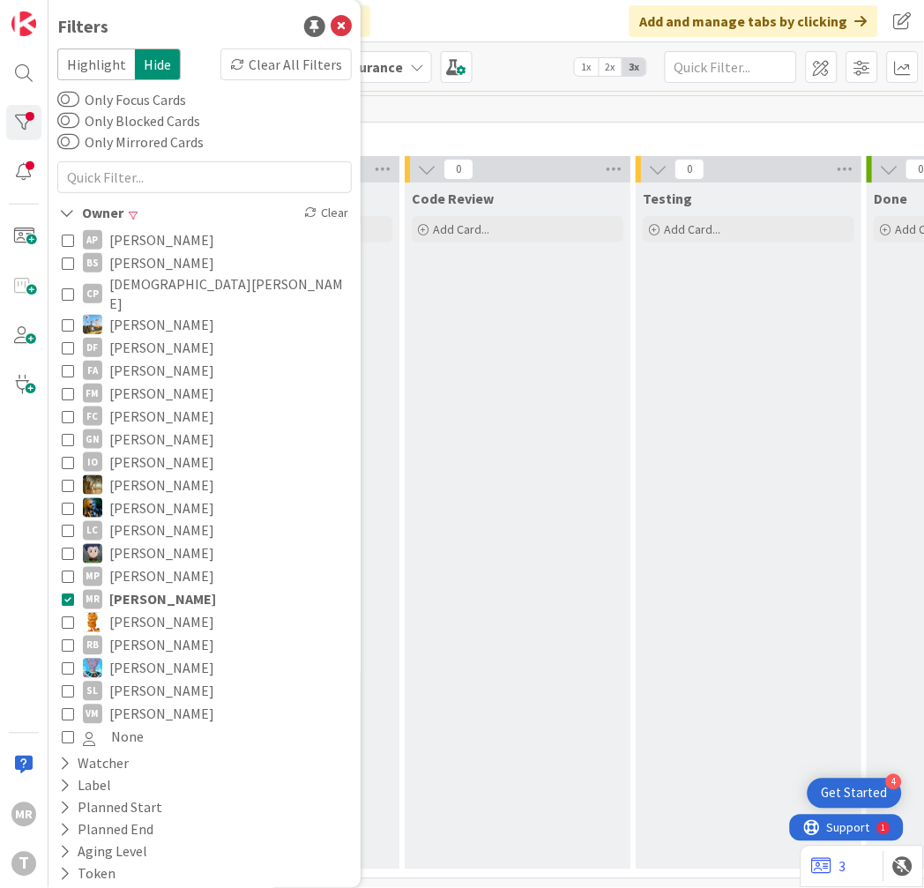
click at [160, 588] on span "[PERSON_NAME]" at bounding box center [162, 599] width 107 height 23
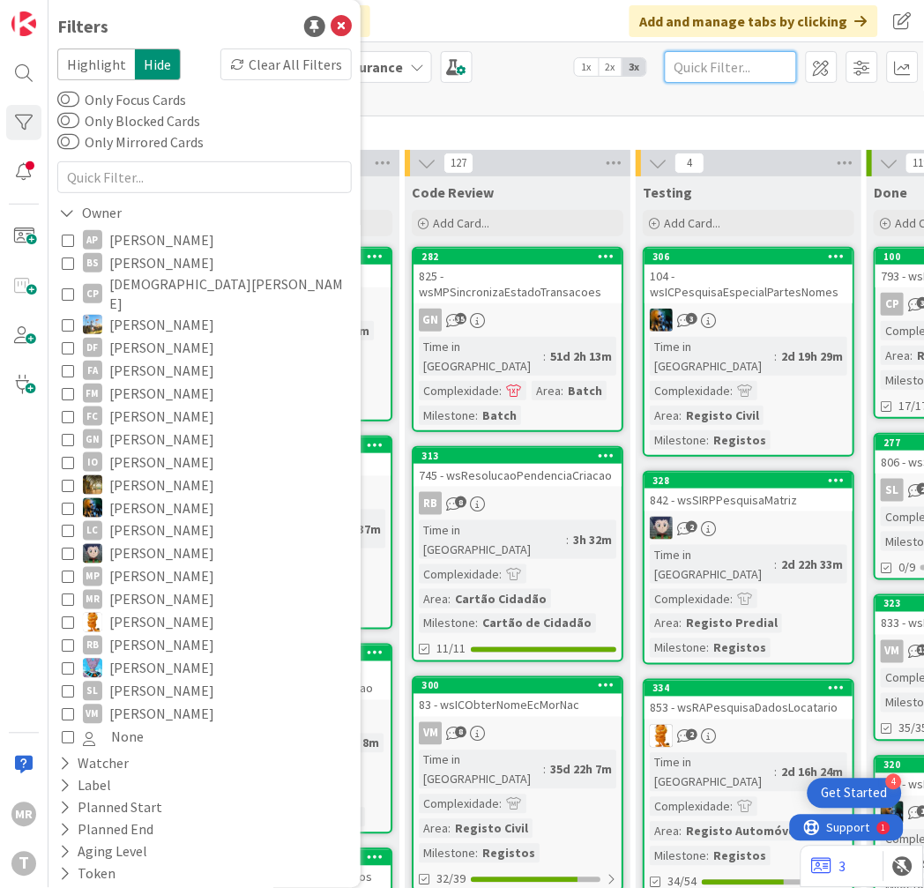
click at [777, 69] on input "text" at bounding box center [731, 67] width 132 height 32
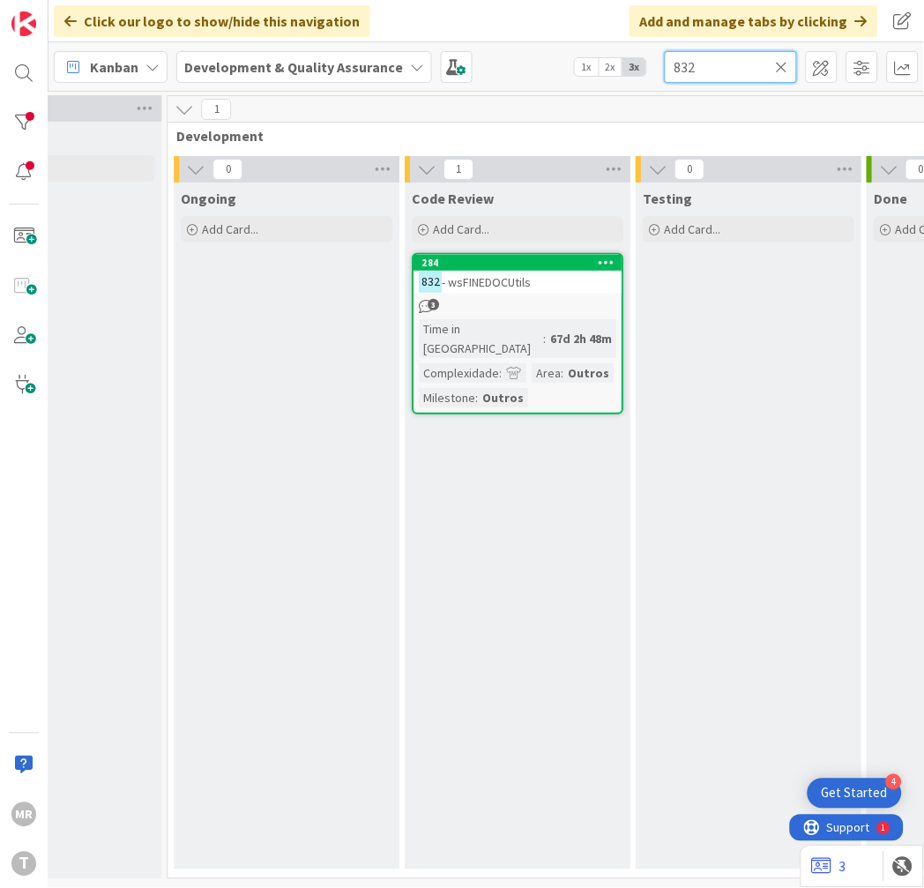
type input "832"
drag, startPoint x: 13, startPoint y: 127, endPoint x: 35, endPoint y: 177, distance: 54.9
click at [13, 127] on div at bounding box center [23, 122] width 35 height 35
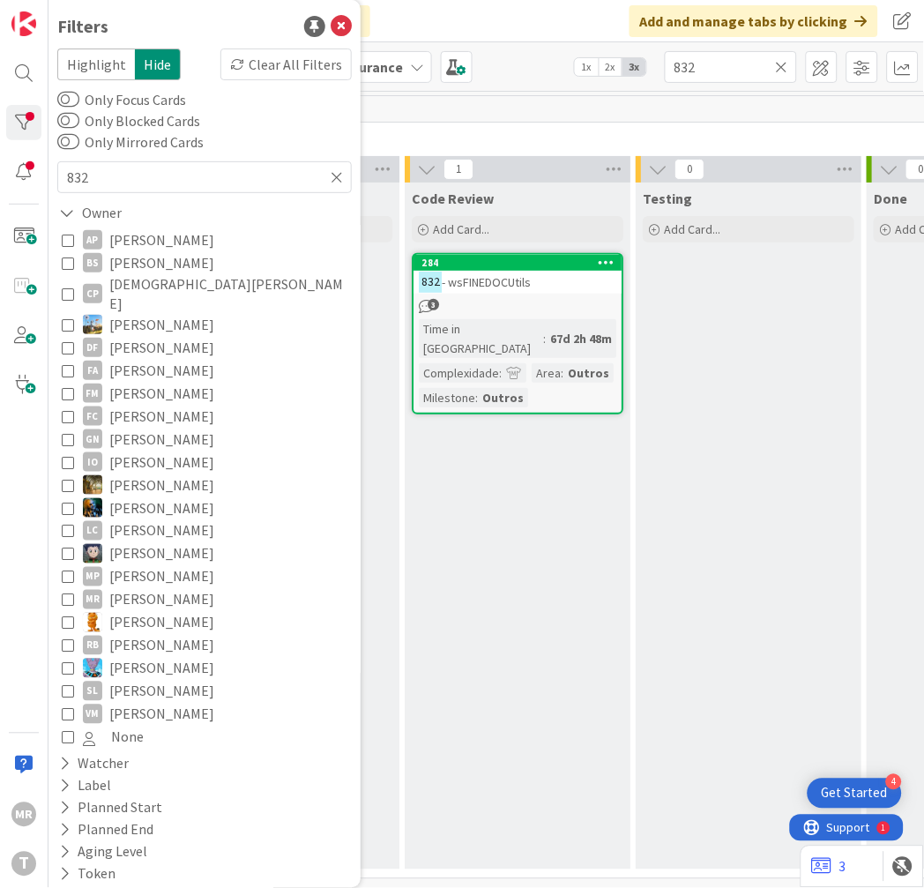
click at [132, 611] on span "[PERSON_NAME]" at bounding box center [161, 622] width 105 height 23
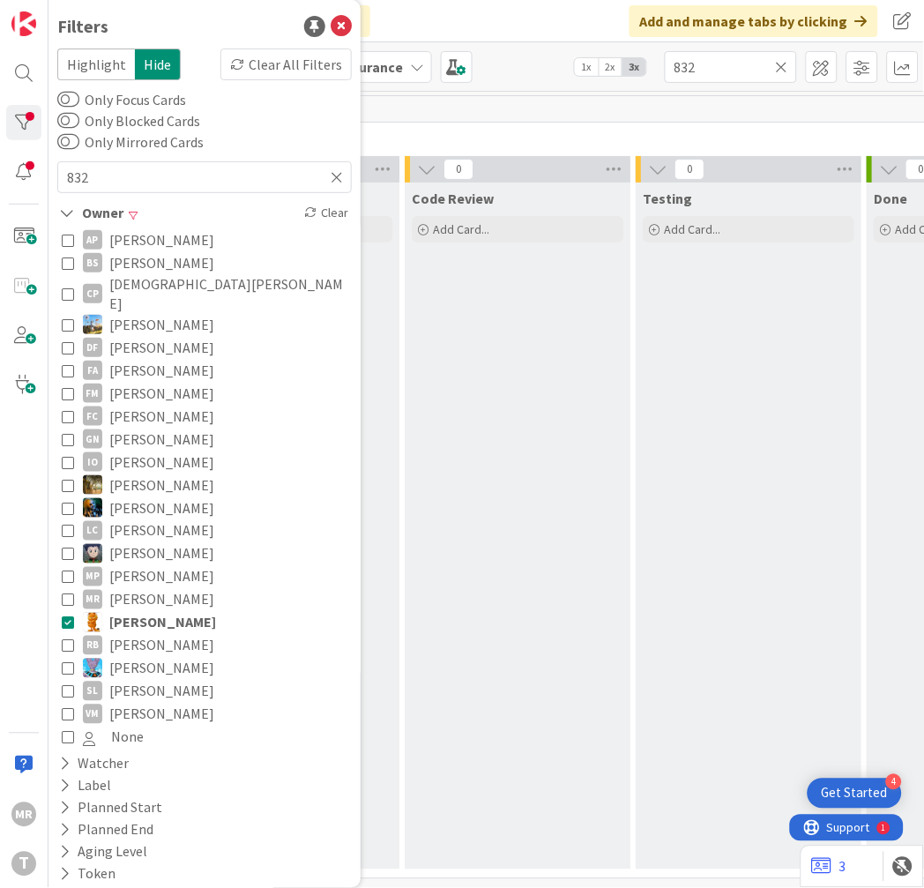
click at [781, 65] on icon at bounding box center [782, 67] width 12 height 16
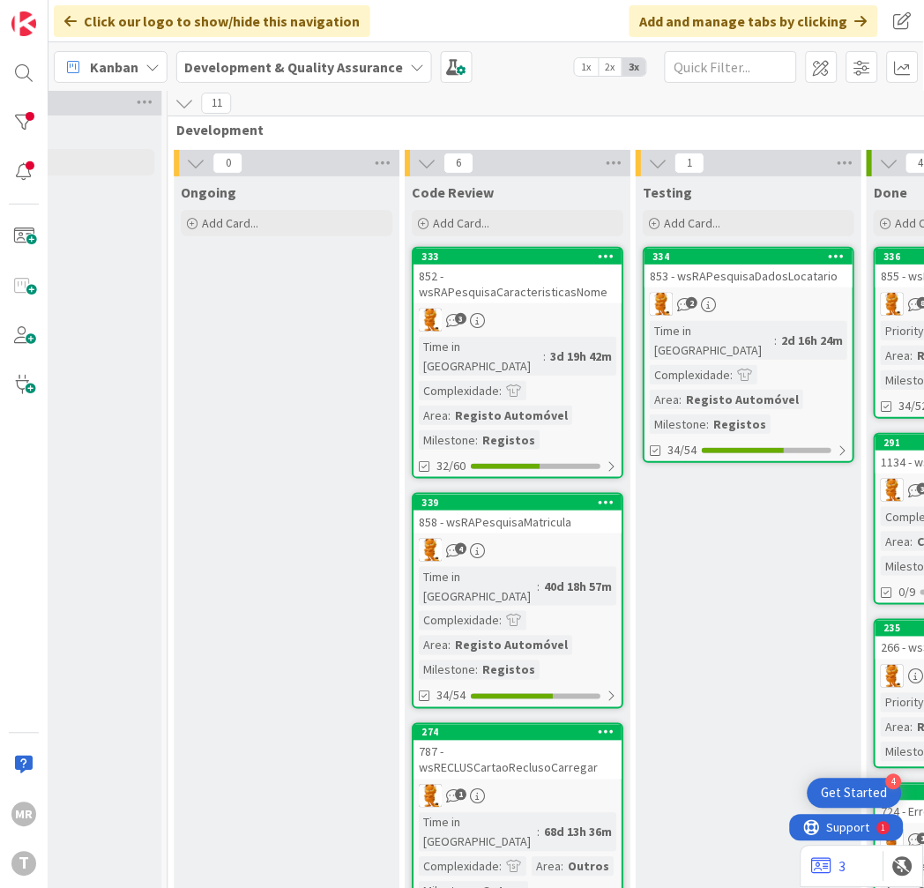
click at [738, 473] on div "Testing Add Card... 334 853 - wsRAPesquisaDadosLocatario 2 Time in [GEOGRAPHIC_…" at bounding box center [749, 872] width 226 height 1392
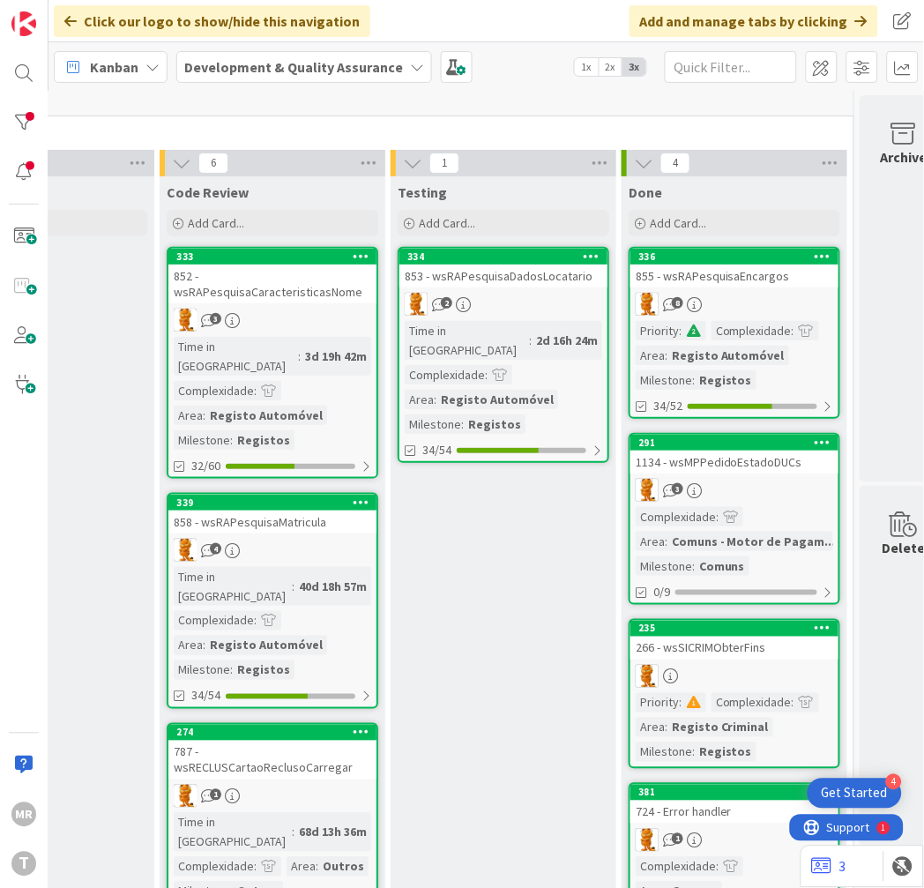
scroll to position [6, 902]
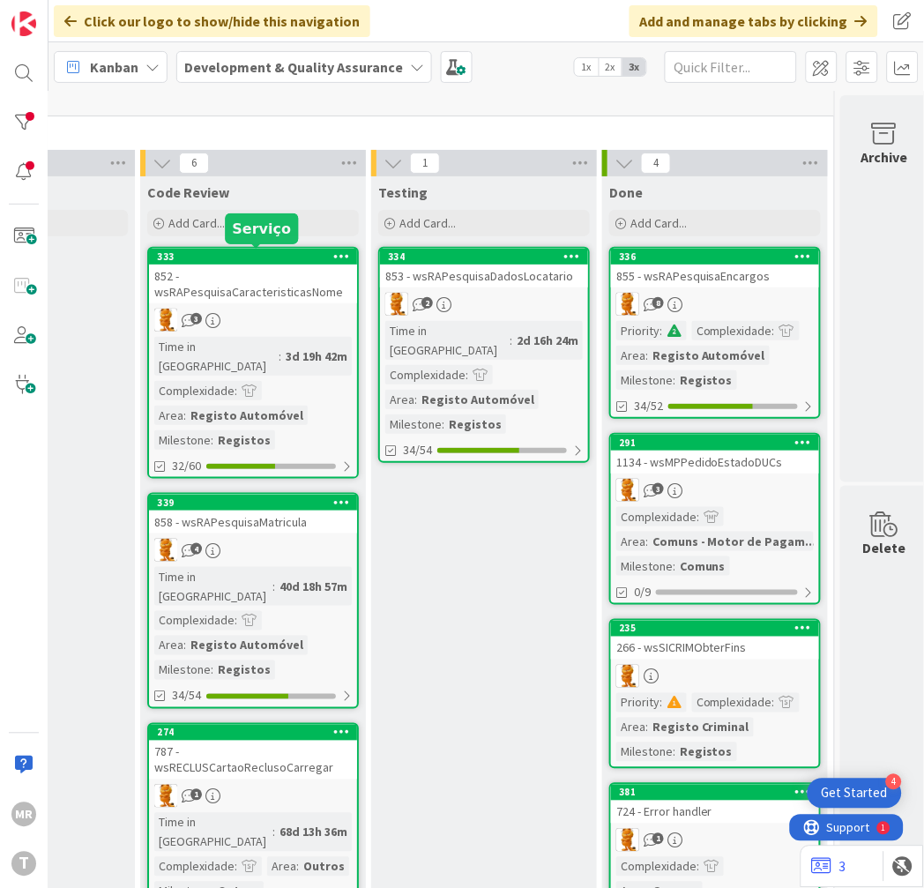
click at [234, 258] on div "333" at bounding box center [257, 256] width 200 height 12
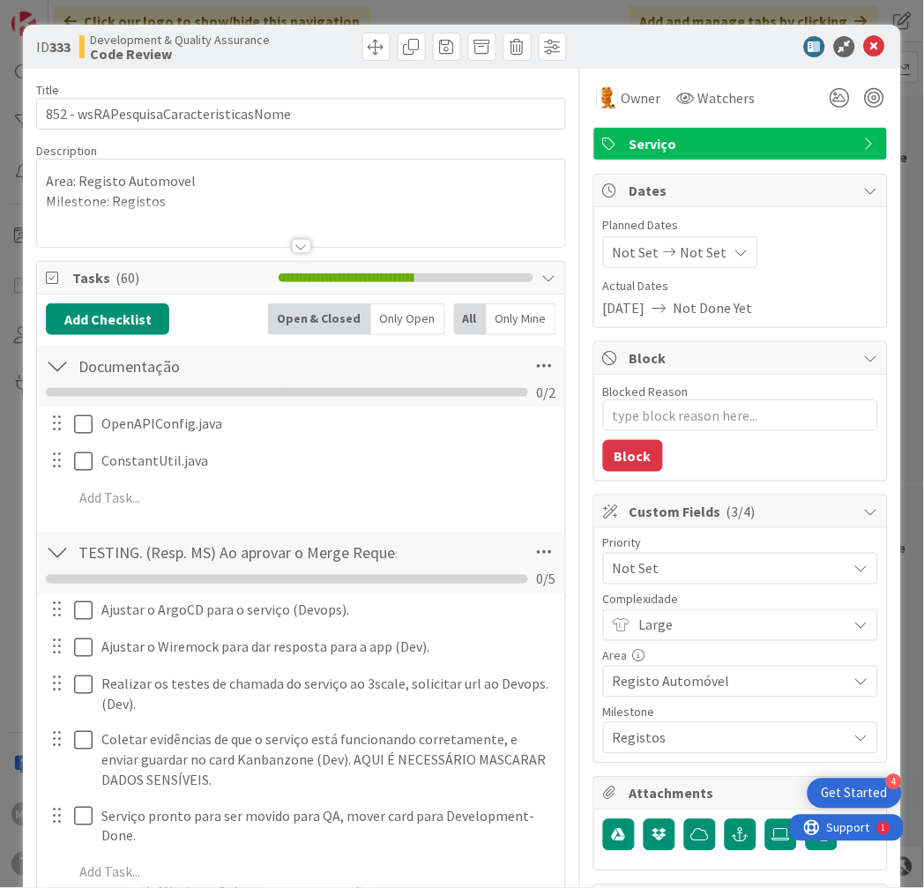
type textarea "x"
click at [865, 38] on icon at bounding box center [874, 46] width 21 height 21
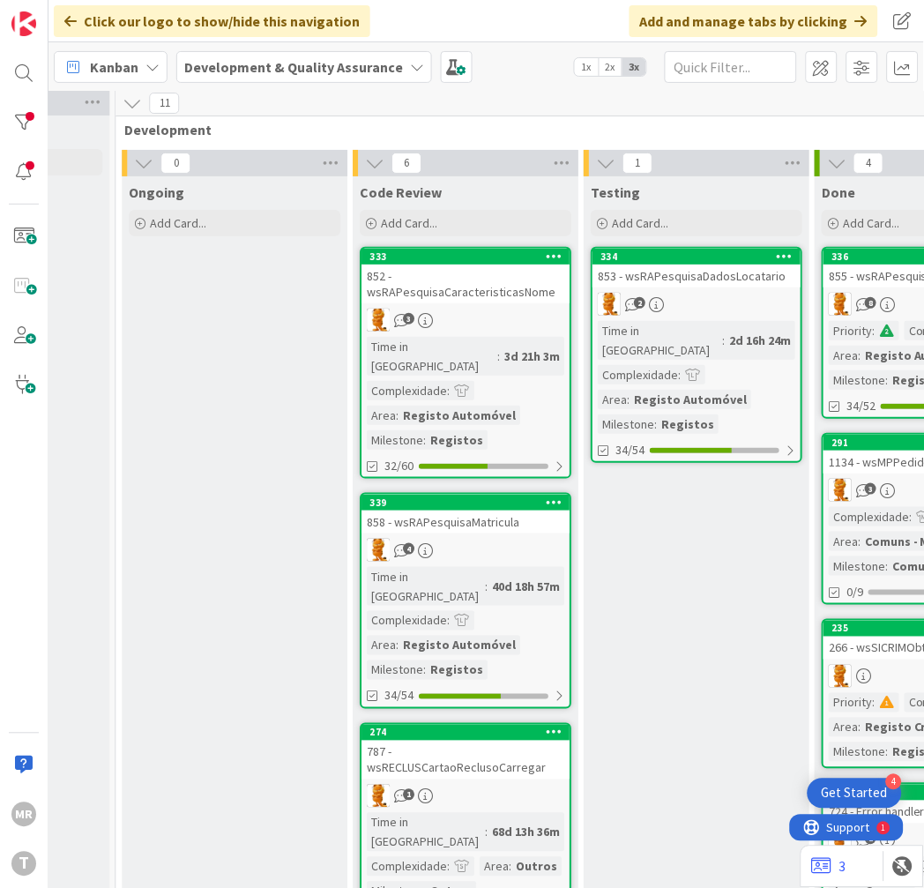
scroll to position [6, 646]
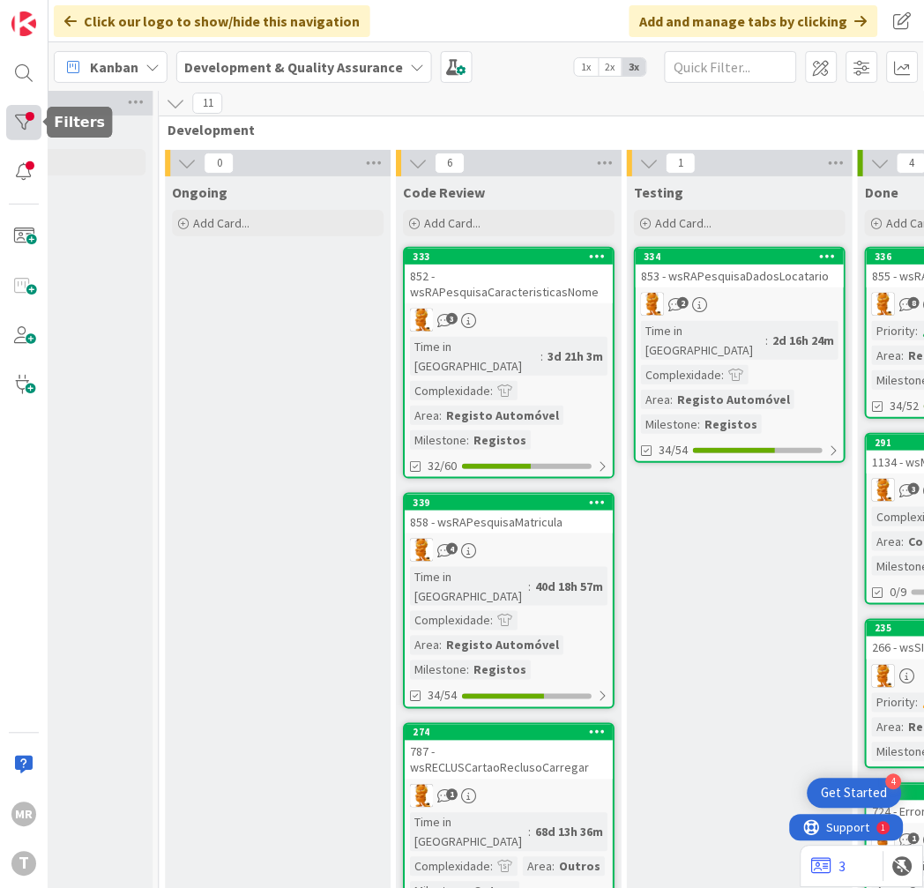
click at [10, 118] on div at bounding box center [23, 122] width 35 height 35
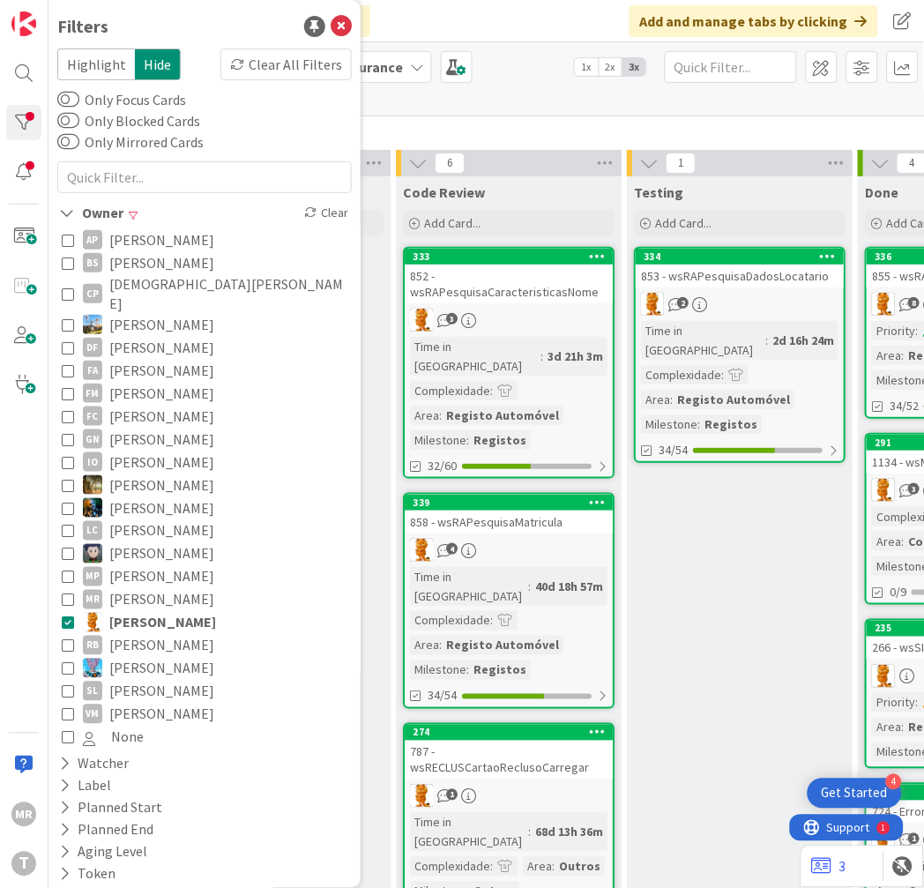
click at [137, 611] on span "[PERSON_NAME]" at bounding box center [162, 622] width 107 height 23
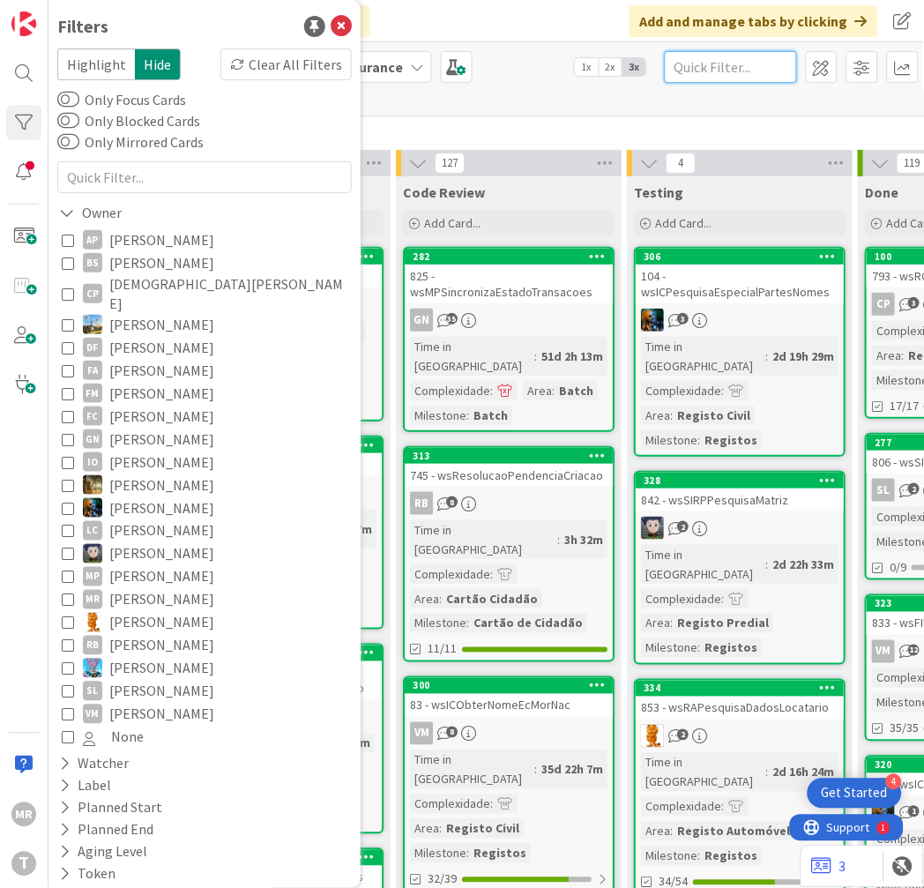
click at [707, 62] on input "text" at bounding box center [731, 67] width 132 height 32
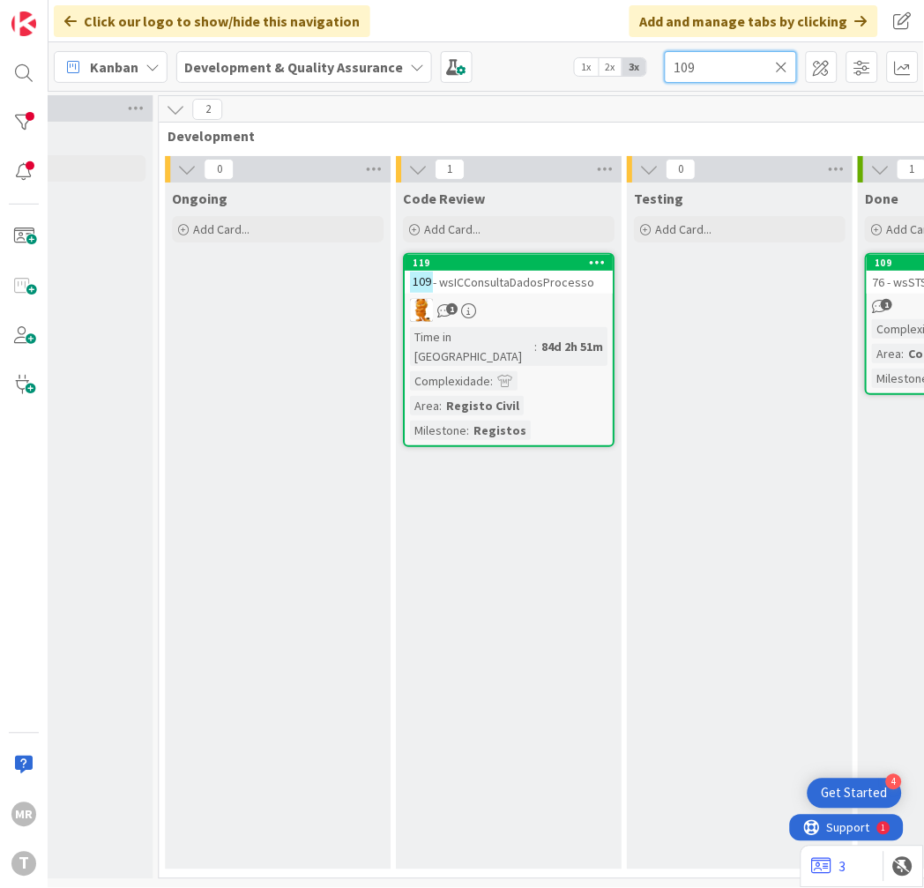
drag, startPoint x: 707, startPoint y: 62, endPoint x: 592, endPoint y: 50, distance: 115.2
click at [593, 51] on div "Kanban Development & Quality Assurance 1x 2x 3x 109" at bounding box center [485, 66] width 875 height 48
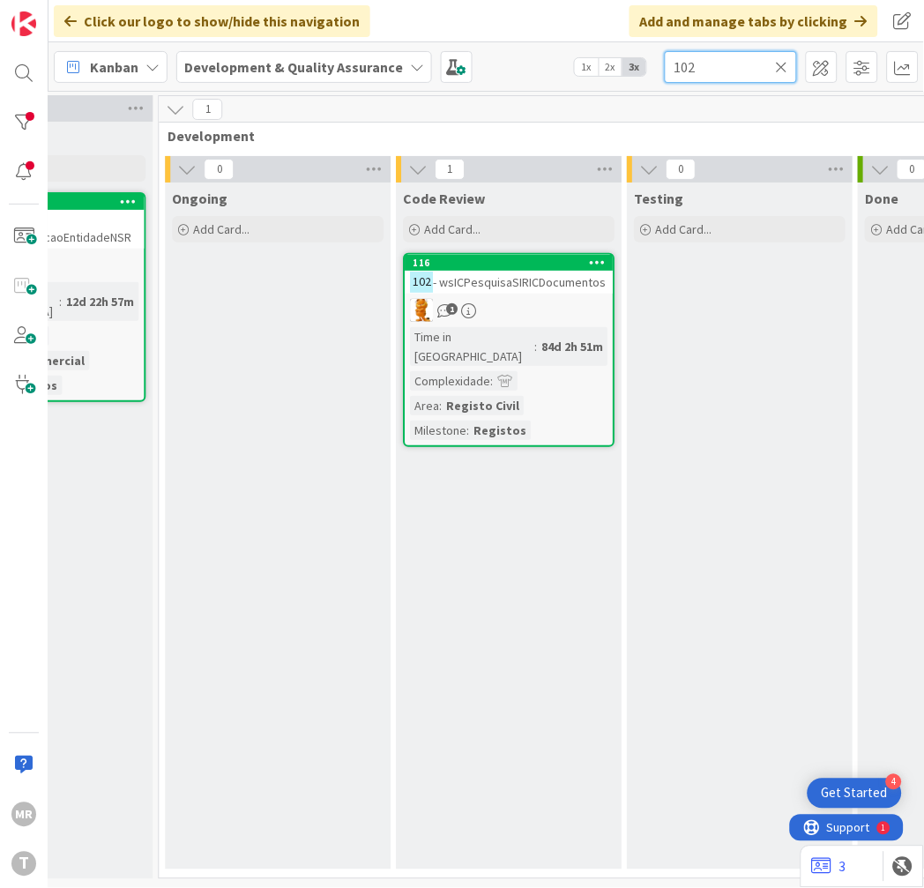
drag, startPoint x: 705, startPoint y: 68, endPoint x: 650, endPoint y: 71, distance: 55.6
click at [651, 71] on div "Kanban Development & Quality Assurance 1x 2x 3x 102" at bounding box center [485, 66] width 875 height 48
type input "102"
click at [783, 59] on icon at bounding box center [782, 67] width 12 height 16
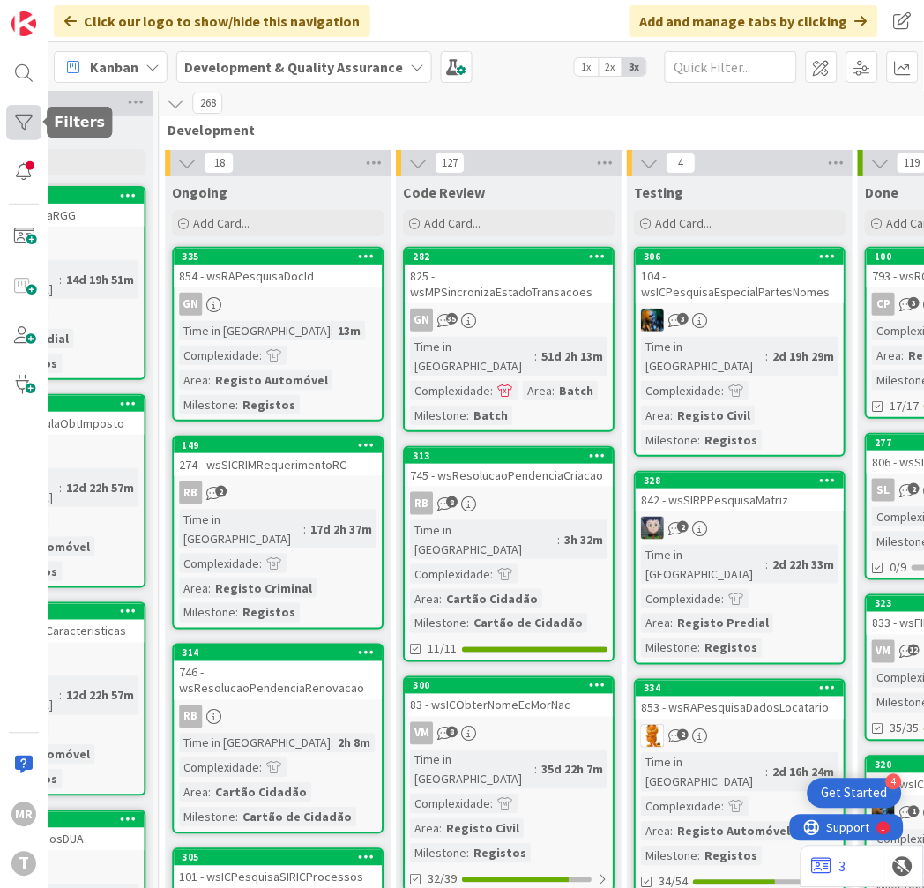
click at [19, 129] on div at bounding box center [23, 122] width 35 height 35
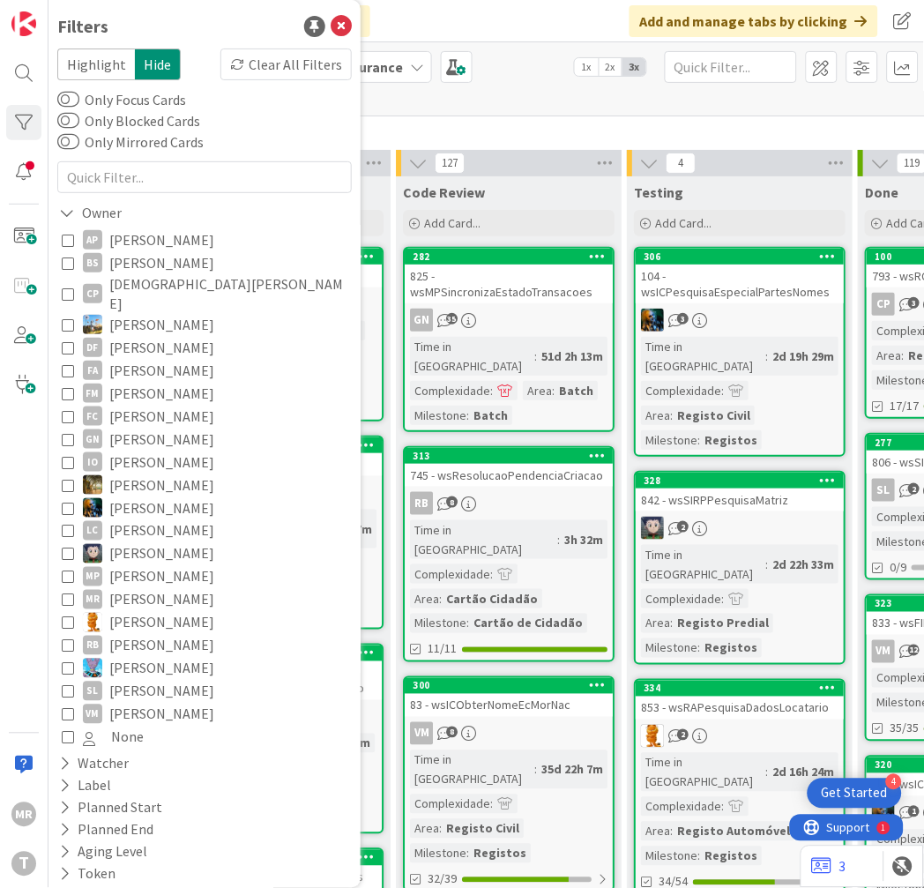
click at [130, 636] on span "[PERSON_NAME]" at bounding box center [161, 645] width 105 height 23
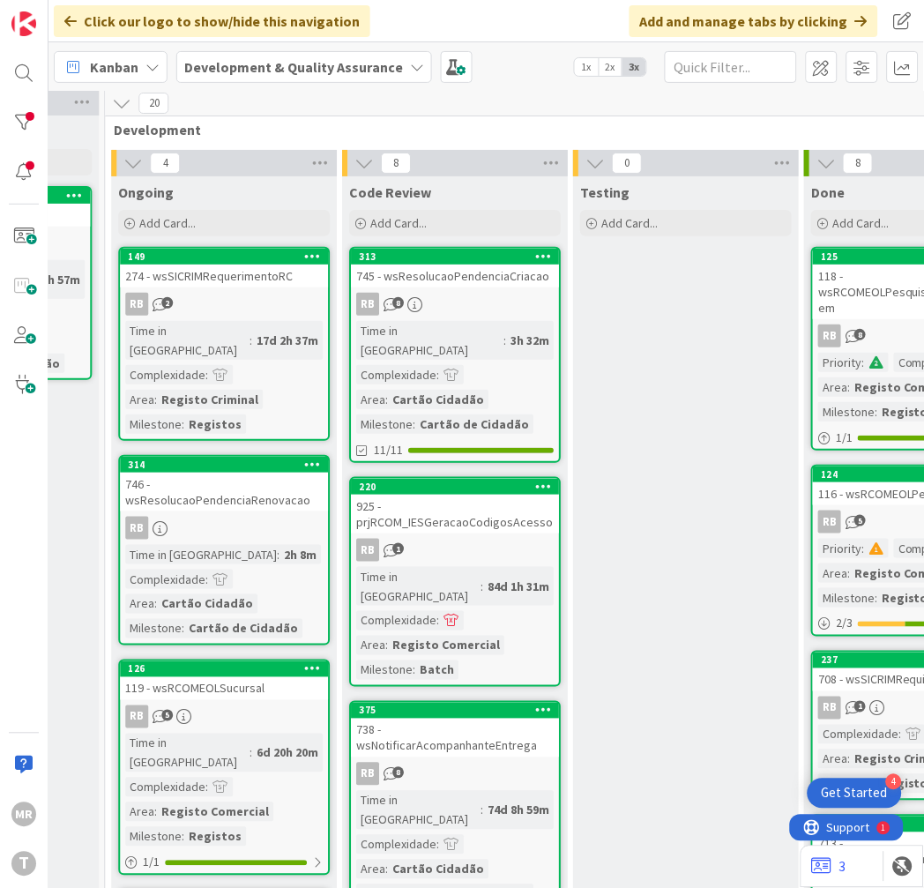
scroll to position [6, 639]
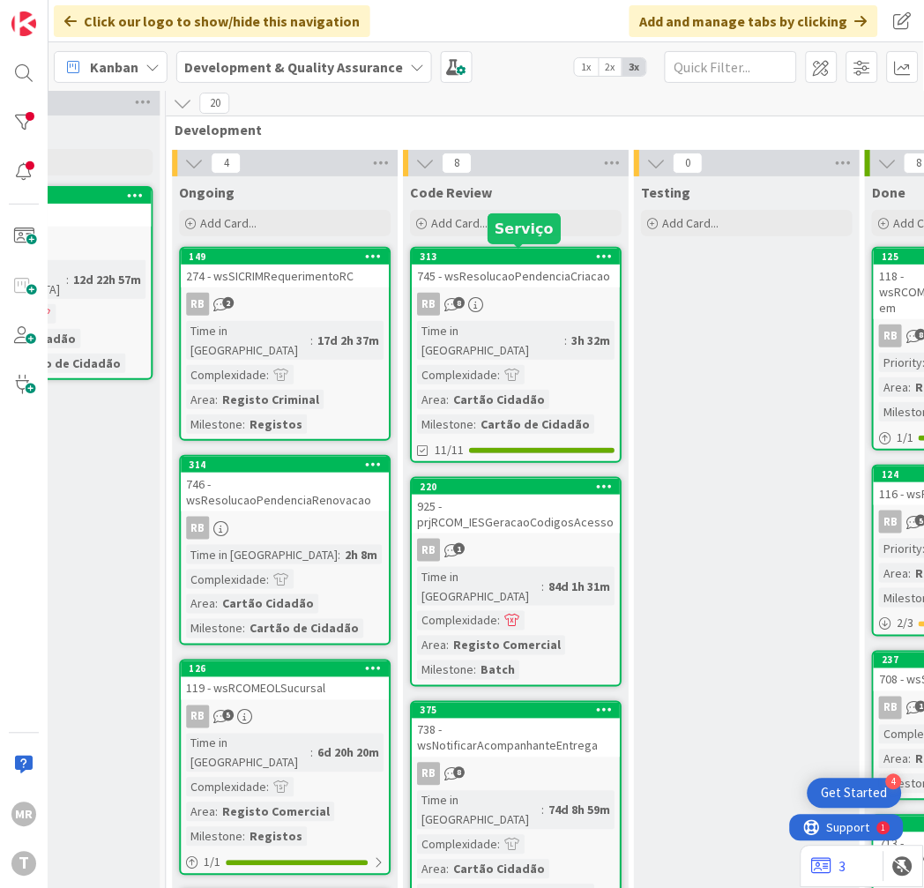
click at [497, 250] on div "313" at bounding box center [520, 256] width 200 height 12
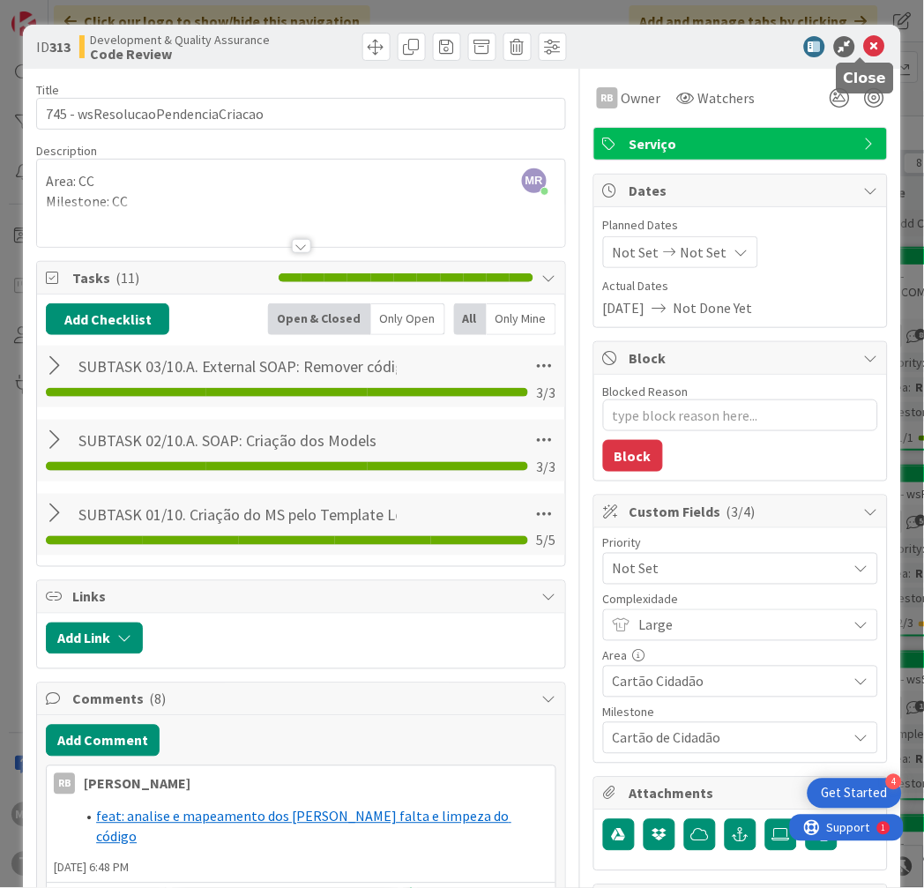
click at [864, 48] on icon at bounding box center [874, 46] width 21 height 21
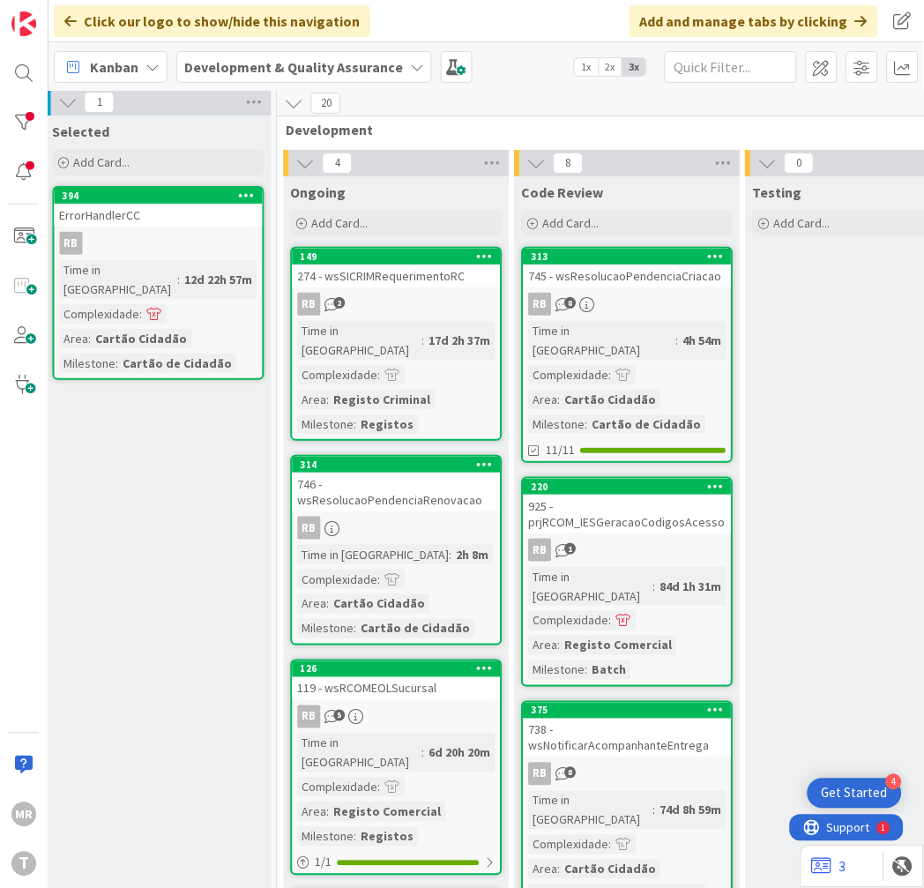
scroll to position [6, 494]
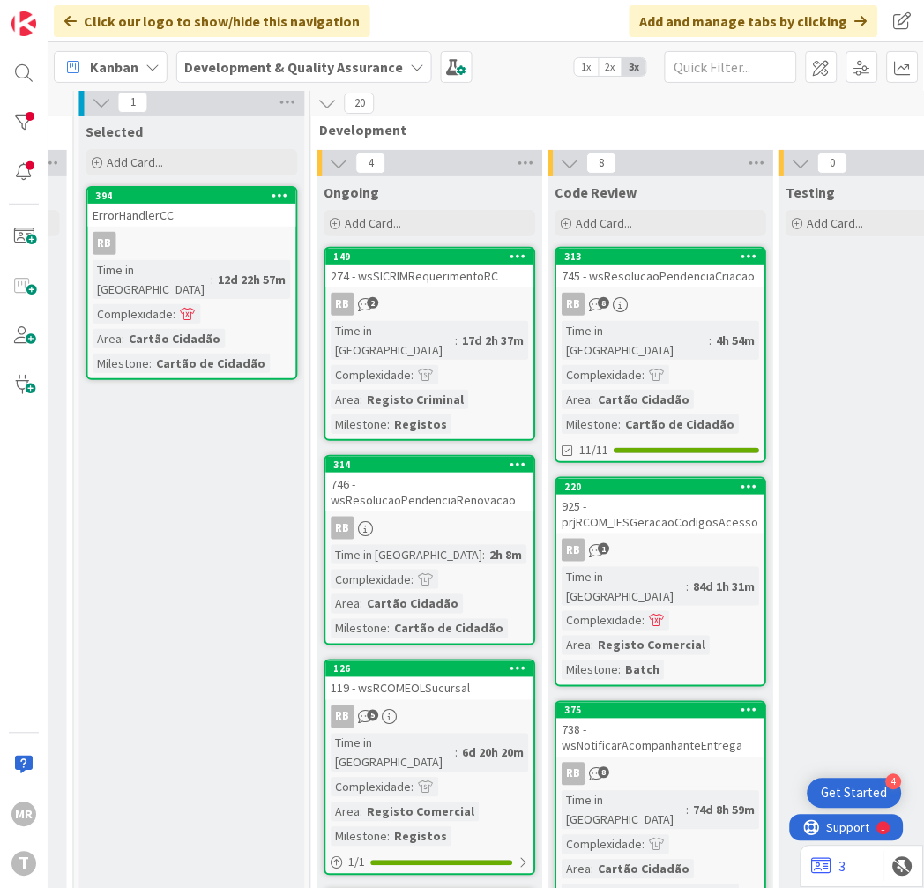
click at [499, 483] on div "746 - wsResolucaoPendenciaRenovacao" at bounding box center [430, 492] width 208 height 39
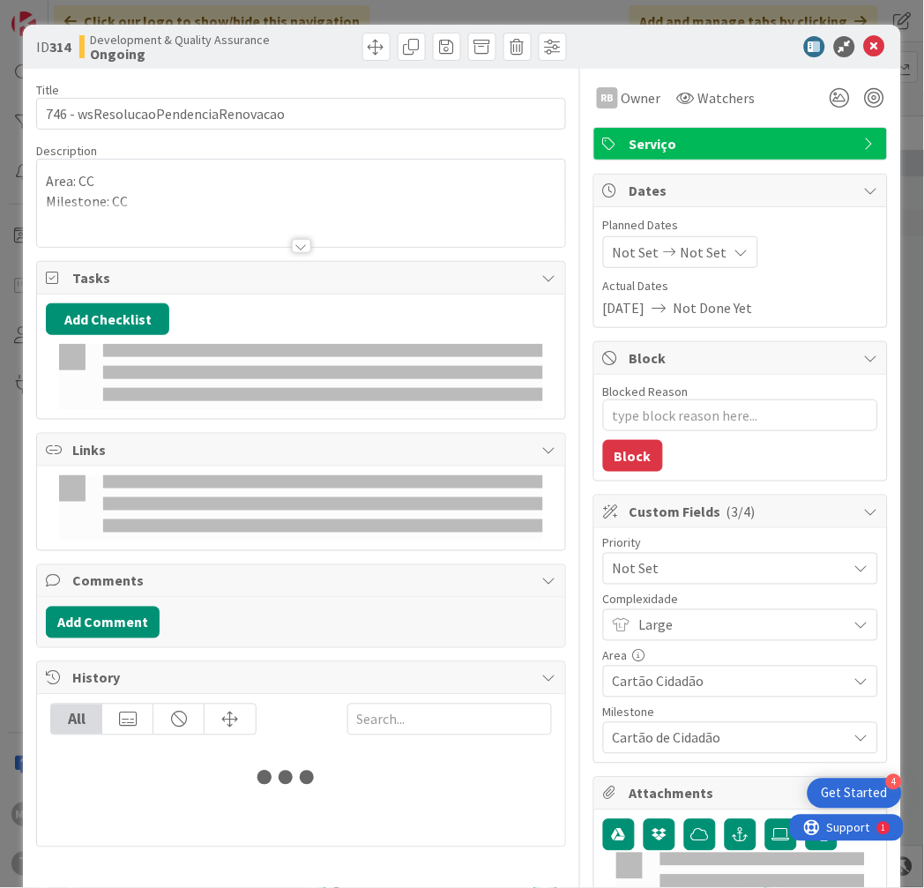
type textarea "x"
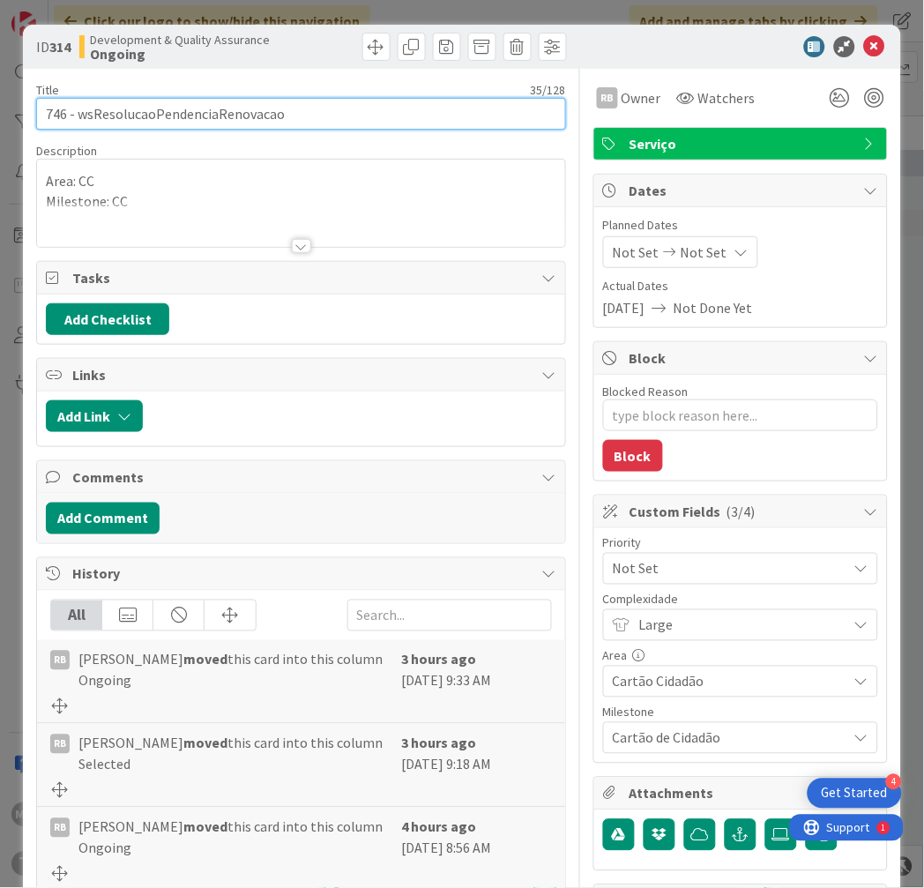
drag, startPoint x: 320, startPoint y: 117, endPoint x: 75, endPoint y: 116, distance: 245.1
click at [75, 116] on input "746 - wsResolucaoPendenciaRenovacao" at bounding box center [301, 114] width 530 height 32
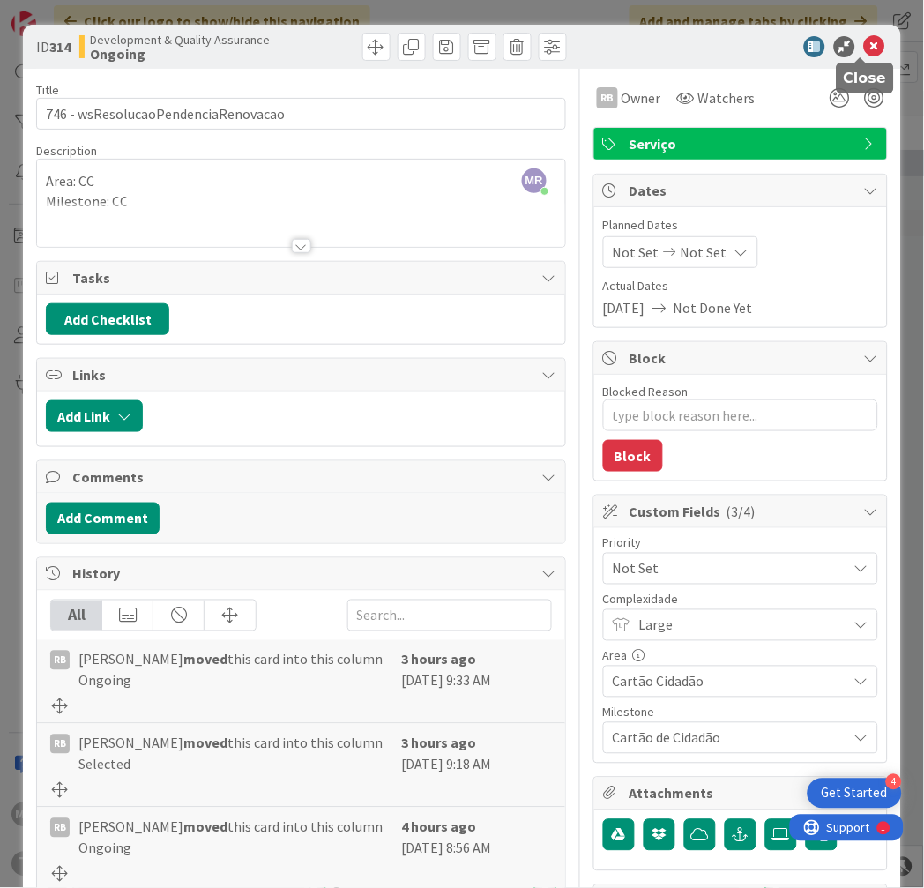
click at [867, 45] on icon at bounding box center [874, 46] width 21 height 21
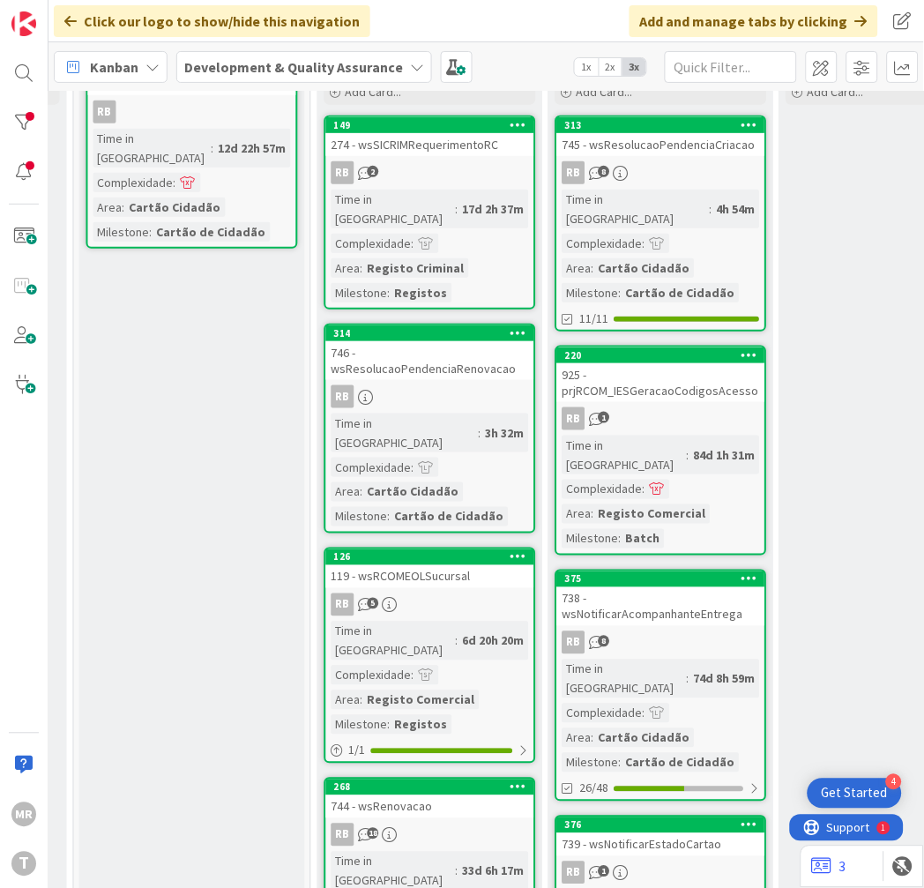
scroll to position [104, 494]
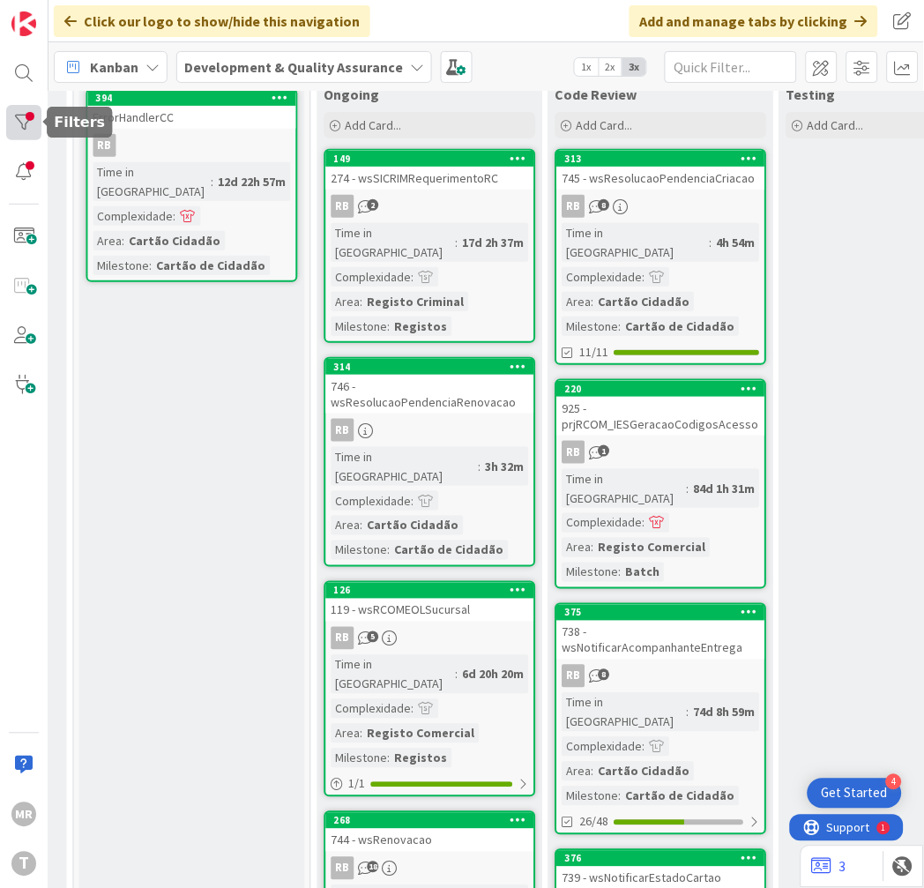
click at [29, 119] on div at bounding box center [23, 122] width 35 height 35
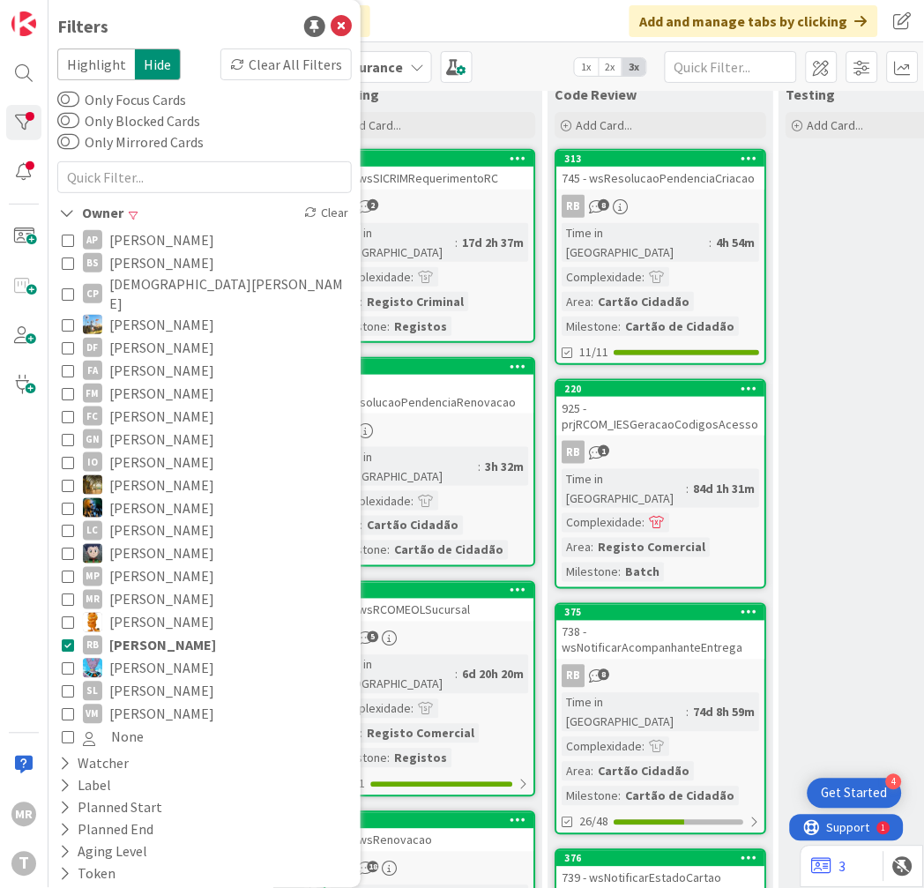
click at [130, 680] on span "[PERSON_NAME]" at bounding box center [161, 691] width 105 height 23
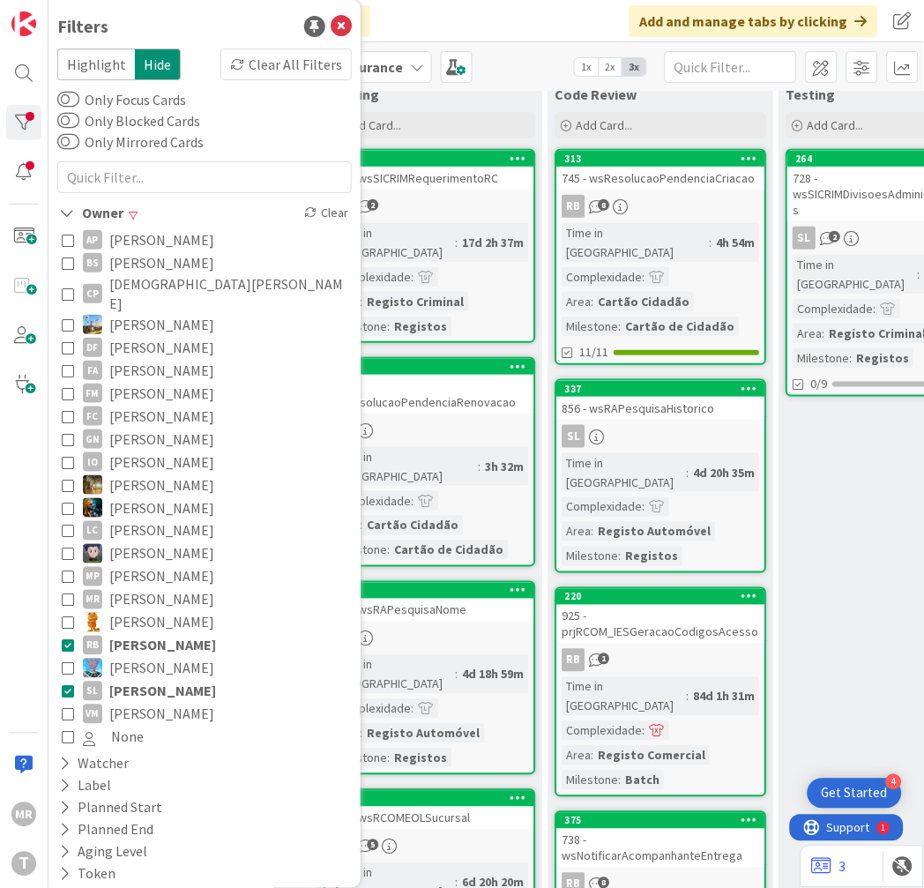
click at [132, 634] on span "[PERSON_NAME]" at bounding box center [162, 645] width 107 height 23
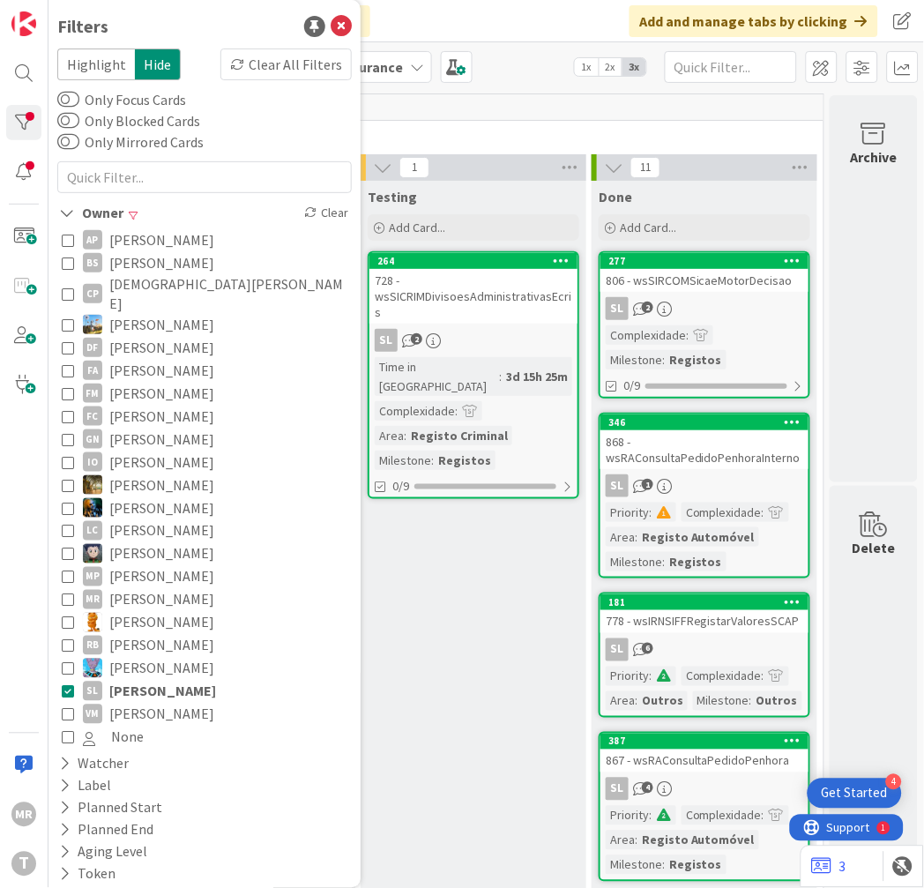
scroll to position [0, 926]
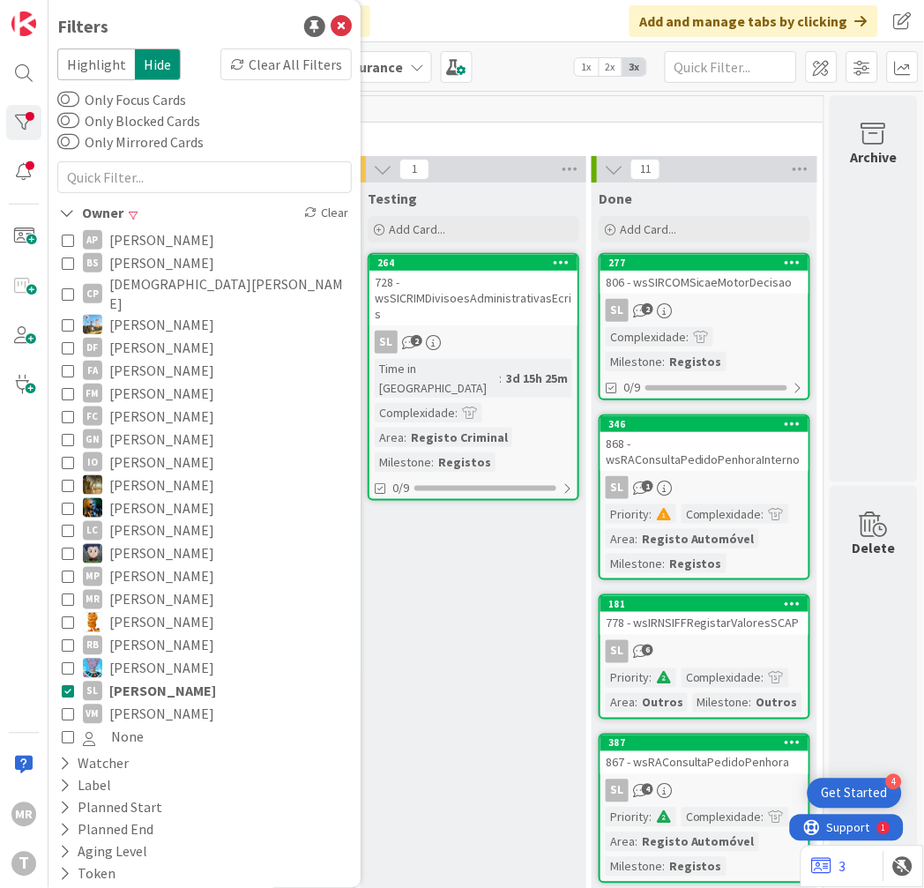
drag, startPoint x: 518, startPoint y: 571, endPoint x: 515, endPoint y: 594, distance: 23.2
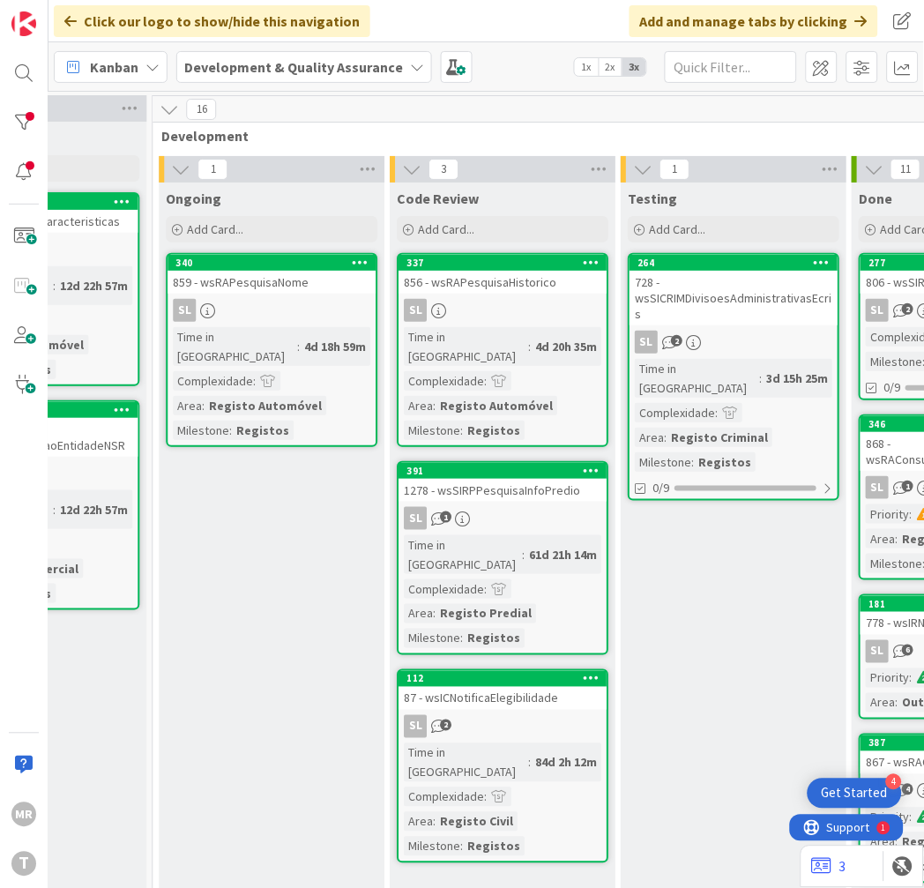
scroll to position [0, 650]
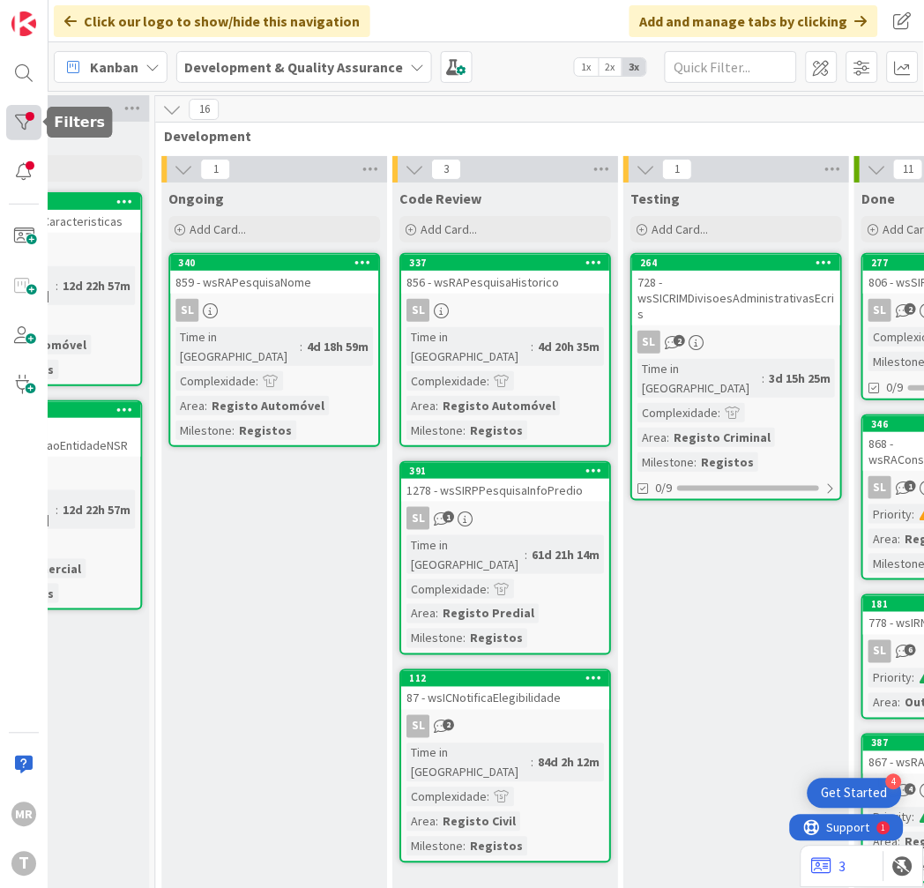
drag, startPoint x: 32, startPoint y: 126, endPoint x: 29, endPoint y: 135, distance: 9.2
click at [32, 126] on div at bounding box center [23, 122] width 35 height 35
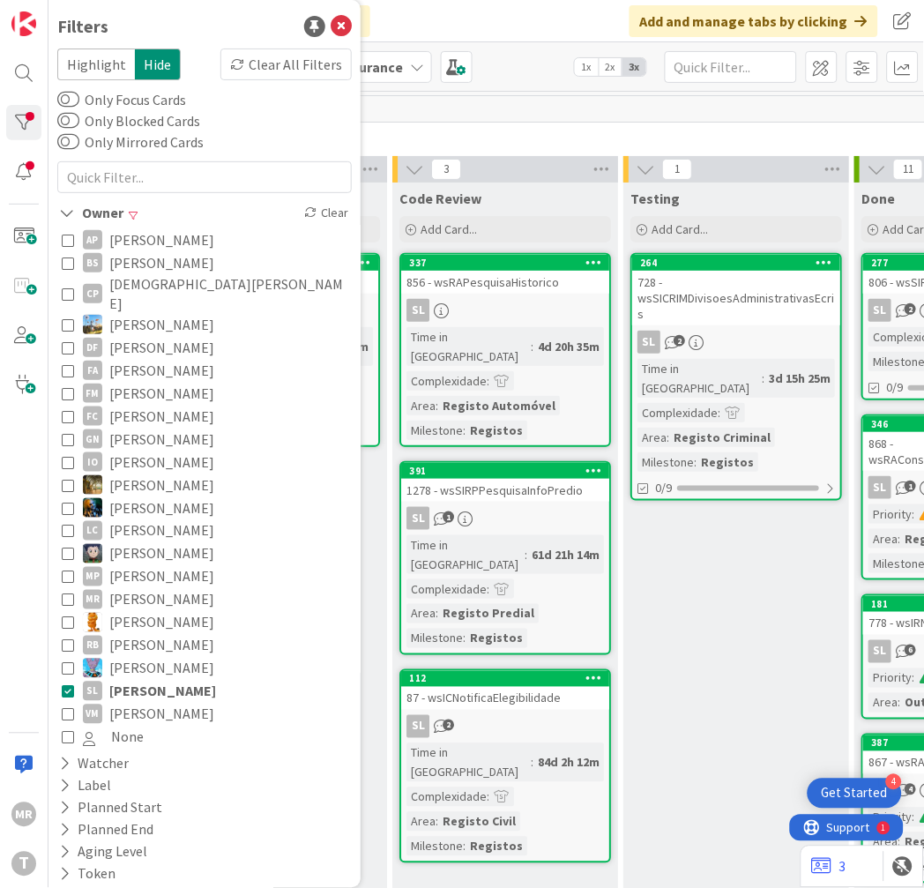
click at [143, 680] on span "[PERSON_NAME]" at bounding box center [162, 691] width 107 height 23
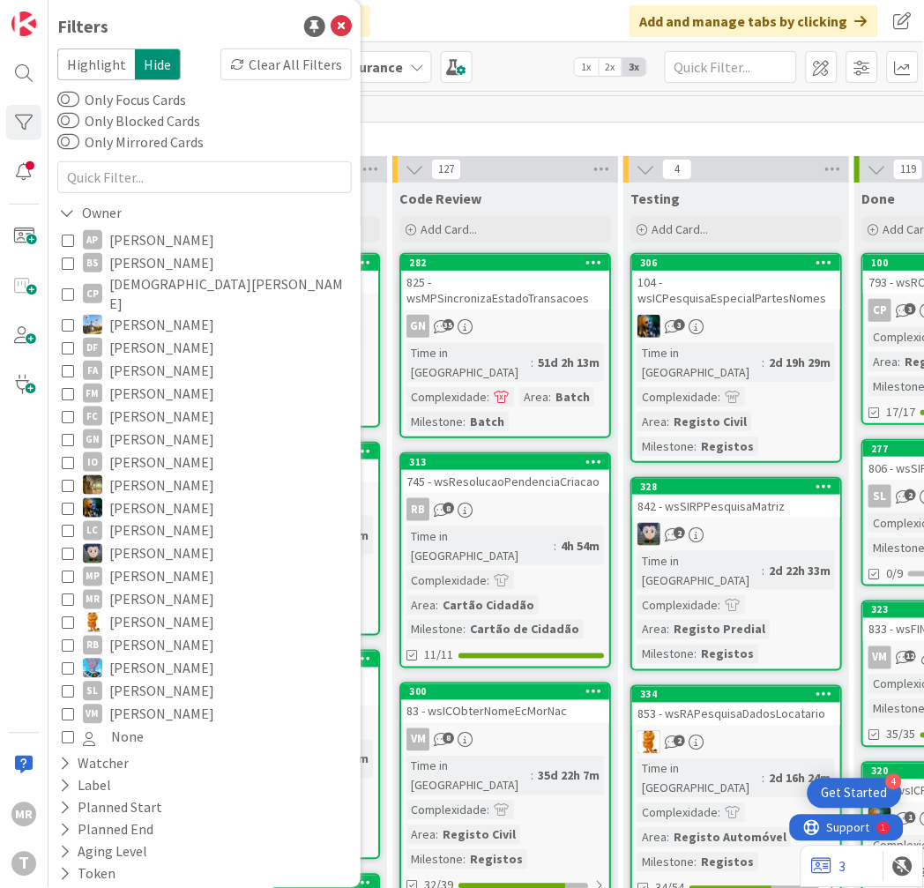
click at [136, 703] on span "[PERSON_NAME]" at bounding box center [161, 714] width 105 height 23
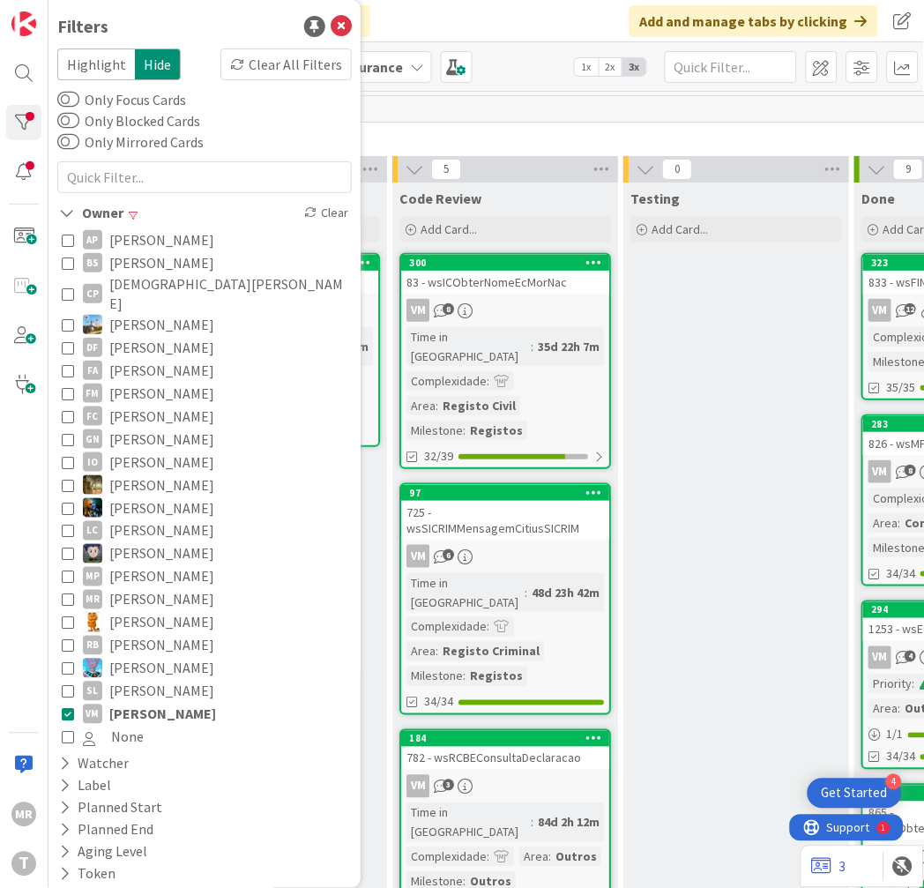
click at [138, 703] on span "[PERSON_NAME]" at bounding box center [162, 714] width 107 height 23
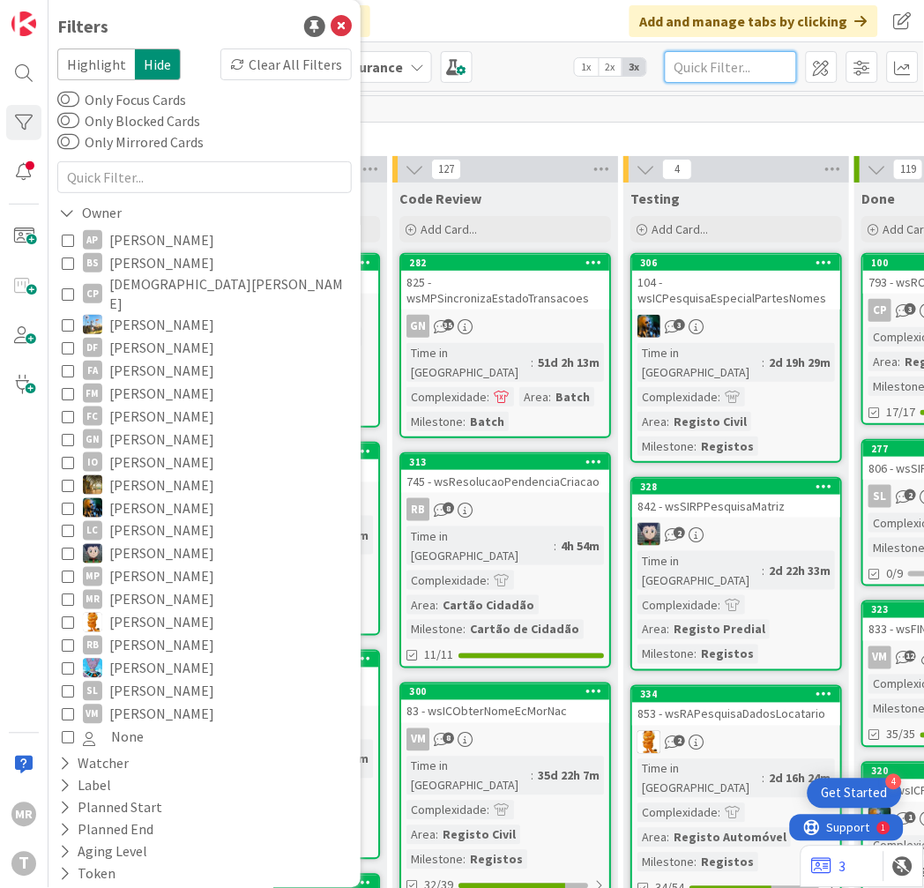
click at [725, 68] on input "text" at bounding box center [731, 67] width 132 height 32
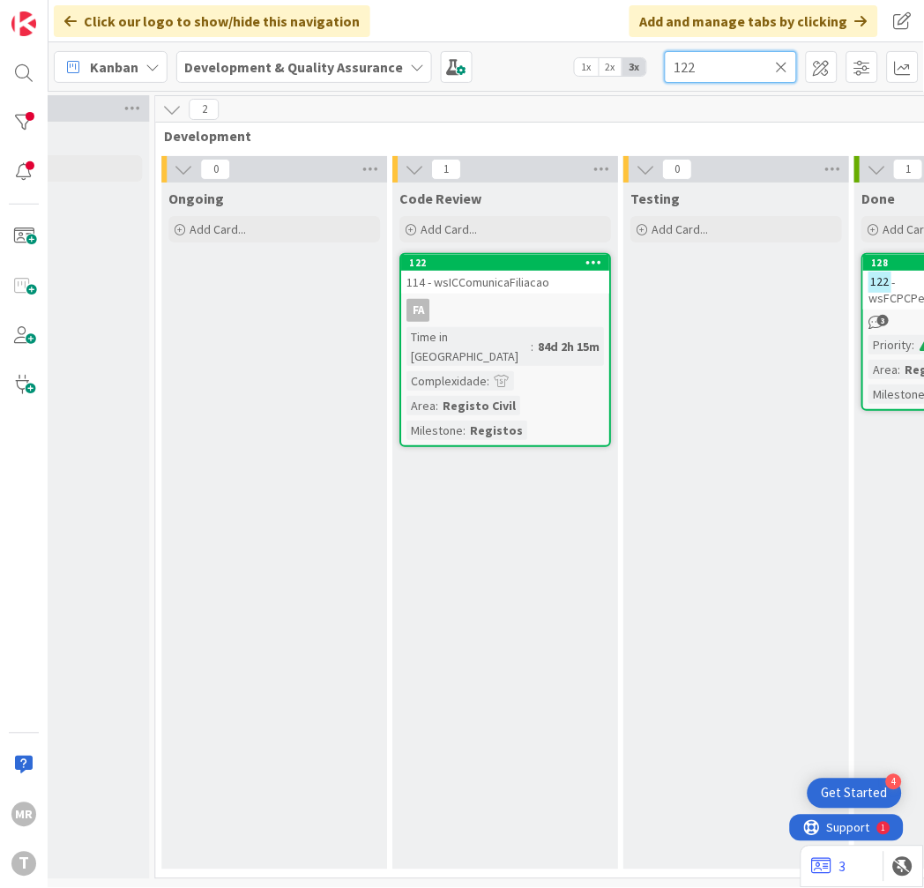
drag, startPoint x: 698, startPoint y: 67, endPoint x: 516, endPoint y: 59, distance: 182.7
click at [516, 59] on div "Kanban Development & Quality Assurance 1x 2x 3x 122" at bounding box center [485, 66] width 875 height 48
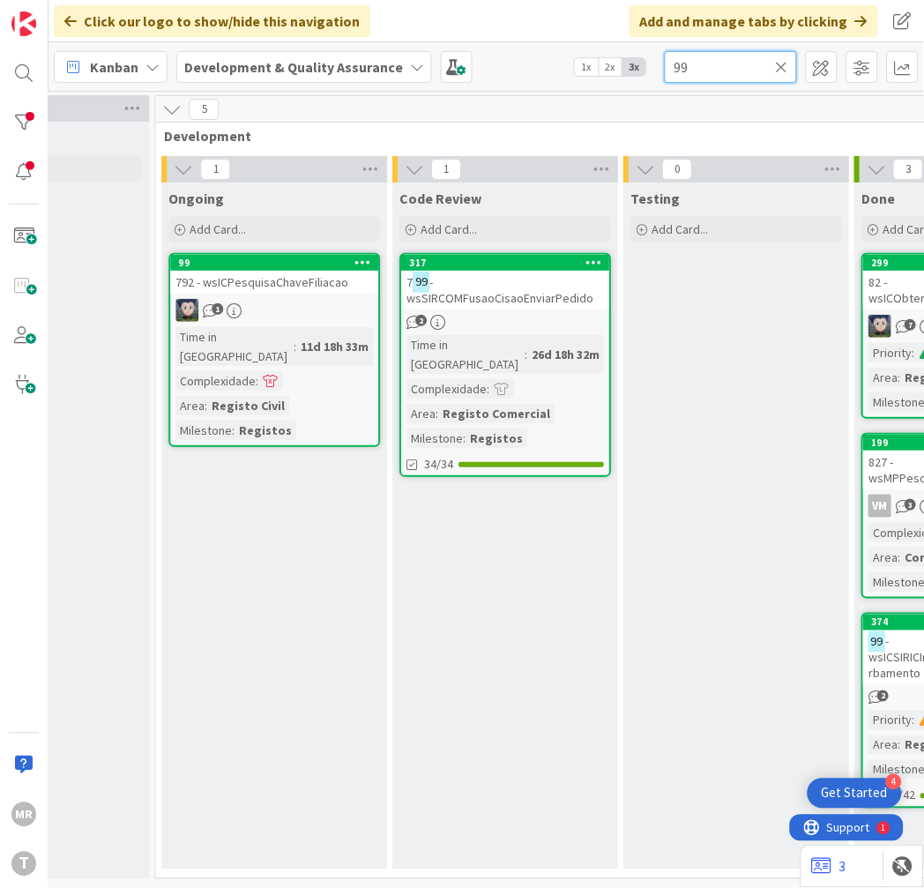
type input "99"
click at [18, 121] on div at bounding box center [23, 122] width 35 height 35
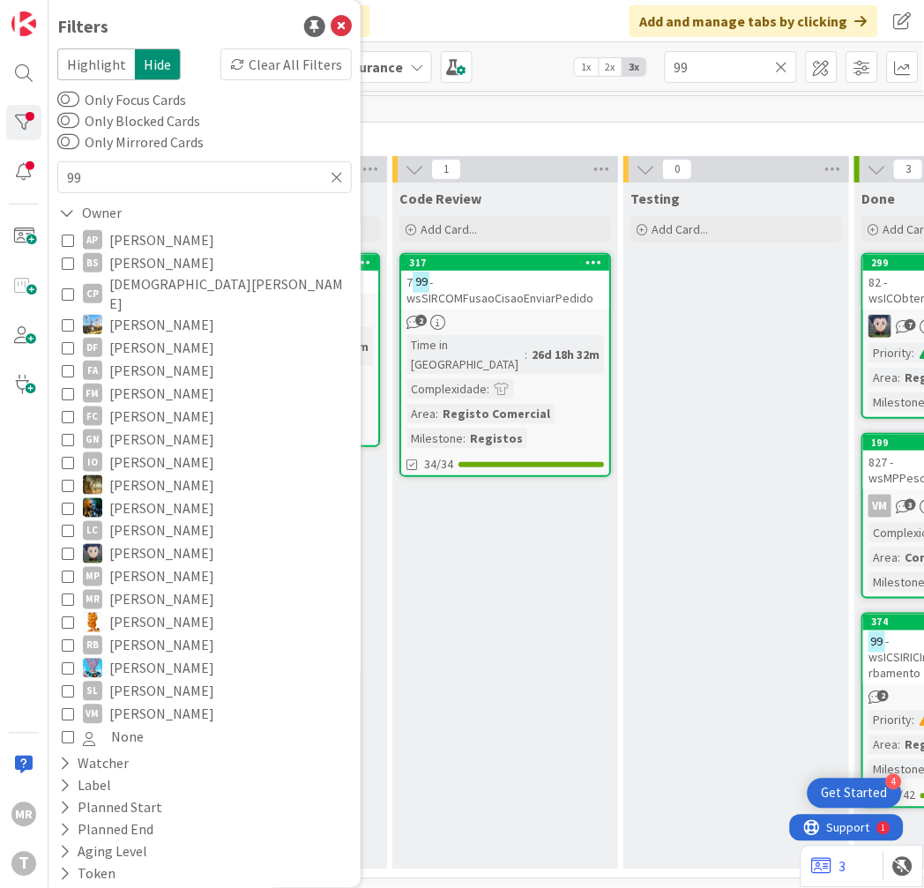
click at [136, 703] on span "[PERSON_NAME]" at bounding box center [161, 714] width 105 height 23
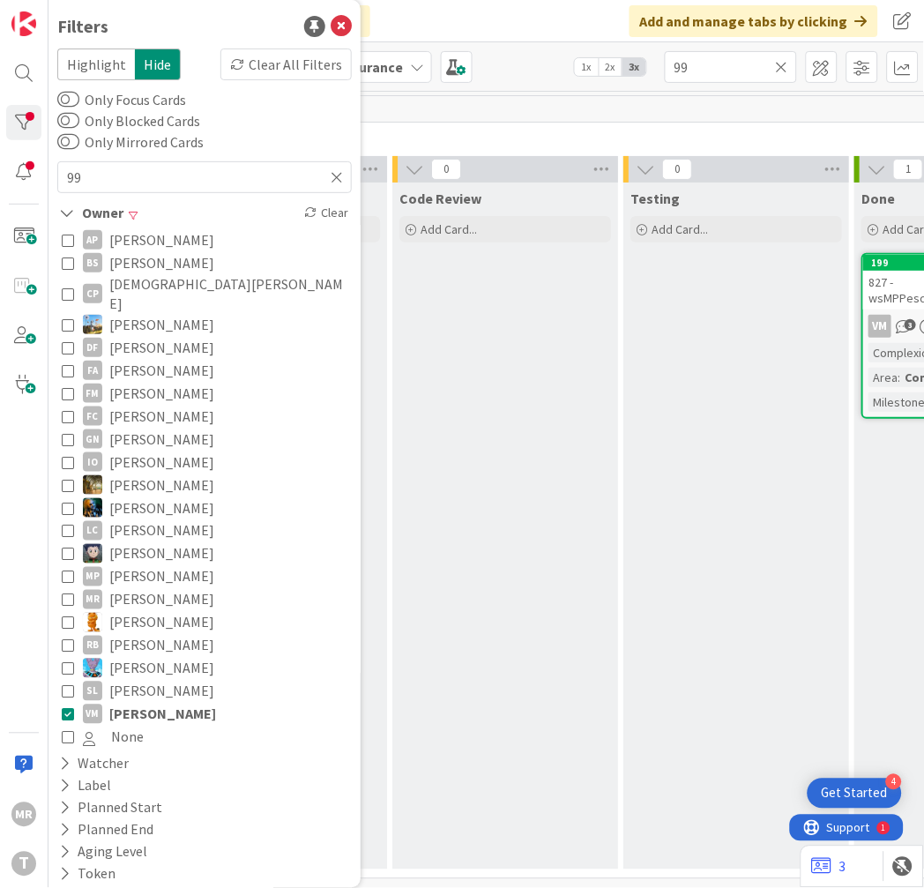
click at [778, 65] on icon at bounding box center [782, 67] width 12 height 16
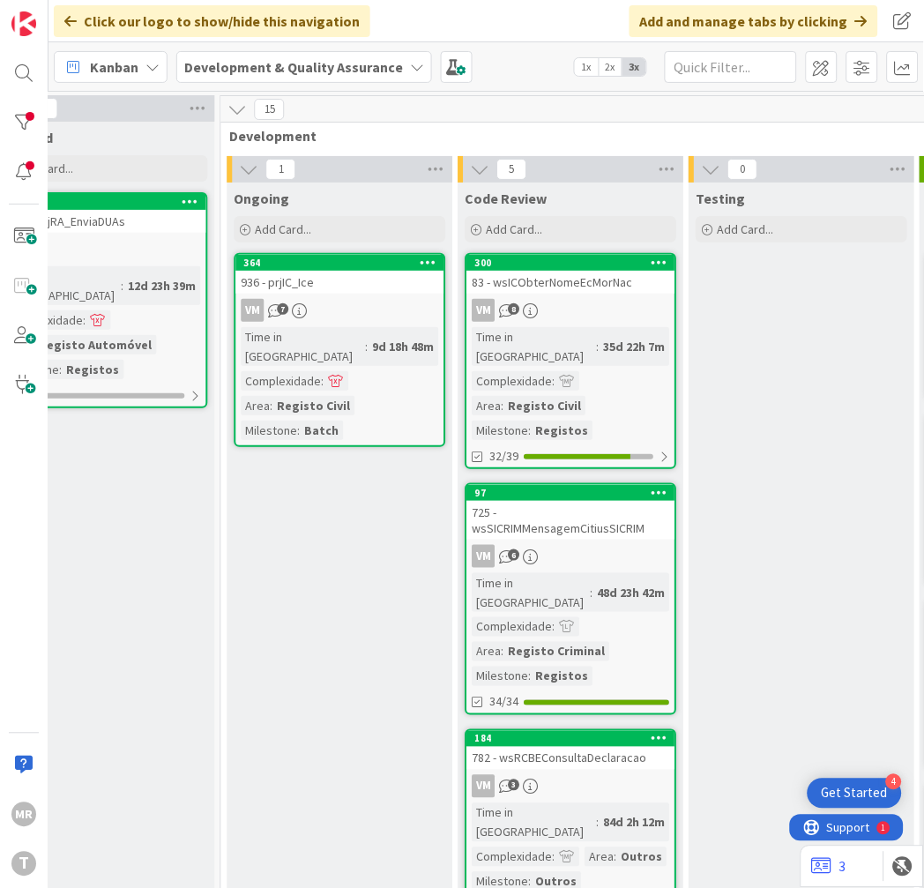
scroll to position [0, 623]
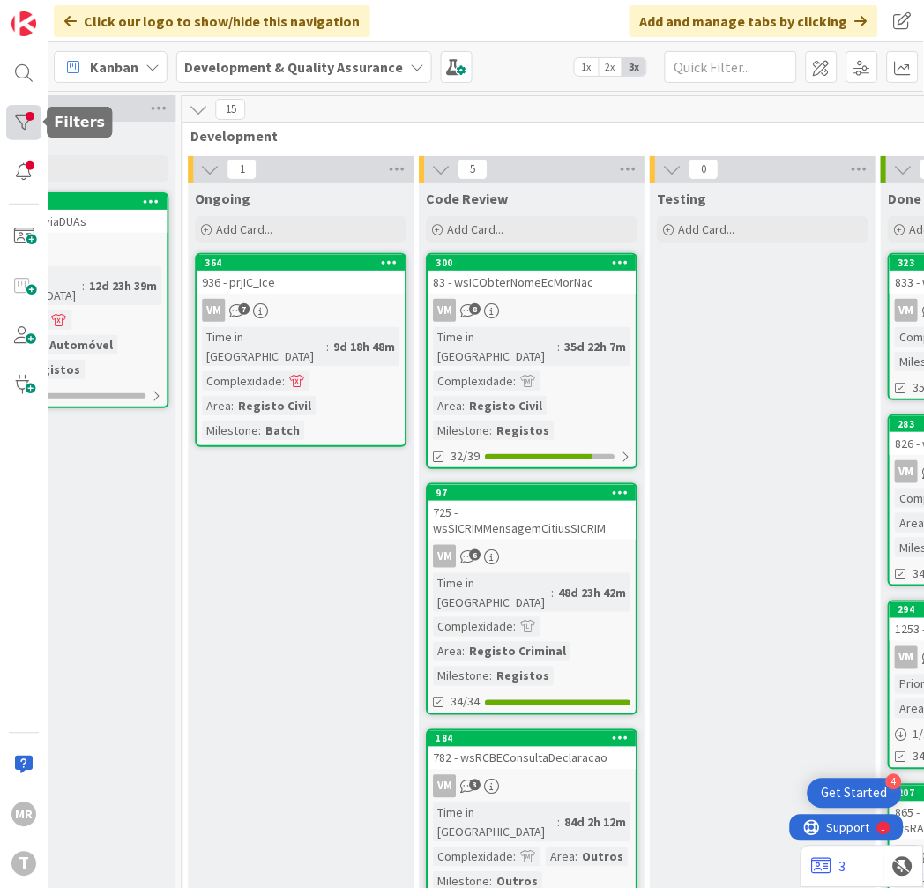
click at [29, 130] on div at bounding box center [23, 122] width 35 height 35
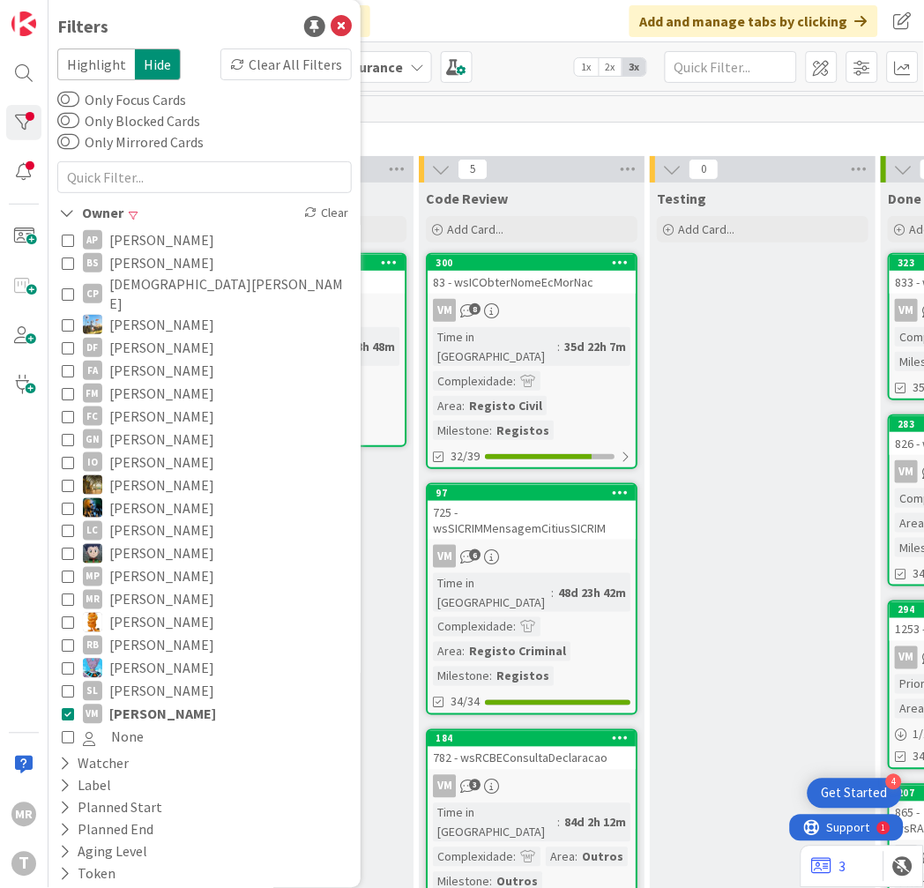
click at [164, 704] on span "[PERSON_NAME]" at bounding box center [162, 714] width 107 height 23
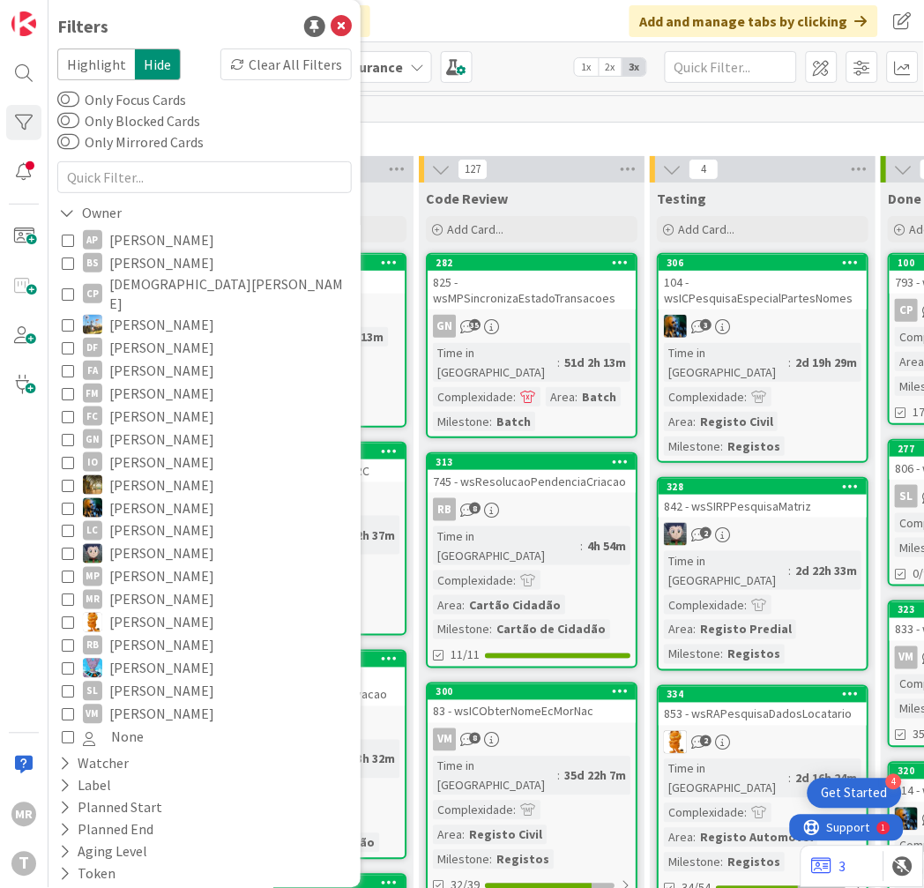
click at [593, 123] on div "268 Development" at bounding box center [647, 121] width 931 height 51
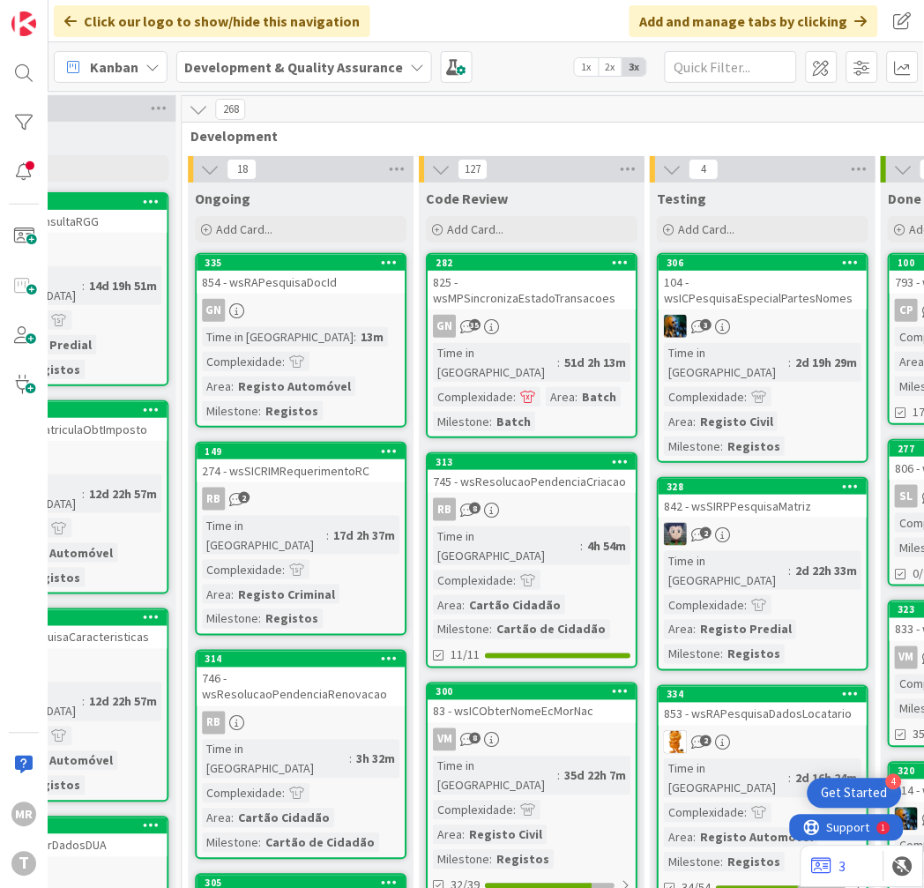
scroll to position [0, 626]
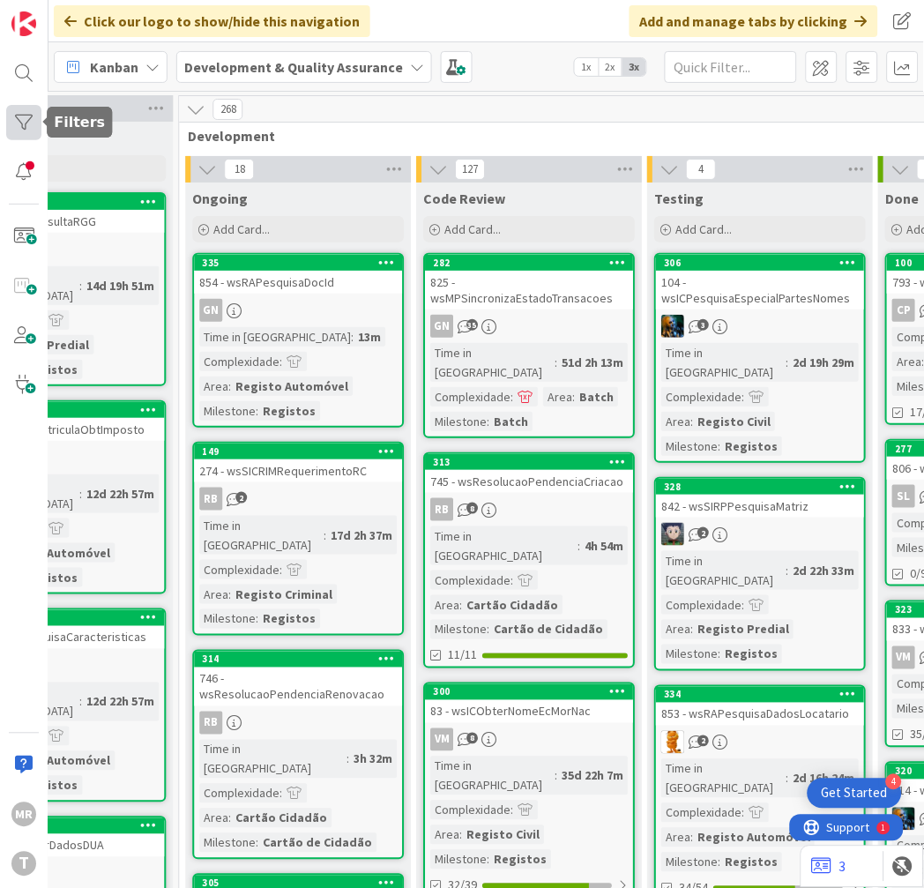
click at [24, 119] on div at bounding box center [23, 122] width 35 height 35
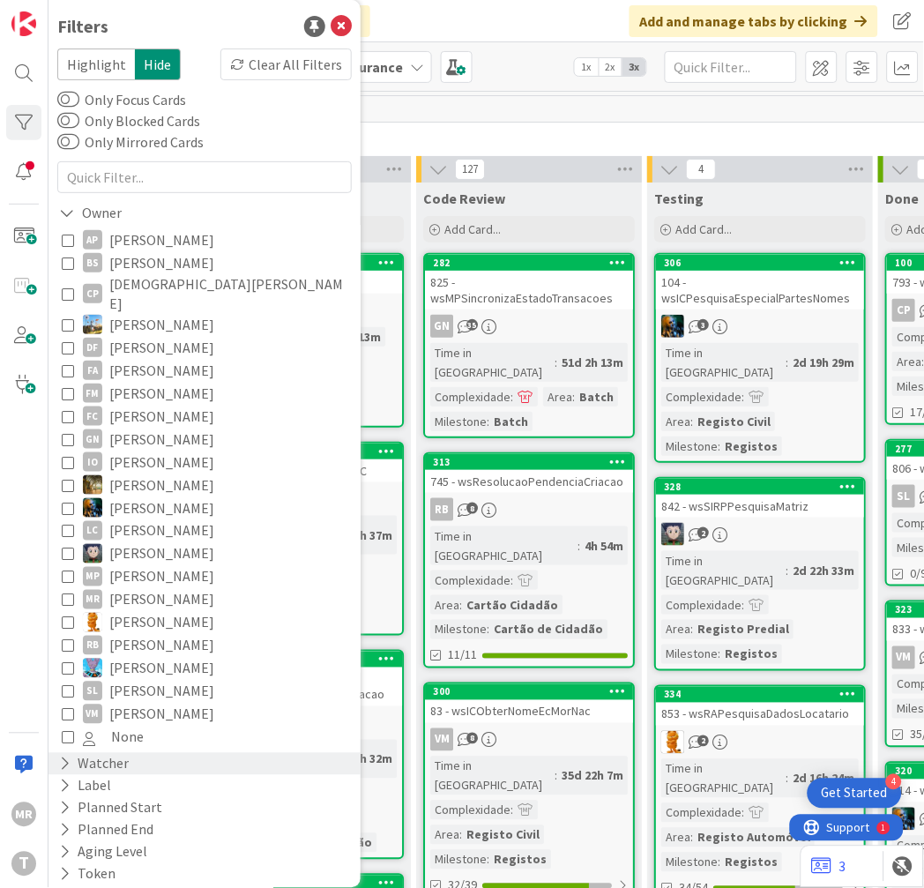
click at [109, 753] on div "Watcher" at bounding box center [93, 764] width 73 height 22
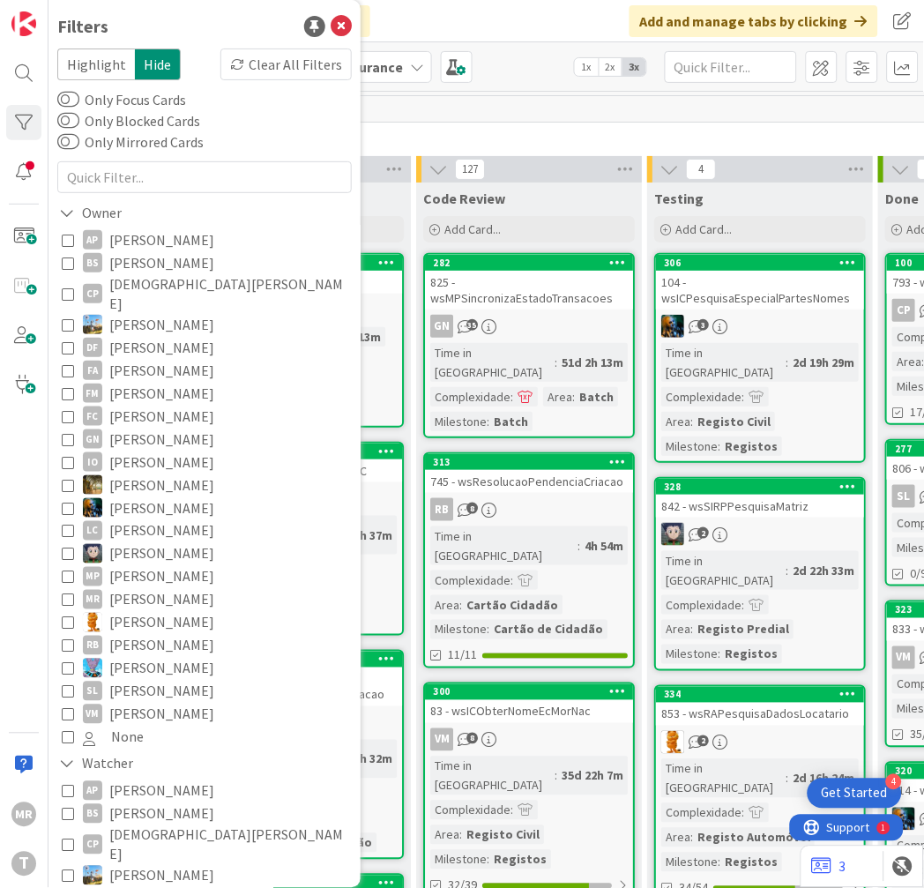
scroll to position [196, 0]
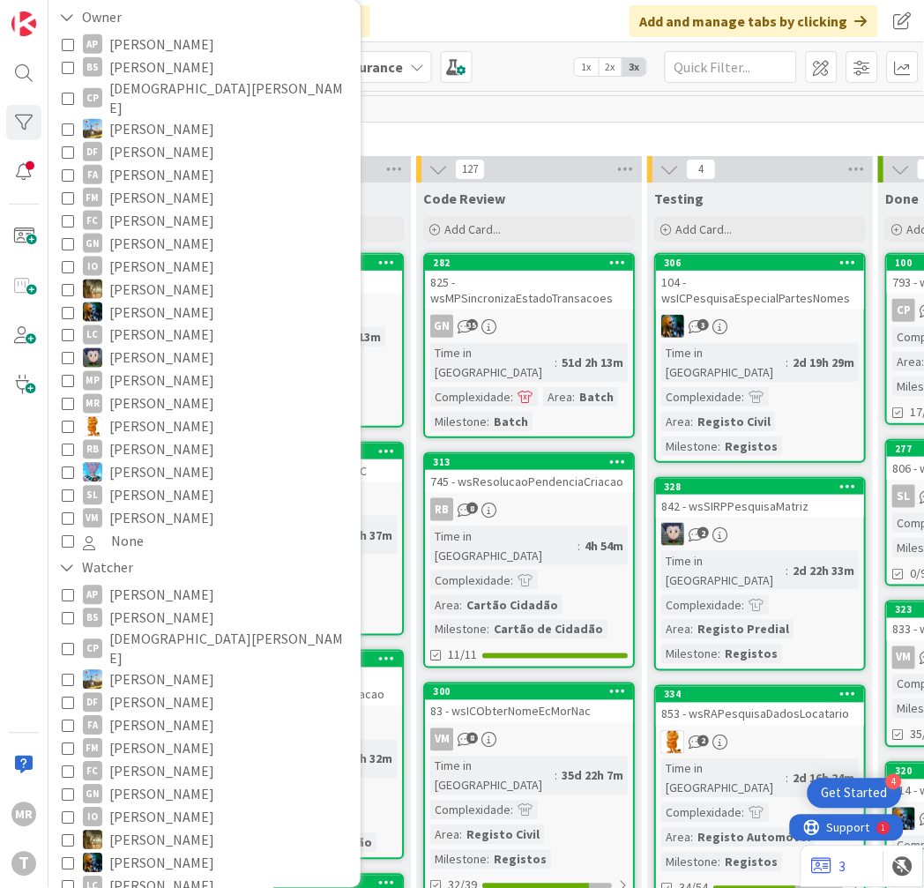
click at [153, 714] on span "[PERSON_NAME]" at bounding box center [161, 725] width 105 height 23
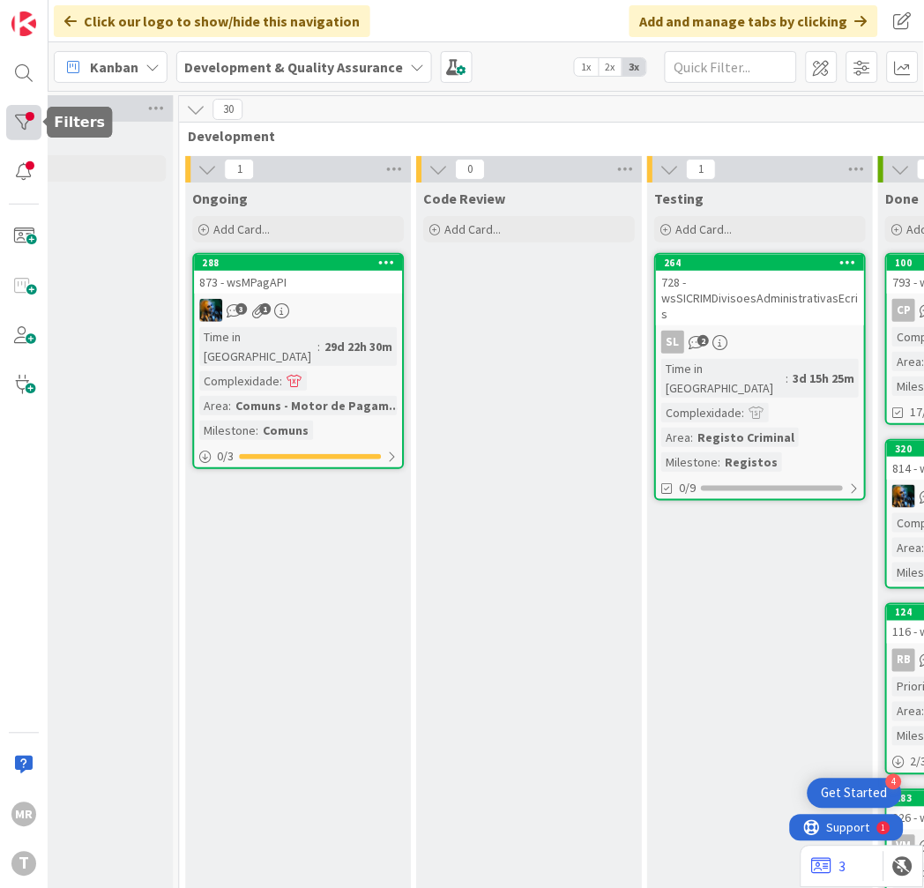
click at [22, 117] on div at bounding box center [23, 122] width 35 height 35
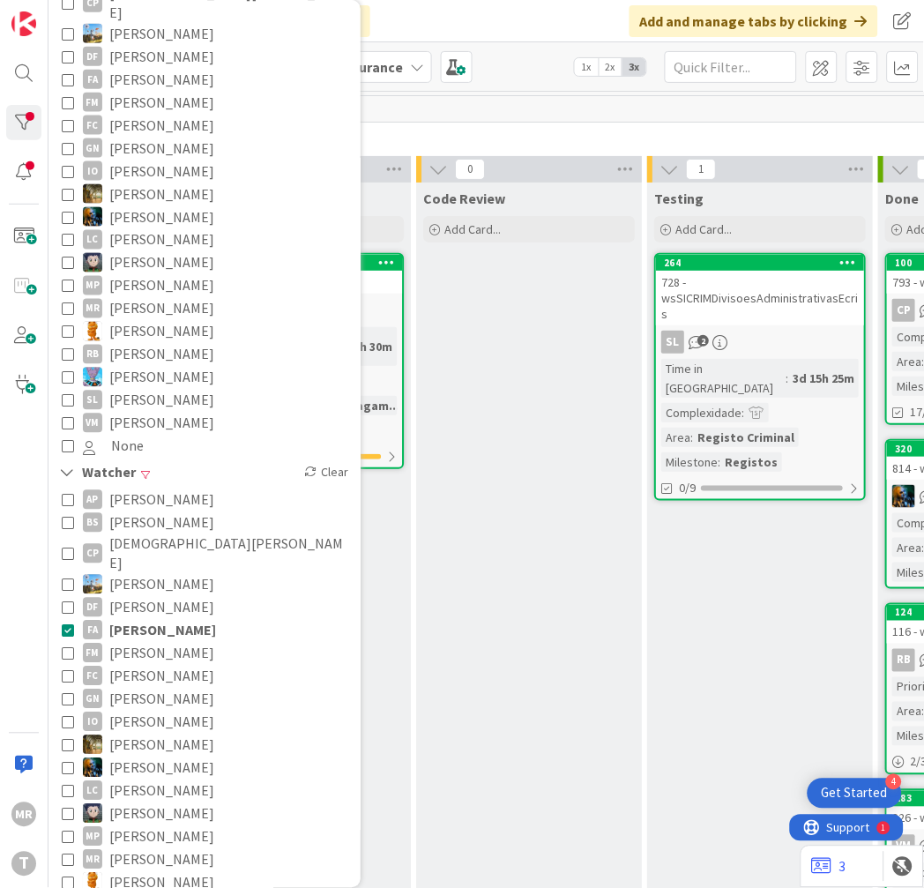
scroll to position [489, 0]
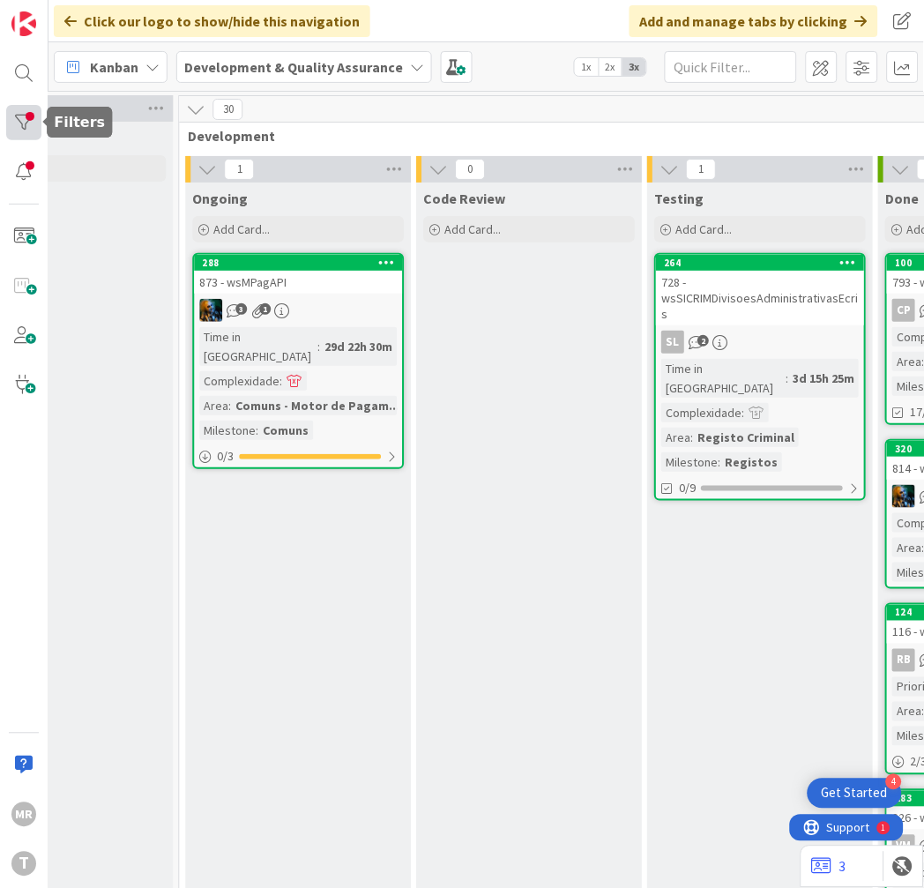
click at [25, 119] on div at bounding box center [23, 122] width 35 height 35
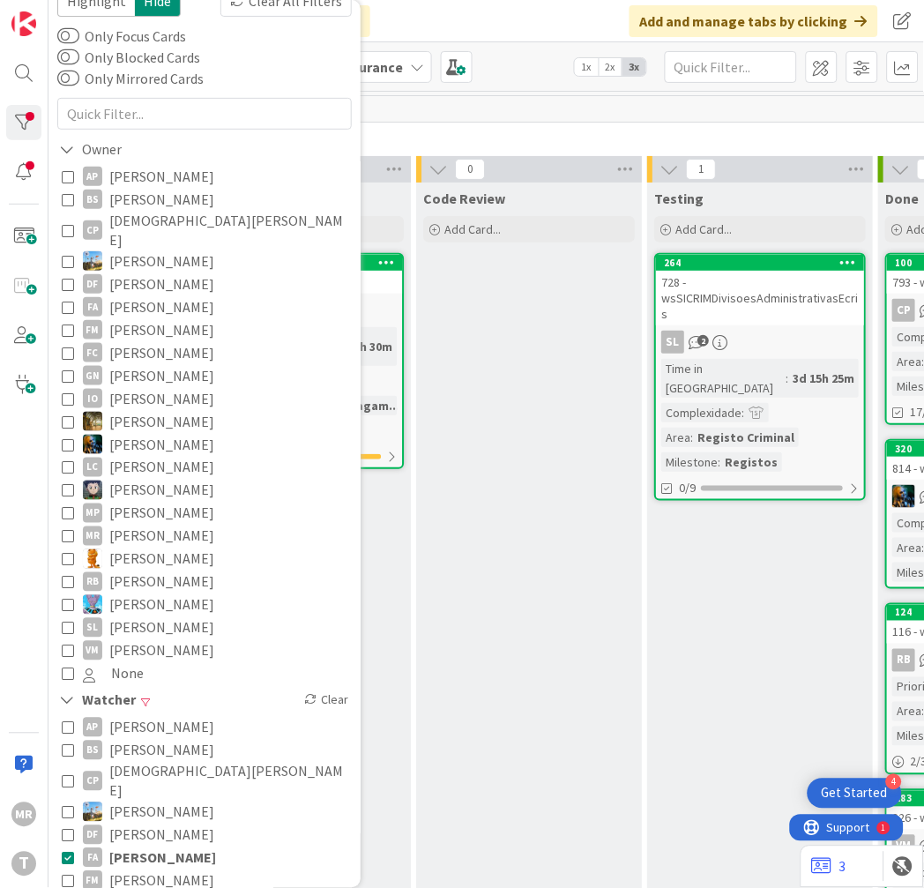
scroll to position [98, 0]
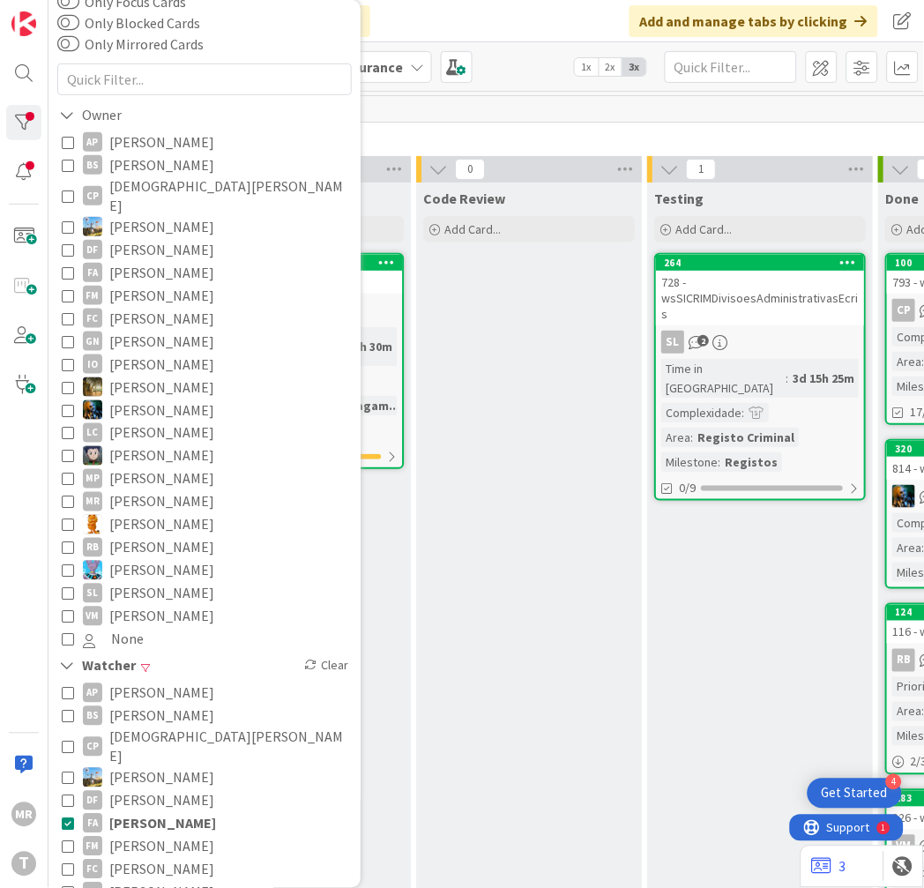
click at [163, 812] on span "[PERSON_NAME]" at bounding box center [162, 823] width 107 height 23
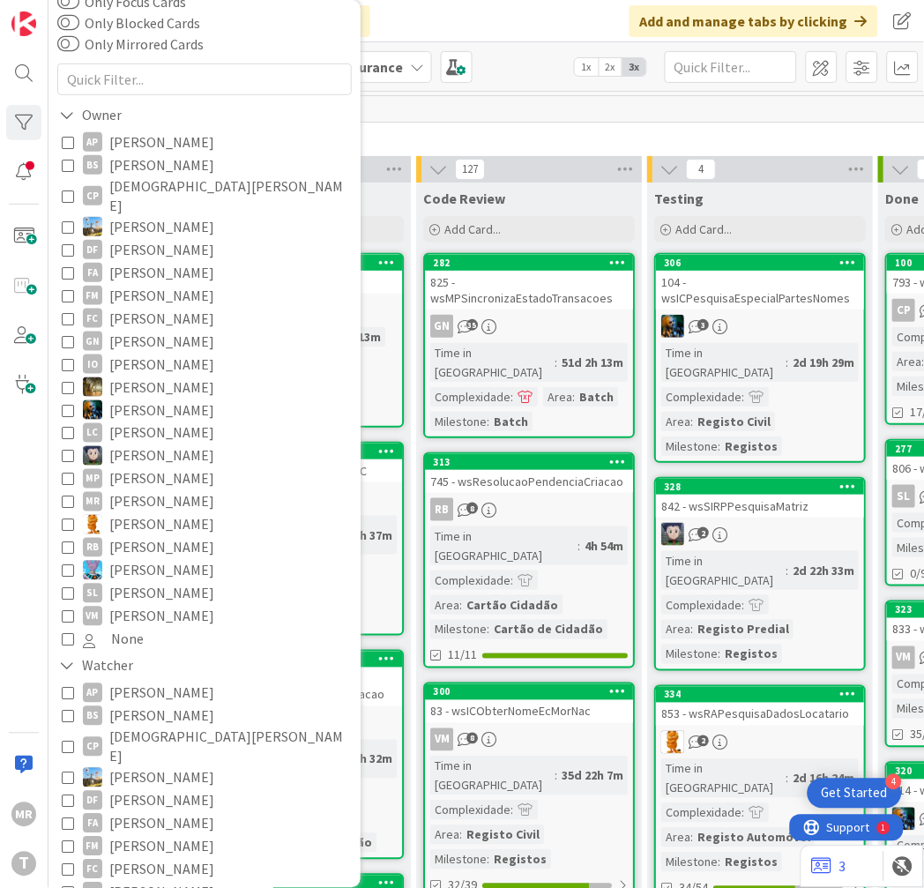
click at [142, 261] on span "[PERSON_NAME]" at bounding box center [161, 272] width 105 height 23
